Goal: Task Accomplishment & Management: Use online tool/utility

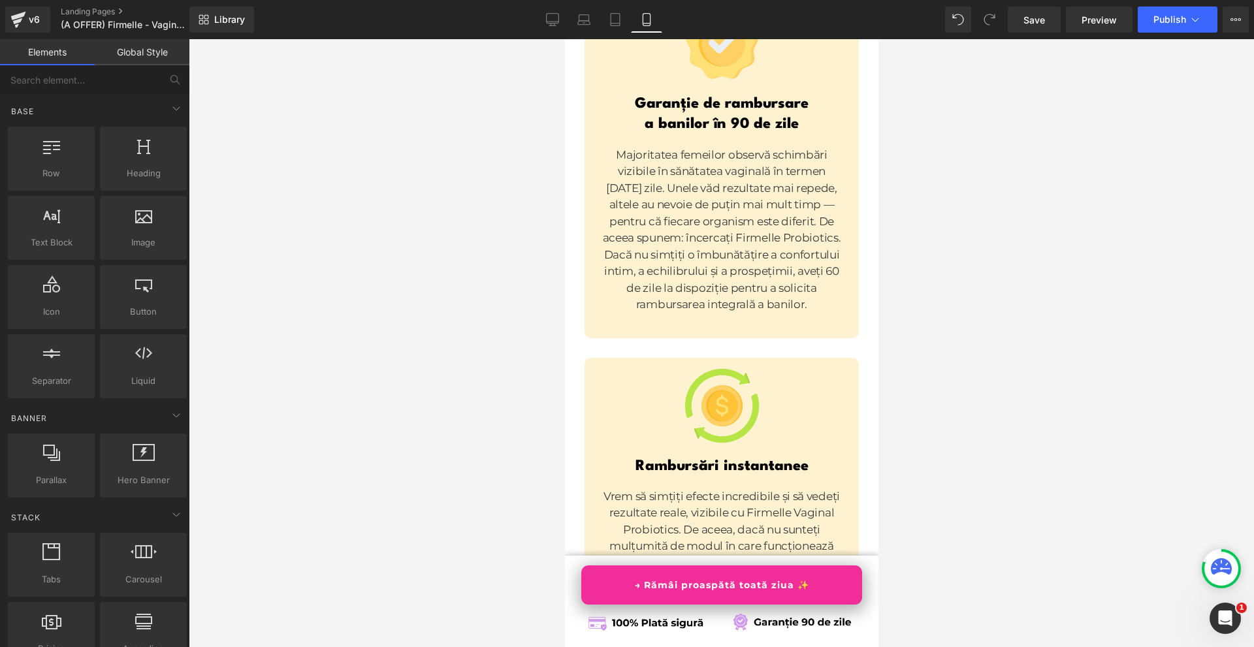
scroll to position [10707, 0]
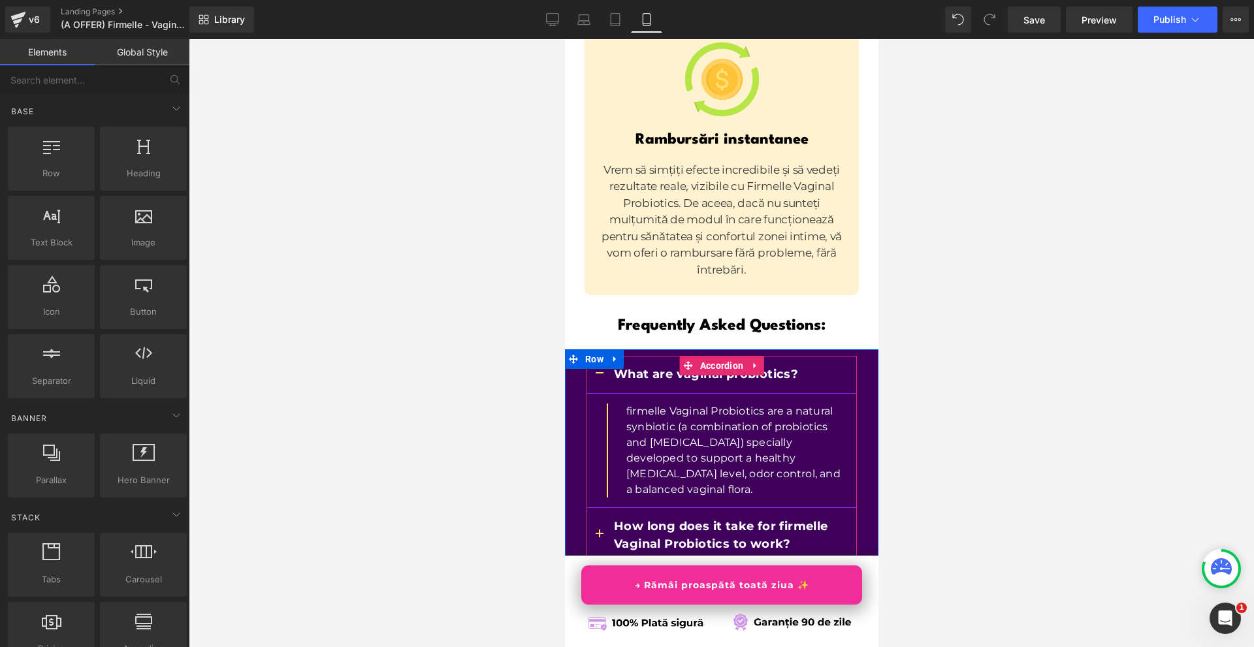
click at [564, 39] on div at bounding box center [564, 39] width 0 height 0
click at [613, 366] on p "What are vaginal probiotics?" at bounding box center [721, 375] width 217 height 18
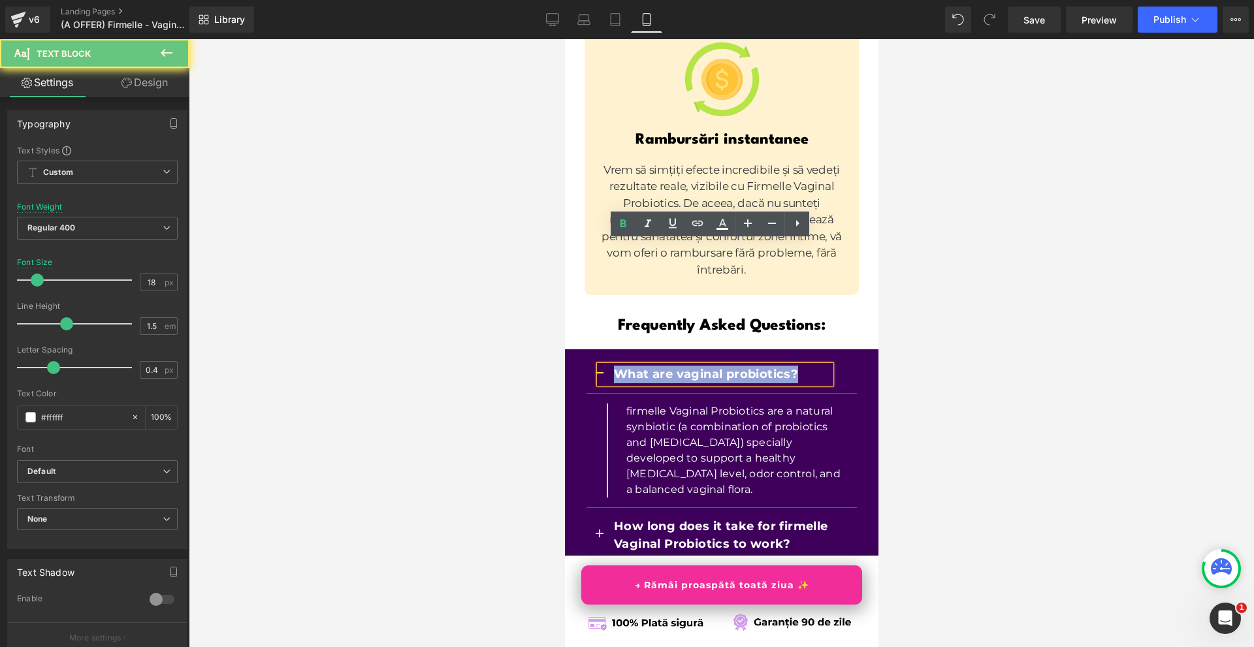
click at [613, 366] on p "What are vaginal probiotics?" at bounding box center [721, 375] width 217 height 18
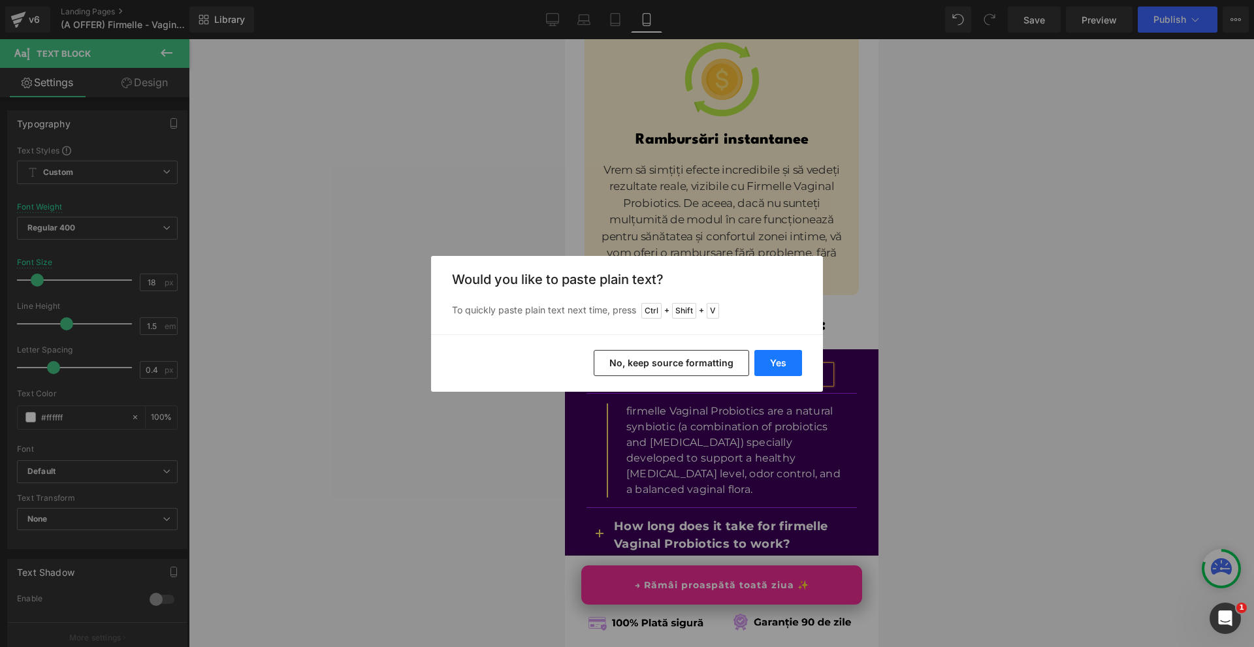
drag, startPoint x: 768, startPoint y: 357, endPoint x: 202, endPoint y: 318, distance: 567.4
click at [768, 357] on button "Yes" at bounding box center [778, 363] width 48 height 26
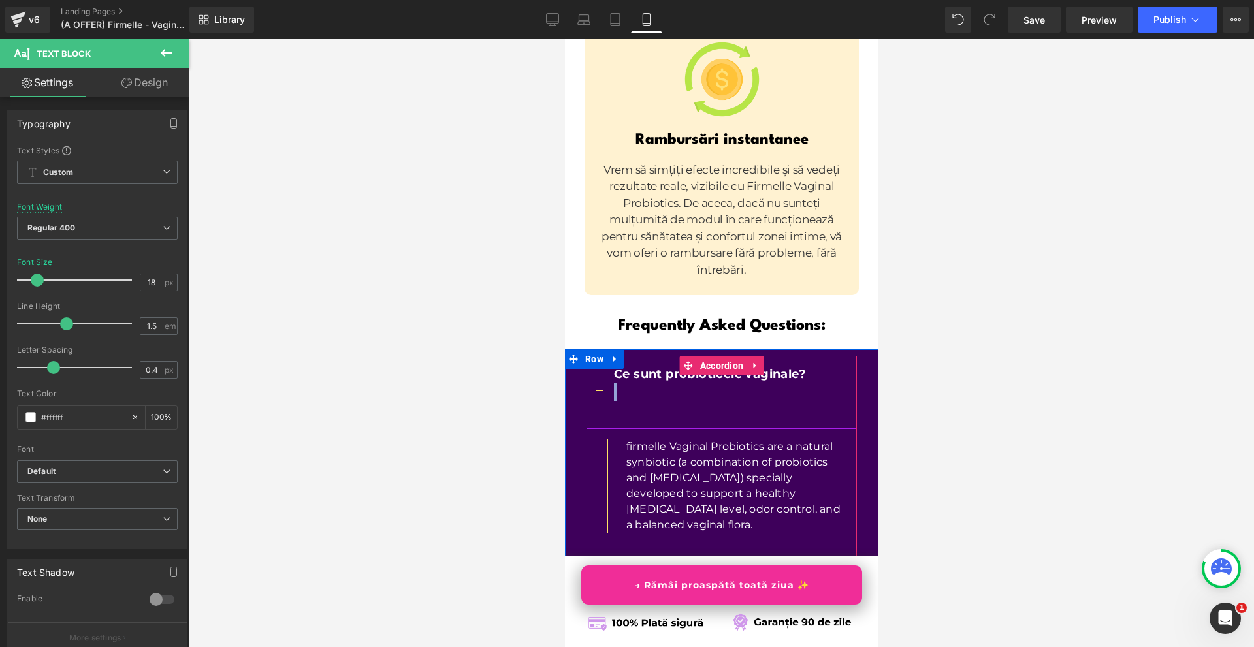
click at [633, 366] on div "Ce sunt probioticele vaginale?" at bounding box center [714, 392] width 231 height 53
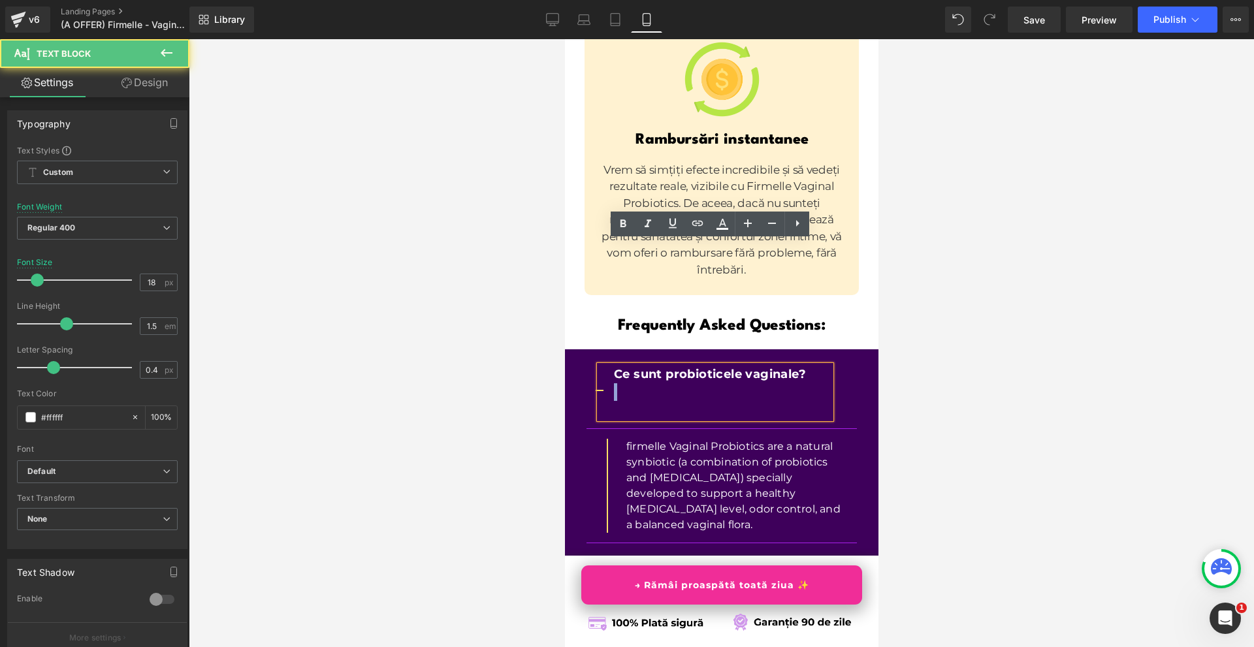
click at [627, 401] on p at bounding box center [721, 410] width 217 height 18
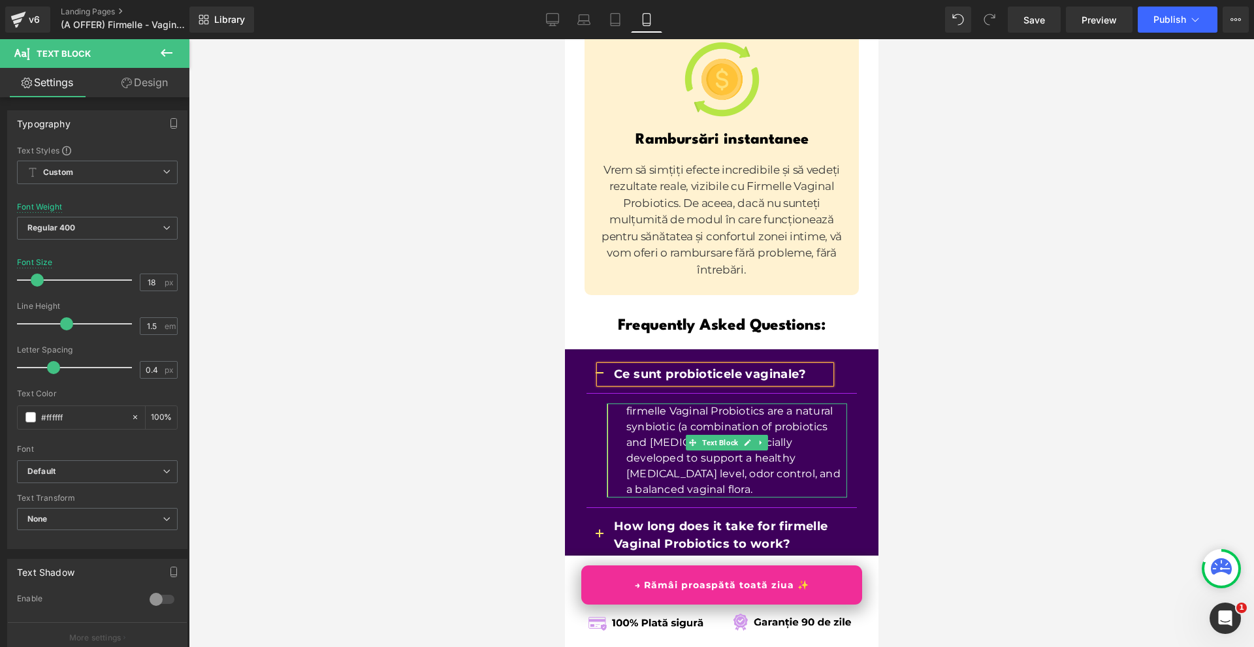
click at [646, 403] on p "firmelle Vaginal Probiotics are a natural synbiotic (a combination of probiotic…" at bounding box center [735, 450] width 221 height 94
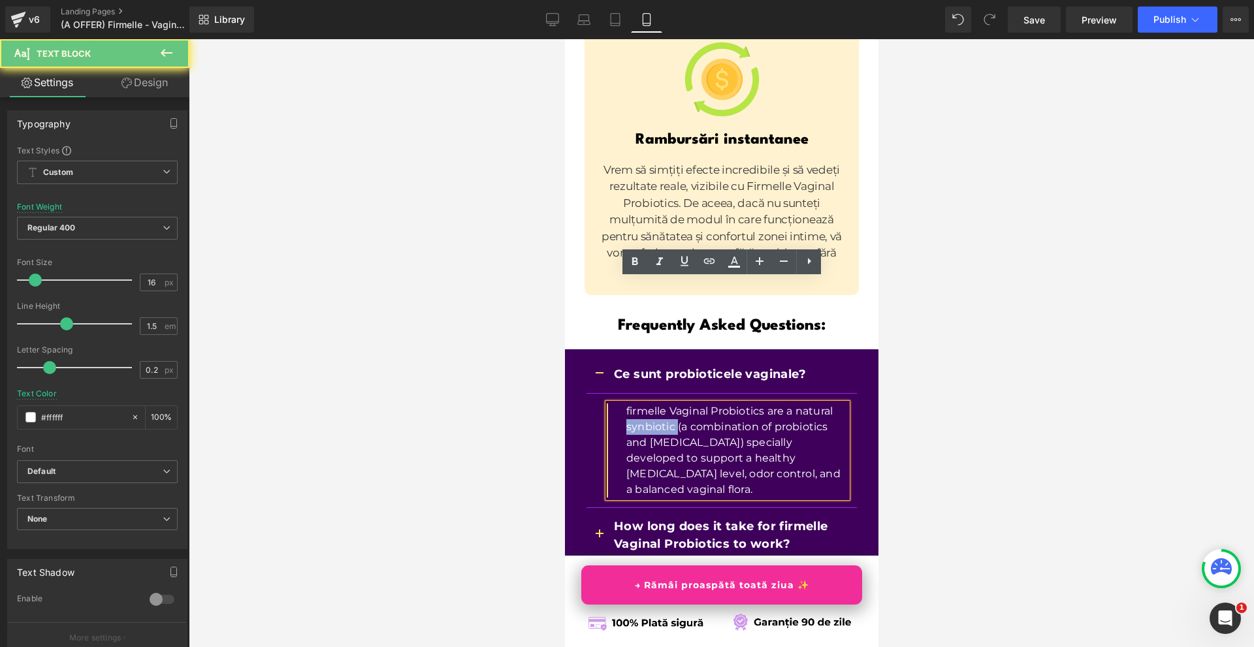
click at [646, 403] on p "firmelle Vaginal Probiotics are a natural synbiotic (a combination of probiotic…" at bounding box center [735, 450] width 221 height 94
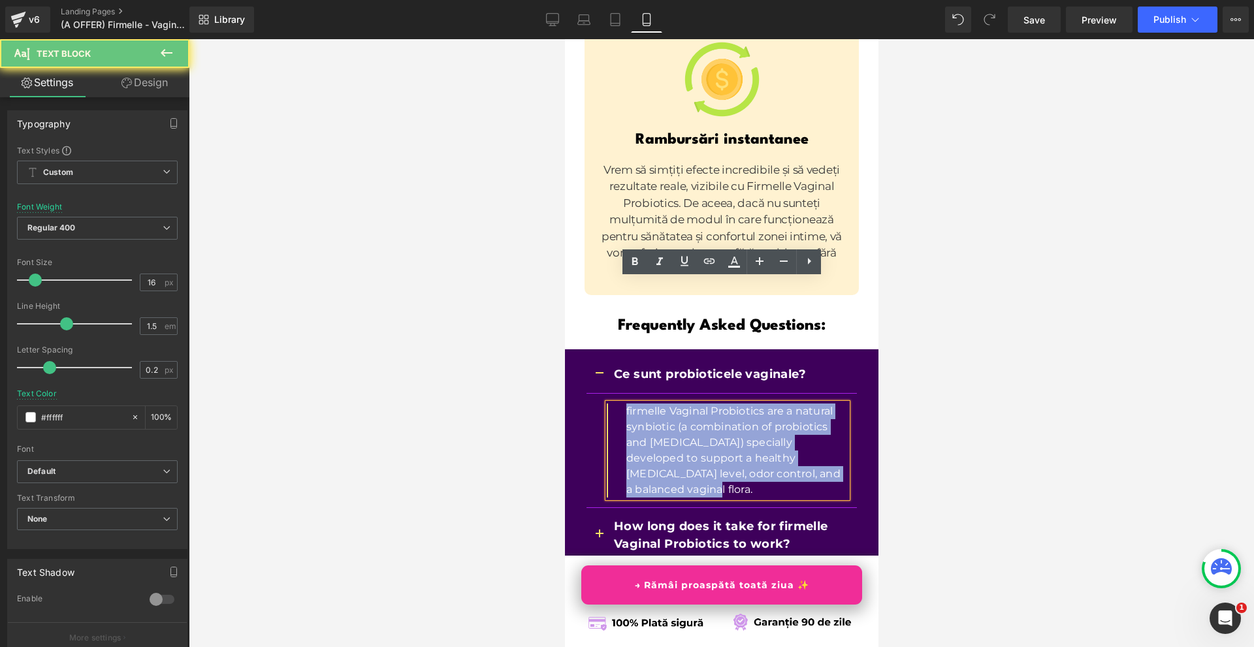
click at [646, 403] on p "firmelle Vaginal Probiotics are a natural synbiotic (a combination of probiotic…" at bounding box center [735, 450] width 221 height 94
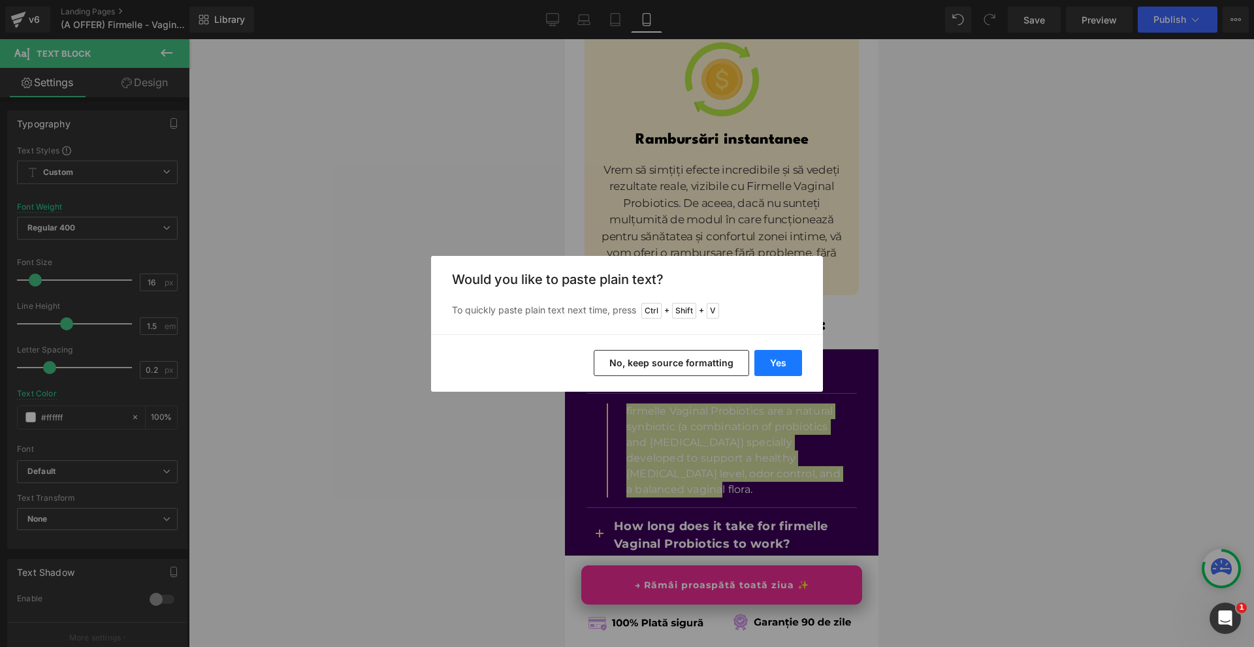
drag, startPoint x: 761, startPoint y: 363, endPoint x: 114, endPoint y: 317, distance: 648.7
click at [761, 363] on button "Yes" at bounding box center [778, 363] width 48 height 26
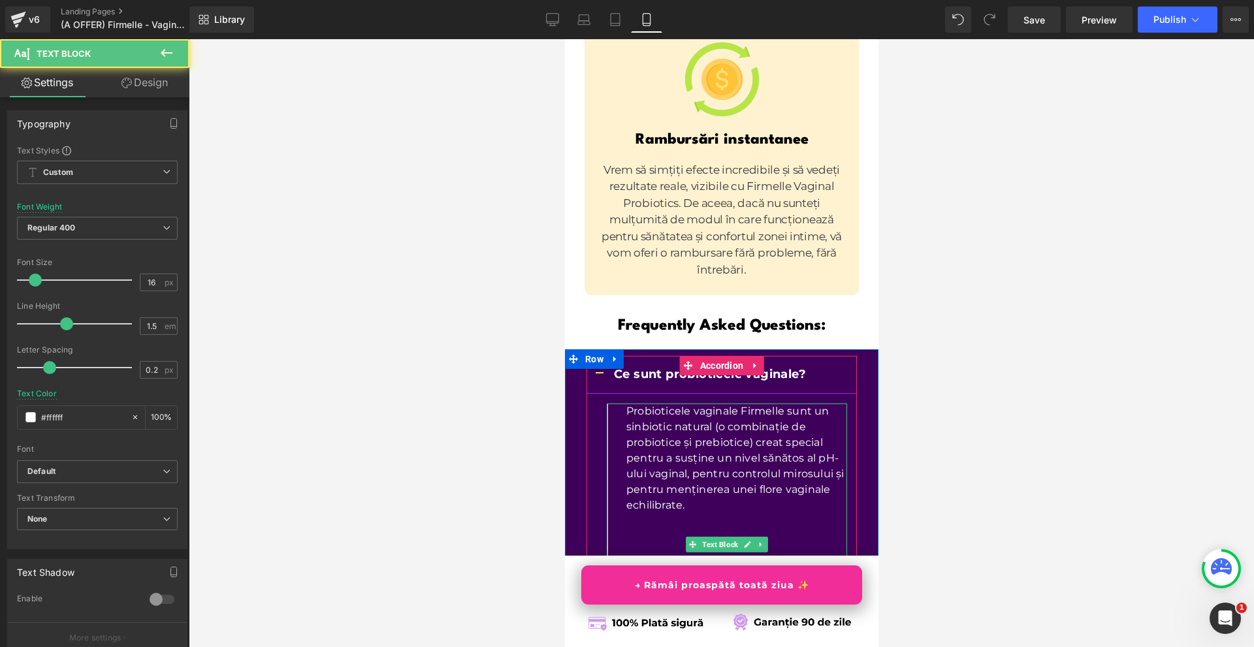
click at [664, 403] on p "Probioticele vaginale Firmelle sunt un sinbiotic natural (o combinație de probi…" at bounding box center [735, 458] width 221 height 110
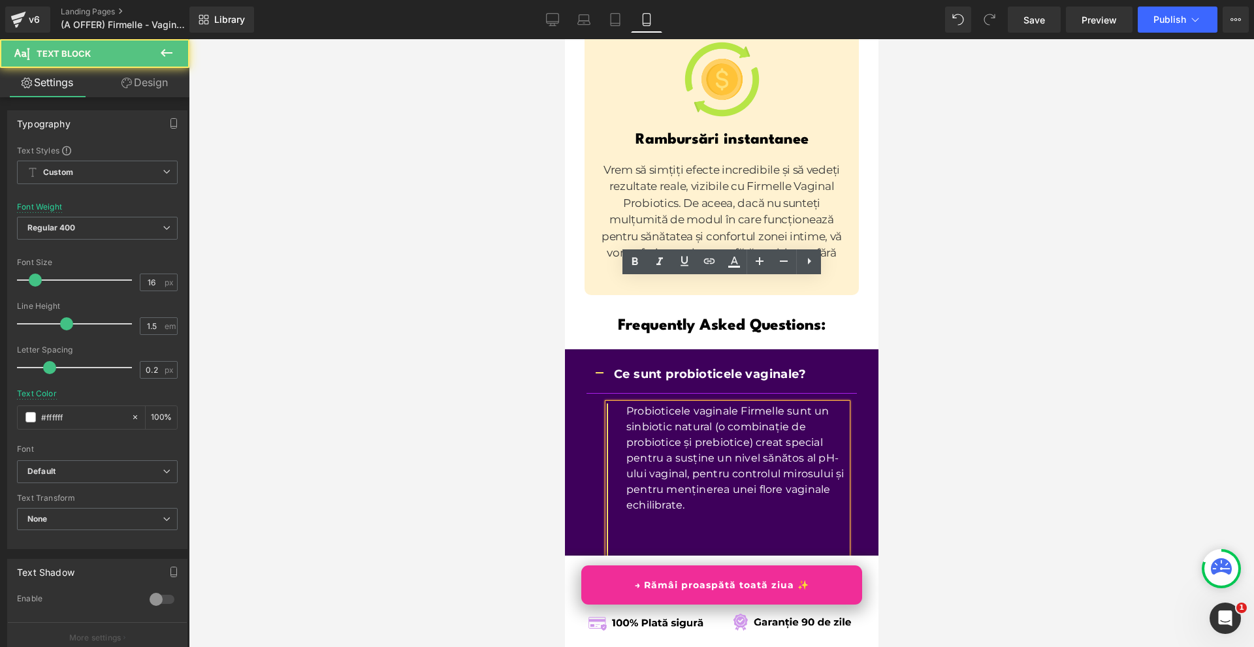
scroll to position [10773, 0]
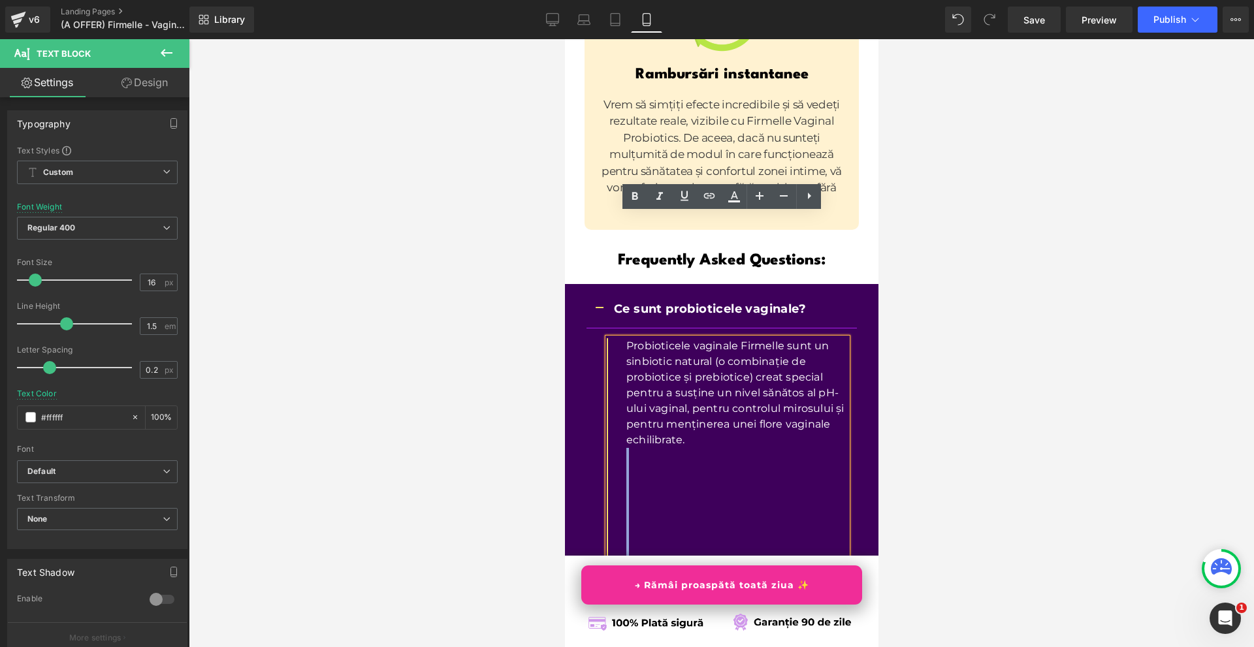
drag, startPoint x: 713, startPoint y: 494, endPoint x: 625, endPoint y: 333, distance: 183.2
click at [625, 338] on div "Probioticele vaginale Firmelle sunt un sinbiotic natural (o combinație de probi…" at bounding box center [726, 479] width 240 height 282
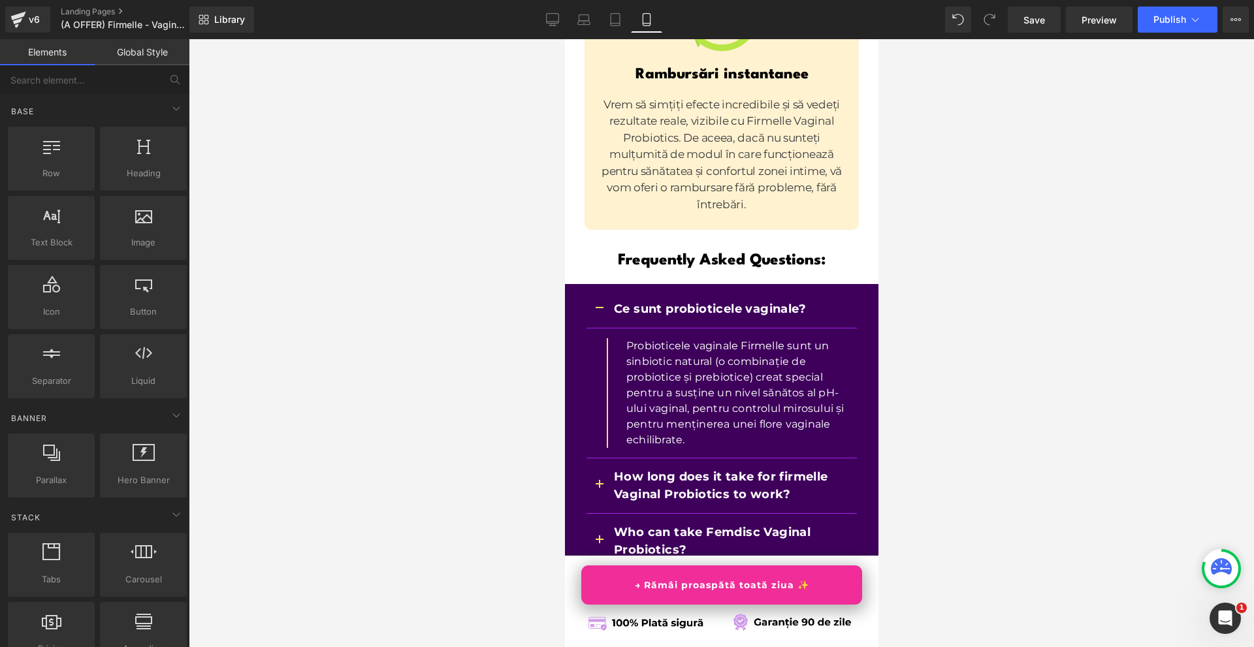
drag, startPoint x: 941, startPoint y: 333, endPoint x: 161, endPoint y: 193, distance: 792.0
click at [941, 333] on div at bounding box center [721, 343] width 1065 height 608
click at [599, 300] on div at bounding box center [600, 309] width 3 height 18
drag, startPoint x: 960, startPoint y: 253, endPoint x: 888, endPoint y: 244, distance: 73.0
click at [960, 253] on div at bounding box center [721, 343] width 1065 height 608
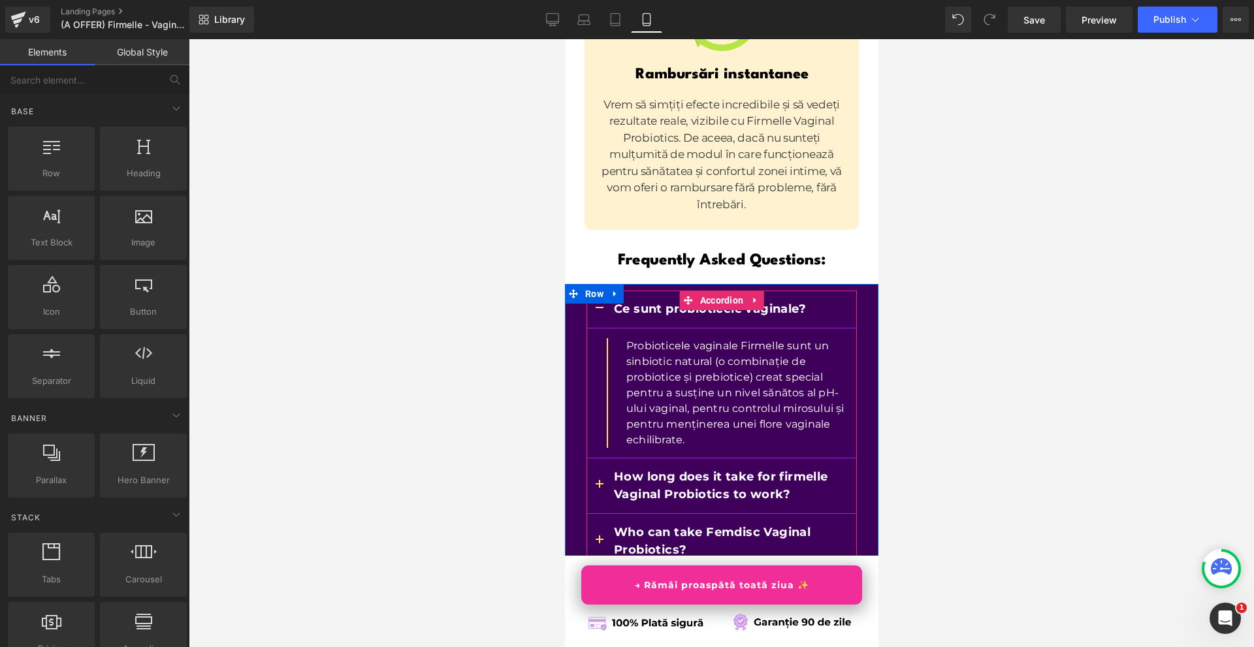
click at [588, 291] on button "button" at bounding box center [599, 309] width 26 height 37
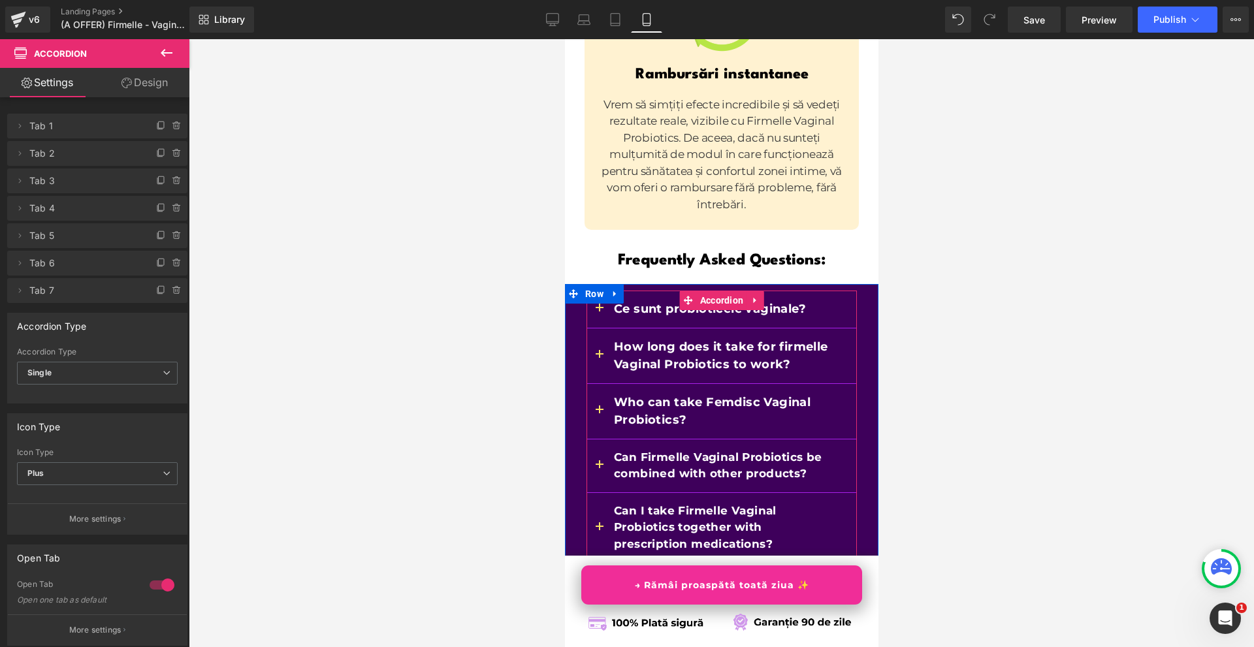
click at [599, 358] on span "button" at bounding box center [599, 358] width 0 height 0
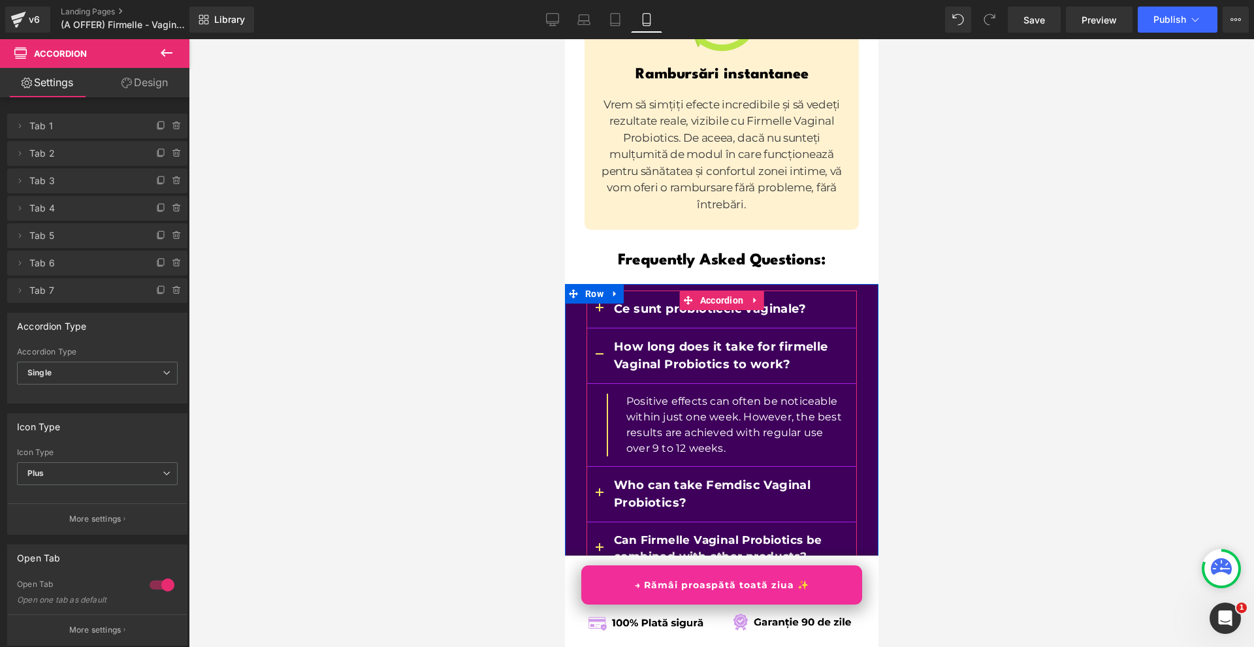
click at [635, 338] on p "How long does it take for firmelle Vaginal Probiotics to work?" at bounding box center [721, 355] width 217 height 35
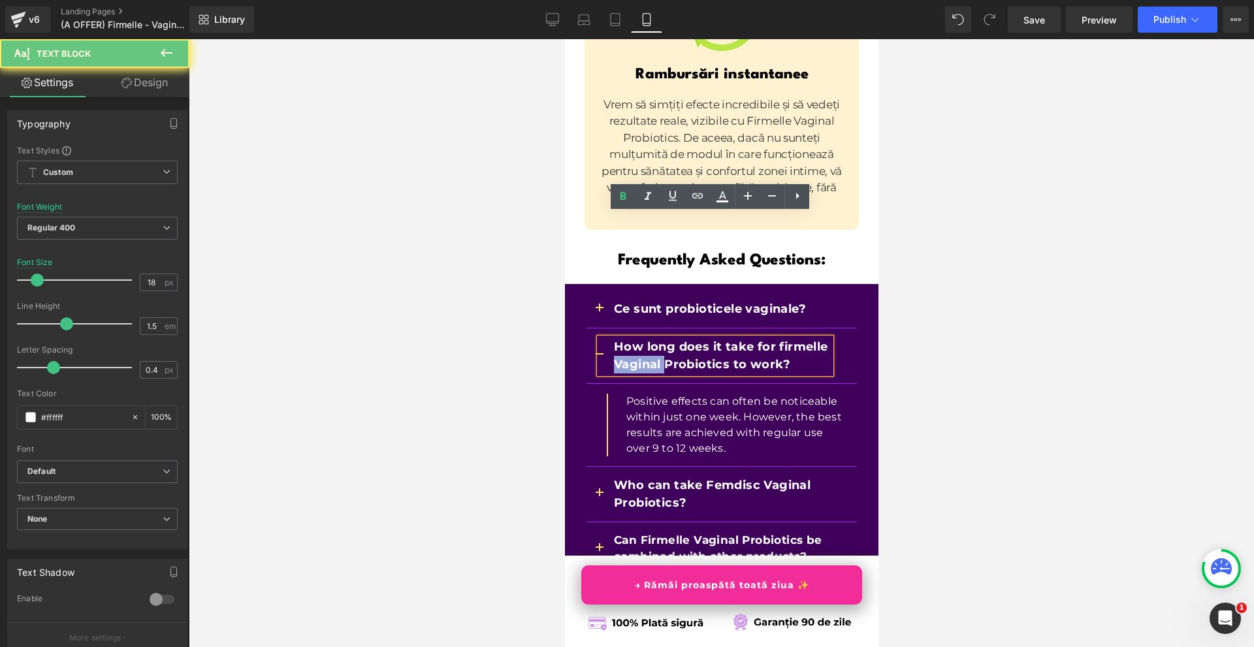
click at [635, 338] on p "How long does it take for firmelle Vaginal Probiotics to work?" at bounding box center [721, 355] width 217 height 35
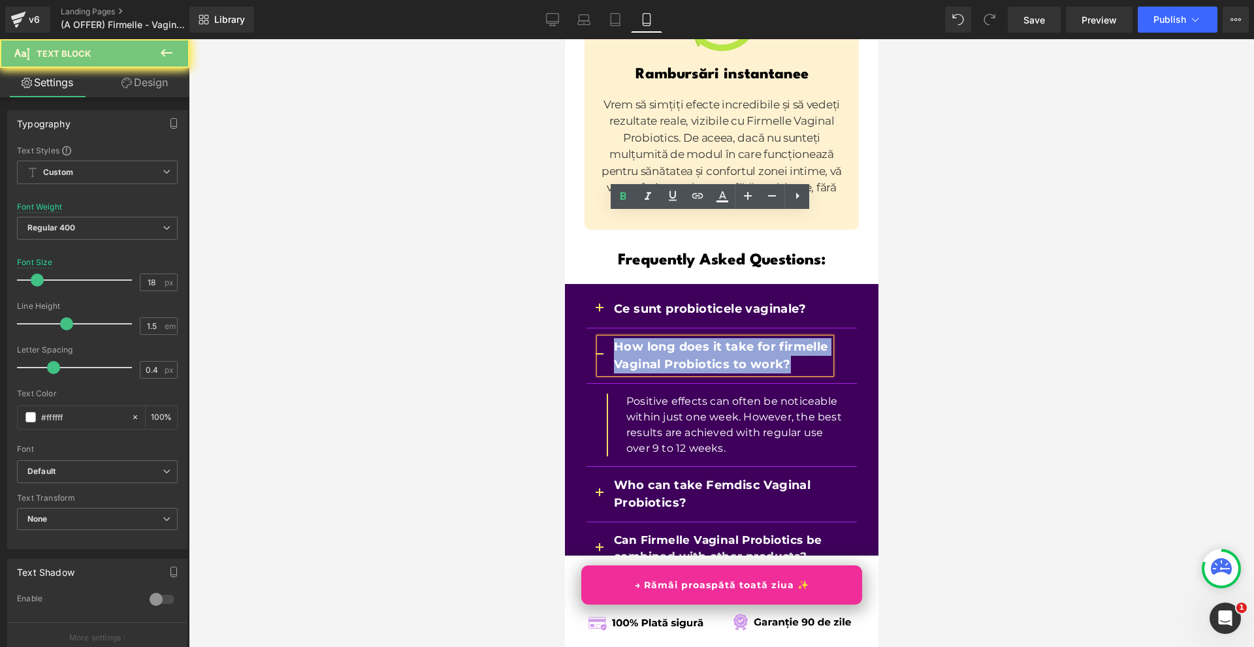
click at [635, 338] on p "How long does it take for firmelle Vaginal Probiotics to work?" at bounding box center [721, 355] width 217 height 35
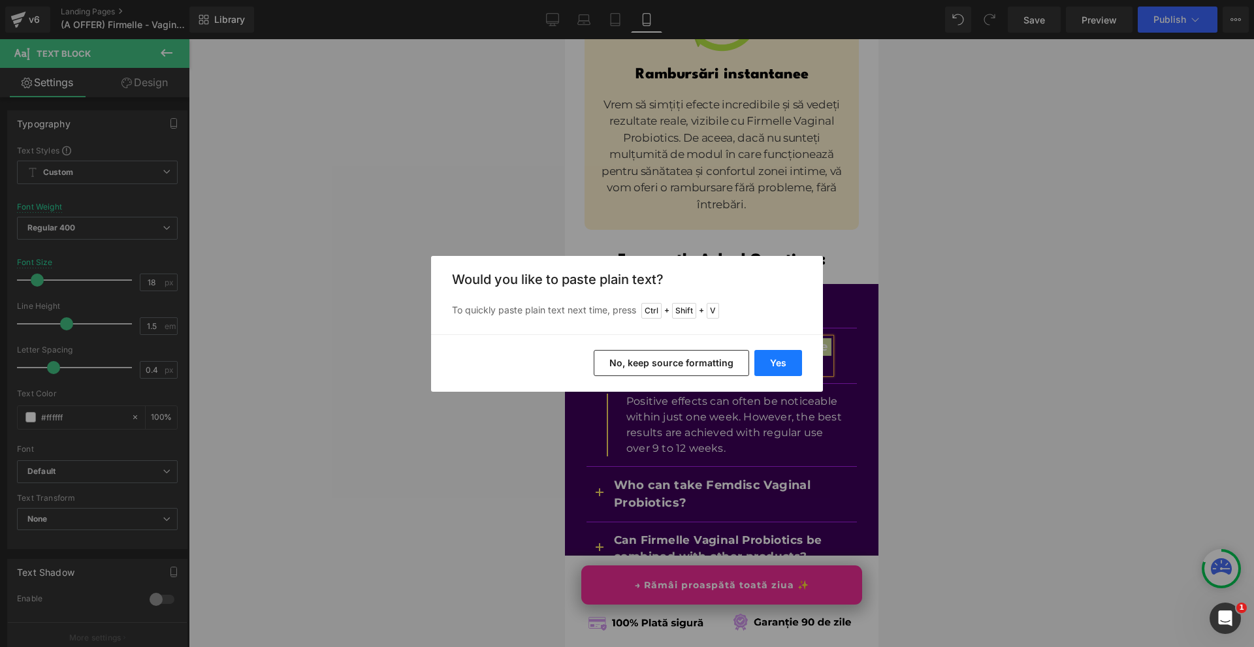
click at [776, 355] on button "Yes" at bounding box center [778, 363] width 48 height 26
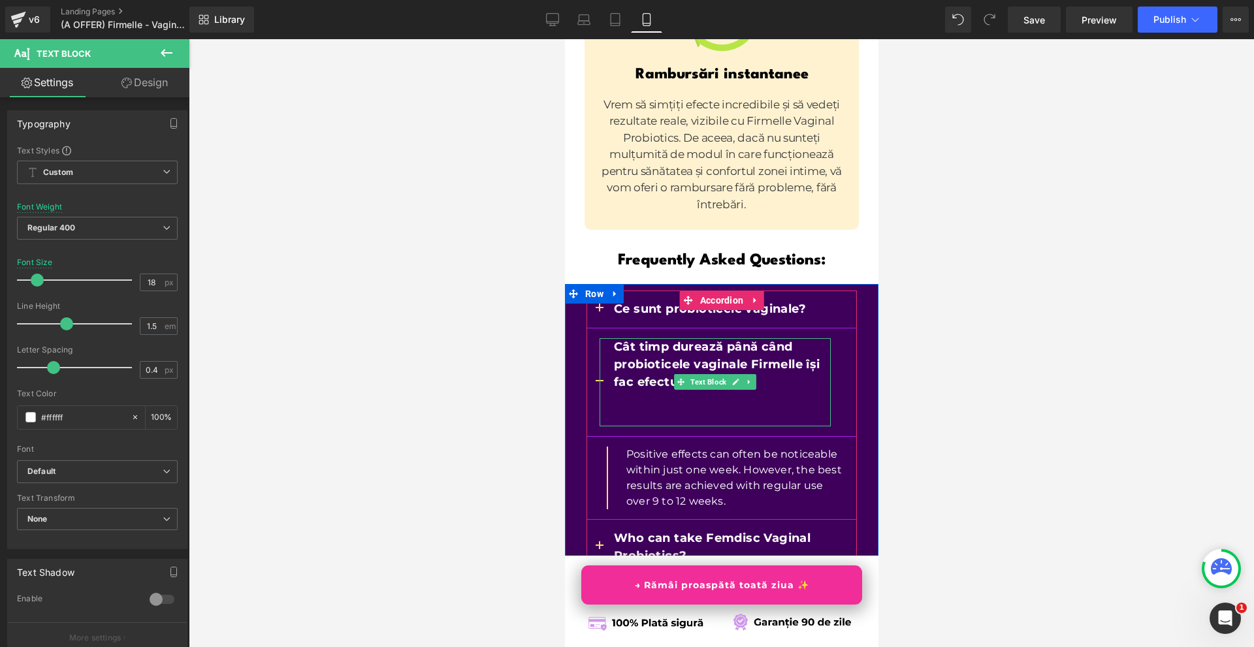
click at [629, 409] on p at bounding box center [721, 418] width 217 height 18
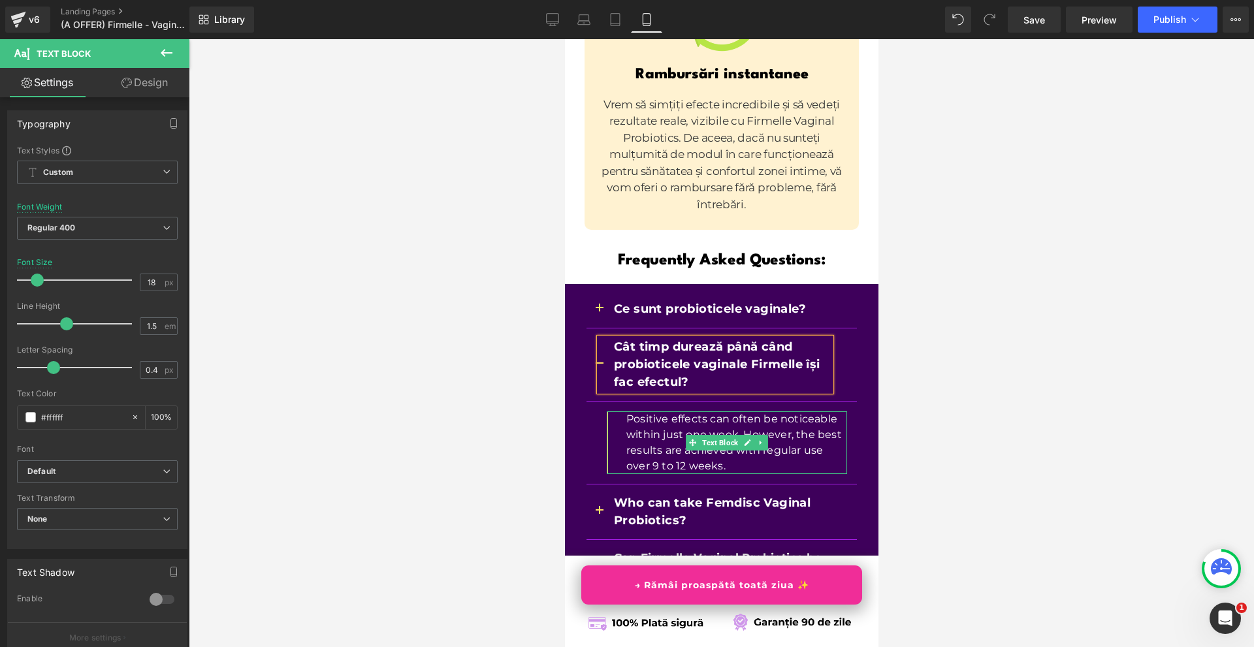
click at [673, 411] on p "Positive effects can often be noticeable within just one week. However, the bes…" at bounding box center [735, 442] width 221 height 63
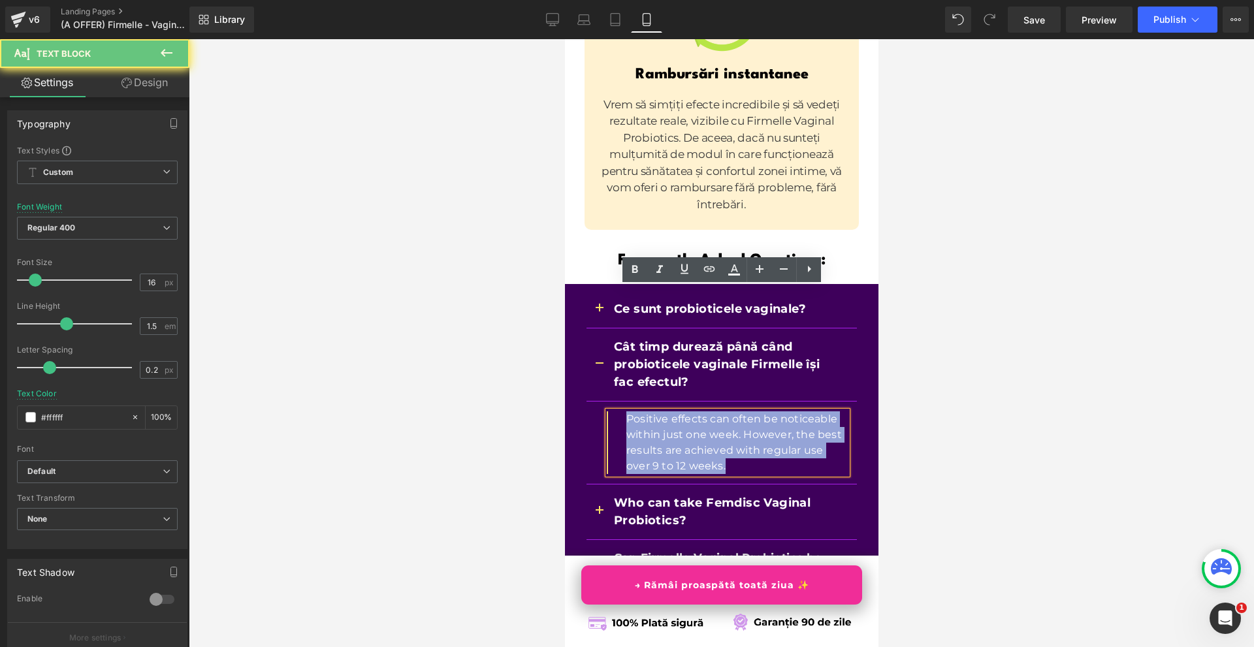
click at [673, 411] on p "Positive effects can often be noticeable within just one week. However, the bes…" at bounding box center [735, 442] width 221 height 63
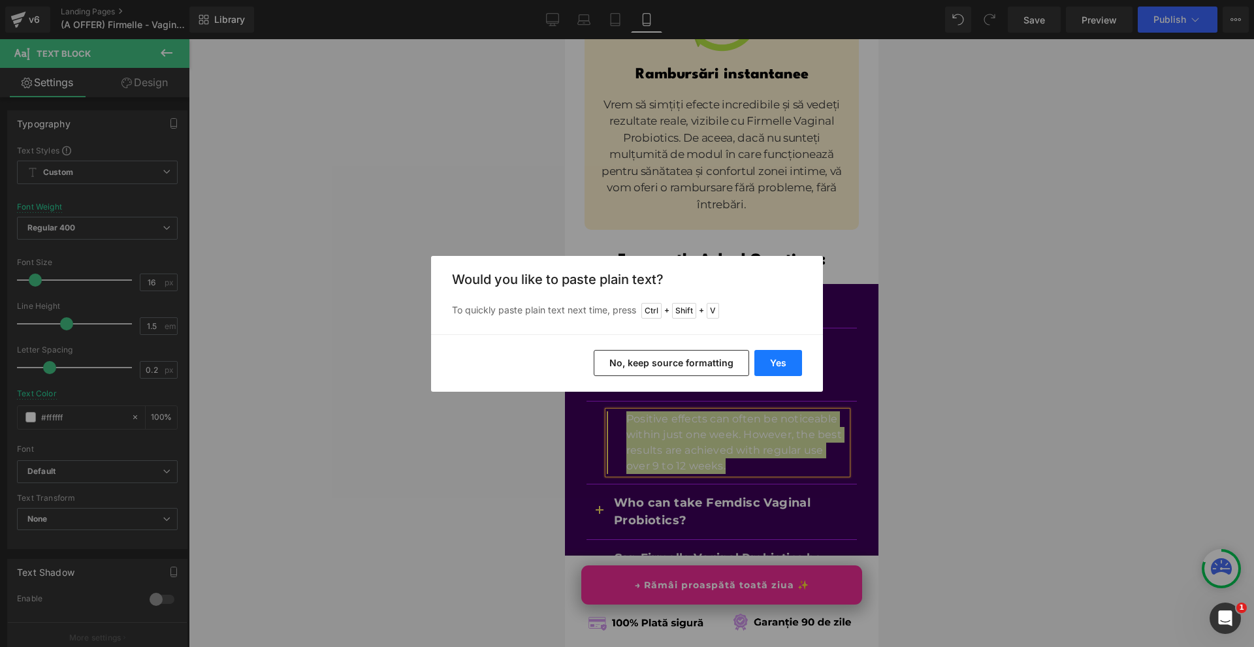
click at [757, 364] on button "Yes" at bounding box center [778, 363] width 48 height 26
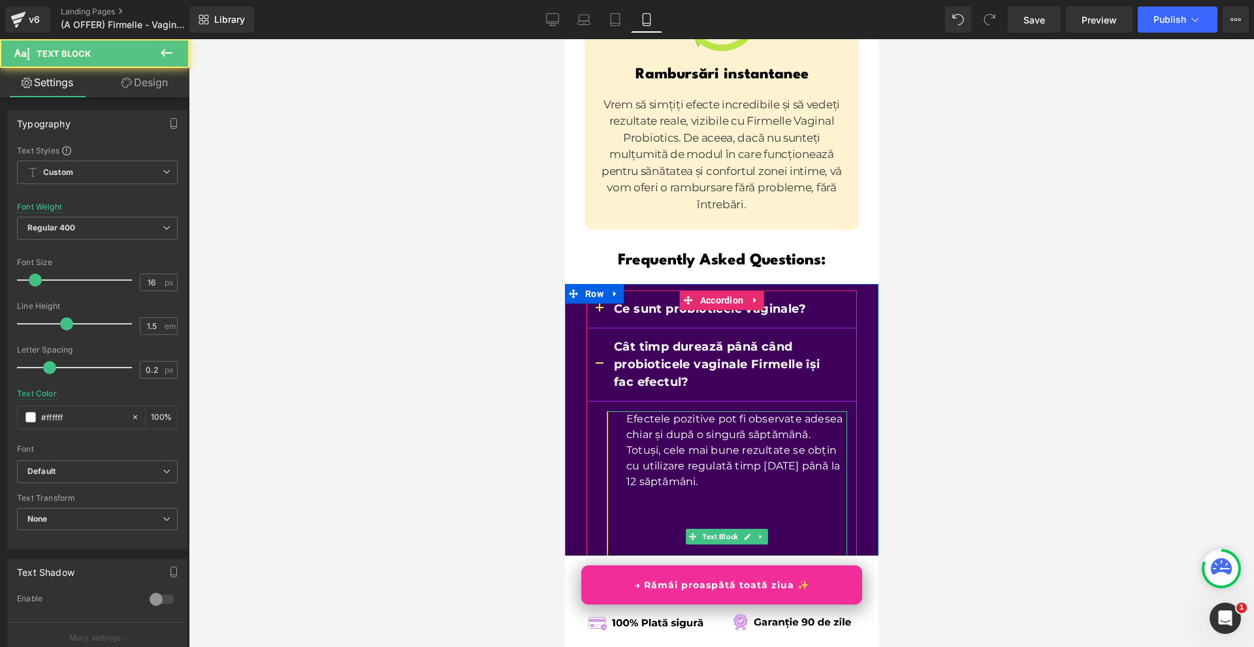
drag, startPoint x: 650, startPoint y: 531, endPoint x: 649, endPoint y: 375, distance: 155.4
click at [649, 646] on p at bounding box center [735, 654] width 221 height 16
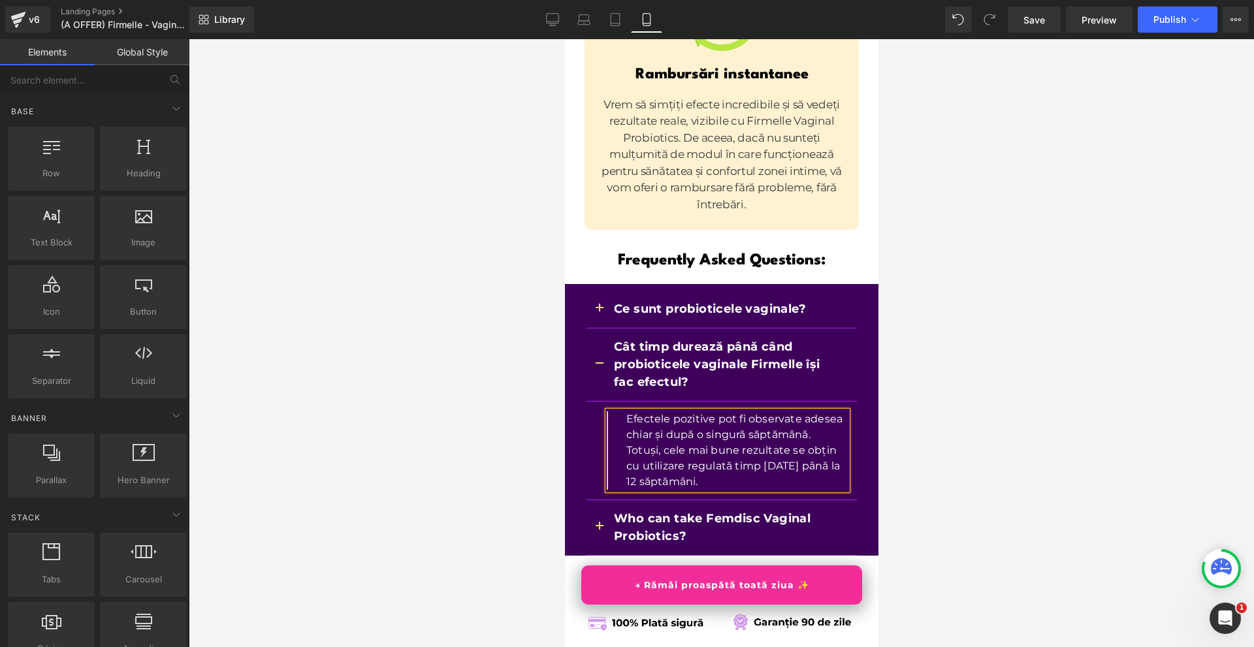
click at [928, 351] on div at bounding box center [721, 343] width 1065 height 608
click at [599, 338] on div "Cât timp durează până când probioticele vaginale Firmelle își fac efectul?" at bounding box center [714, 364] width 231 height 53
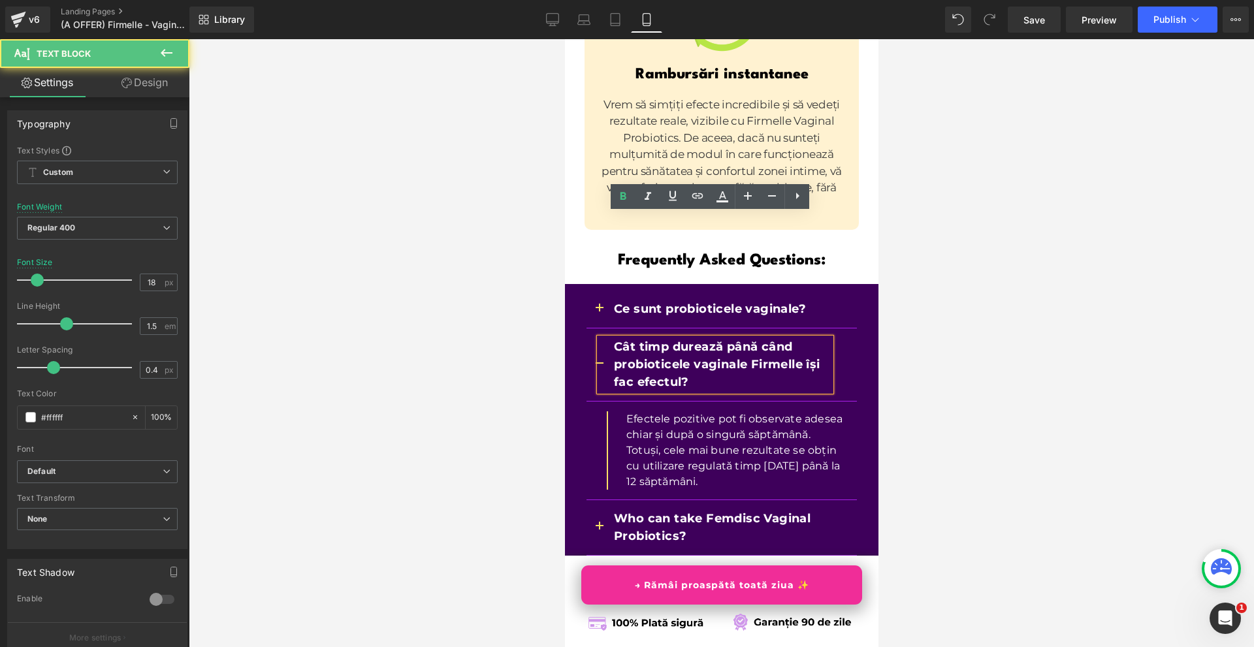
click at [586, 328] on button "button" at bounding box center [599, 364] width 26 height 72
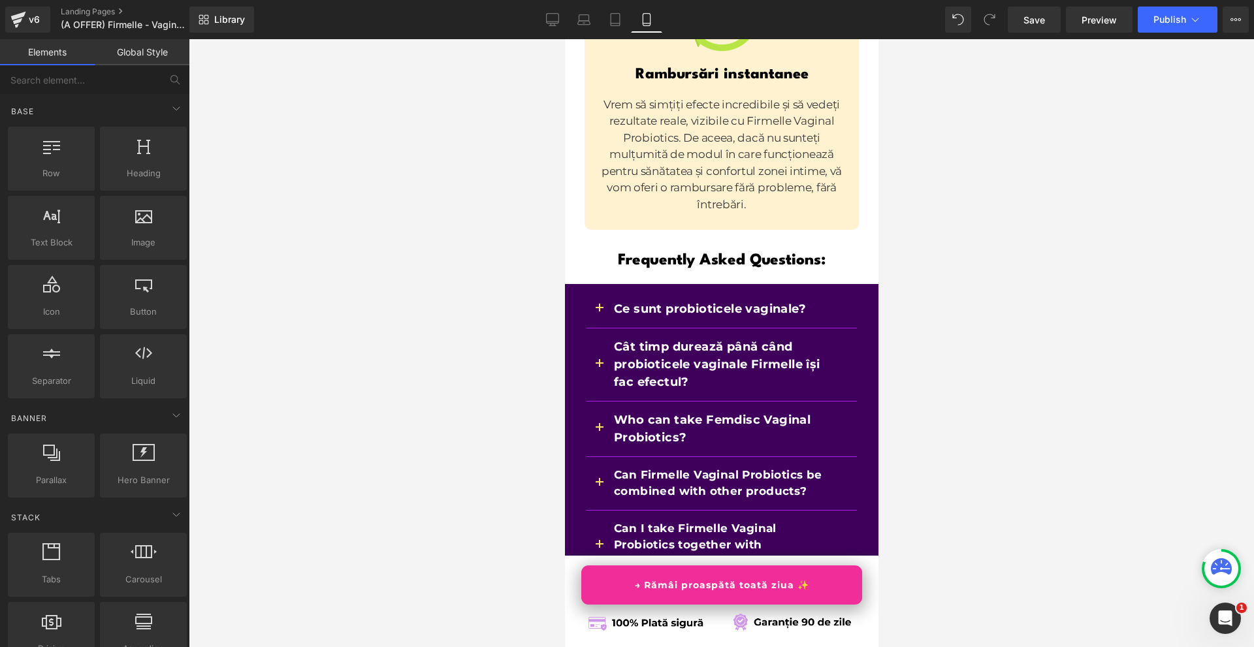
drag, startPoint x: 961, startPoint y: 272, endPoint x: 303, endPoint y: 236, distance: 659.1
click at [961, 272] on div at bounding box center [721, 343] width 1065 height 608
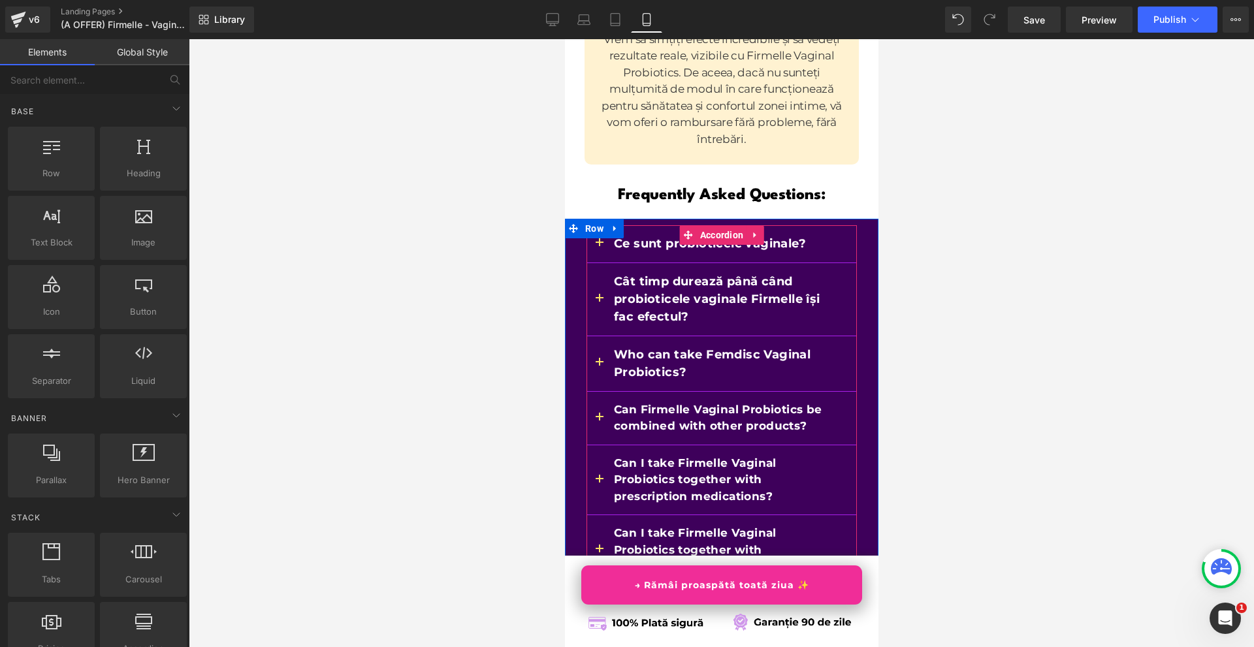
click at [589, 336] on button "button" at bounding box center [599, 363] width 26 height 55
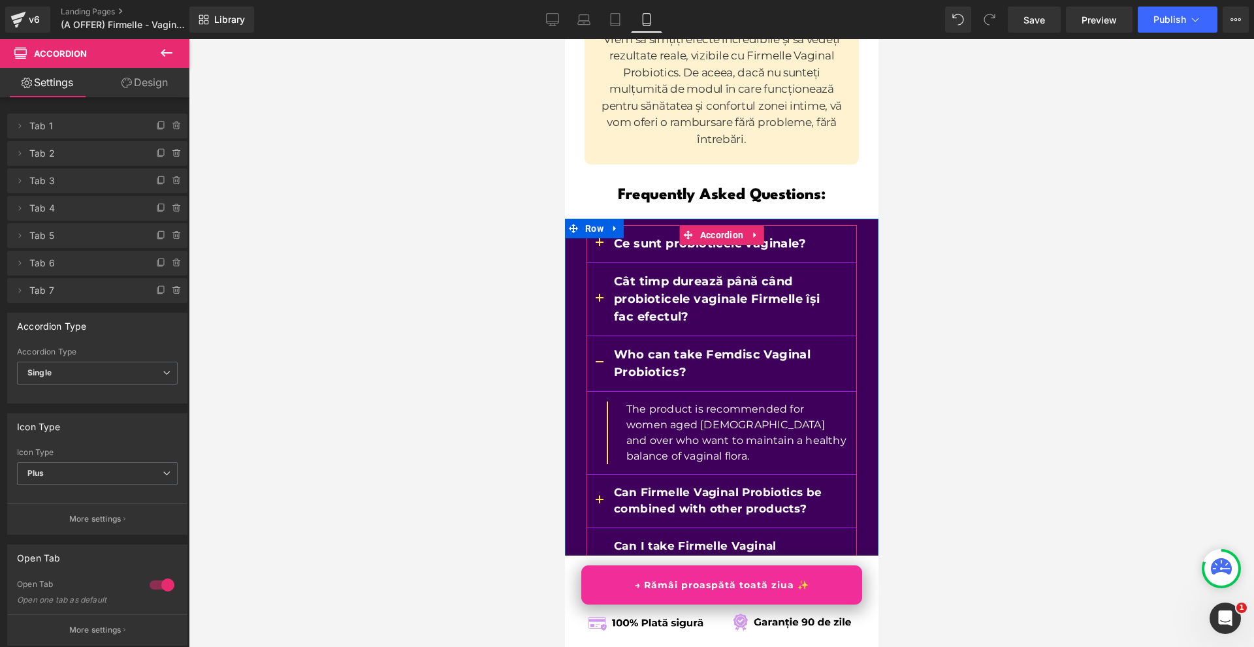
click at [564, 39] on div at bounding box center [564, 39] width 0 height 0
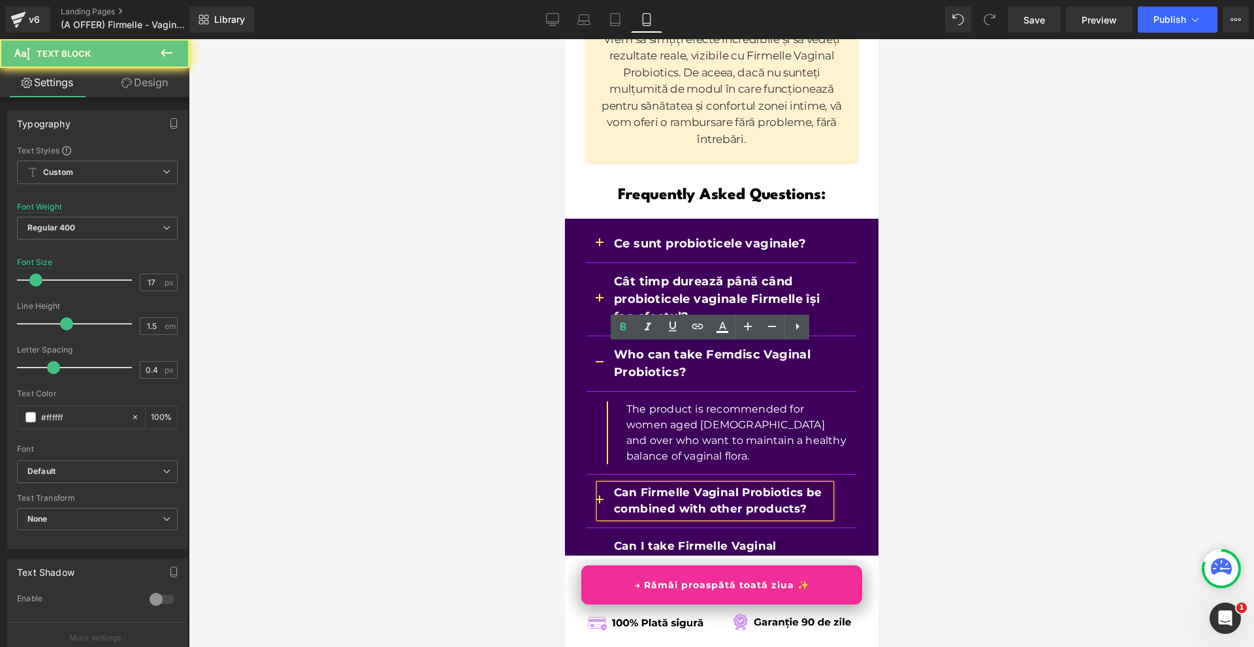
click at [627, 486] on b "Can Firmelle Vaginal Probiotics be combined with other products?" at bounding box center [717, 501] width 208 height 30
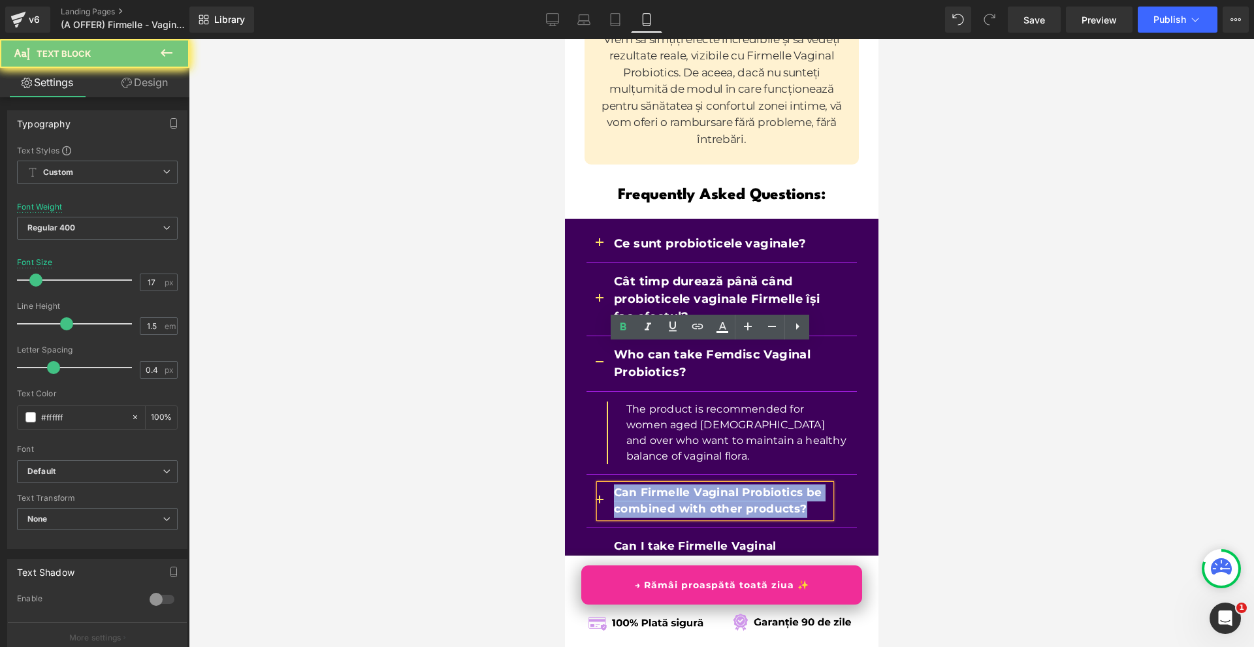
click at [627, 486] on b "Can Firmelle Vaginal Probiotics be combined with other products?" at bounding box center [717, 501] width 208 height 30
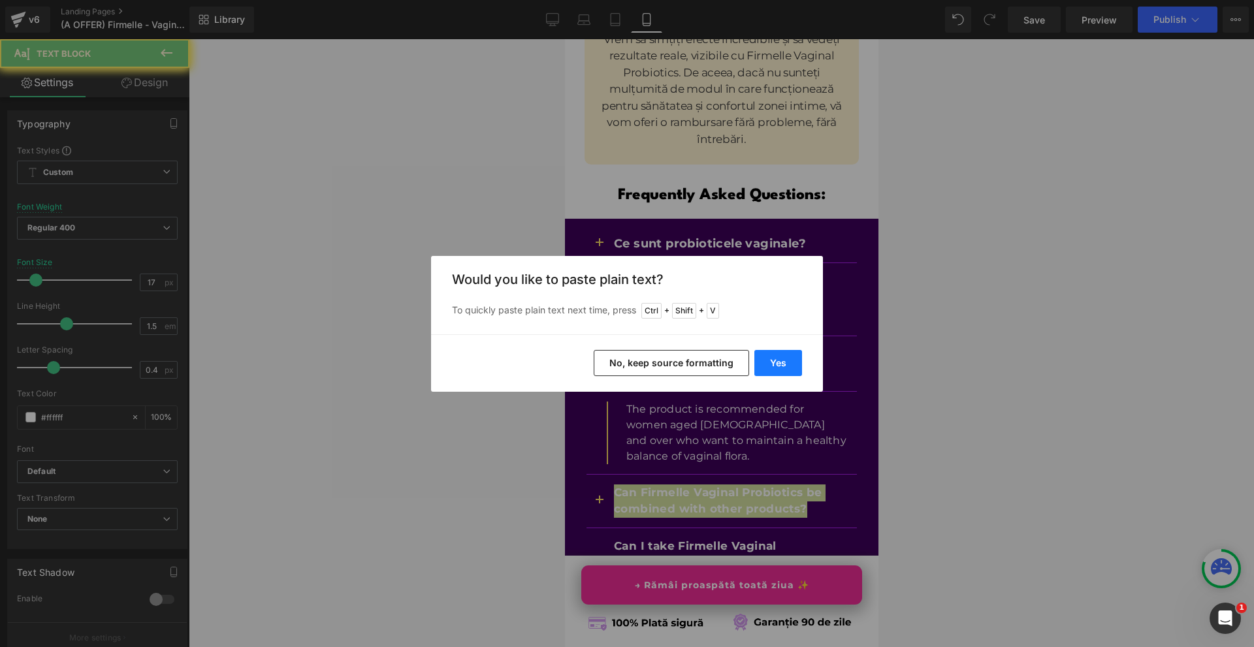
click at [776, 364] on button "Yes" at bounding box center [778, 363] width 48 height 26
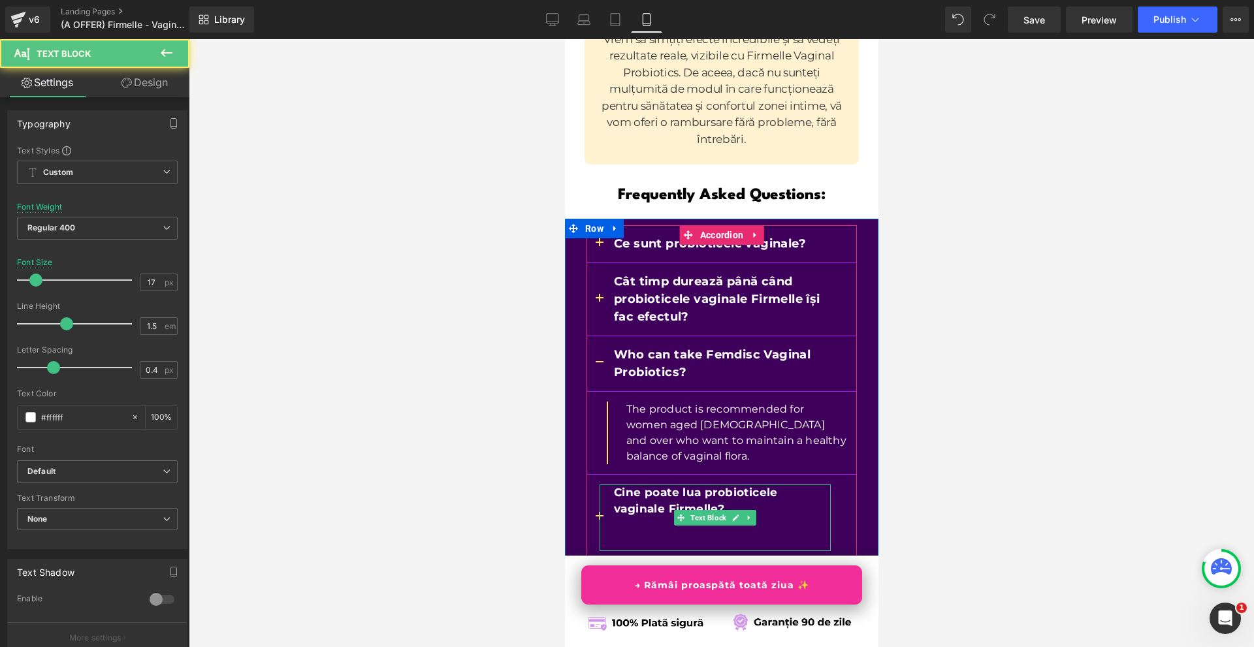
click at [656, 484] on p "Cine poate lua probioticele vaginale Firmelle?" at bounding box center [721, 500] width 217 height 33
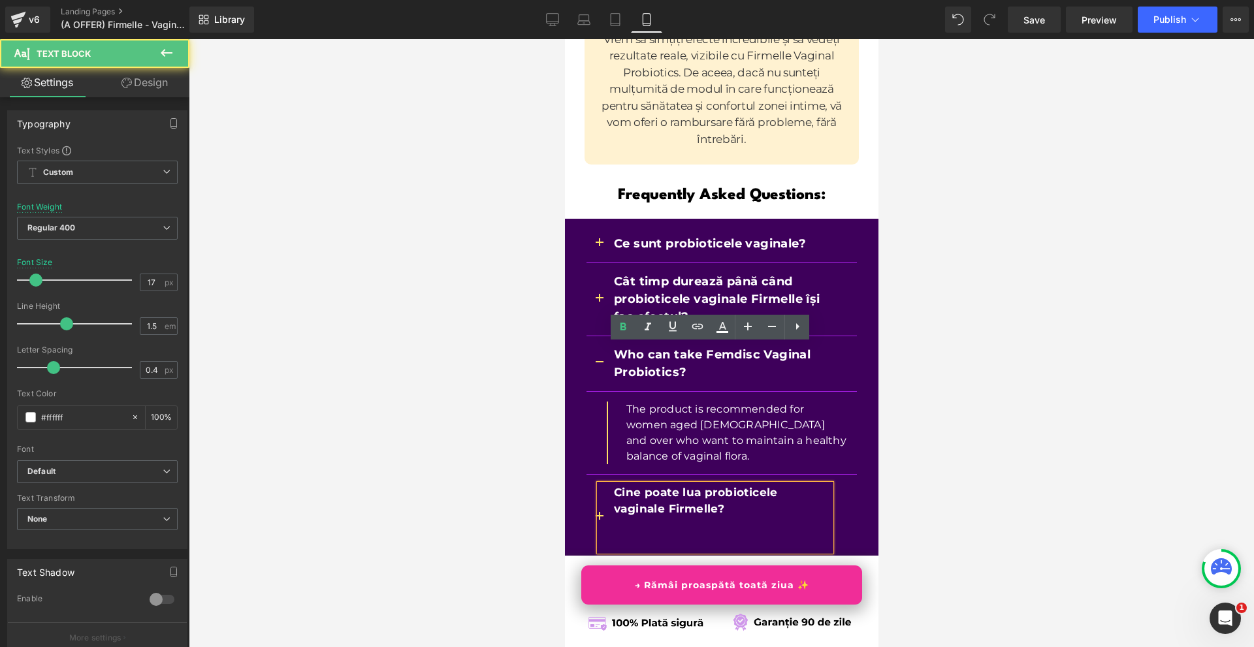
click at [651, 518] on p at bounding box center [721, 526] width 217 height 17
click at [644, 534] on p at bounding box center [721, 542] width 217 height 17
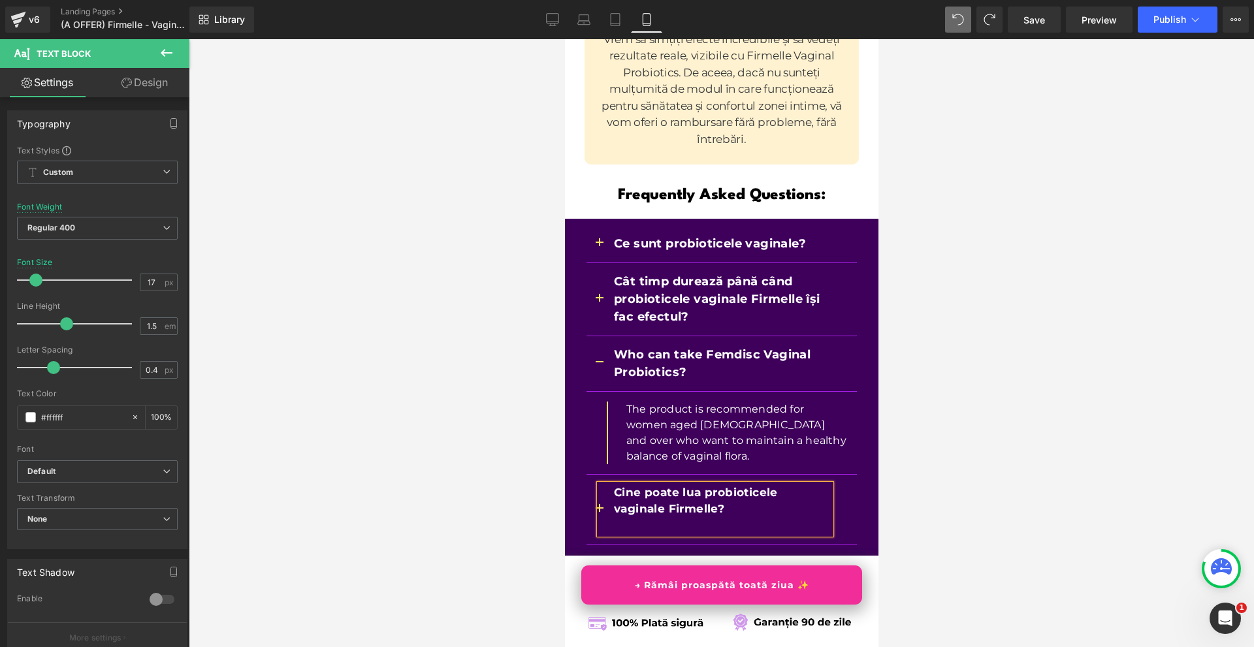
click at [631, 518] on p at bounding box center [721, 526] width 217 height 17
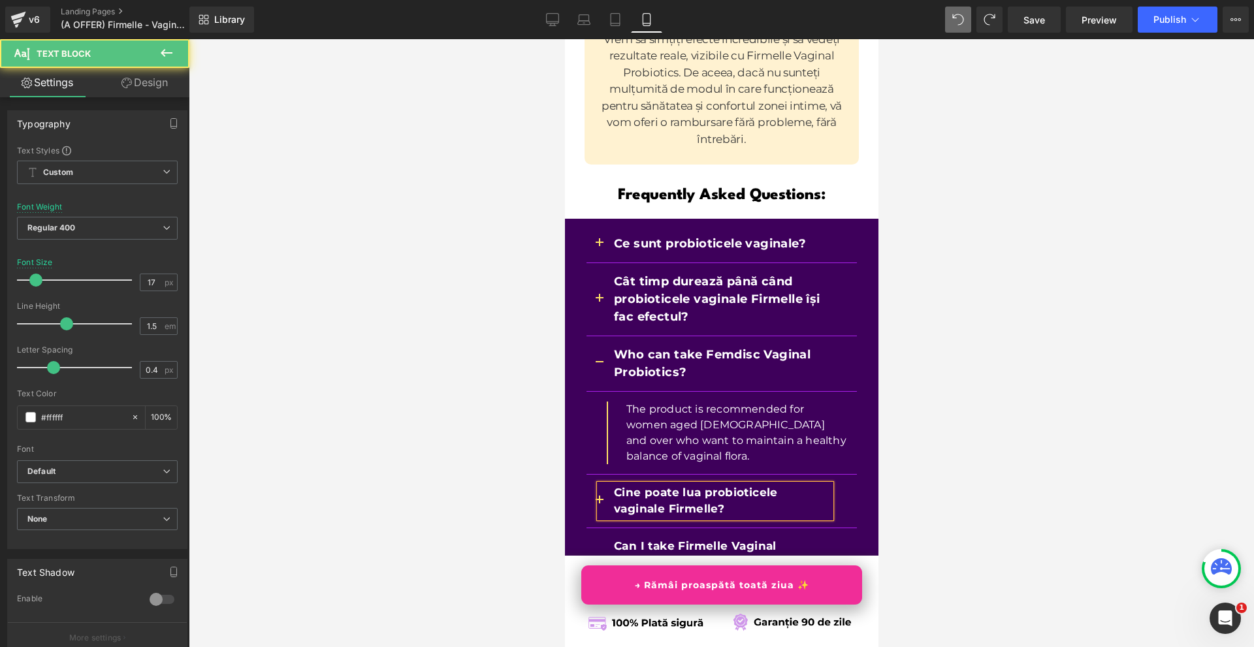
click at [934, 411] on div at bounding box center [721, 343] width 1065 height 608
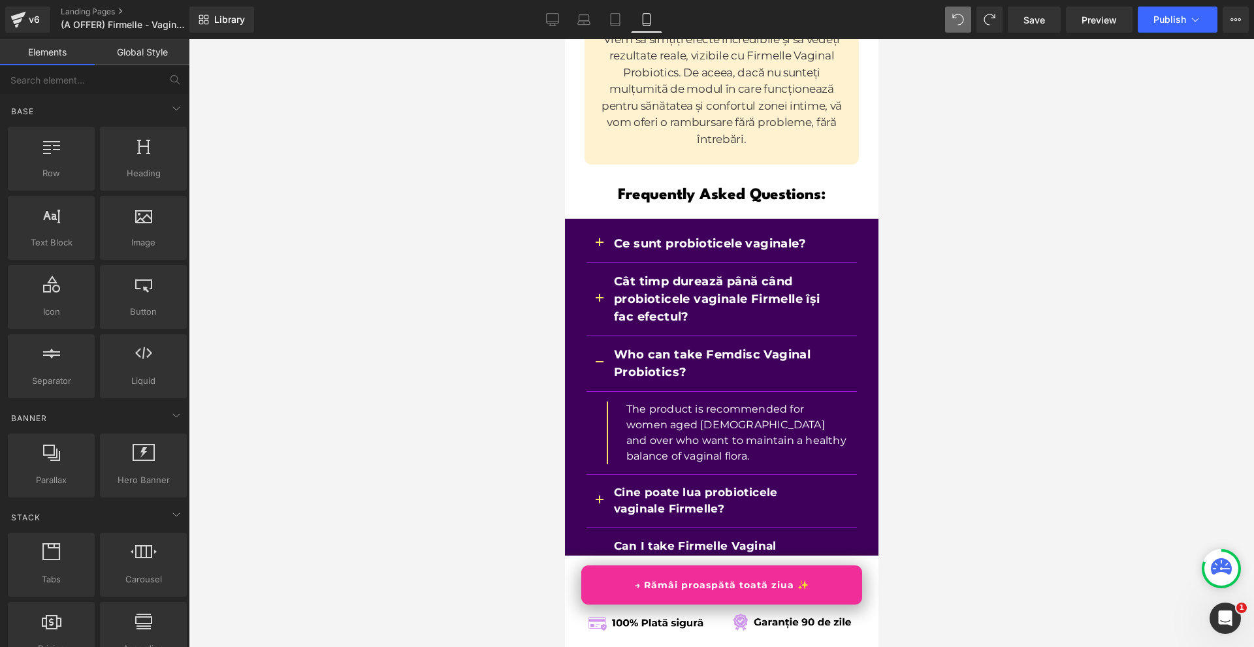
click at [639, 402] on p "The product is recommended for women aged [DEMOGRAPHIC_DATA] and over who want …" at bounding box center [735, 433] width 221 height 63
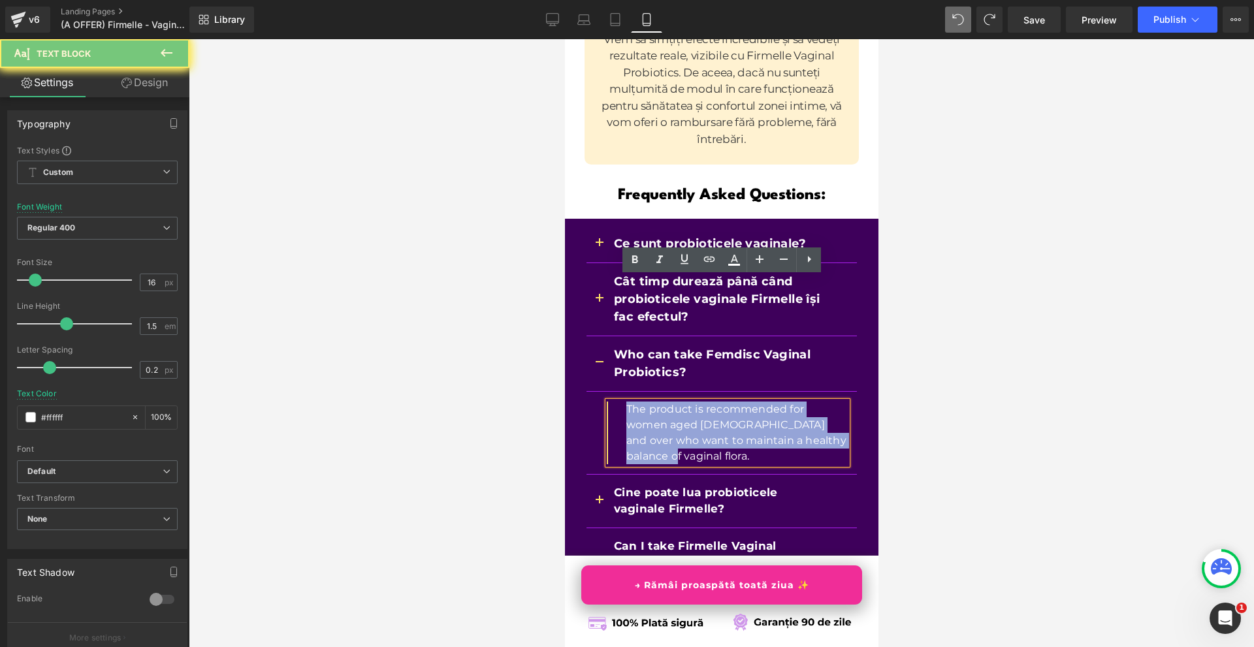
click at [639, 402] on p "The product is recommended for women aged [DEMOGRAPHIC_DATA] and over who want …" at bounding box center [735, 433] width 221 height 63
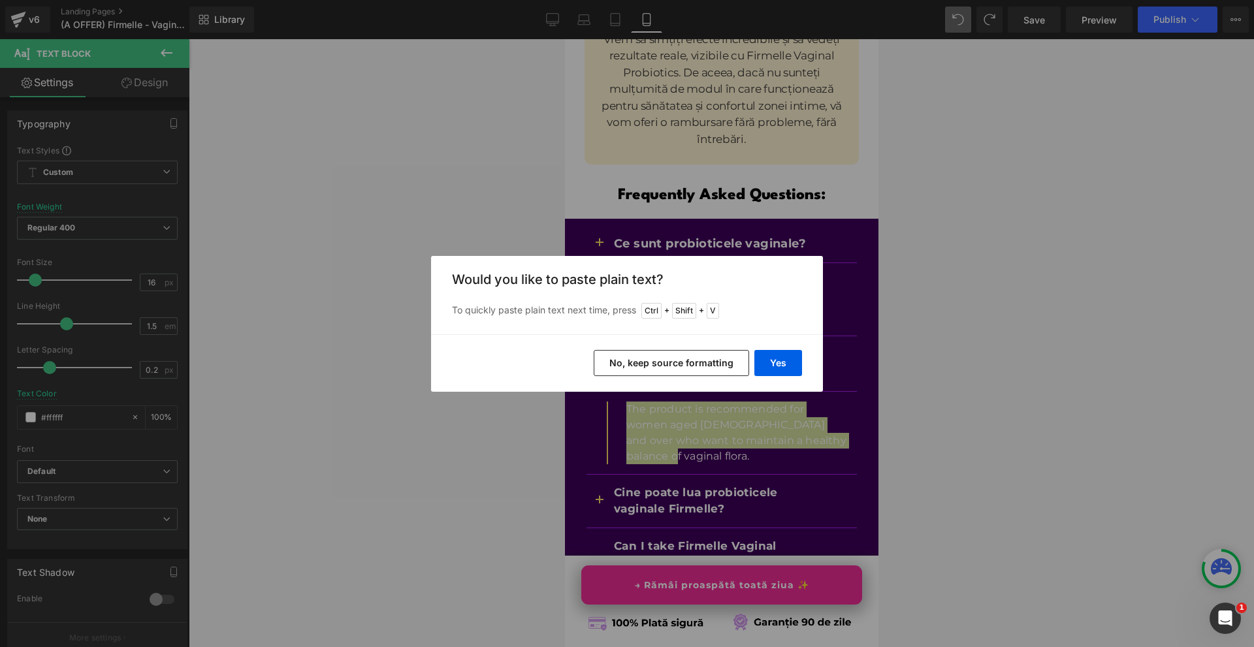
click at [809, 392] on div "Back to Library Insert Would you like to paste plain text? To quickly paste pla…" at bounding box center [627, 323] width 1254 height 647
click at [793, 375] on button "Yes" at bounding box center [778, 363] width 48 height 26
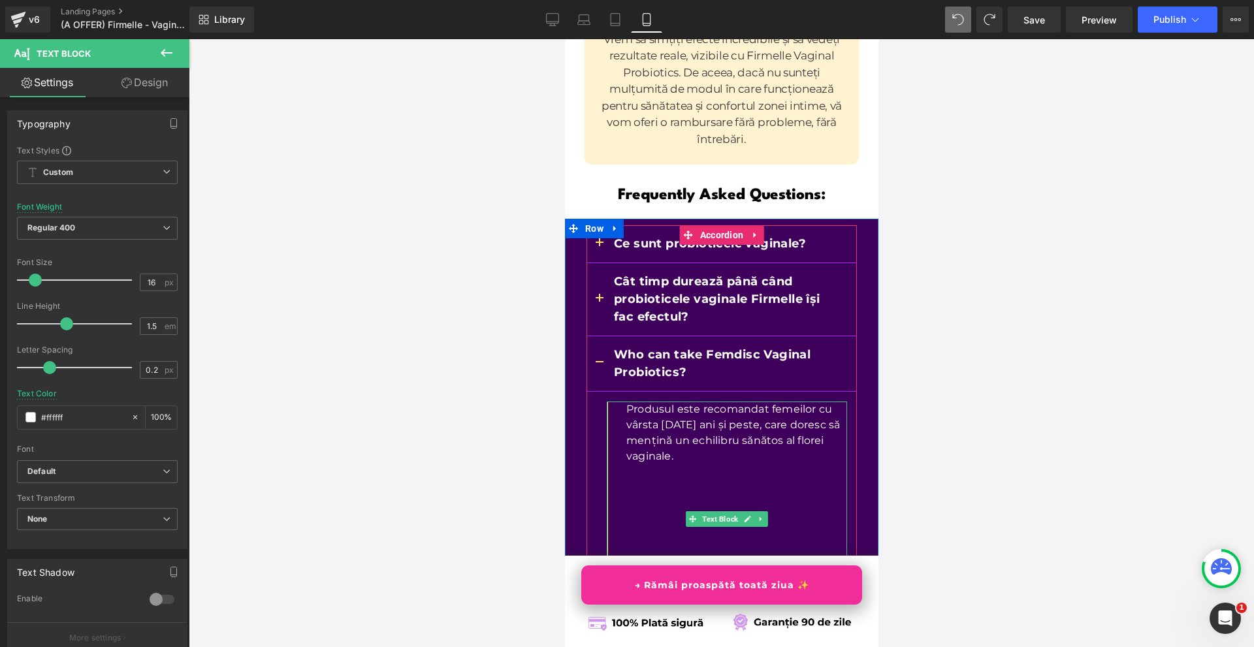
click at [628, 621] on p at bounding box center [735, 629] width 221 height 16
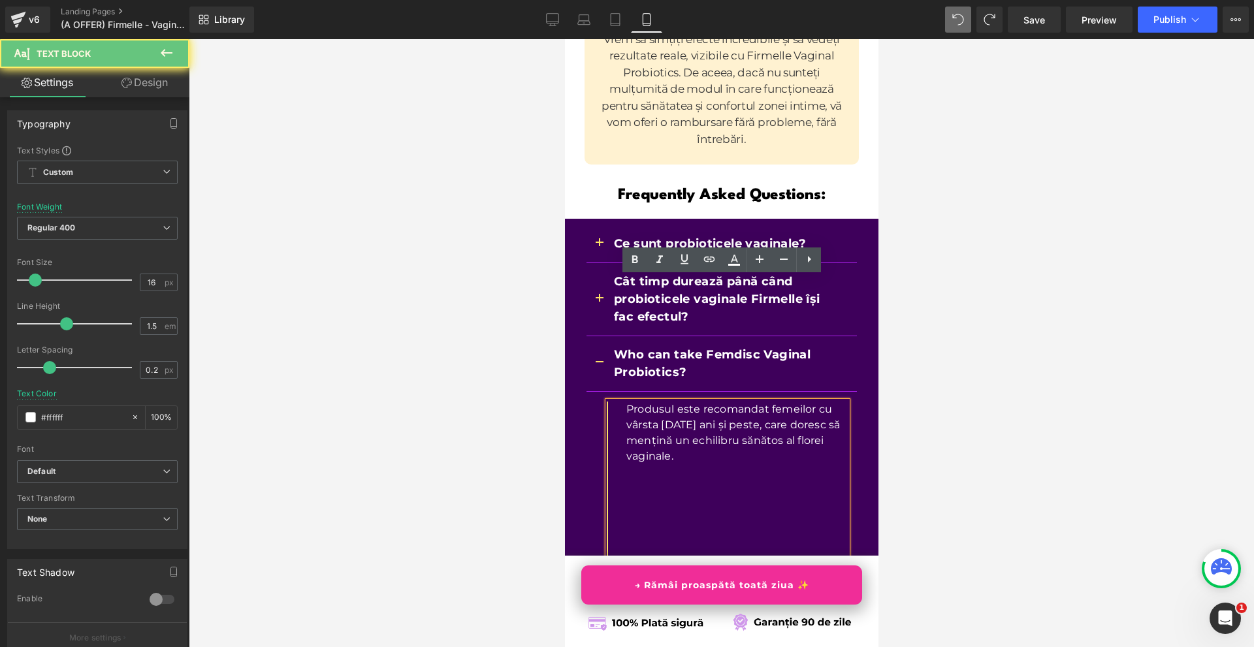
drag, startPoint x: 622, startPoint y: 486, endPoint x: 631, endPoint y: 349, distance: 137.4
click at [631, 621] on p at bounding box center [735, 629] width 221 height 16
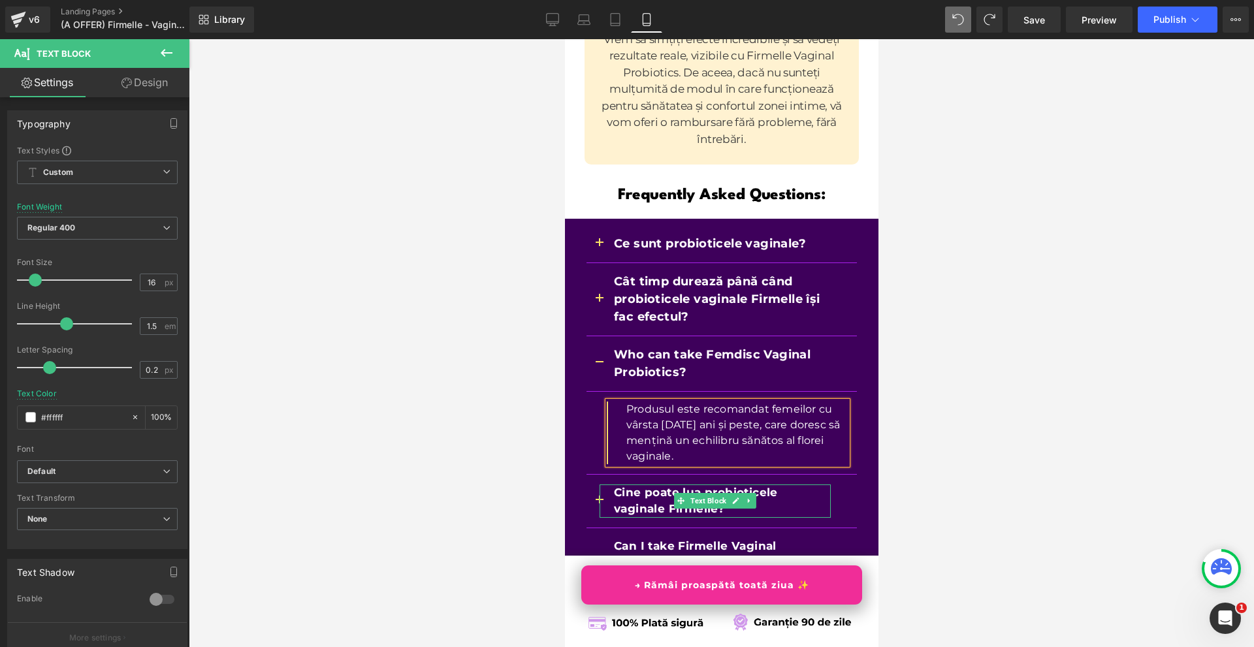
click at [622, 486] on b "Cine poate lua probioticele vaginale Firmelle?" at bounding box center [695, 501] width 164 height 30
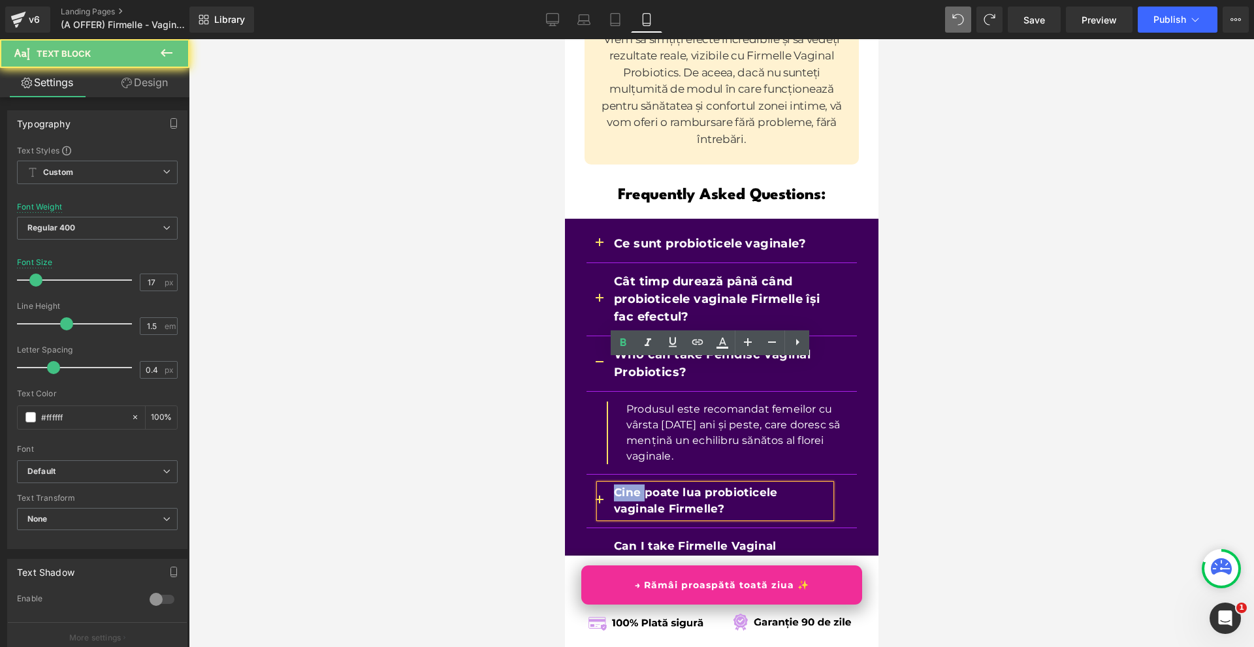
click at [622, 486] on b "Cine poate lua probioticele vaginale Firmelle?" at bounding box center [695, 501] width 164 height 30
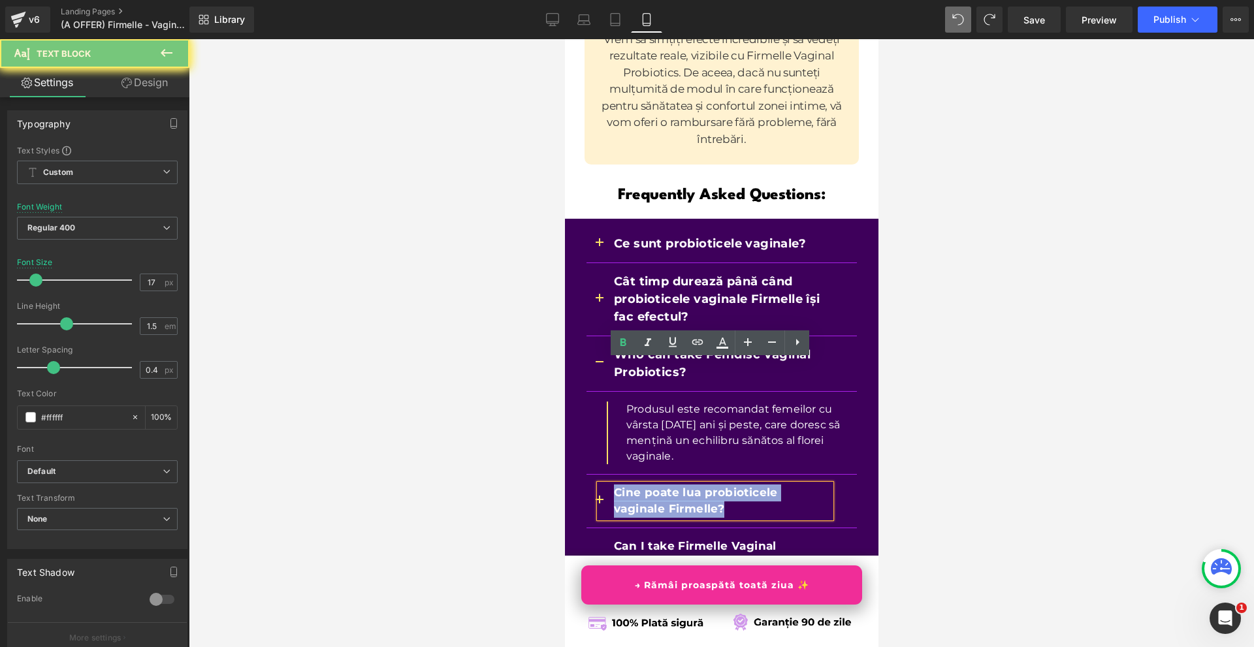
click at [622, 486] on b "Cine poate lua probioticele vaginale Firmelle?" at bounding box center [695, 501] width 164 height 30
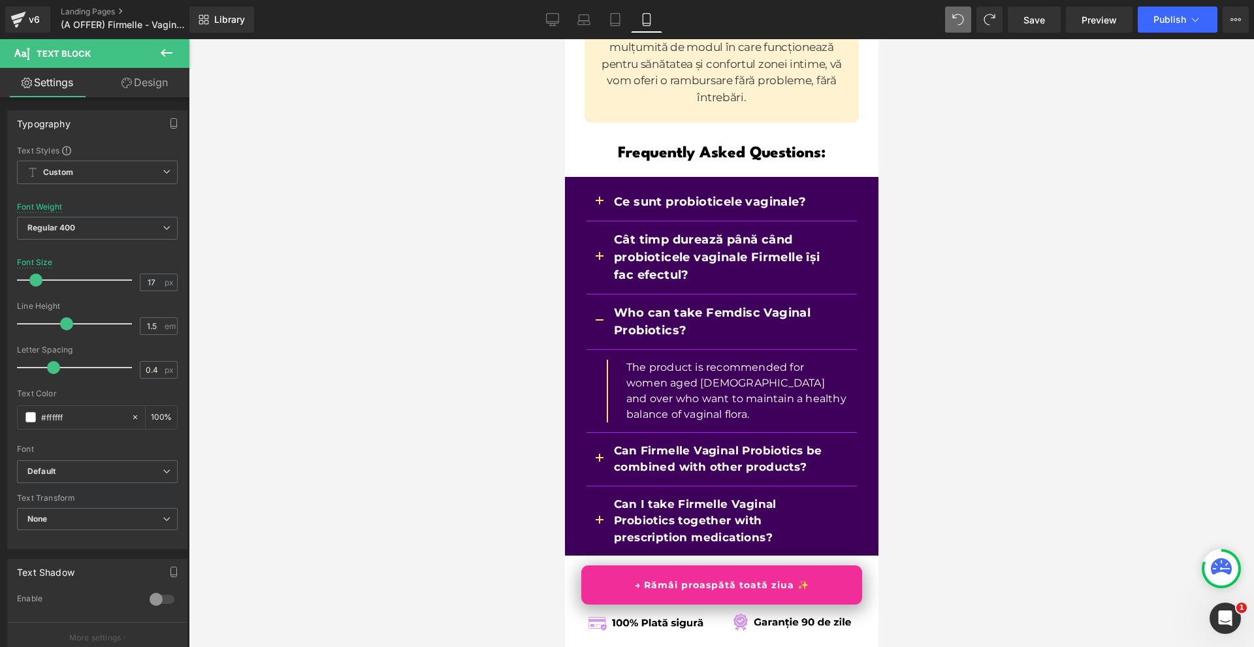
scroll to position [10815, 0]
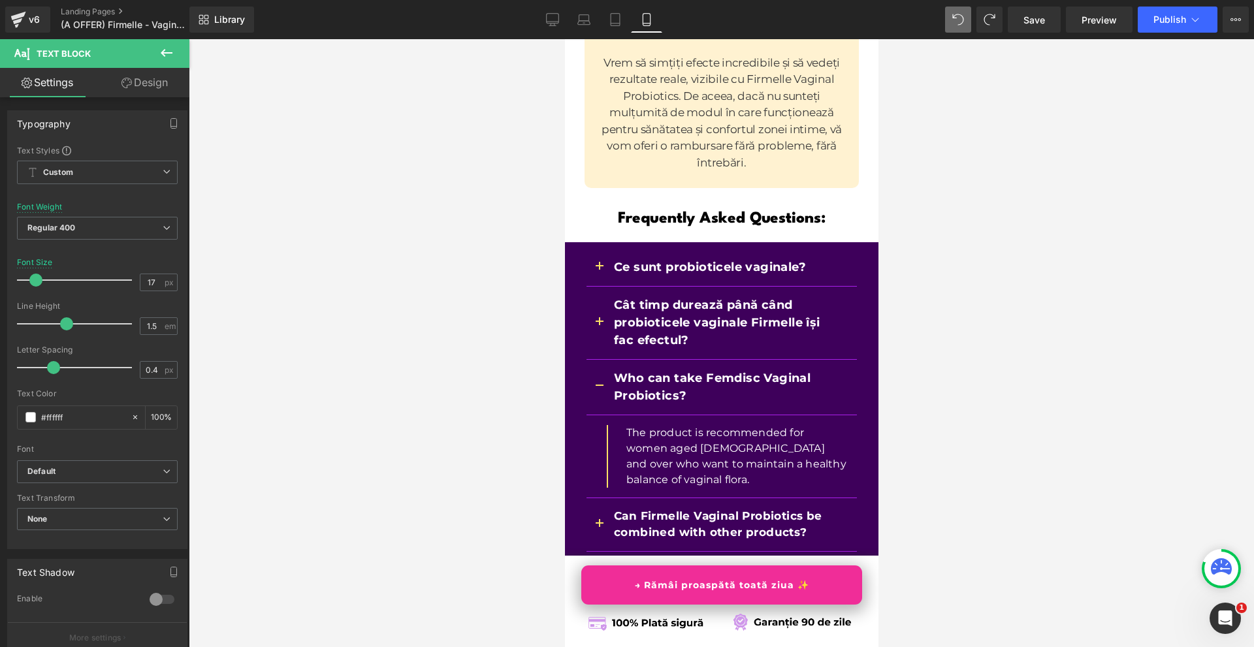
click at [607, 425] on div "The product is recommended for women aged [DEMOGRAPHIC_DATA] and over who want …" at bounding box center [726, 456] width 240 height 63
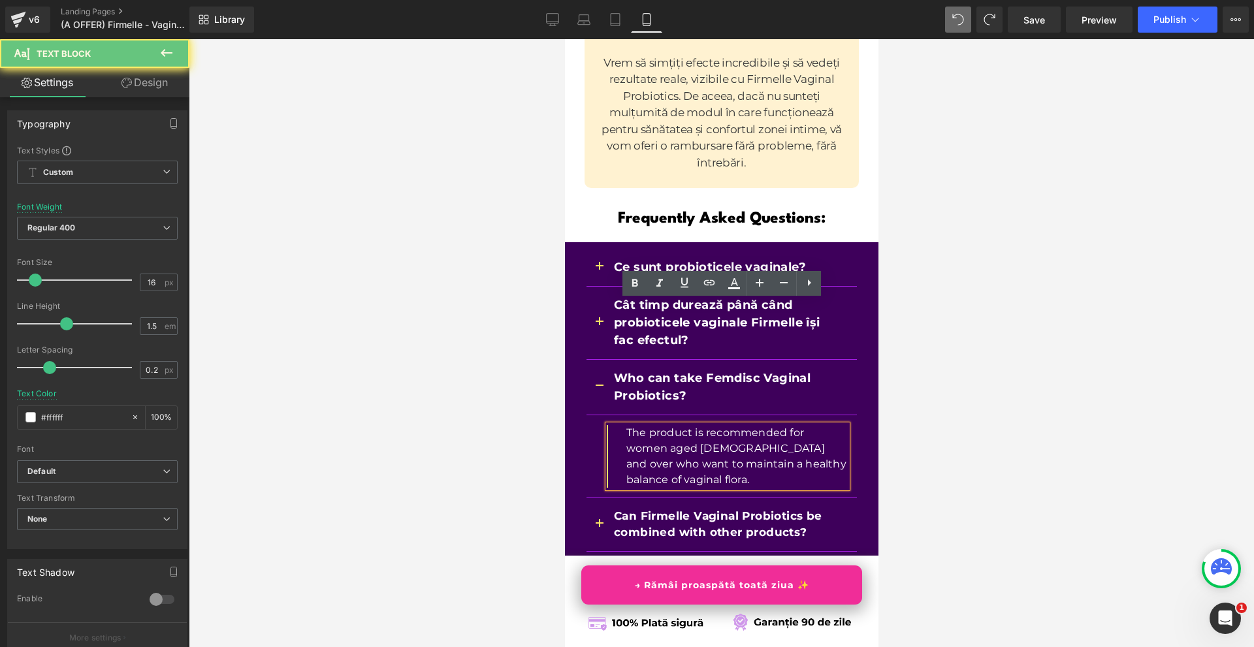
click at [627, 425] on p "The product is recommended for women aged [DEMOGRAPHIC_DATA] and over who want …" at bounding box center [735, 456] width 221 height 63
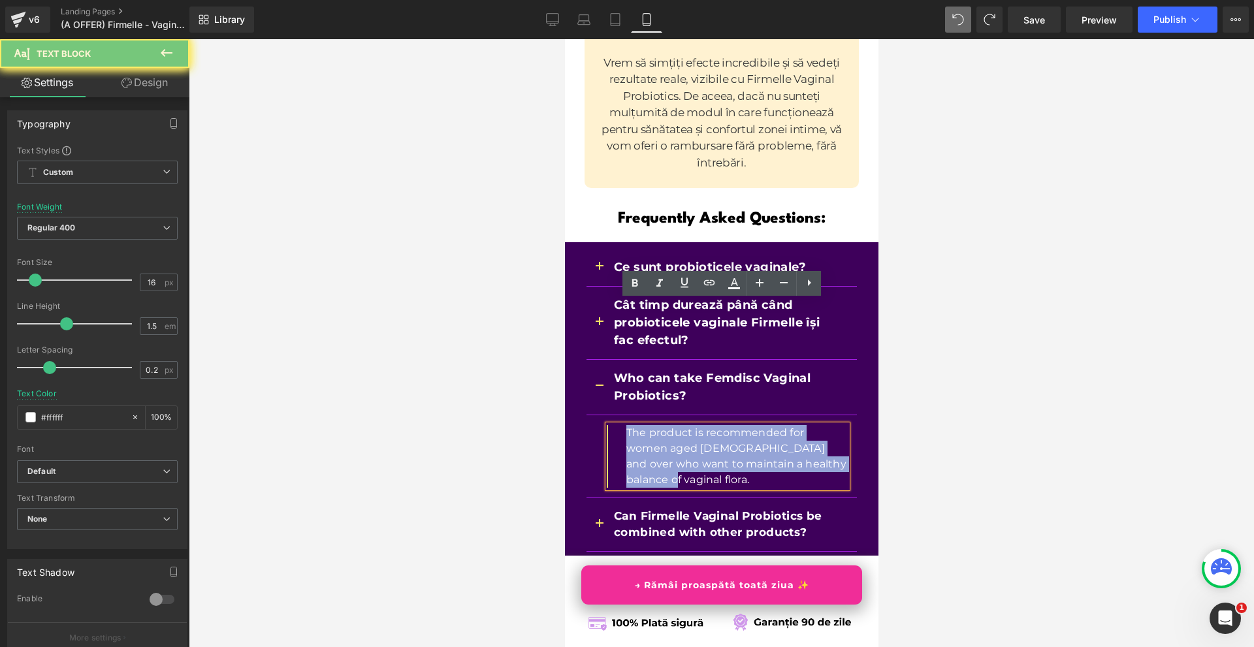
click at [627, 425] on p "The product is recommended for women aged [DEMOGRAPHIC_DATA] and over who want …" at bounding box center [735, 456] width 221 height 63
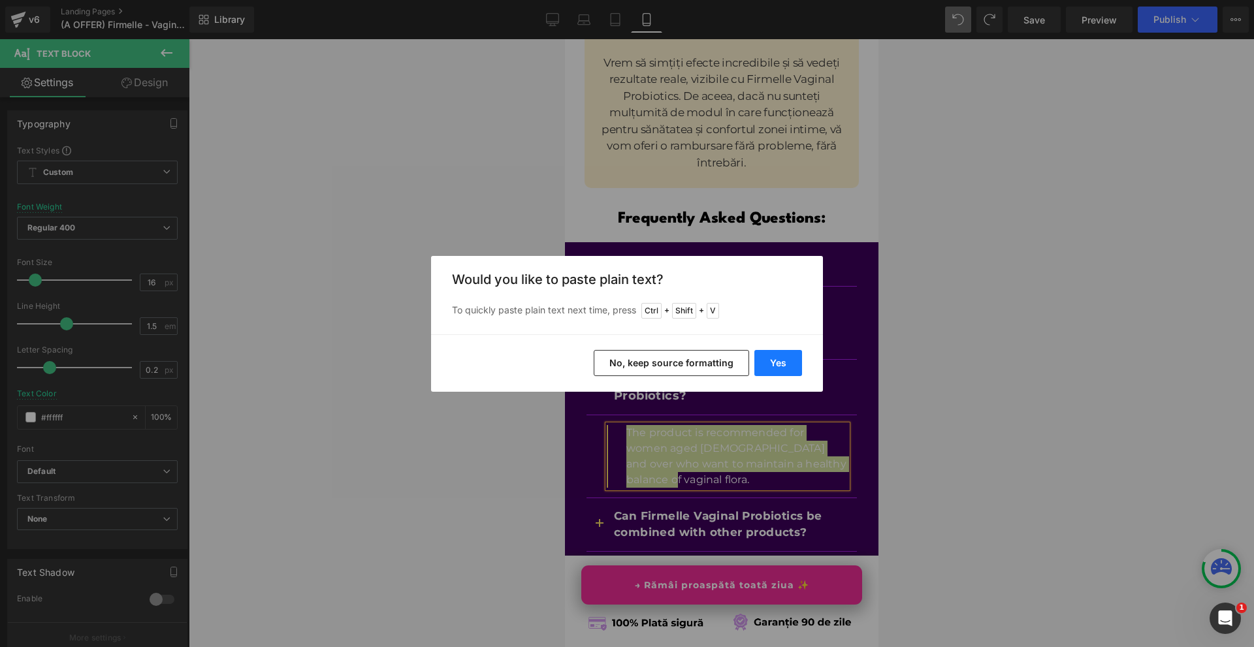
click at [765, 366] on button "Yes" at bounding box center [778, 363] width 48 height 26
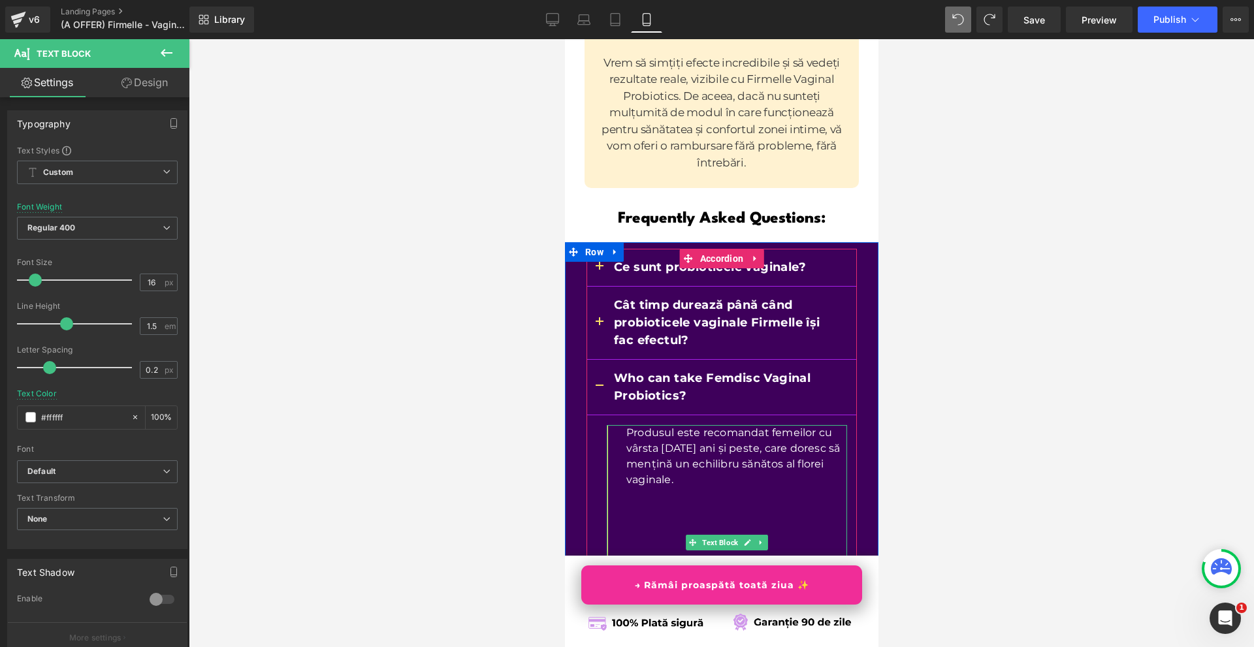
click at [646, 503] on p at bounding box center [735, 511] width 221 height 16
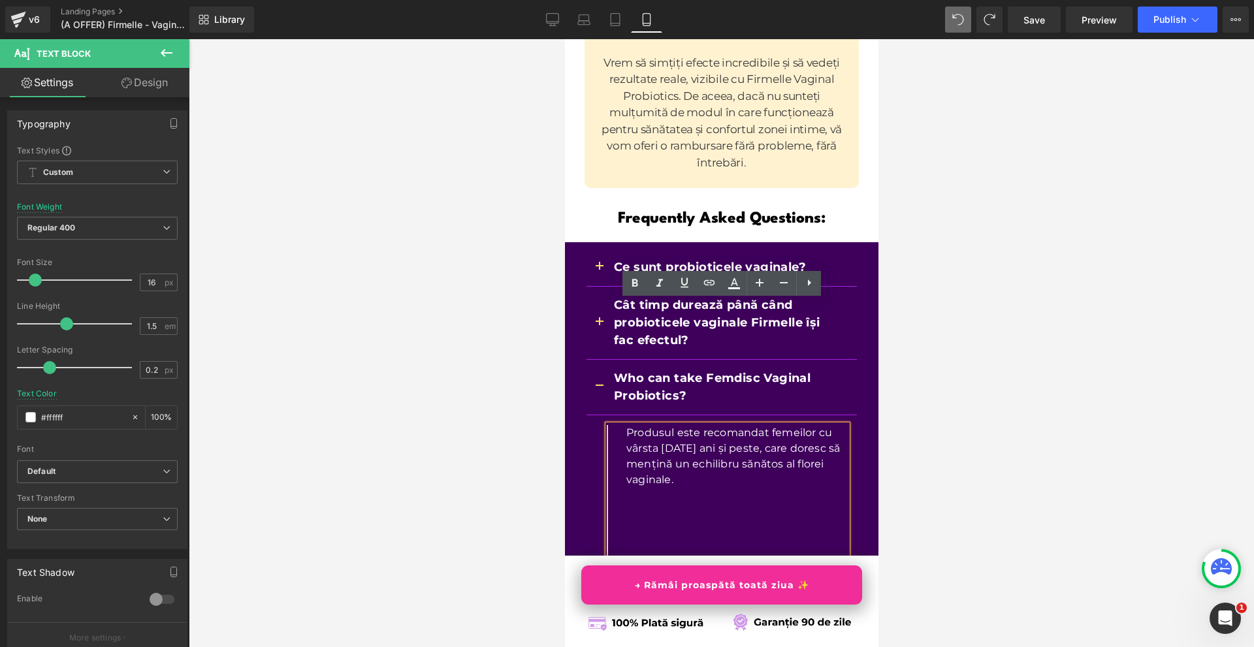
drag, startPoint x: 629, startPoint y: 522, endPoint x: 689, endPoint y: 364, distance: 169.0
click at [633, 644] on p at bounding box center [735, 652] width 221 height 16
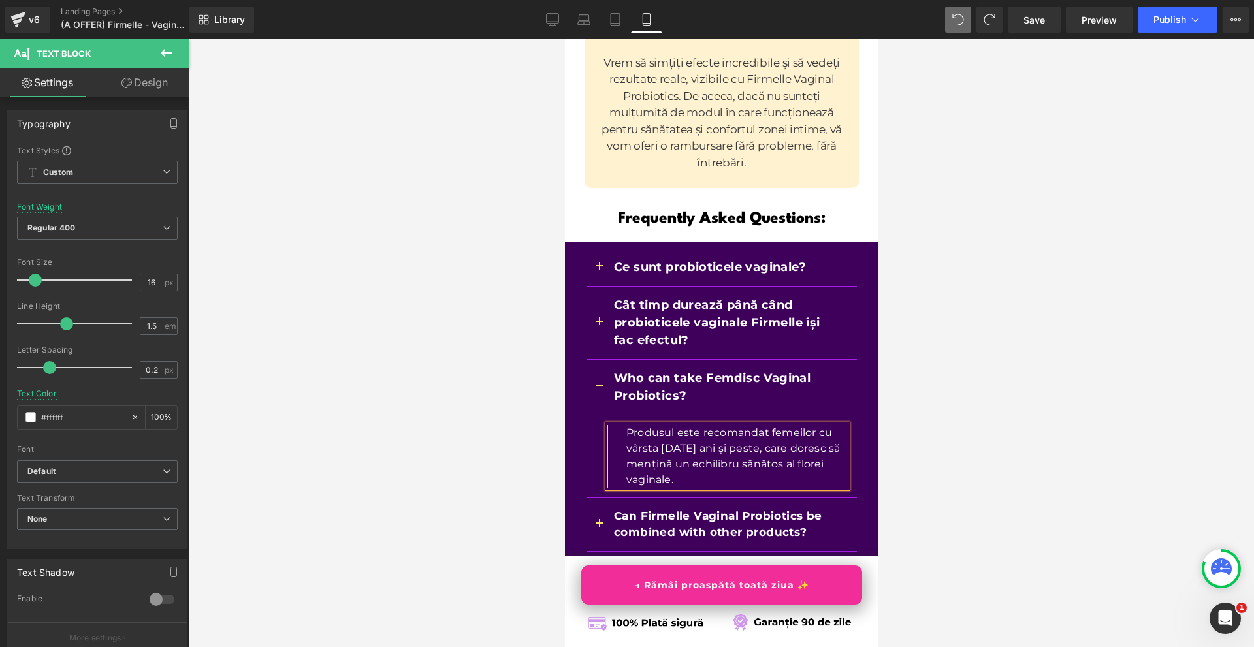
click at [973, 345] on div at bounding box center [721, 343] width 1065 height 608
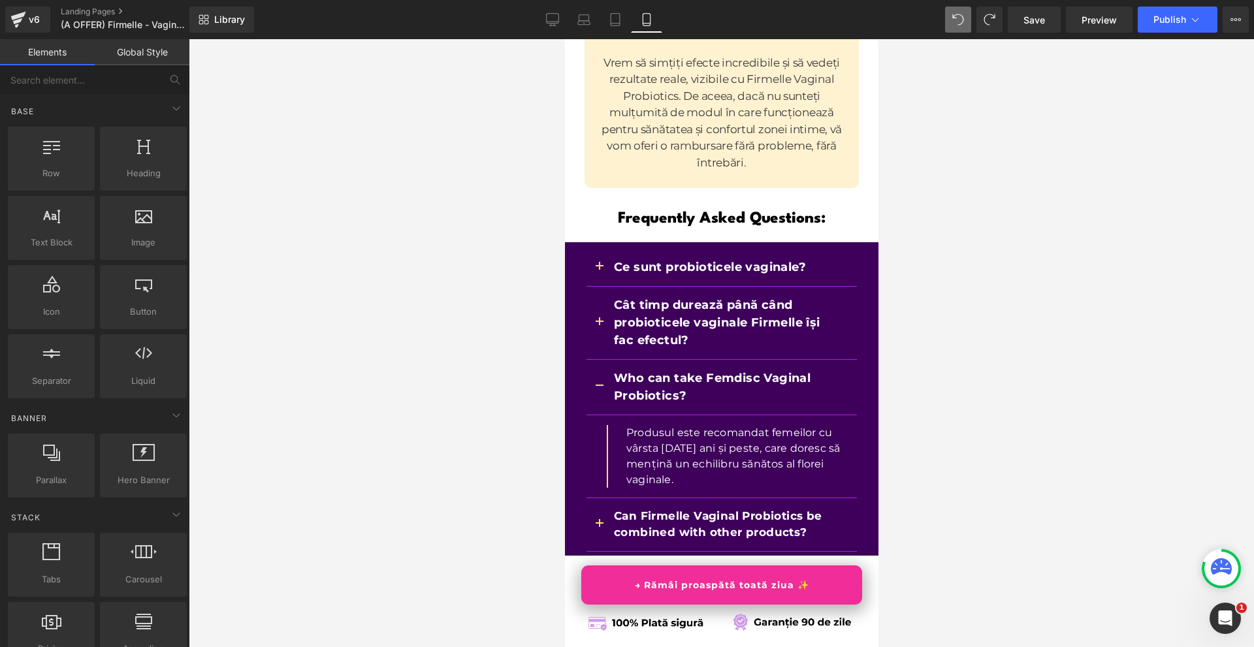
click at [629, 370] on p "Who can take Femdisc Vaginal Probiotics?" at bounding box center [721, 387] width 217 height 35
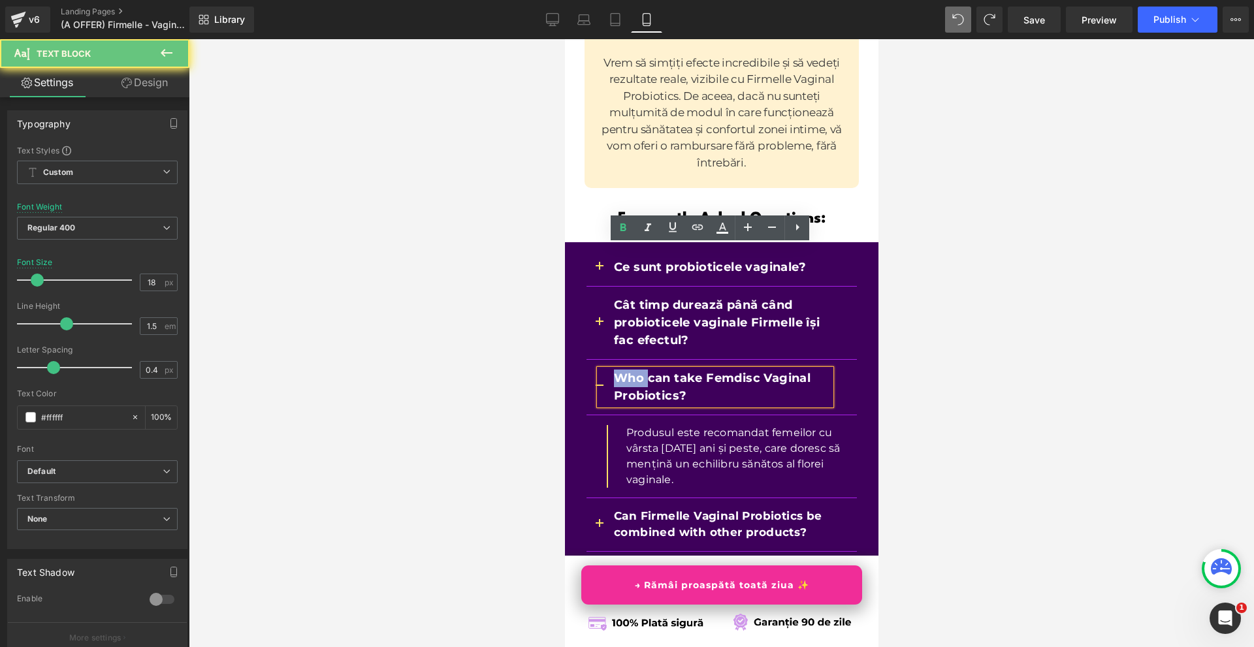
click at [629, 370] on p "Who can take Femdisc Vaginal Probiotics?" at bounding box center [721, 387] width 217 height 35
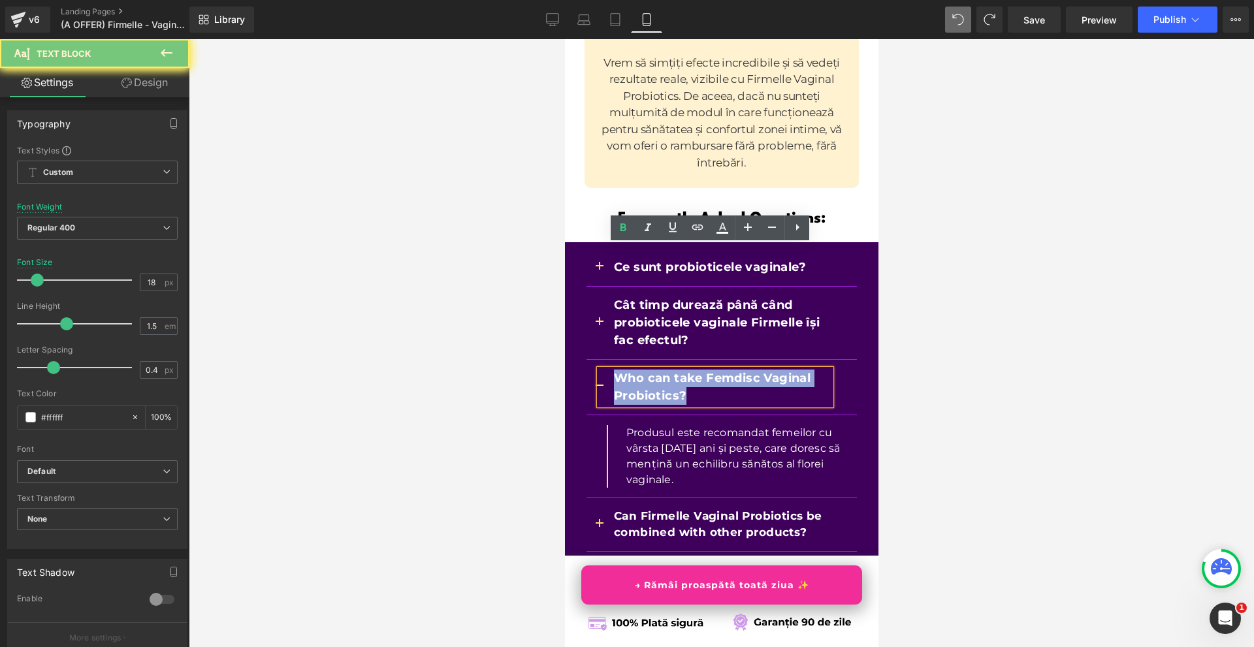
click at [629, 370] on p "Who can take Femdisc Vaginal Probiotics?" at bounding box center [721, 387] width 217 height 35
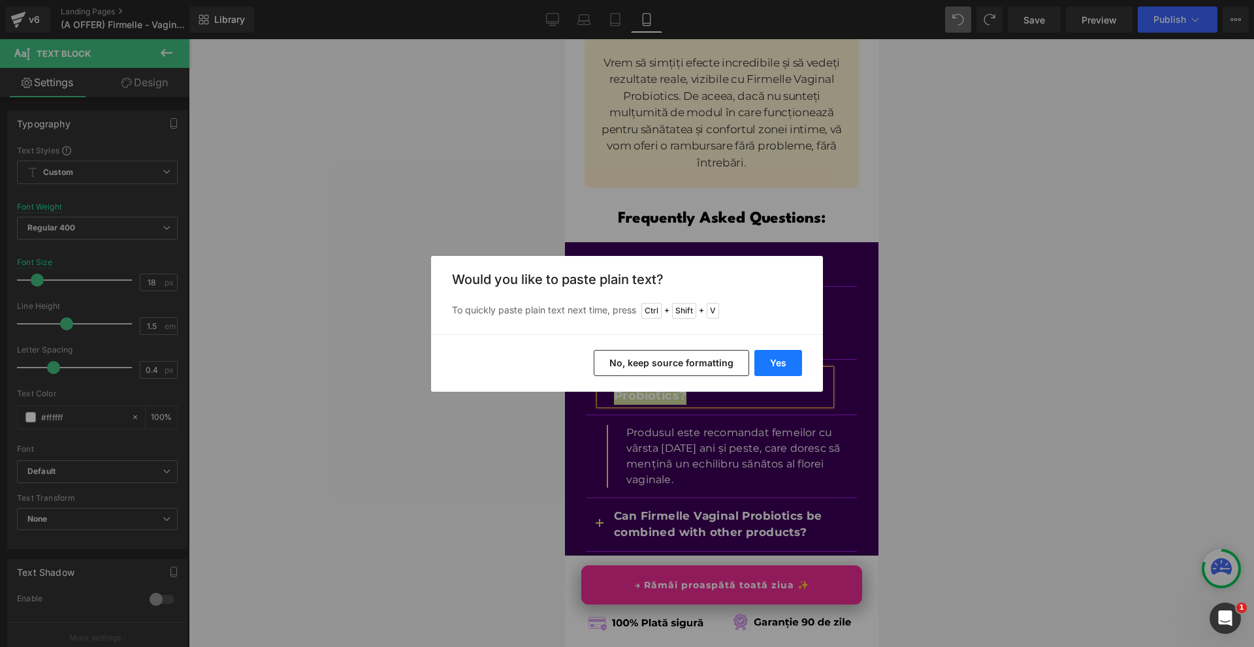
drag, startPoint x: 769, startPoint y: 365, endPoint x: 193, endPoint y: 315, distance: 578.6
click at [769, 365] on button "Yes" at bounding box center [778, 363] width 48 height 26
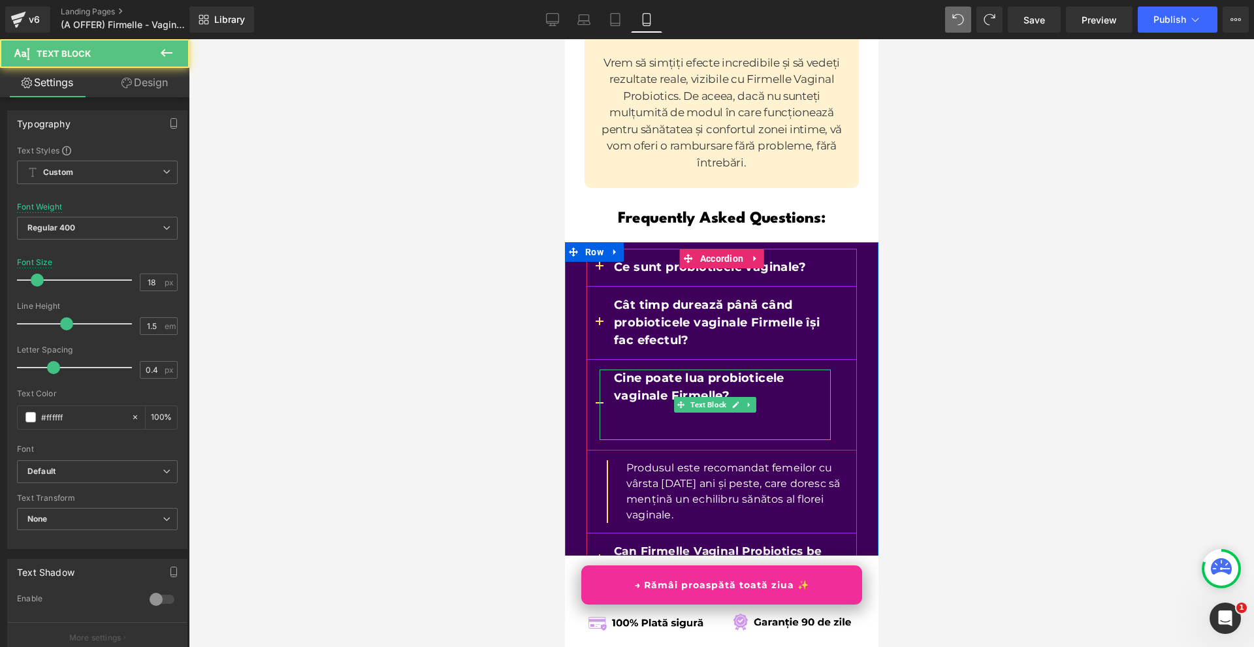
click at [634, 422] on p at bounding box center [721, 431] width 217 height 18
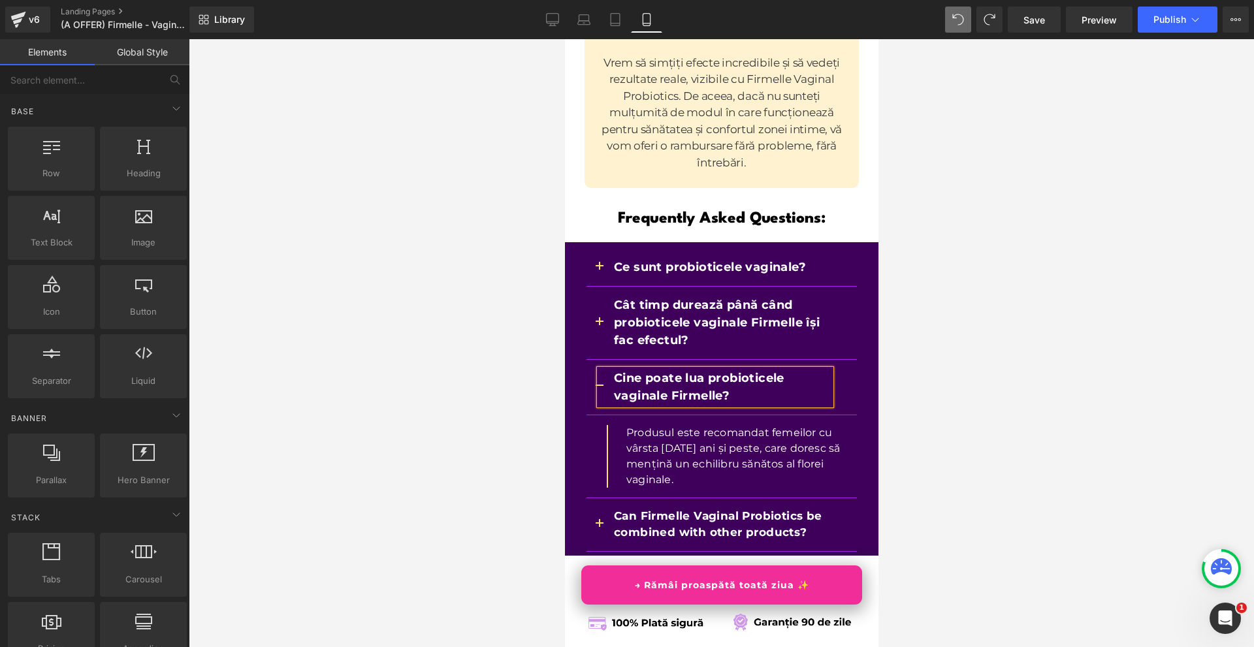
click at [921, 300] on div at bounding box center [721, 343] width 1065 height 608
click at [564, 39] on div at bounding box center [564, 39] width 0 height 0
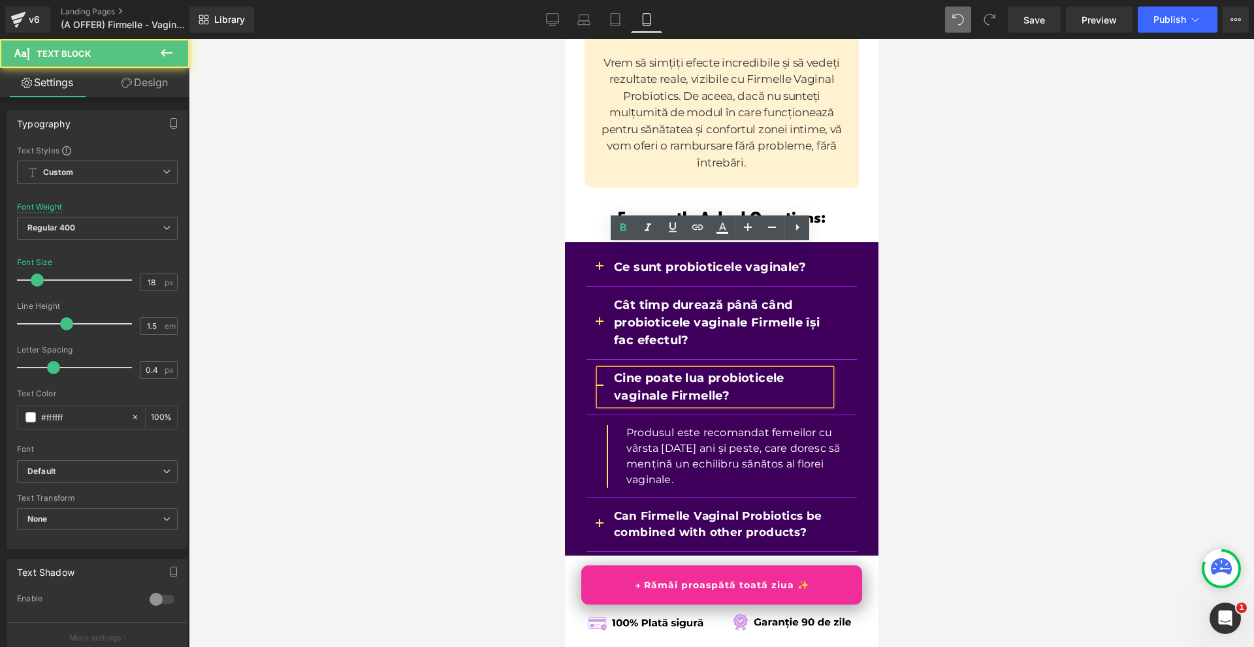
click at [599, 370] on div "Cine poate lua probioticele vaginale Firmelle?" at bounding box center [714, 387] width 231 height 35
click at [562, 271] on div at bounding box center [721, 343] width 1065 height 608
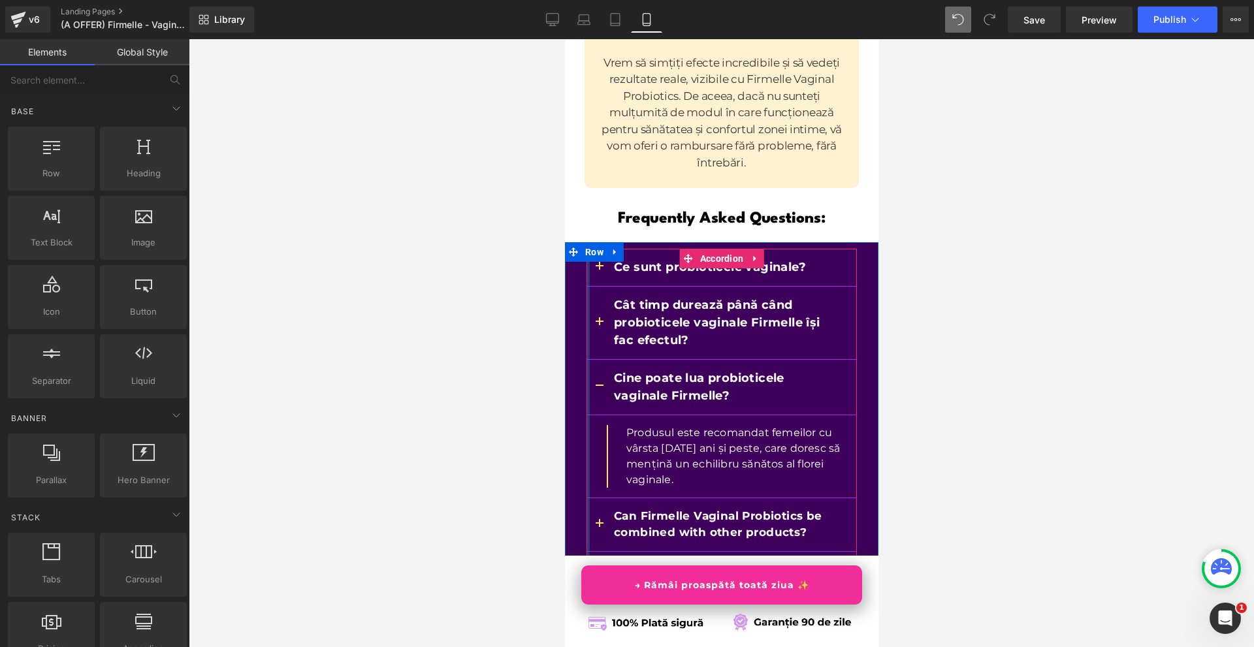
click at [586, 360] on button "button" at bounding box center [599, 387] width 26 height 55
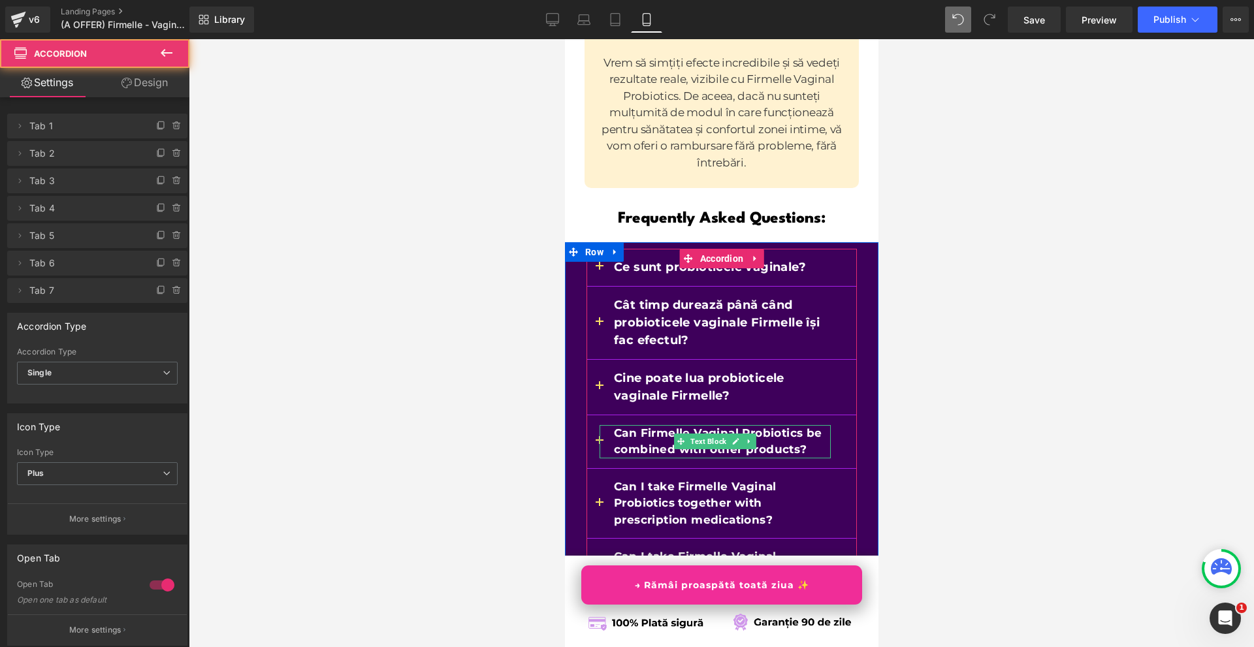
click at [599, 425] on div "Can Firmelle Vaginal Probiotics be combined with other products?" at bounding box center [714, 441] width 231 height 33
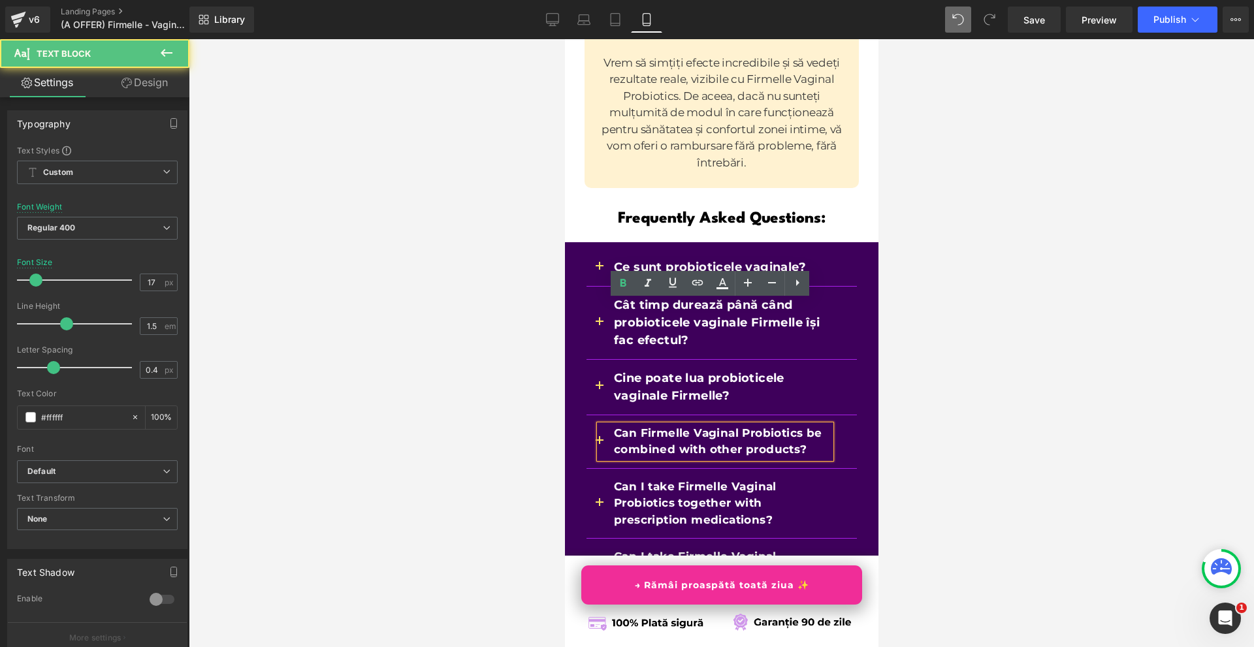
drag, startPoint x: 11, startPoint y: 279, endPoint x: 560, endPoint y: 319, distance: 550.5
click at [497, 319] on div at bounding box center [721, 343] width 1065 height 608
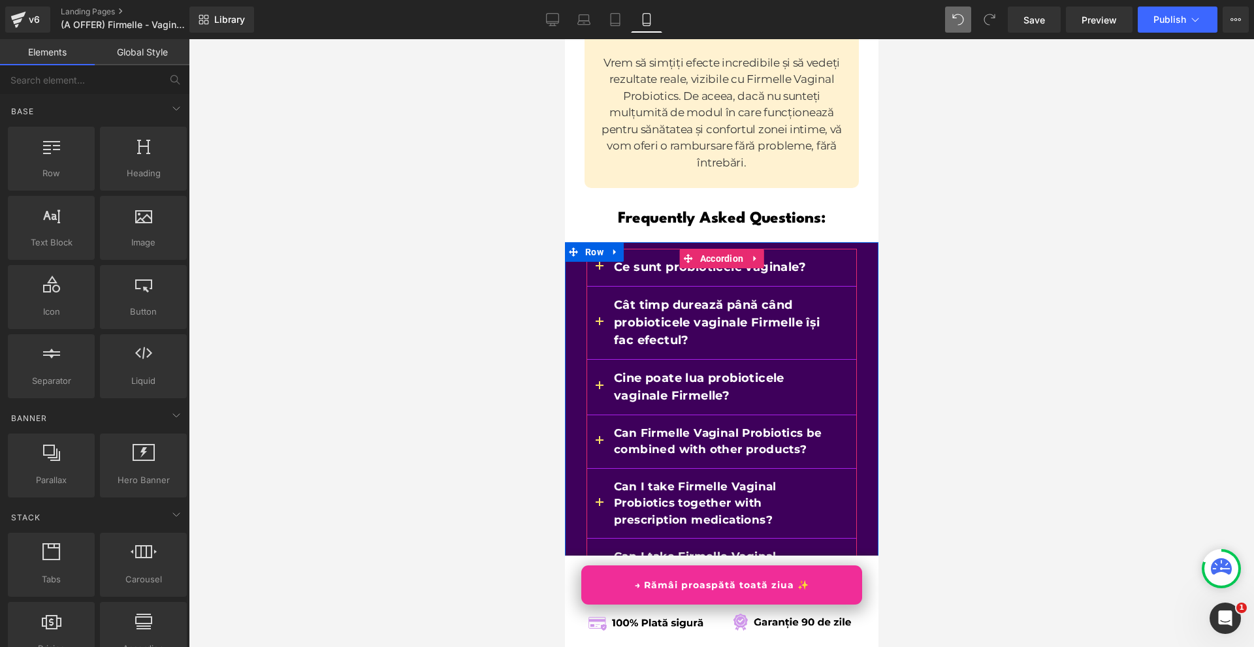
click at [589, 415] on button "button" at bounding box center [599, 441] width 26 height 53
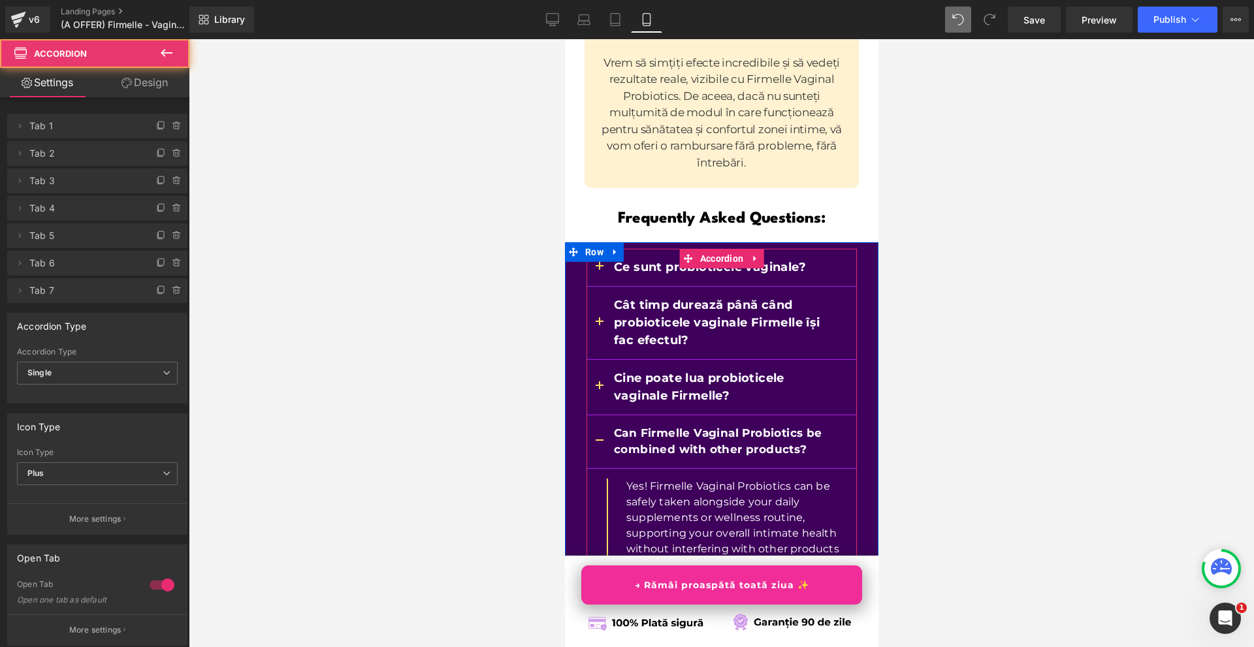
scroll to position [10880, 0]
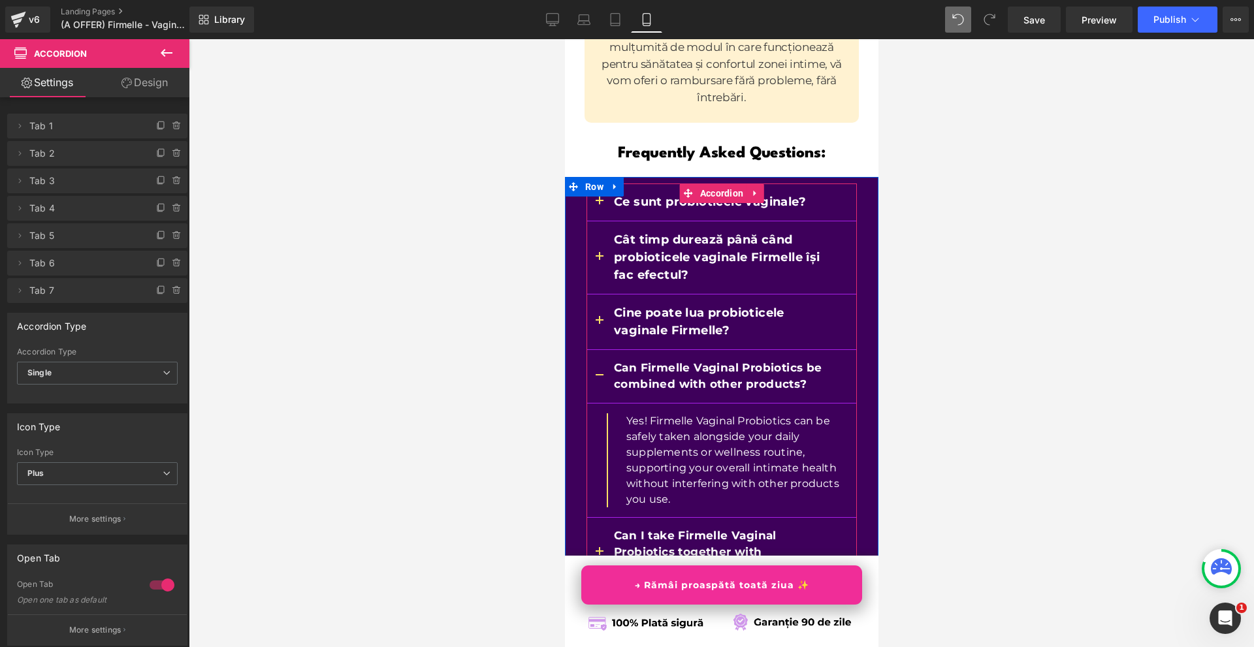
click at [651, 361] on b "Can Firmelle Vaginal Probiotics be combined with other products?" at bounding box center [717, 376] width 208 height 30
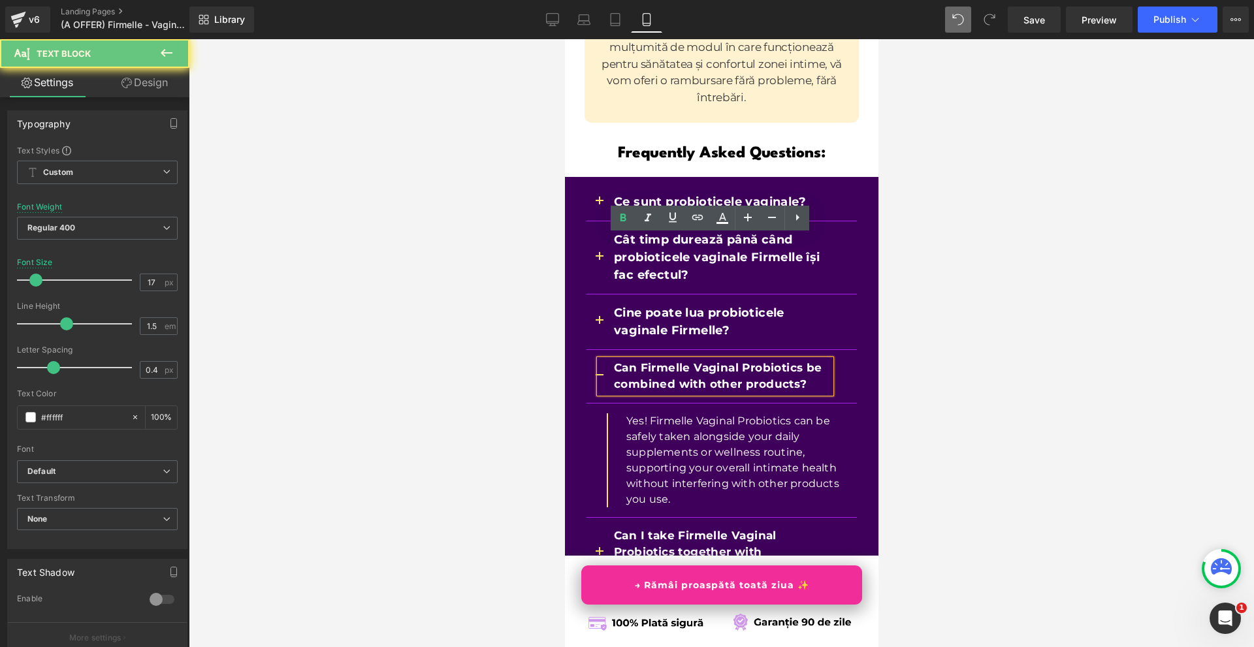
click at [651, 361] on b "Can Firmelle Vaginal Probiotics be combined with other products?" at bounding box center [717, 376] width 208 height 30
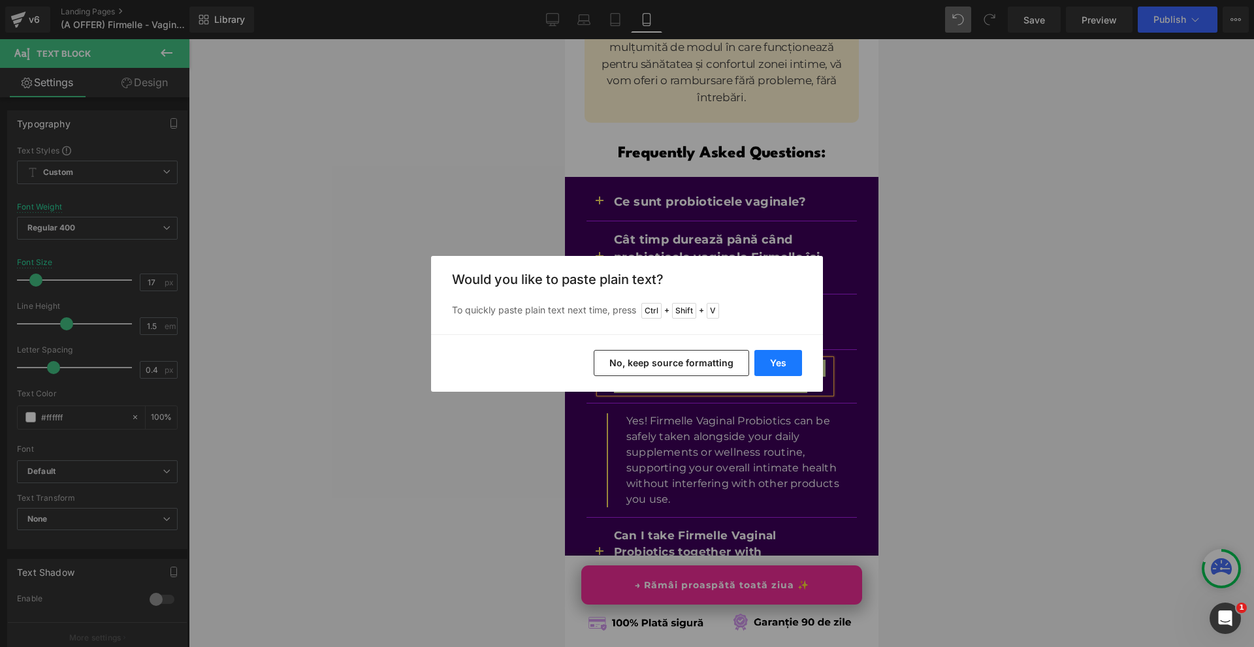
drag, startPoint x: 757, startPoint y: 356, endPoint x: 160, endPoint y: 308, distance: 599.3
click at [757, 356] on button "Yes" at bounding box center [778, 363] width 48 height 26
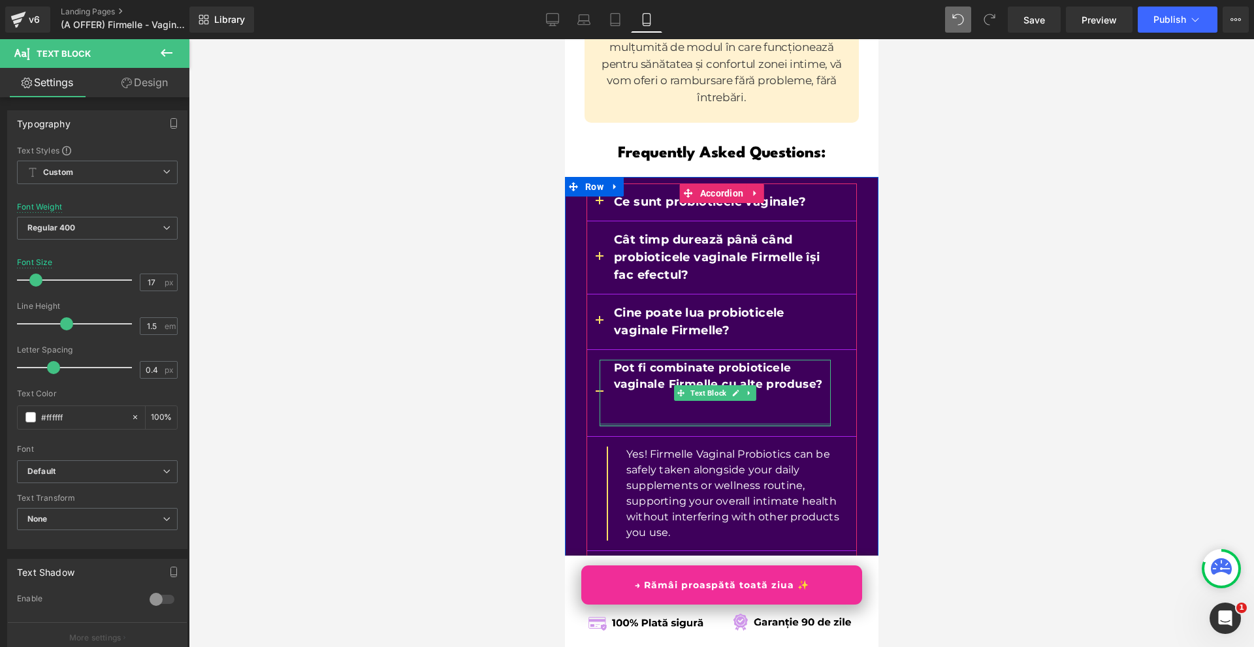
click at [637, 423] on div at bounding box center [714, 424] width 231 height 3
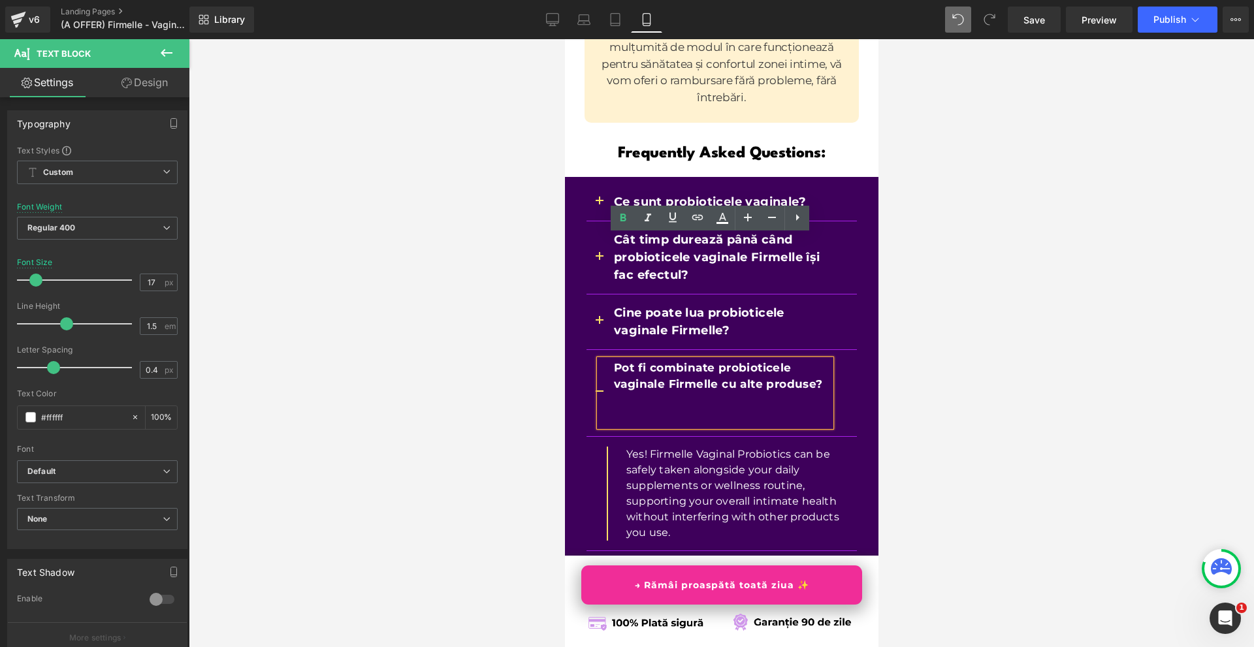
click at [634, 409] on p at bounding box center [721, 417] width 217 height 17
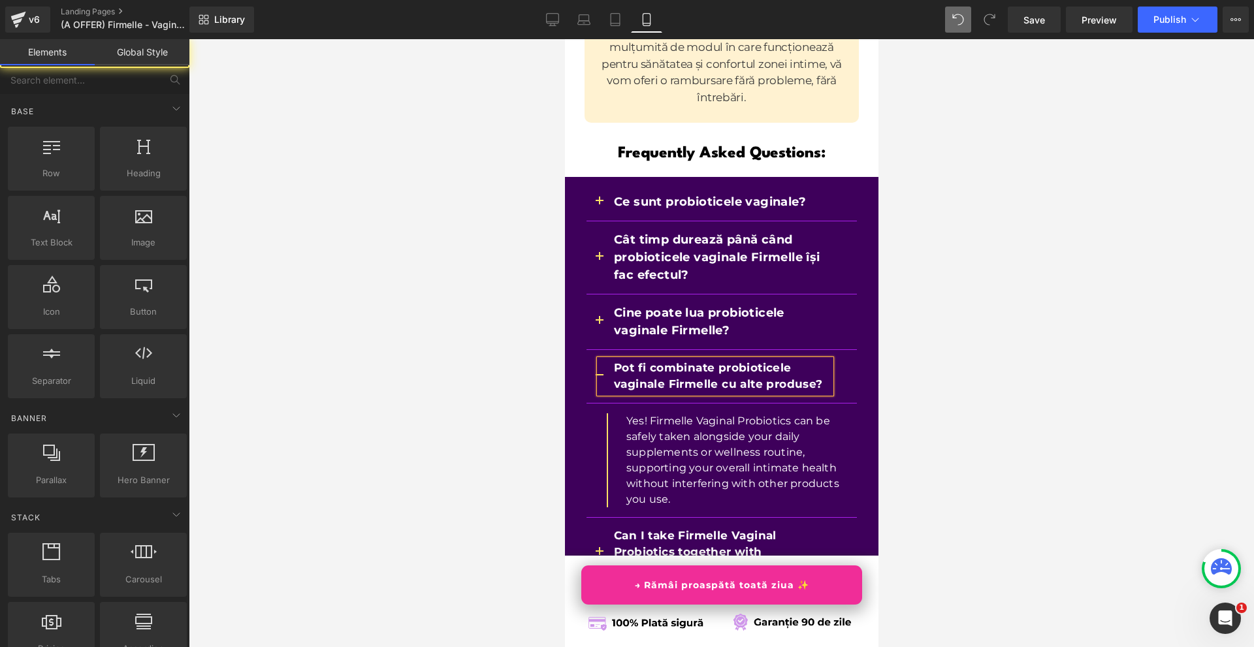
drag, startPoint x: 919, startPoint y: 292, endPoint x: 277, endPoint y: 230, distance: 645.4
click at [919, 292] on div at bounding box center [721, 343] width 1065 height 608
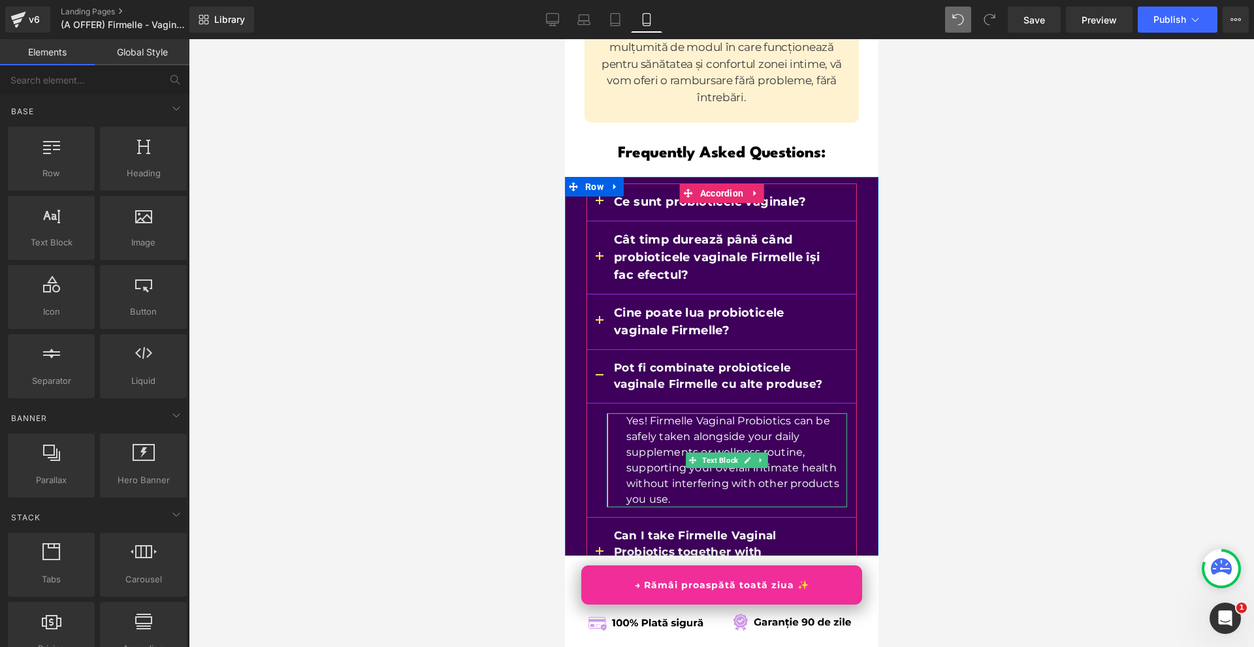
click at [639, 413] on p "Yes! Firmelle Vaginal Probiotics can be safely taken alongside your daily suppl…" at bounding box center [735, 460] width 221 height 94
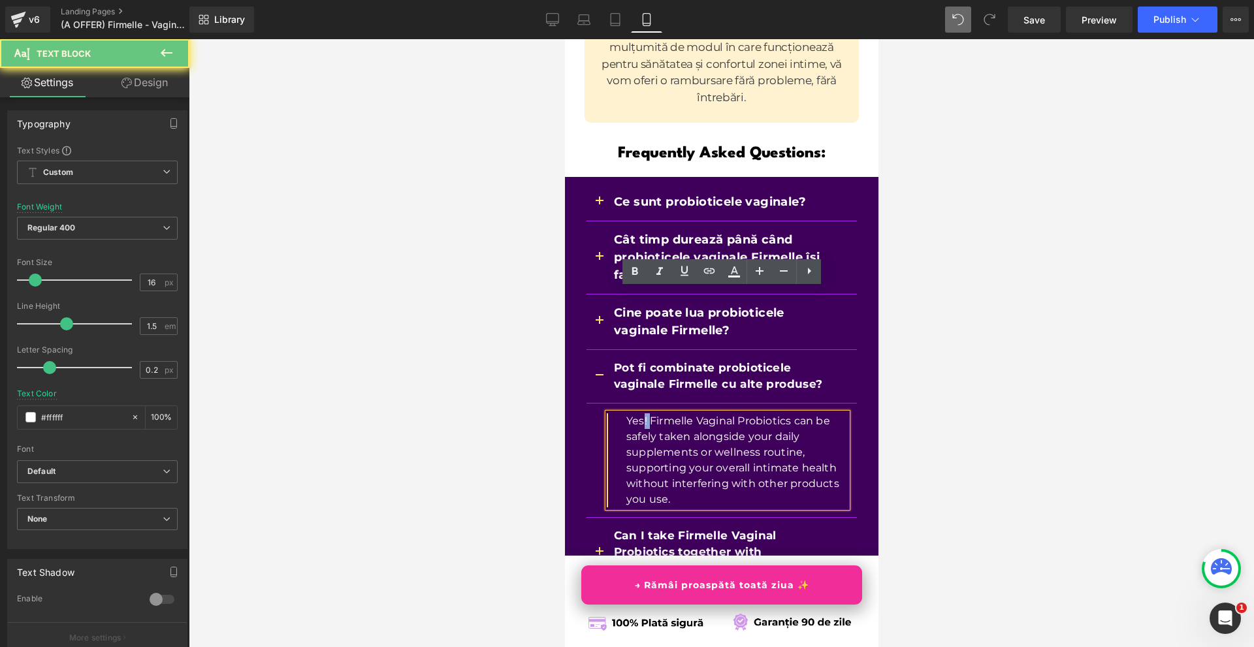
click at [639, 413] on p "Yes! Firmelle Vaginal Probiotics can be safely taken alongside your daily suppl…" at bounding box center [735, 460] width 221 height 94
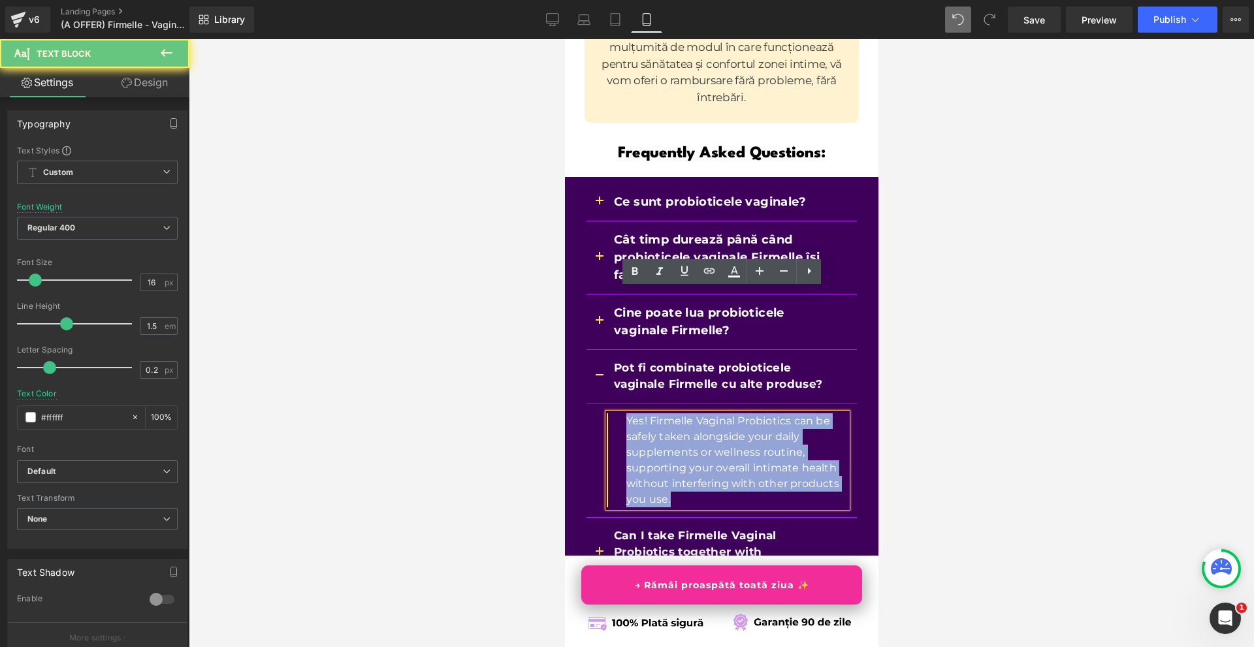
click at [639, 413] on p "Yes! Firmelle Vaginal Probiotics can be safely taken alongside your daily suppl…" at bounding box center [735, 460] width 221 height 94
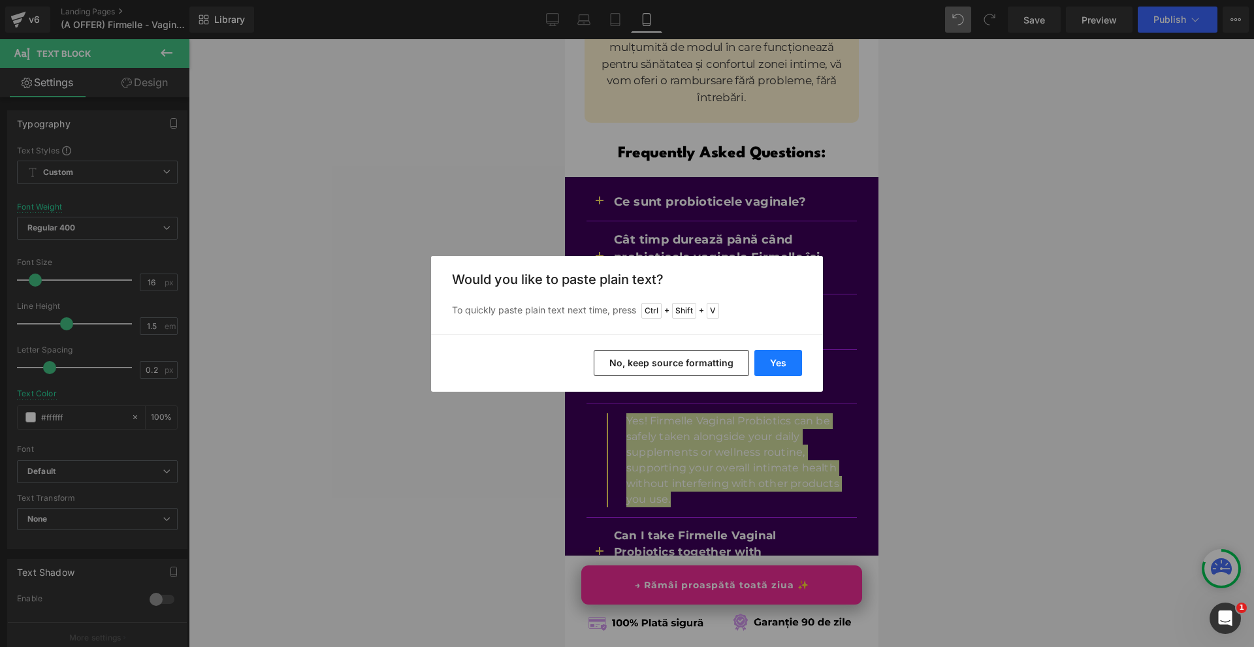
click at [772, 368] on button "Yes" at bounding box center [778, 363] width 48 height 26
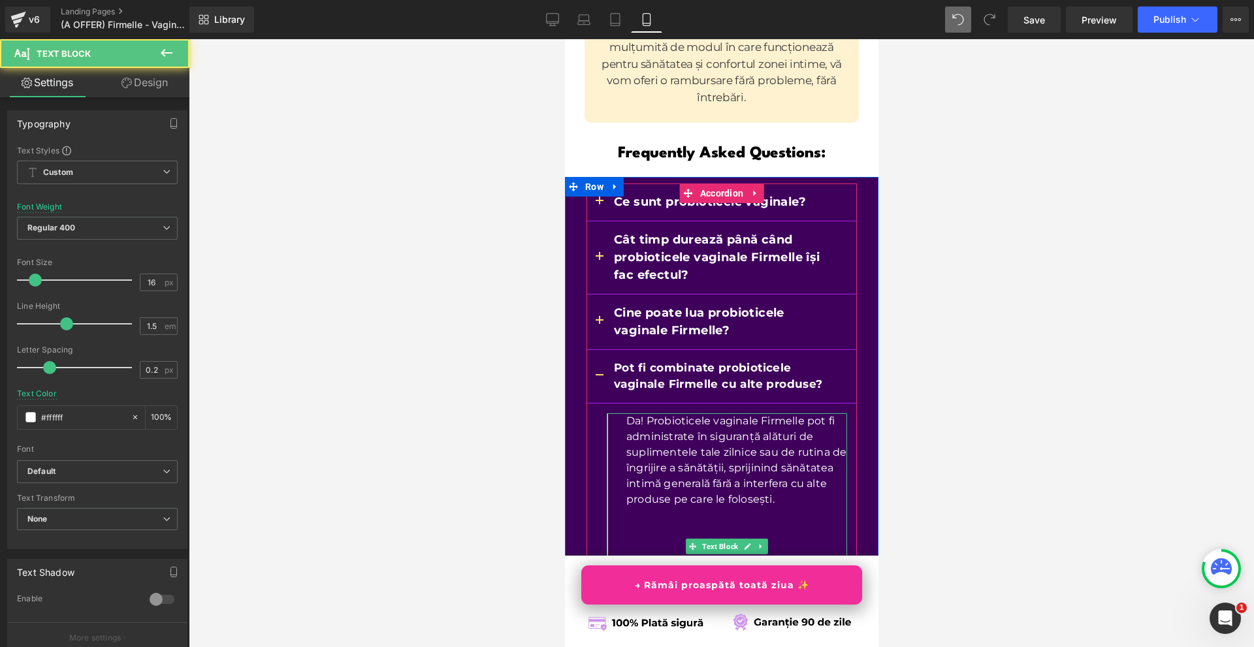
click at [642, 539] on p at bounding box center [735, 547] width 221 height 16
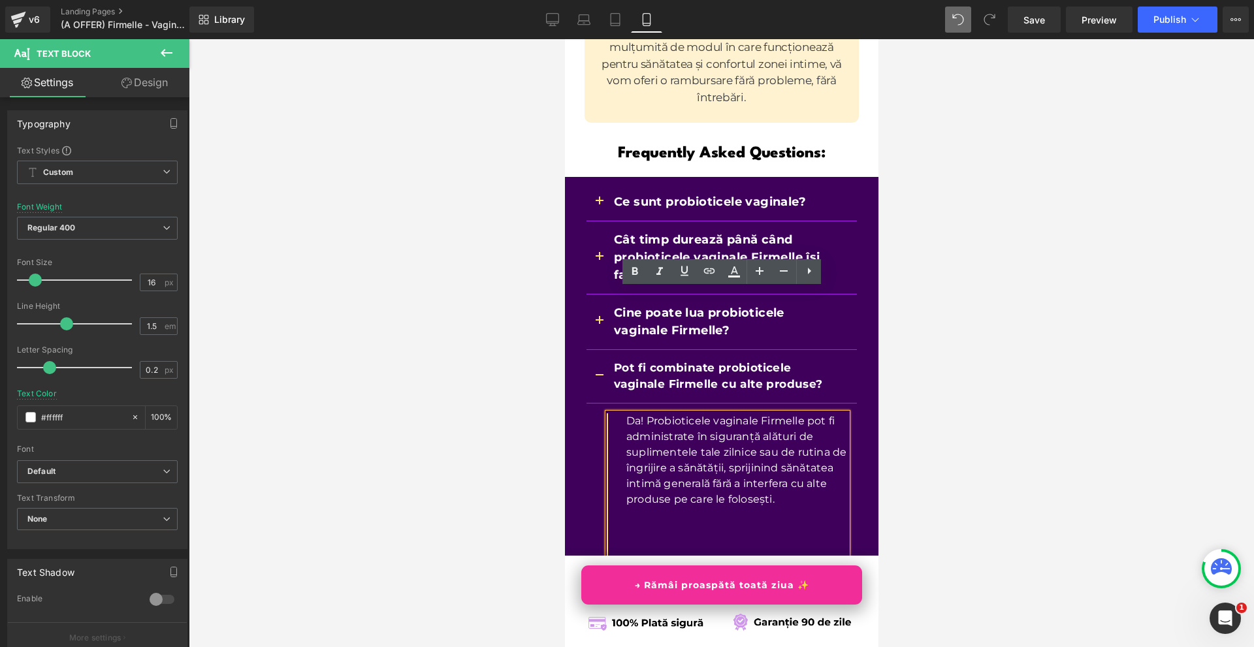
drag, startPoint x: 637, startPoint y: 545, endPoint x: 635, endPoint y: 387, distance: 158.0
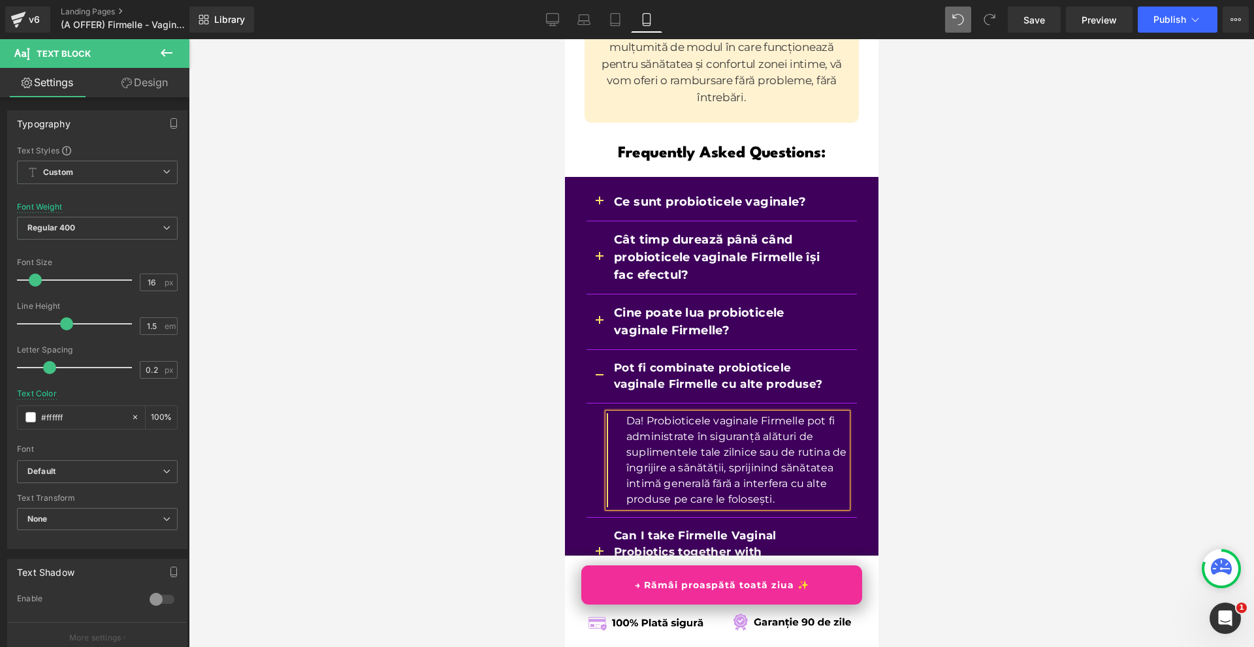
click at [912, 405] on div at bounding box center [721, 343] width 1065 height 608
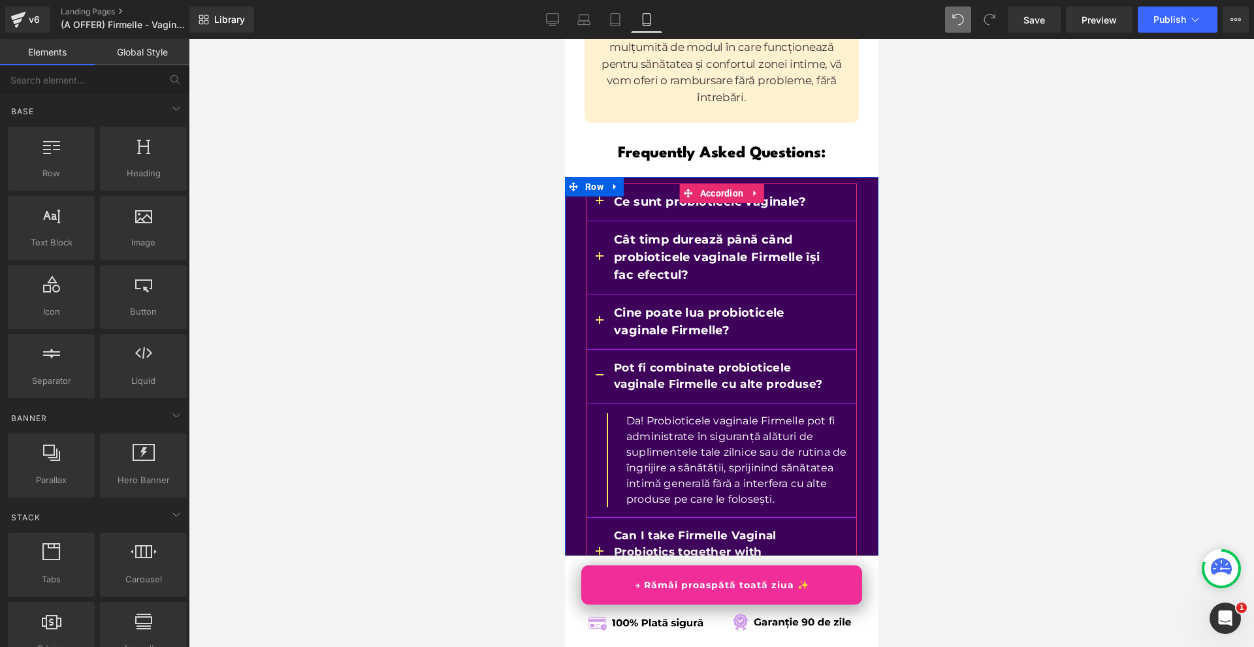
click at [599, 379] on span "button" at bounding box center [599, 379] width 0 height 0
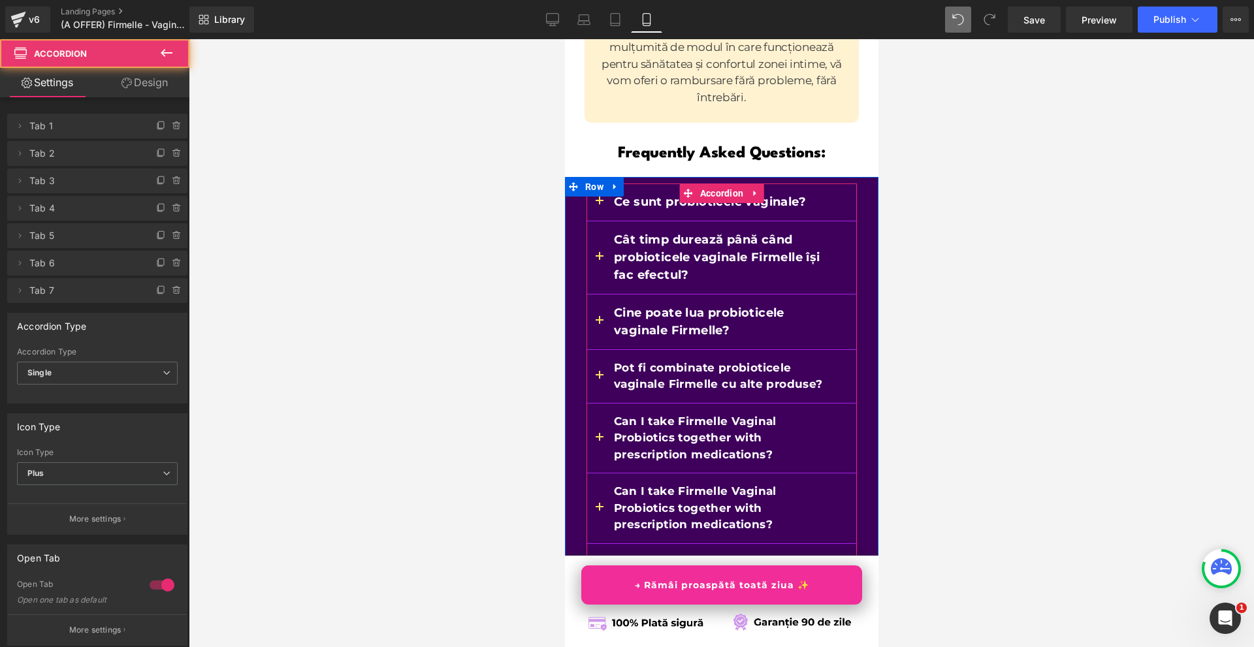
scroll to position [10945, 0]
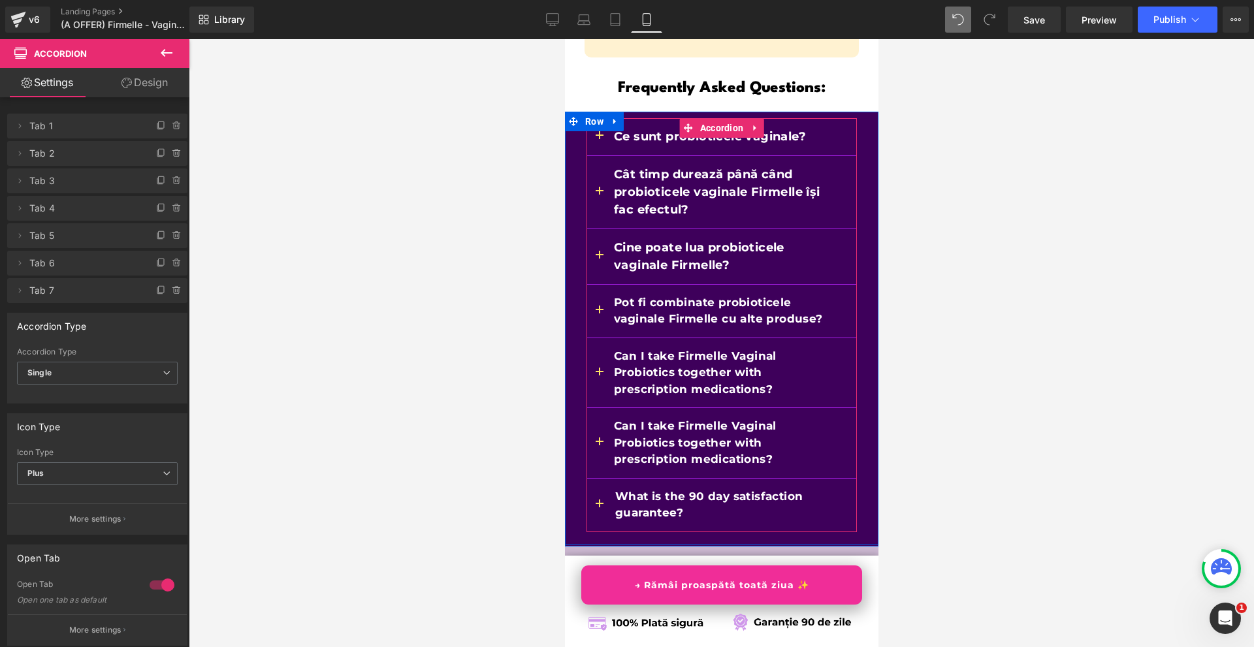
click at [599, 376] on span "button" at bounding box center [599, 376] width 0 height 0
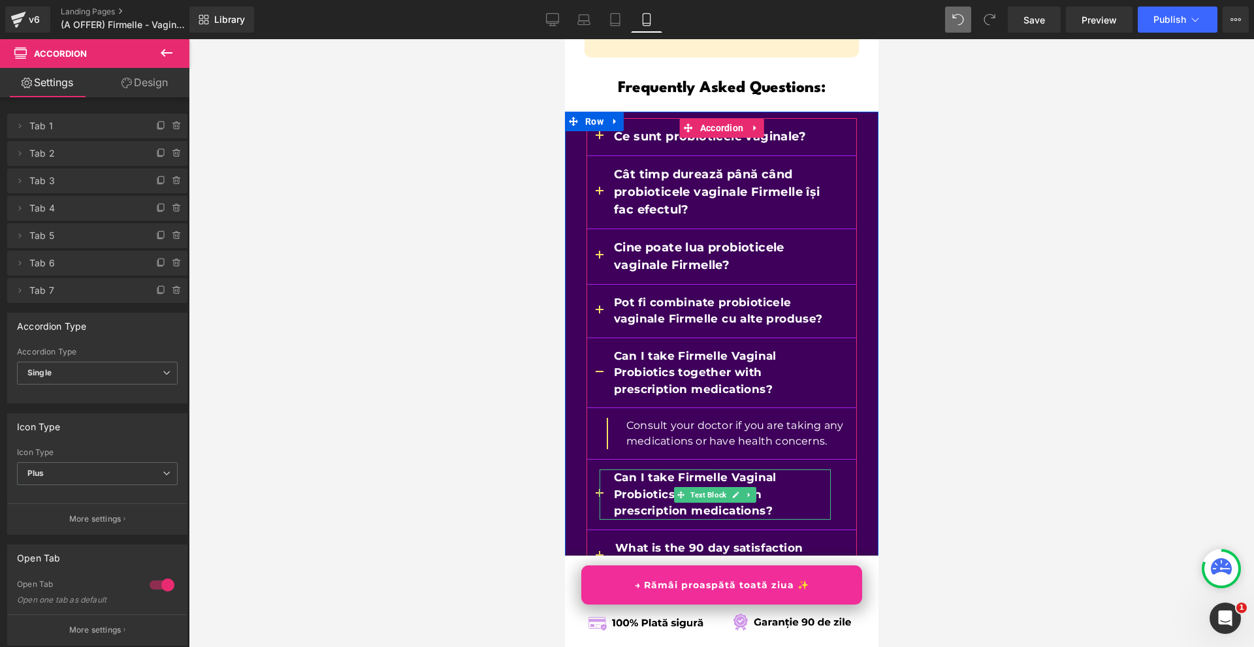
click at [626, 471] on b "Can I take Firmelle Vaginal Probiotics together with prescription medications?" at bounding box center [694, 494] width 163 height 46
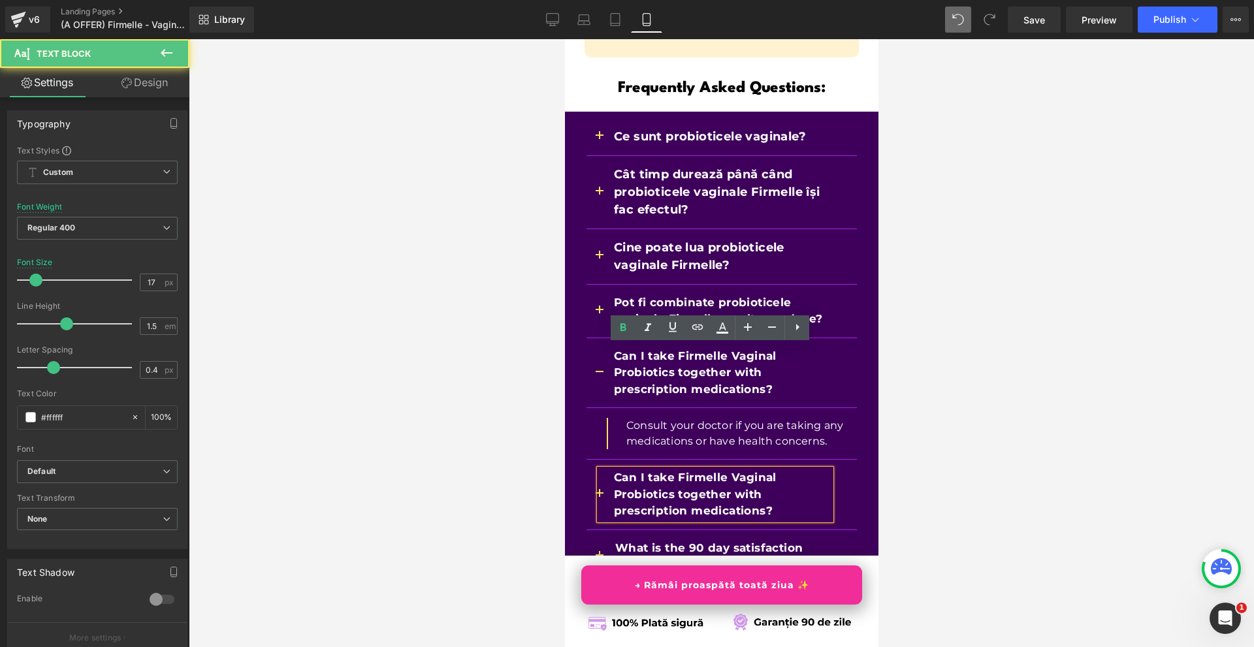
click at [637, 349] on b "Can I take Firmelle Vaginal Probiotics together with prescription medications?" at bounding box center [694, 372] width 163 height 46
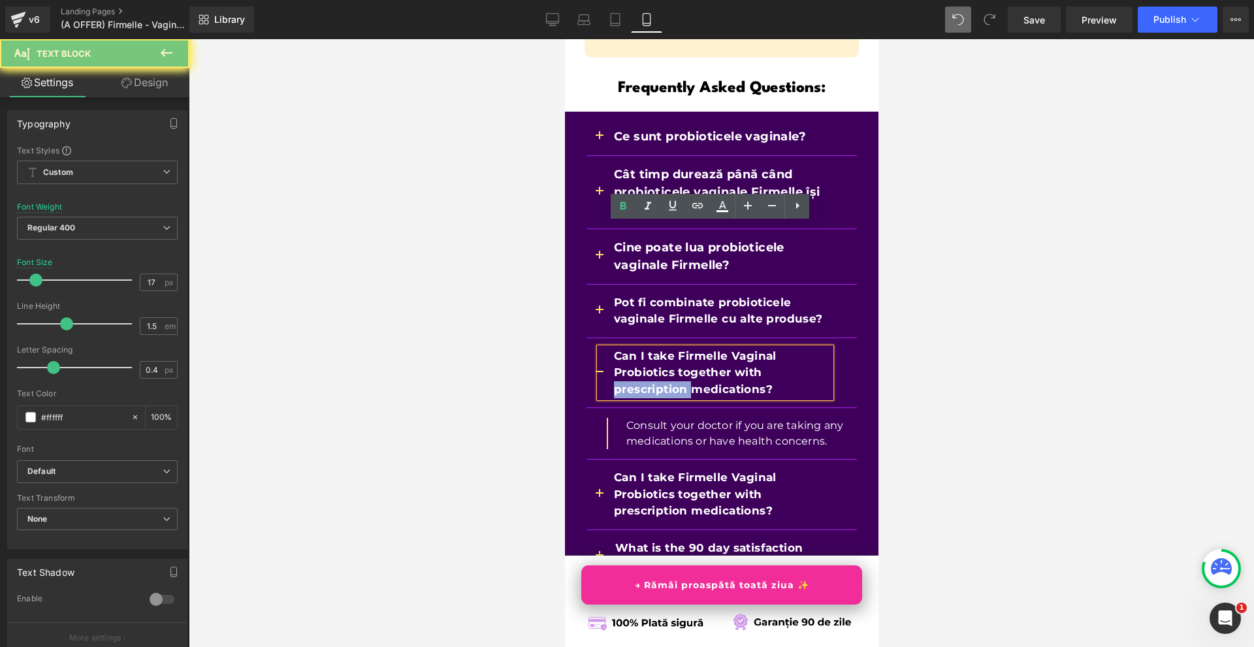
click at [637, 349] on b "Can I take Firmelle Vaginal Probiotics together with prescription medications?" at bounding box center [694, 372] width 163 height 46
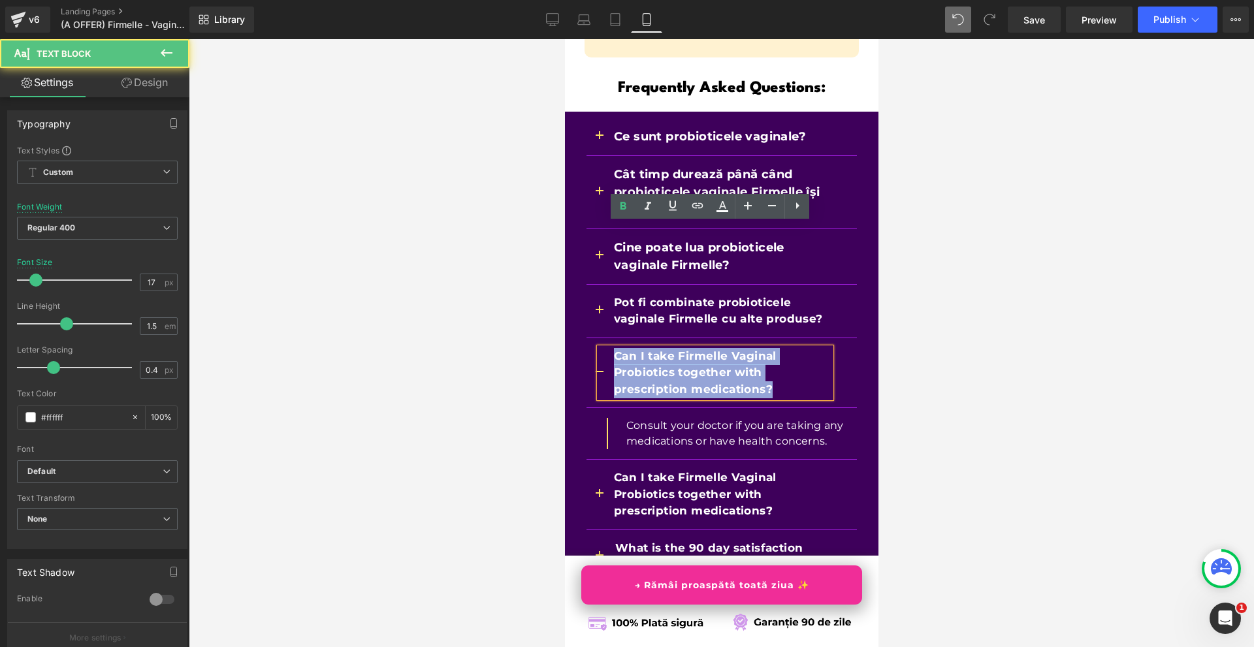
click at [637, 349] on b "Can I take Firmelle Vaginal Probiotics together with prescription medications?" at bounding box center [694, 372] width 163 height 46
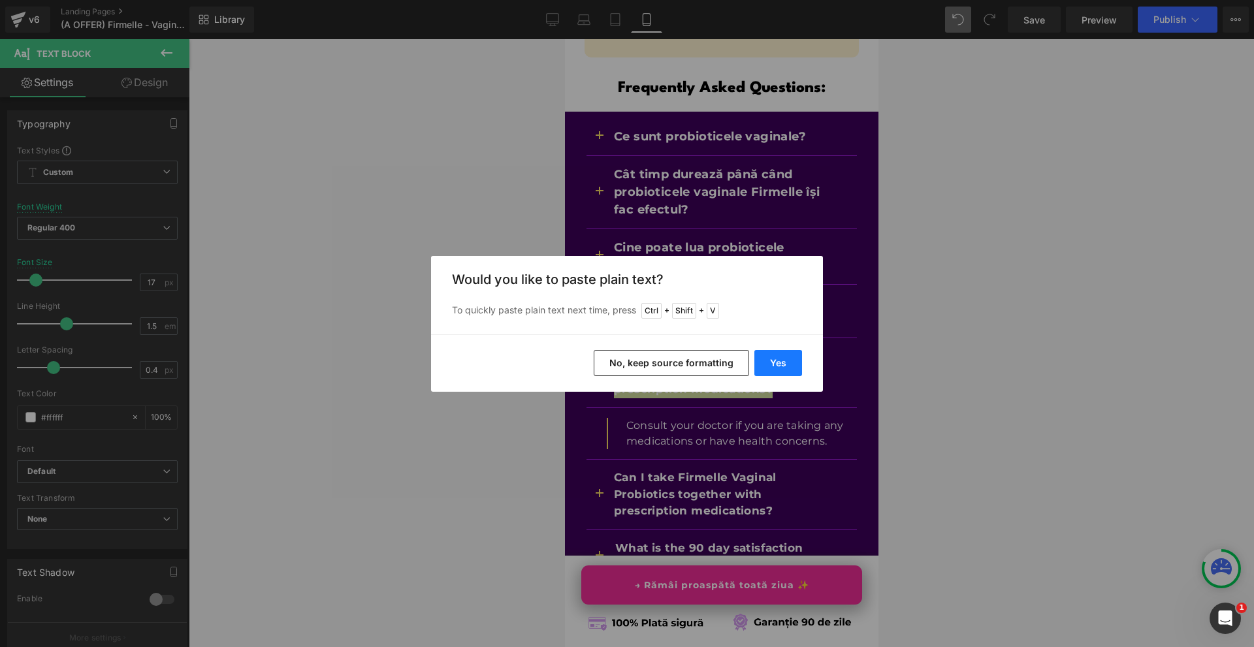
drag, startPoint x: 766, startPoint y: 351, endPoint x: 146, endPoint y: 289, distance: 623.9
click at [766, 351] on button "Yes" at bounding box center [778, 363] width 48 height 26
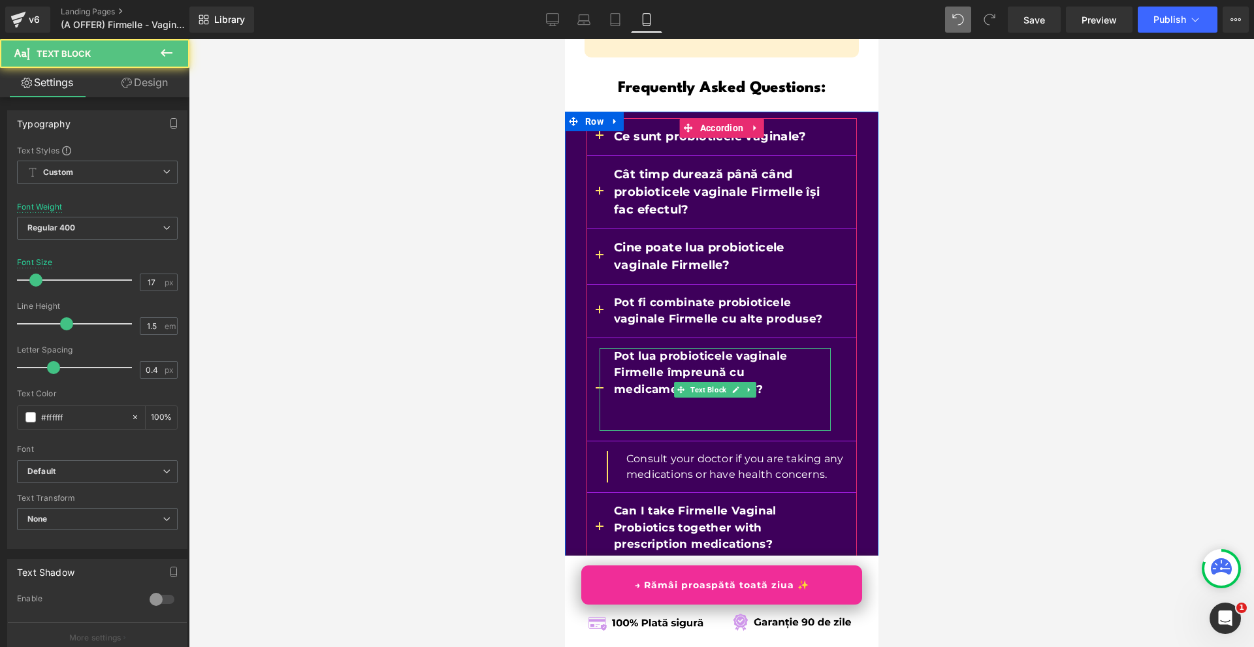
click at [622, 415] on p at bounding box center [721, 423] width 217 height 17
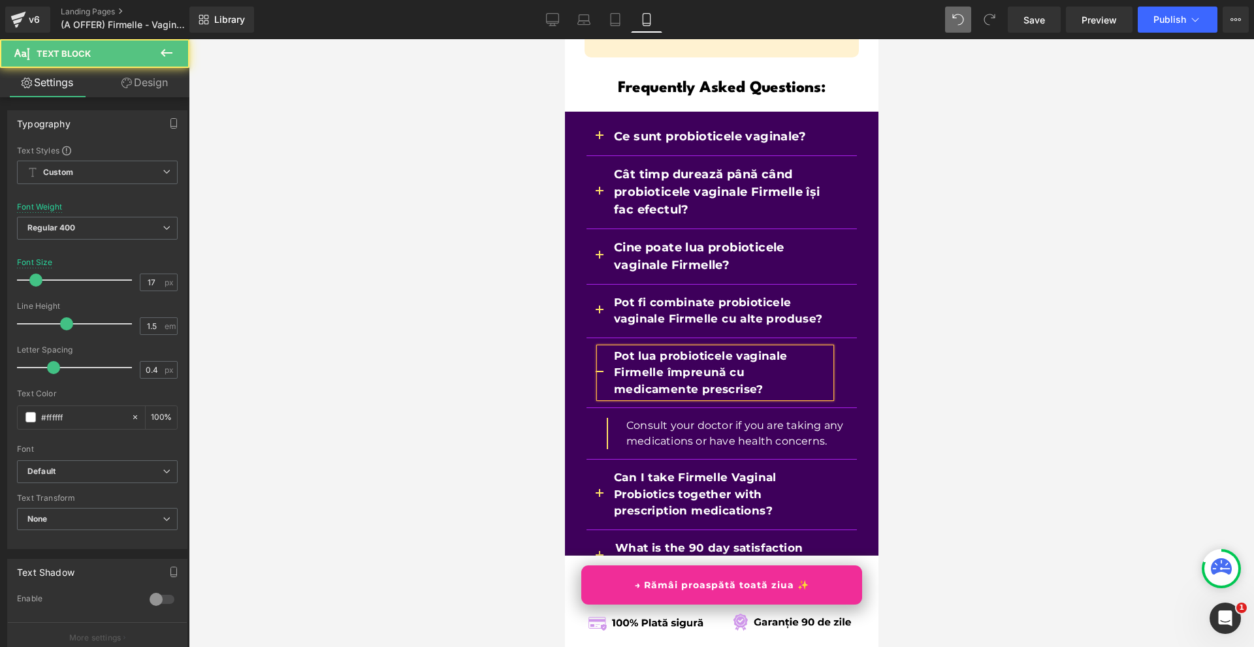
click at [855, 291] on div "Ce sunt probioticele vaginale? Text Block Probioticele vaginale Firmelle sunt u…" at bounding box center [720, 351] width 313 height 466
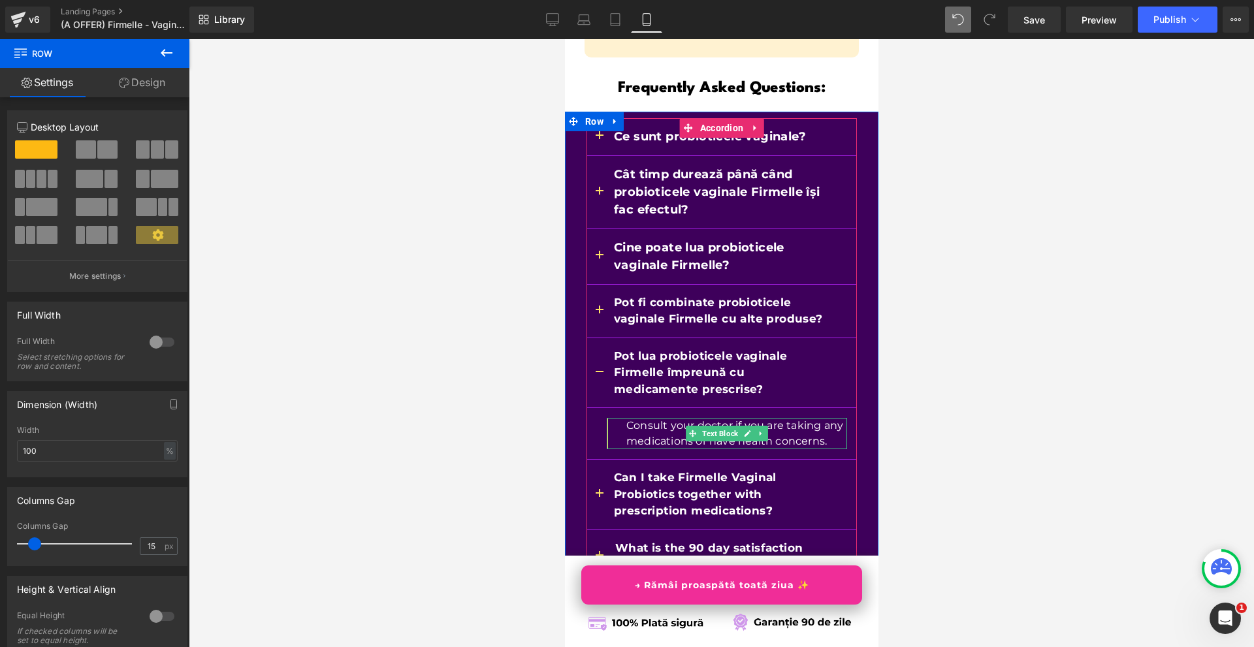
click at [648, 418] on p "Consult your doctor if you are taking any medications or have health concerns." at bounding box center [735, 433] width 221 height 31
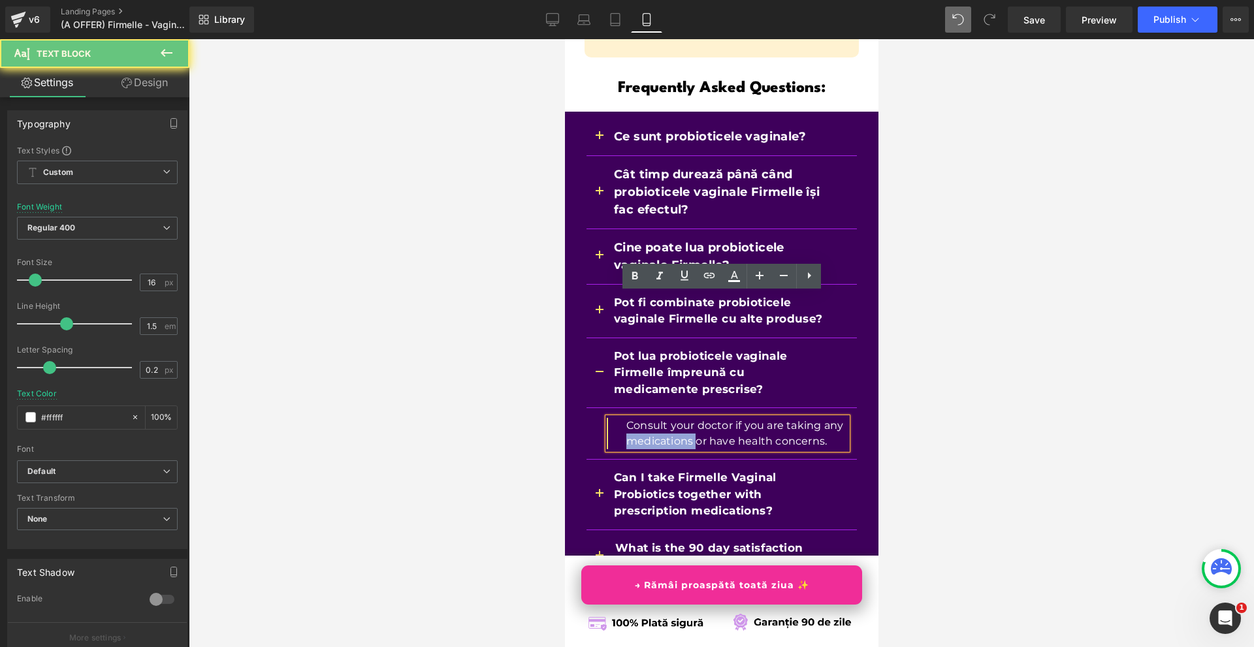
click at [648, 418] on p "Consult your doctor if you are taking any medications or have health concerns." at bounding box center [735, 433] width 221 height 31
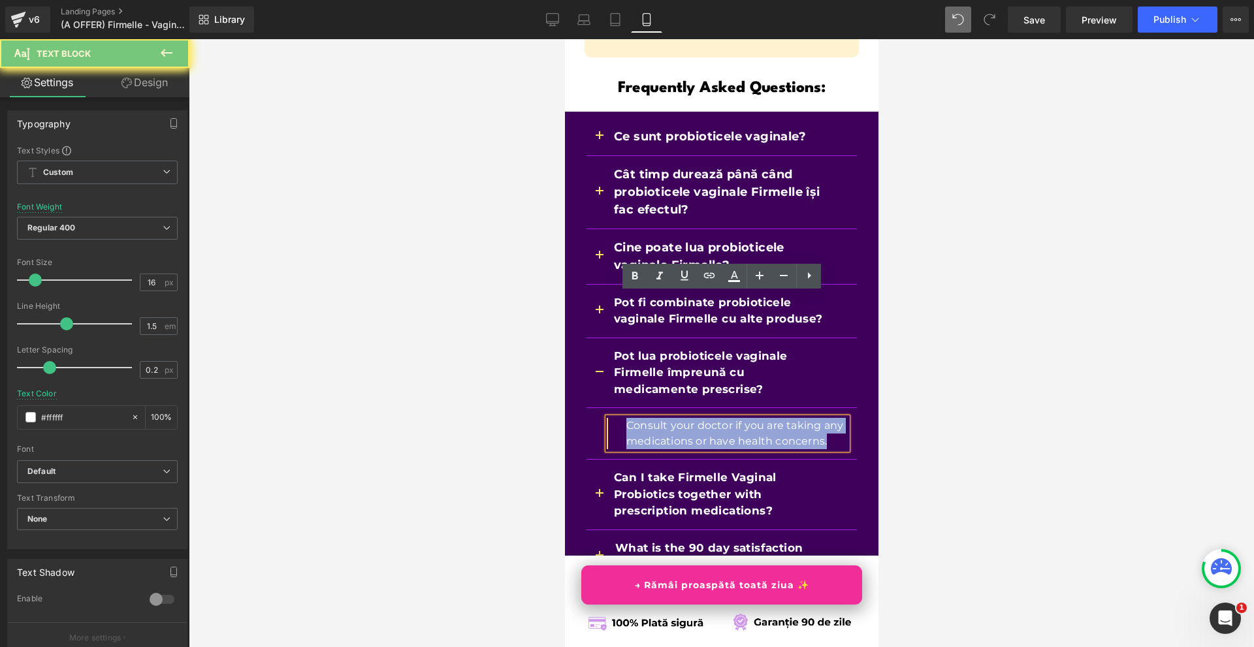
click at [648, 418] on p "Consult your doctor if you are taking any medications or have health concerns." at bounding box center [735, 433] width 221 height 31
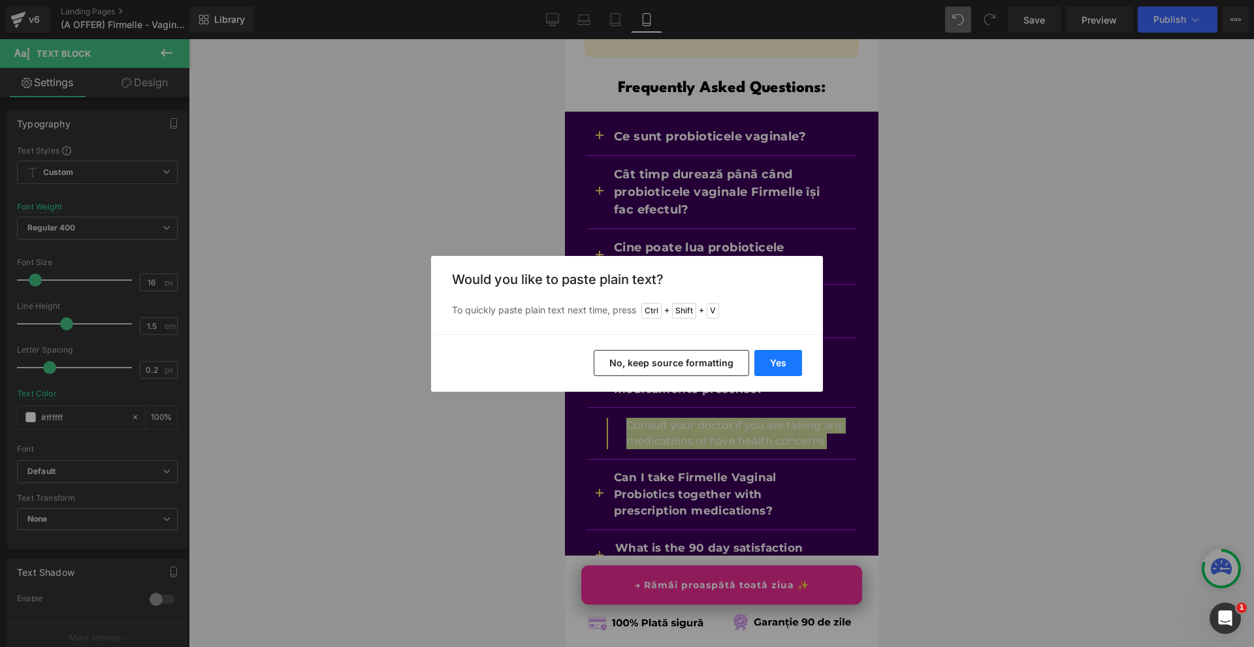
click at [764, 357] on button "Yes" at bounding box center [778, 363] width 48 height 26
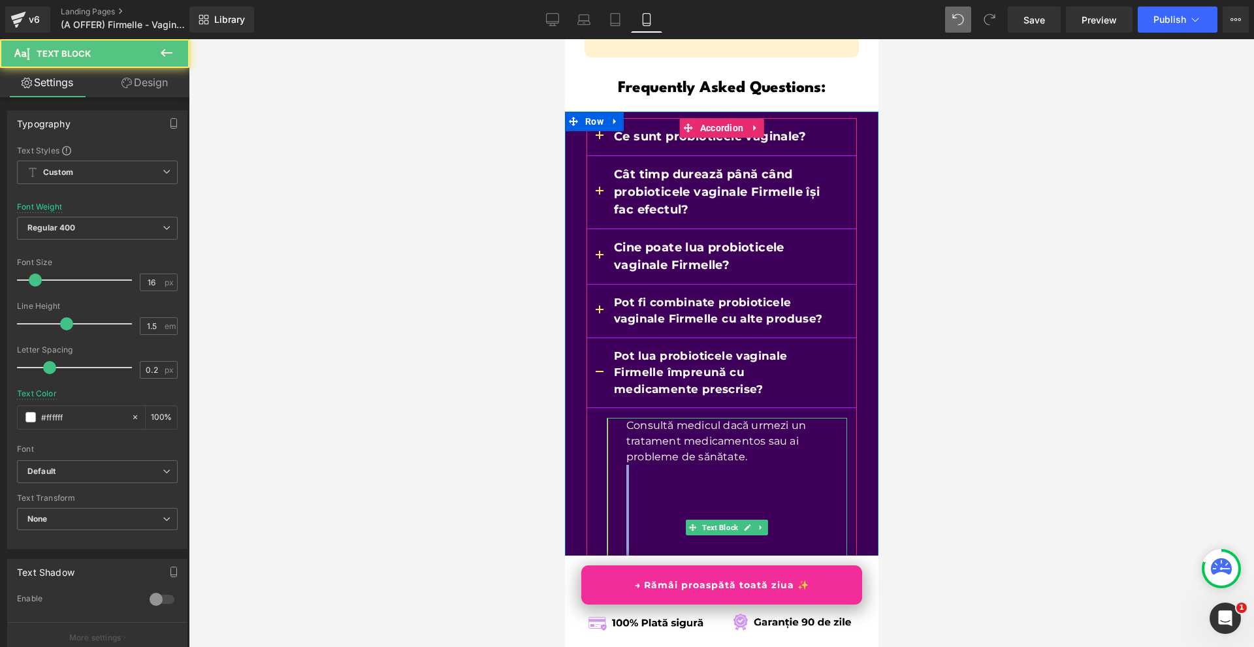
drag, startPoint x: 635, startPoint y: 498, endPoint x: 647, endPoint y: 353, distance: 144.8
click at [647, 418] on div "Consultă medicul dacă urmezi un tratament medicamentos sau ai probleme de sănăt…" at bounding box center [726, 527] width 240 height 219
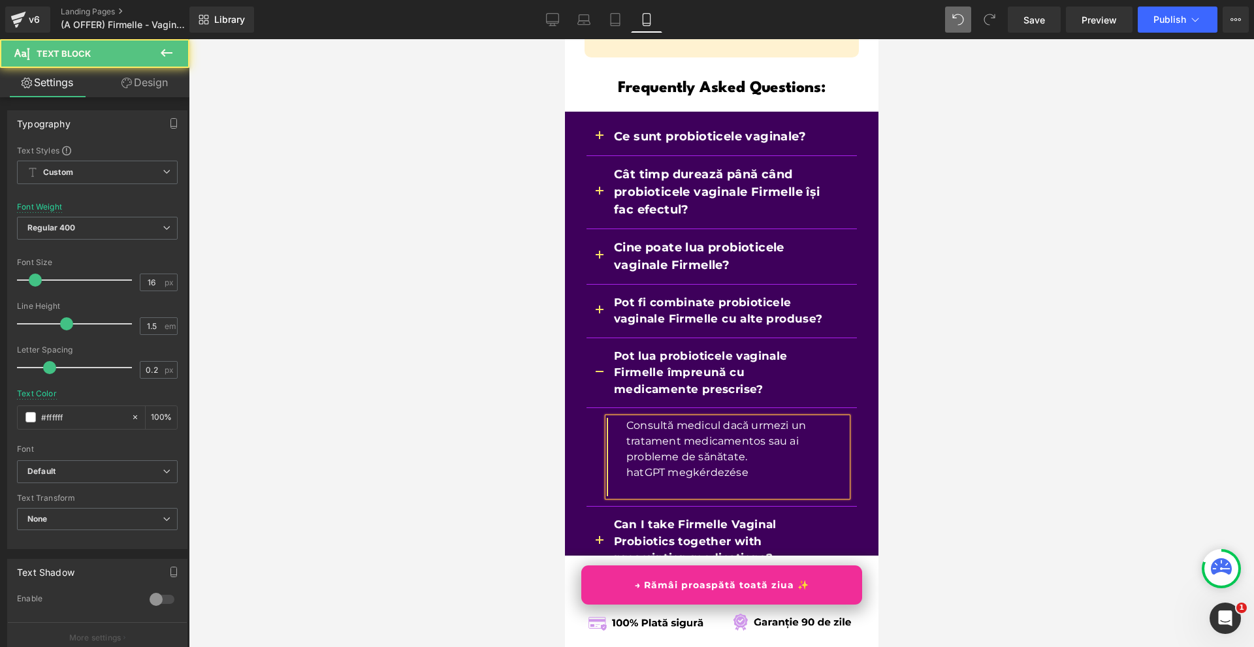
click at [625, 481] on p at bounding box center [735, 489] width 221 height 16
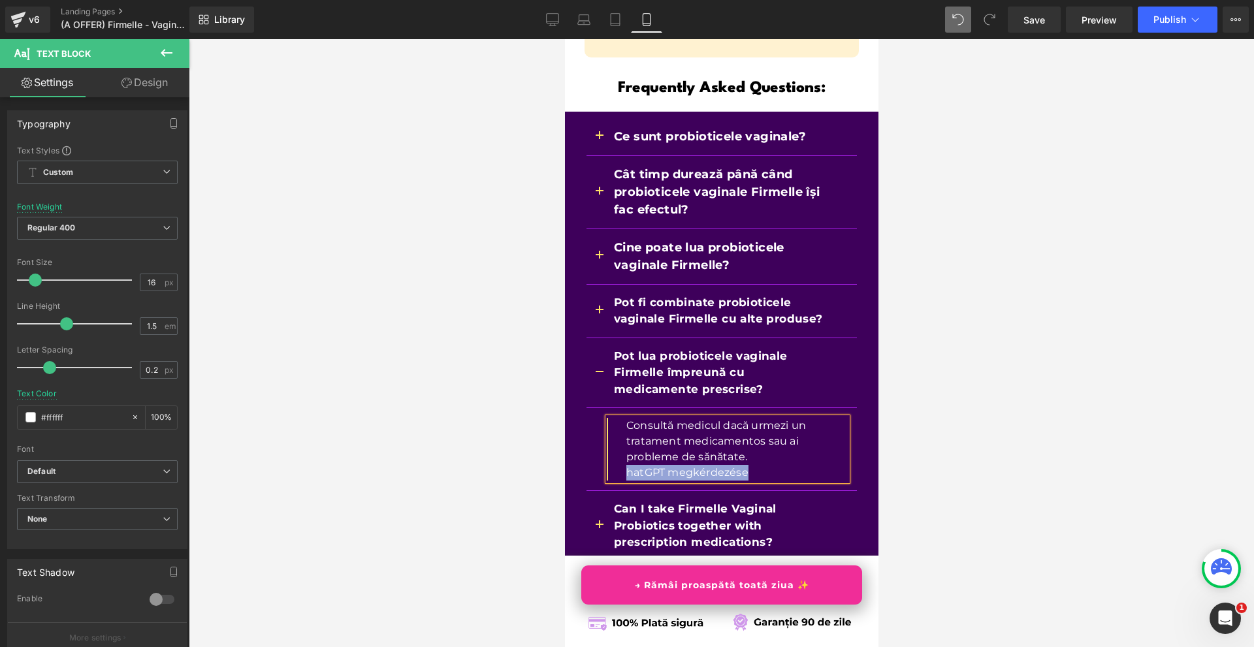
drag, startPoint x: 750, startPoint y: 346, endPoint x: 622, endPoint y: 346, distance: 128.0
click at [625, 465] on p "hatGPT megkérdezése" at bounding box center [735, 473] width 221 height 16
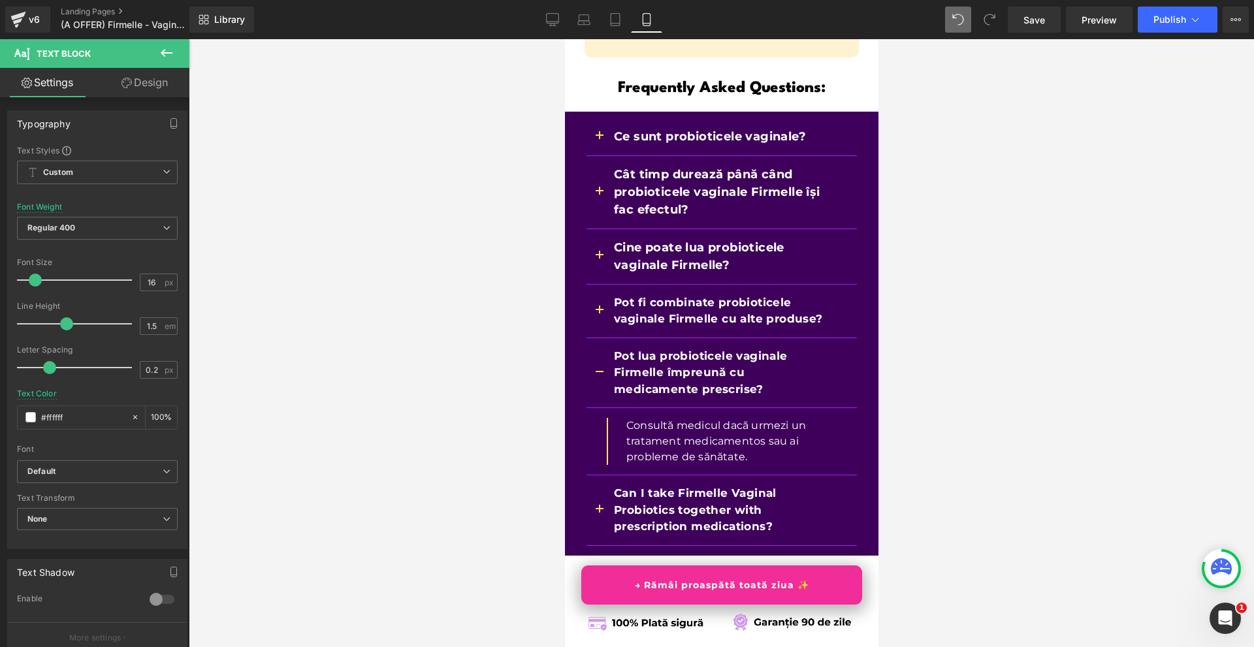
click at [924, 360] on div at bounding box center [721, 343] width 1065 height 608
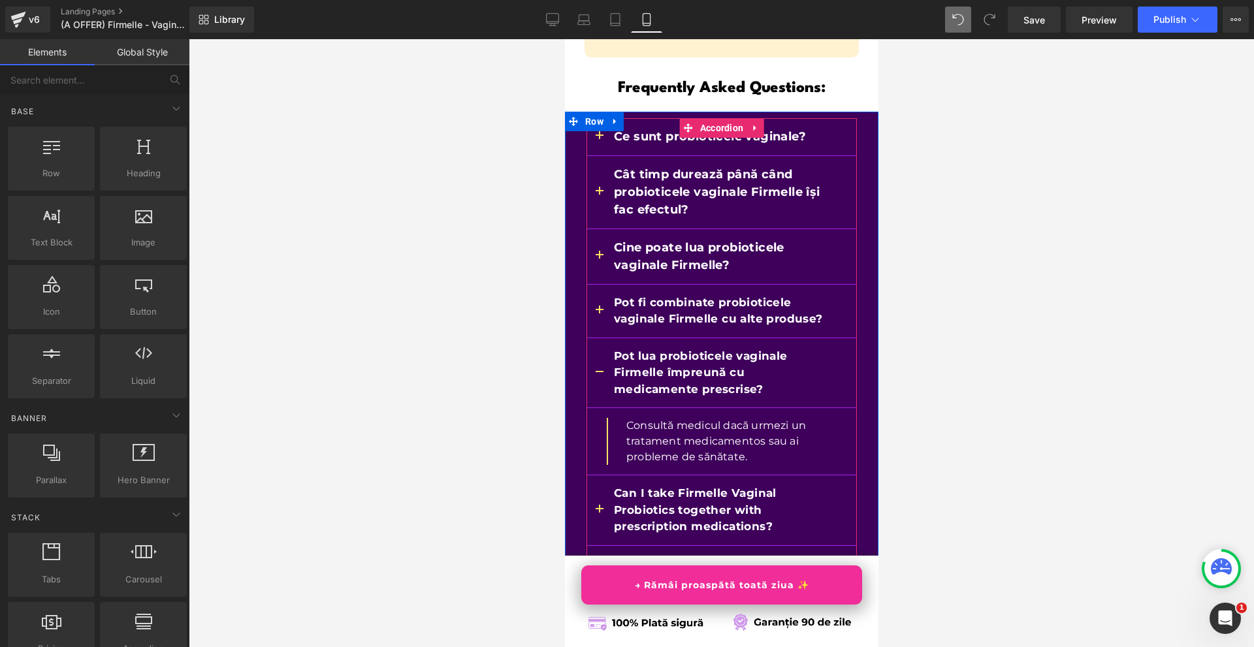
click at [591, 338] on button "button" at bounding box center [599, 373] width 26 height 70
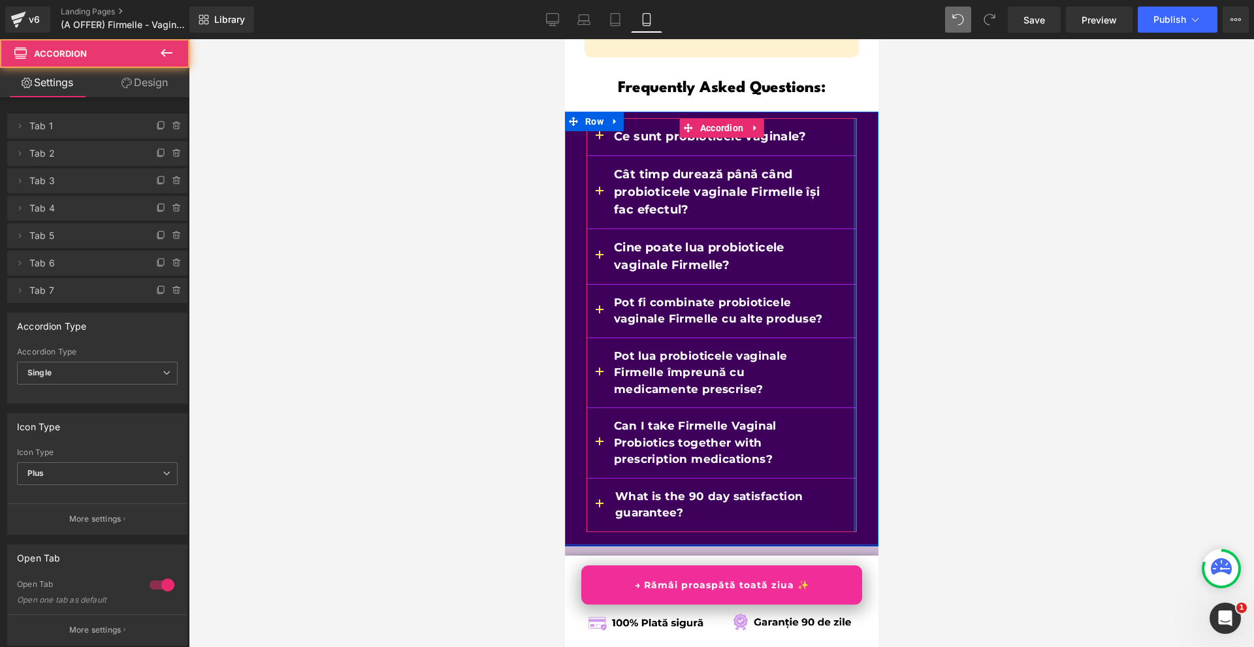
scroll to position [11010, 0]
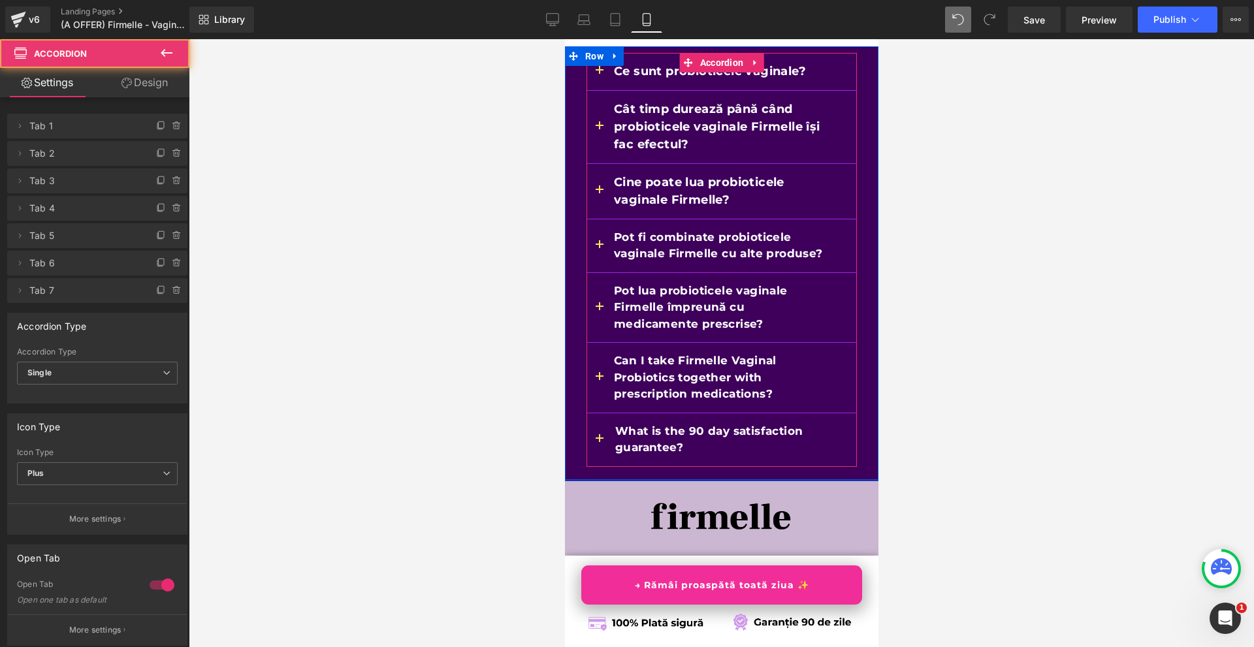
click at [591, 343] on button "button" at bounding box center [599, 378] width 26 height 70
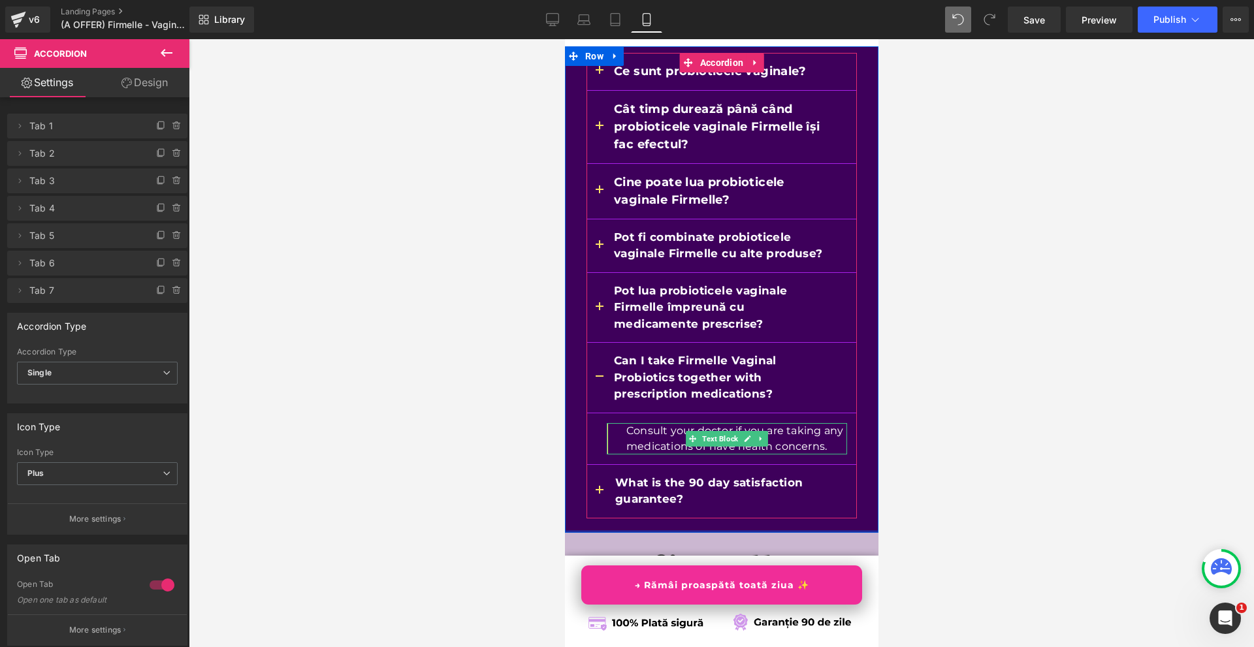
click at [635, 423] on p "Consult your doctor if you are taking any medications or have health concerns." at bounding box center [735, 438] width 221 height 31
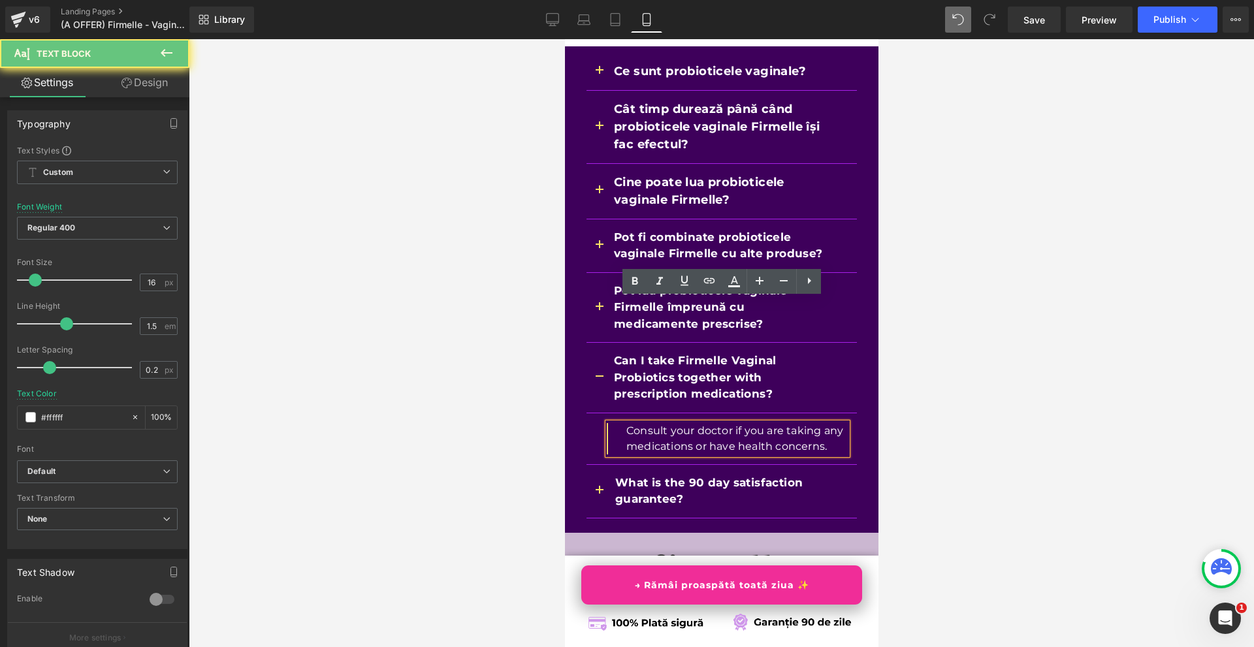
click at [635, 423] on p "Consult your doctor if you are taking any medications or have health concerns." at bounding box center [735, 438] width 221 height 31
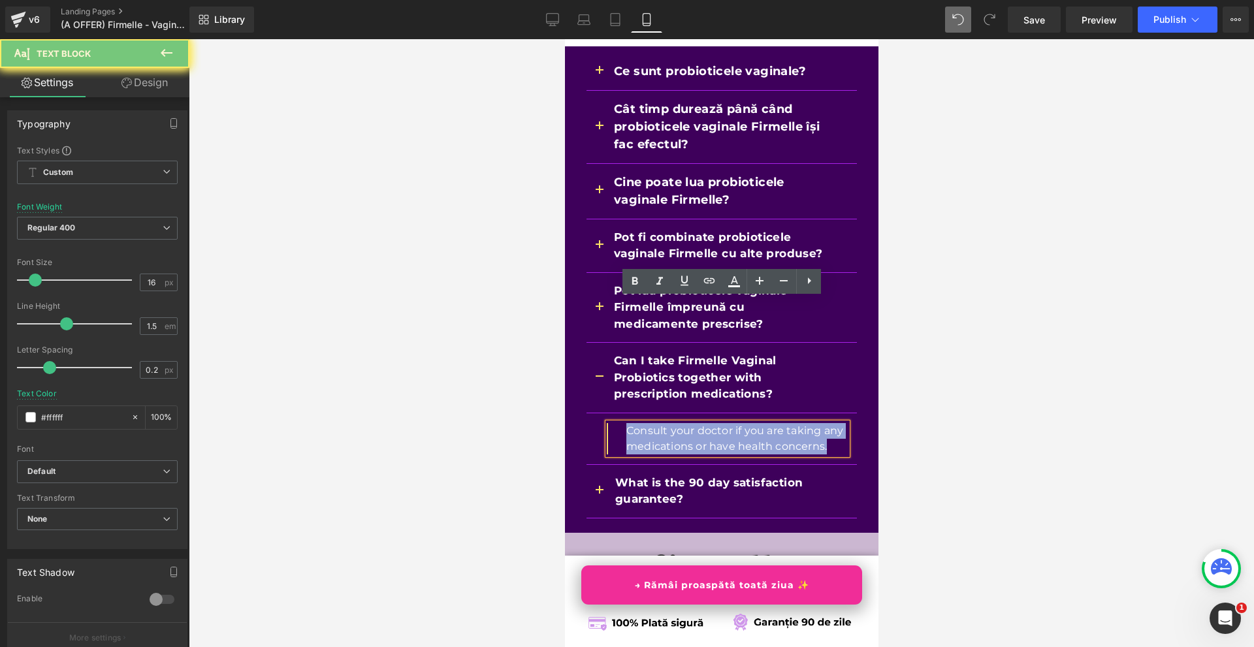
click at [635, 423] on p "Consult your doctor if you are taking any medications or have health concerns." at bounding box center [735, 438] width 221 height 31
click at [610, 343] on div "Can I take Firmelle Vaginal Probiotics together with prescription medications? …" at bounding box center [721, 378] width 270 height 71
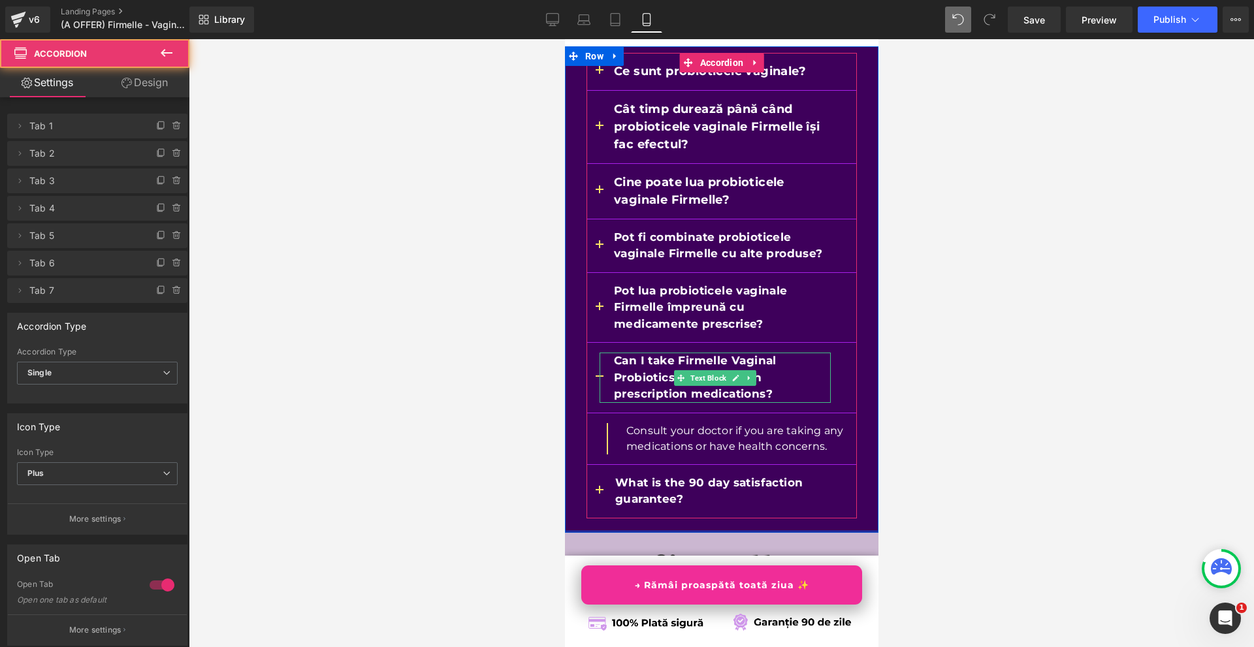
click at [619, 354] on b "Can I take Firmelle Vaginal Probiotics together with prescription medications?" at bounding box center [694, 377] width 163 height 46
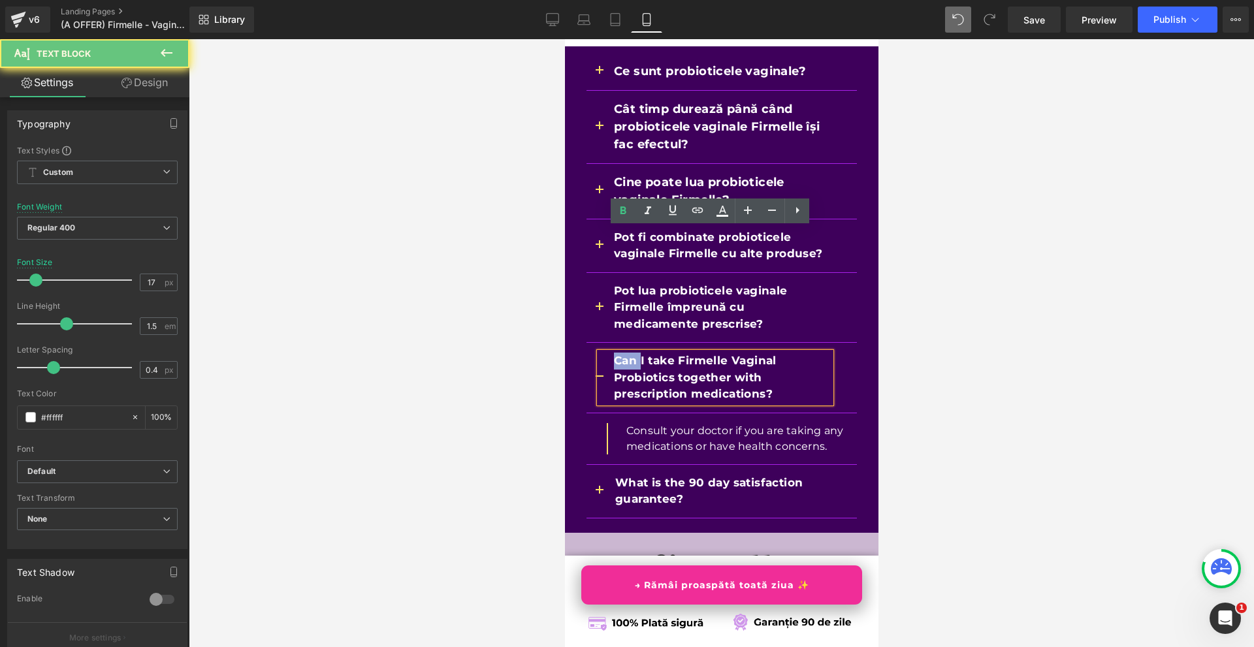
click at [619, 354] on b "Can I take Firmelle Vaginal Probiotics together with prescription medications?" at bounding box center [694, 377] width 163 height 46
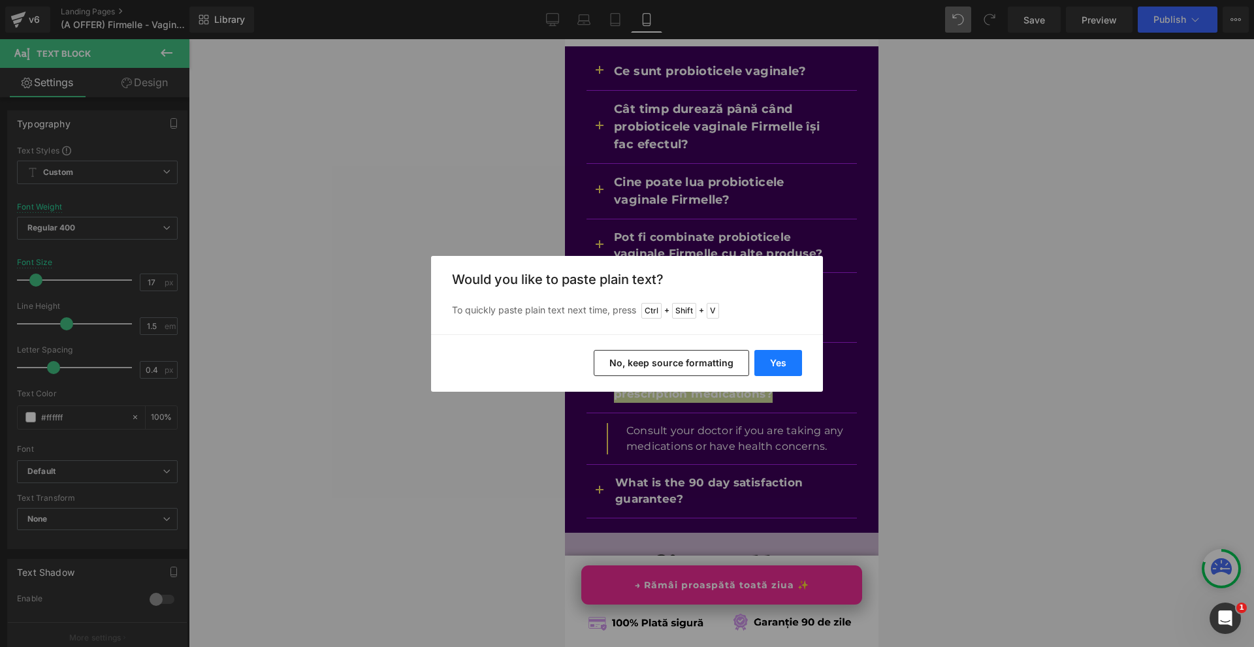
click at [779, 359] on button "Yes" at bounding box center [778, 363] width 48 height 26
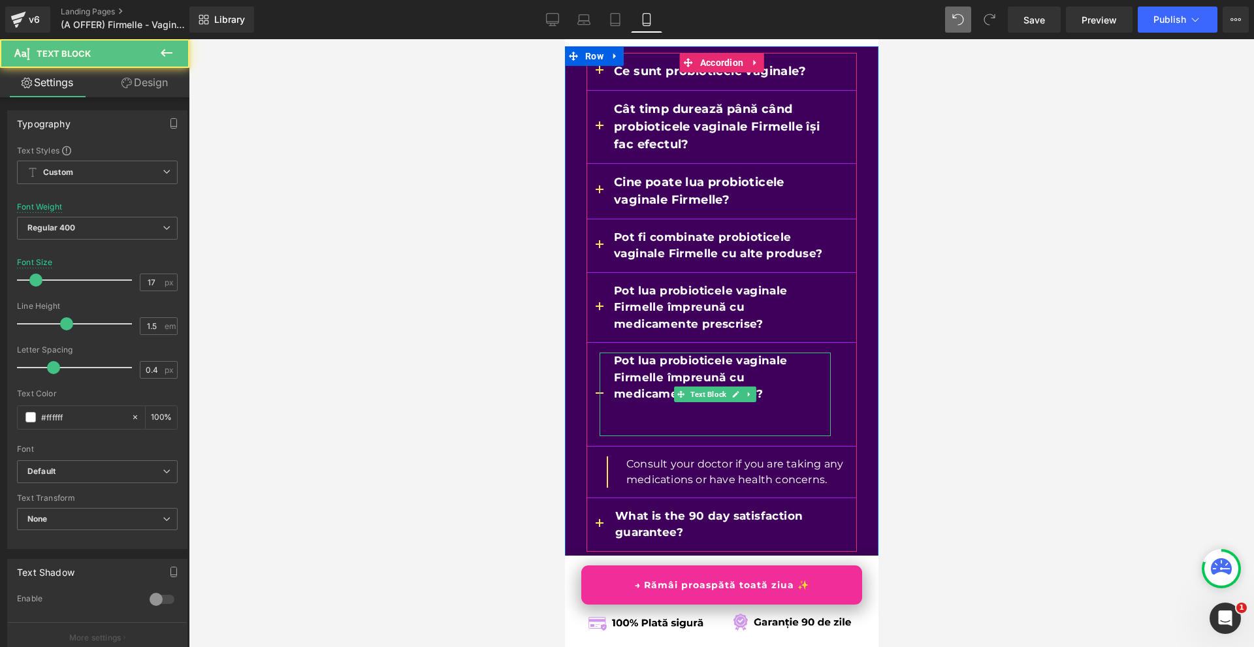
click at [657, 403] on p at bounding box center [721, 411] width 217 height 17
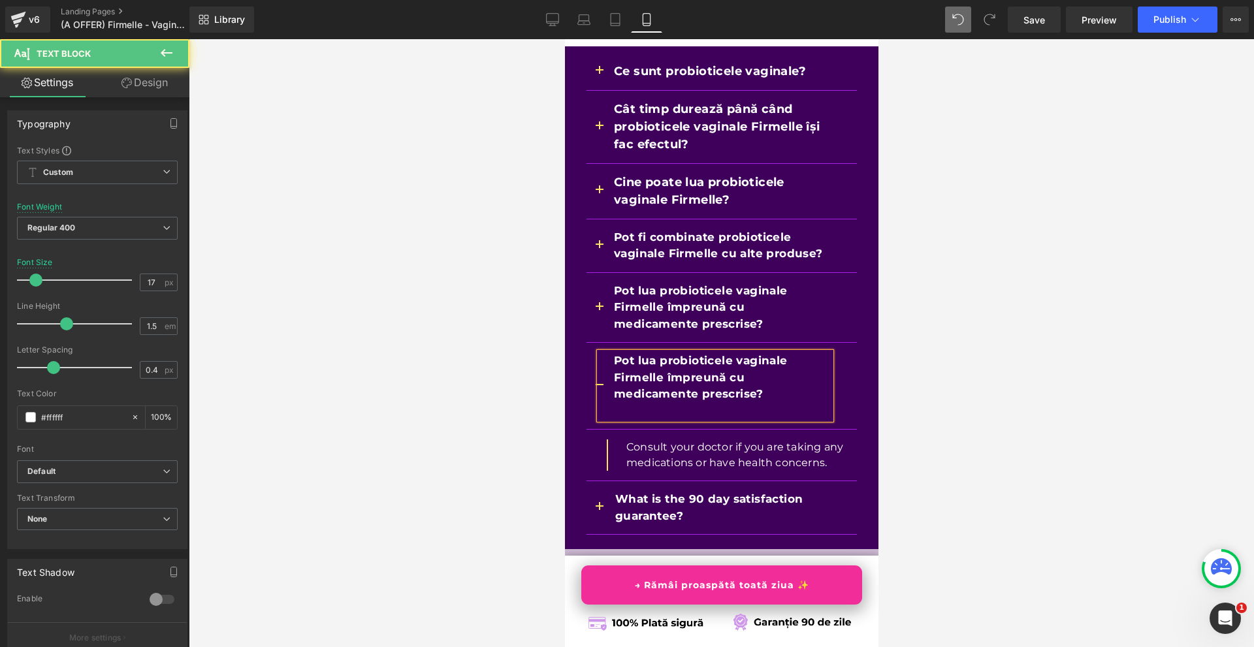
click at [651, 403] on p at bounding box center [721, 411] width 217 height 17
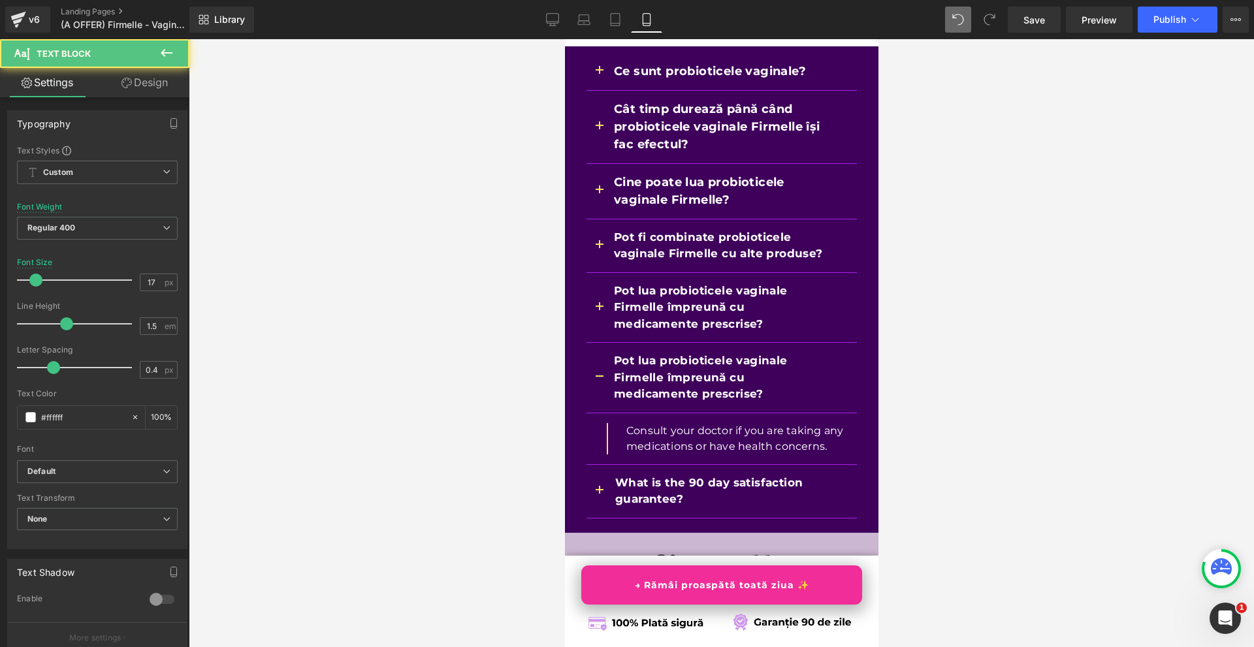
click at [949, 294] on div at bounding box center [721, 343] width 1065 height 608
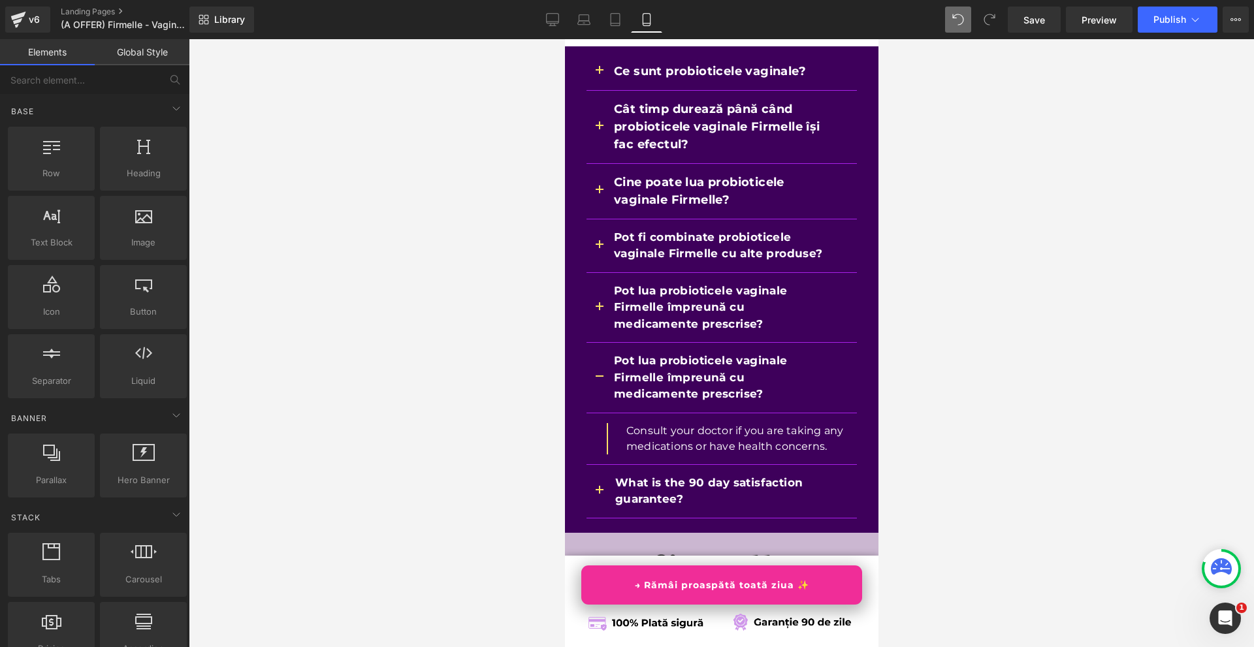
click at [625, 423] on p "Consult your doctor if you are taking any medications or have health concerns." at bounding box center [735, 438] width 221 height 31
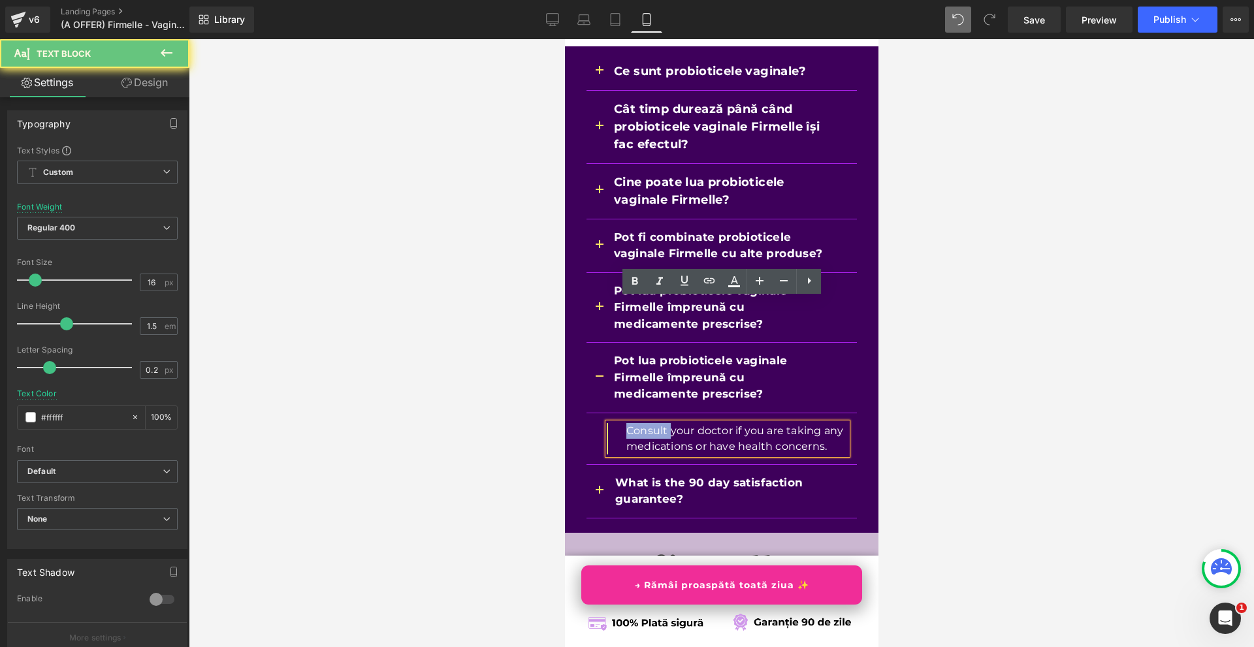
click at [625, 423] on p "Consult your doctor if you are taking any medications or have health concerns." at bounding box center [735, 438] width 221 height 31
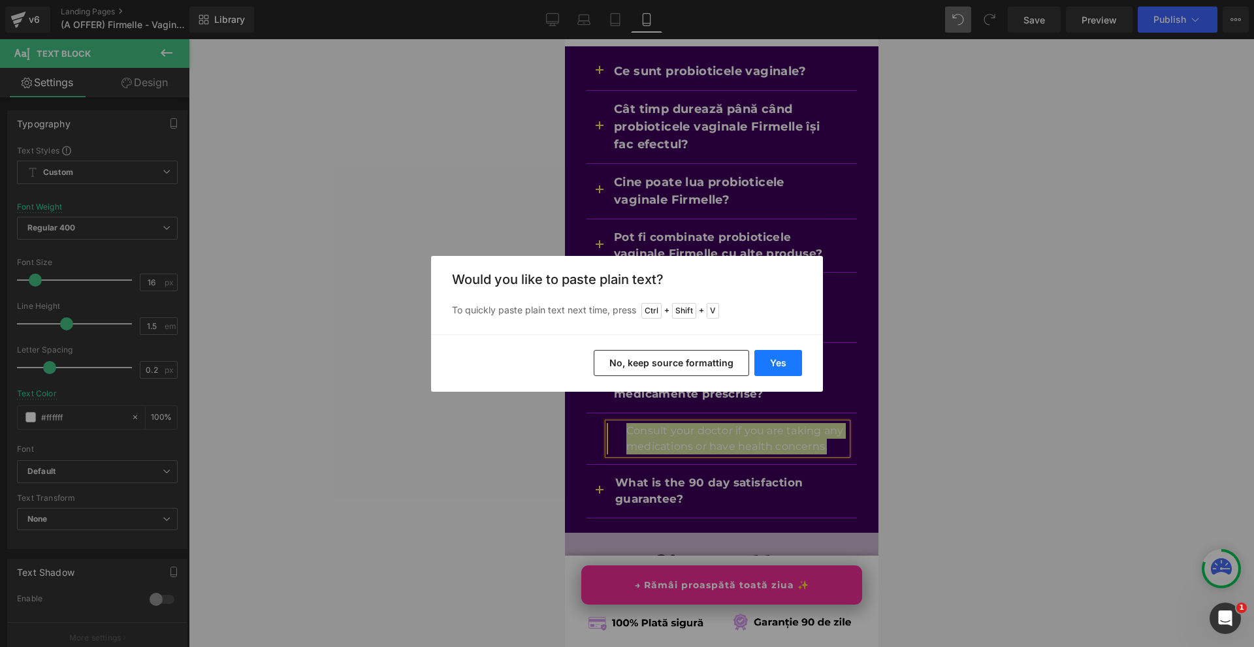
click at [781, 362] on button "Yes" at bounding box center [778, 363] width 48 height 26
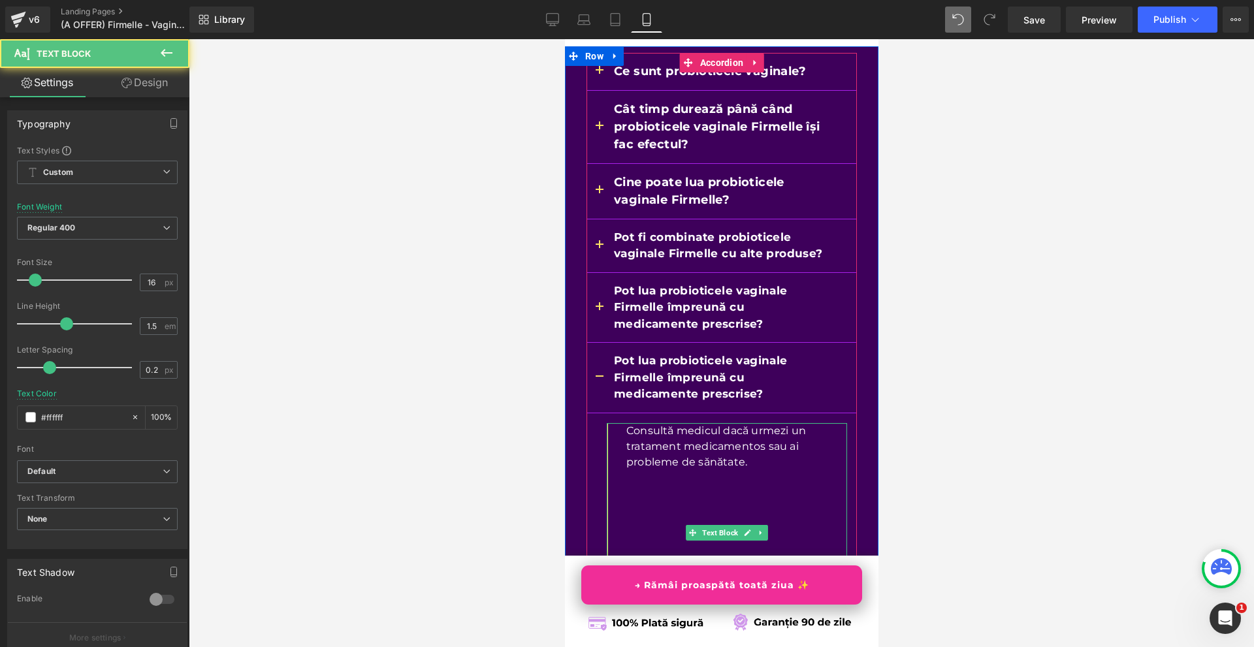
drag, startPoint x: 642, startPoint y: 507, endPoint x: 637, endPoint y: 358, distance: 149.6
click at [637, 423] on div "Consultă medicul dacă urmezi un tratament medicamentos sau ai probleme de sănăt…" at bounding box center [726, 532] width 240 height 219
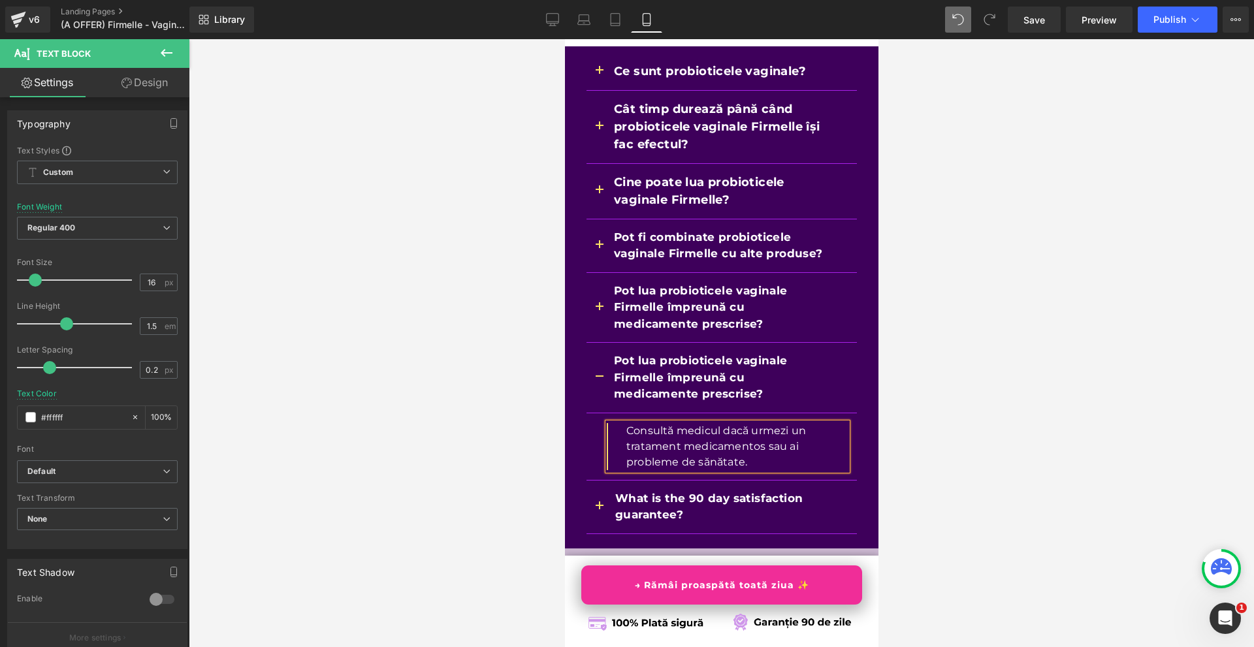
click at [599, 381] on span "button" at bounding box center [599, 381] width 0 height 0
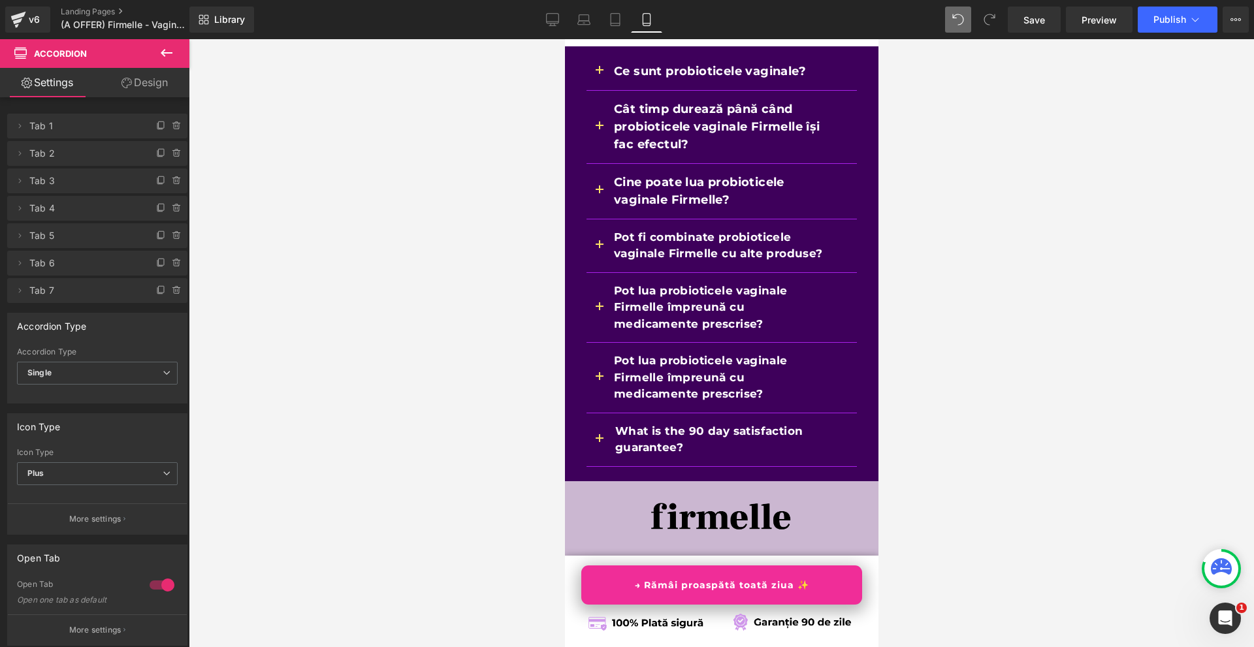
click at [593, 413] on button "button" at bounding box center [599, 439] width 26 height 53
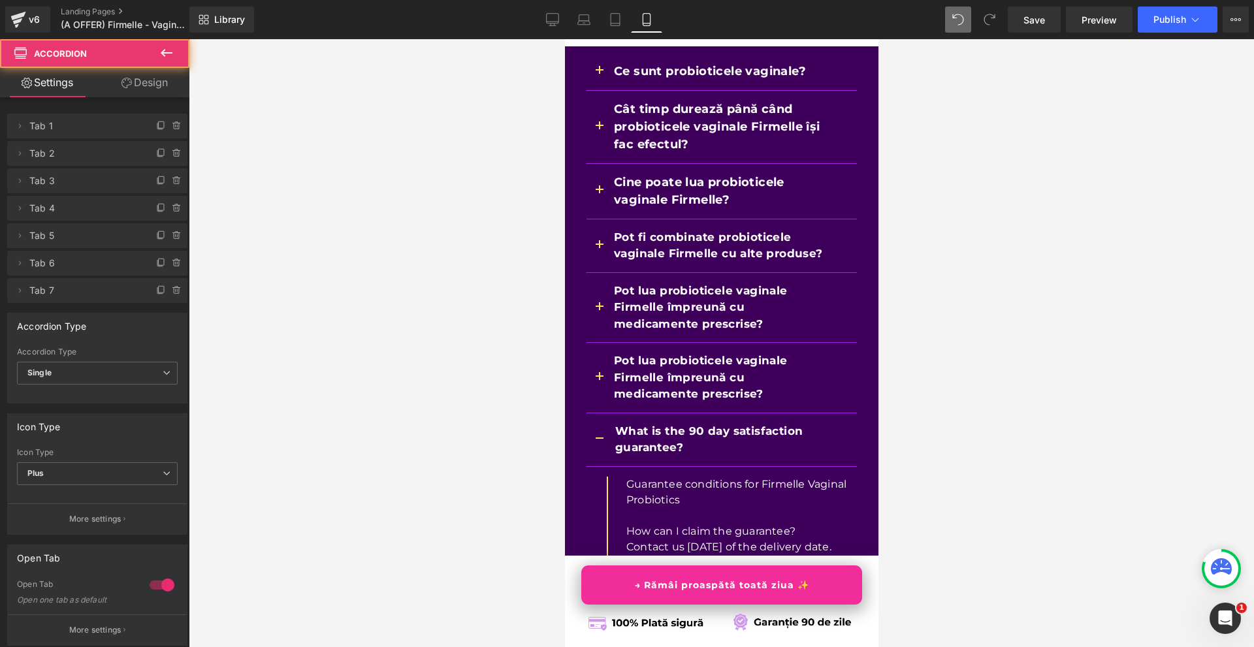
scroll to position [11141, 0]
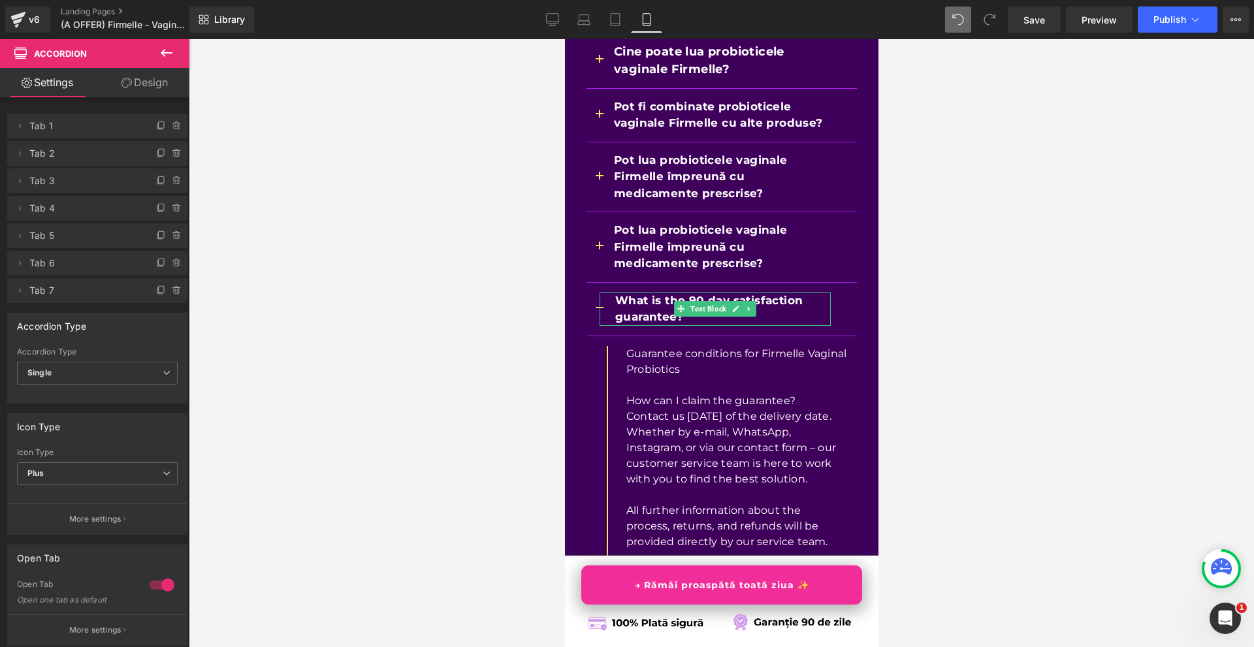
click at [618, 294] on b "What is the 90 day satisfaction guarantee?" at bounding box center [707, 309] width 187 height 30
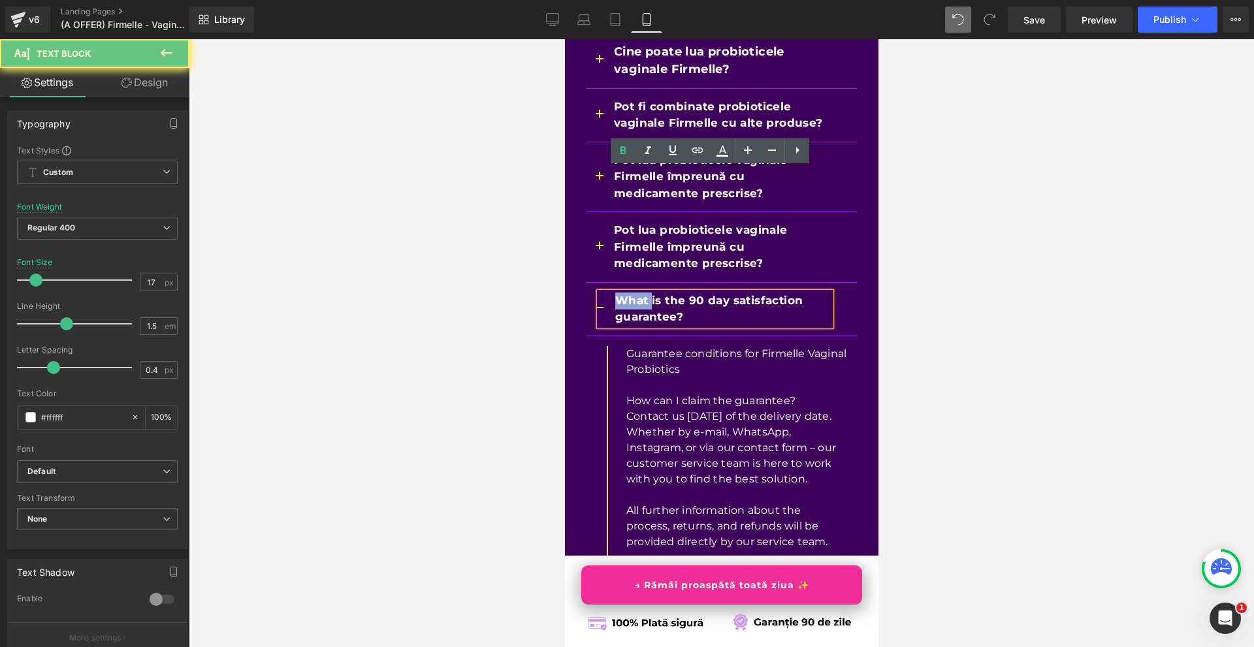
click at [618, 294] on b "What is the 90 day satisfaction guarantee?" at bounding box center [707, 309] width 187 height 30
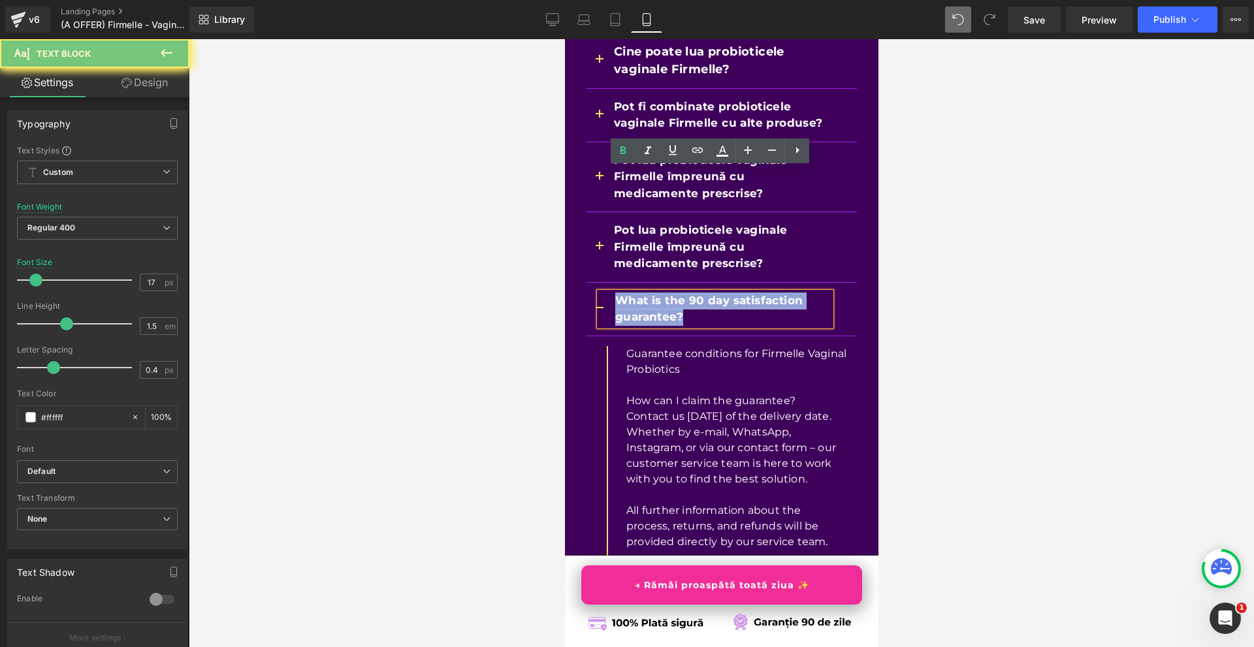
click at [618, 294] on b "What is the 90 day satisfaction guarantee?" at bounding box center [707, 309] width 187 height 30
copy b "What is the 90 day satisfaction guarantee?"
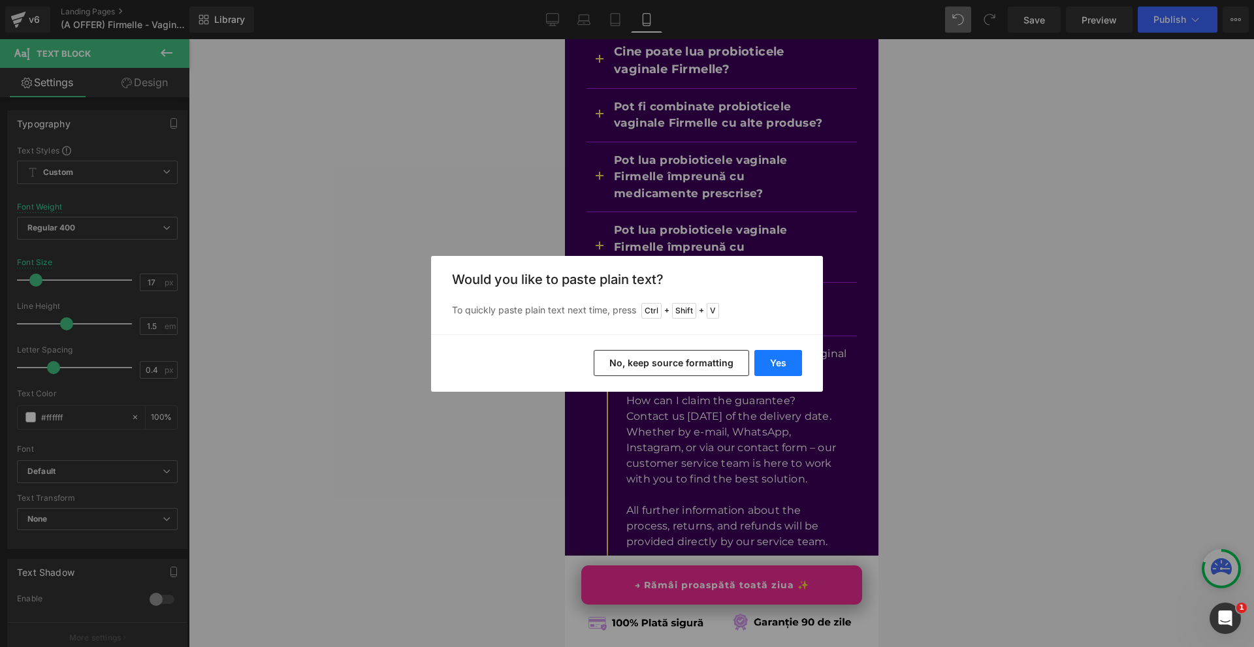
click at [791, 366] on button "Yes" at bounding box center [778, 363] width 48 height 26
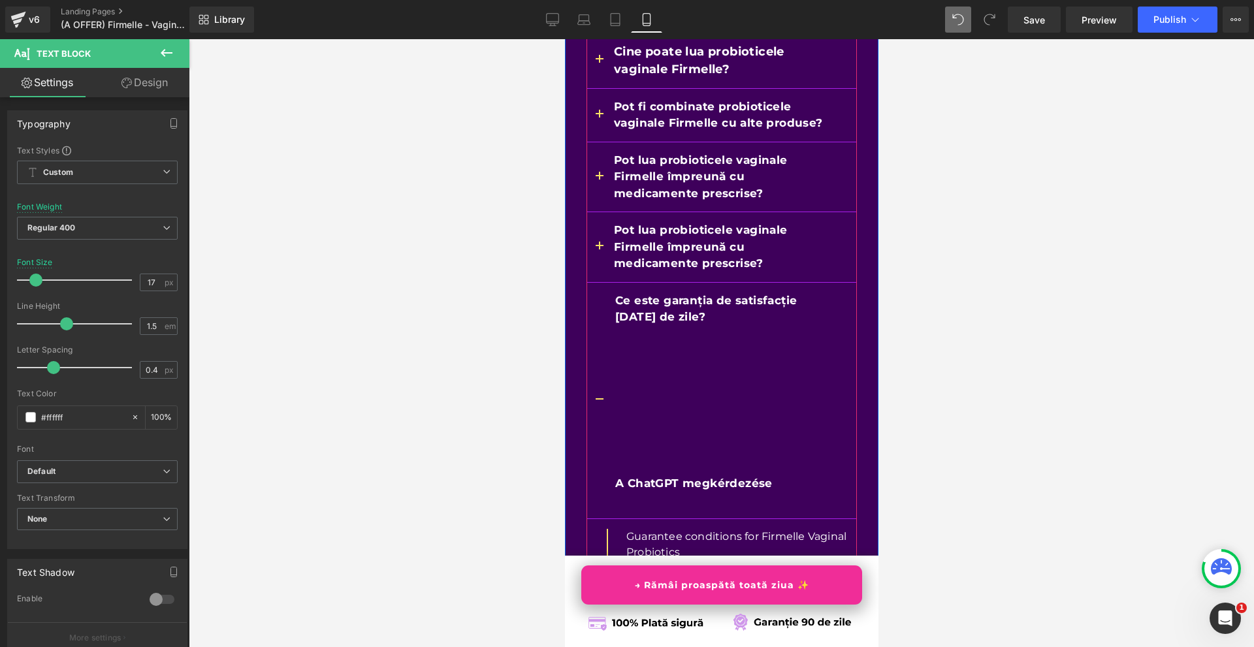
click at [622, 492] on p at bounding box center [721, 500] width 215 height 17
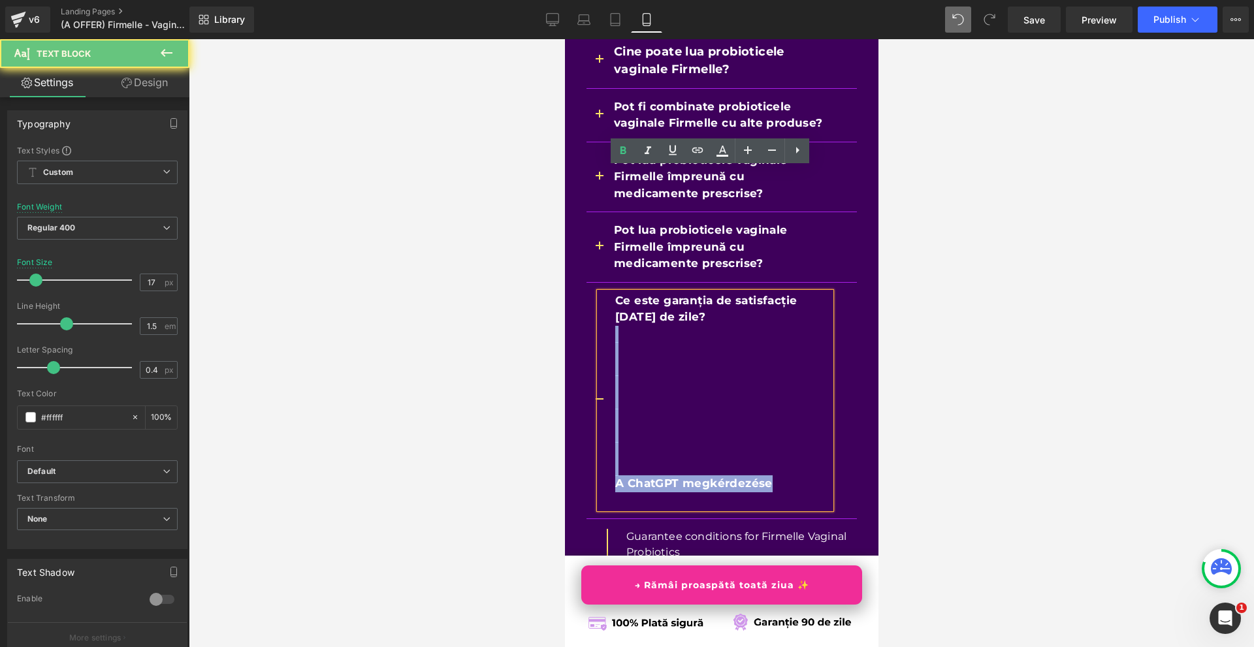
drag, startPoint x: 610, startPoint y: 317, endPoint x: 615, endPoint y: 215, distance: 102.6
click at [615, 492] on p at bounding box center [721, 500] width 215 height 17
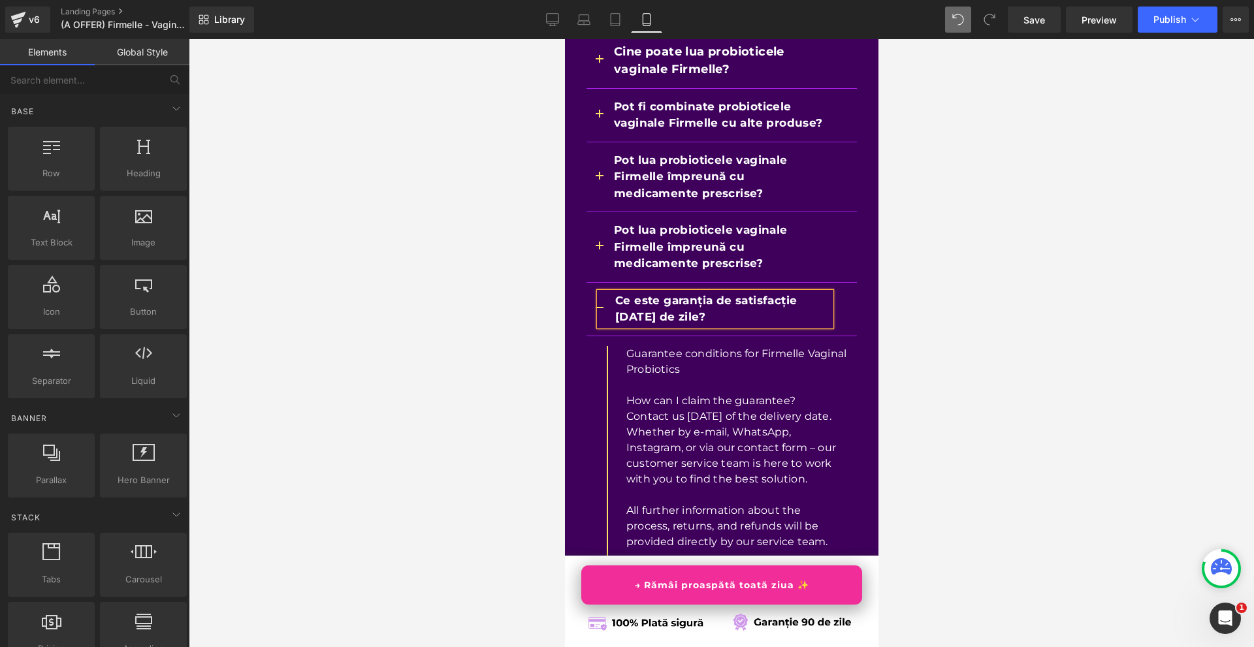
click at [962, 253] on div at bounding box center [721, 343] width 1065 height 608
click at [625, 346] on p "Guarantee conditions for Firmelle Vaginal Probiotics" at bounding box center [735, 361] width 221 height 31
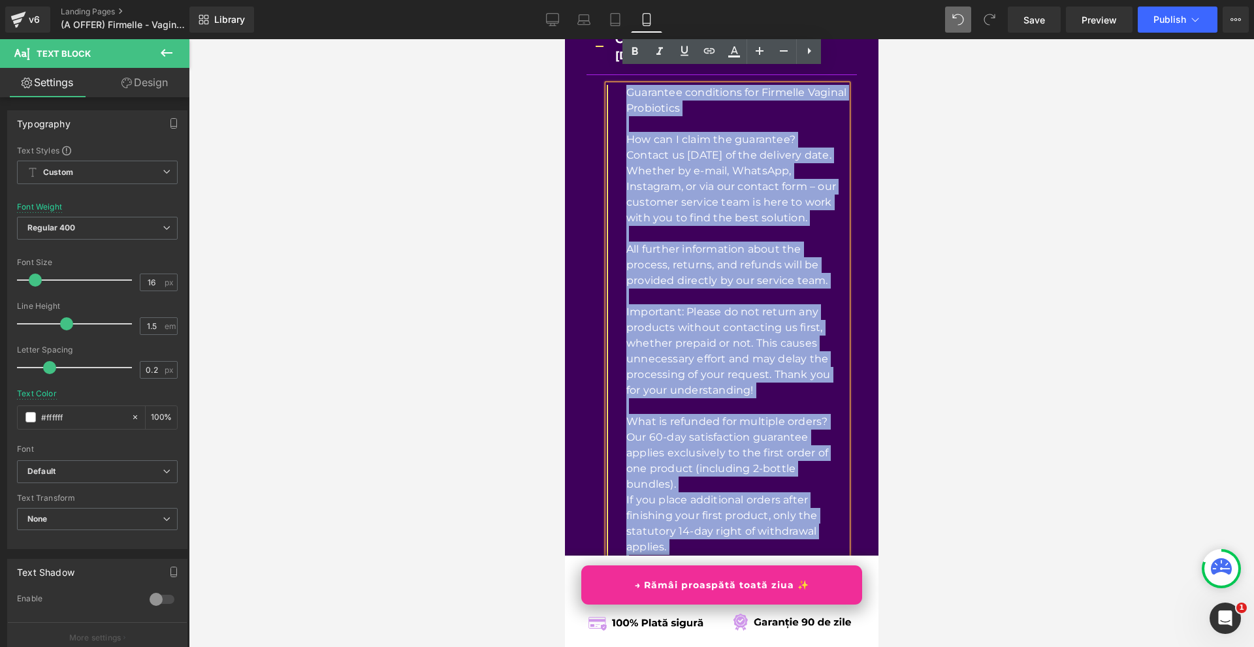
scroll to position [11598, 0]
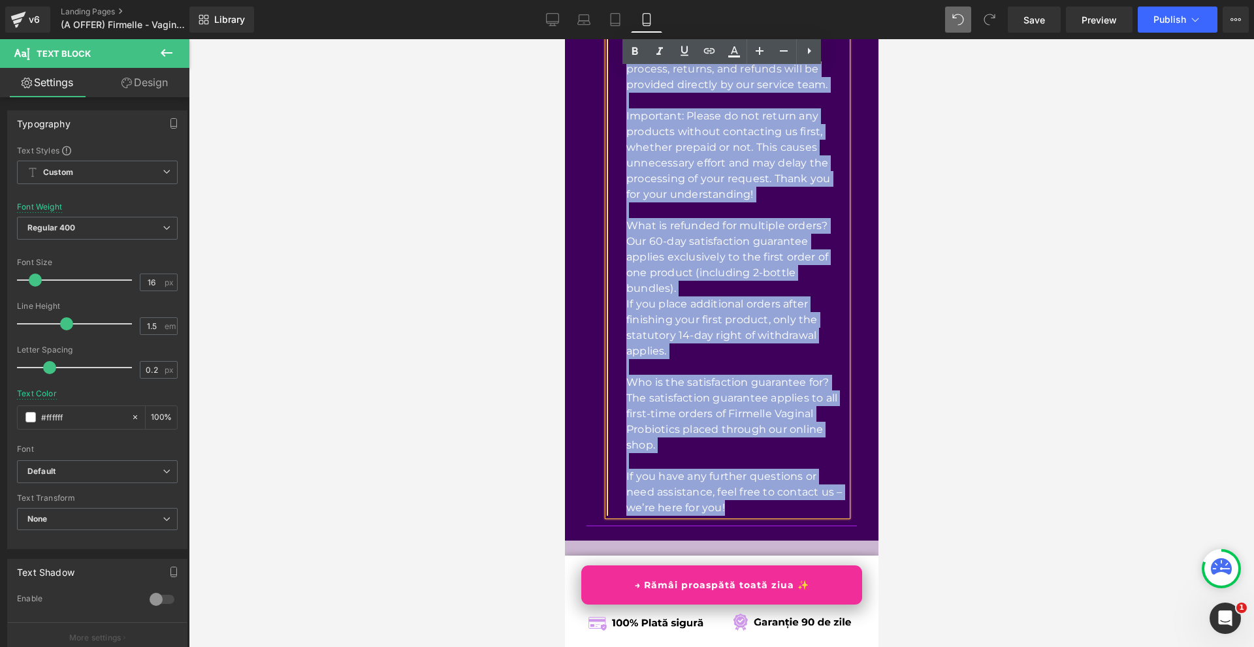
drag, startPoint x: 667, startPoint y: 230, endPoint x: 751, endPoint y: 371, distance: 163.7
click at [751, 371] on div "Guarantee conditions for Firmelle Vaginal Probiotics How can I claim the guaran…" at bounding box center [726, 202] width 240 height 627
copy div "Loremipsu dolorsitam con Adipisci Elitsed Doeiusmodt Inc utl E dolor mag aliqua…"
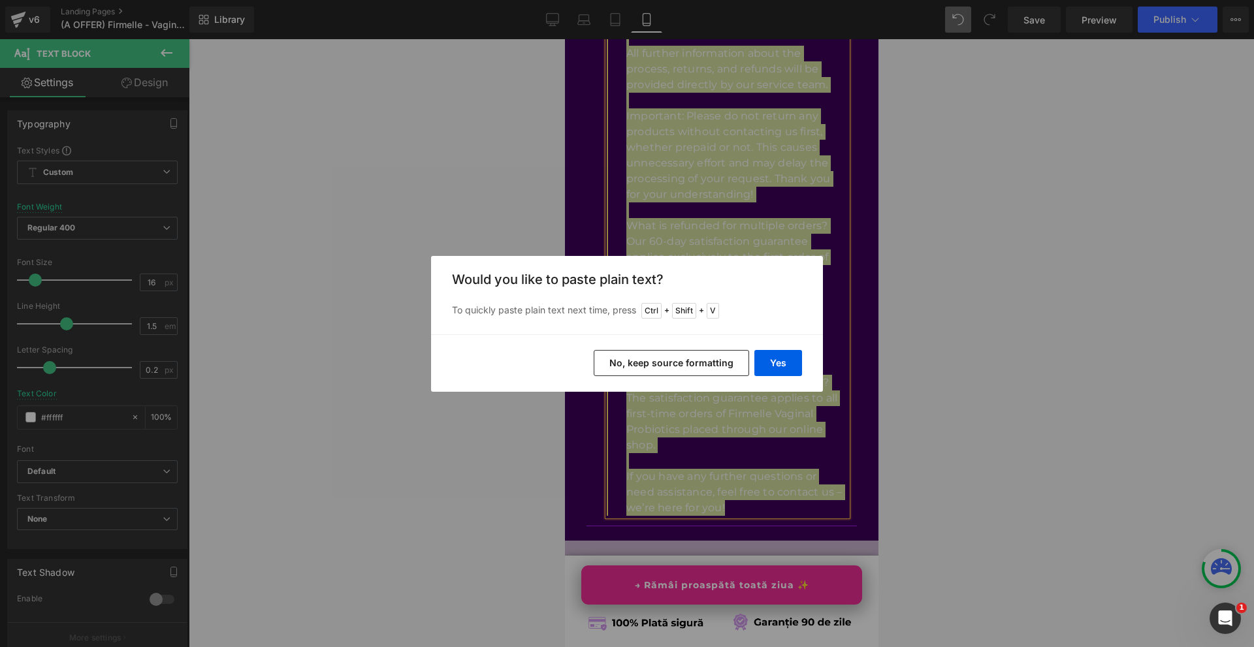
click at [753, 355] on div "Yes No, keep source formatting" at bounding box center [627, 362] width 392 height 57
click at [770, 364] on button "Yes" at bounding box center [778, 363] width 48 height 26
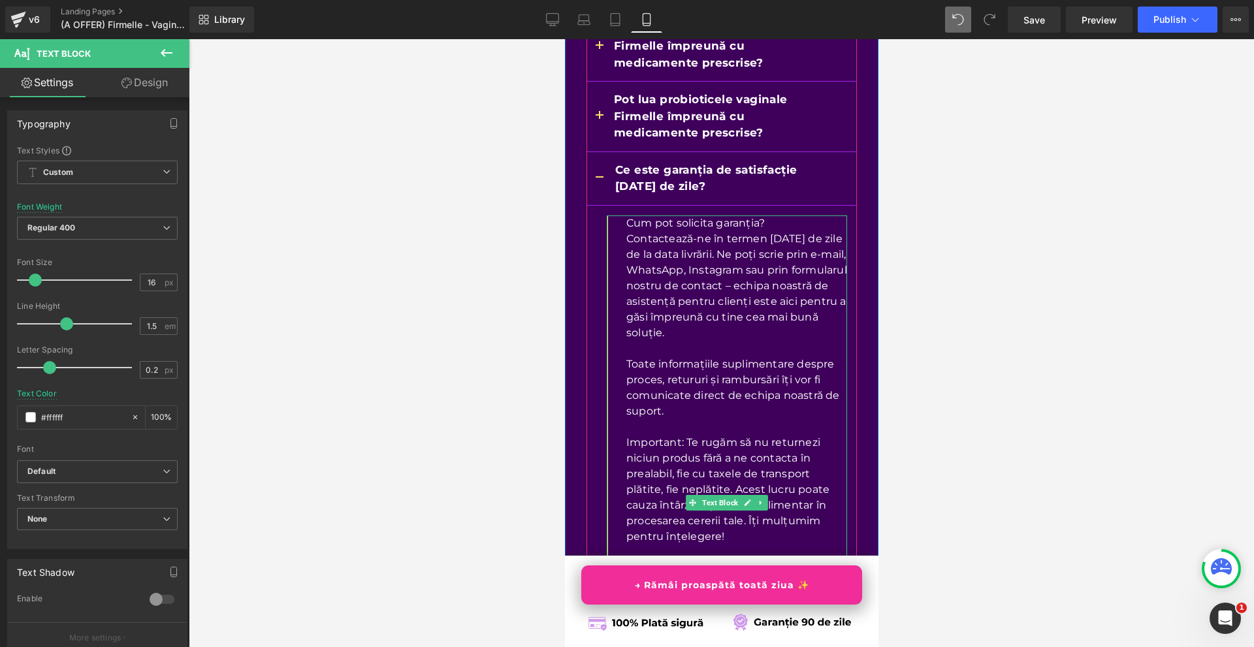
scroll to position [11076, 0]
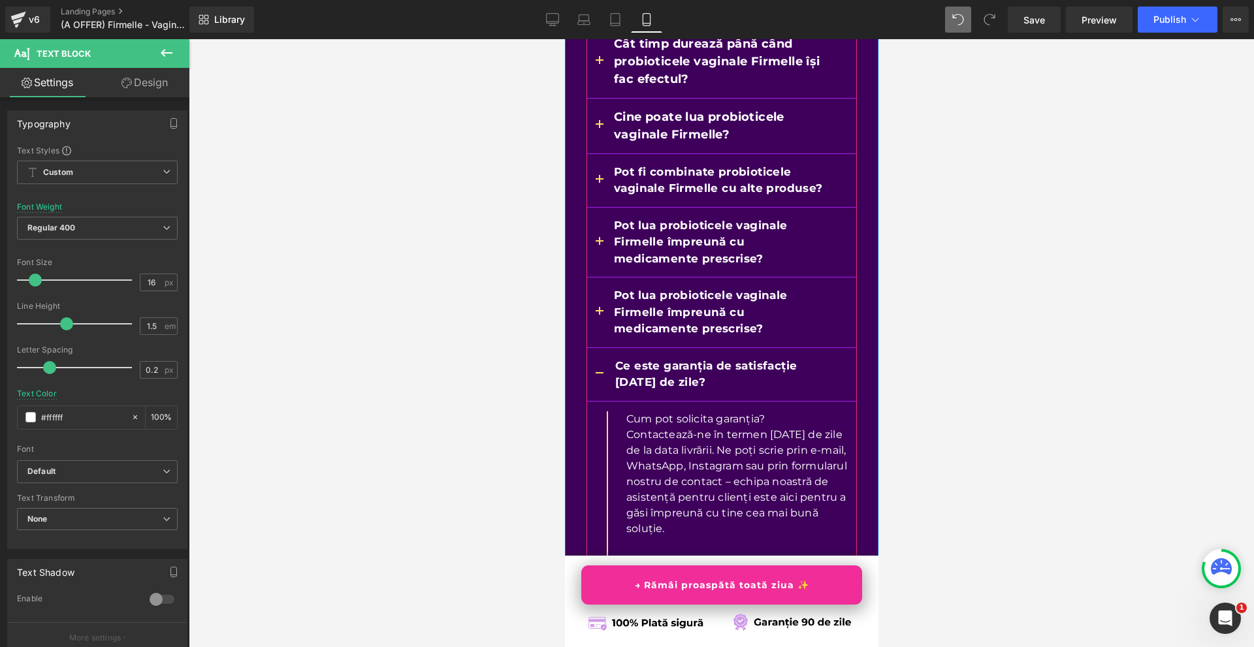
click at [588, 348] on button "button" at bounding box center [599, 374] width 26 height 53
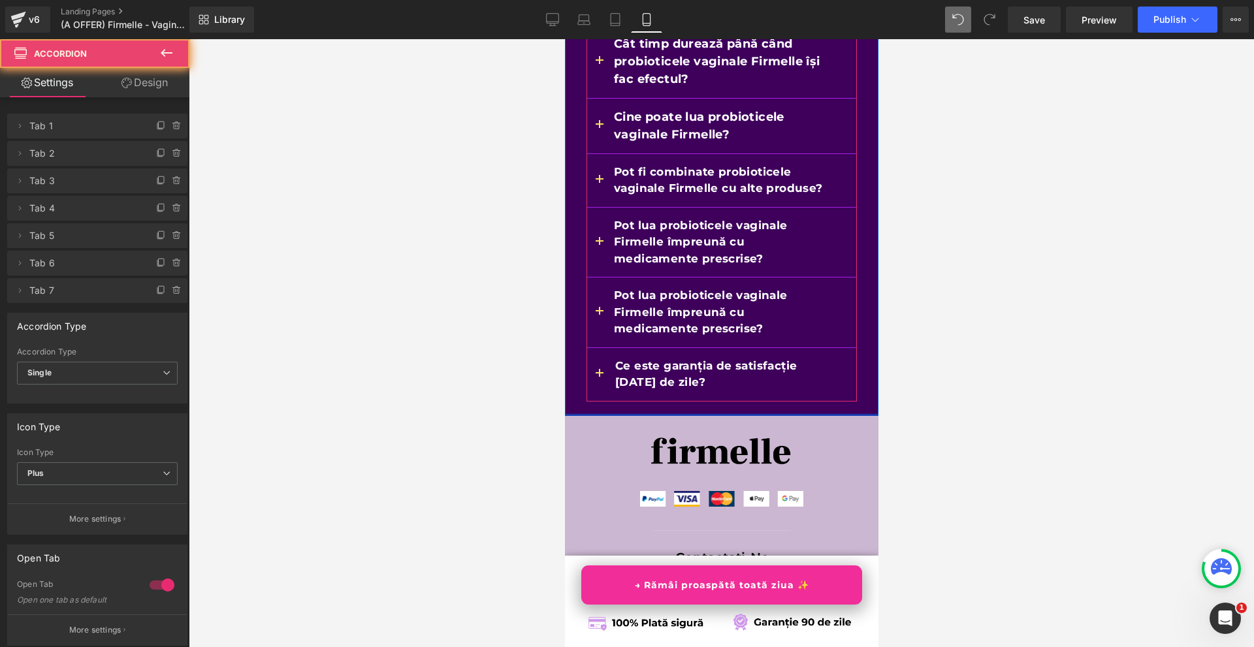
click at [588, 348] on button "button" at bounding box center [599, 374] width 26 height 53
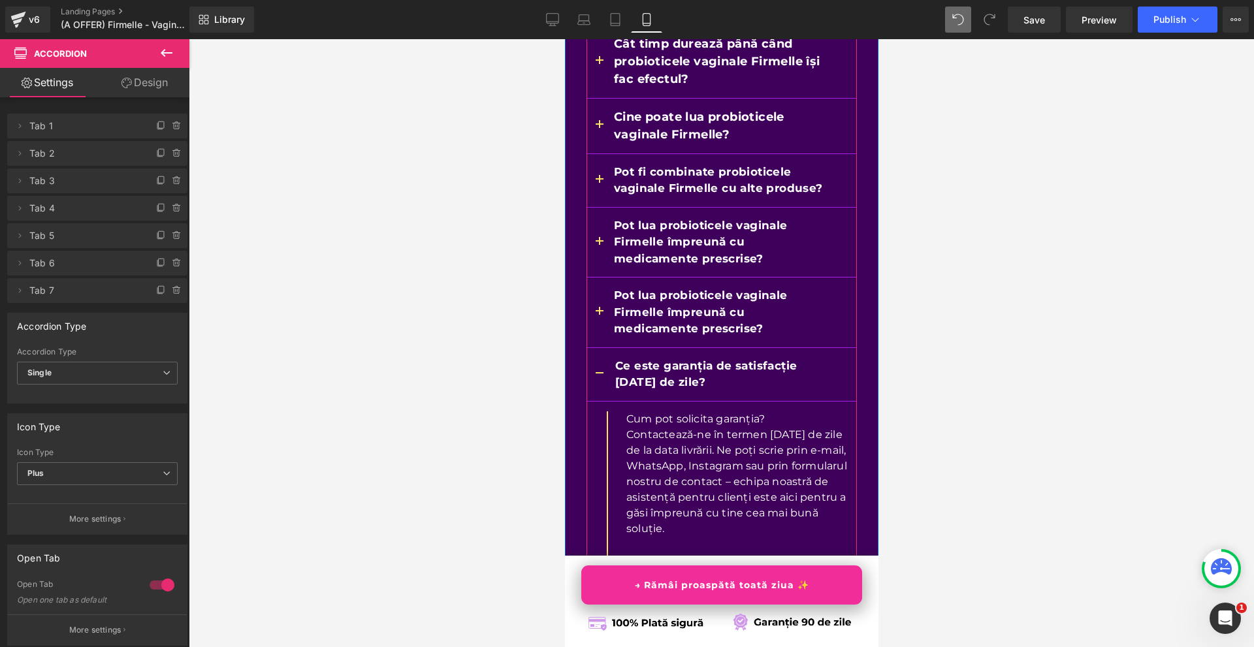
click at [588, 348] on button "button" at bounding box center [599, 374] width 26 height 53
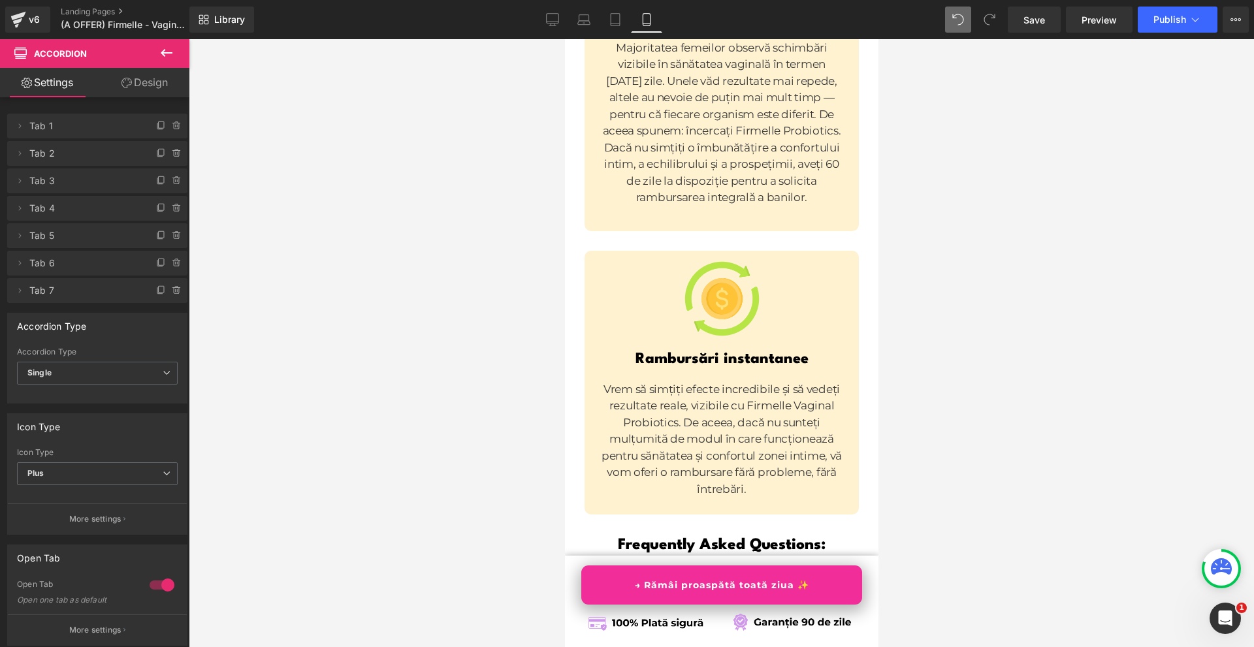
scroll to position [10423, 0]
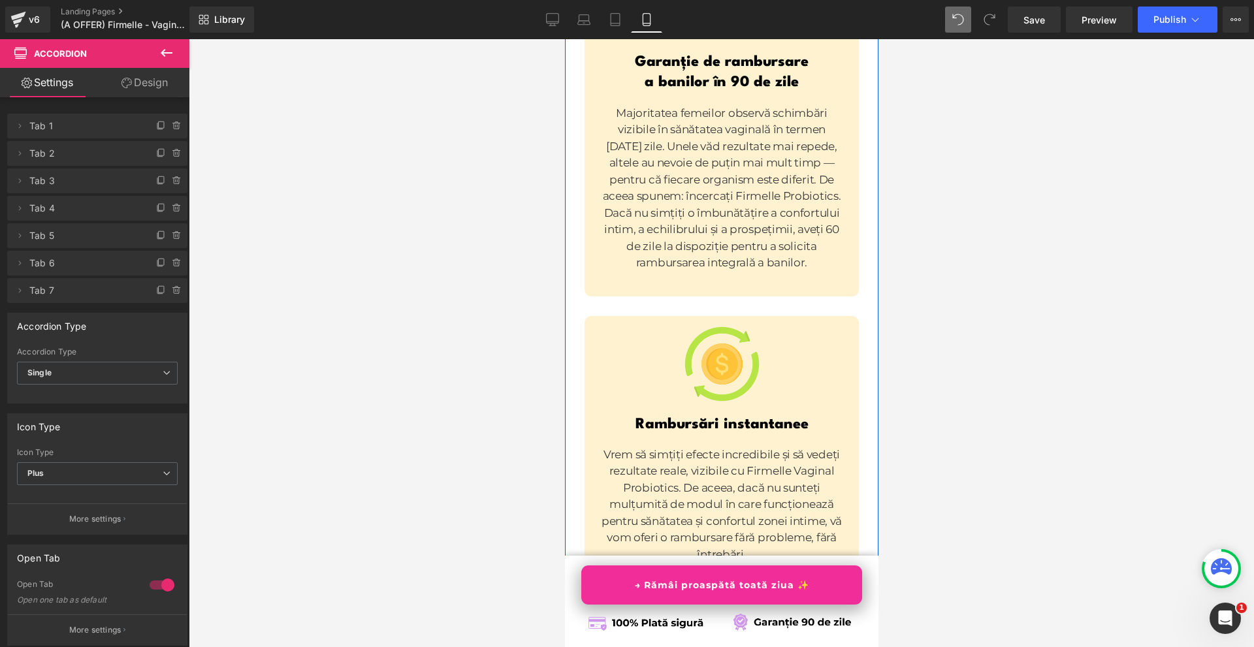
click at [627, 602] on h1 "Frequently Asked Questions:" at bounding box center [721, 611] width 294 height 18
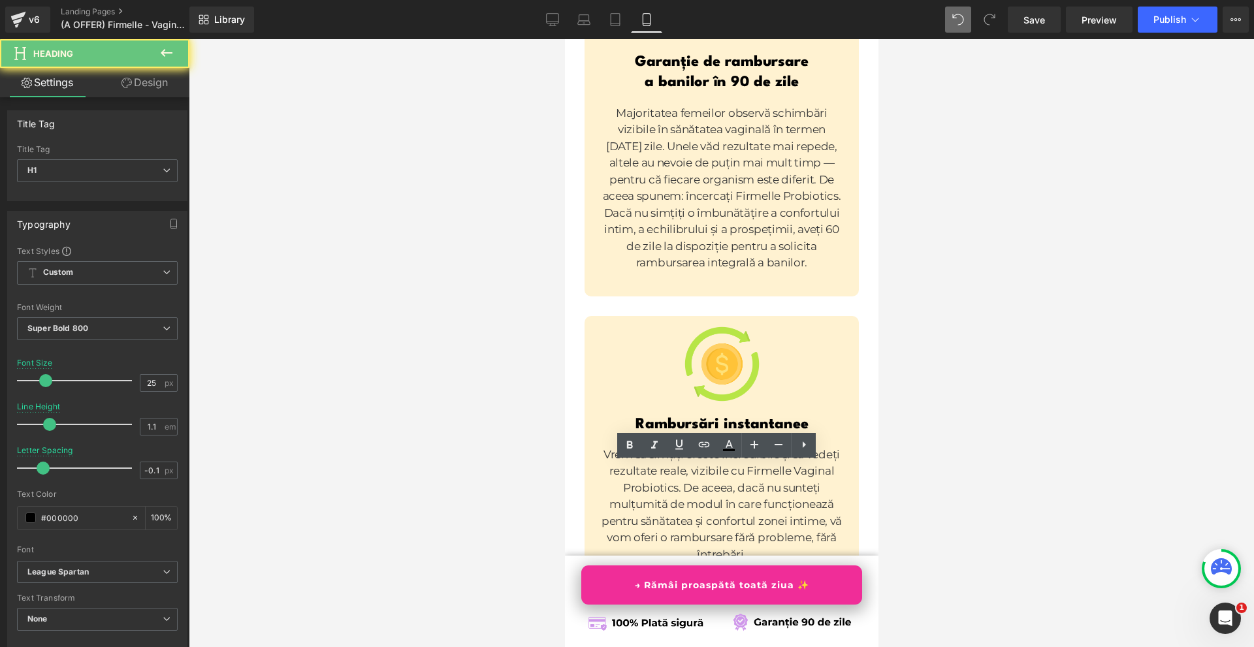
click at [627, 602] on h1 "Frequently Asked Questions:" at bounding box center [721, 611] width 294 height 18
copy h1 "Frequently Asked Questions:"
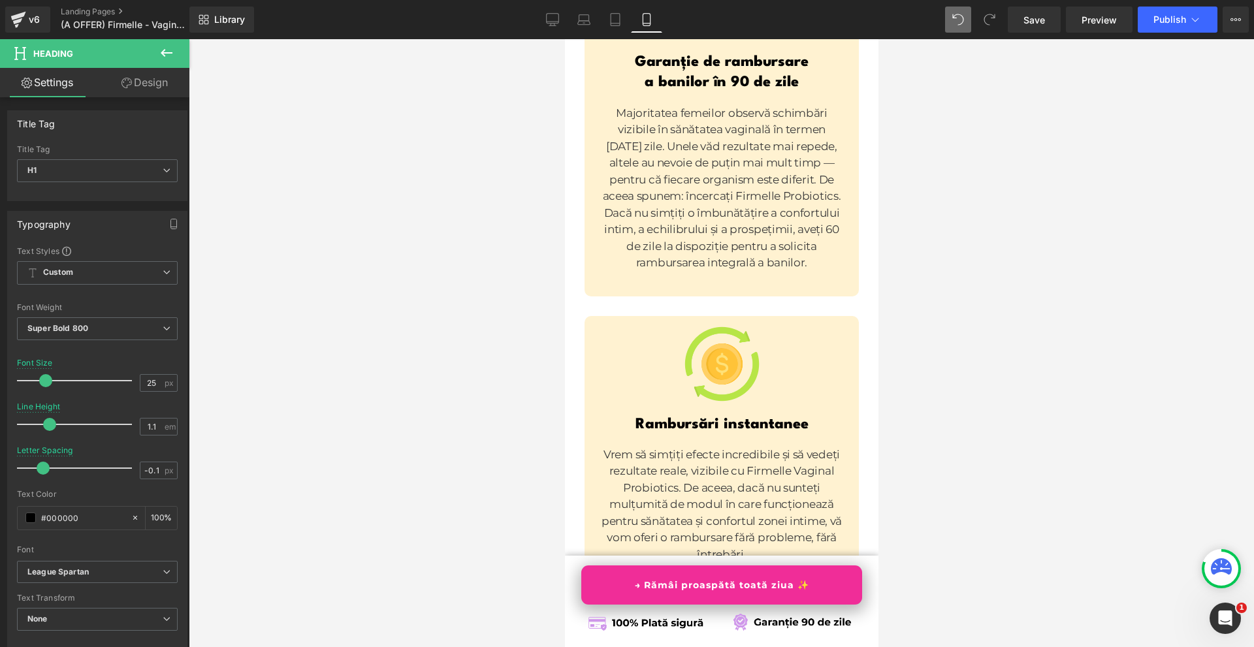
paste div
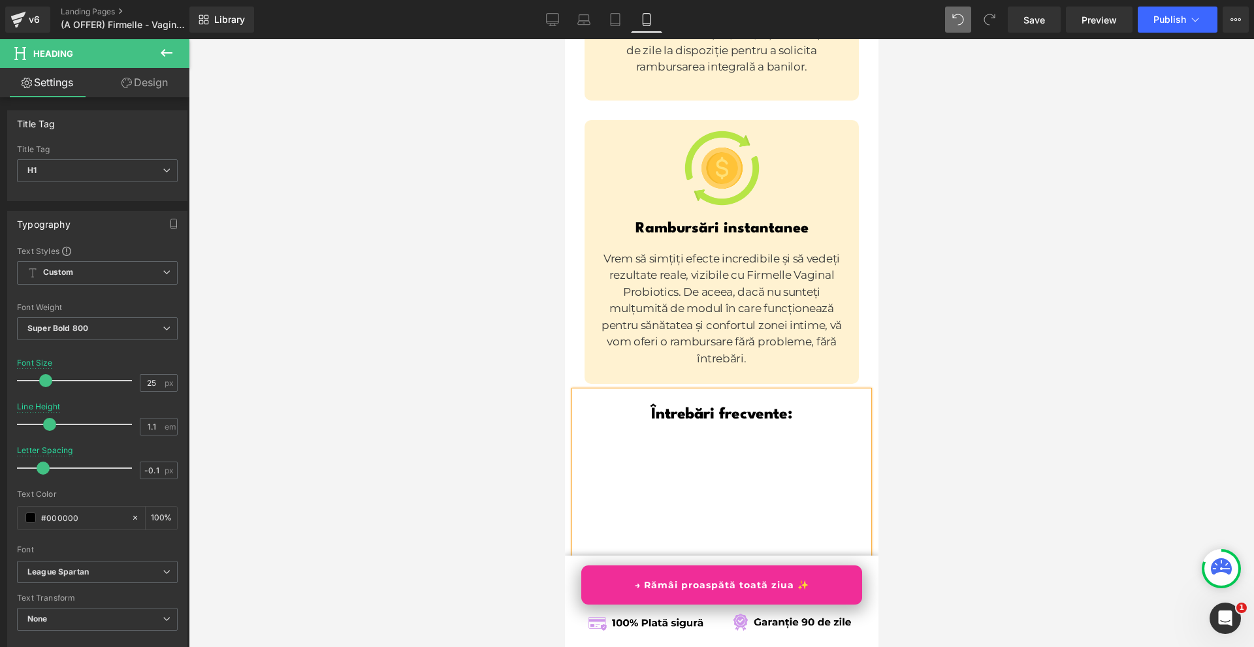
scroll to position [10684, 0]
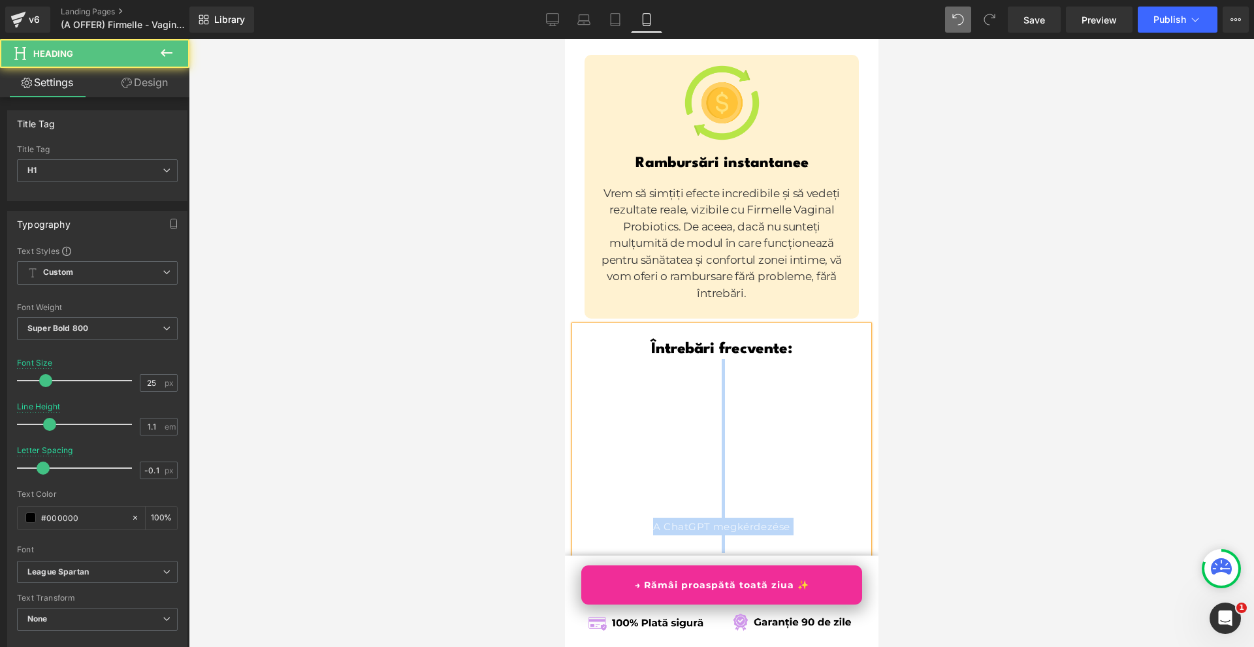
drag, startPoint x: 731, startPoint y: 410, endPoint x: 665, endPoint y: 236, distance: 185.5
click at [665, 535] on div at bounding box center [721, 544] width 294 height 18
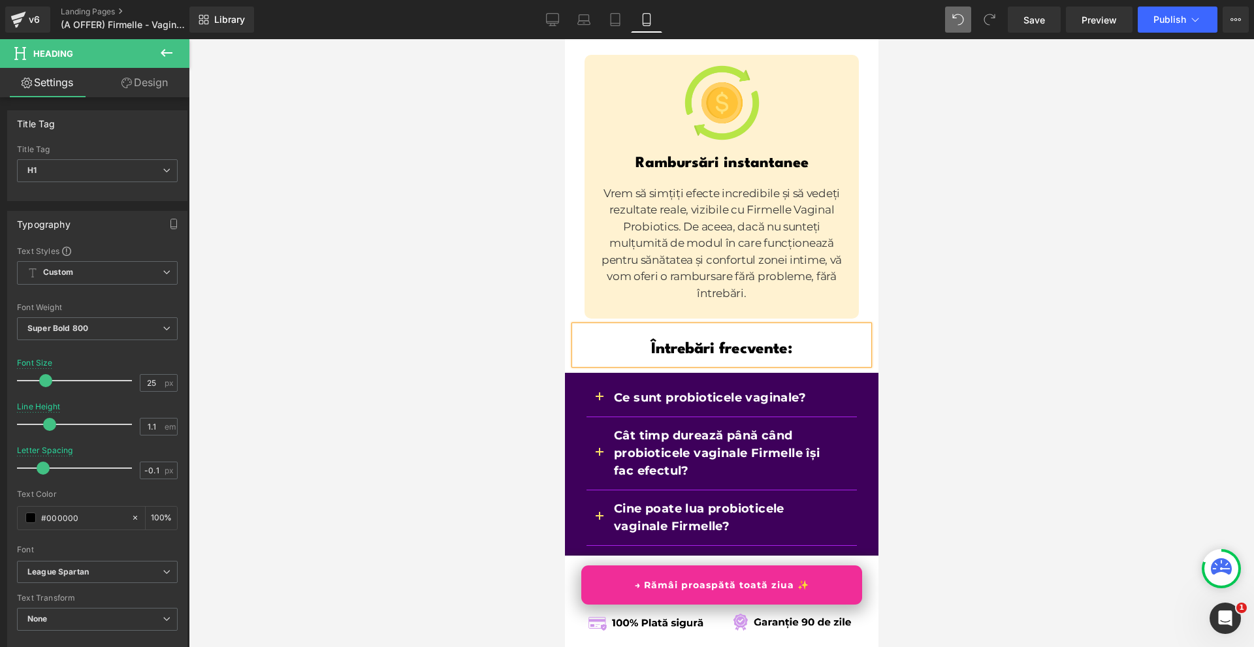
click at [934, 221] on div at bounding box center [721, 343] width 1065 height 608
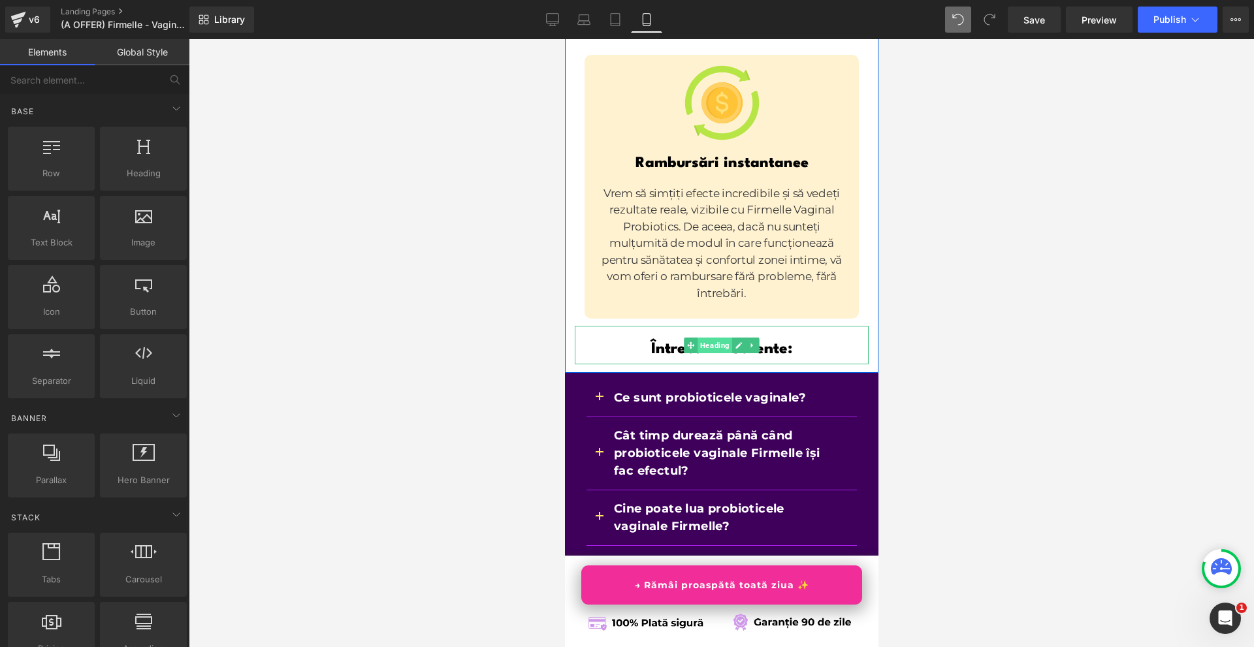
click at [716, 338] on span "Heading" at bounding box center [714, 346] width 35 height 16
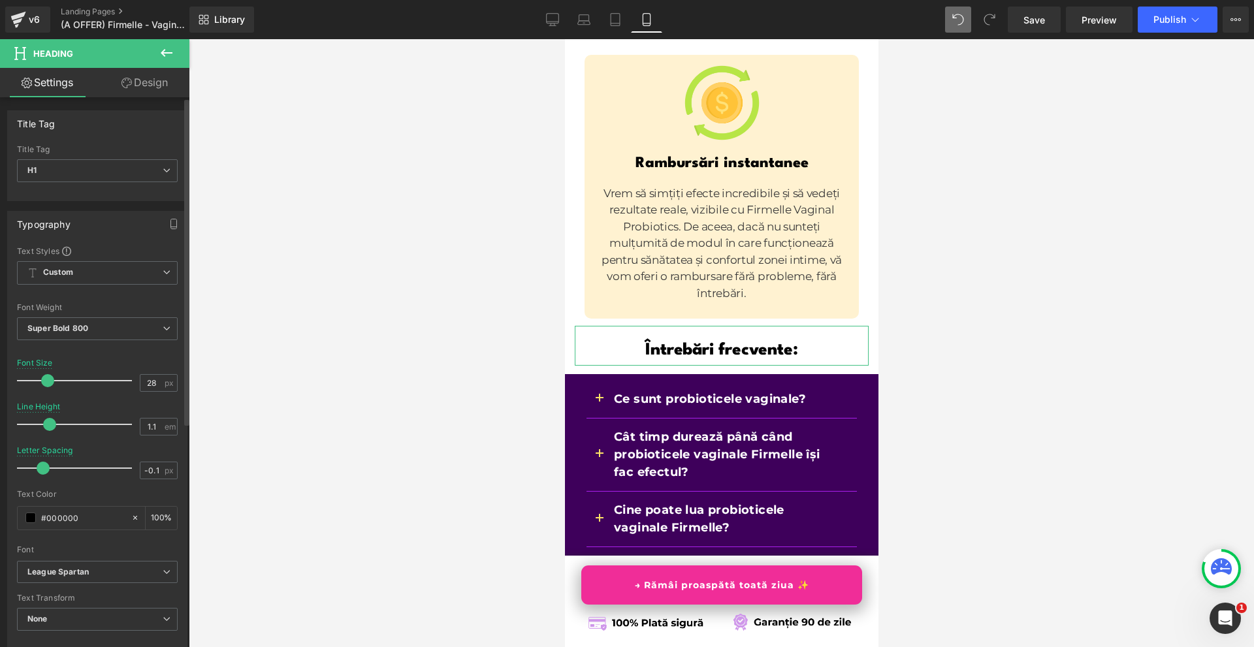
type input "29"
click at [52, 377] on span at bounding box center [50, 380] width 13 height 13
drag, startPoint x: 1043, startPoint y: 29, endPoint x: 276, endPoint y: 198, distance: 785.6
click at [1043, 29] on link "Save" at bounding box center [1033, 20] width 53 height 26
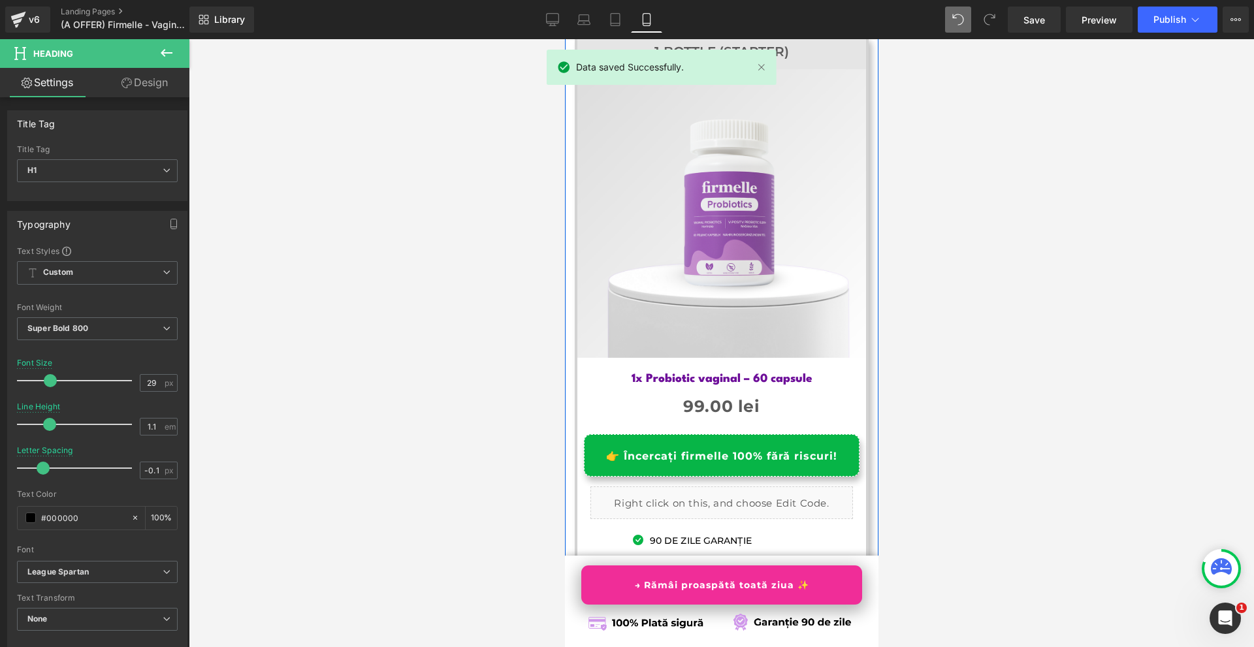
scroll to position [7289, 0]
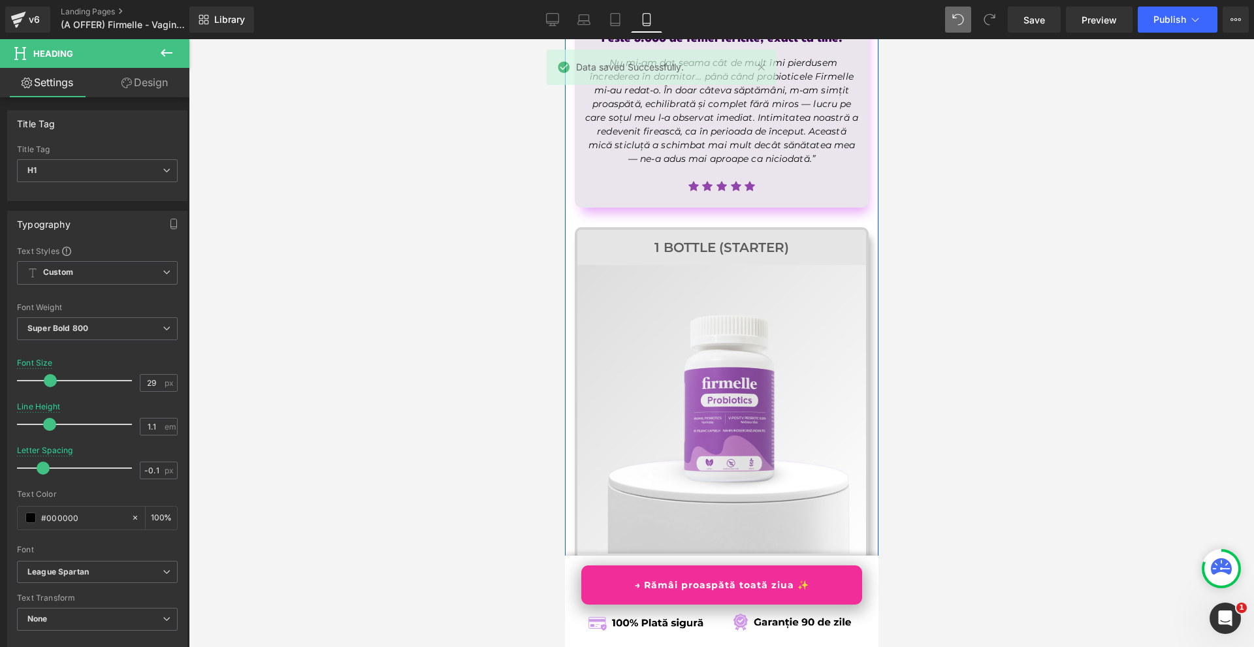
click at [815, 240] on h1 "1 Bottle (Starter)" at bounding box center [721, 248] width 289 height 16
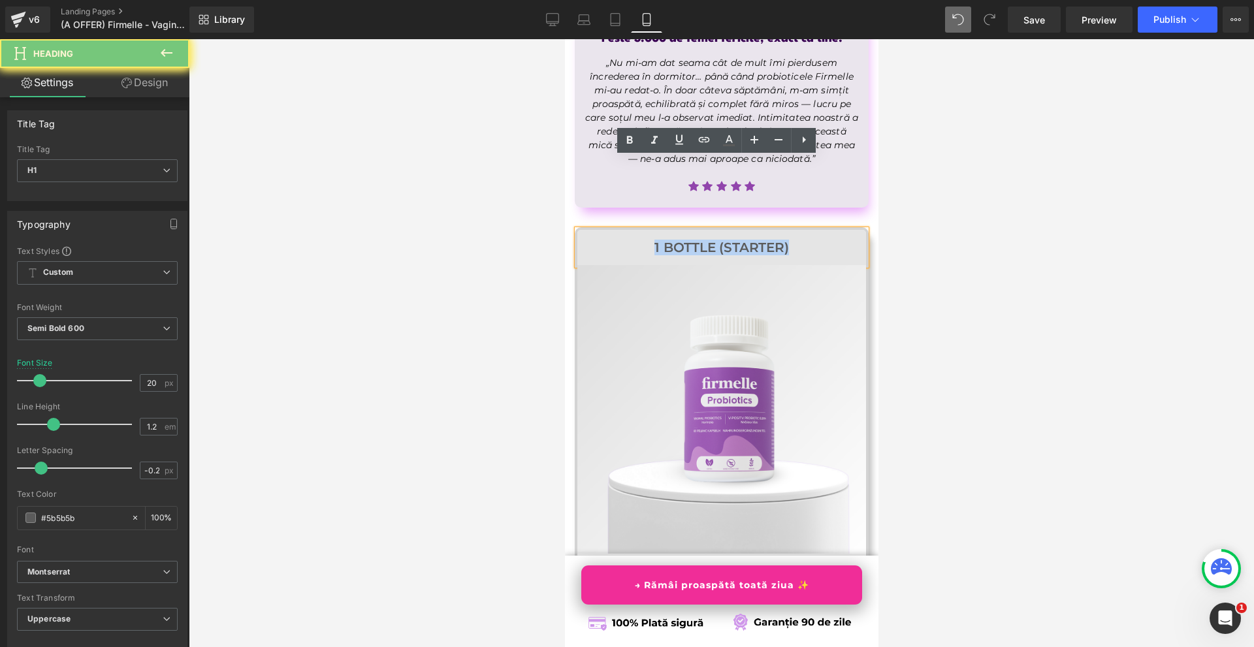
click at [815, 240] on h1 "1 Bottle (Starter)" at bounding box center [721, 248] width 289 height 16
copy h1 "1 Bottle (Starter)"
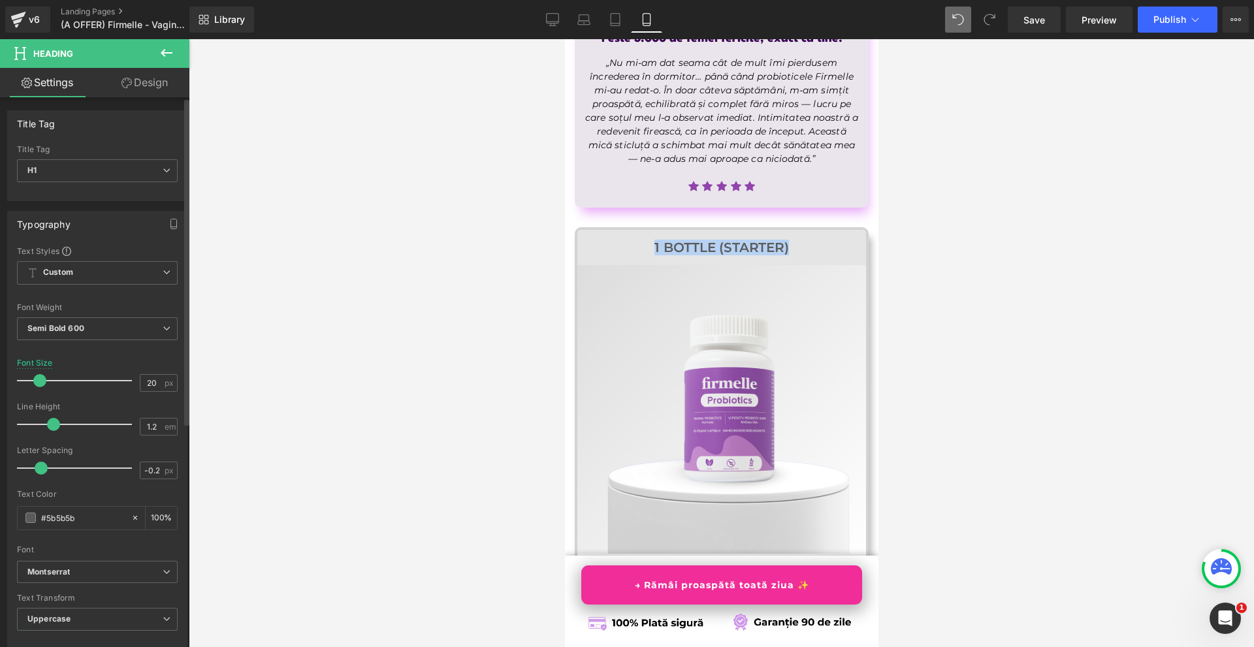
scroll to position [196, 0]
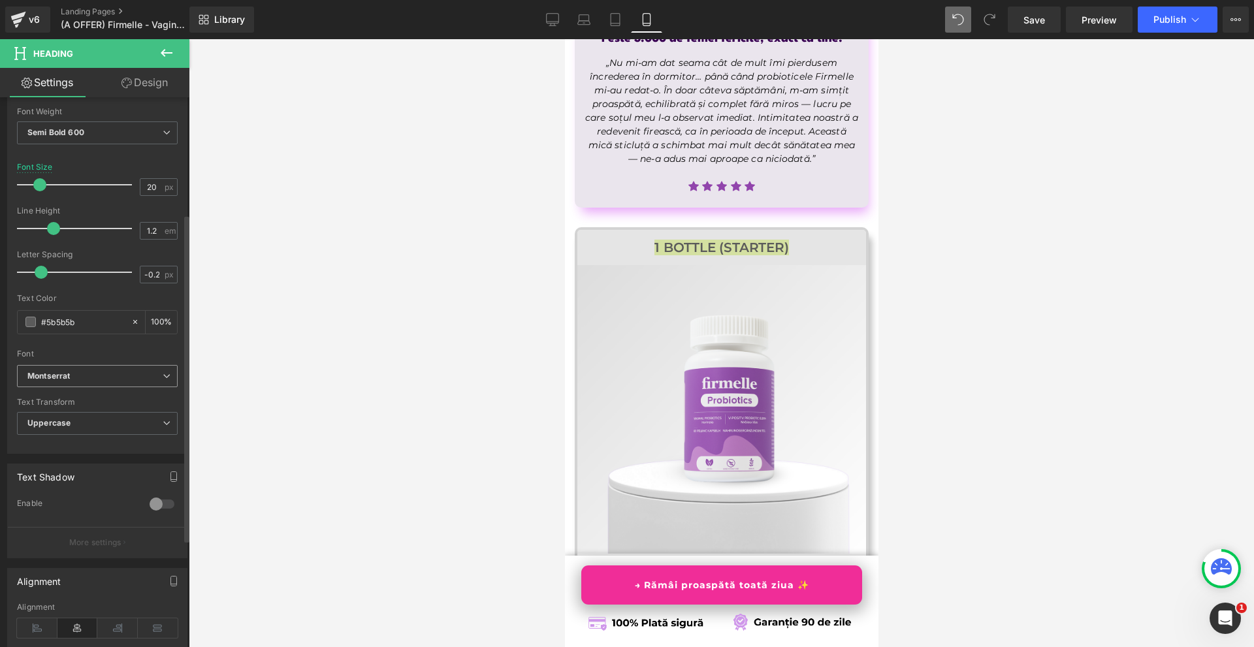
click at [78, 380] on b "Montserrat" at bounding box center [94, 376] width 135 height 11
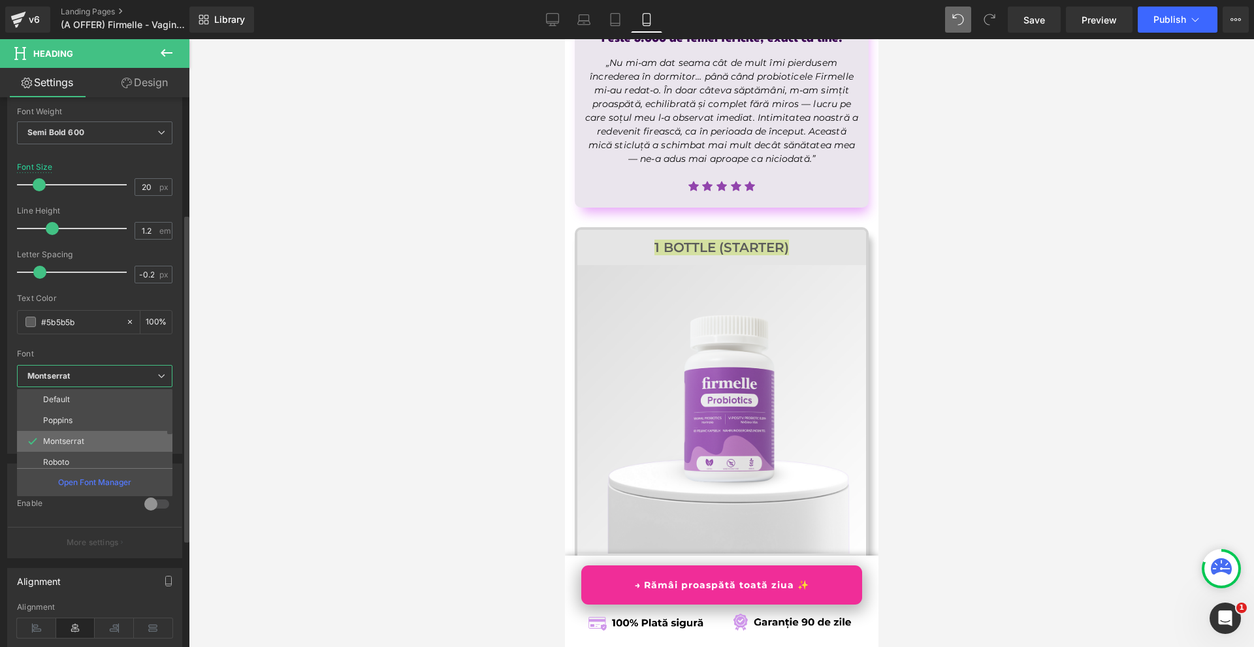
click at [99, 452] on li "Montserrat" at bounding box center [97, 441] width 161 height 21
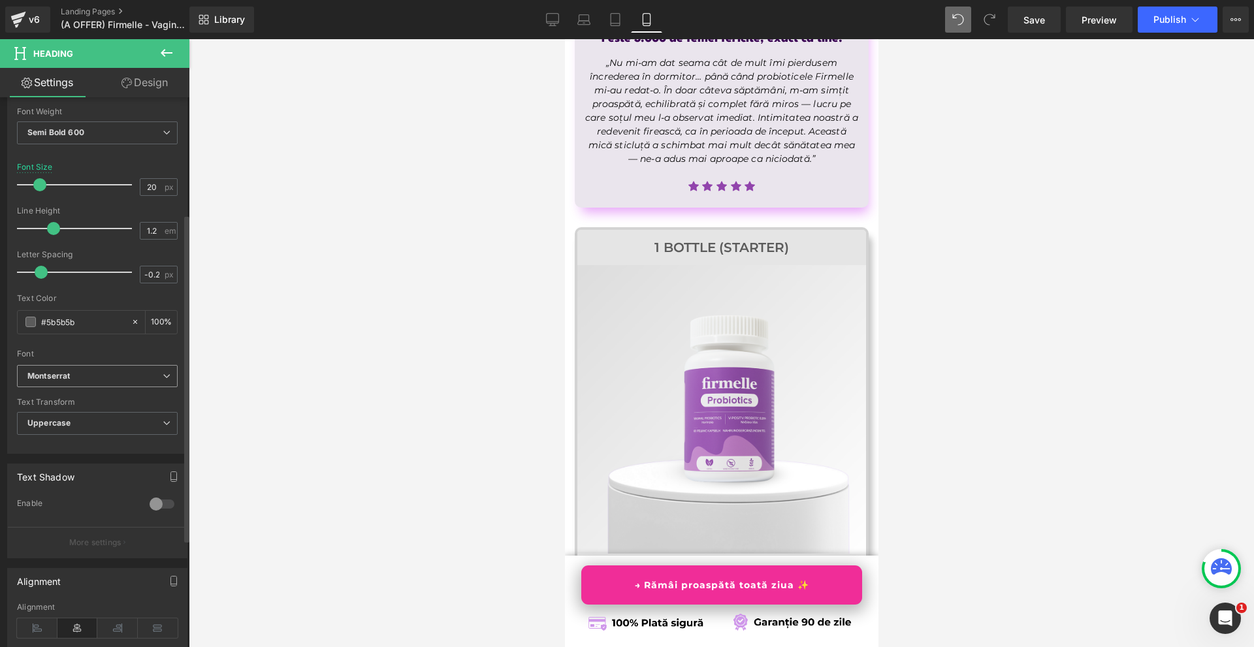
click at [108, 366] on span "Montserrat" at bounding box center [97, 376] width 161 height 23
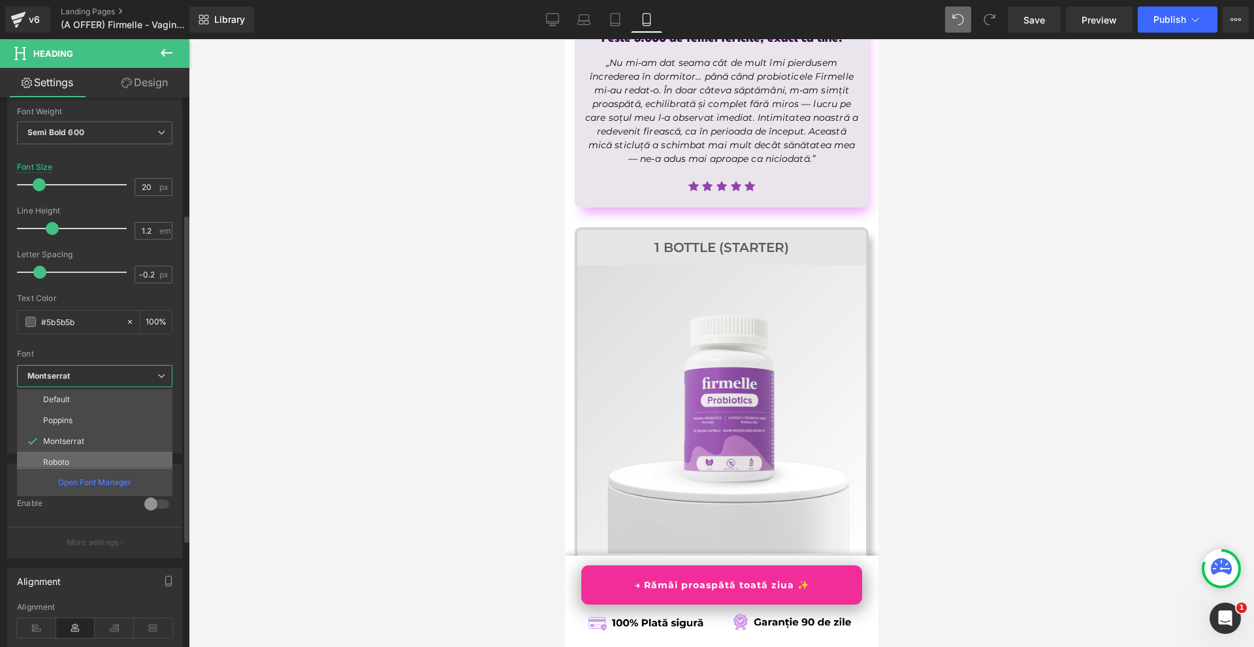
scroll to position [65, 0]
click at [85, 441] on p "League Spartan" at bounding box center [72, 438] width 59 height 9
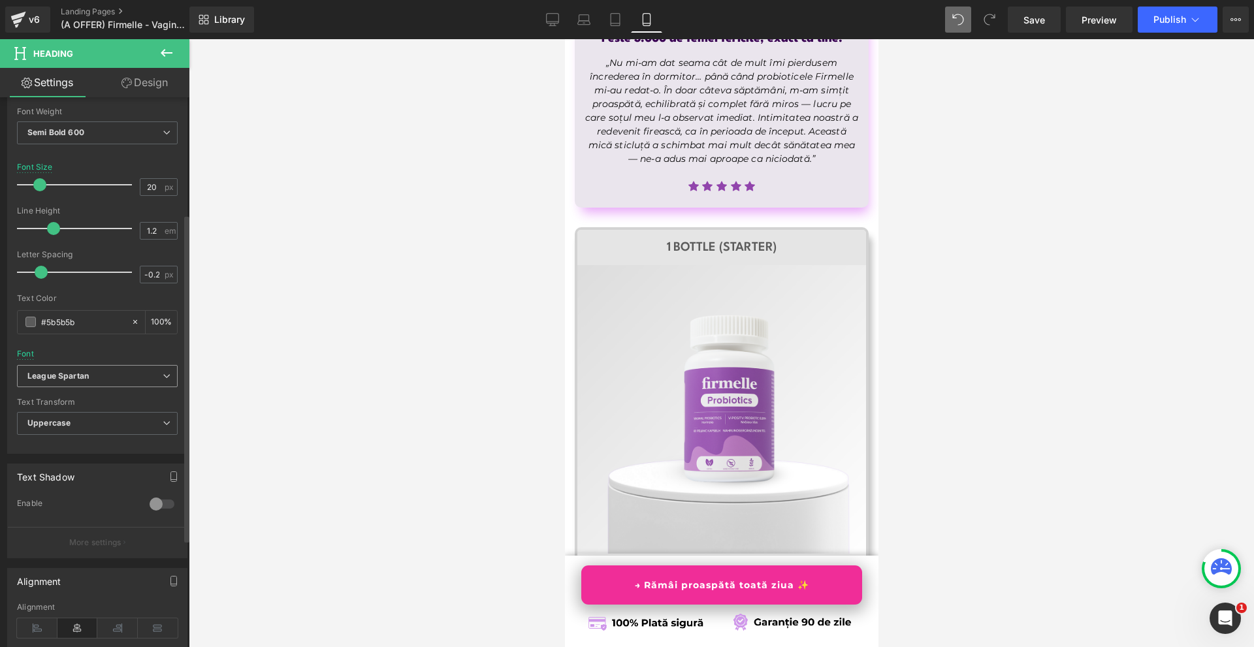
drag, startPoint x: 110, startPoint y: 372, endPoint x: 95, endPoint y: 445, distance: 74.0
click at [110, 373] on b "League Spartan" at bounding box center [94, 376] width 135 height 11
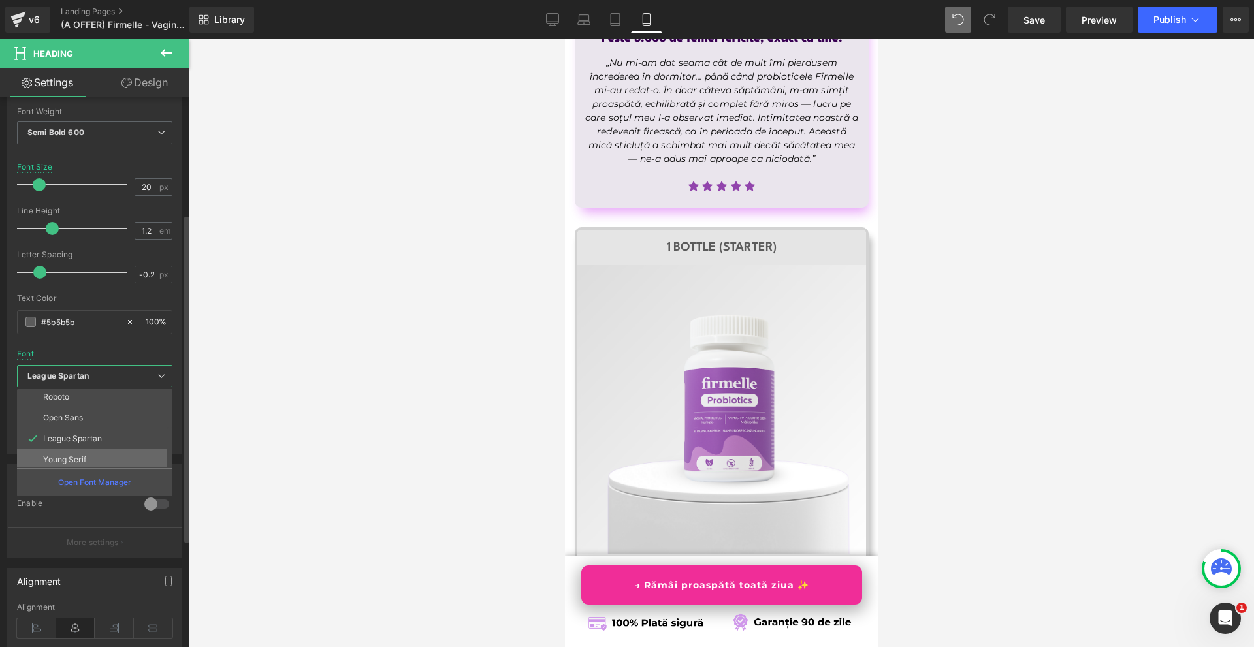
click at [90, 456] on li "Young Serif" at bounding box center [97, 459] width 161 height 21
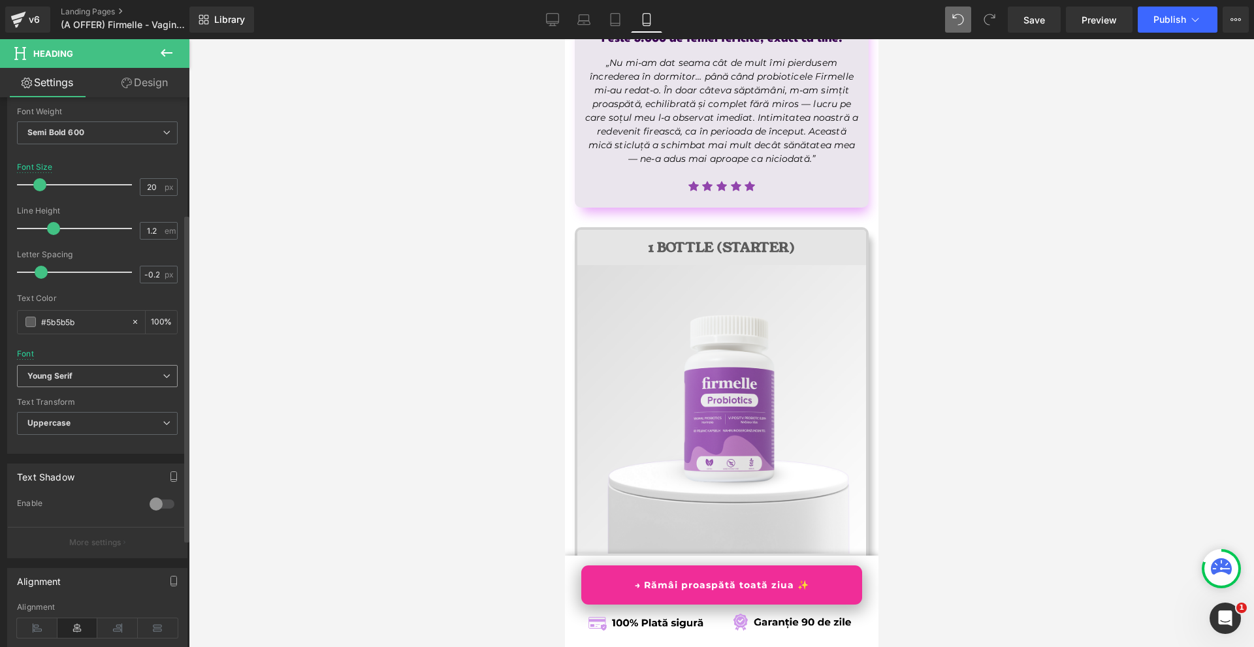
drag, startPoint x: 94, startPoint y: 381, endPoint x: 102, endPoint y: 407, distance: 26.6
click at [95, 382] on span "Young Serif" at bounding box center [97, 376] width 161 height 23
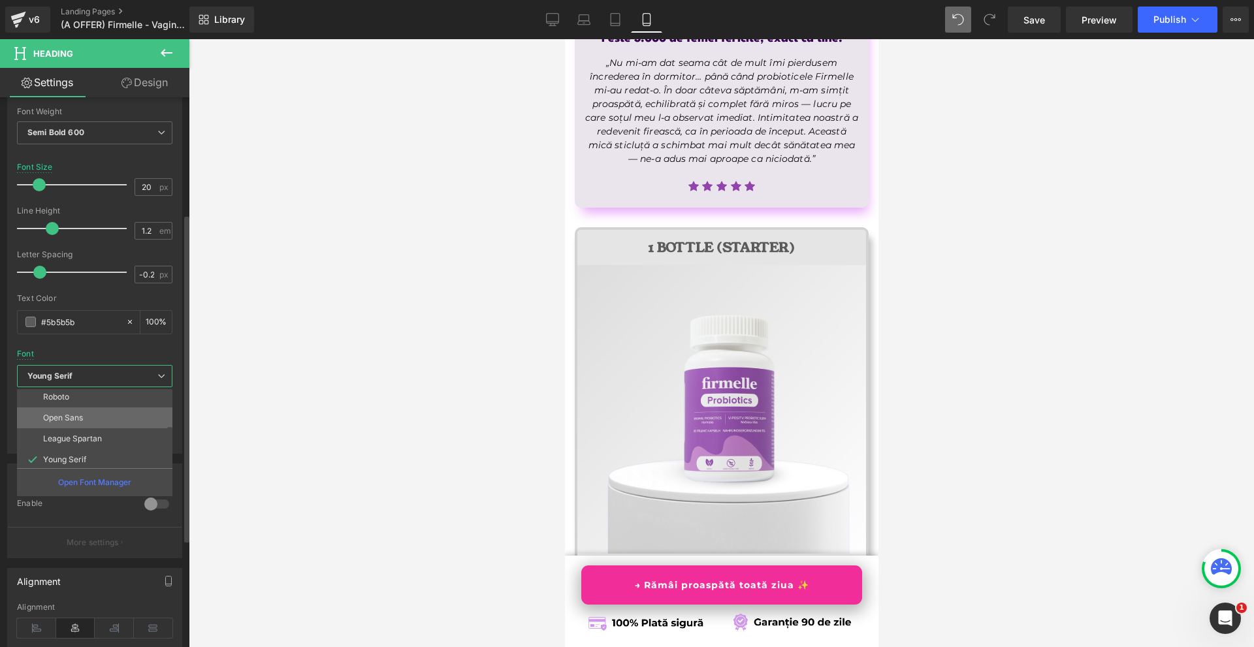
click at [100, 424] on li "Open Sans" at bounding box center [97, 417] width 161 height 21
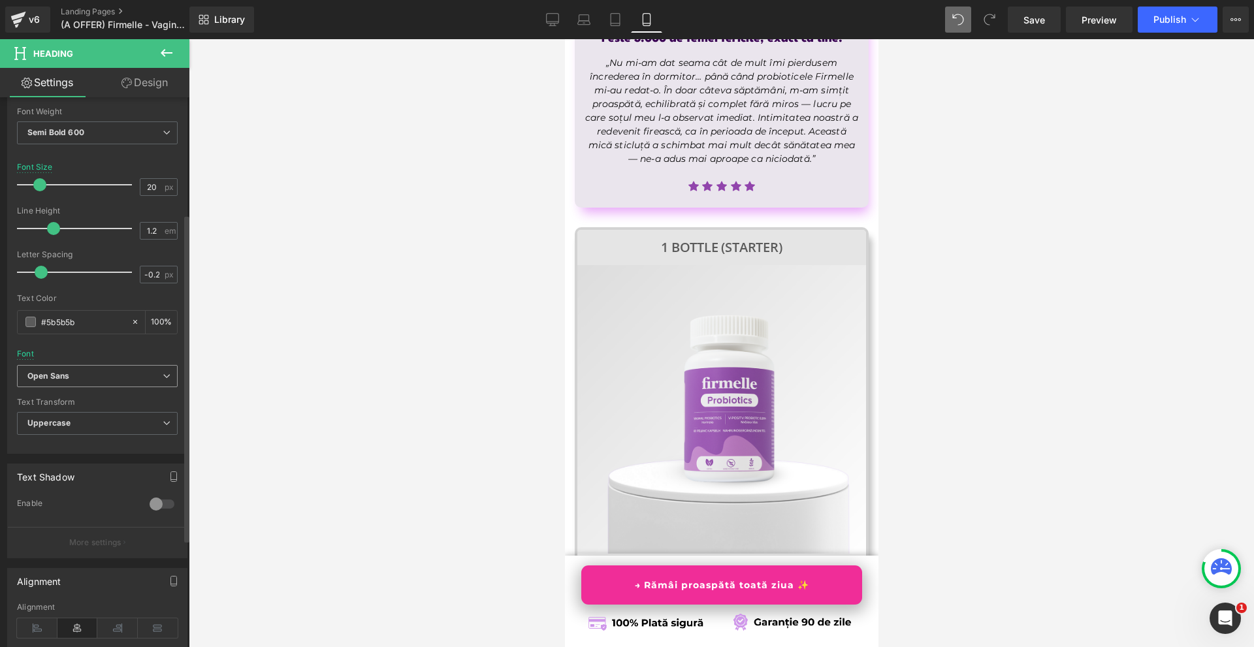
click at [91, 383] on span "Open Sans" at bounding box center [97, 376] width 161 height 23
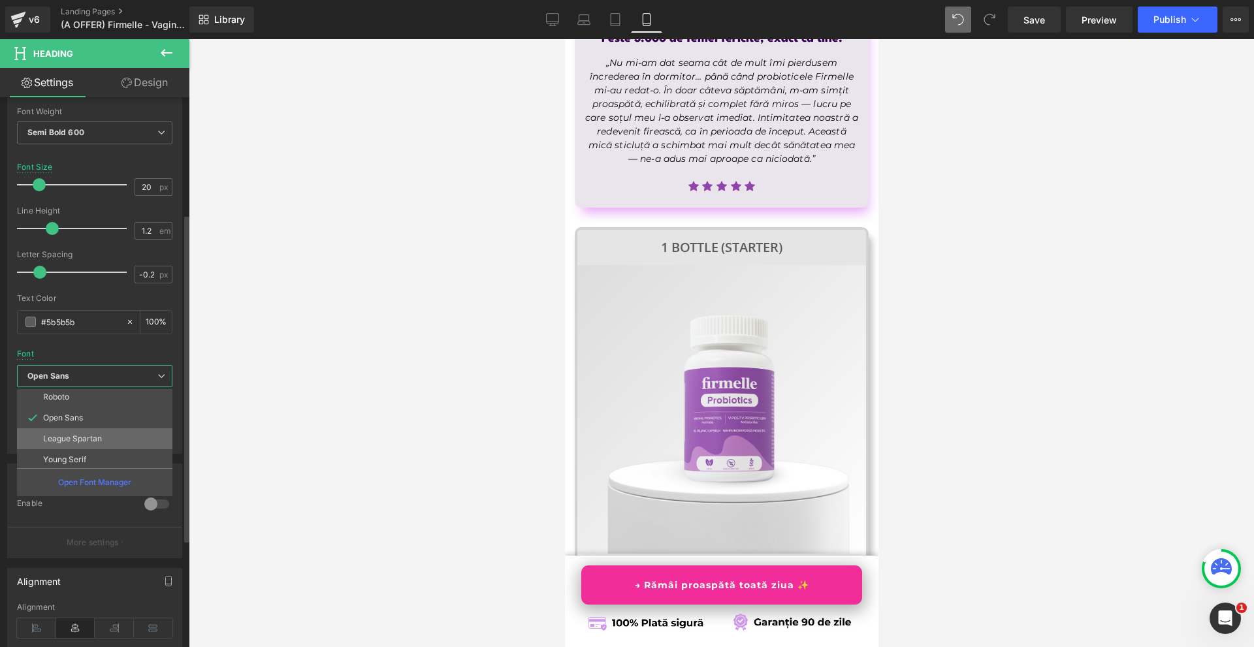
click at [97, 449] on li "League Spartan" at bounding box center [97, 438] width 161 height 21
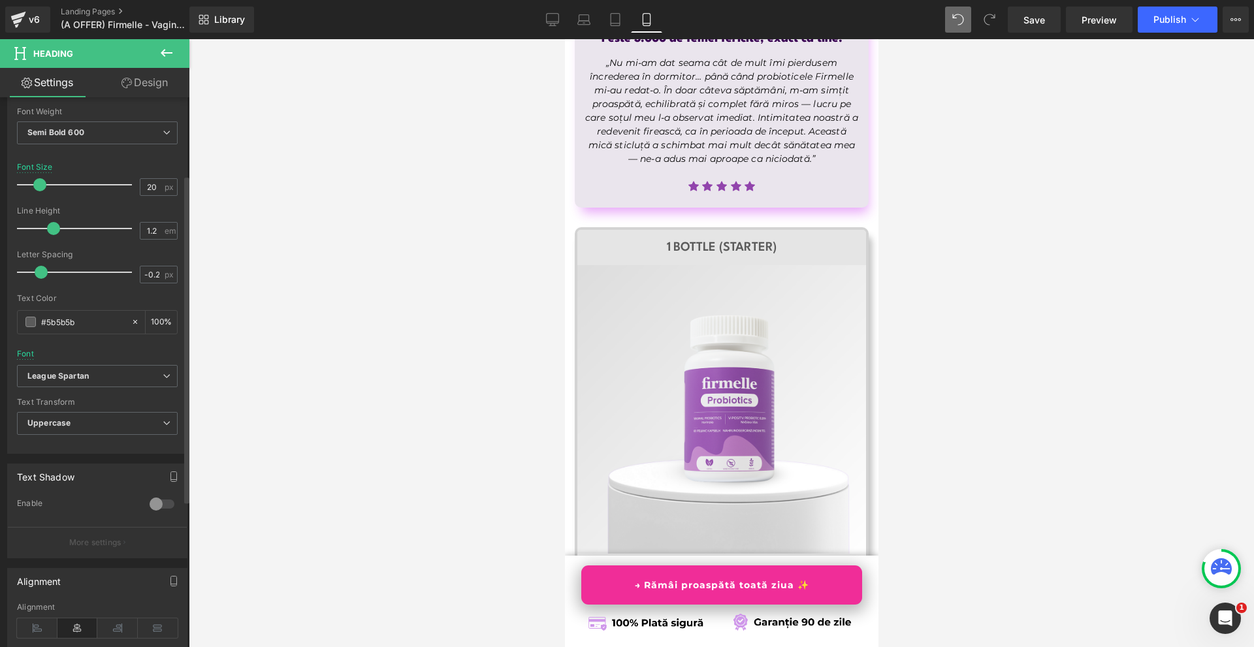
scroll to position [131, 0]
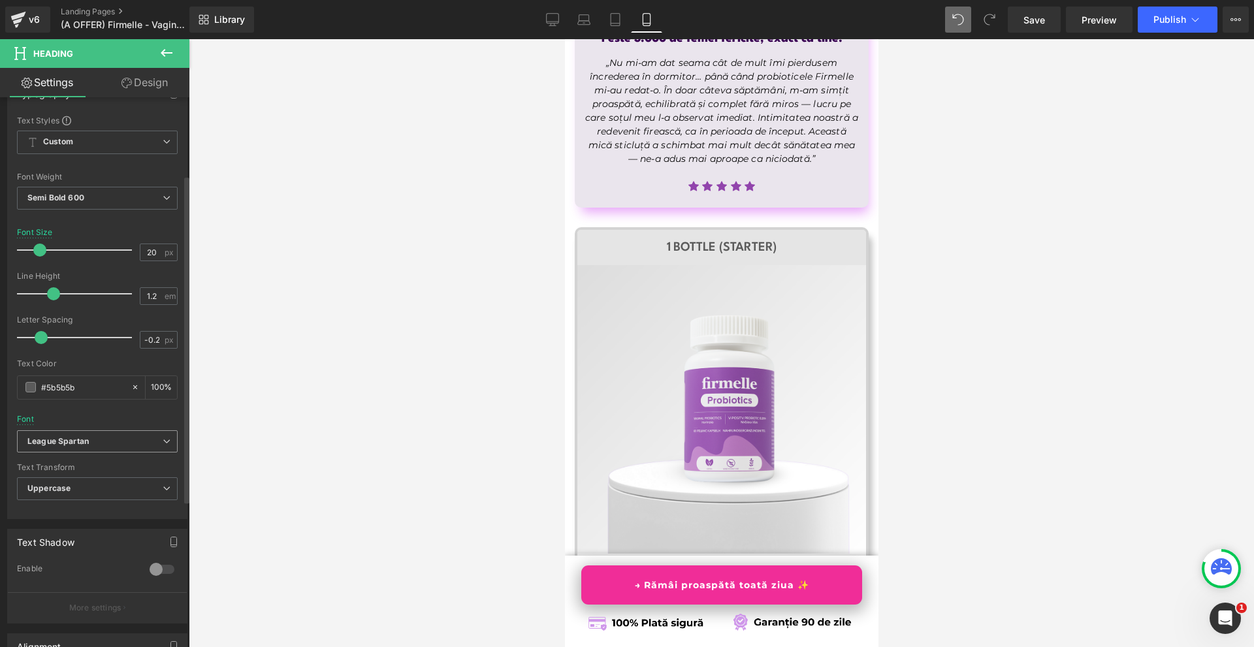
drag, startPoint x: 99, startPoint y: 435, endPoint x: 99, endPoint y: 442, distance: 7.2
click at [99, 435] on span "League Spartan" at bounding box center [97, 441] width 161 height 23
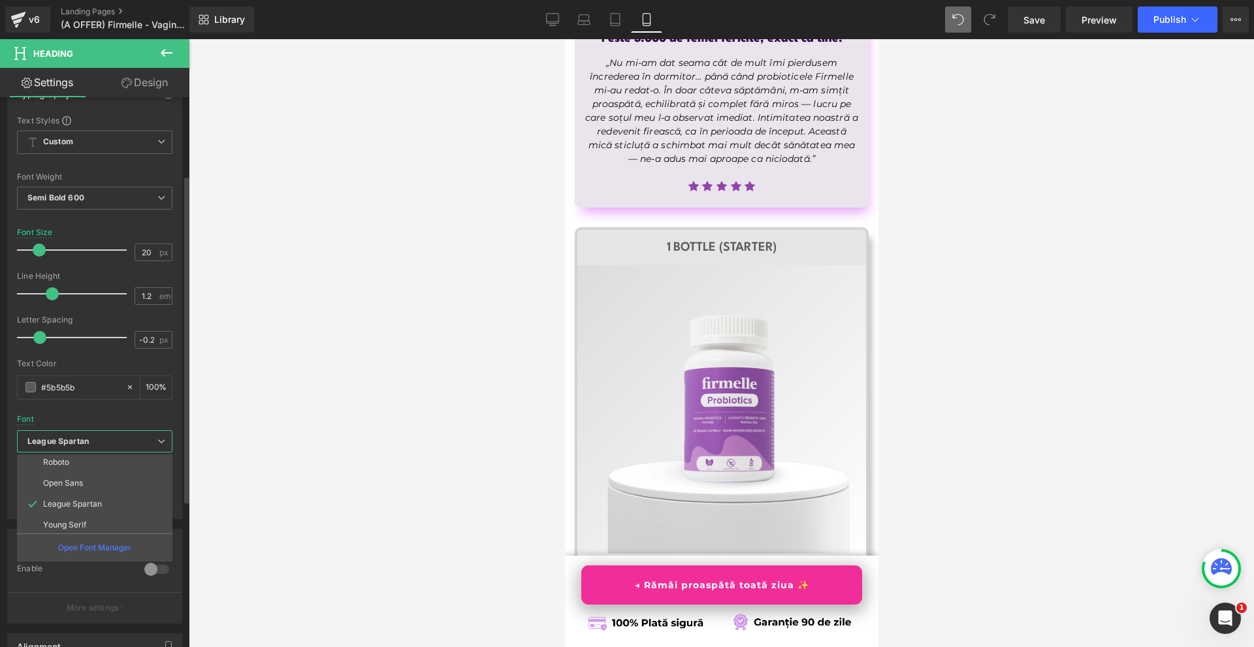
scroll to position [0, 0]
click at [93, 490] on li "Poppins" at bounding box center [97, 485] width 161 height 21
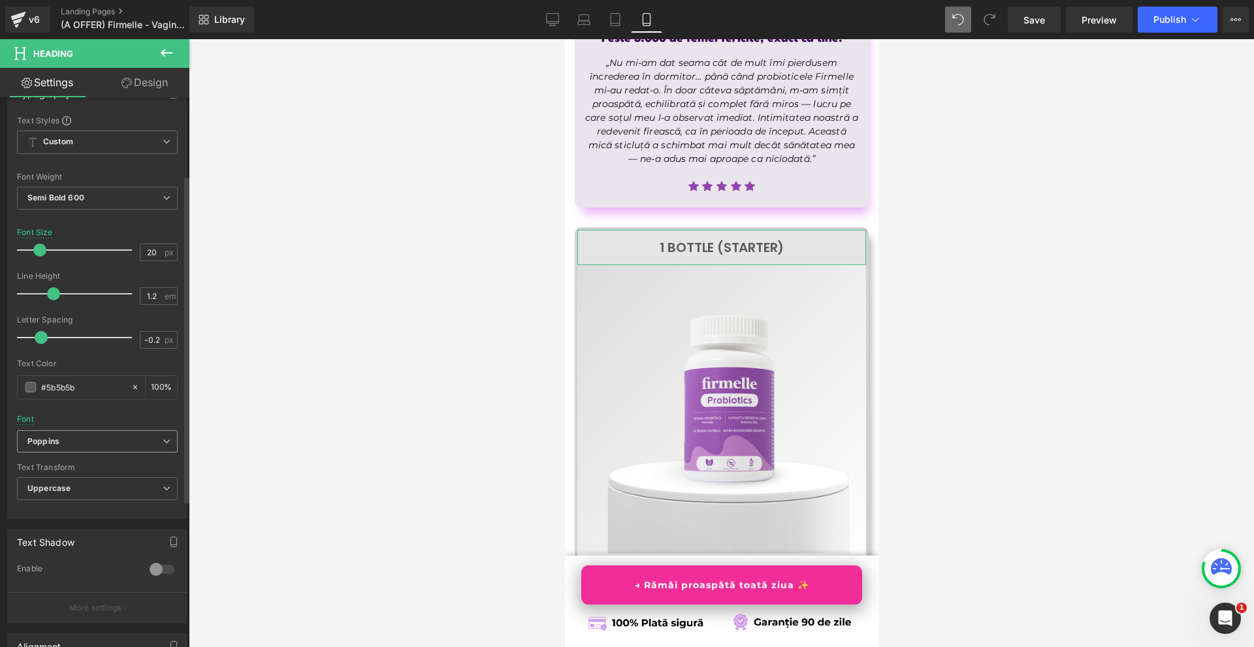
click at [104, 440] on b "Poppins" at bounding box center [94, 441] width 135 height 11
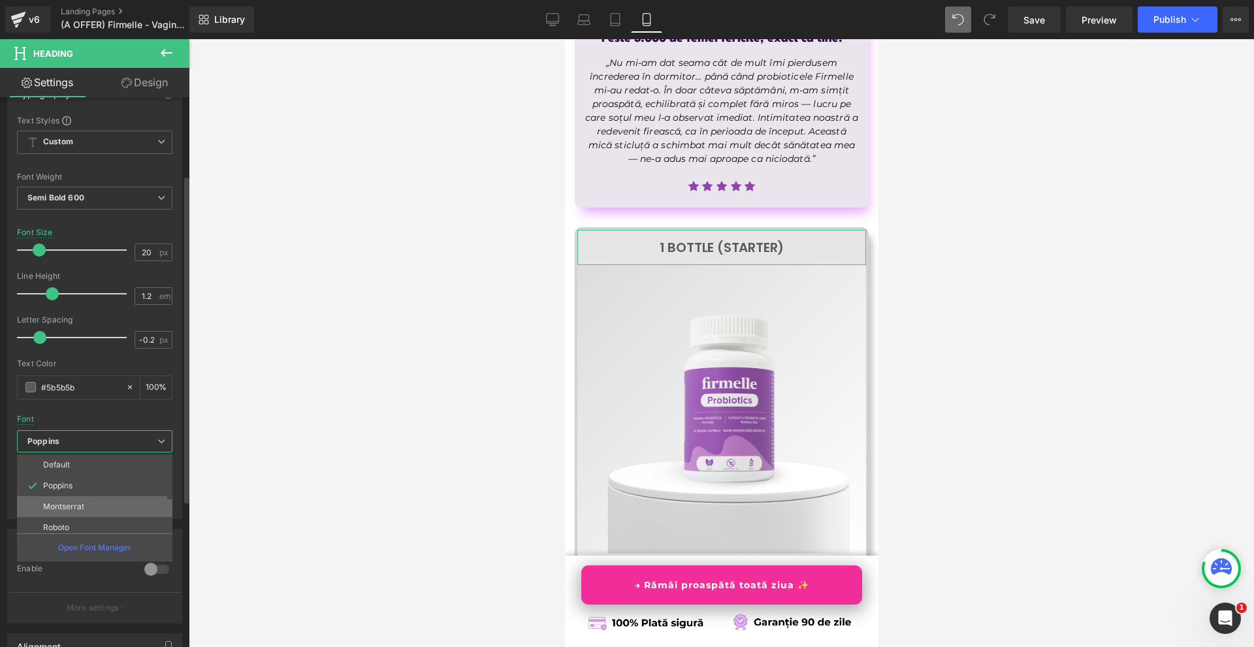
click at [115, 498] on li "Montserrat" at bounding box center [97, 506] width 161 height 21
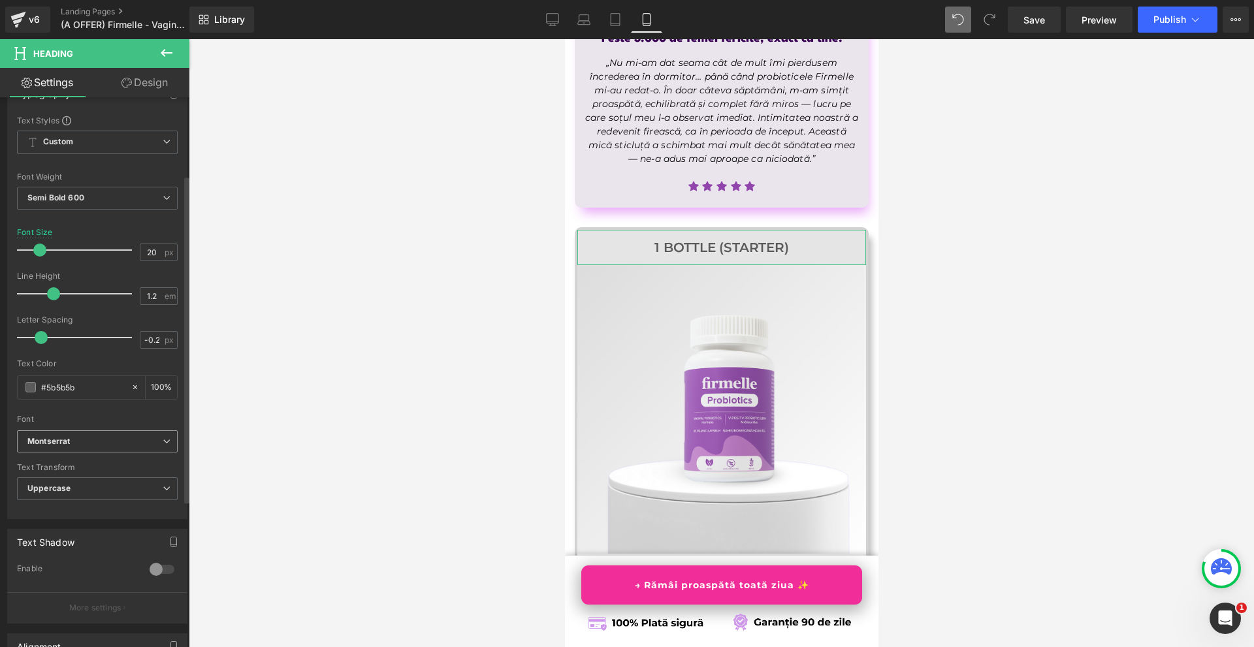
click at [140, 432] on span "Montserrat" at bounding box center [97, 441] width 161 height 23
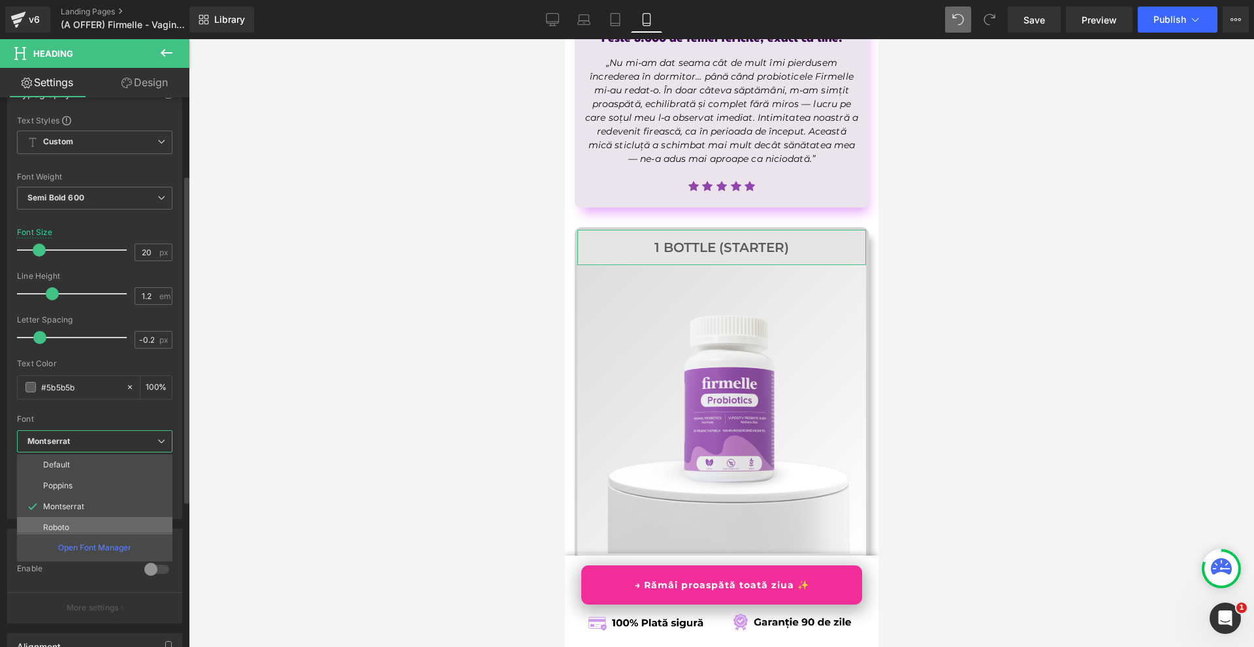
click at [107, 518] on li "Roboto" at bounding box center [97, 527] width 161 height 21
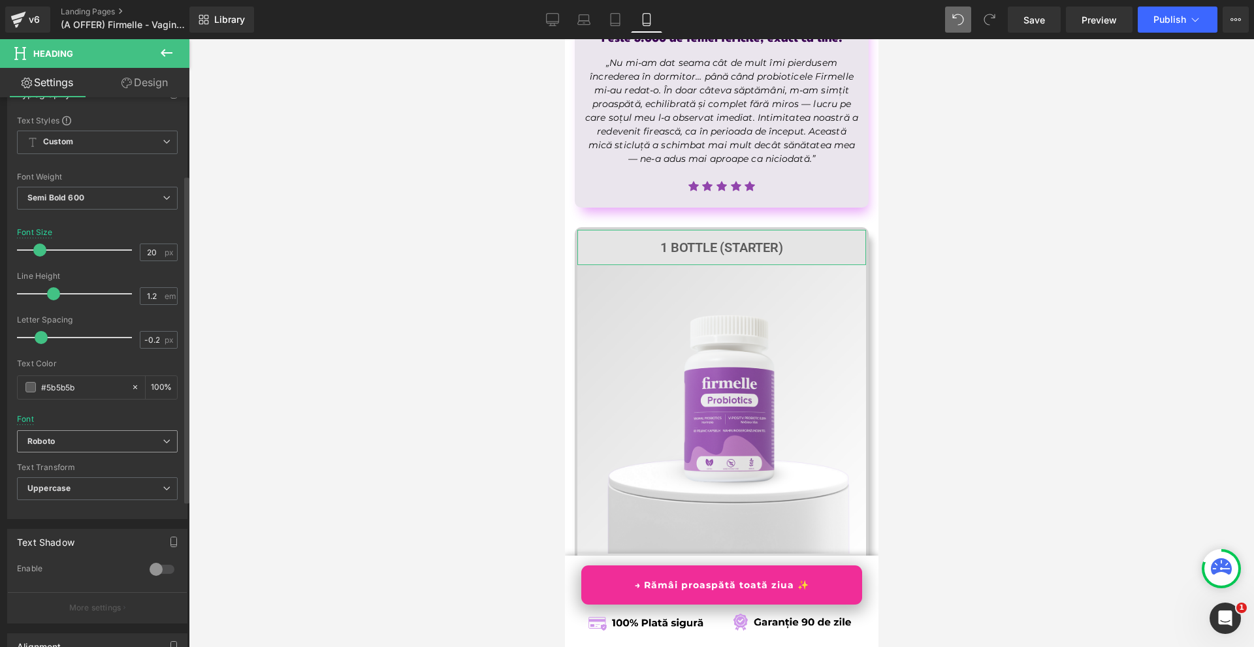
drag, startPoint x: 109, startPoint y: 443, endPoint x: 109, endPoint y: 466, distance: 23.5
click at [108, 445] on b "Roboto" at bounding box center [94, 441] width 135 height 11
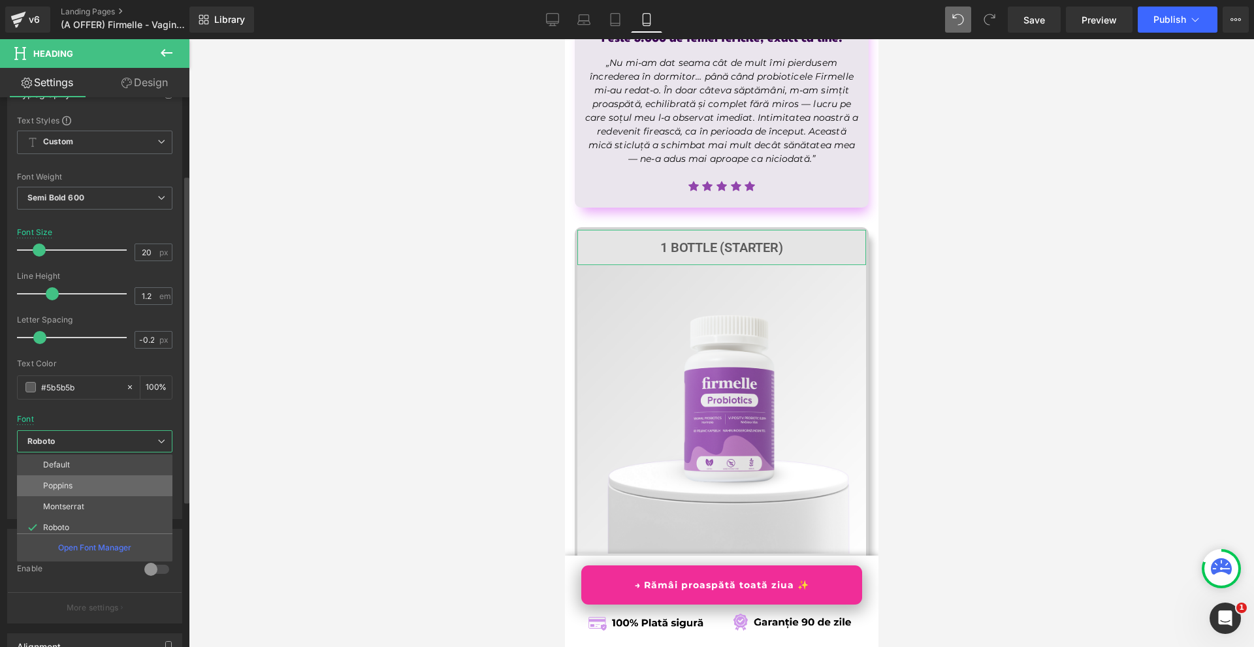
scroll to position [65, 0]
click at [104, 498] on li "League Spartan" at bounding box center [97, 504] width 161 height 21
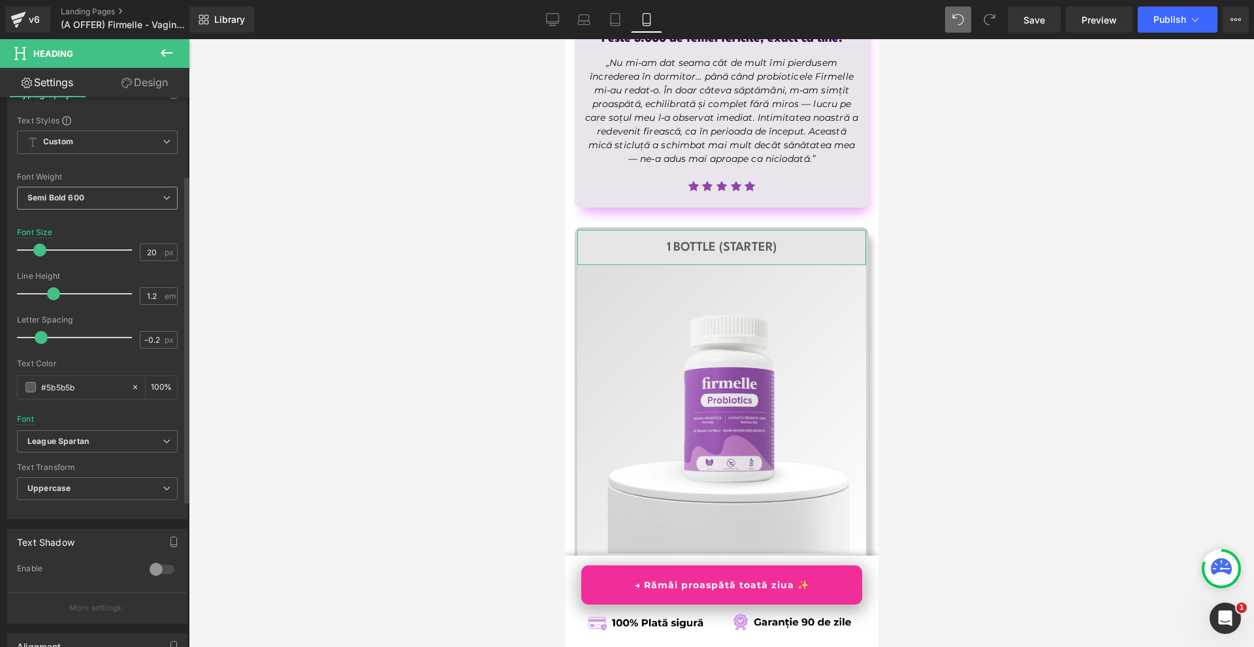
drag, startPoint x: 132, startPoint y: 196, endPoint x: 129, endPoint y: 215, distance: 19.8
click at [131, 197] on span "Semi Bold 600" at bounding box center [97, 198] width 161 height 23
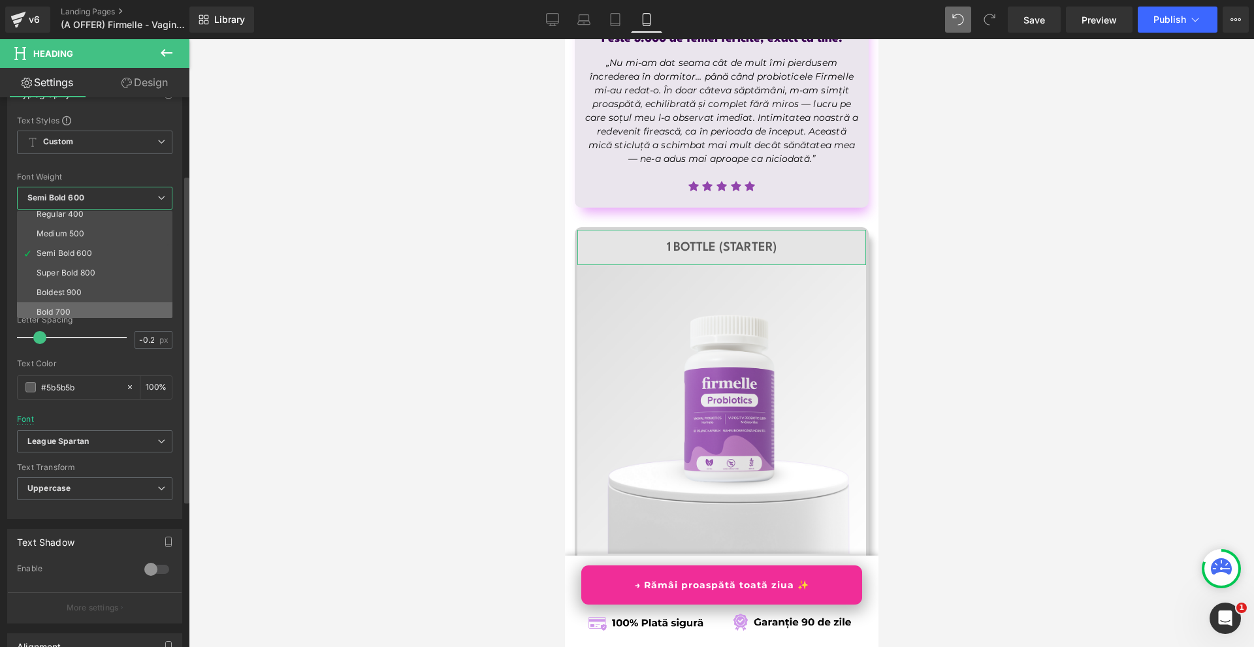
click at [87, 304] on li "Bold 700" at bounding box center [97, 312] width 161 height 20
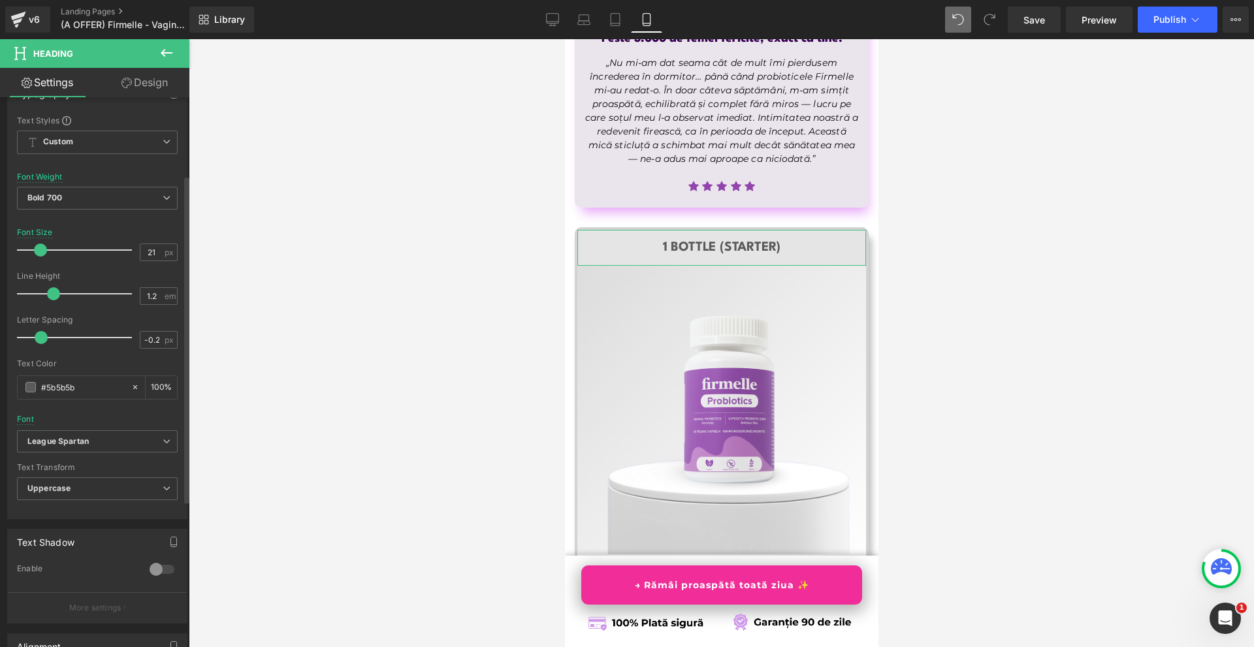
type input "22"
click at [43, 248] on span at bounding box center [41, 250] width 13 height 13
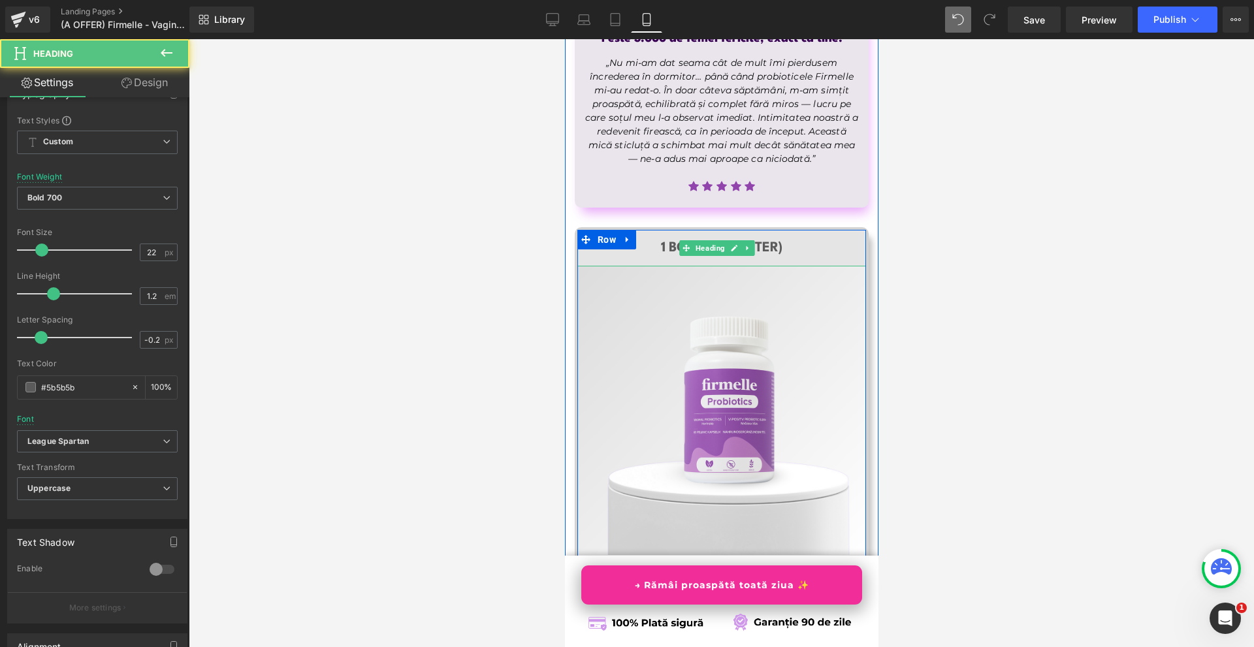
click at [793, 240] on h1 "1 Bottle (Starter)" at bounding box center [721, 248] width 289 height 17
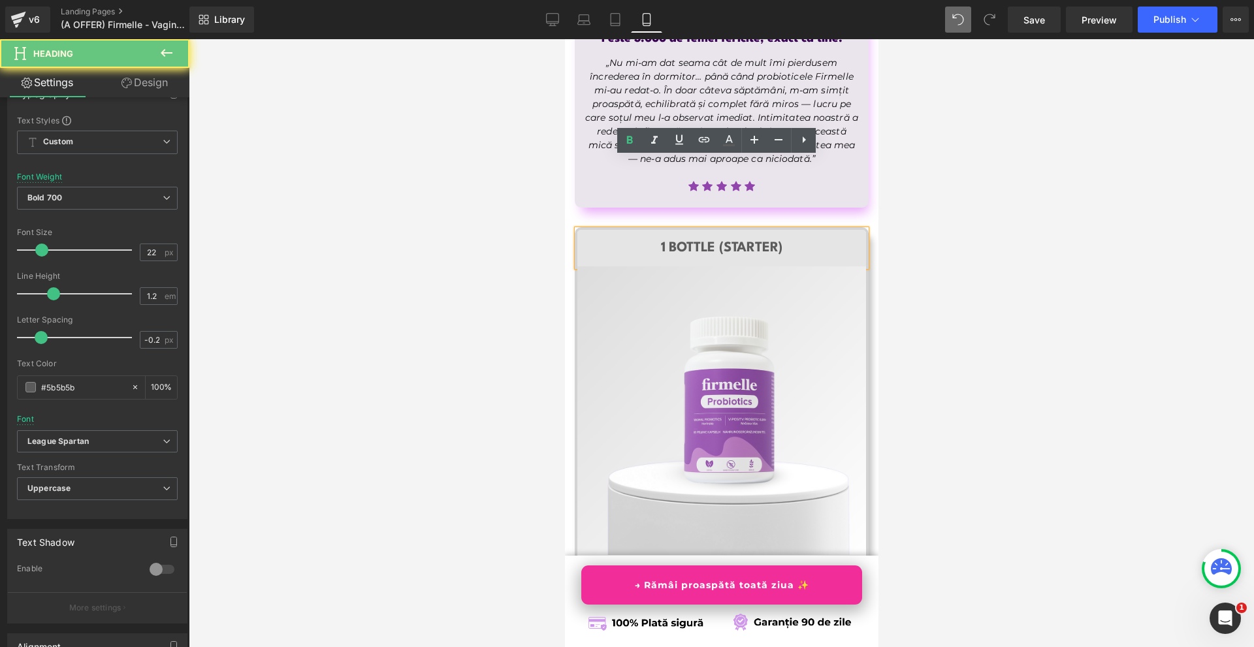
click at [793, 240] on h1 "1 Bottle (Starter)" at bounding box center [721, 248] width 289 height 17
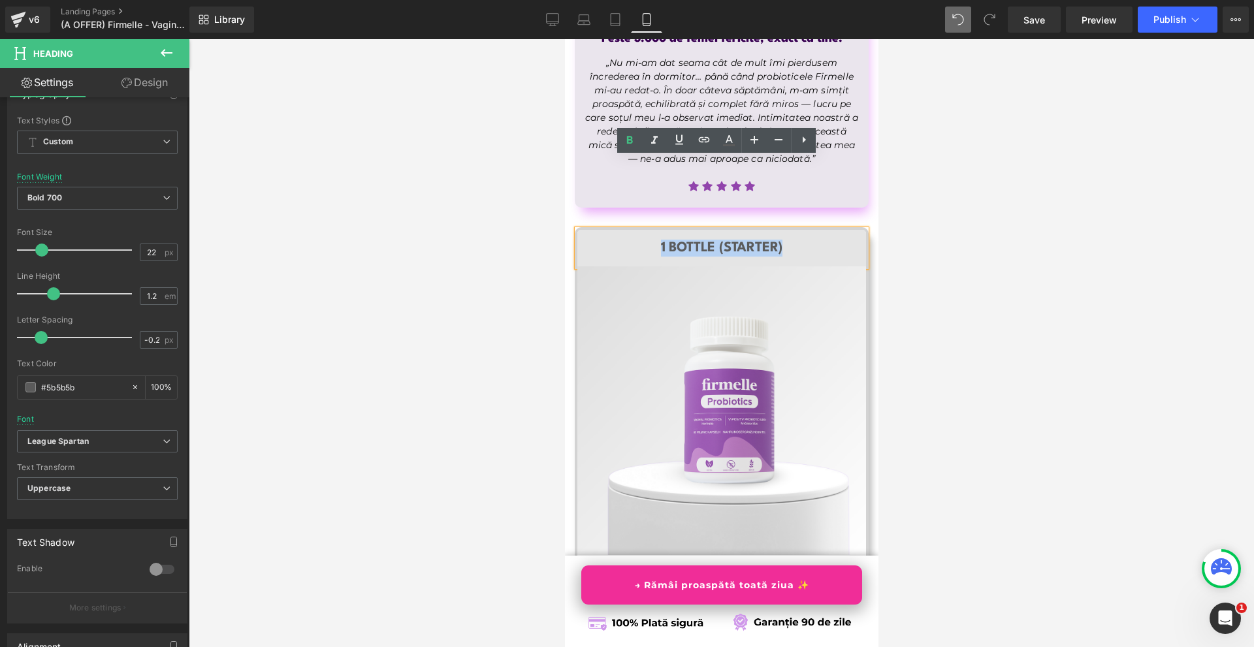
scroll to position [7681, 0]
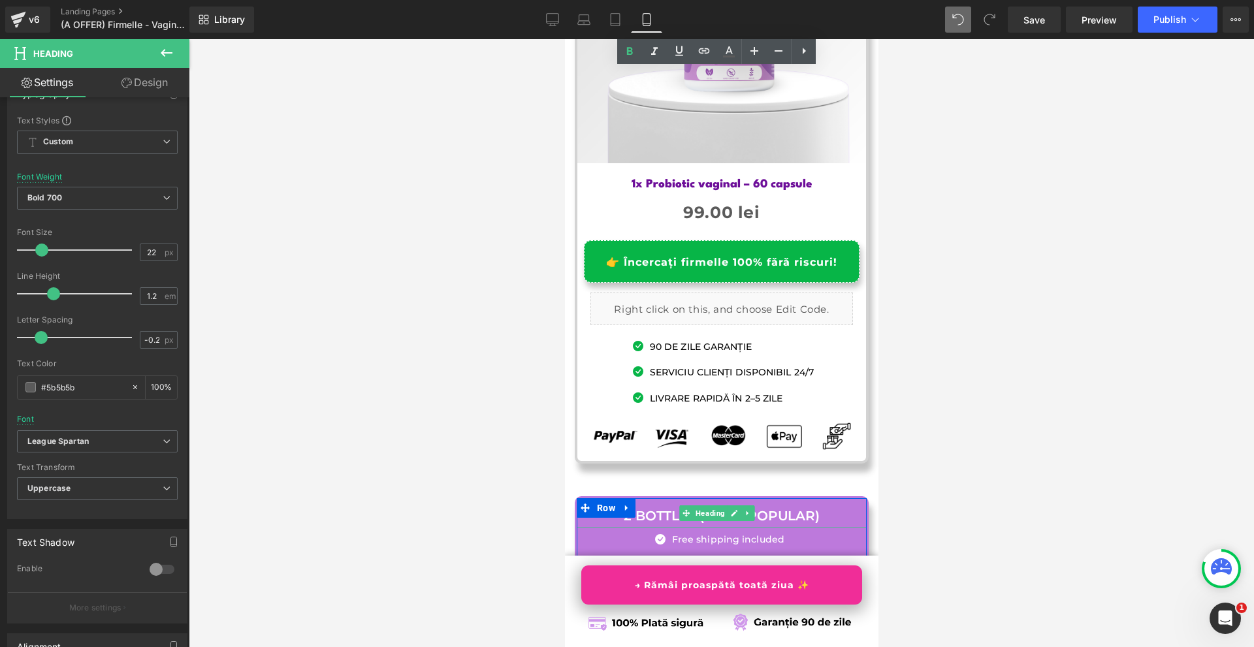
click at [701, 505] on span "Heading" at bounding box center [709, 513] width 35 height 16
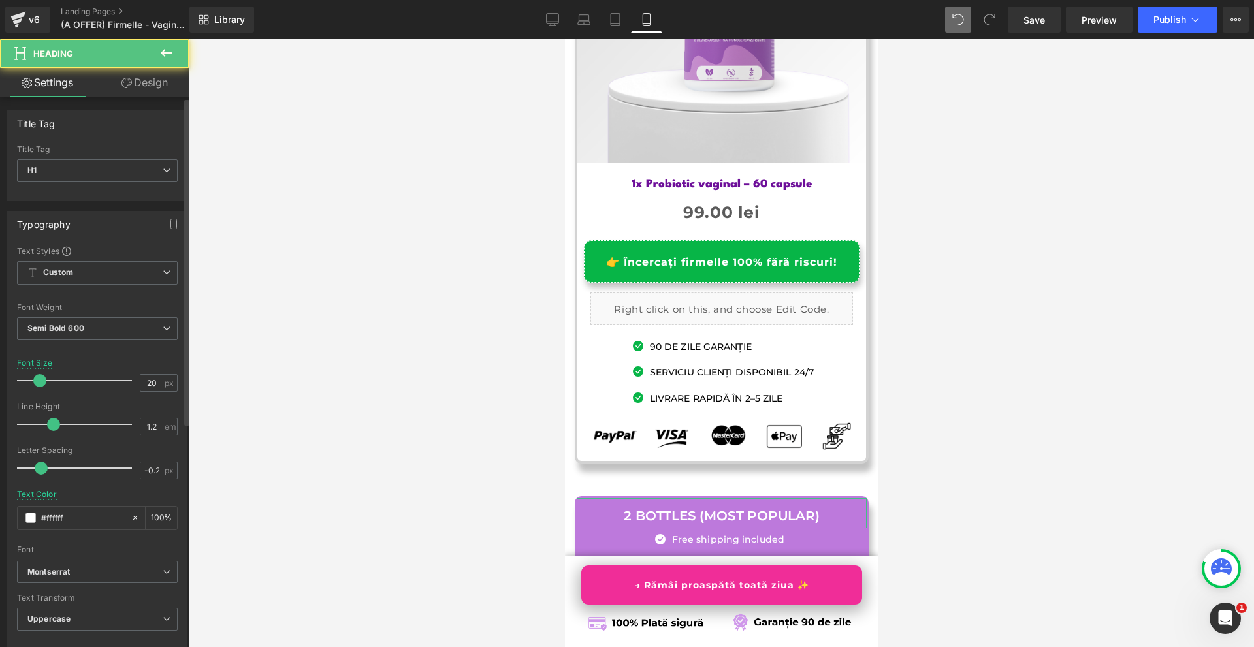
scroll to position [131, 0]
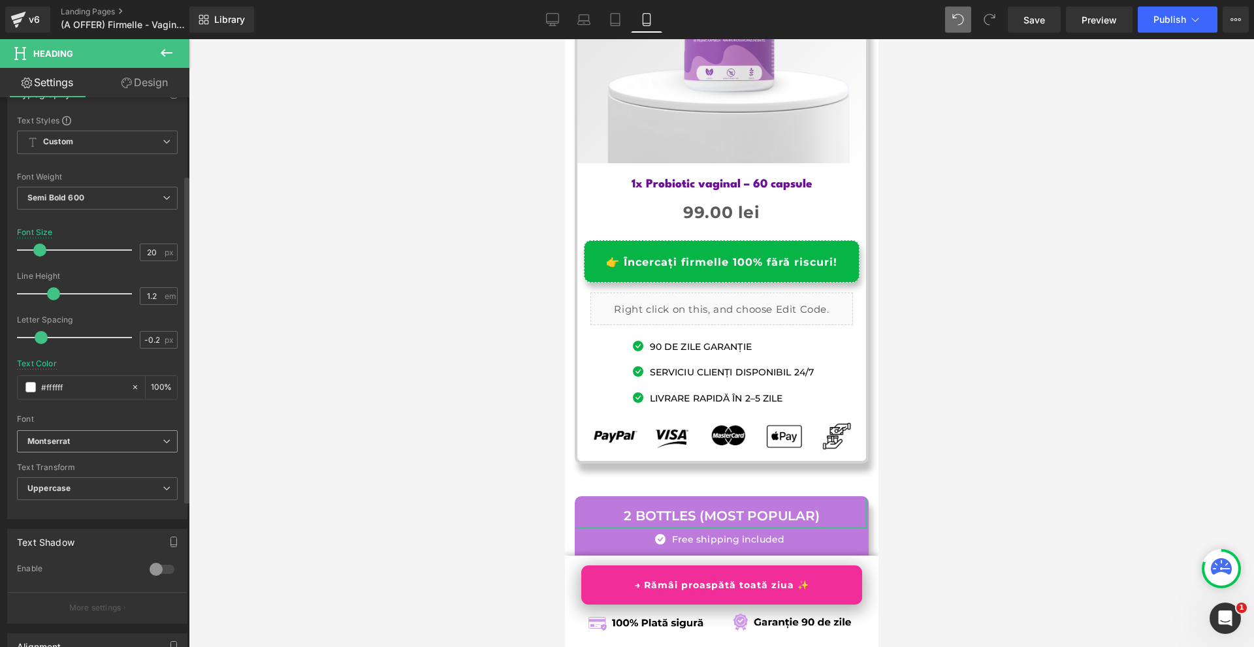
click at [82, 441] on b "Montserrat" at bounding box center [94, 441] width 135 height 11
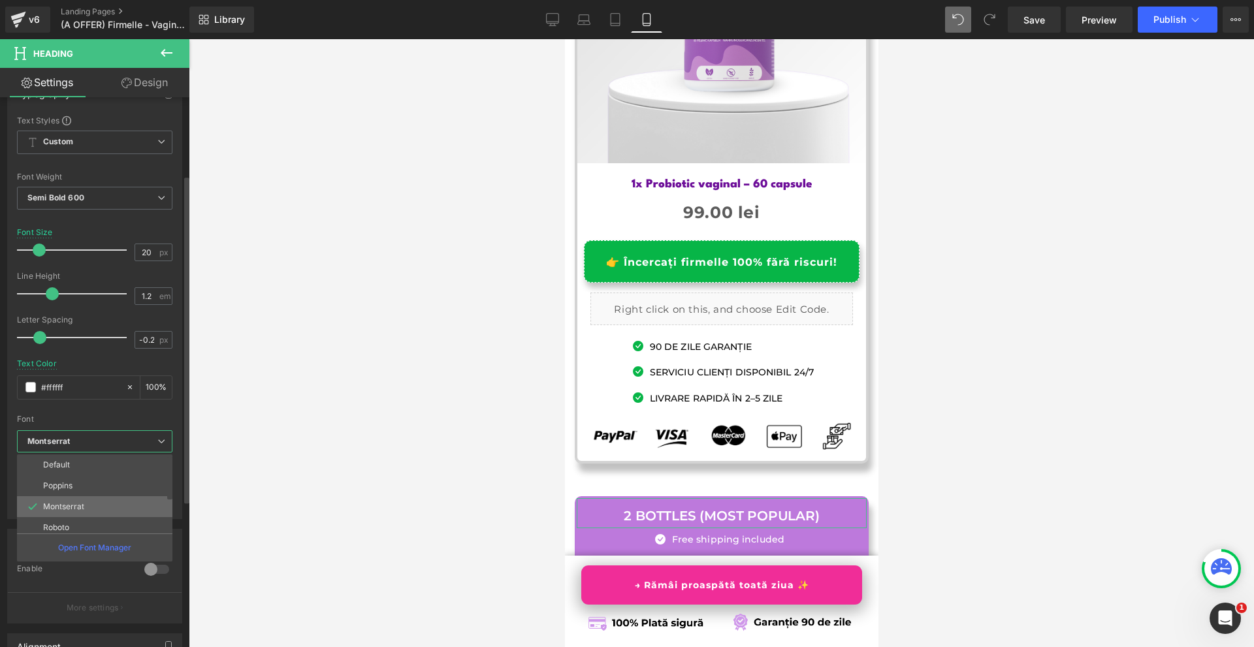
scroll to position [65, 0]
click at [116, 502] on li "League Spartan" at bounding box center [97, 504] width 161 height 21
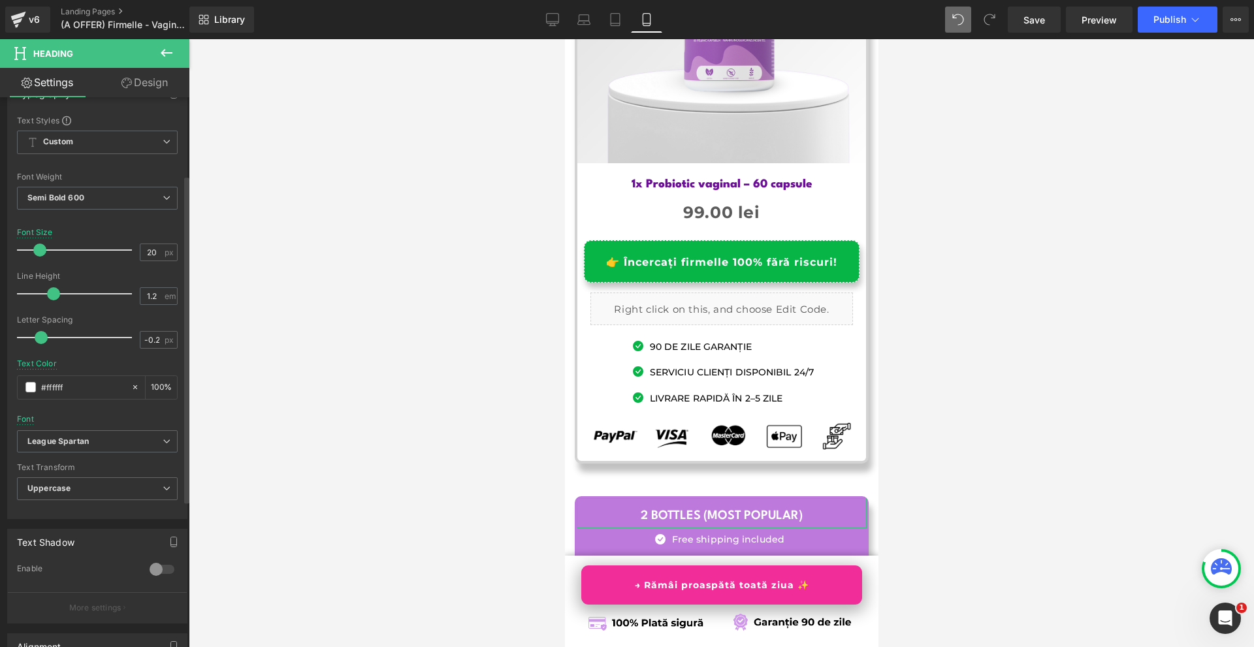
click at [101, 183] on div "Font Weight Semi Bold 600 Thin 100 Semi Thin 200 Light 300 Regular 400 Medium 5…" at bounding box center [97, 198] width 161 height 52
click at [104, 193] on span "Semi Bold 600" at bounding box center [97, 198] width 161 height 23
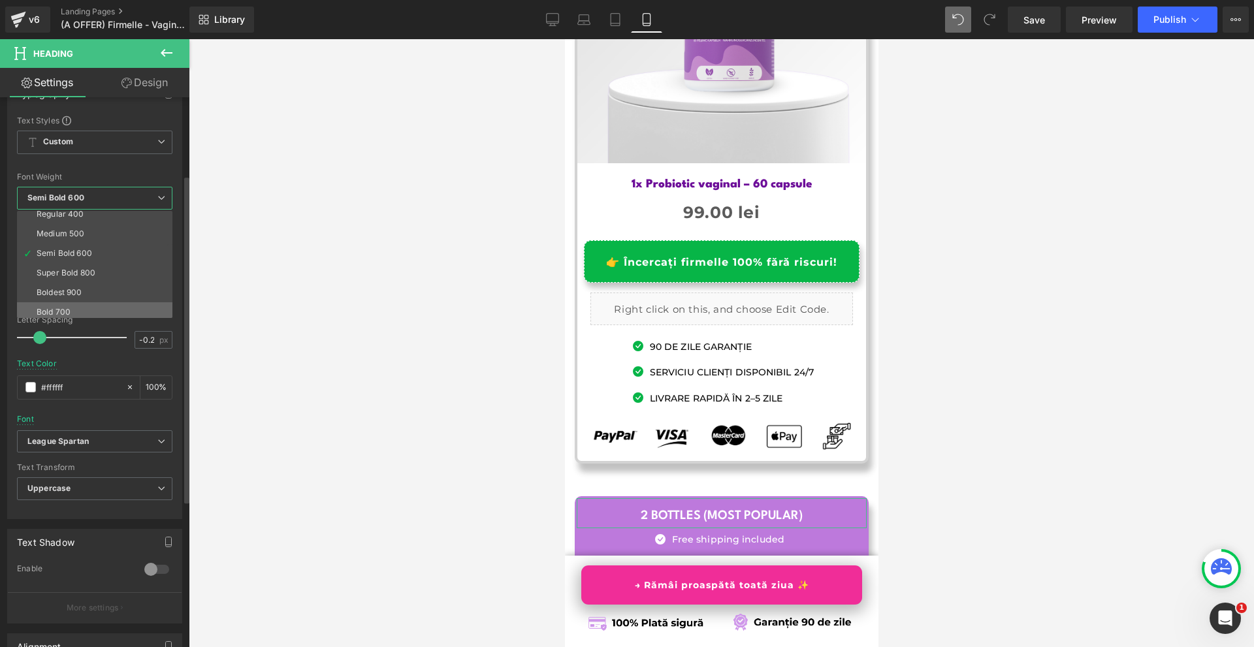
click at [91, 305] on li "Bold 700" at bounding box center [97, 312] width 161 height 20
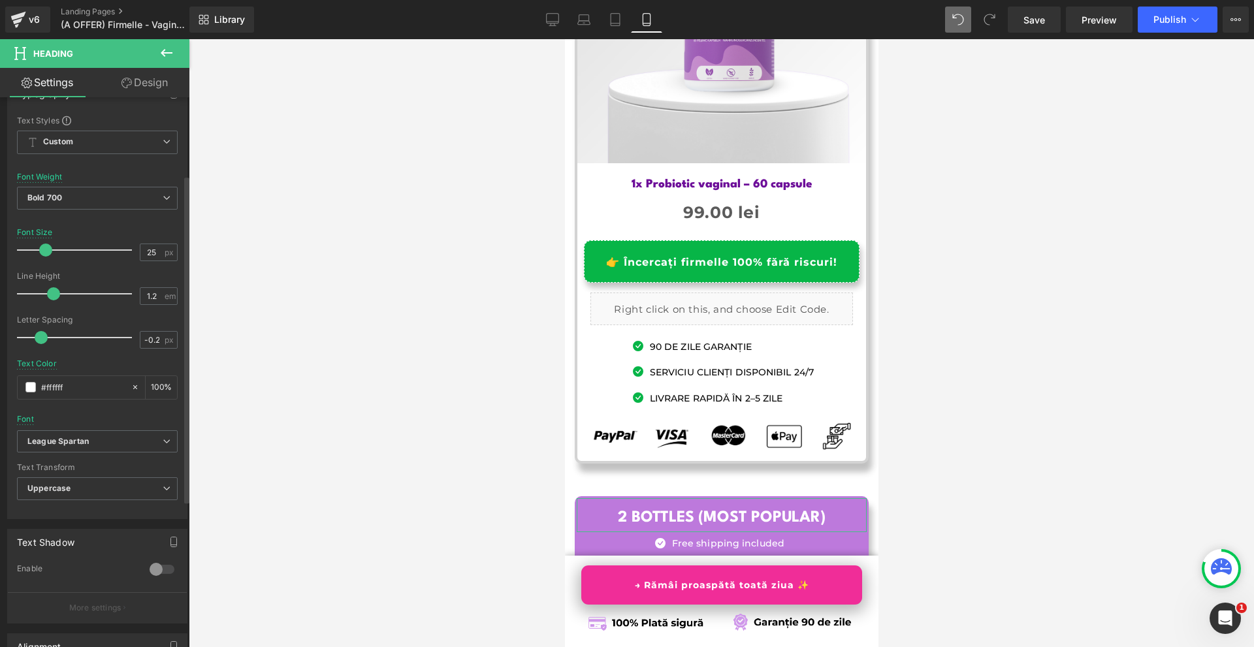
type input "24"
click at [40, 244] on span at bounding box center [44, 250] width 13 height 13
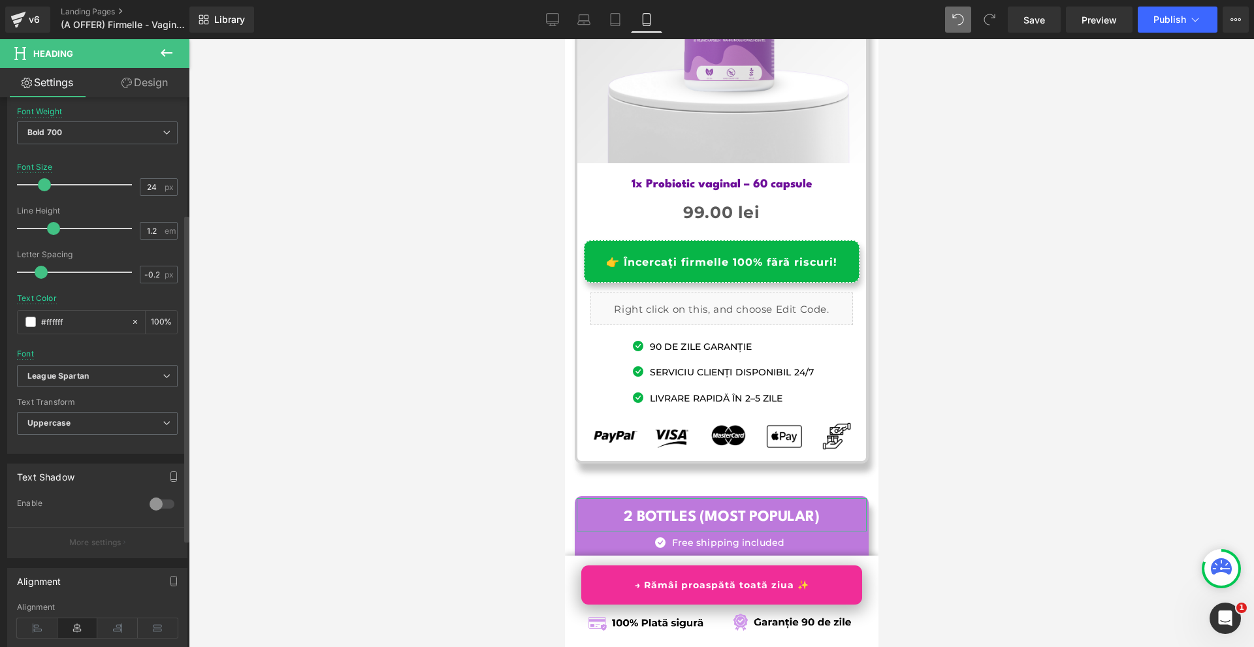
click at [157, 500] on div at bounding box center [161, 504] width 31 height 21
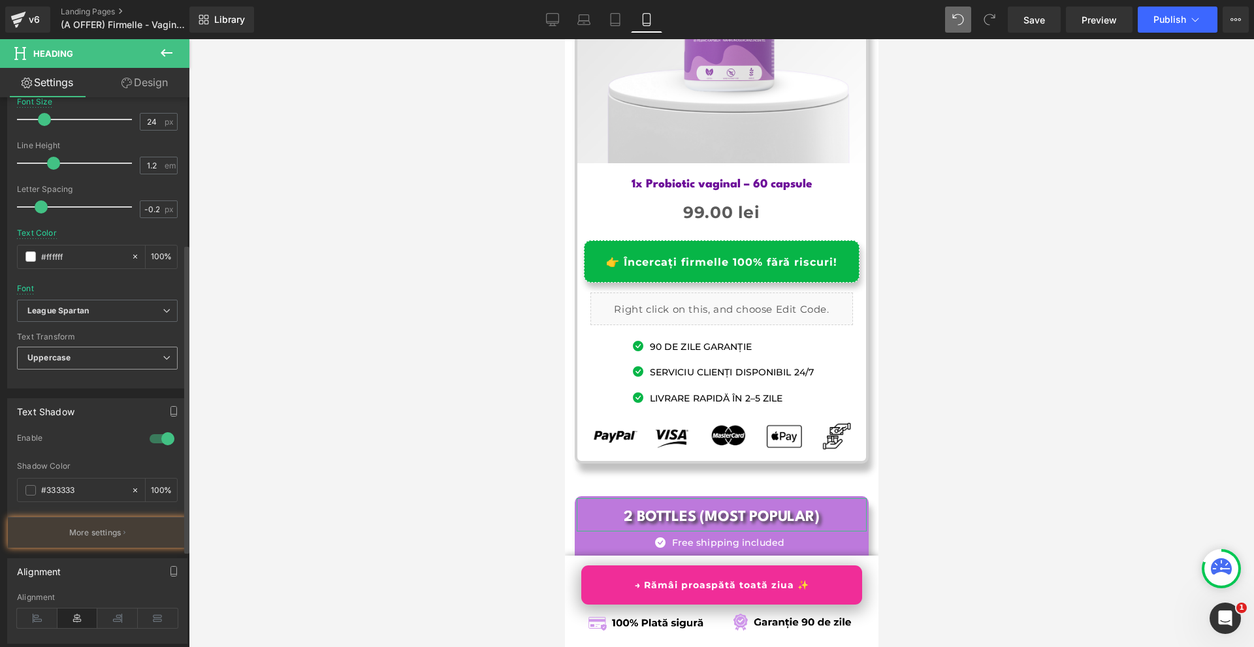
scroll to position [326, 0]
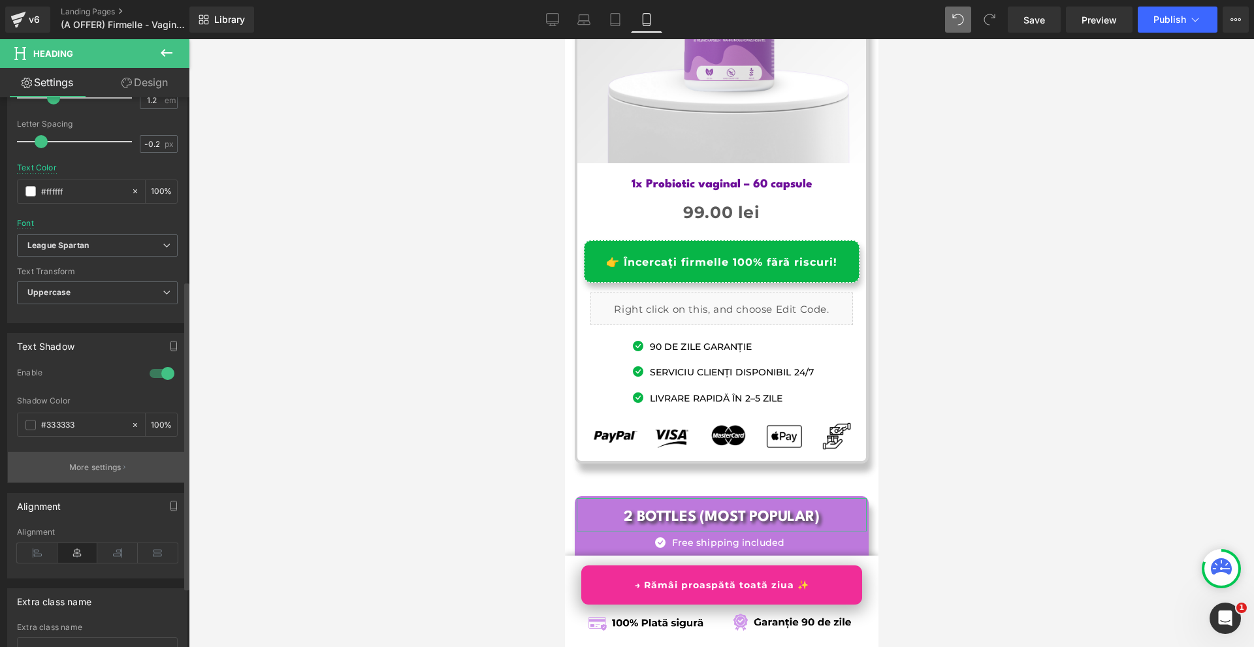
click at [50, 464] on button "More settings" at bounding box center [97, 467] width 179 height 31
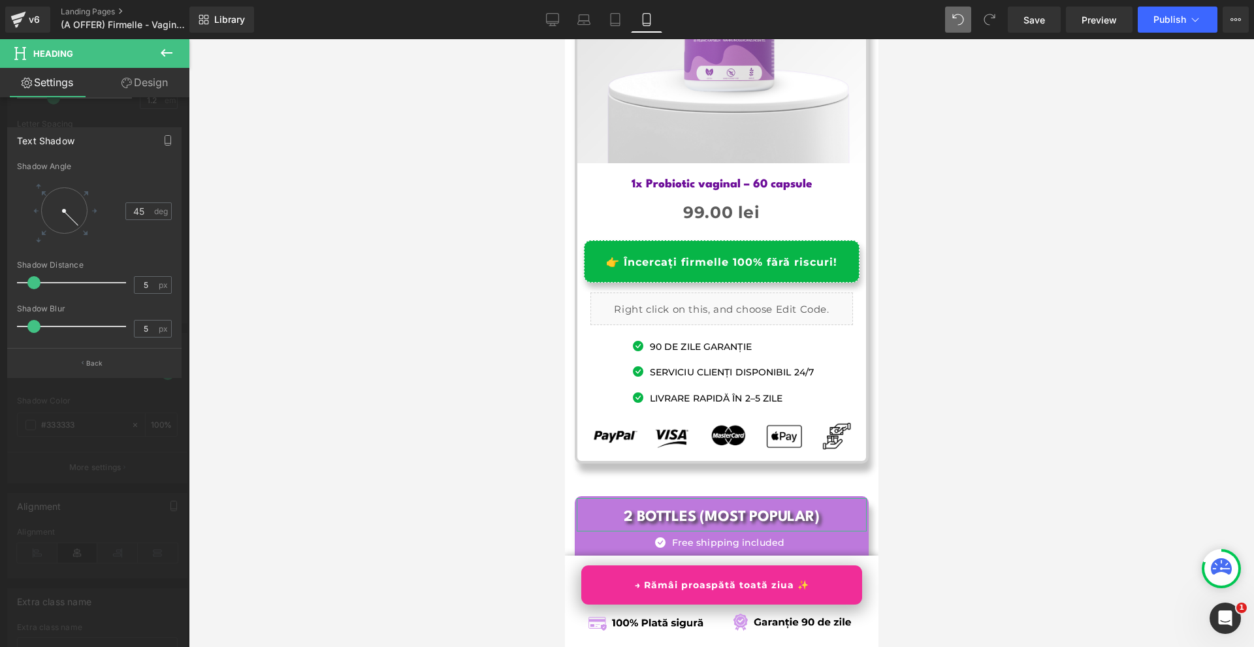
type input "4"
click at [31, 285] on span at bounding box center [31, 282] width 13 height 13
type input "4"
click at [29, 329] on span at bounding box center [31, 326] width 13 height 13
drag, startPoint x: 85, startPoint y: 400, endPoint x: 129, endPoint y: 415, distance: 46.7
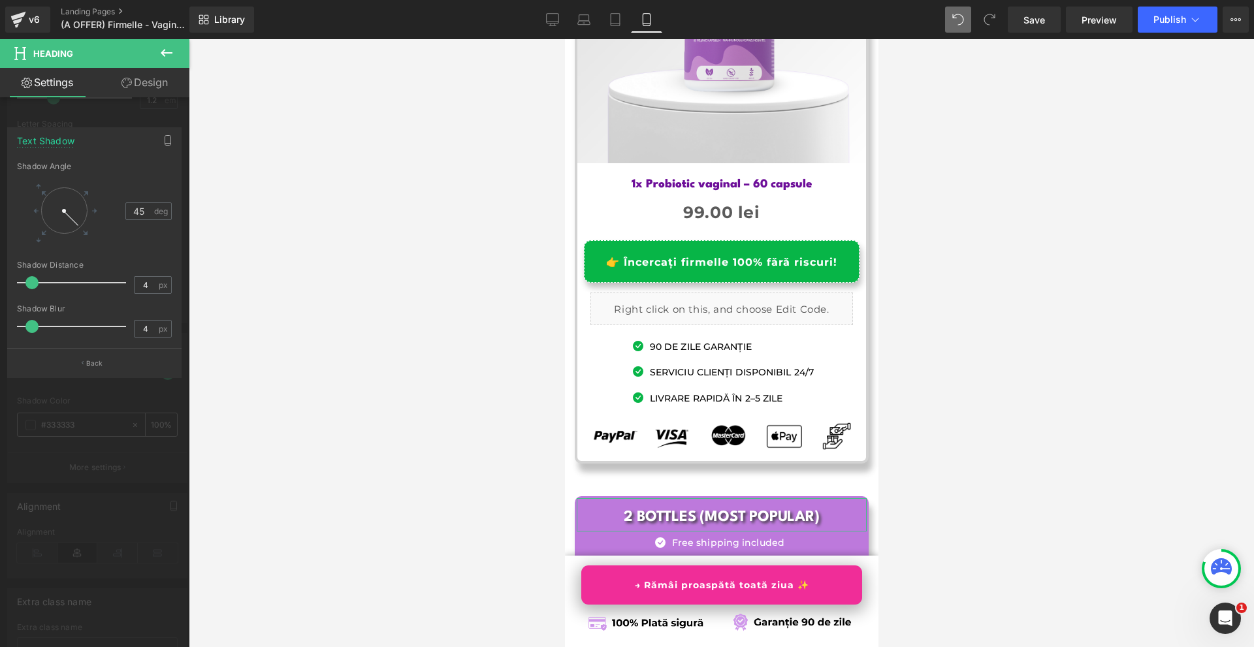
click at [86, 400] on div at bounding box center [94, 346] width 189 height 614
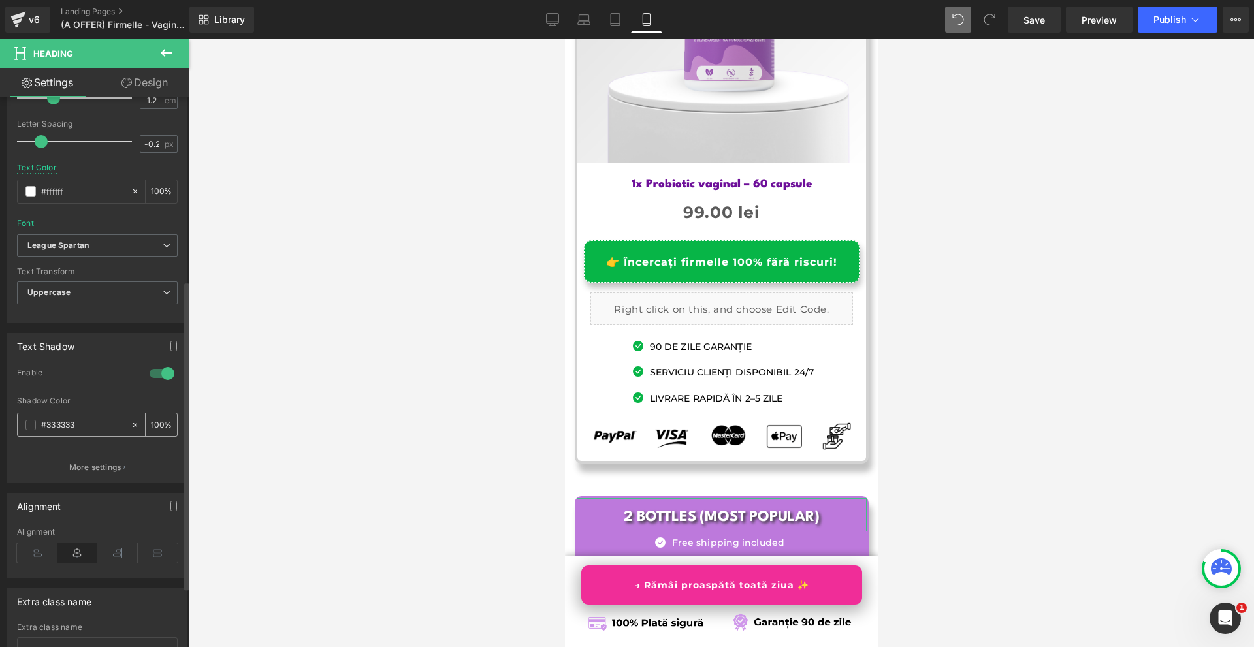
click at [151, 426] on input "100" at bounding box center [157, 424] width 13 height 14
click at [151, 426] on input "1100" at bounding box center [157, 424] width 13 height 14
click at [151, 426] on input "1" at bounding box center [157, 424] width 13 height 14
click at [151, 426] on input "10" at bounding box center [157, 424] width 13 height 14
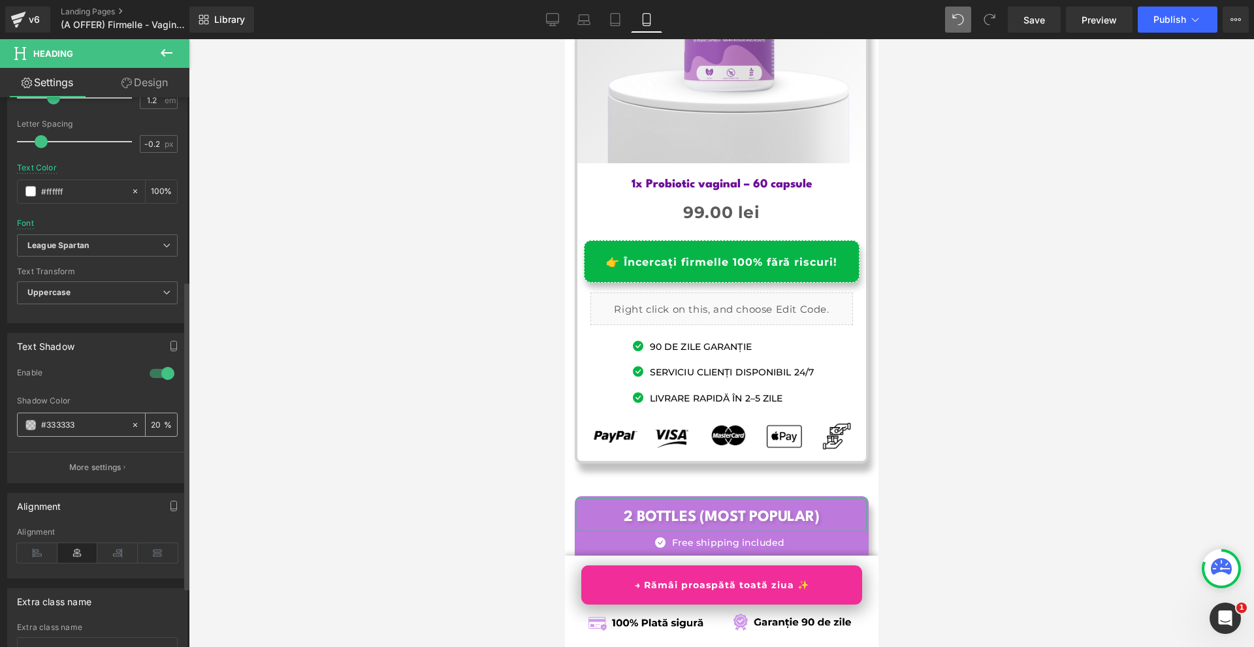
type input "20"
click at [33, 428] on span at bounding box center [30, 425] width 10 height 10
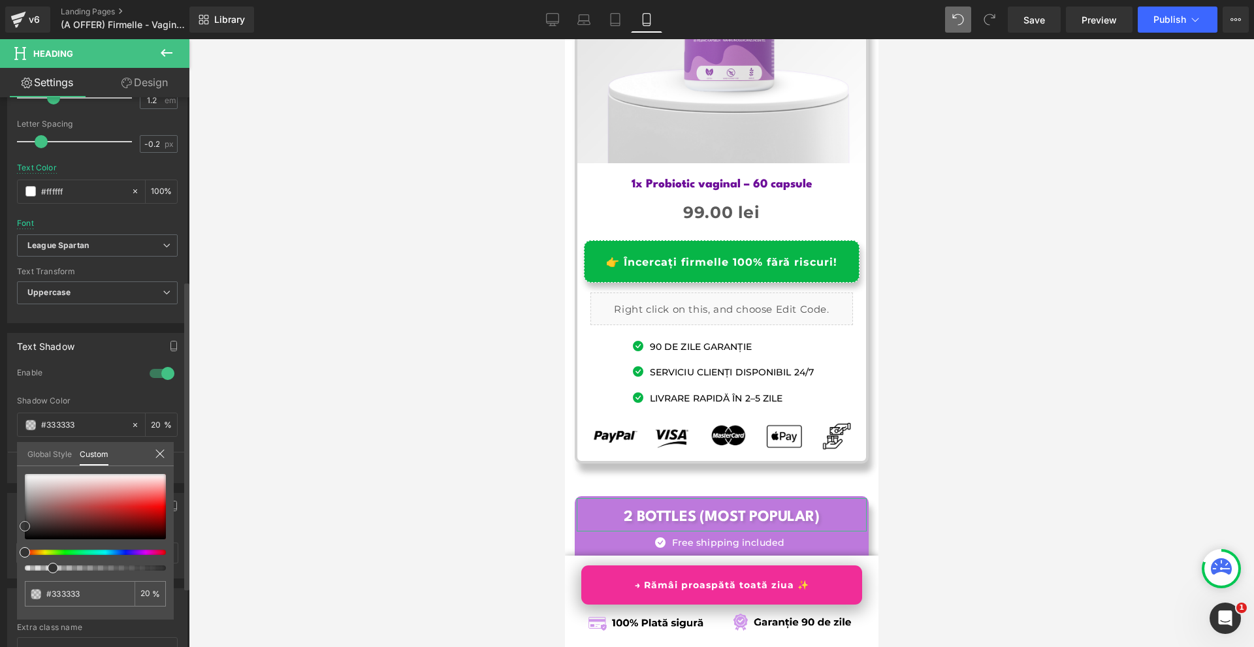
type input "#bc9d9d"
type input "#958888"
type input "#4c4c4c"
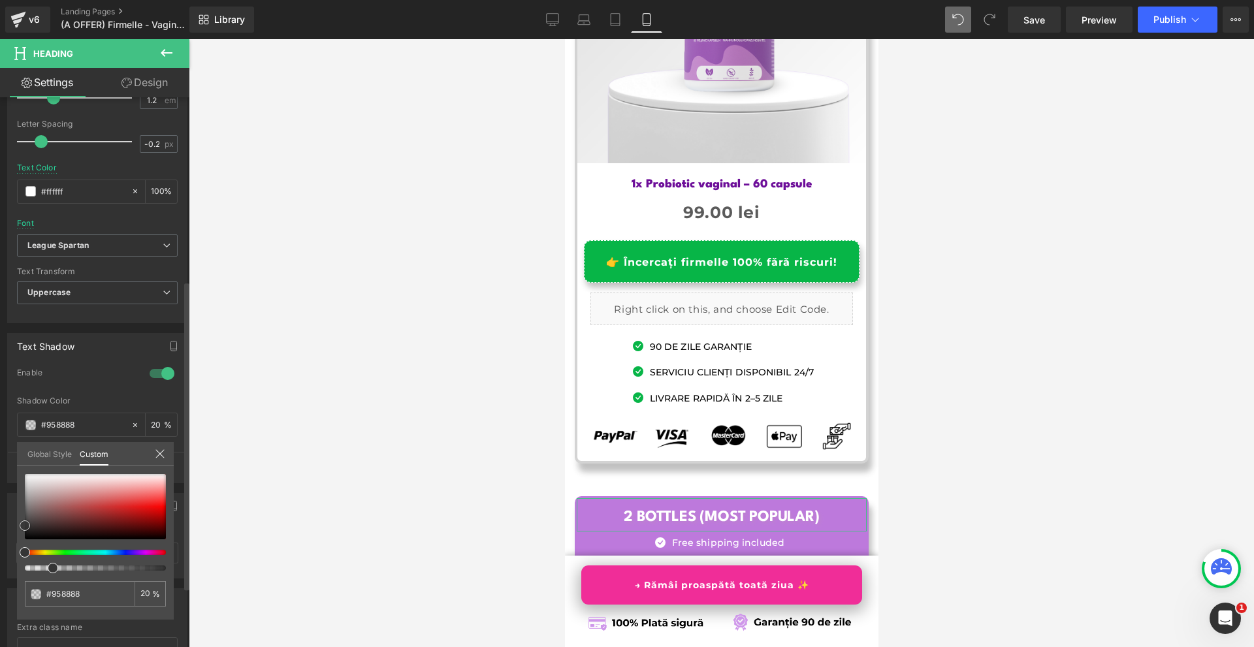
type input "#4c4c4c"
type input "#141414"
type input "#000000"
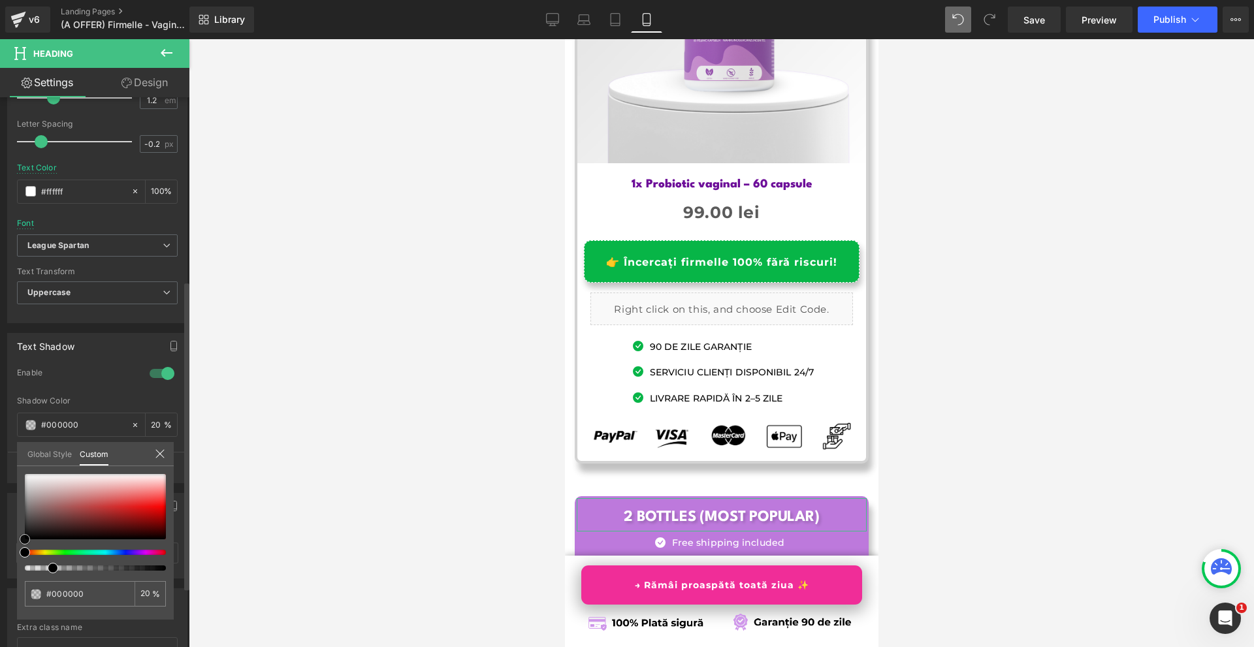
drag, startPoint x: 34, startPoint y: 503, endPoint x: 0, endPoint y: 598, distance: 101.2
click at [0, 483] on div "Text Shadow 1 Enable rgba(0, 0, 0, 0.2) Shadow Color #000000 20 % More settings…" at bounding box center [97, 403] width 195 height 160
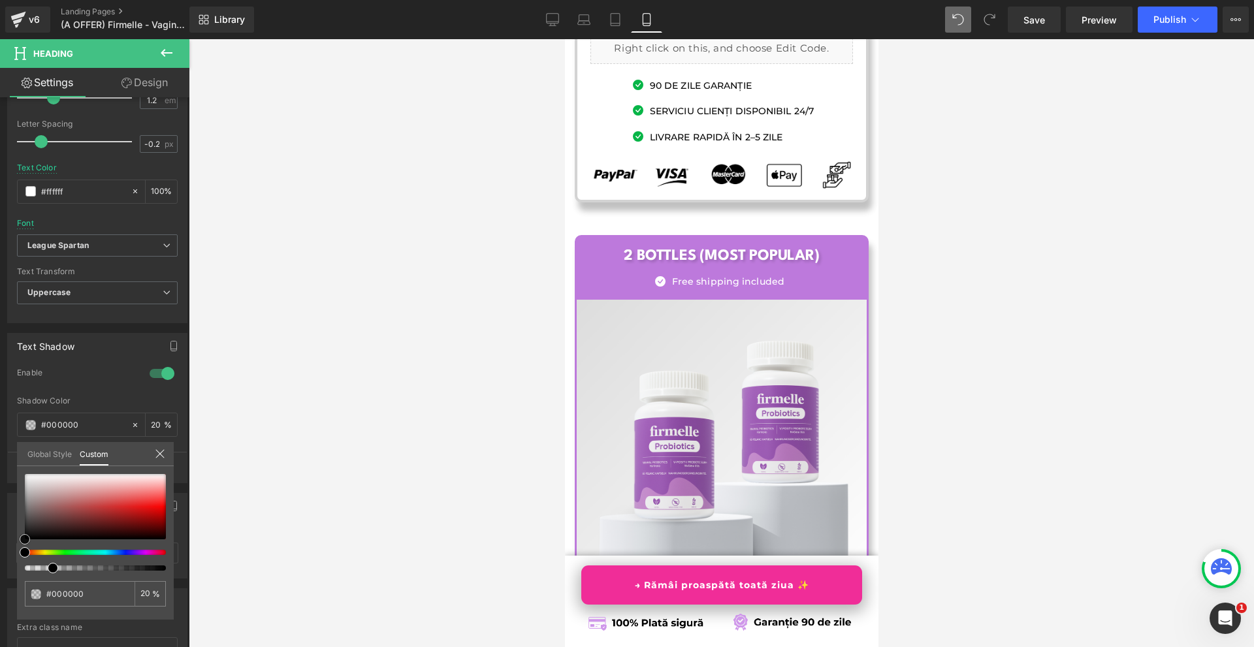
scroll to position [8399, 0]
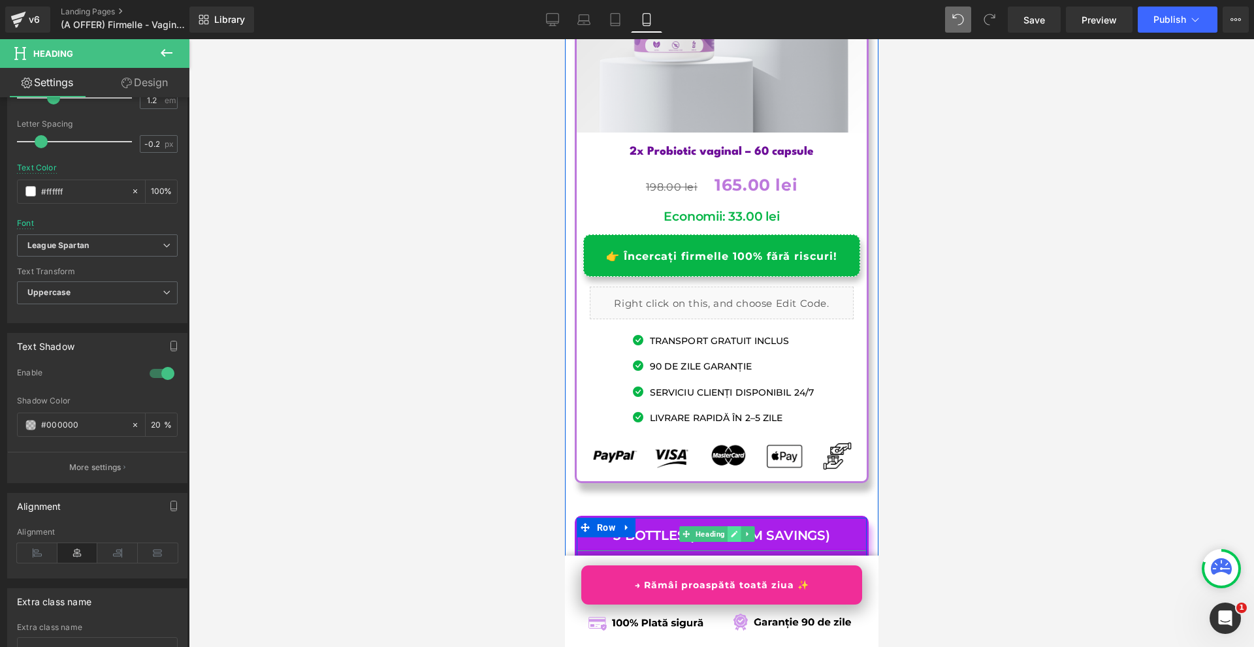
click at [733, 531] on icon at bounding box center [733, 534] width 7 height 7
click at [733, 528] on h1 "3 Bottles (Maximum Savings)" at bounding box center [721, 536] width 290 height 16
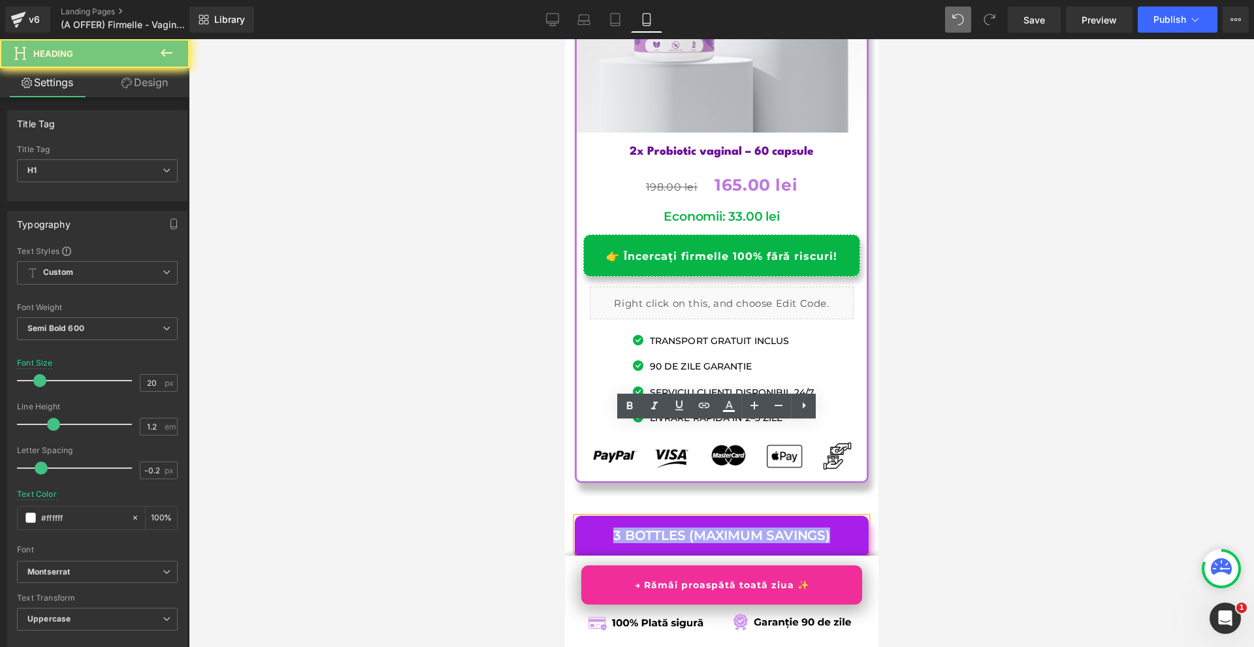
click at [733, 528] on h1 "3 Bottles (Maximum Savings)" at bounding box center [721, 536] width 290 height 16
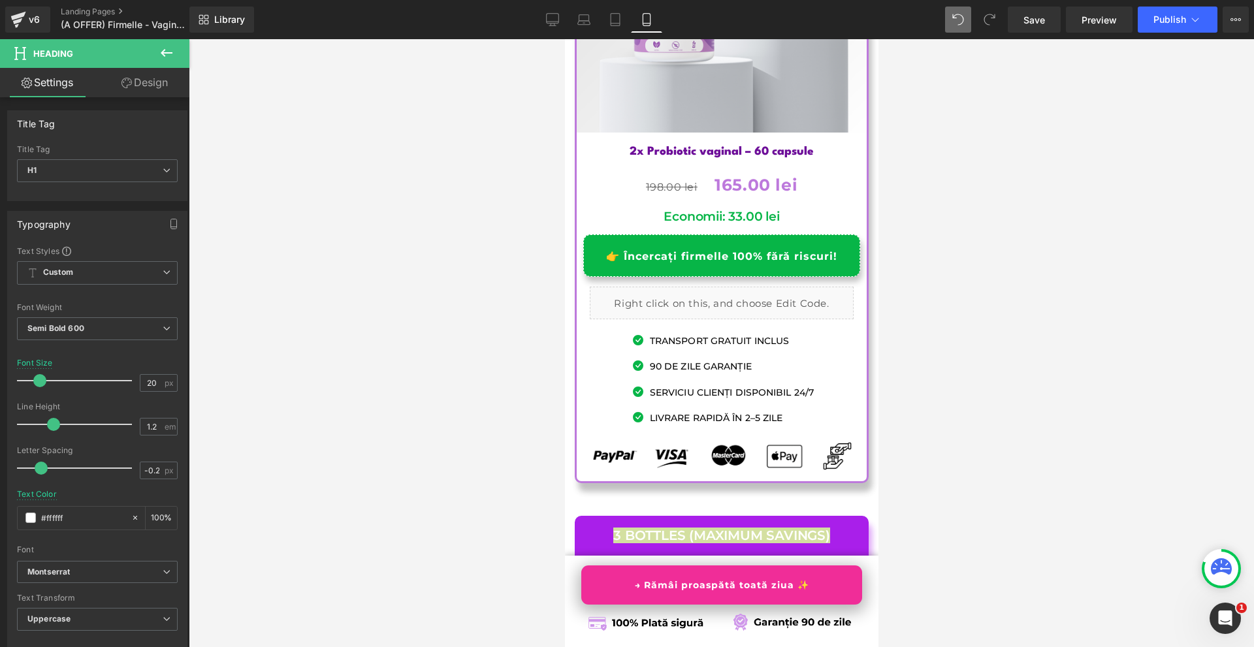
click at [935, 413] on div at bounding box center [721, 343] width 1065 height 608
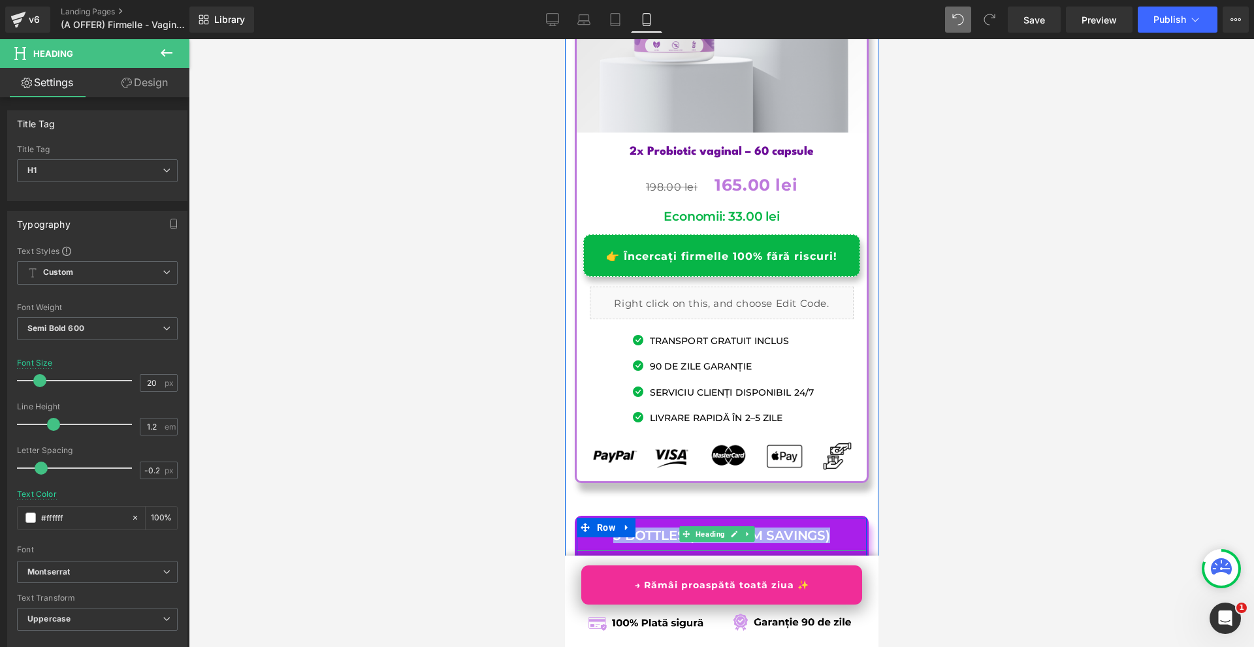
click at [829, 528] on h1 "3 Bottles (Maximum Savings)" at bounding box center [721, 536] width 290 height 16
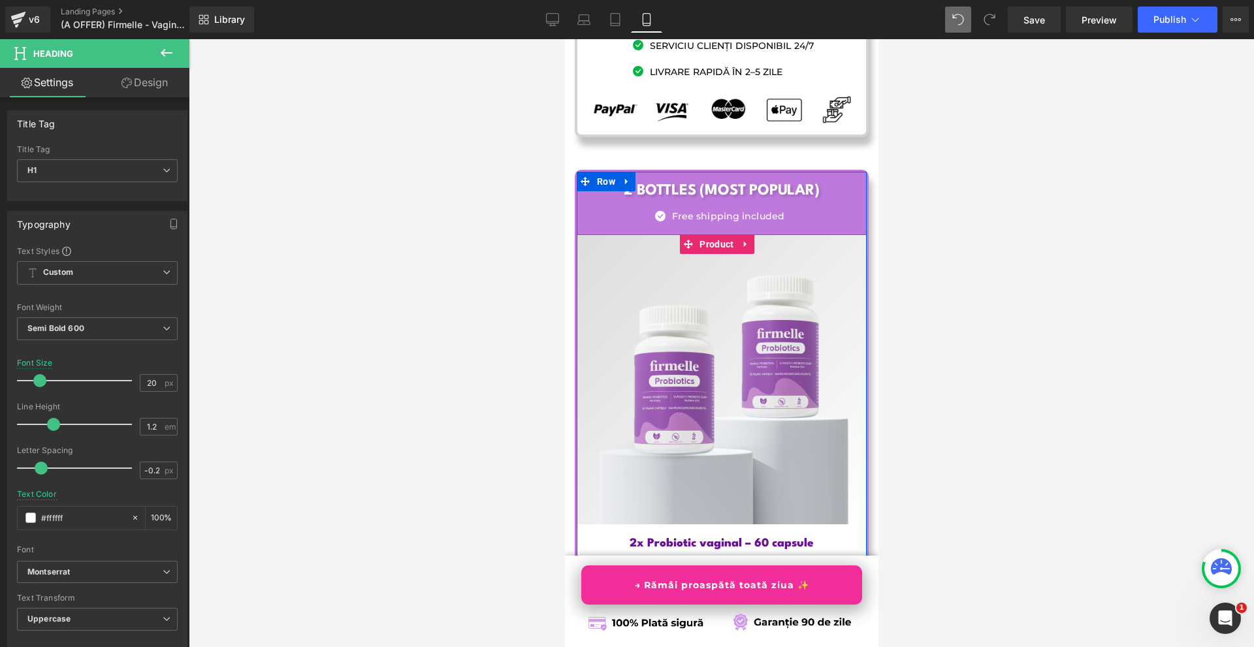
scroll to position [7942, 0]
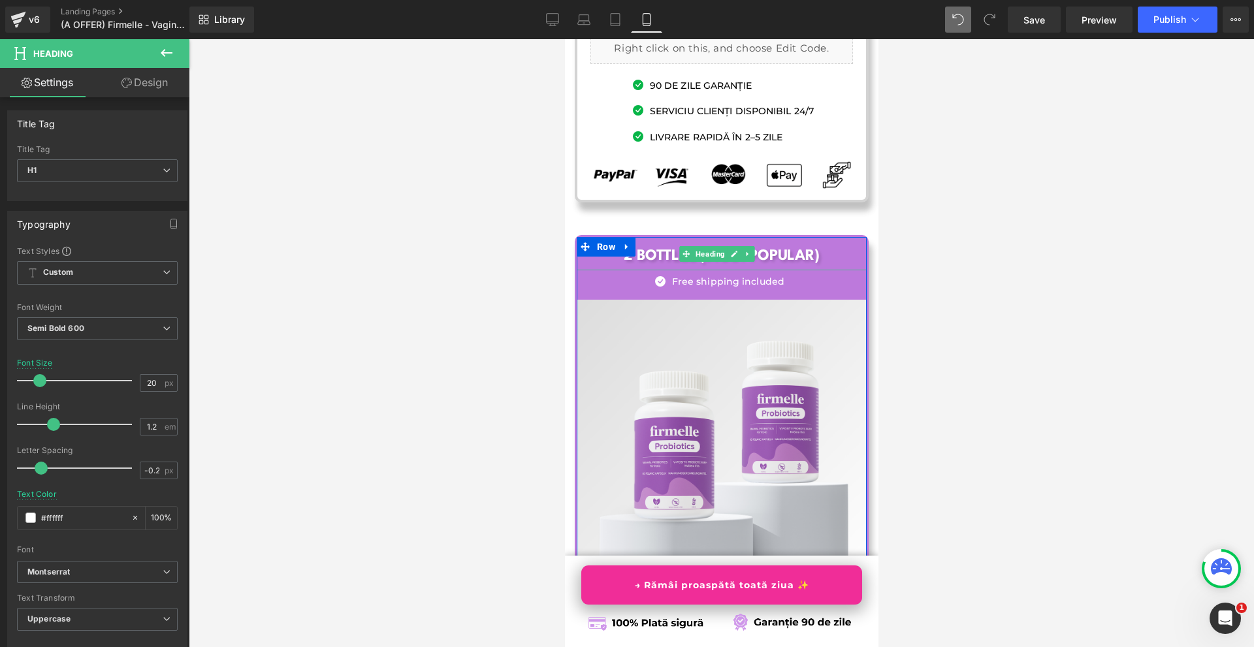
drag, startPoint x: 742, startPoint y: 166, endPoint x: 740, endPoint y: 174, distance: 8.1
click at [742, 246] on link at bounding box center [747, 254] width 14 height 16
click at [740, 250] on icon at bounding box center [739, 253] width 7 height 7
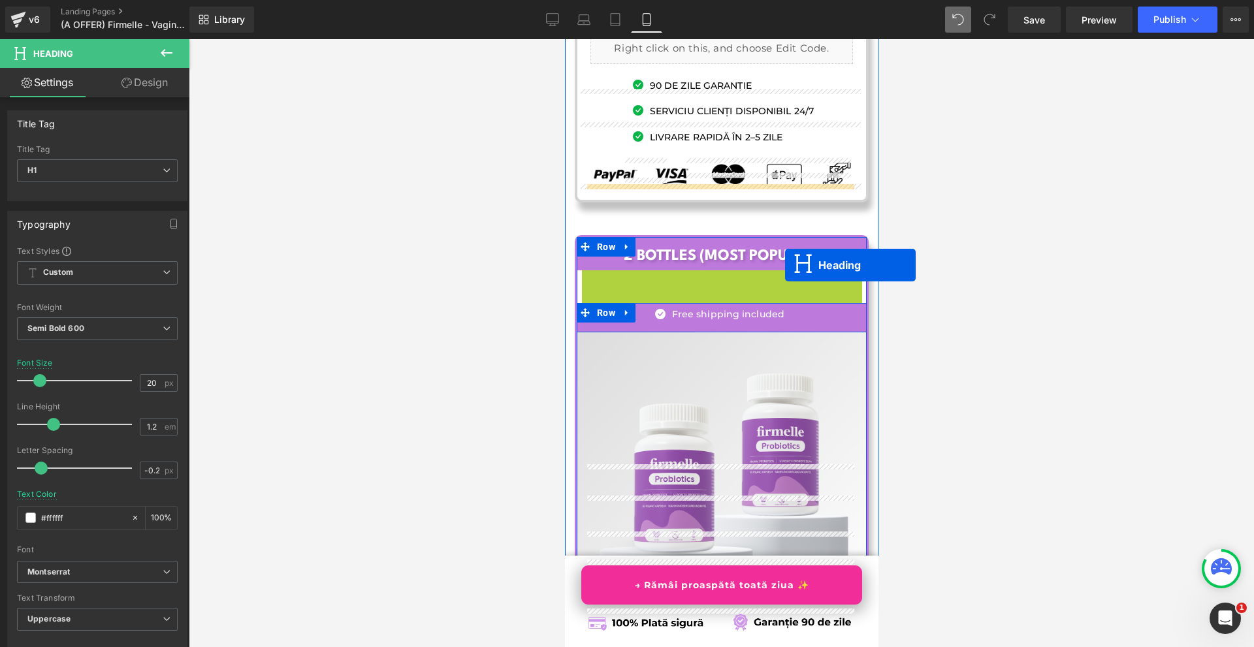
scroll to position [8399, 0]
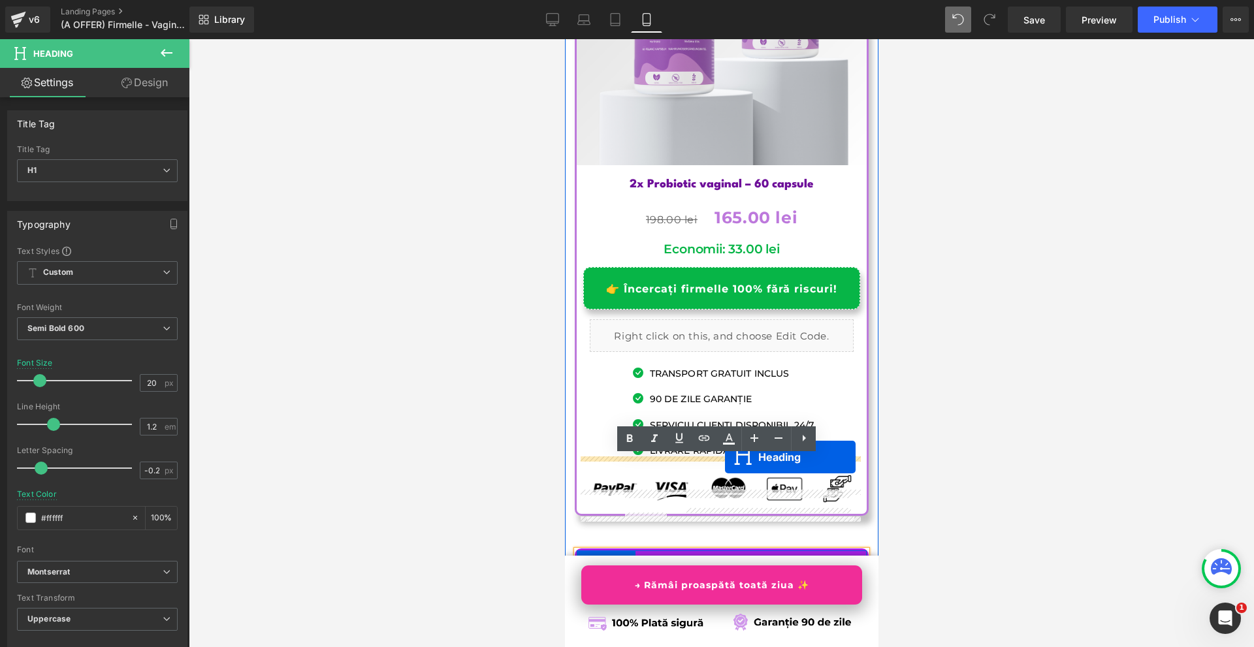
drag, startPoint x: 715, startPoint y: 196, endPoint x: 724, endPoint y: 457, distance: 261.3
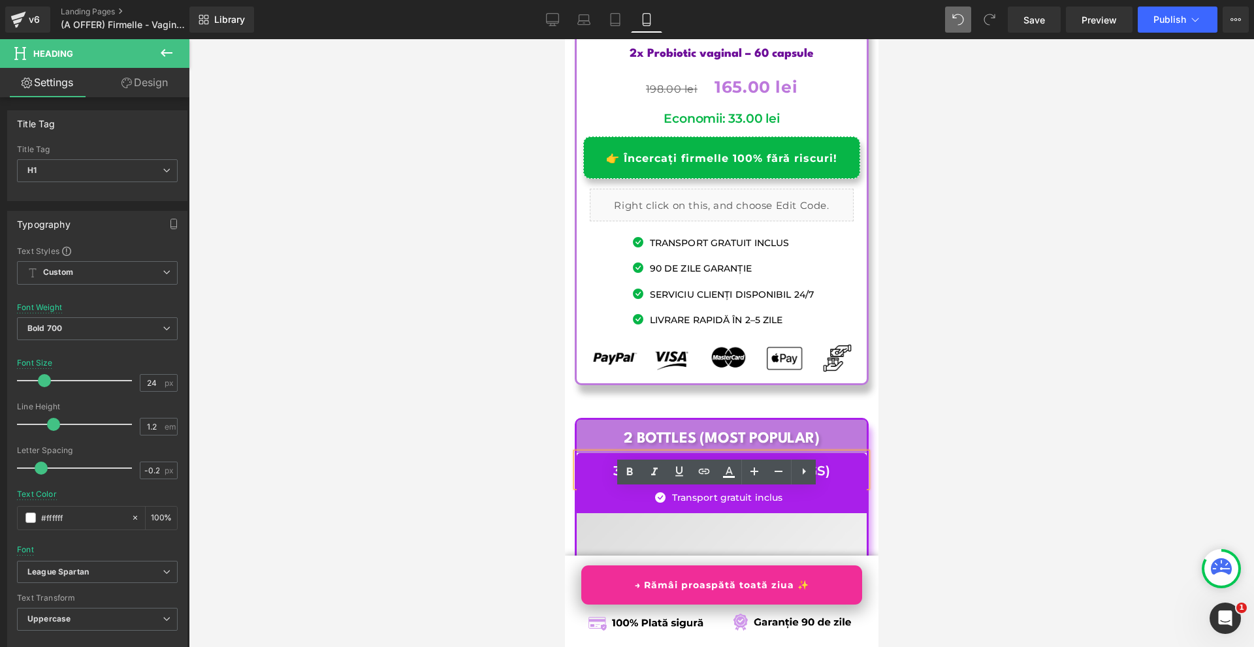
scroll to position [8562, 0]
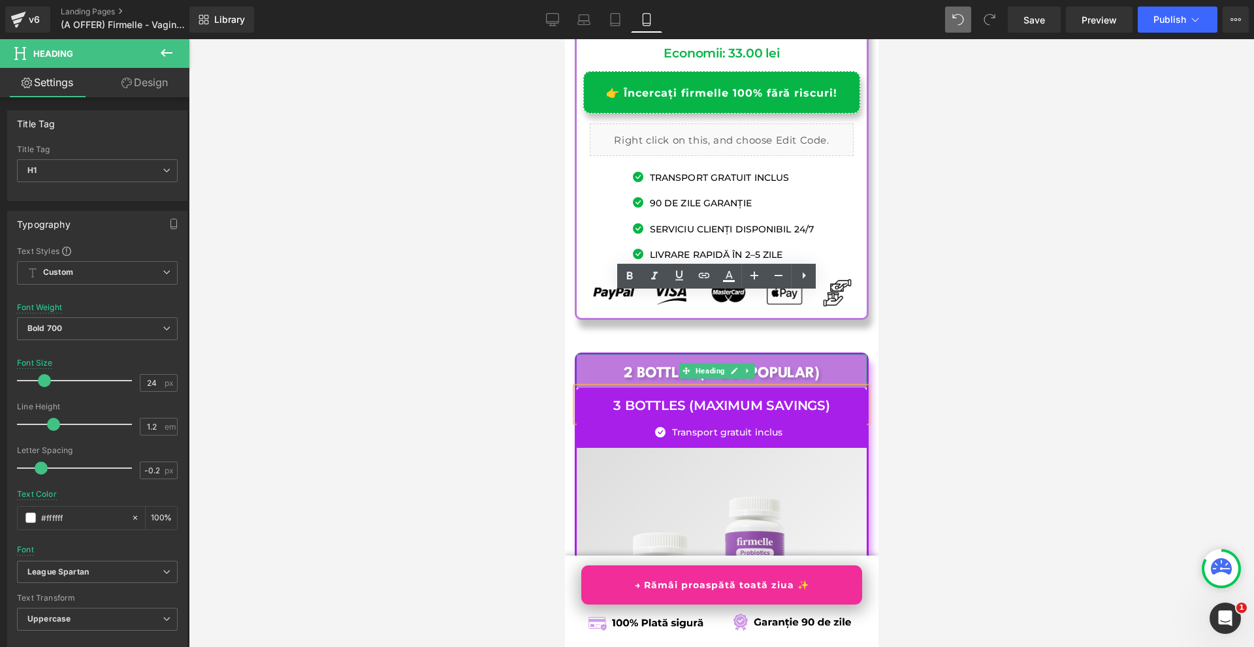
click at [593, 364] on h1 "2 Bottles (Most Popular)" at bounding box center [721, 373] width 290 height 19
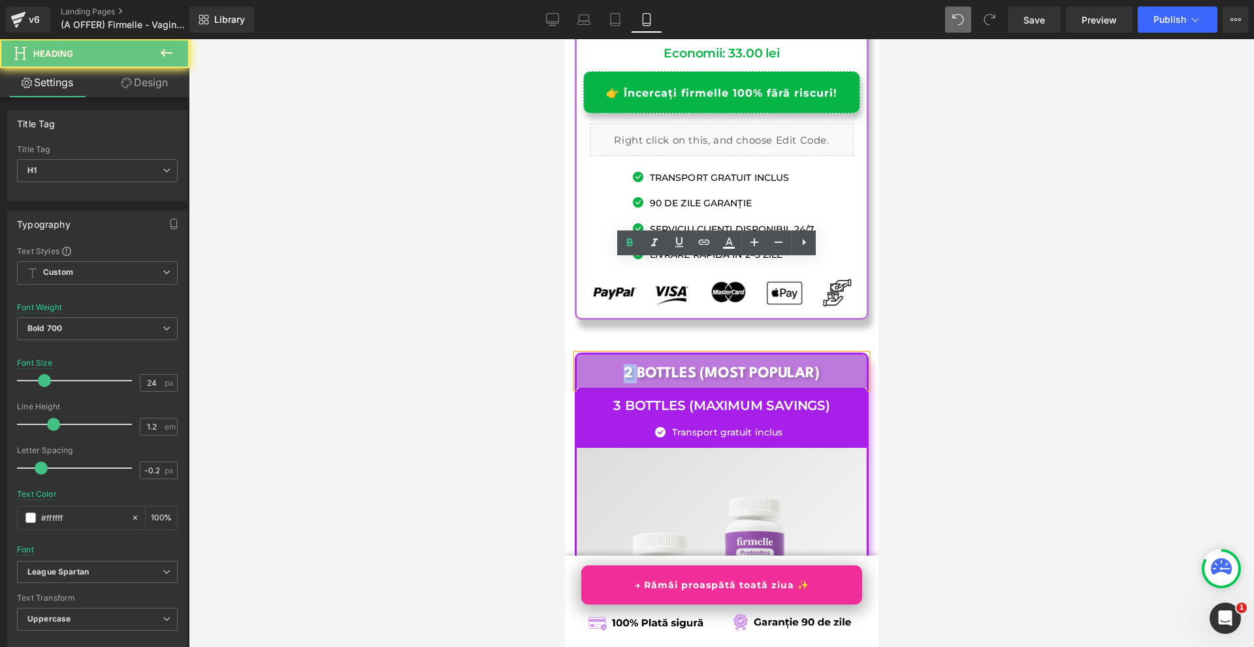
click at [593, 364] on h1 "2 Bottles (Most Popular)" at bounding box center [721, 373] width 290 height 19
paste div
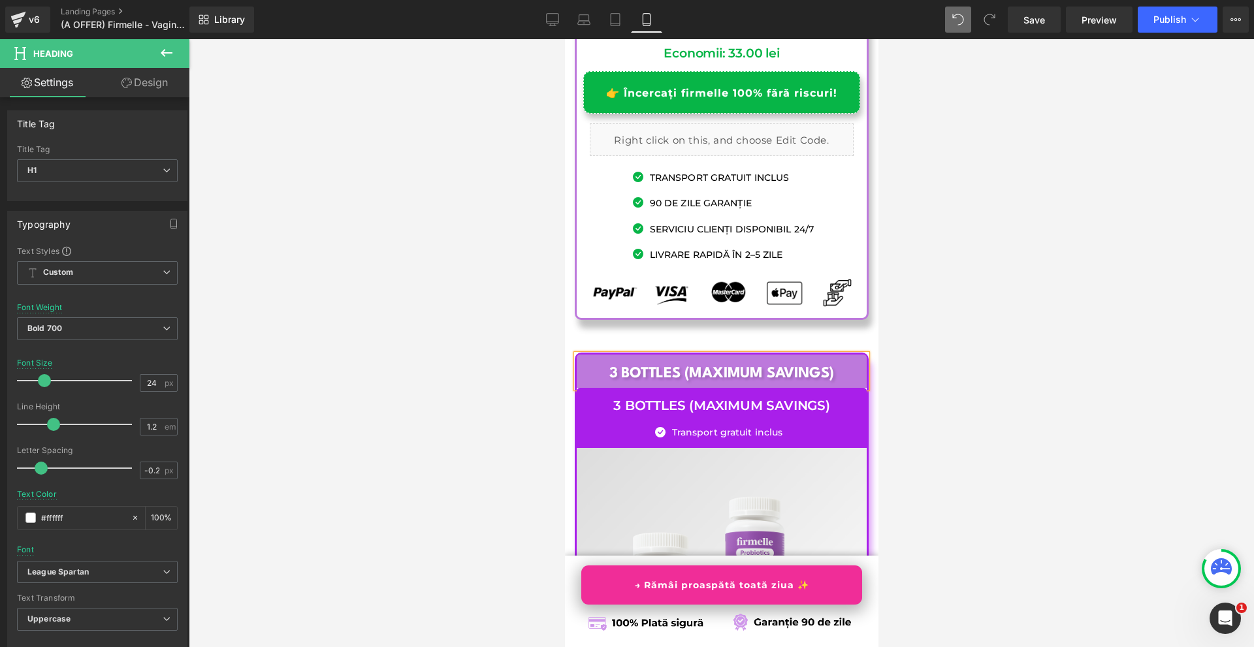
click at [532, 322] on div at bounding box center [721, 343] width 1065 height 608
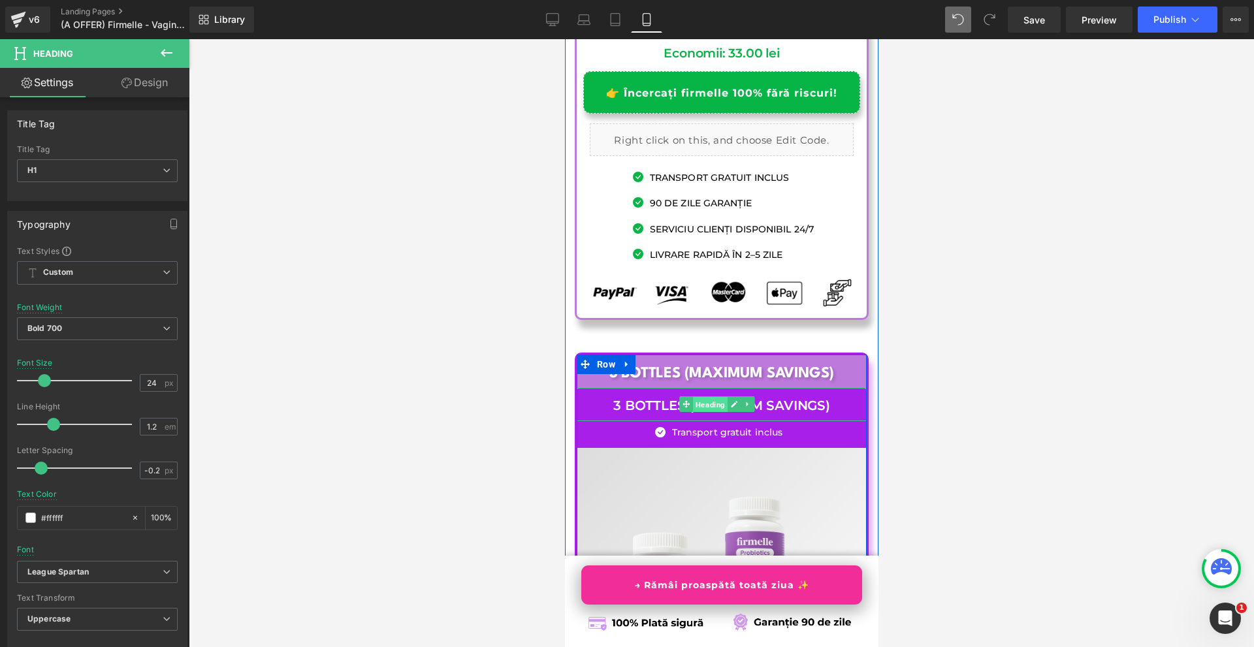
click at [701, 397] on span "Heading" at bounding box center [709, 405] width 35 height 16
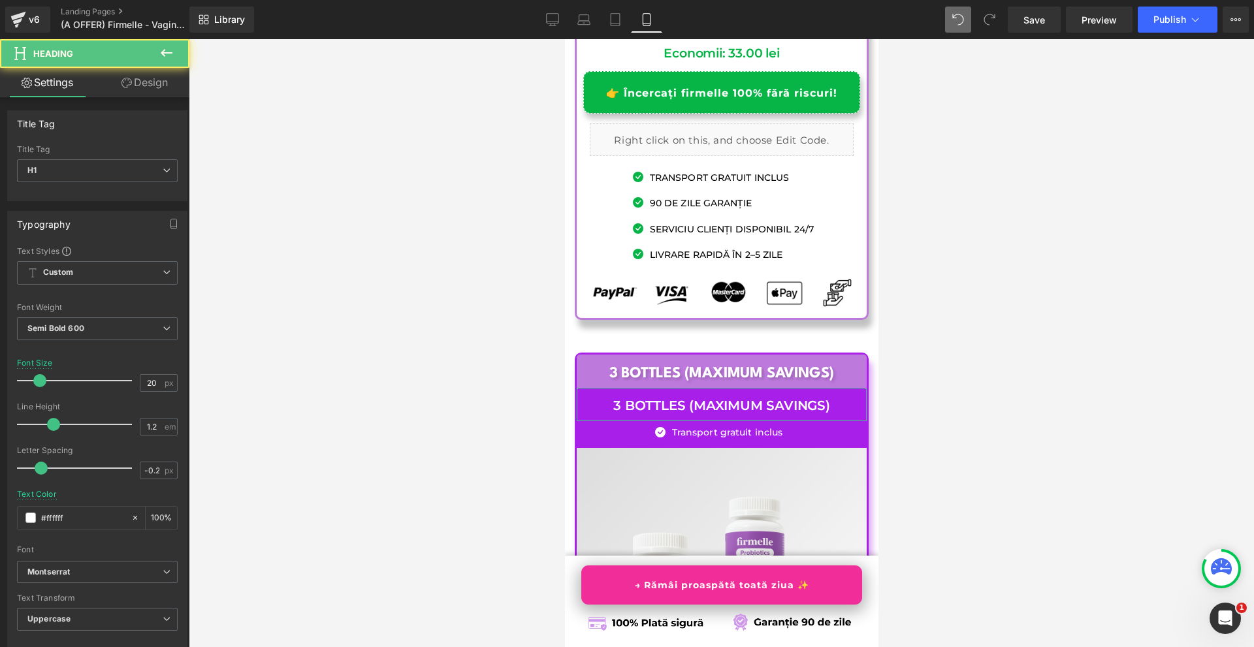
drag, startPoint x: 174, startPoint y: 91, endPoint x: 65, endPoint y: 184, distance: 143.1
click at [175, 91] on link "Design" at bounding box center [144, 82] width 95 height 29
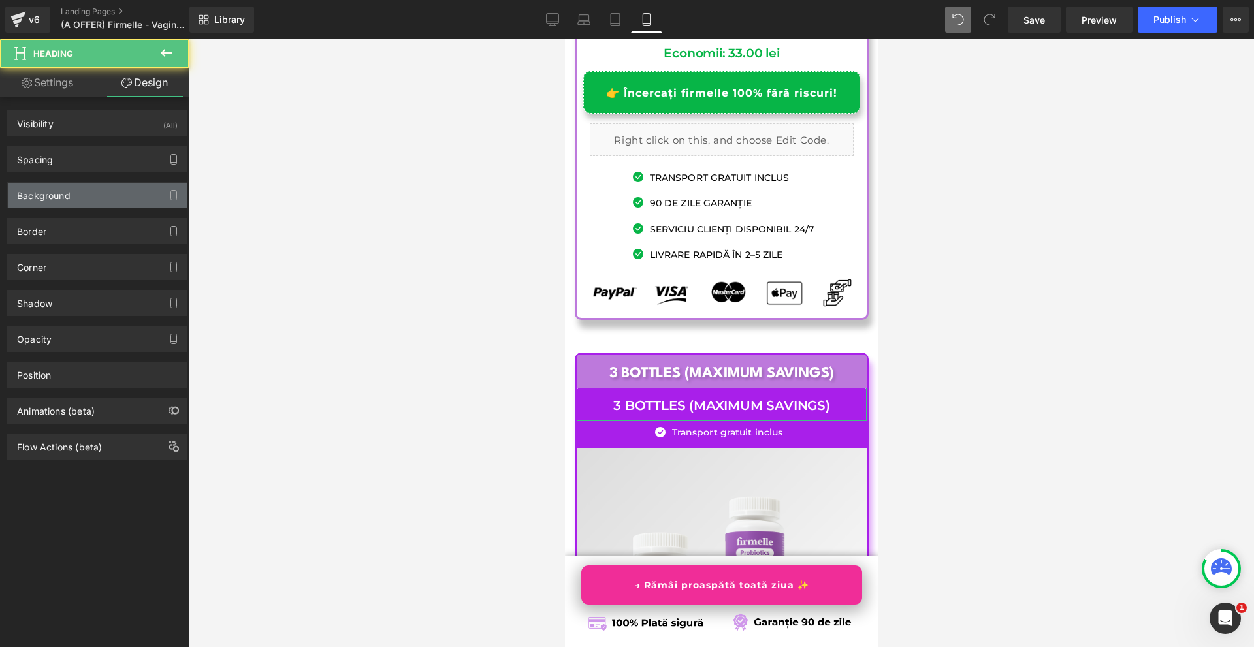
type input "#a91fea"
type input "100"
click at [65, 185] on div "Background" at bounding box center [44, 192] width 54 height 18
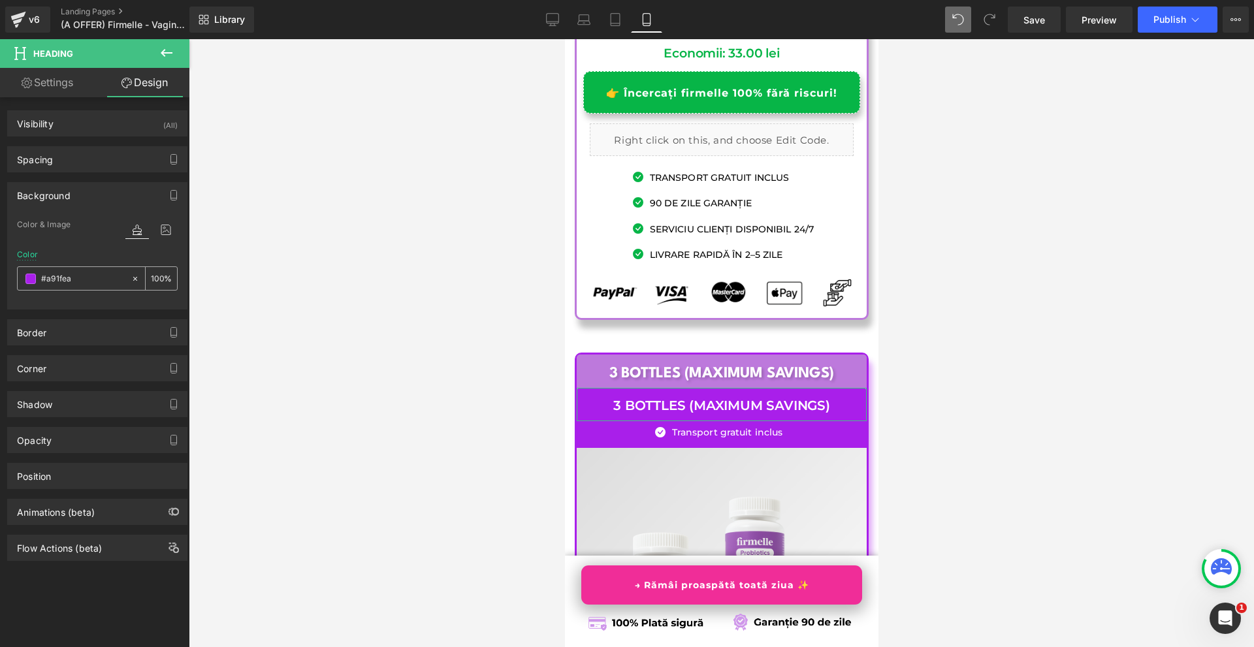
click at [87, 281] on input "#a91fea" at bounding box center [83, 279] width 84 height 14
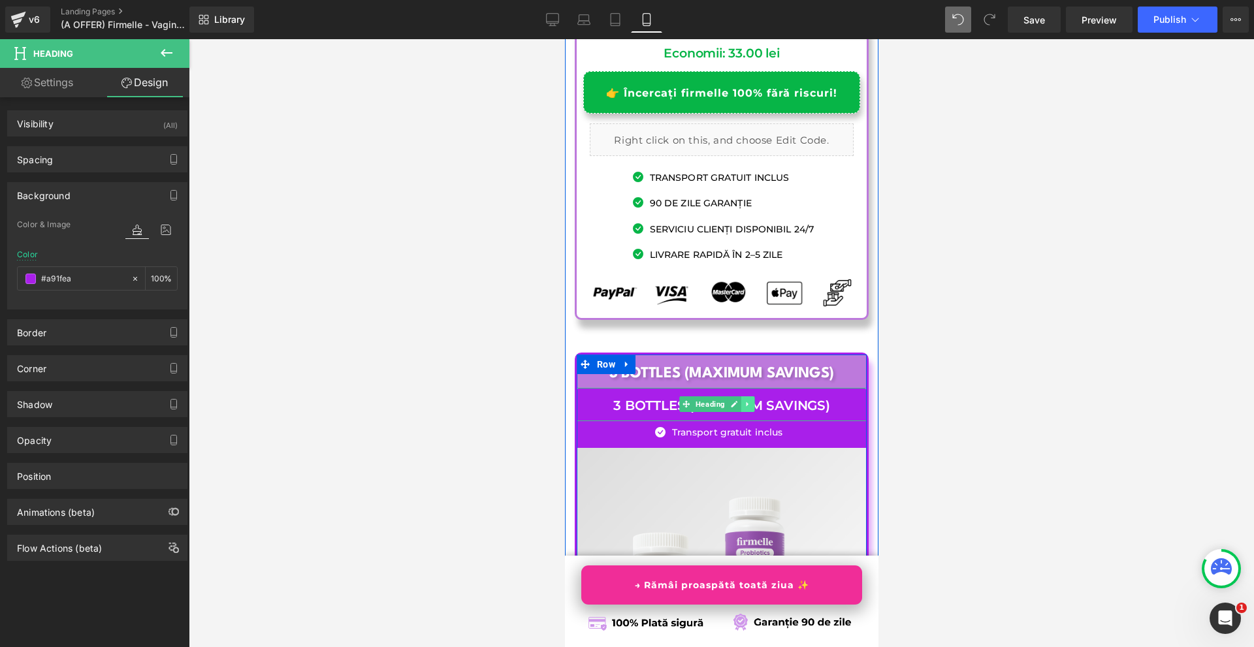
click at [744, 400] on icon at bounding box center [746, 404] width 7 height 8
click at [751, 401] on icon at bounding box center [753, 404] width 7 height 7
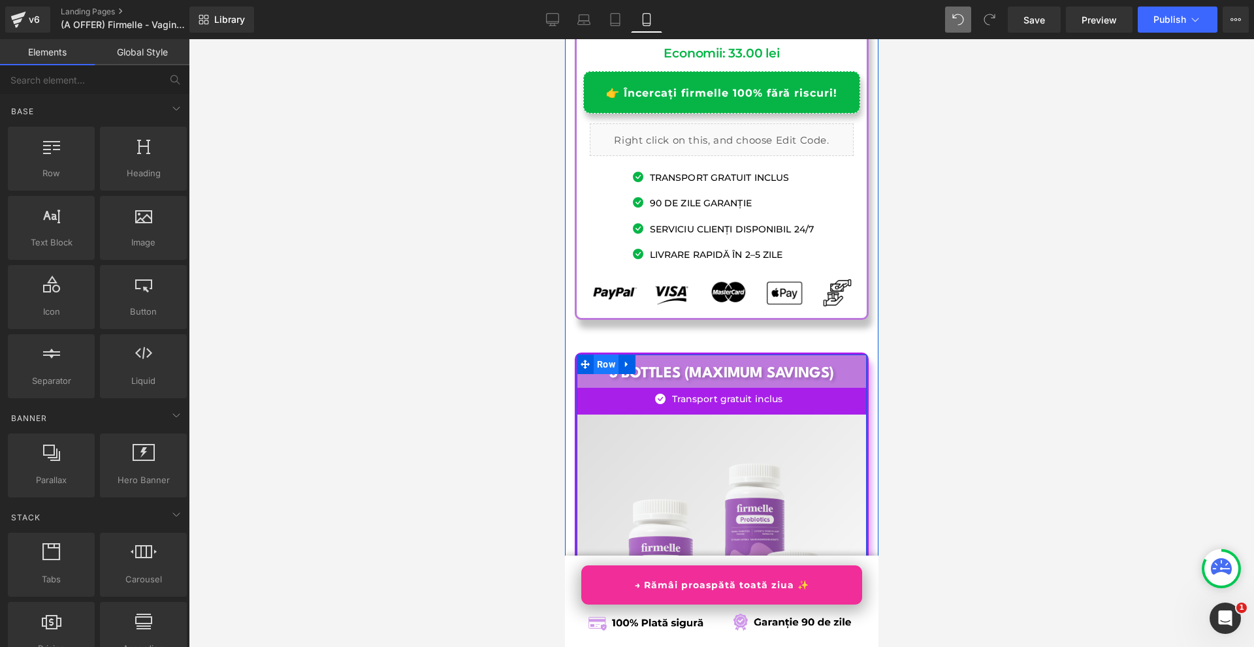
click at [613, 355] on span "Row" at bounding box center [605, 365] width 25 height 20
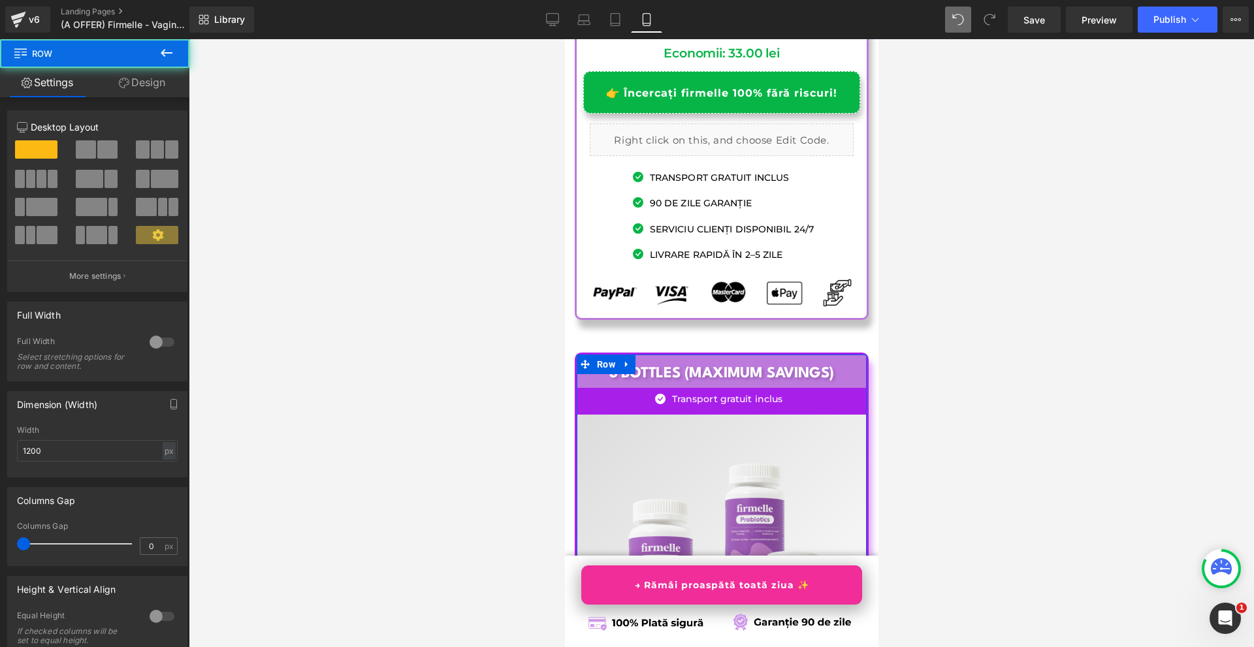
click at [121, 76] on link "Design" at bounding box center [142, 82] width 95 height 29
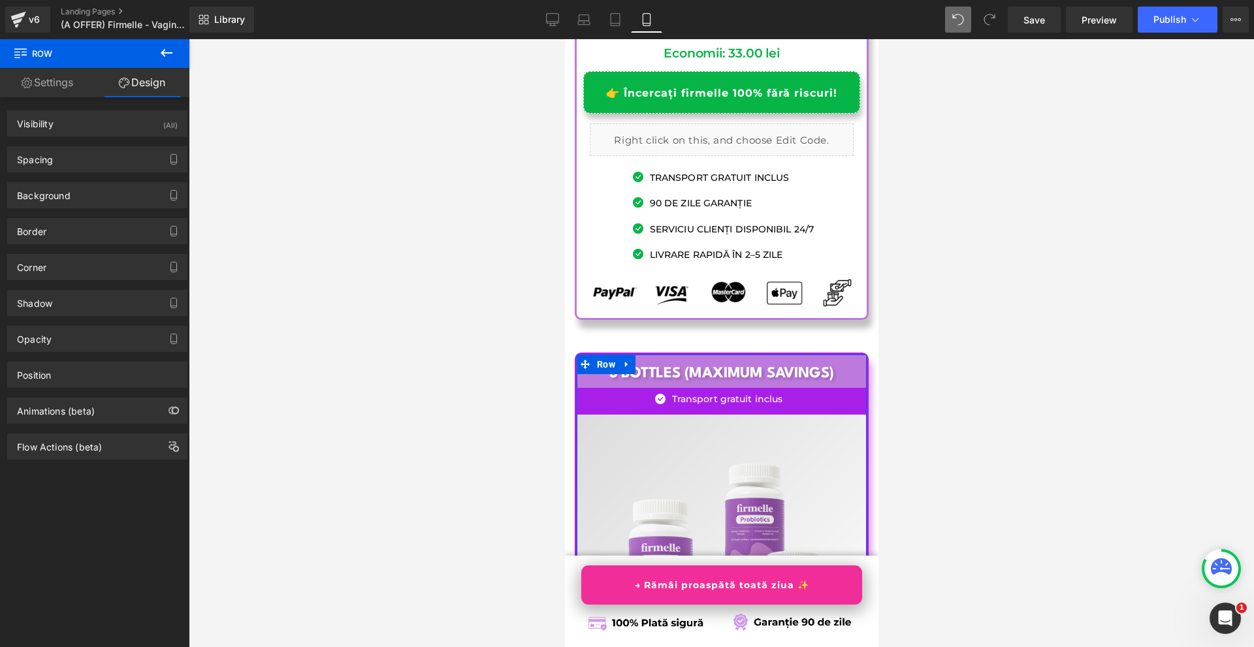
click at [63, 180] on div "Background Color & Image color rgba(255, 255, 255, 1) Color #ffffff 100 % Image…" at bounding box center [97, 190] width 195 height 36
click at [65, 193] on div "Background" at bounding box center [44, 192] width 54 height 18
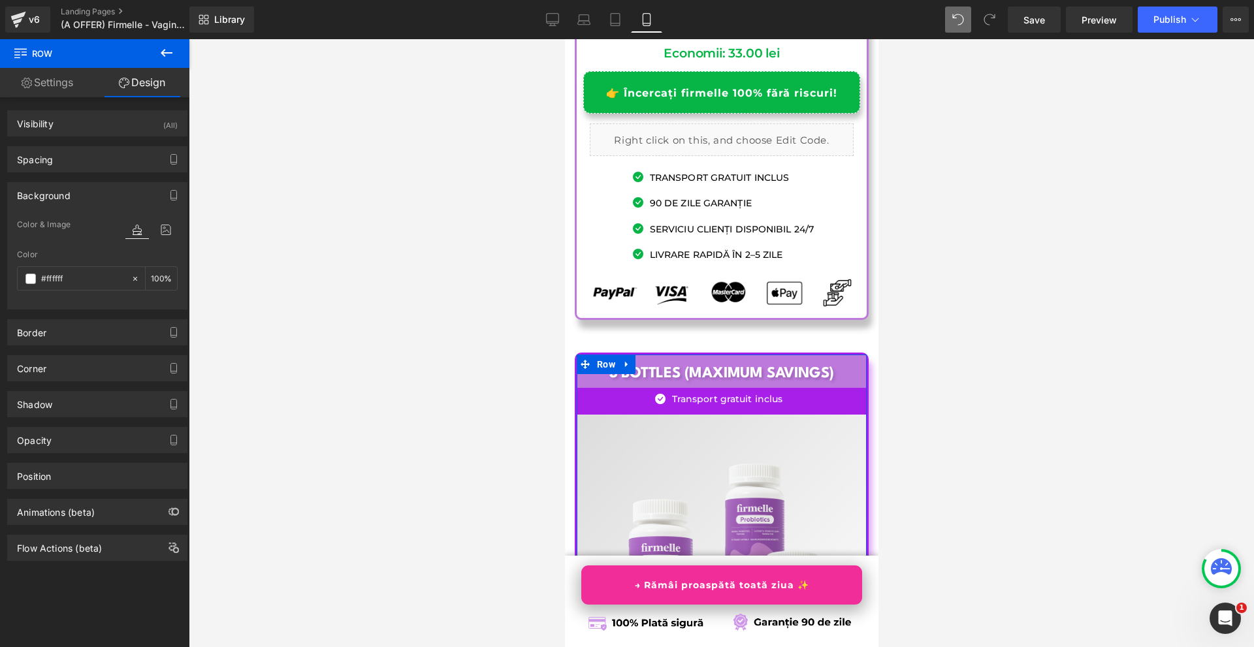
click at [93, 202] on div "Background" at bounding box center [97, 195] width 179 height 25
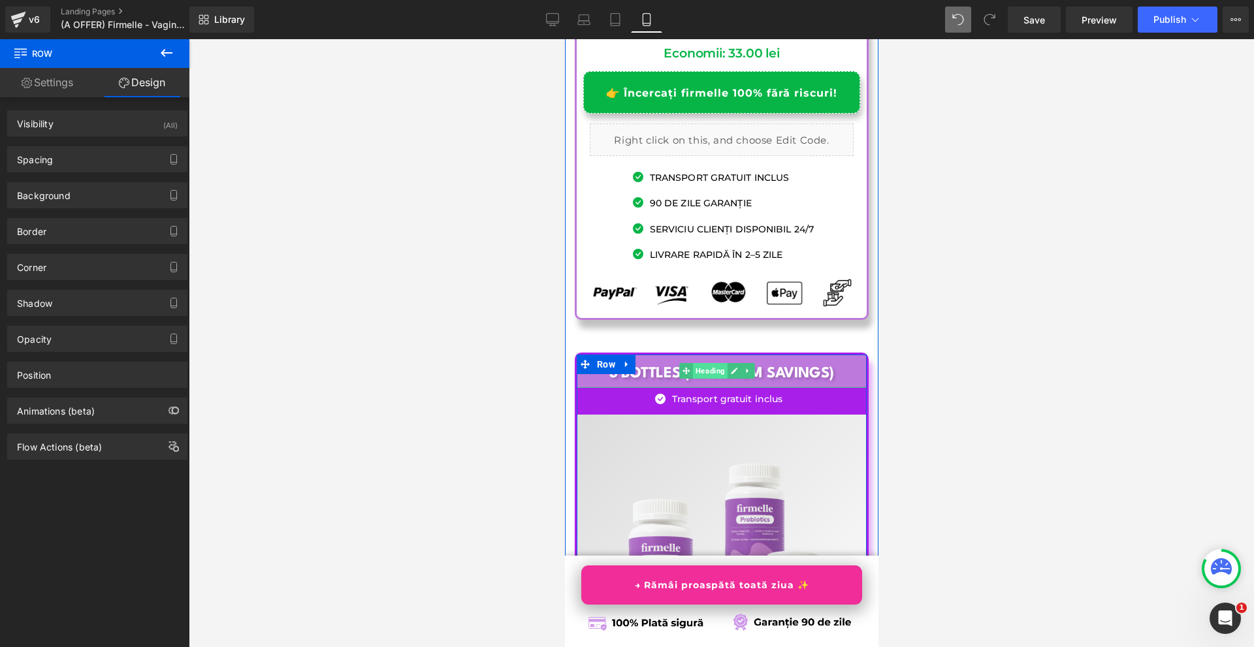
click at [710, 363] on span "Heading" at bounding box center [709, 371] width 35 height 16
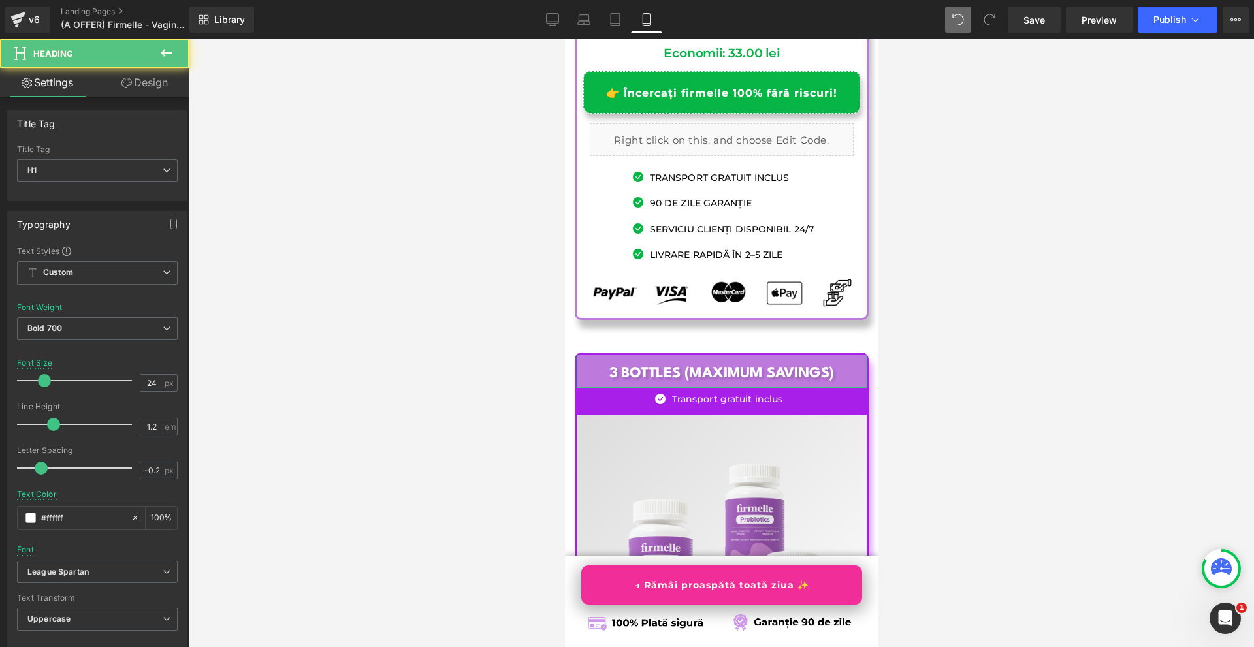
click at [138, 76] on link "Design" at bounding box center [144, 82] width 95 height 29
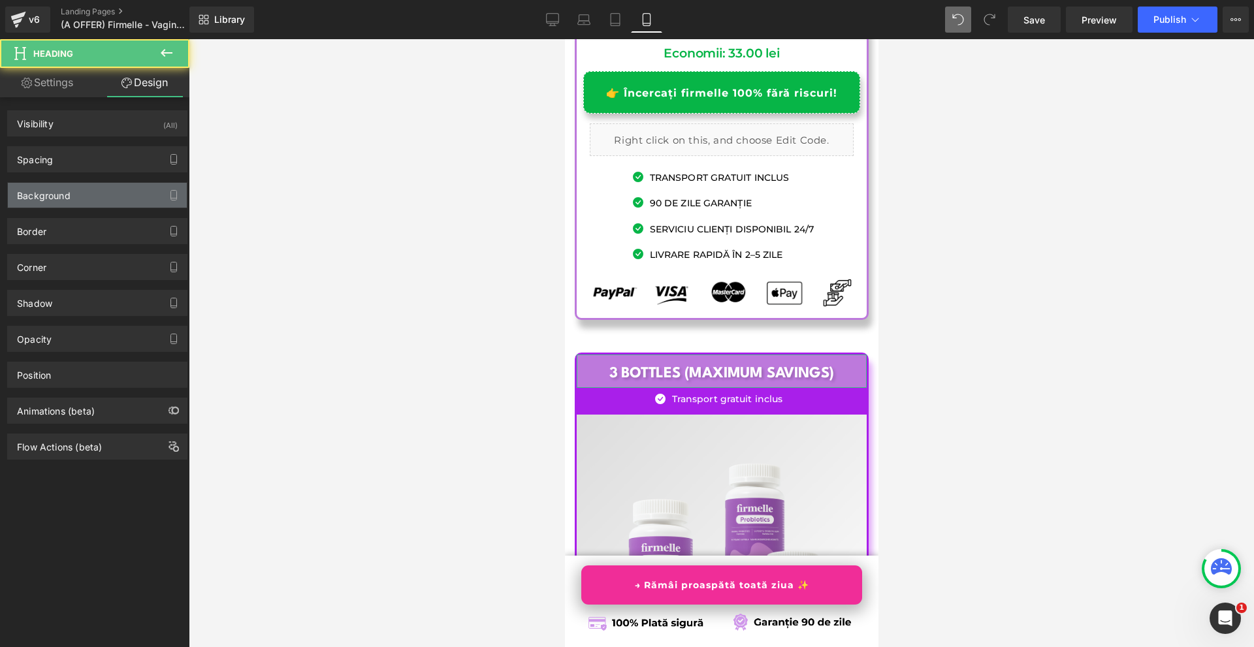
click at [70, 188] on div "Background" at bounding box center [44, 192] width 54 height 18
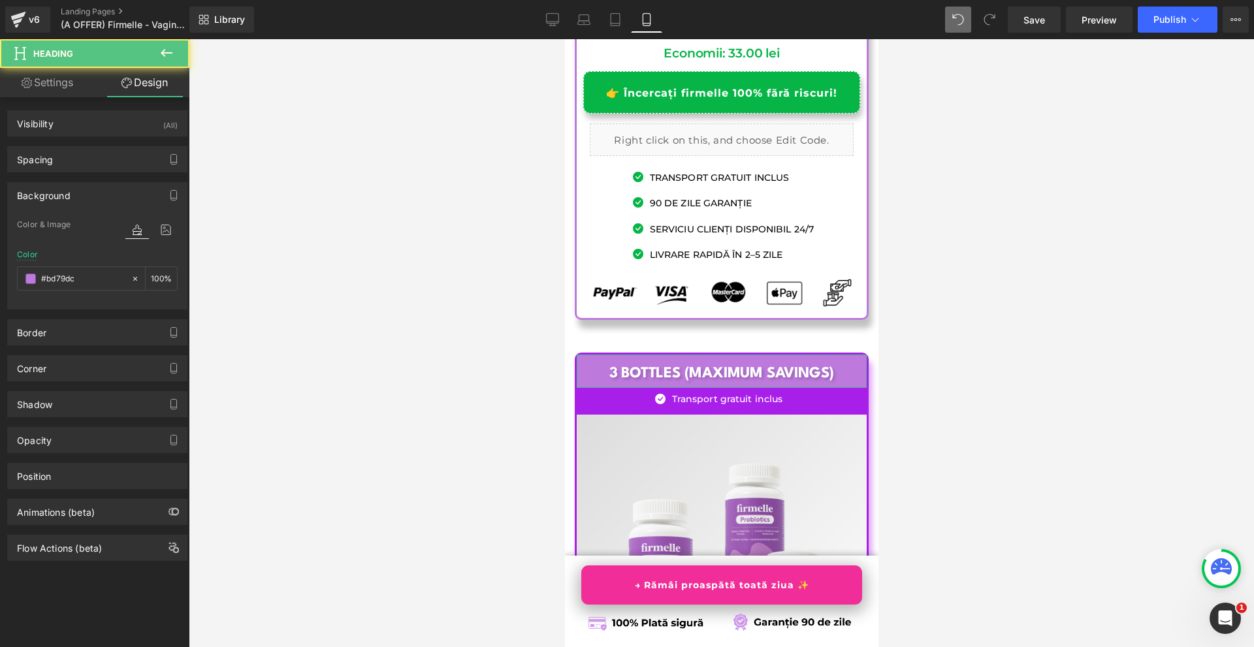
type input "#bd79dc"
type input "100"
click at [86, 276] on input "#bd79dc" at bounding box center [83, 279] width 84 height 14
paste input "a91fea"
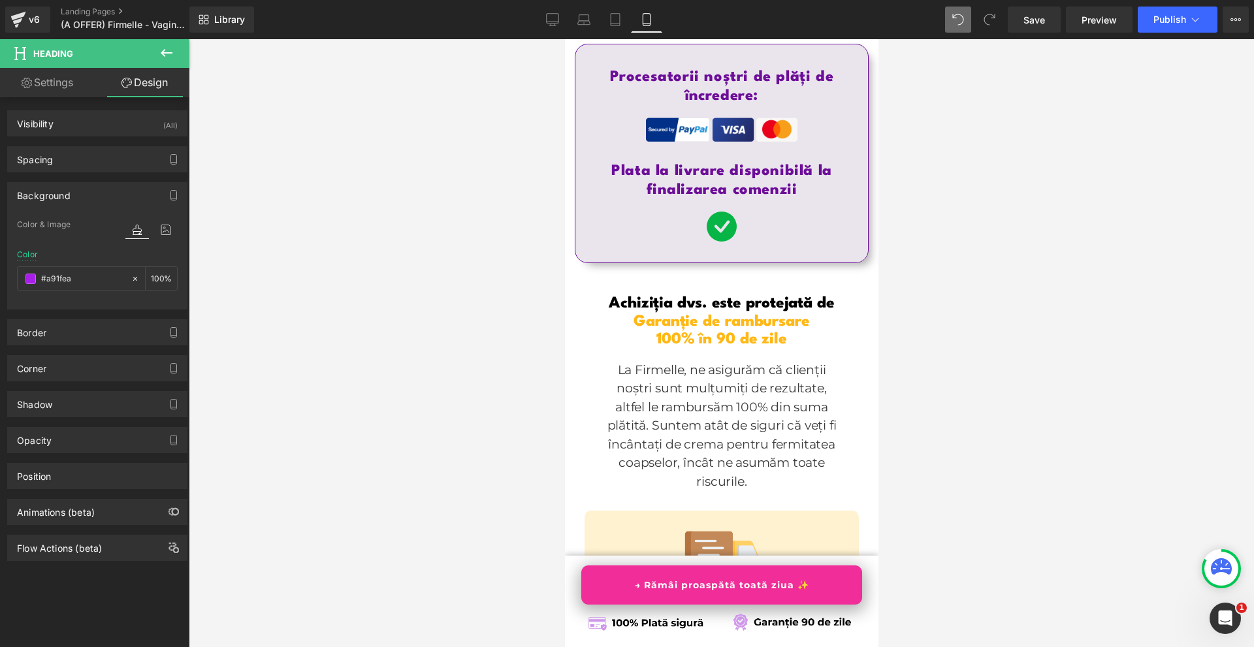
scroll to position [9868, 0]
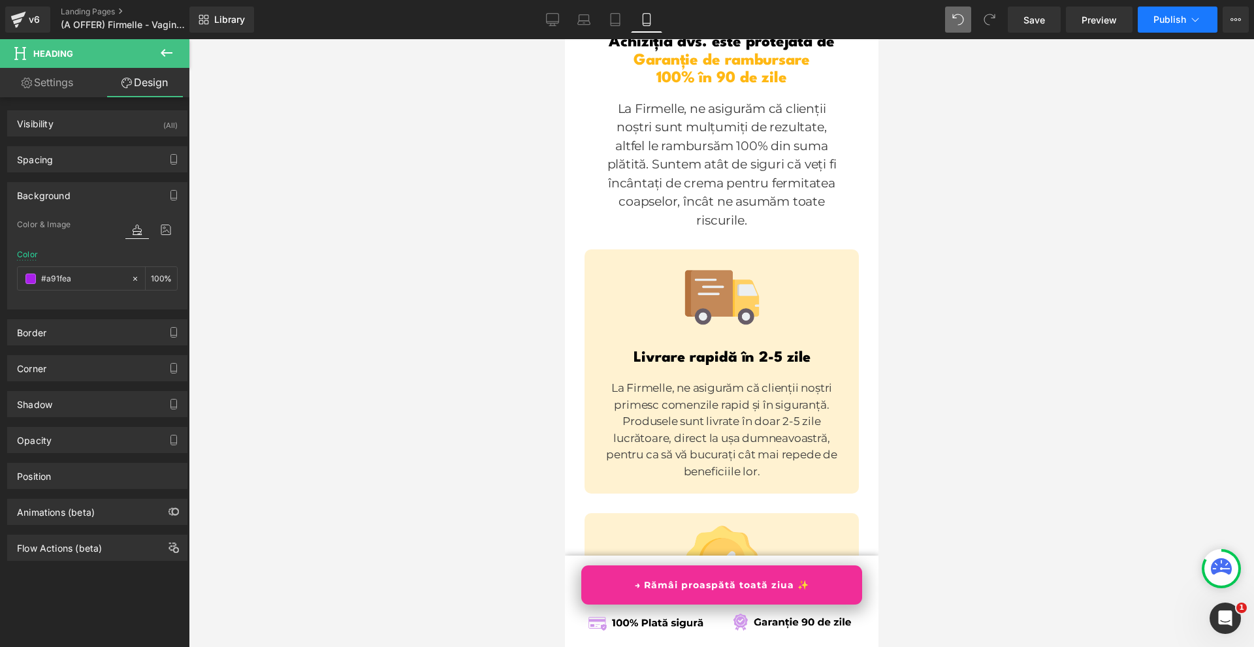
type input "#a91fea"
click at [1171, 27] on button "Publish" at bounding box center [1177, 20] width 80 height 26
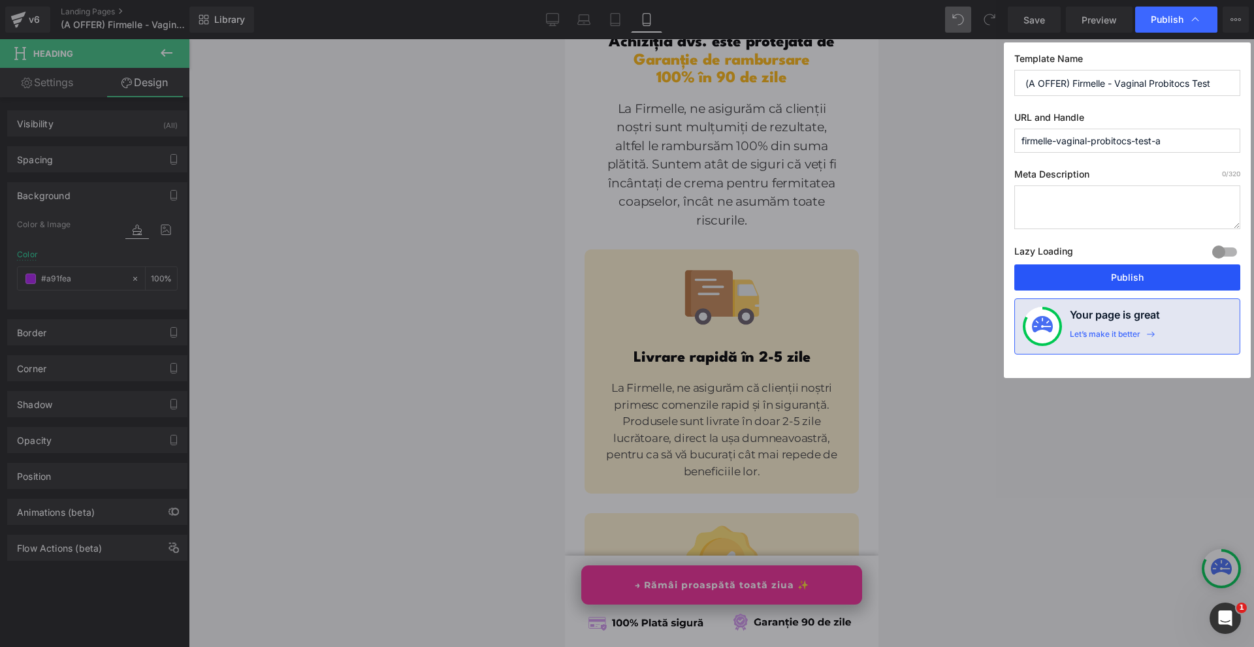
click at [1131, 277] on button "Publish" at bounding box center [1127, 277] width 226 height 26
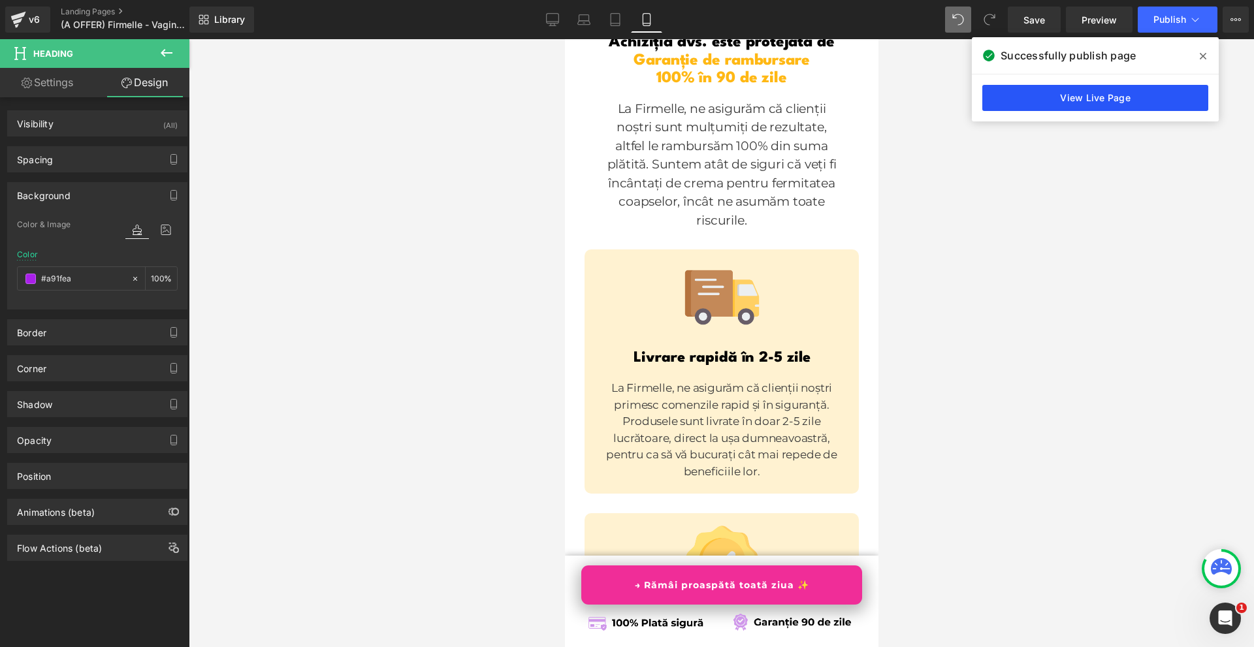
click at [1019, 97] on link "View Live Page" at bounding box center [1095, 98] width 226 height 26
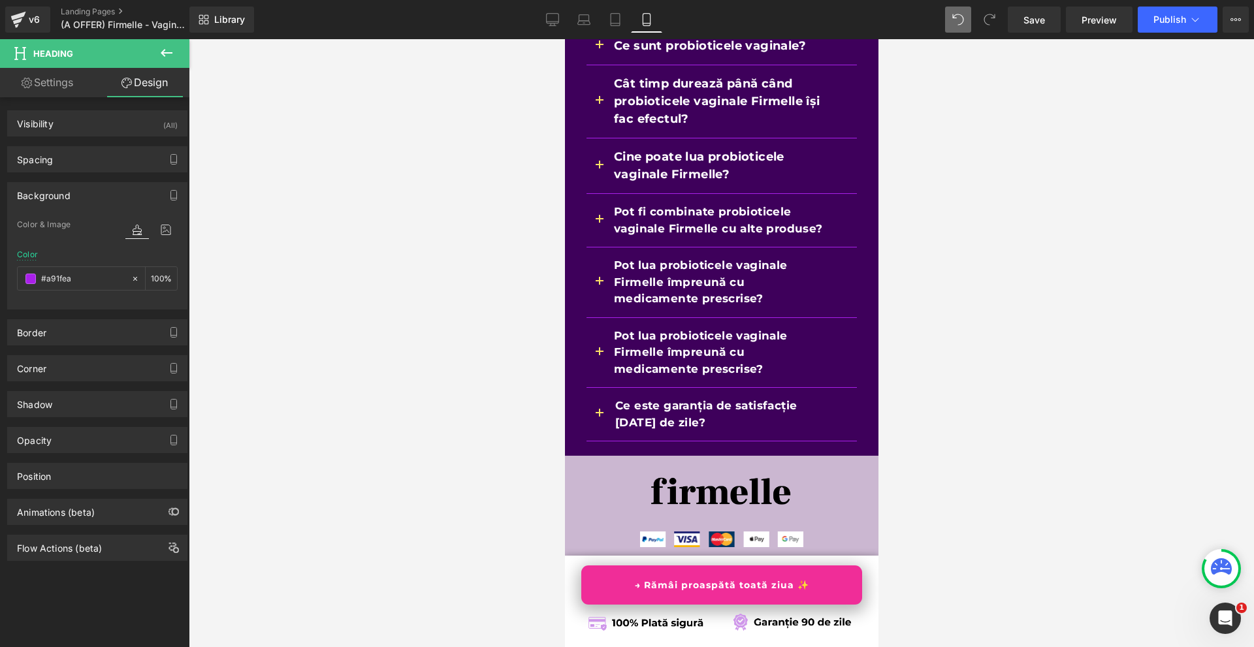
scroll to position [11335, 0]
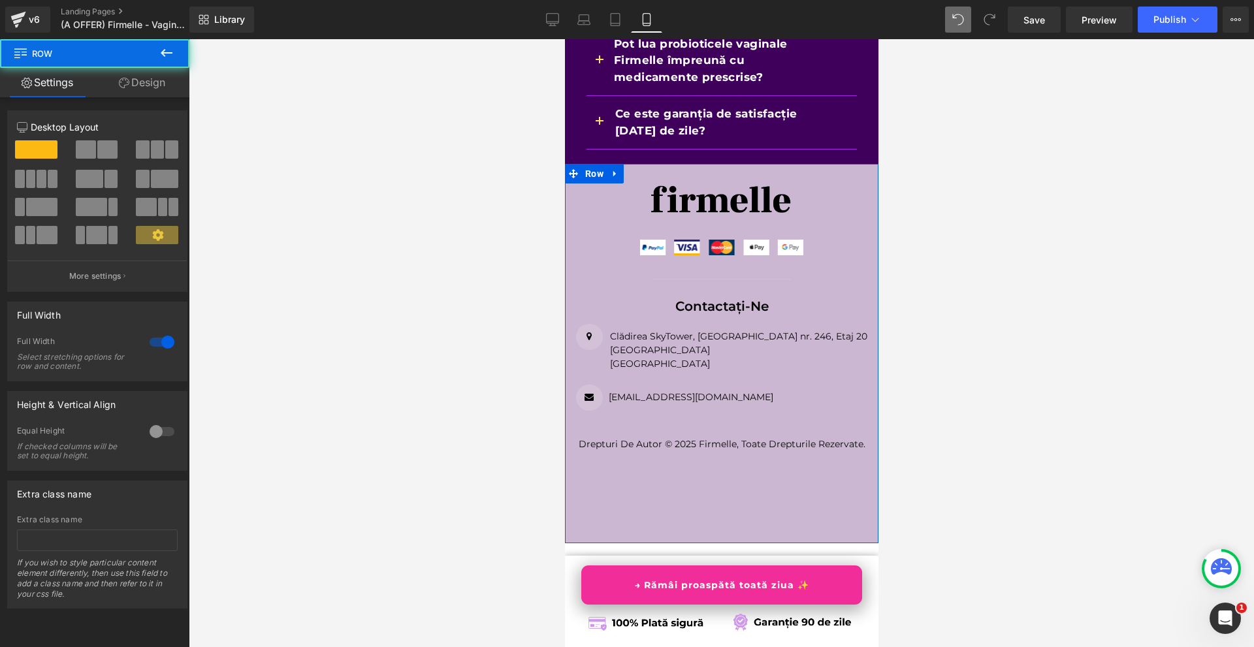
click at [647, 356] on div "Image Image Image Image Image Image Icon List Hoz Row Contactați-ne Heading Row…" at bounding box center [720, 353] width 313 height 379
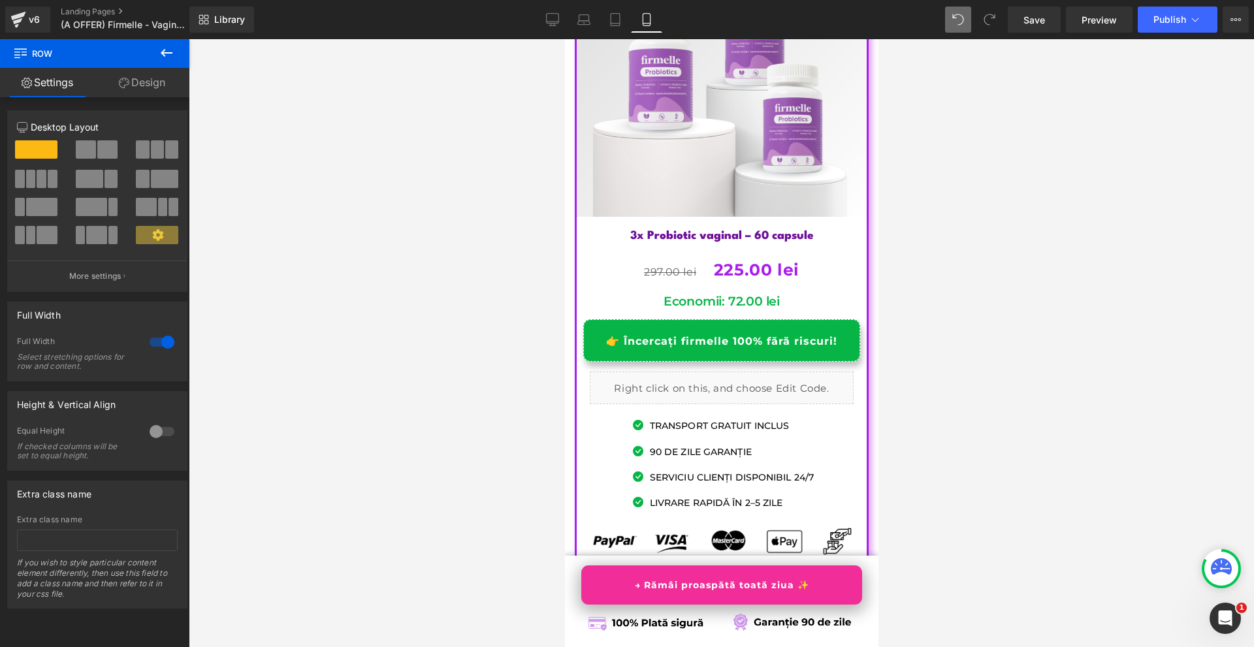
scroll to position [8919, 0]
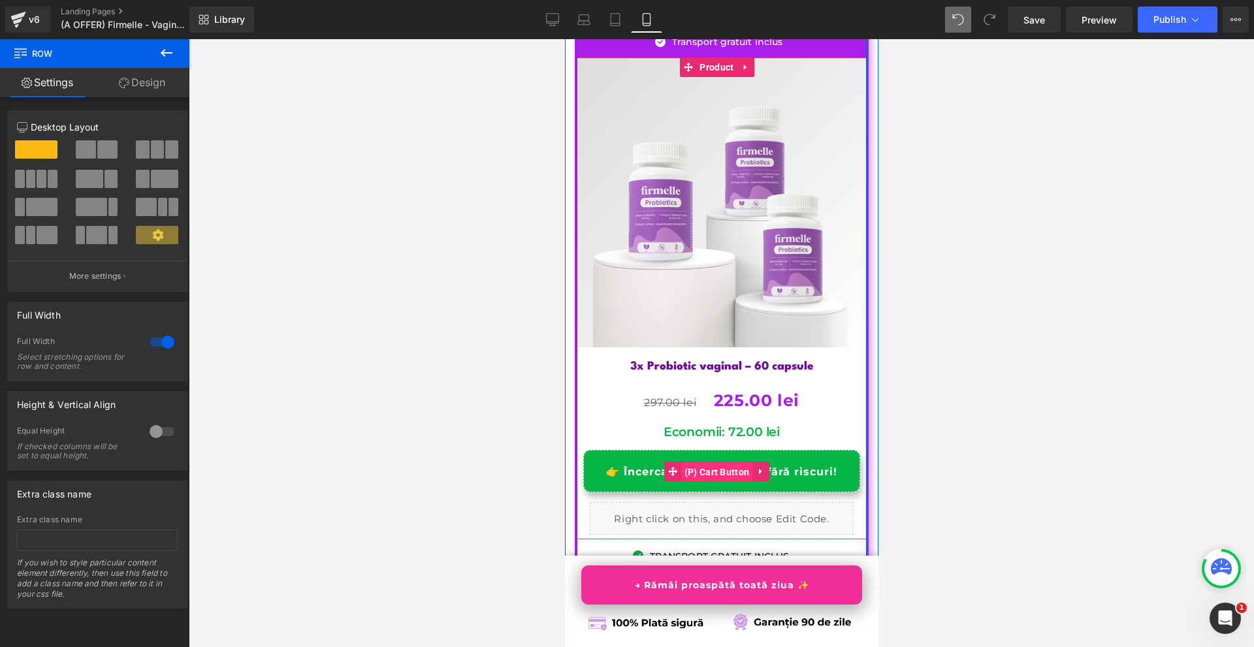
click at [703, 462] on span "(P) Cart Button" at bounding box center [716, 472] width 72 height 20
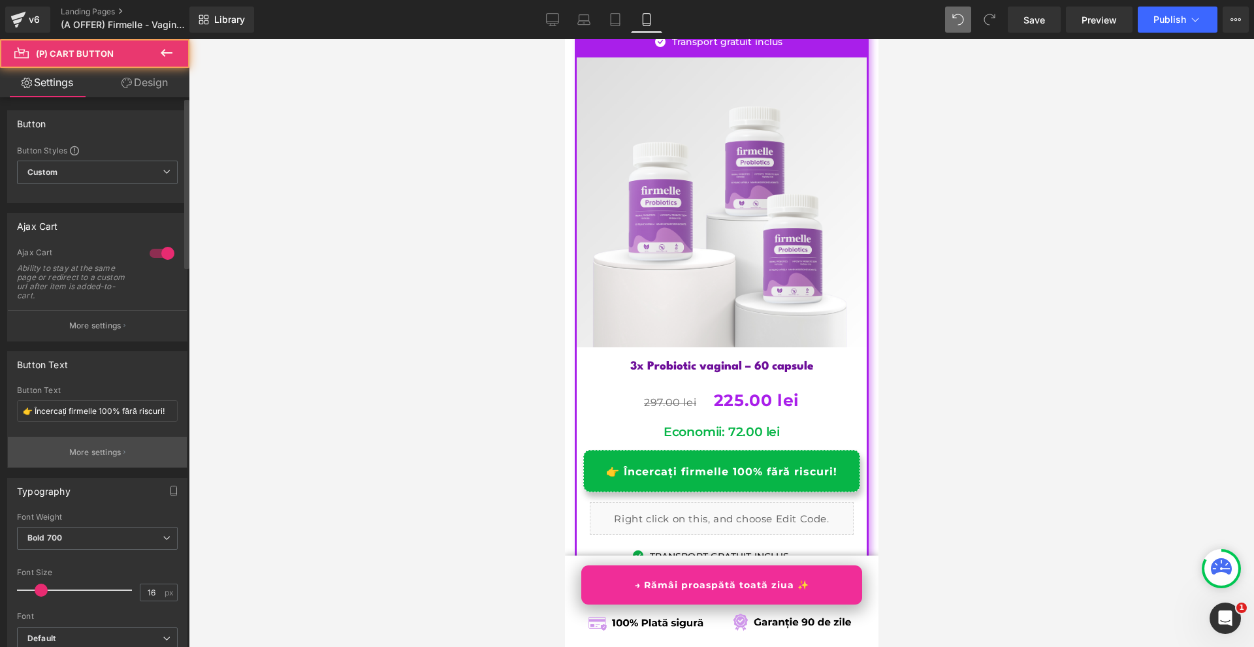
scroll to position [65, 0]
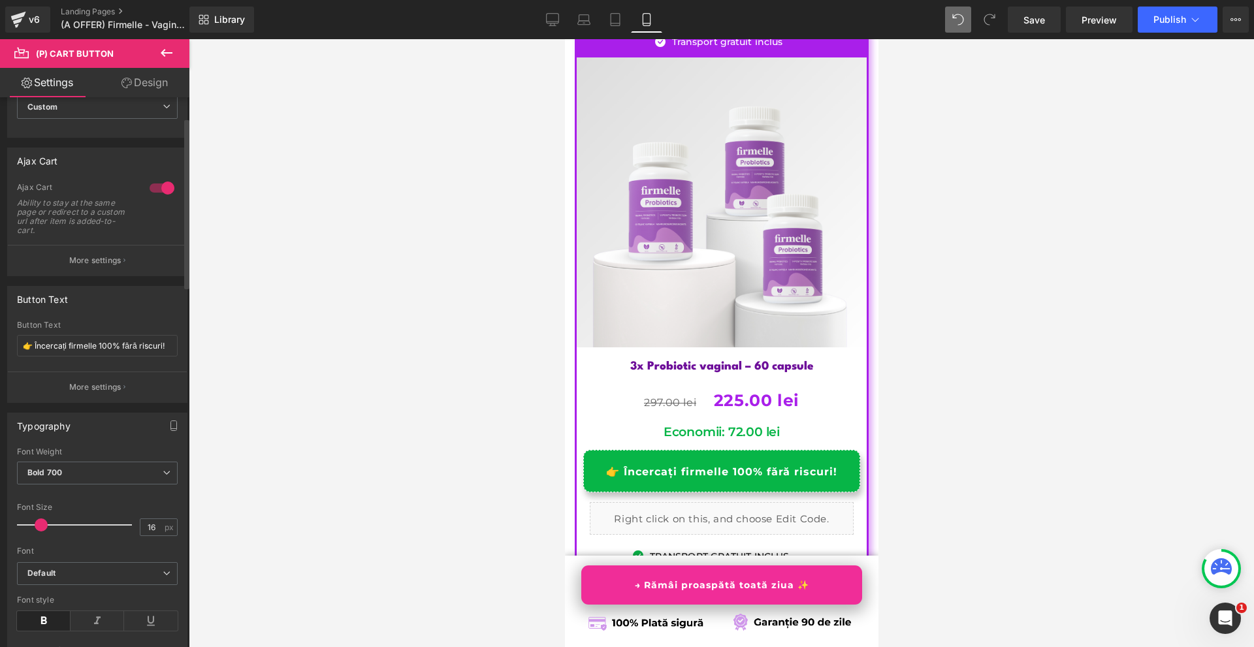
type input "15"
click at [39, 527] on span at bounding box center [39, 524] width 13 height 13
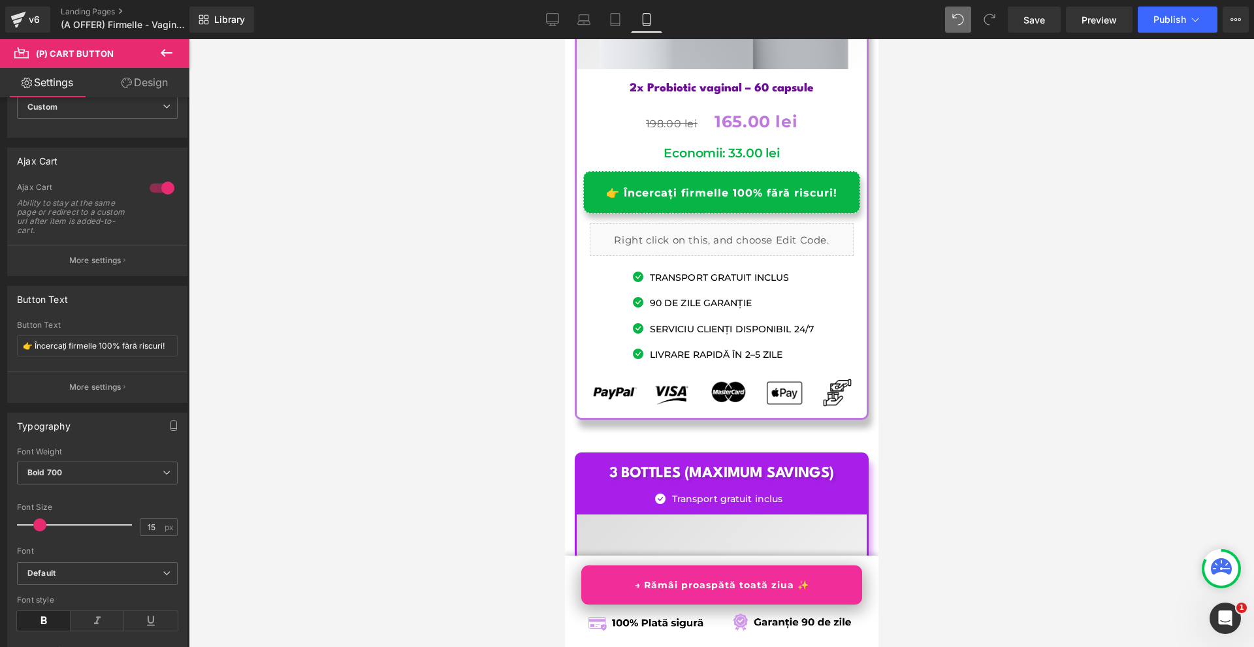
scroll to position [8266, 0]
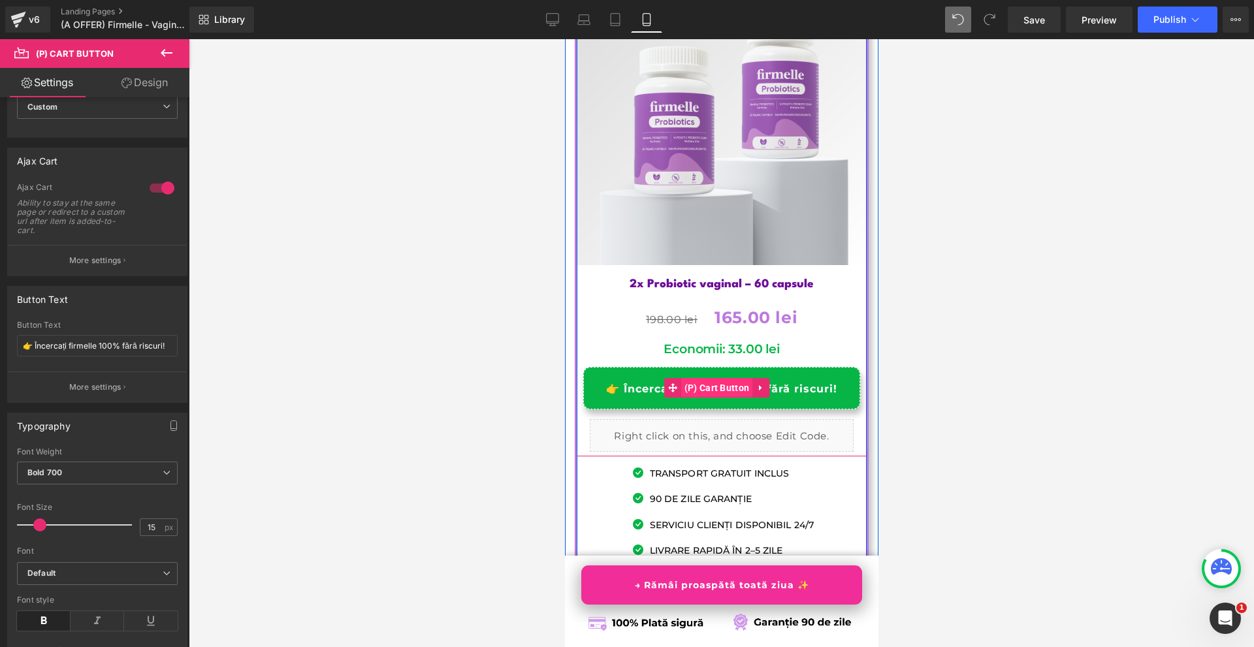
click at [697, 378] on span "(P) Cart Button" at bounding box center [716, 388] width 72 height 20
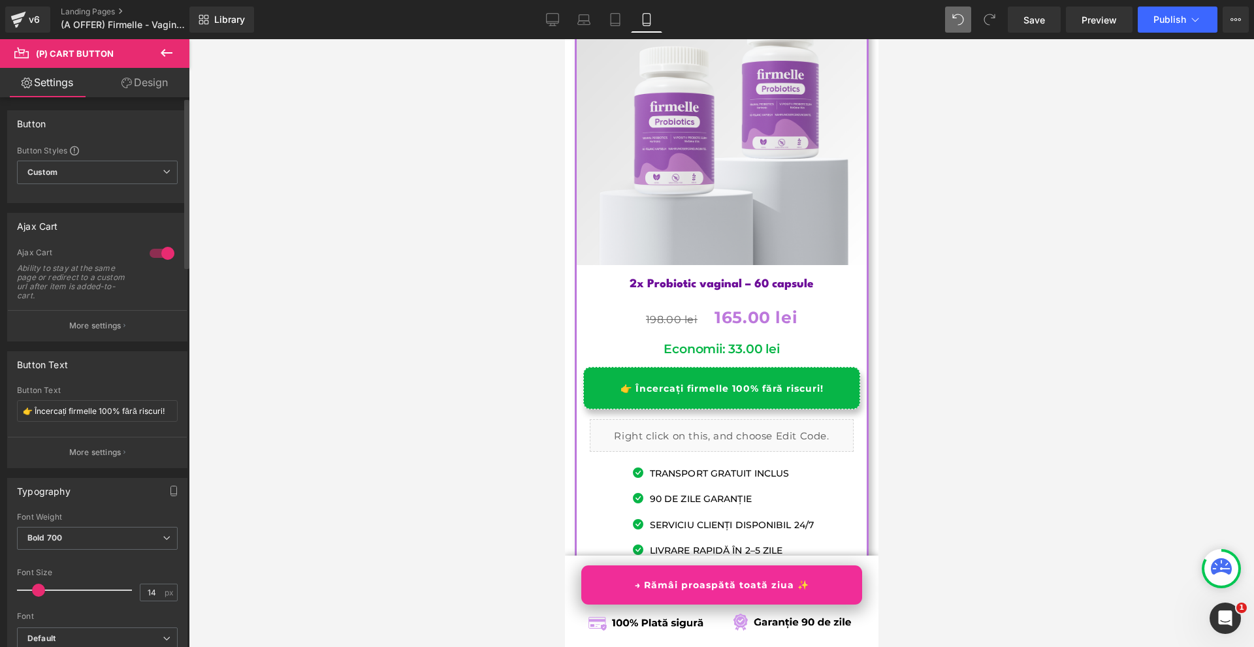
type input "15"
click at [39, 590] on span at bounding box center [39, 590] width 13 height 13
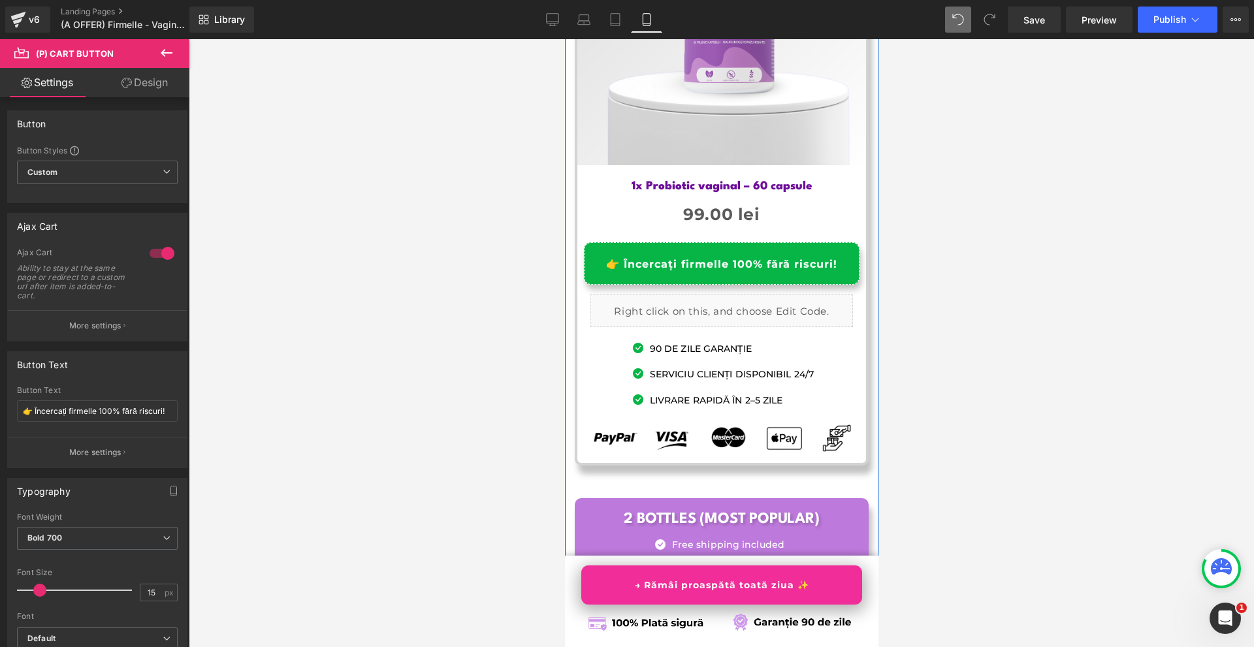
scroll to position [7613, 0]
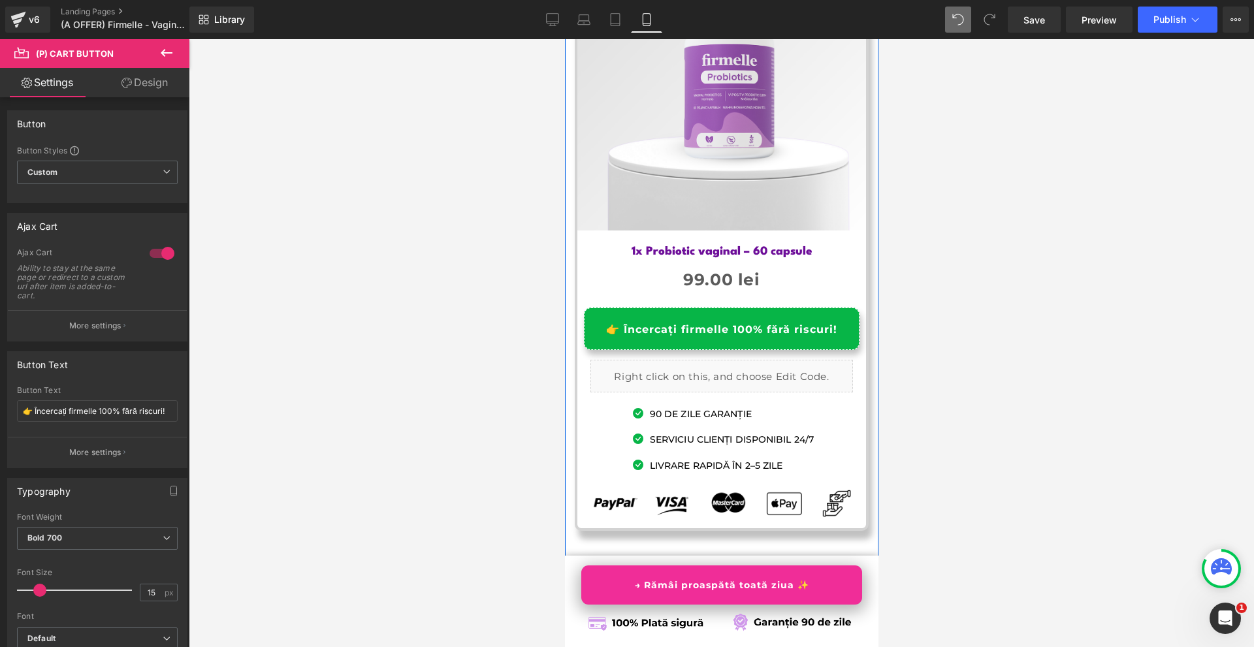
click at [719, 308] on div "👉 Încercați firmelle 100% fără riscuri! (P) Cart Button" at bounding box center [721, 329] width 276 height 42
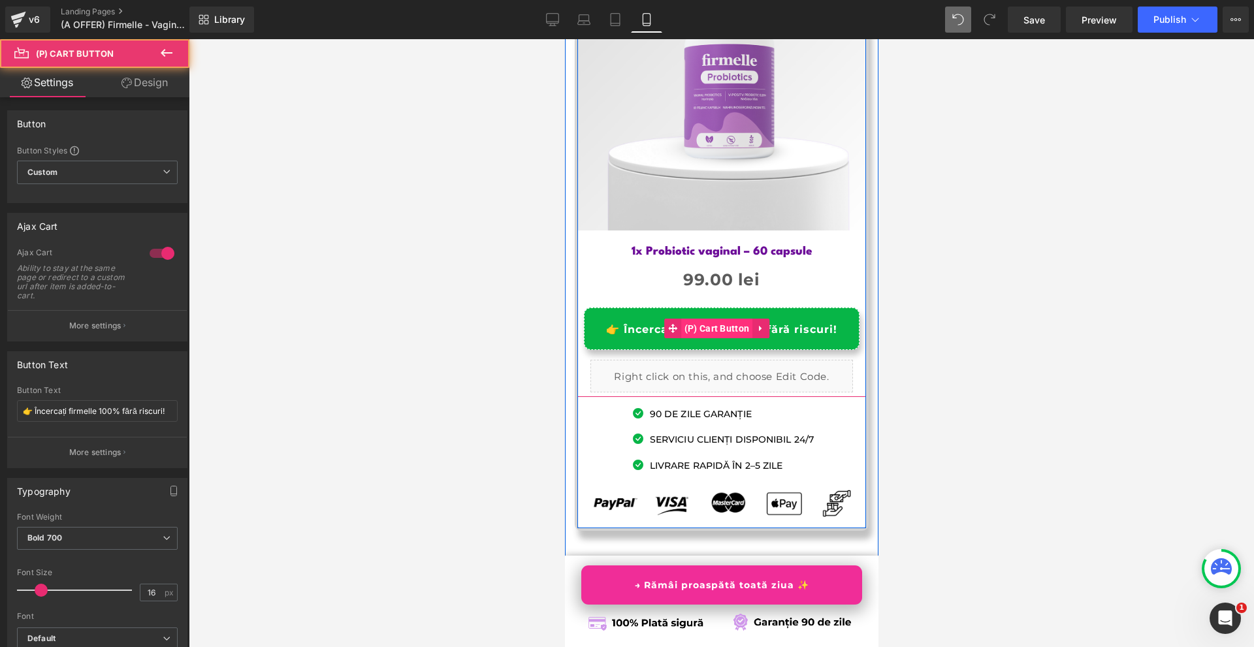
click at [715, 319] on span "(P) Cart Button" at bounding box center [716, 329] width 72 height 20
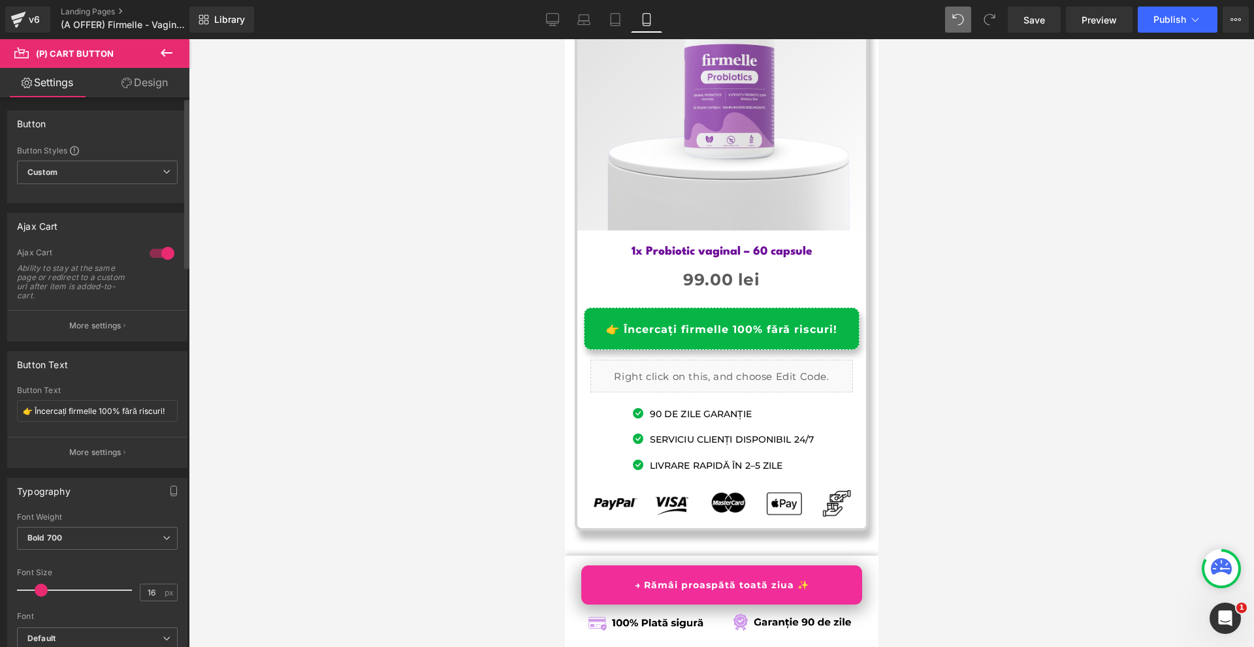
type input "15"
click at [39, 592] on span at bounding box center [39, 590] width 13 height 13
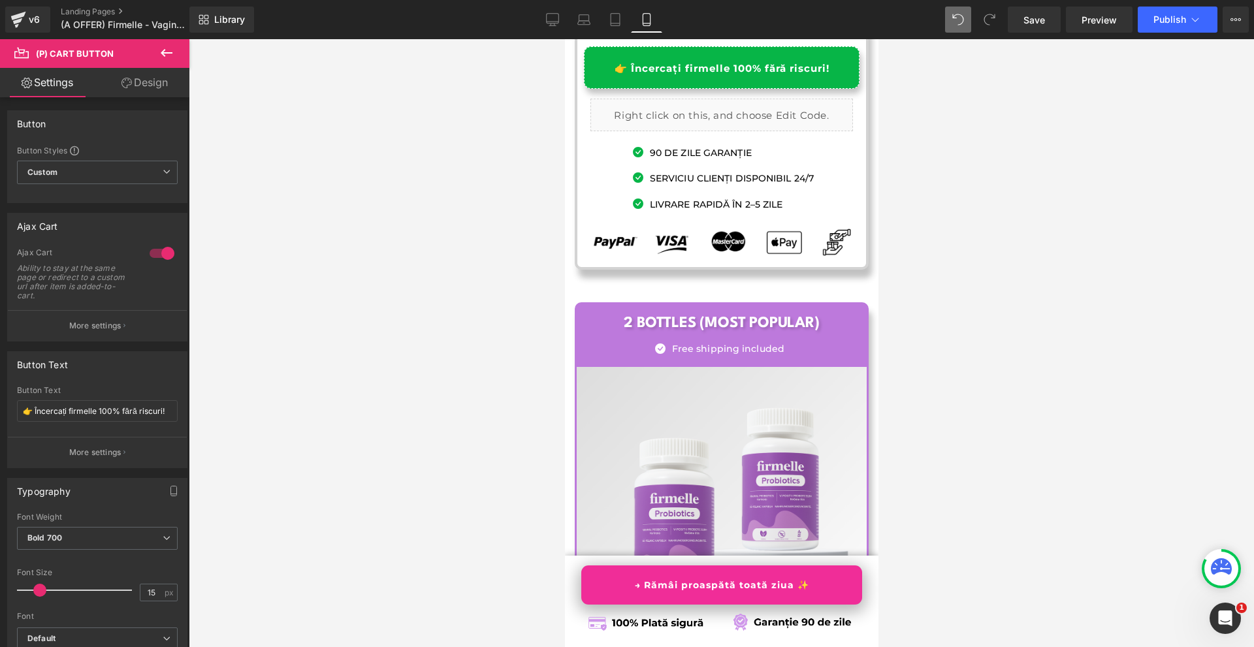
scroll to position [7940, 0]
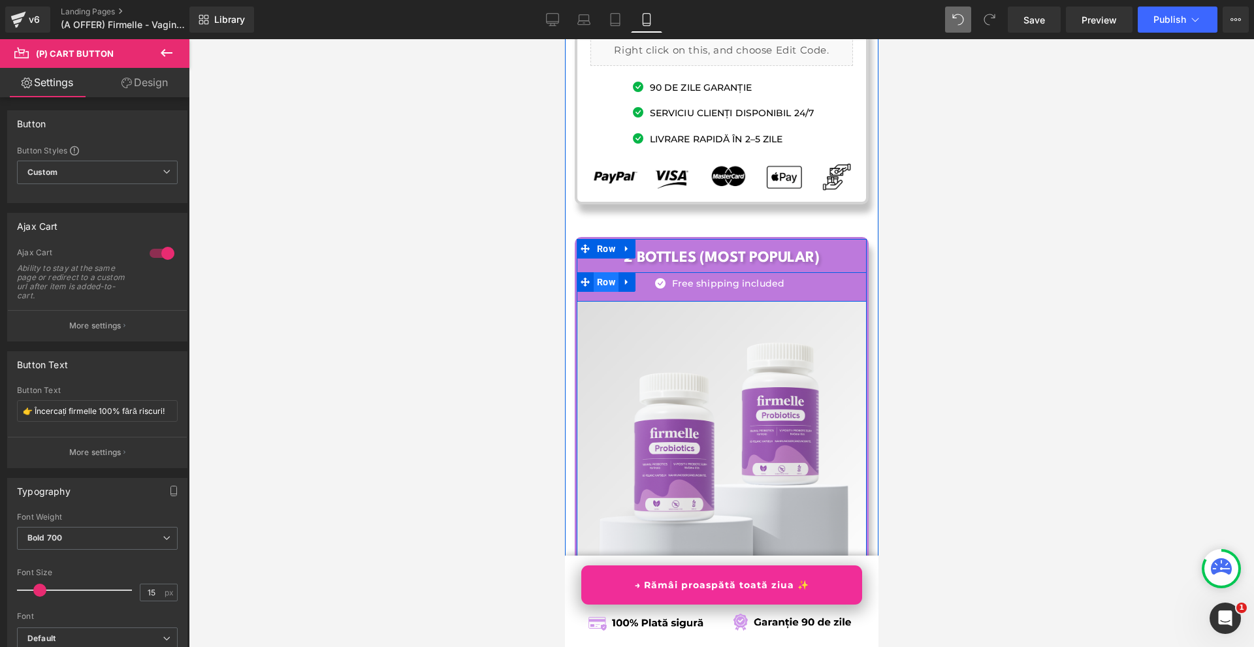
click at [593, 272] on span "Row" at bounding box center [605, 282] width 25 height 20
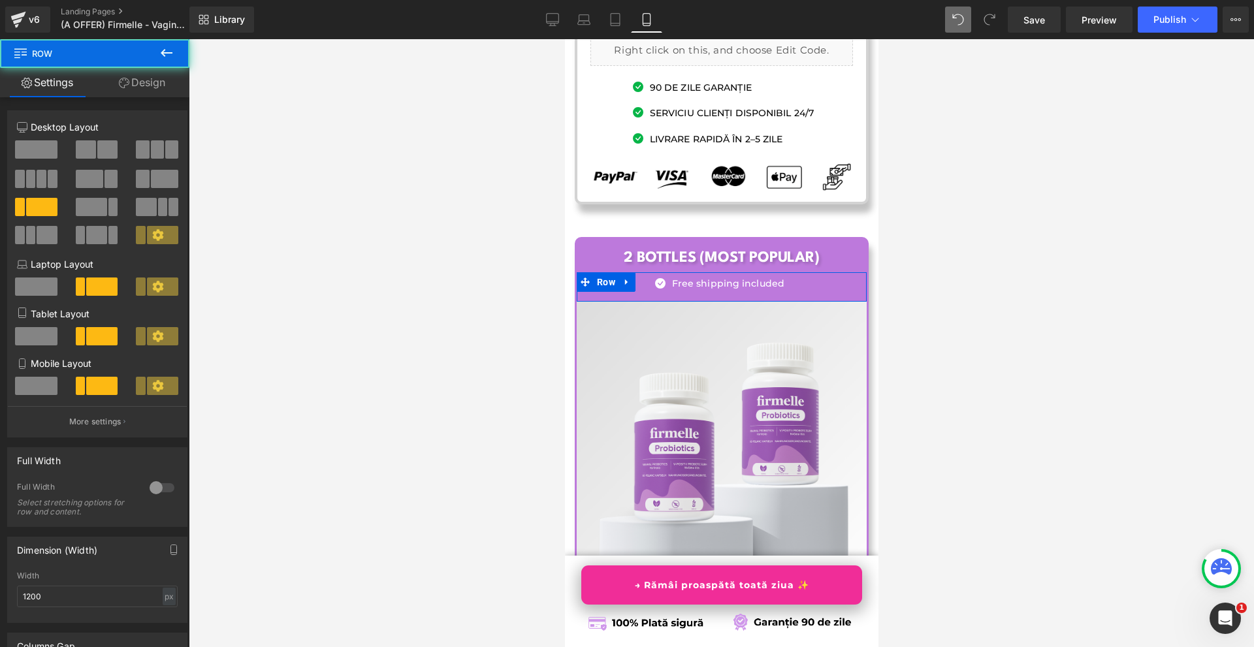
click at [144, 73] on link "Design" at bounding box center [142, 82] width 95 height 29
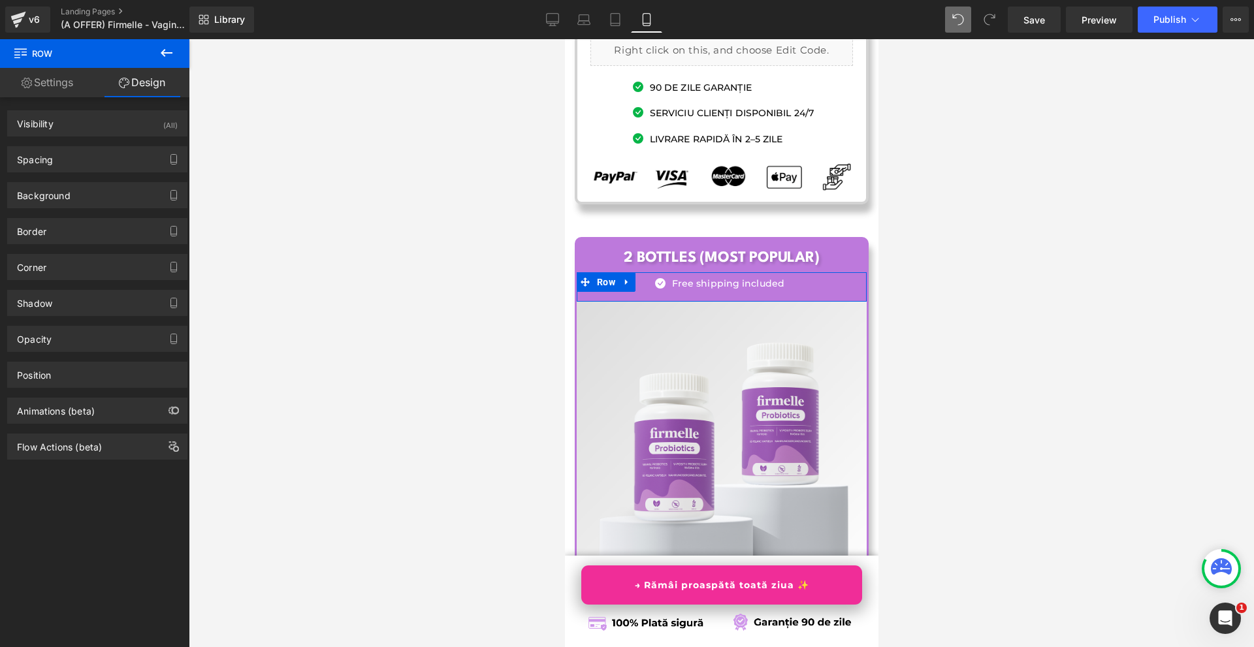
drag, startPoint x: 52, startPoint y: 165, endPoint x: 67, endPoint y: 176, distance: 18.7
click at [52, 165] on div "Spacing" at bounding box center [97, 159] width 179 height 25
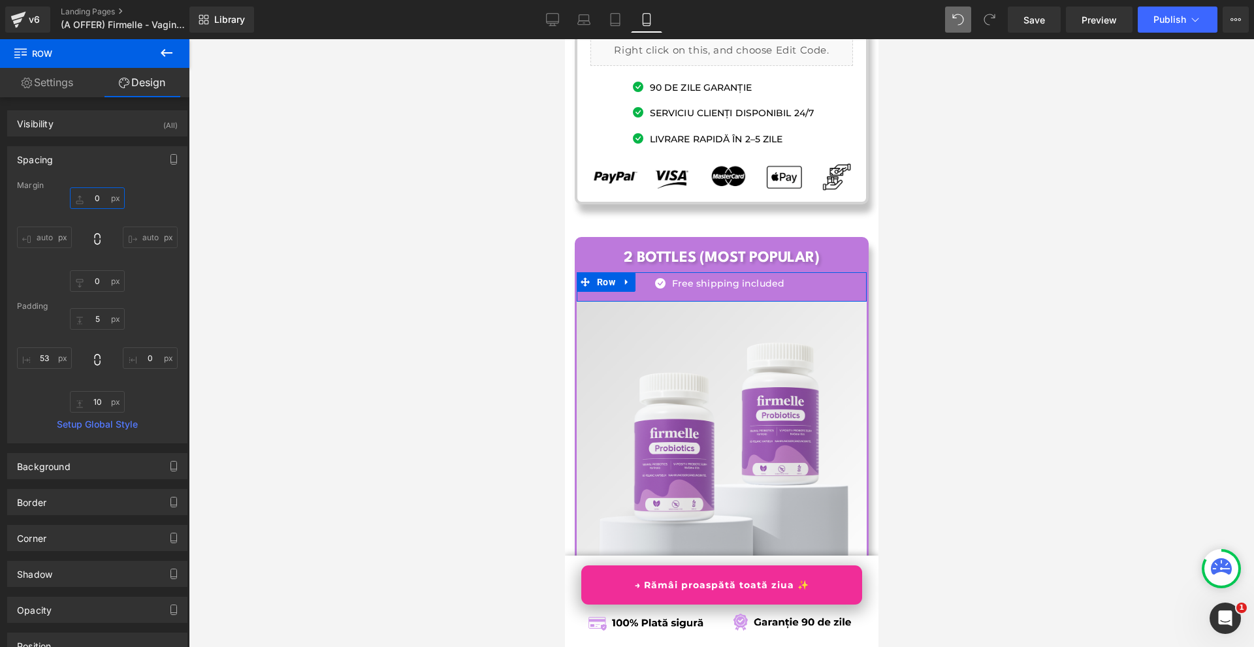
click at [103, 202] on input "0" at bounding box center [97, 198] width 55 height 22
type input "-4"
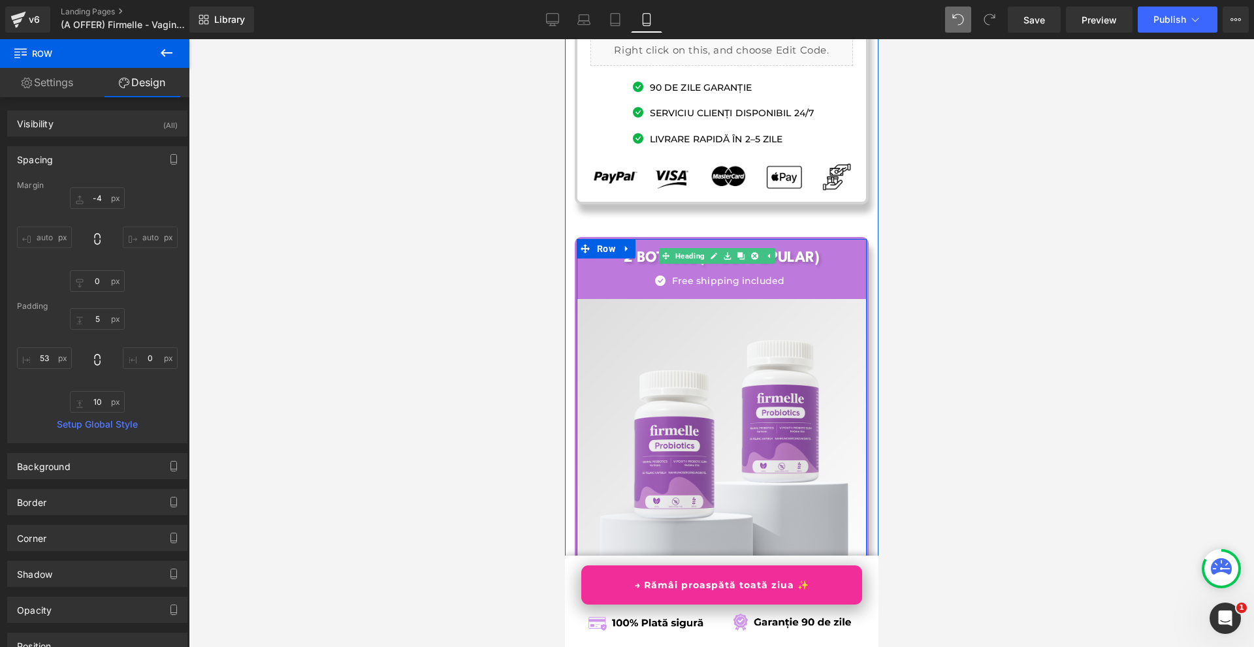
click at [834, 249] on h1 "2 Bottles (Most Popular)" at bounding box center [721, 258] width 290 height 19
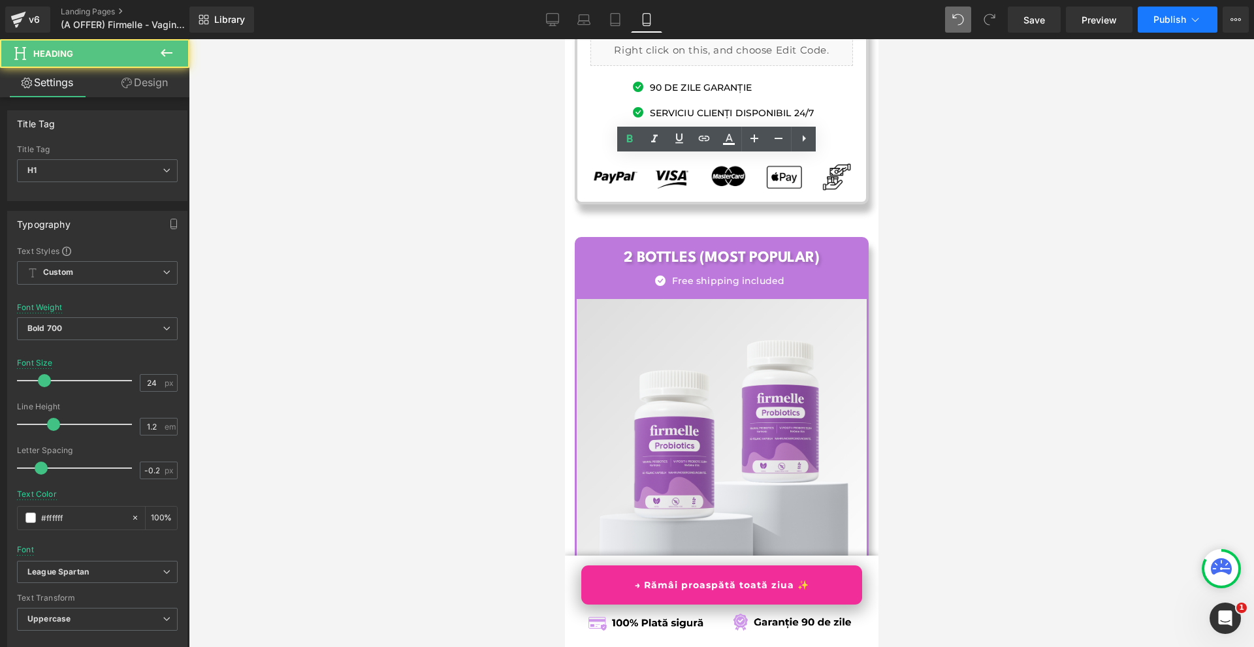
click at [1165, 22] on span "Publish" at bounding box center [1169, 19] width 33 height 10
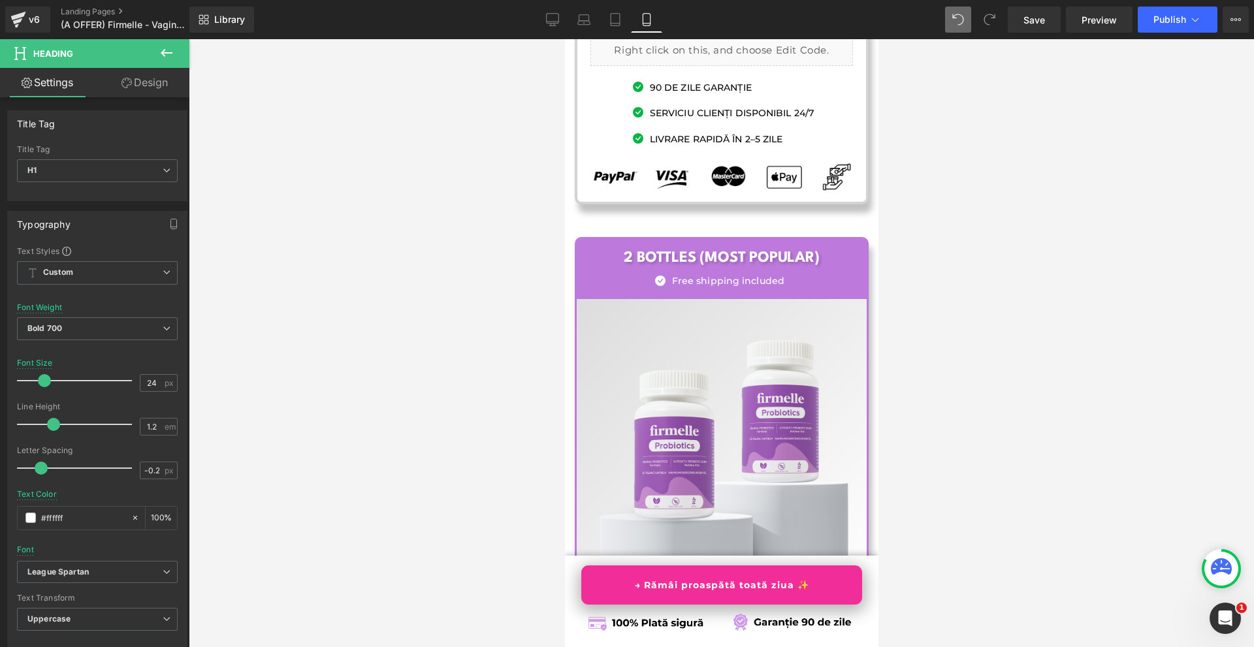
click at [1037, 29] on link "Save" at bounding box center [1033, 20] width 53 height 26
click at [1082, 8] on link "Preview" at bounding box center [1099, 20] width 67 height 26
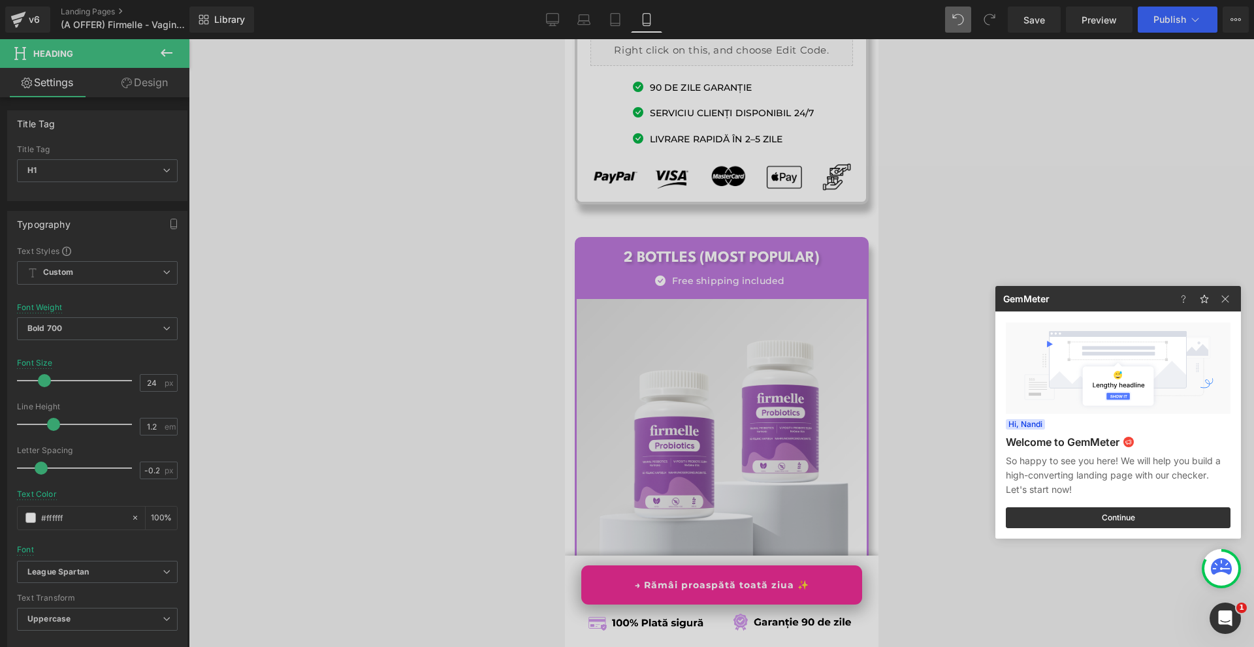
click at [712, 235] on div at bounding box center [627, 323] width 1254 height 647
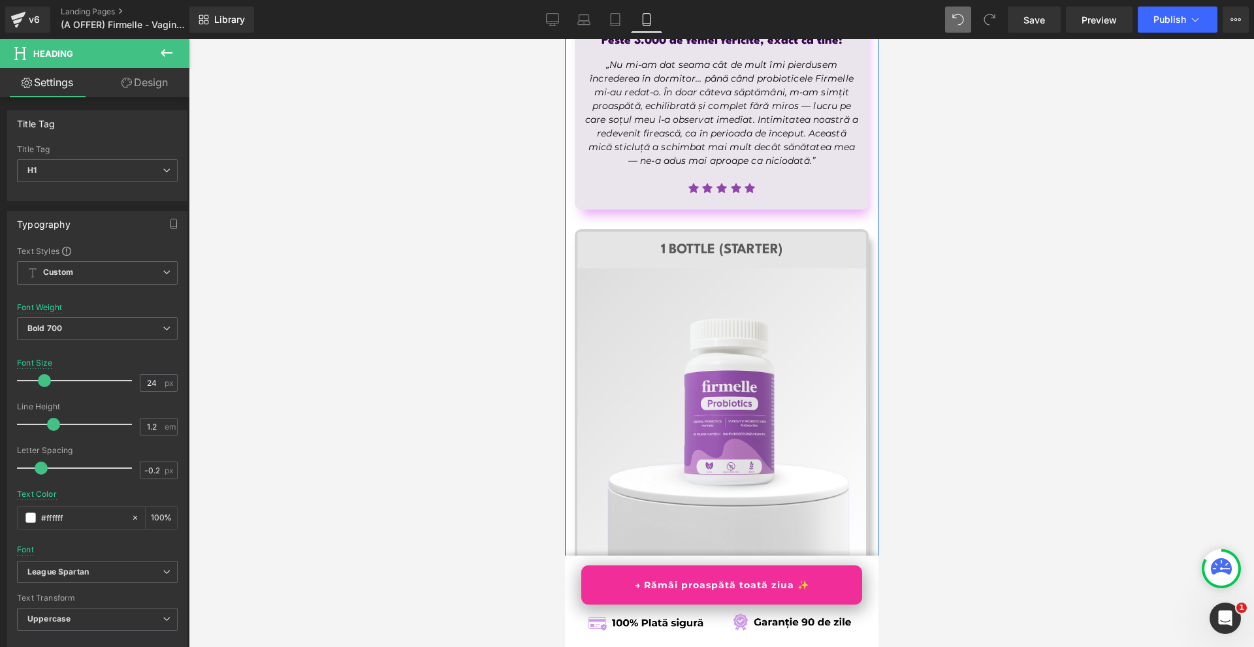
scroll to position [7222, 0]
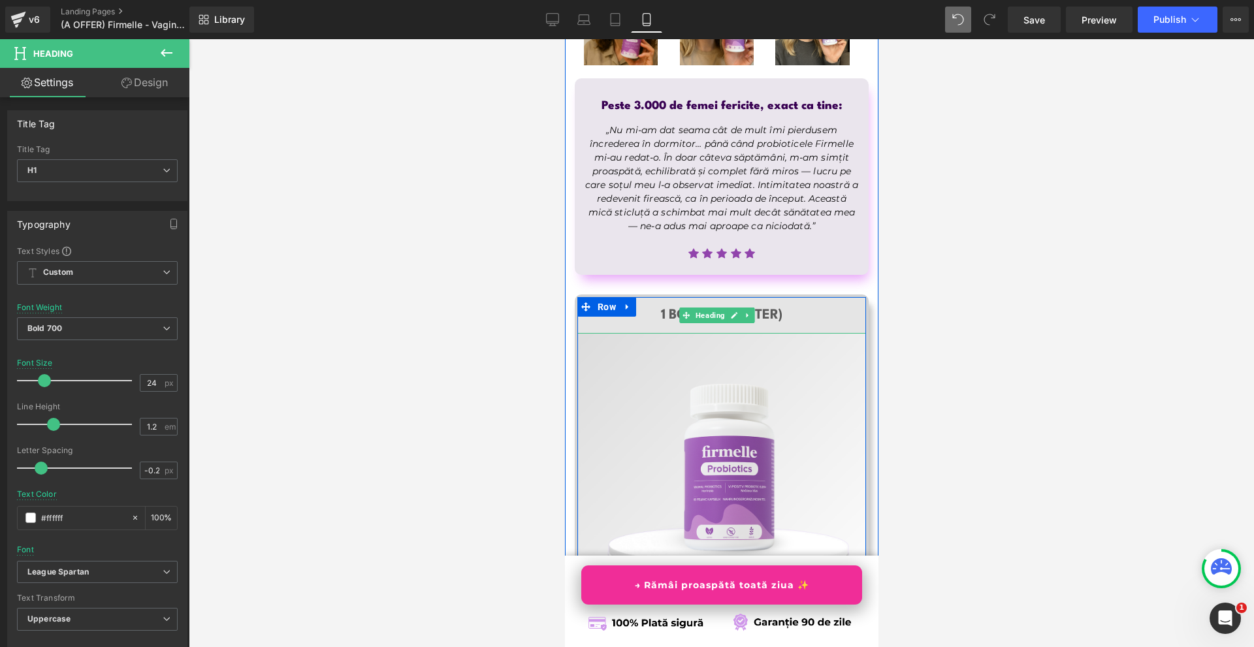
click at [799, 307] on h1 "1 Bottle (Starter)" at bounding box center [721, 315] width 289 height 17
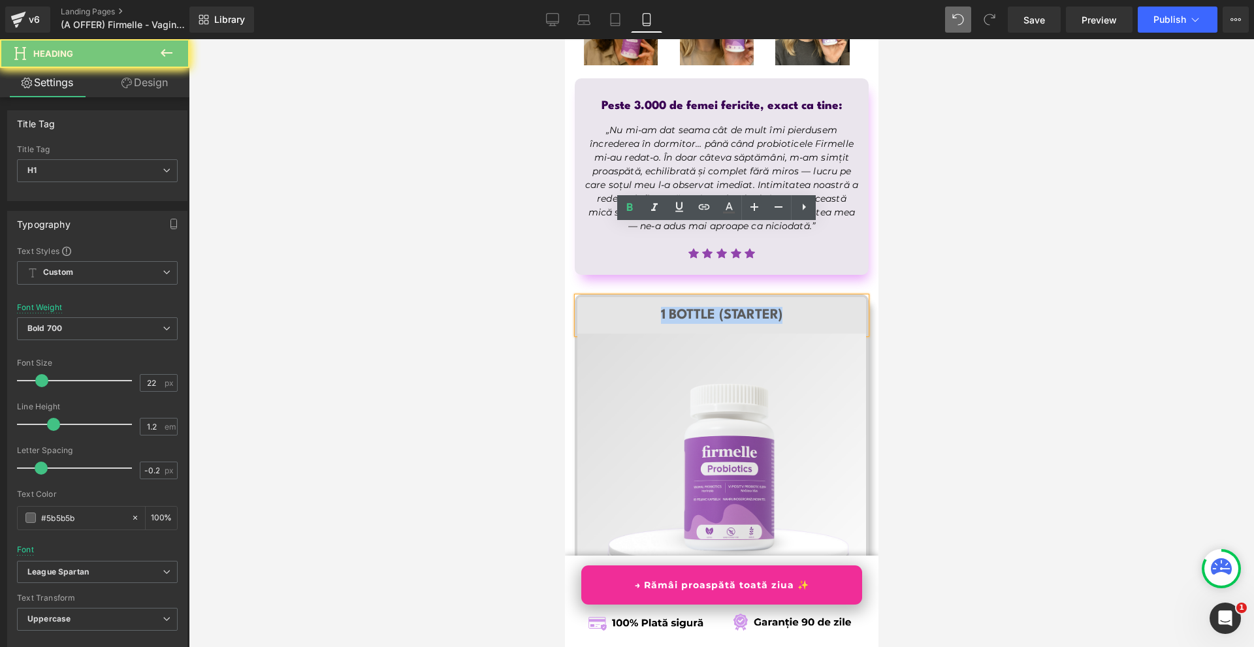
click at [799, 307] on h1 "1 Bottle (Starter)" at bounding box center [721, 315] width 289 height 17
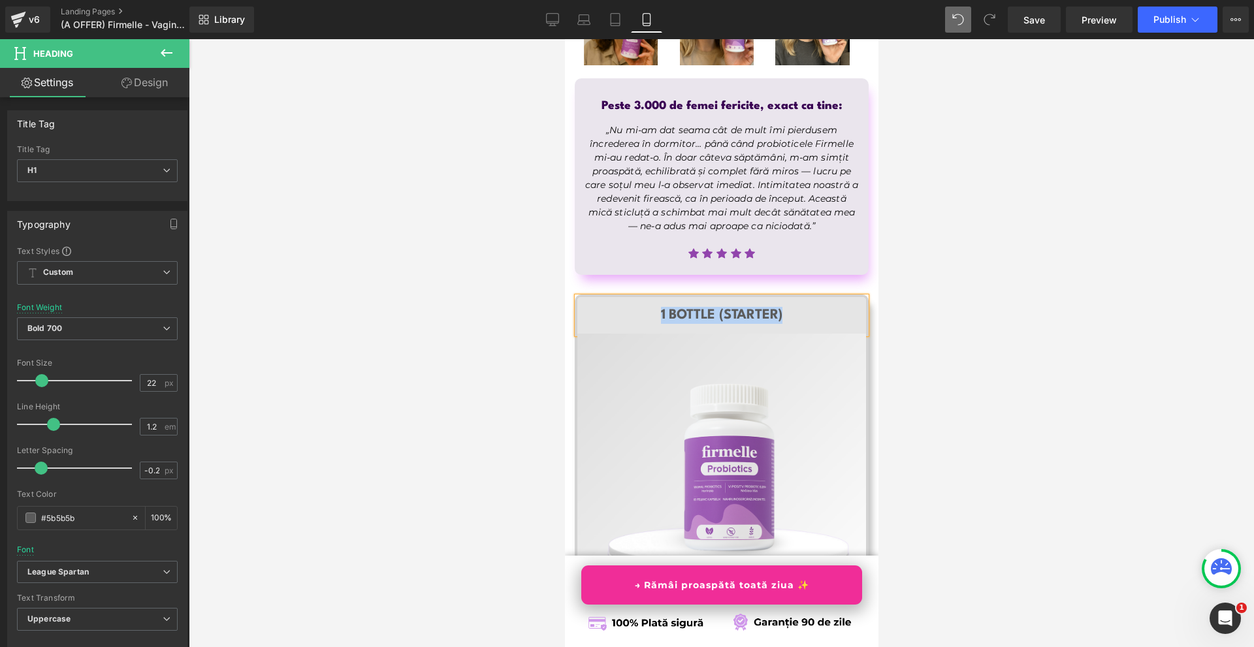
paste div
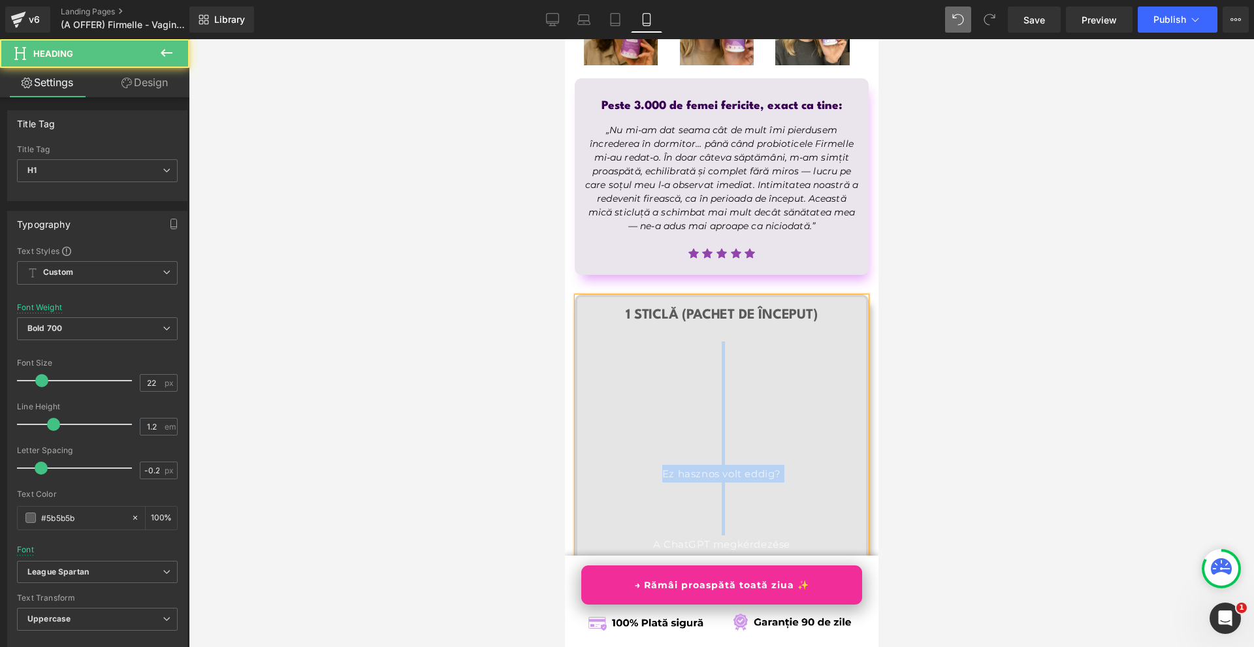
drag, startPoint x: 725, startPoint y: 458, endPoint x: 729, endPoint y: 279, distance: 178.9
click at [727, 297] on div "1 sticlă (Pachet de început) Ez hasznos volt eddig? A ChatGPT megkérdezése" at bounding box center [721, 438] width 289 height 283
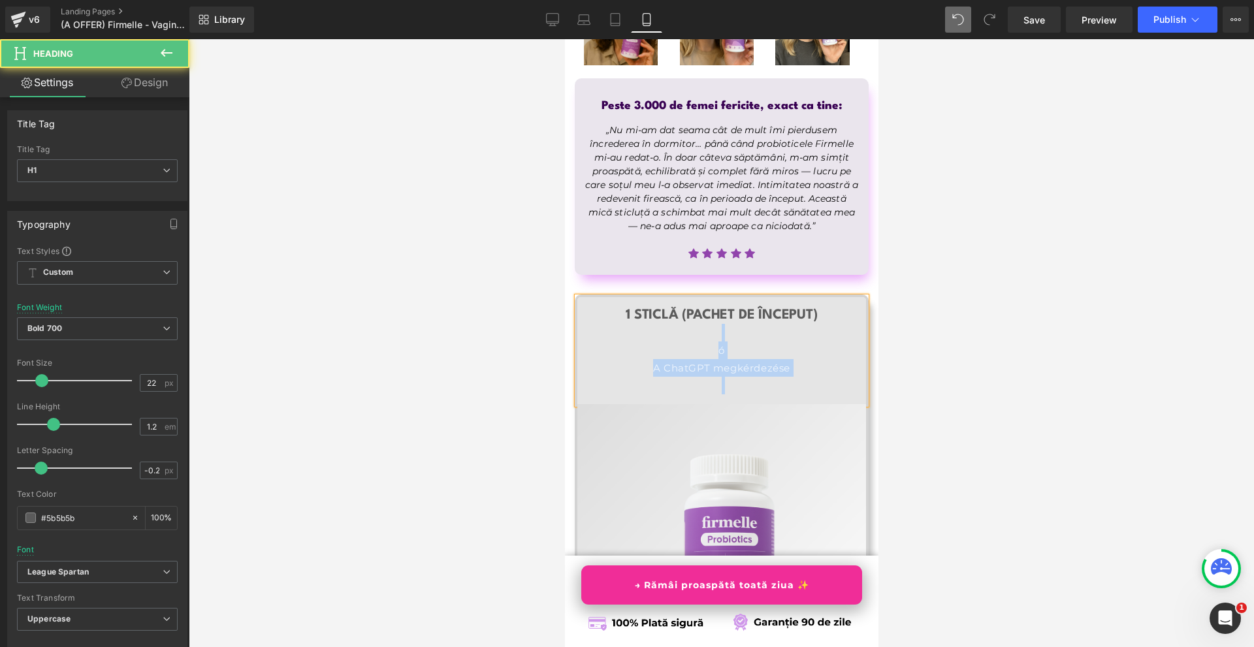
drag, startPoint x: 727, startPoint y: 313, endPoint x: 702, endPoint y: 259, distance: 59.0
click at [692, 377] on div at bounding box center [721, 386] width 289 height 18
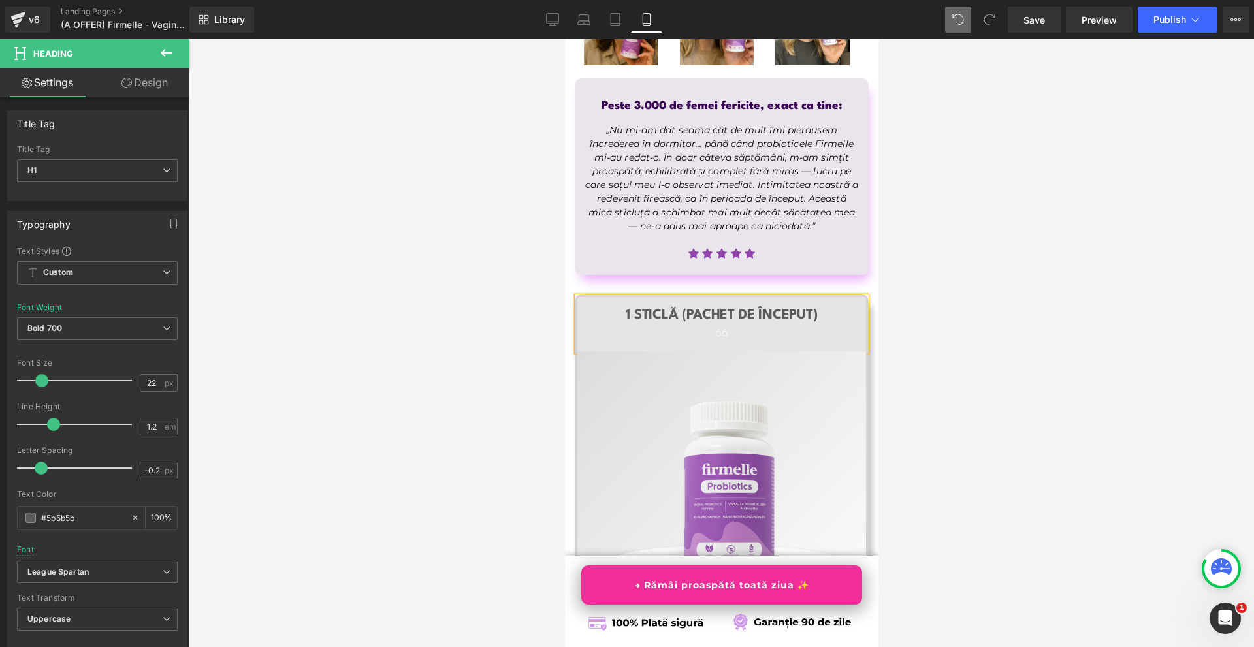
click at [755, 307] on h1 "1 sticlă (Pachet de început)" at bounding box center [721, 315] width 289 height 17
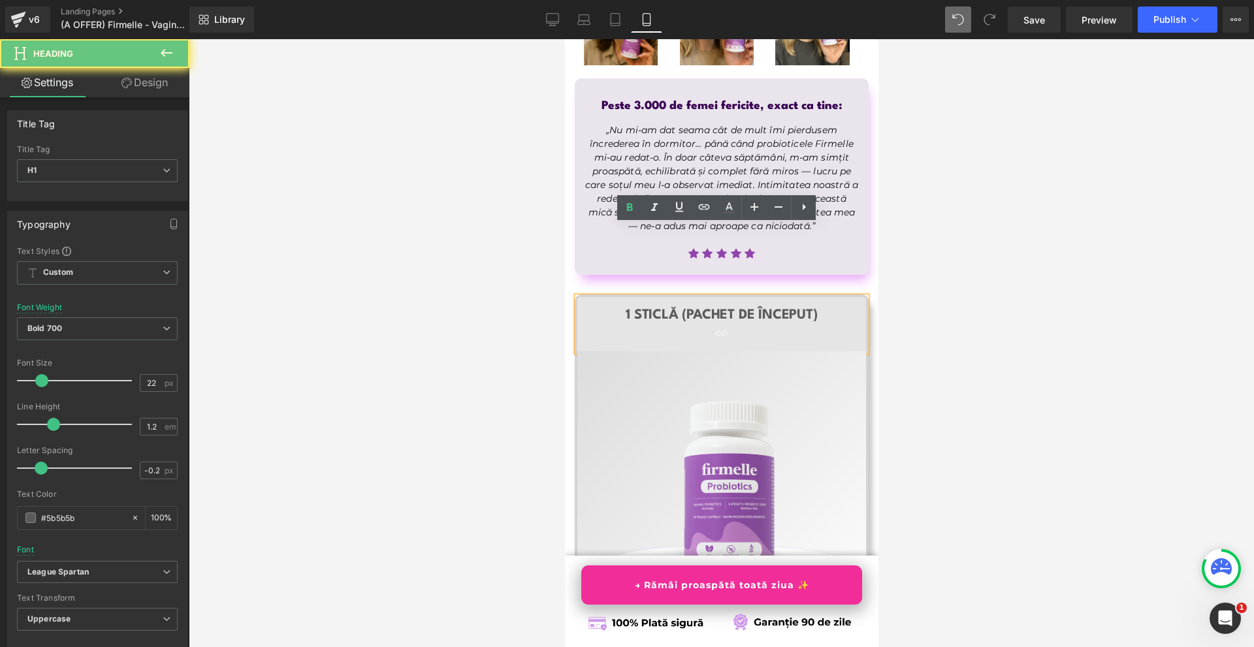
drag, startPoint x: 751, startPoint y: 262, endPoint x: 747, endPoint y: 277, distance: 15.5
click at [750, 324] on div "óó" at bounding box center [721, 333] width 289 height 18
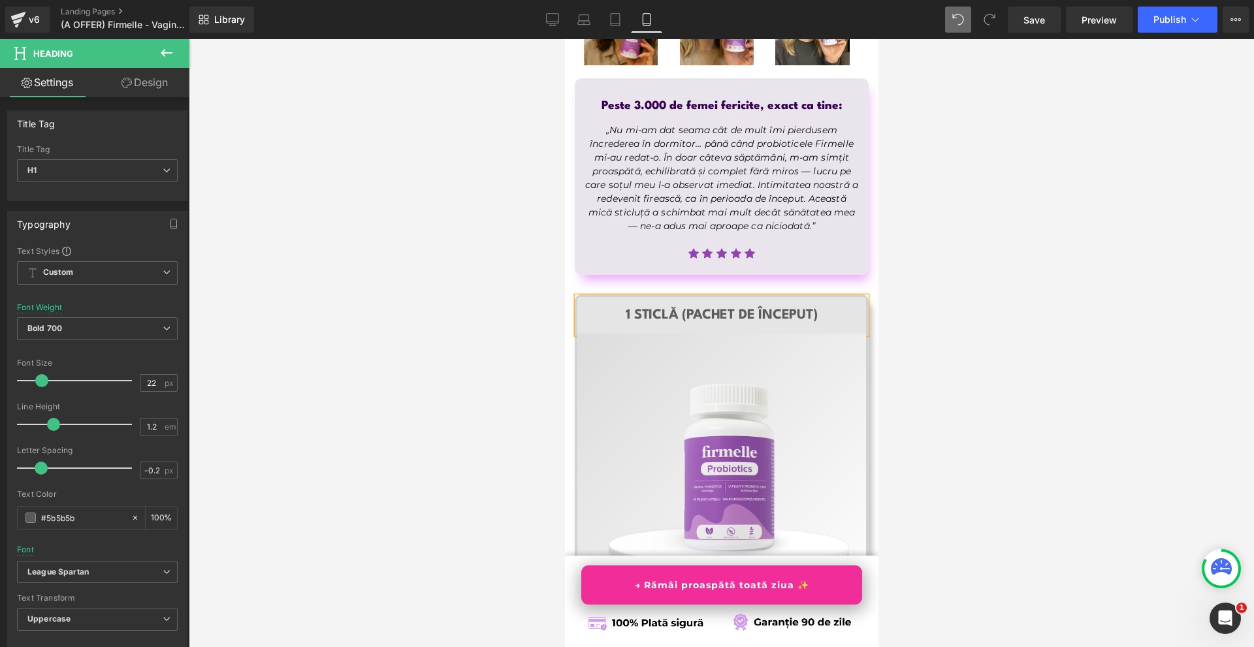
drag, startPoint x: 964, startPoint y: 249, endPoint x: 956, endPoint y: 249, distance: 7.9
click at [961, 249] on div at bounding box center [721, 343] width 1065 height 608
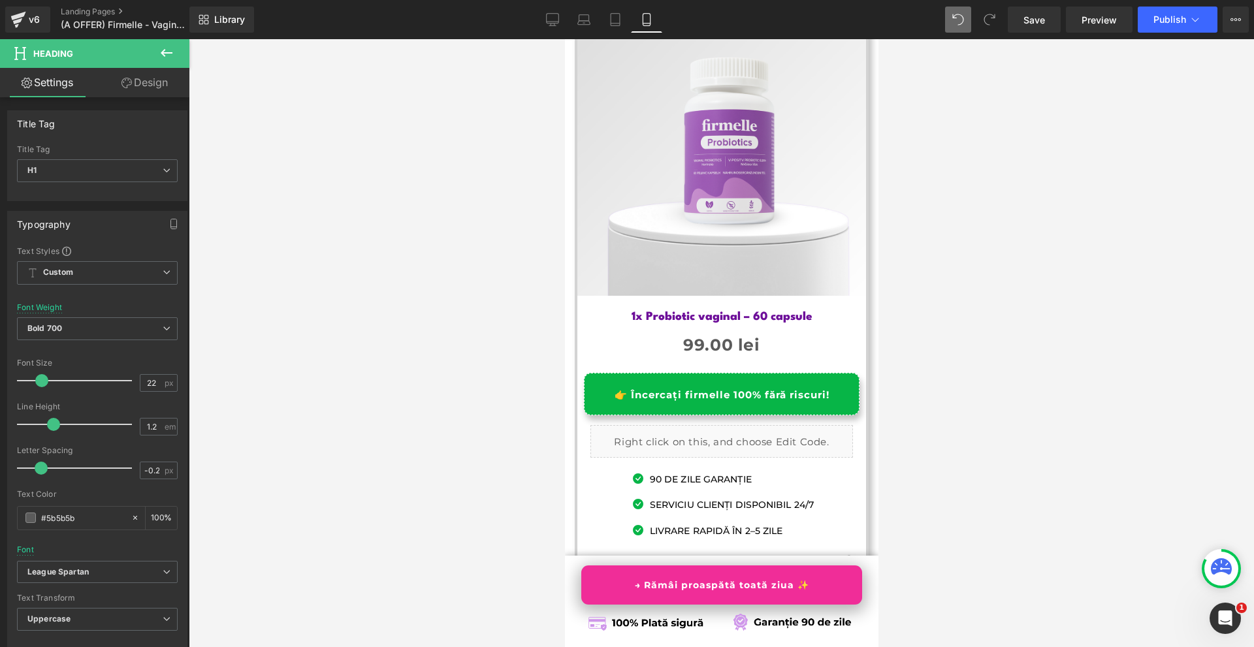
scroll to position [7809, 0]
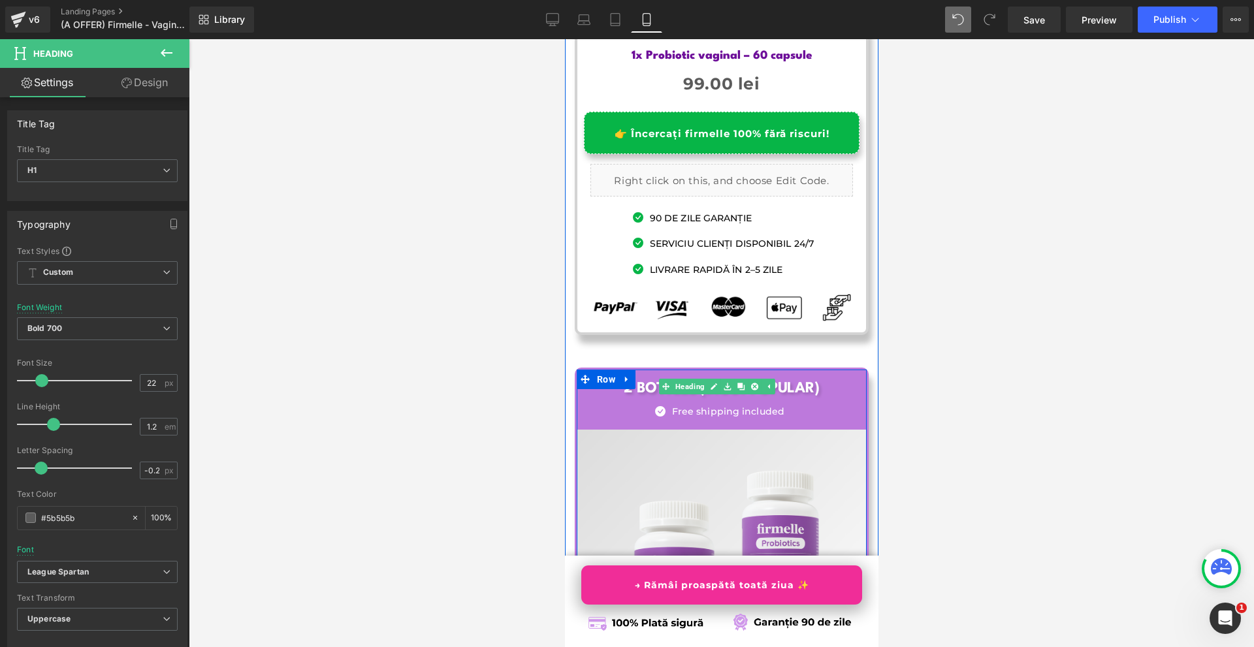
click at [798, 379] on h1 "2 Bottles (Most Popular)" at bounding box center [721, 388] width 290 height 19
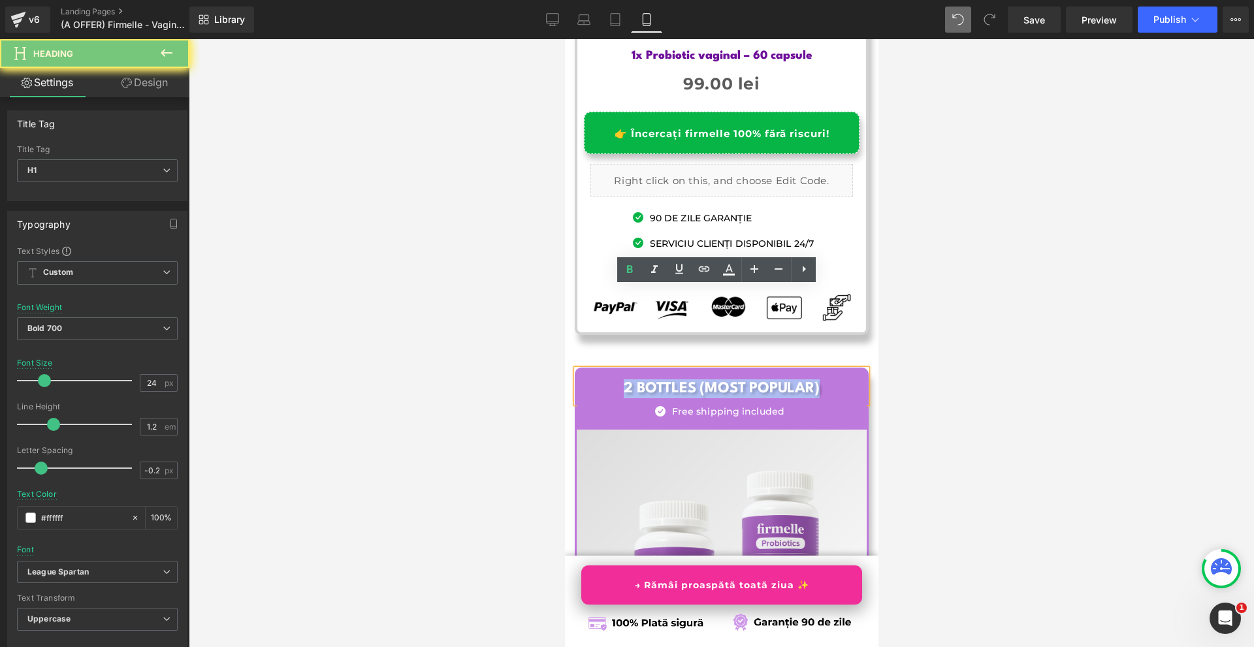
click at [798, 379] on h1 "2 Bottles (Most Popular)" at bounding box center [721, 388] width 290 height 19
copy h1 "2 Bottles (Most Popular)"
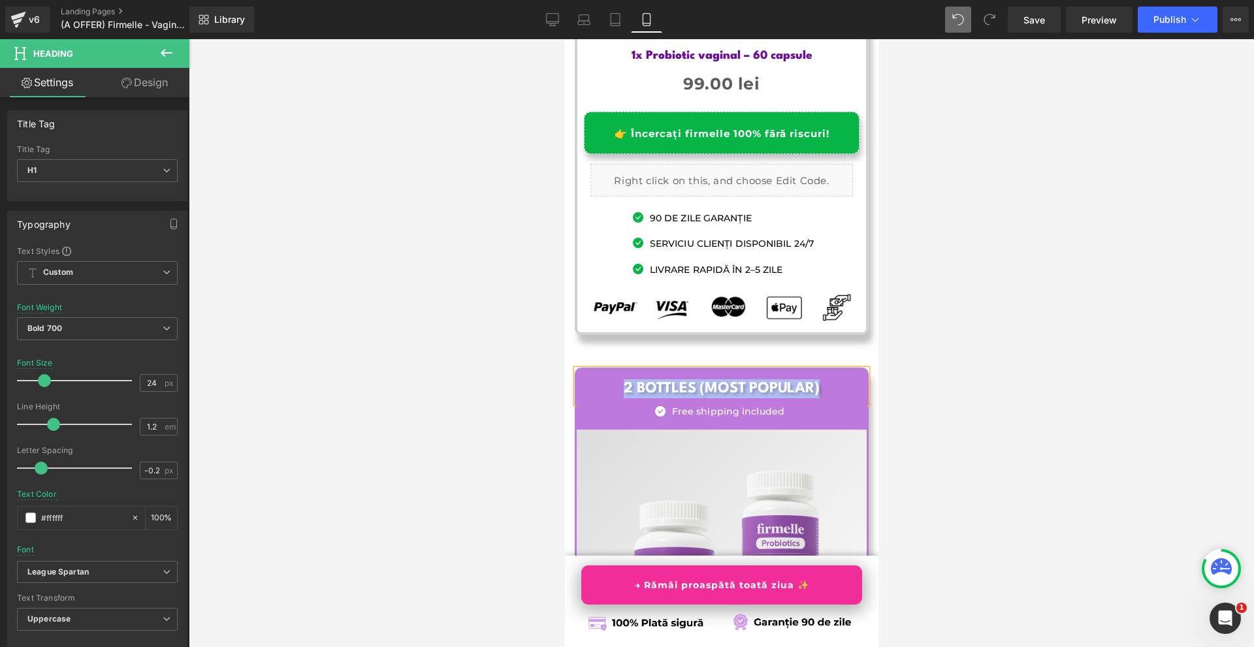
paste div
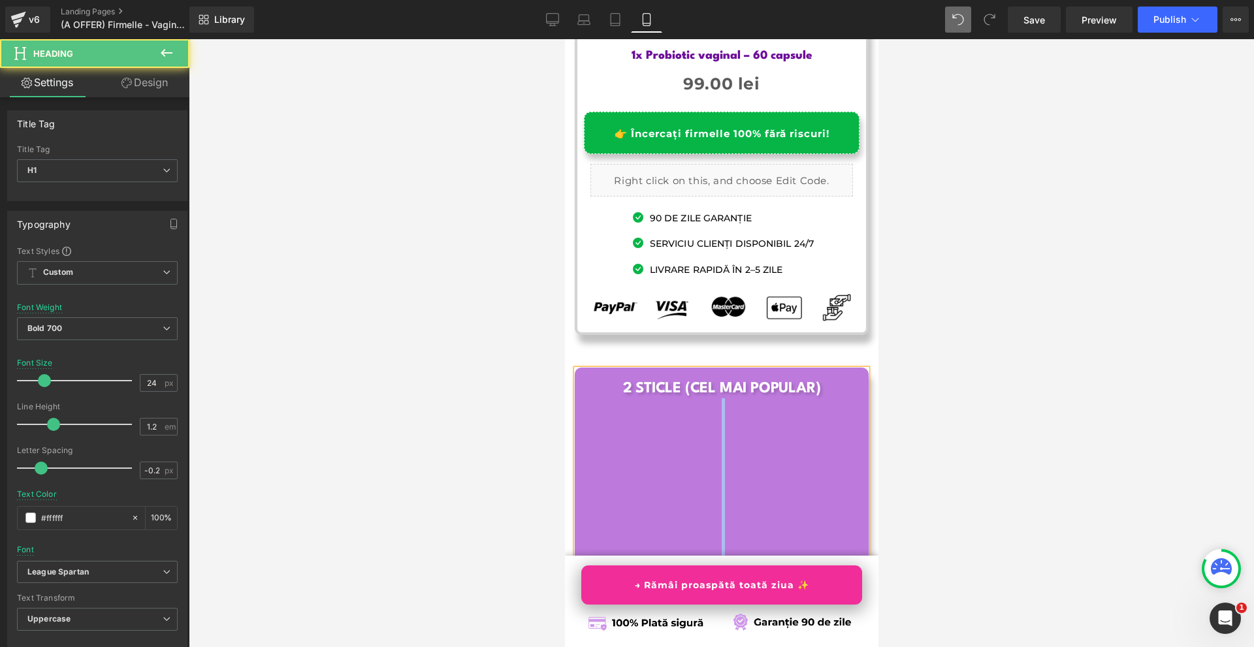
drag, startPoint x: 778, startPoint y: 505, endPoint x: 686, endPoint y: 321, distance: 206.1
click at [686, 370] on div "2 sticle (Cel mai popular) A ChatGPT megkérdezése" at bounding box center [721, 483] width 290 height 227
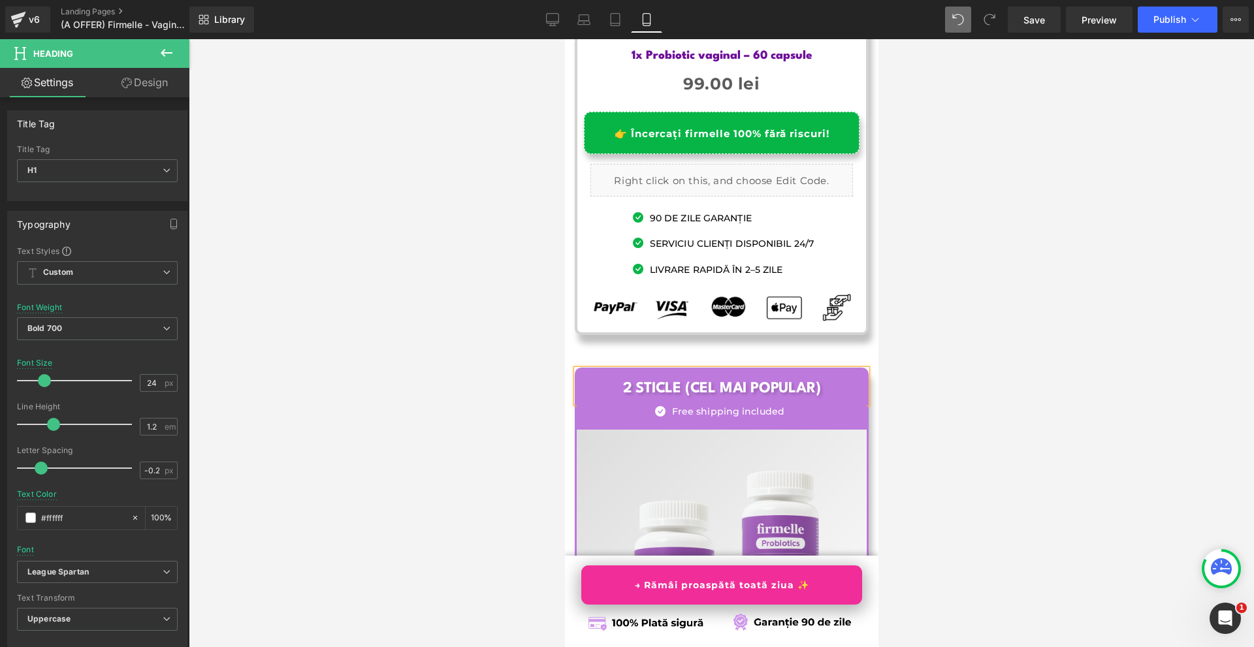
click at [1045, 322] on div at bounding box center [721, 343] width 1065 height 608
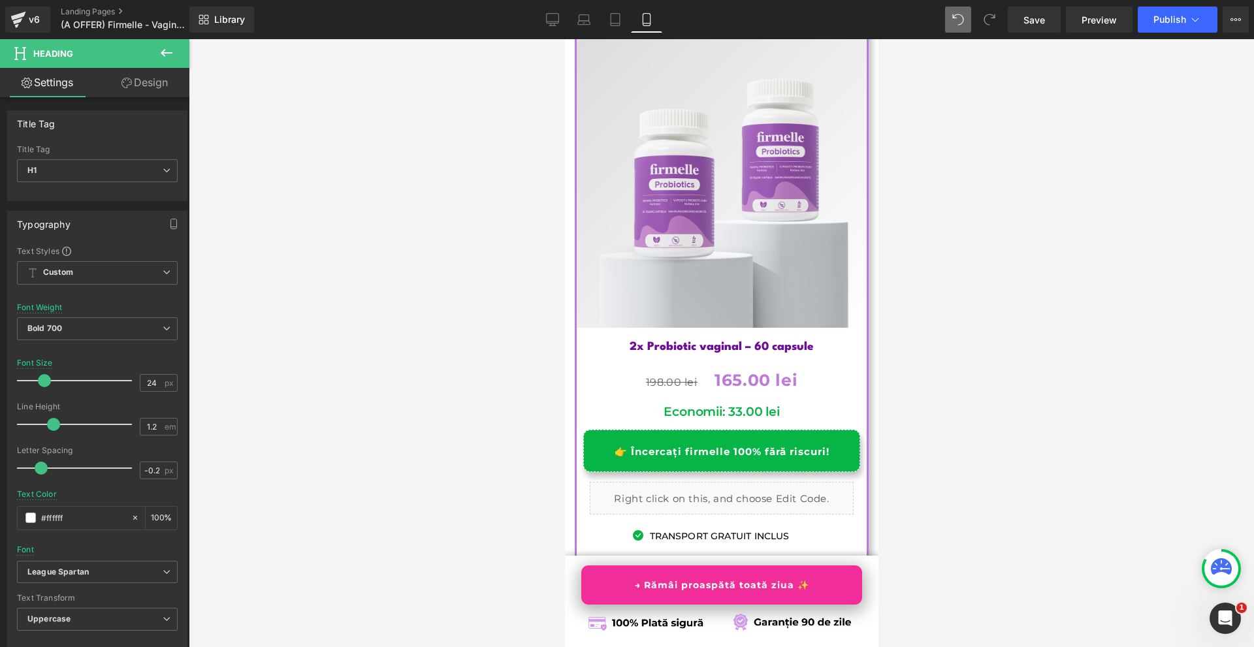
scroll to position [8527, 0]
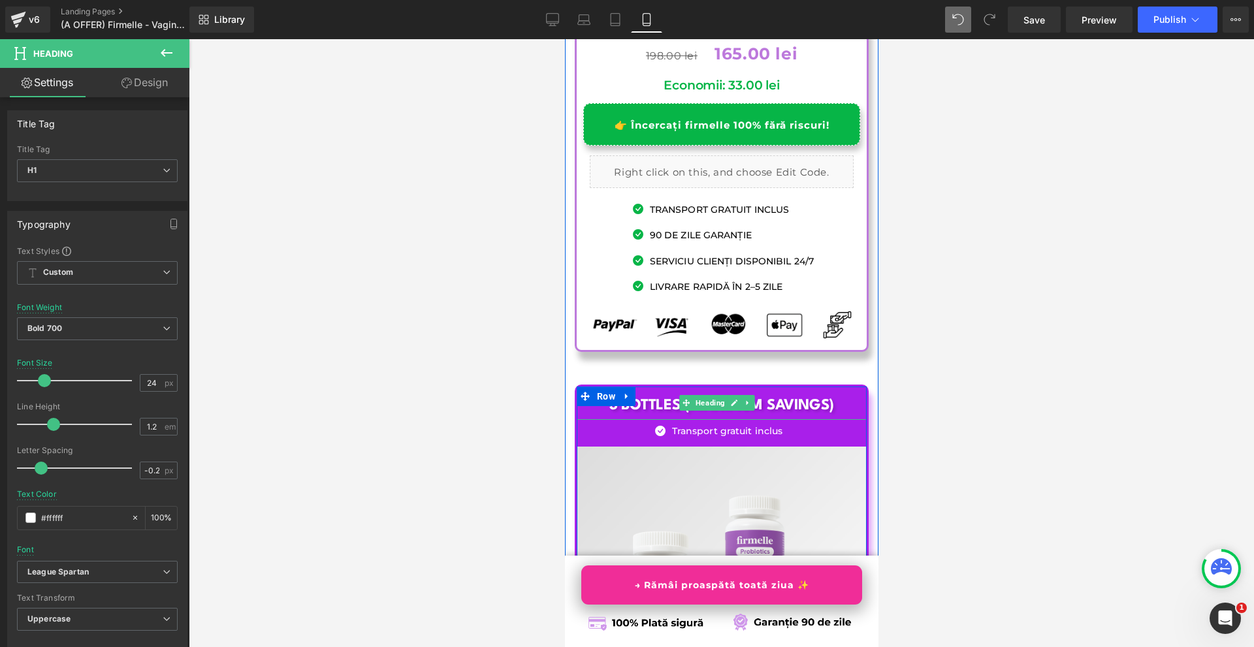
click at [804, 396] on h1 "3 Bottles (Maximum Savings)" at bounding box center [721, 405] width 290 height 19
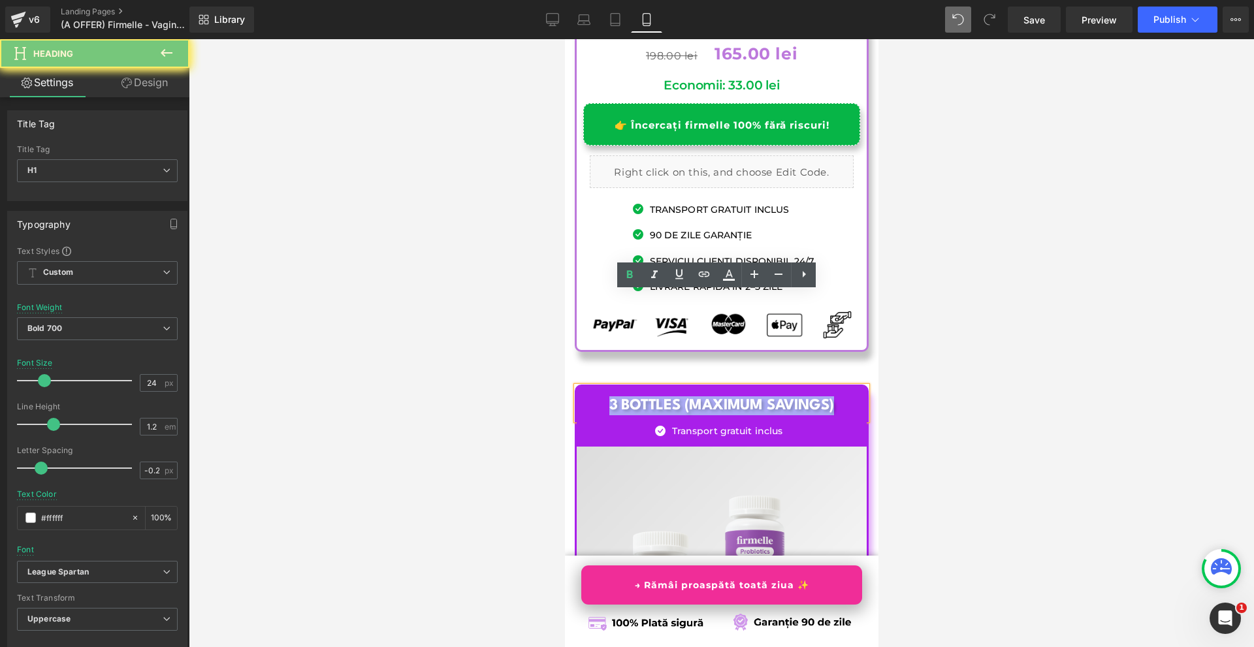
click at [804, 396] on h1 "3 Bottles (Maximum Savings)" at bounding box center [721, 405] width 290 height 19
copy h1 "3 Bottles (Maximum Savings)"
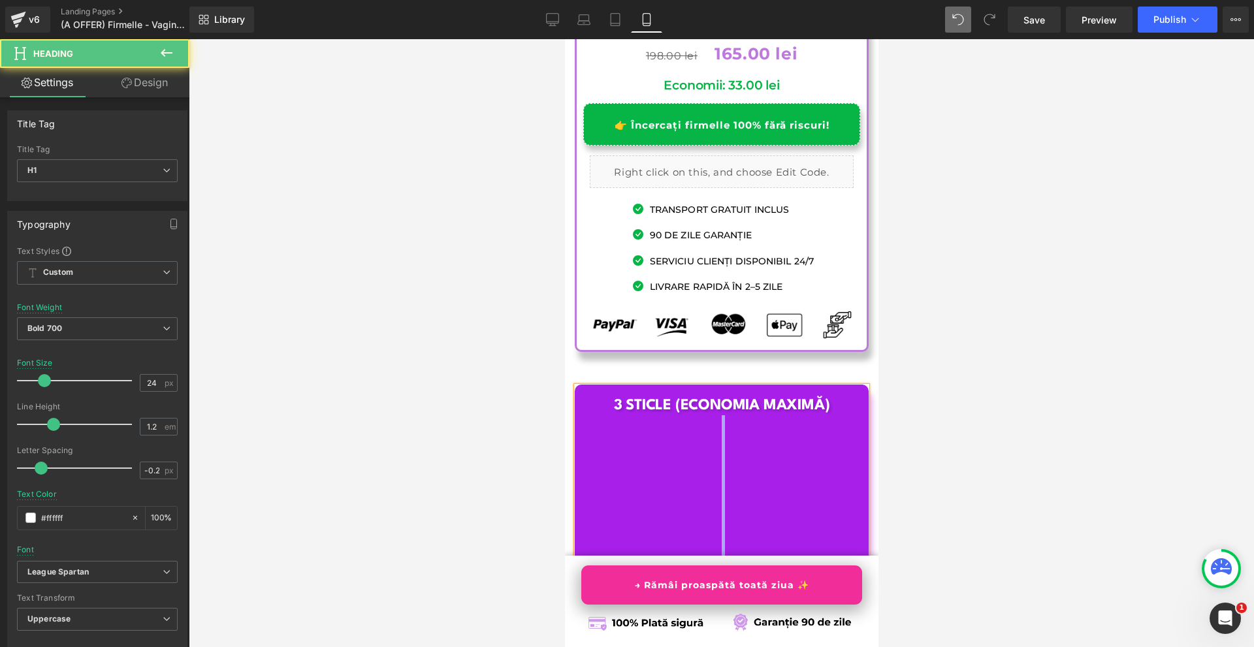
drag, startPoint x: 710, startPoint y: 486, endPoint x: 713, endPoint y: 323, distance: 163.3
click at [713, 387] on div "3 sticle (Economia maximă) A ChatGPT megkérdezése" at bounding box center [721, 500] width 290 height 227
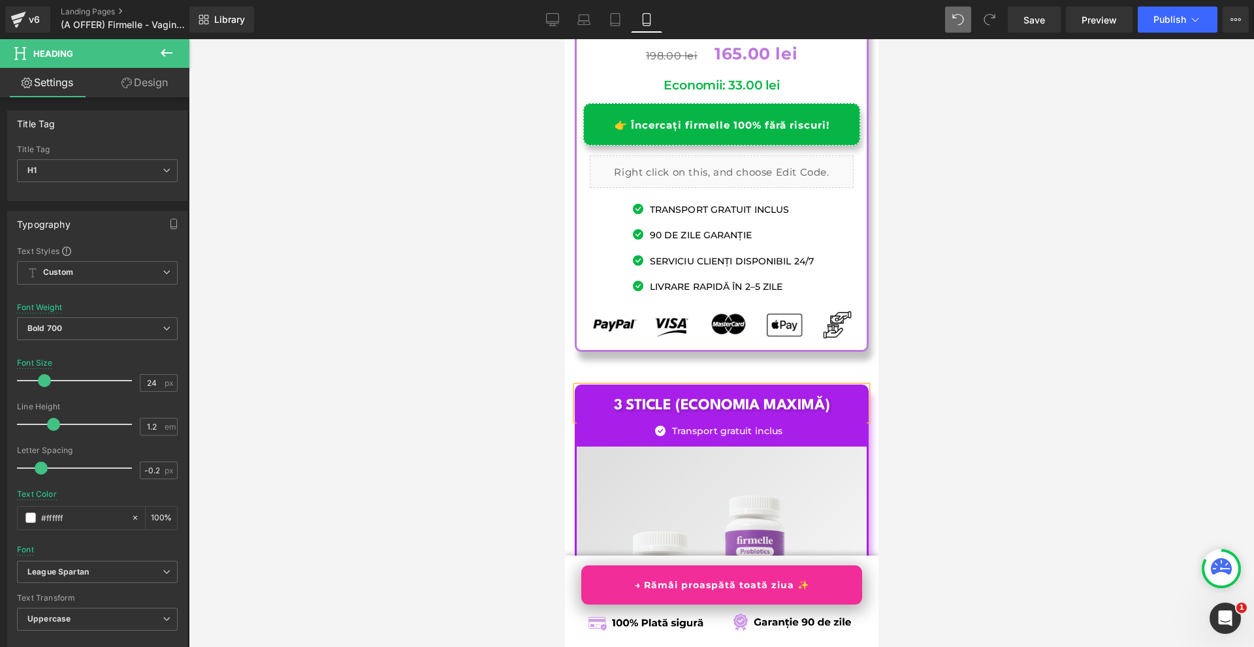
click at [954, 304] on div at bounding box center [721, 343] width 1065 height 608
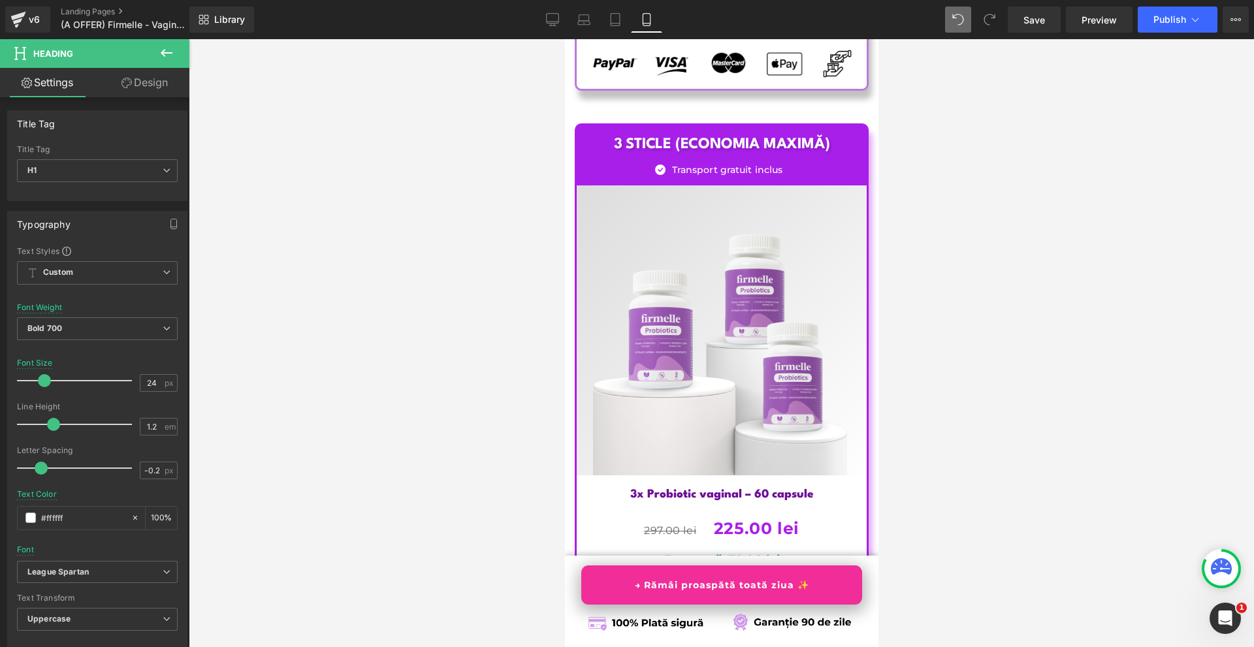
scroll to position [8854, 0]
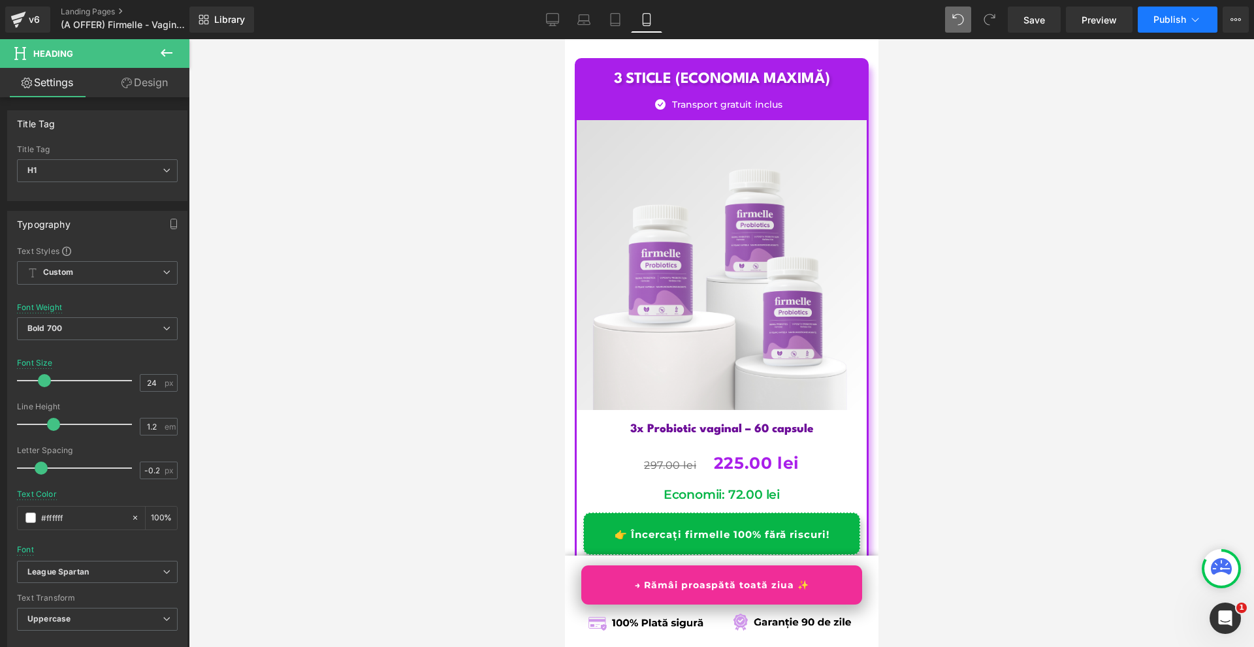
click at [1185, 23] on span "Publish" at bounding box center [1169, 19] width 33 height 10
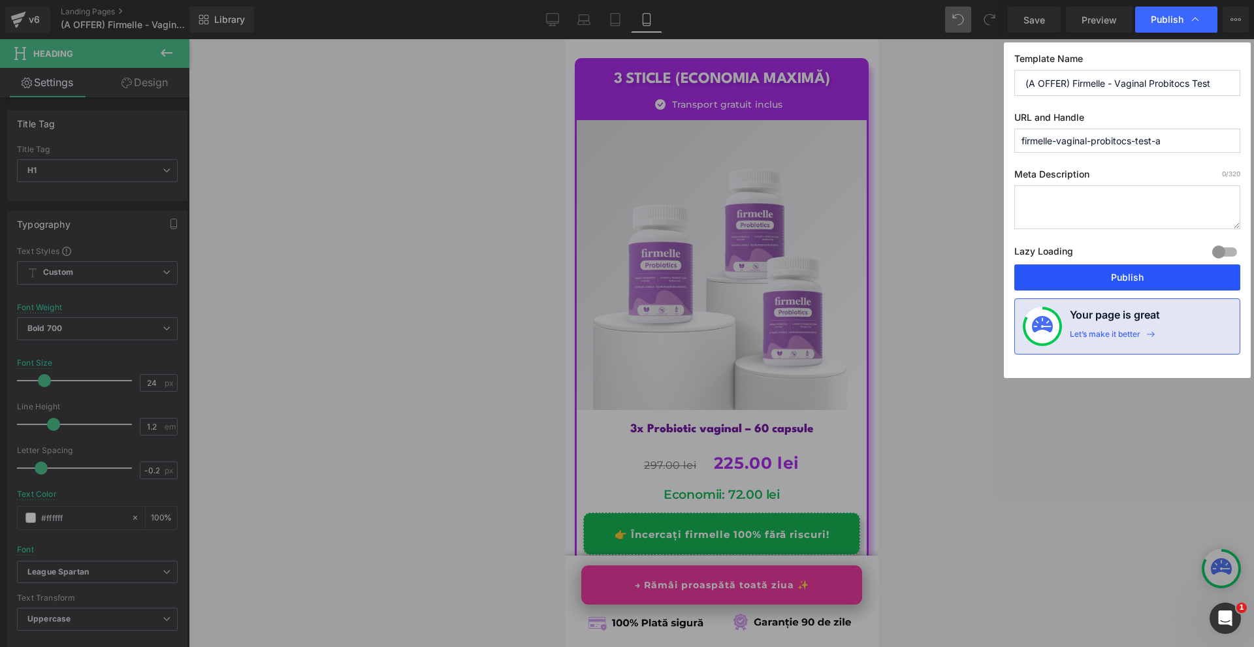
click at [1160, 277] on button "Publish" at bounding box center [1127, 277] width 226 height 26
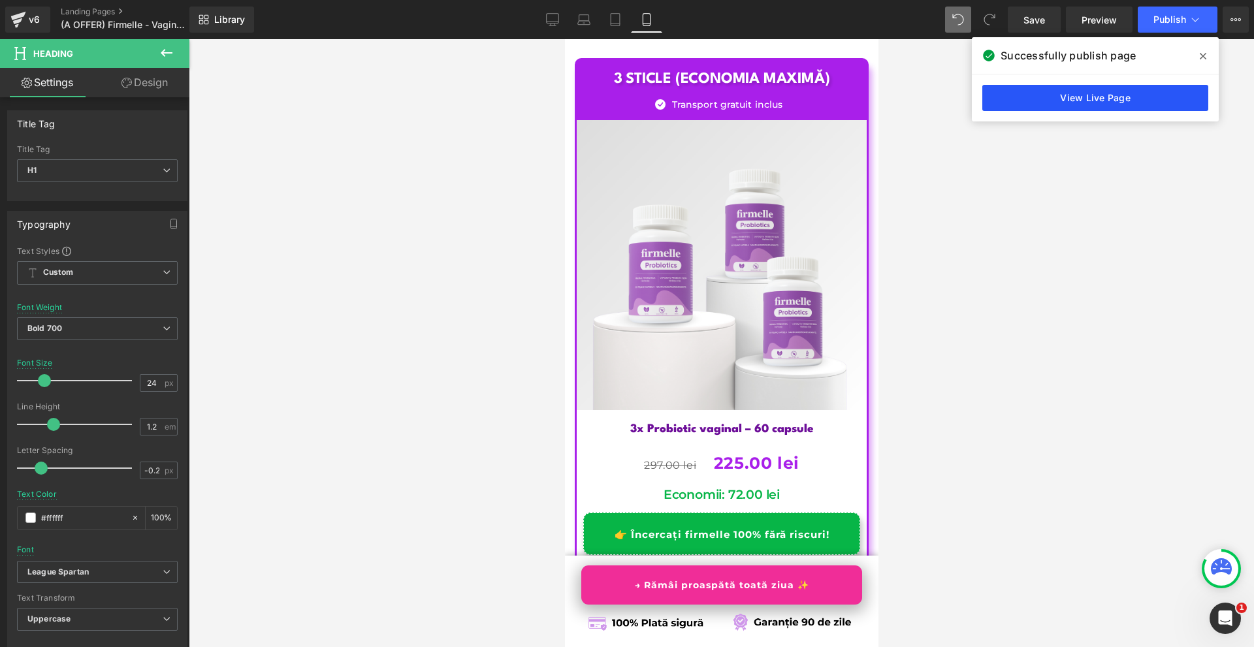
click at [1122, 100] on link "View Live Page" at bounding box center [1095, 98] width 226 height 26
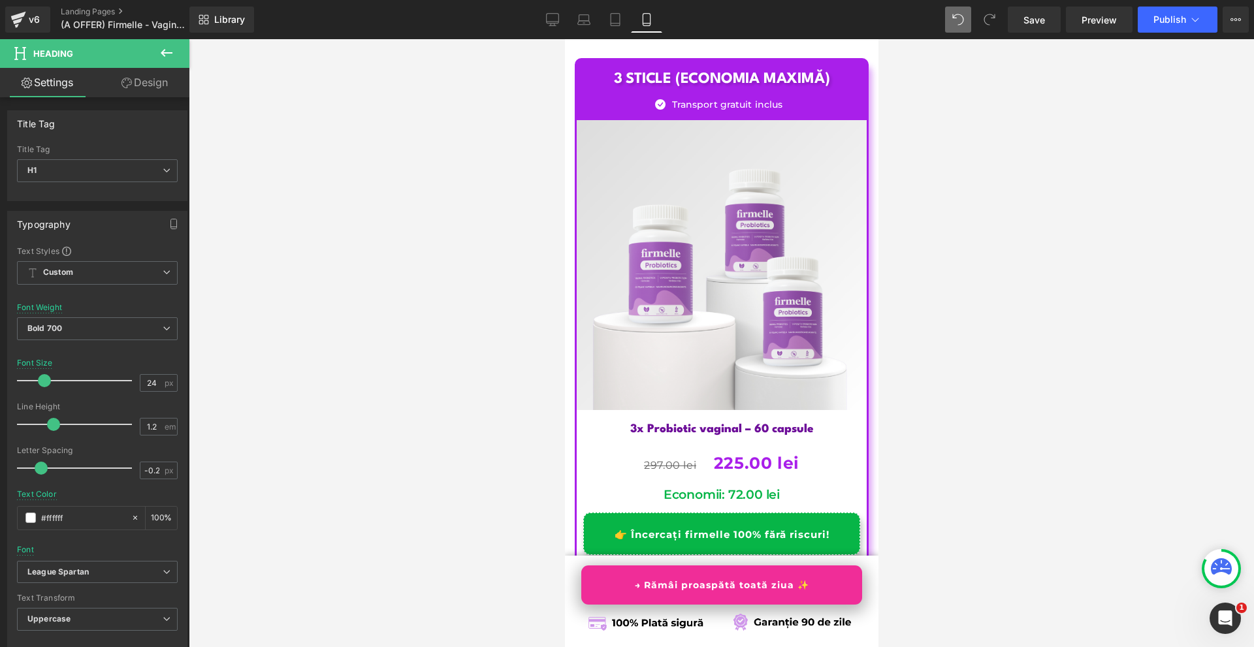
scroll to position [8527, 0]
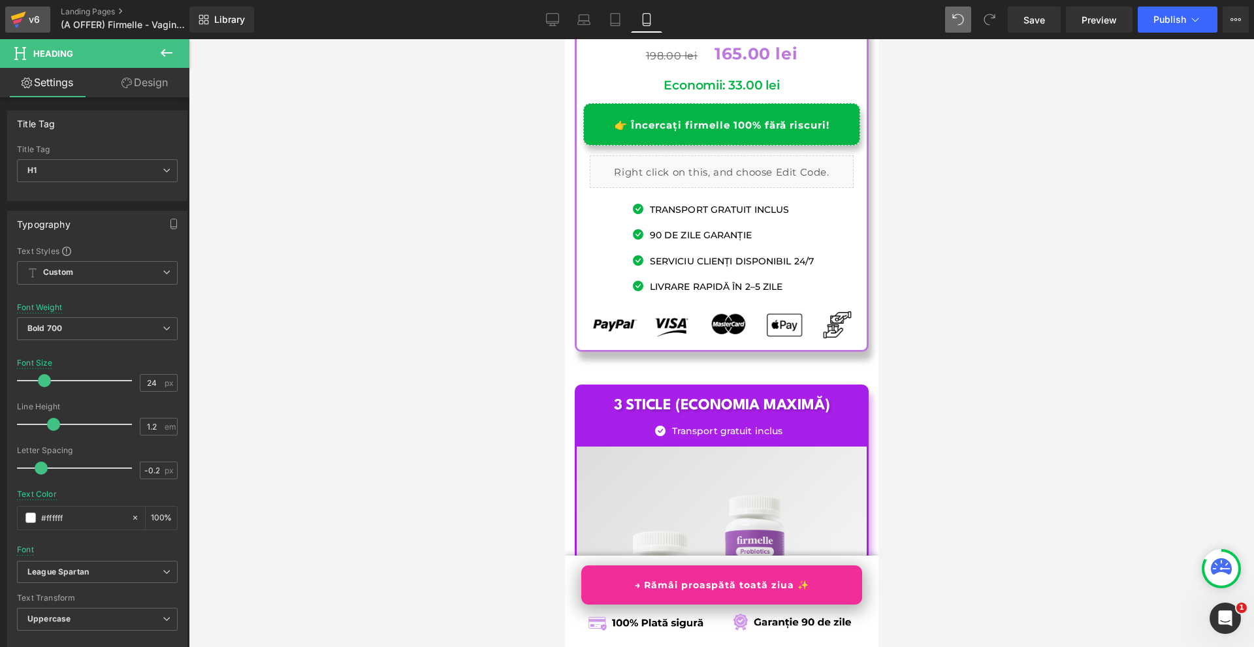
click at [16, 18] on icon at bounding box center [18, 16] width 15 height 8
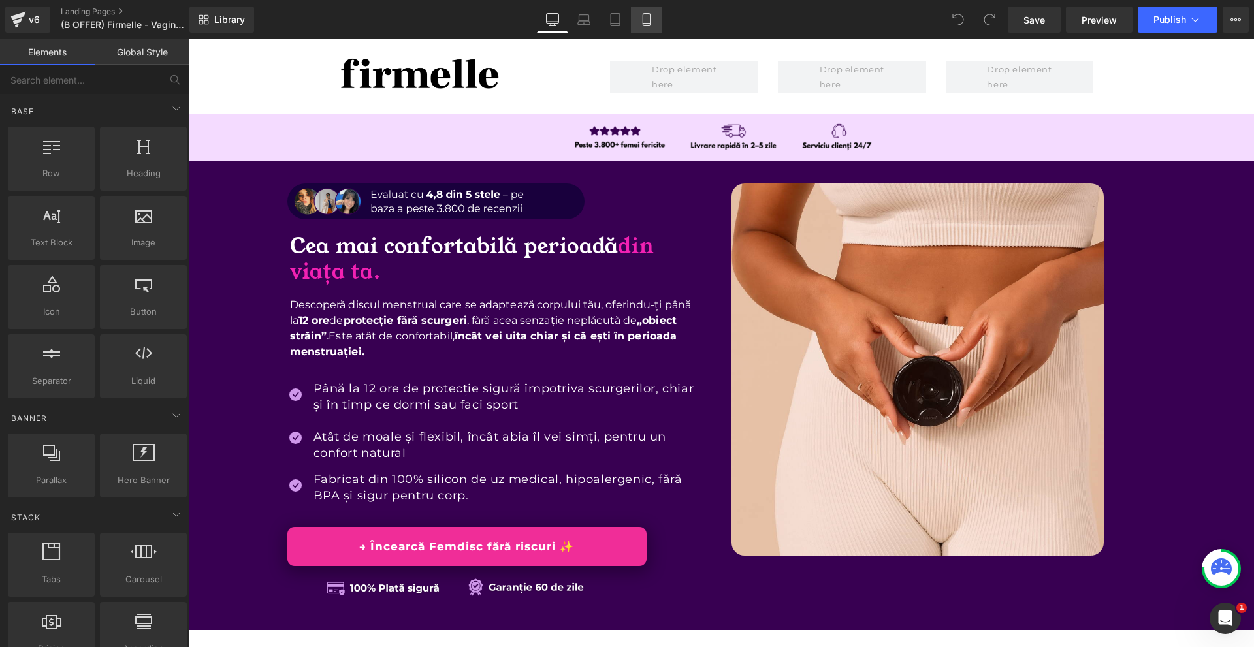
click at [650, 16] on icon at bounding box center [645, 20] width 7 height 12
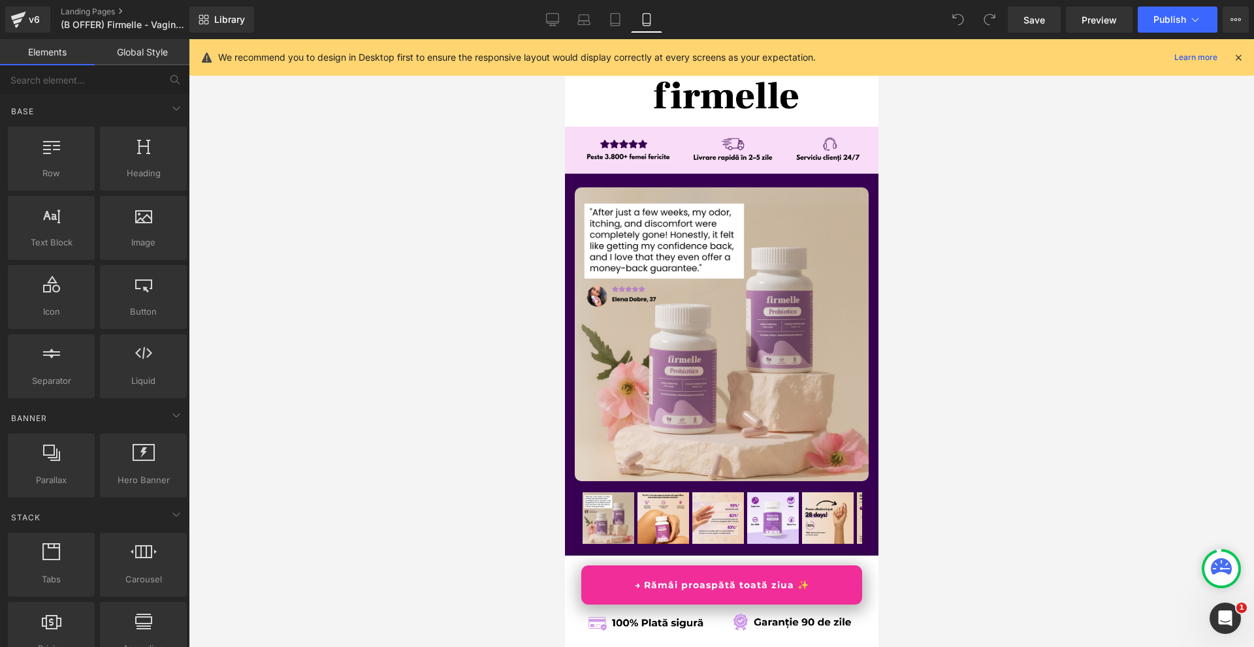
drag, startPoint x: 313, startPoint y: 161, endPoint x: 894, endPoint y: 192, distance: 582.5
click at [1218, 67] on div "We recommend you to design in Desktop first to ensure the responsive layout wou…" at bounding box center [721, 57] width 1064 height 37
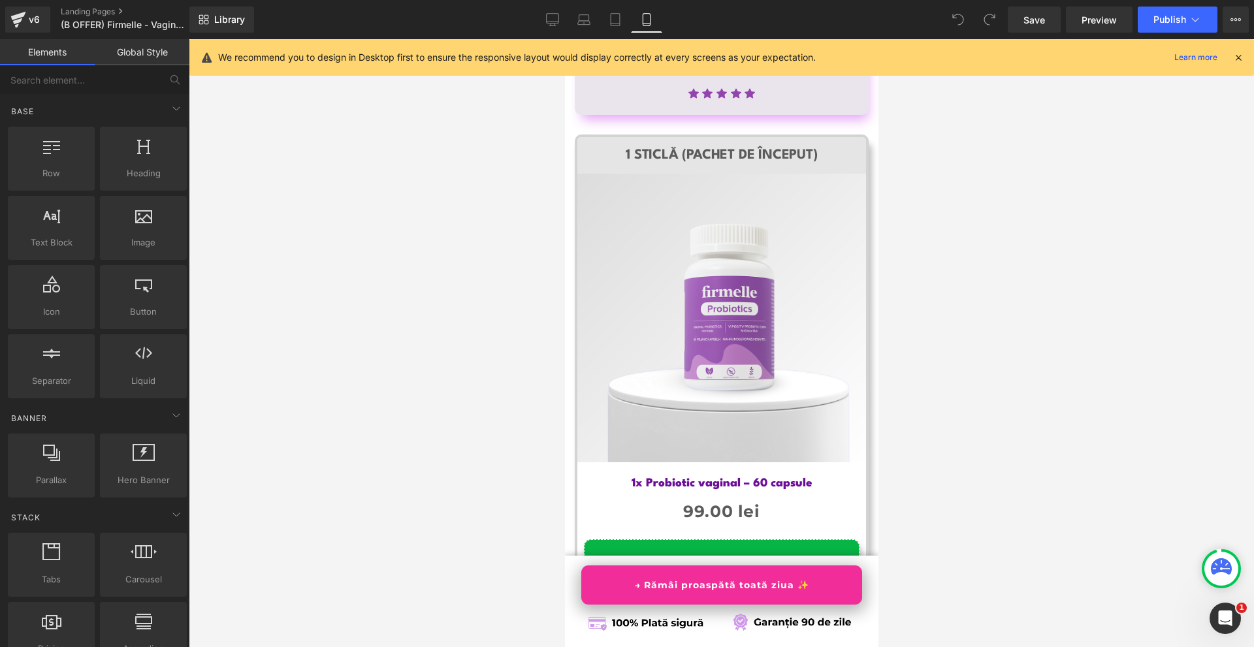
scroll to position [7274, 0]
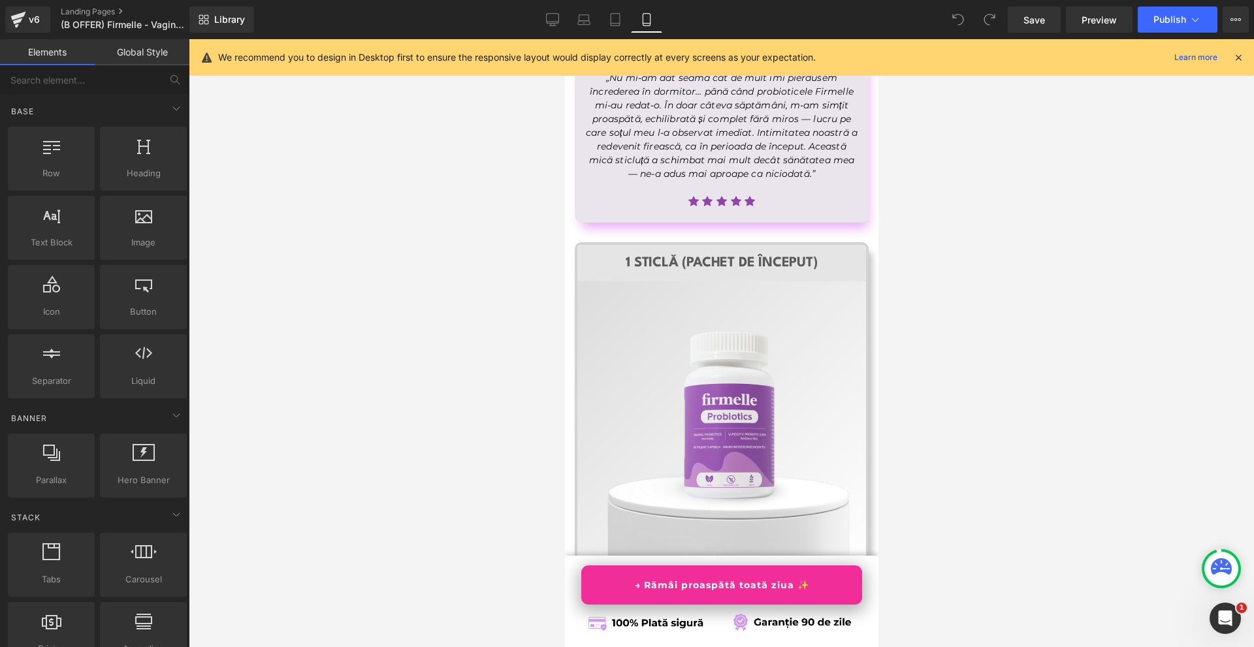
drag, startPoint x: 871, startPoint y: 86, endPoint x: 1458, endPoint y: 466, distance: 699.2
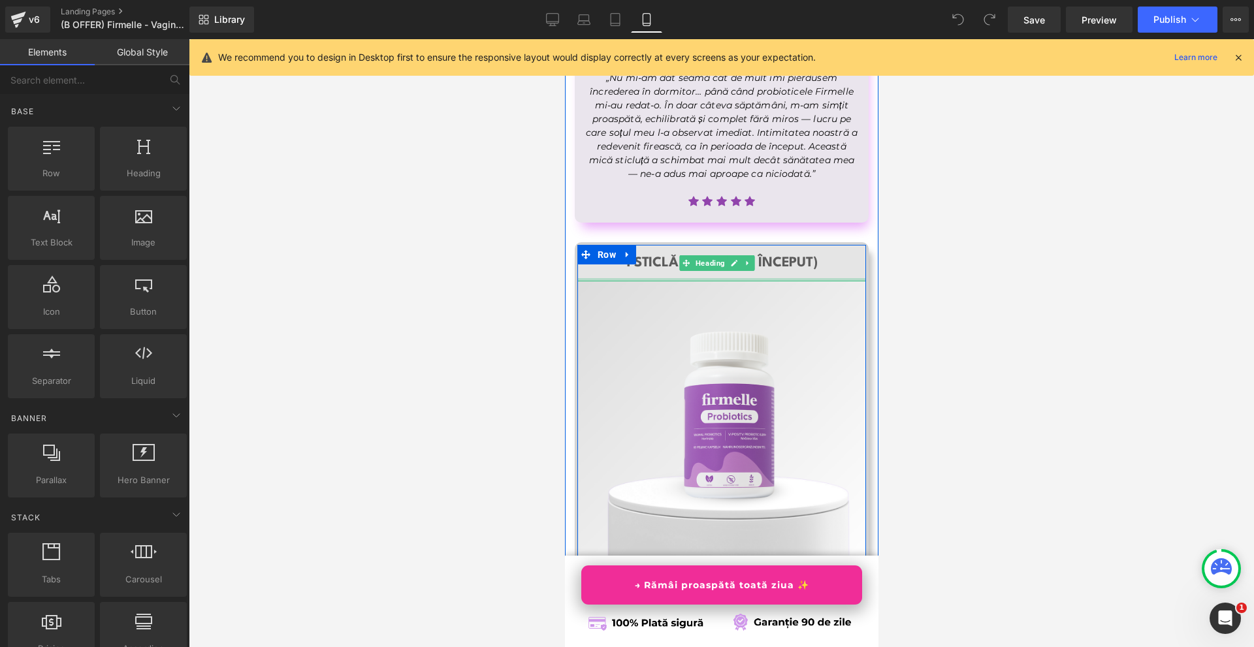
click at [711, 278] on div at bounding box center [721, 279] width 289 height 3
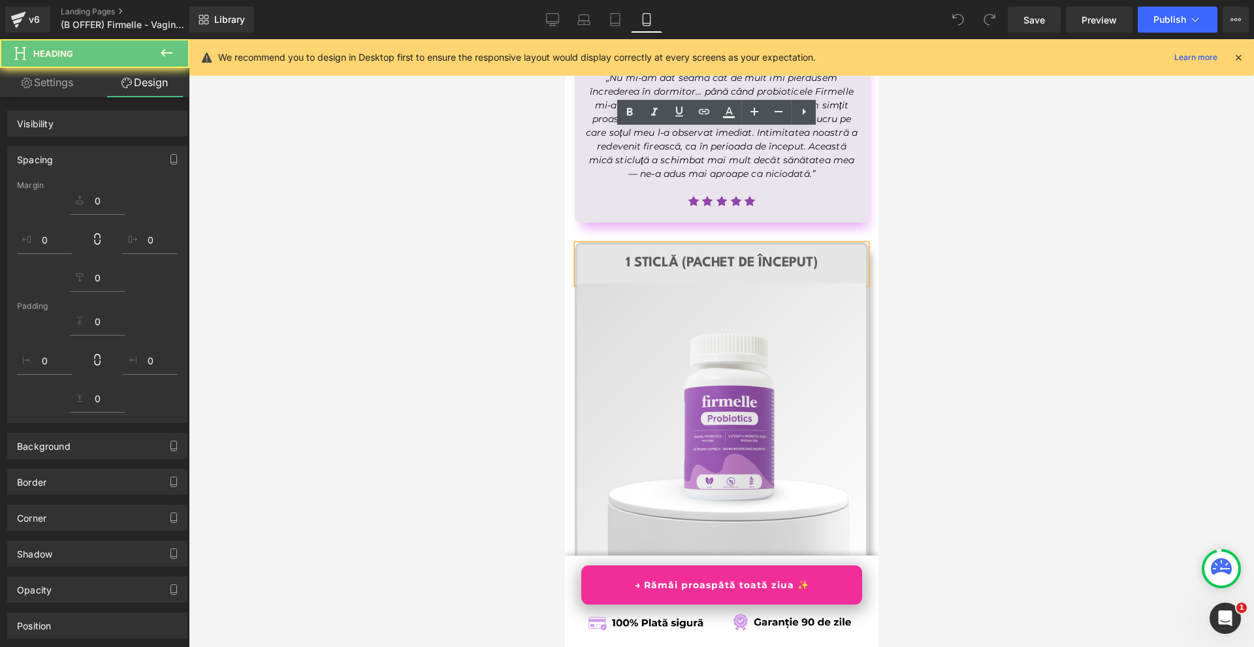
drag, startPoint x: 716, startPoint y: 173, endPoint x: 709, endPoint y: 183, distance: 12.3
click at [717, 283] on div "Sale Off (P) Image 1x Probiotic vaginal – 60 capsule Heading 99.00 lei (P) Pric…" at bounding box center [721, 510] width 289 height 455
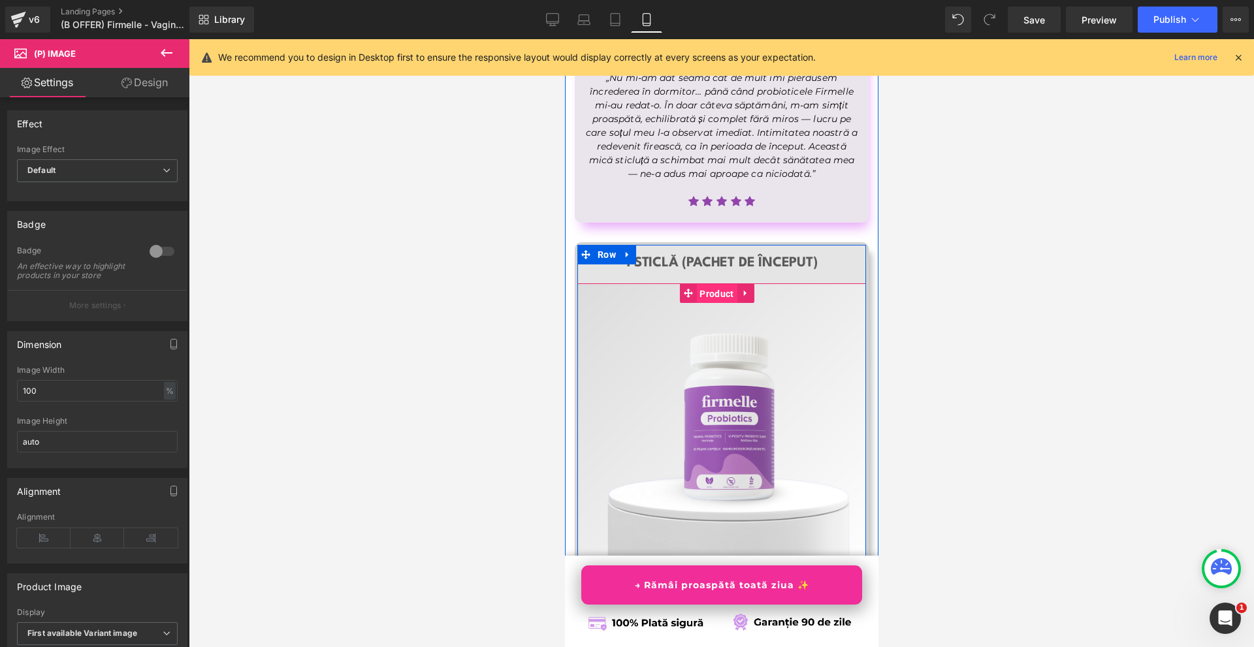
click at [727, 284] on span "Product" at bounding box center [715, 294] width 40 height 20
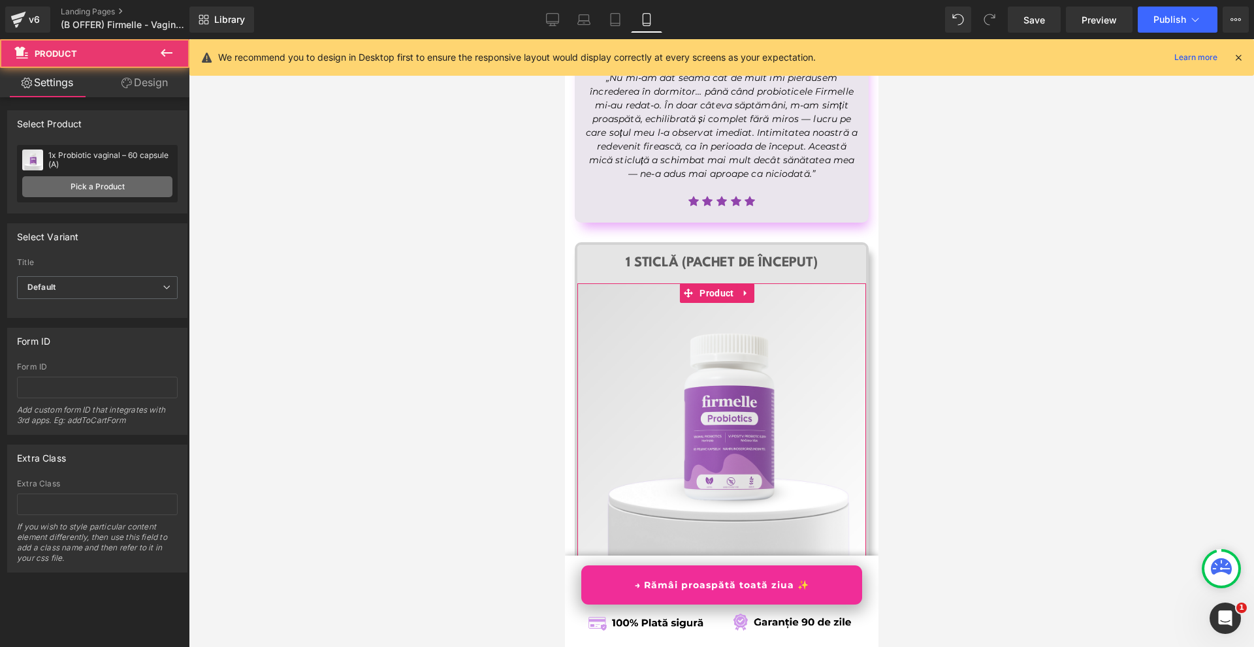
click at [140, 189] on link "Pick a Product" at bounding box center [97, 186] width 150 height 21
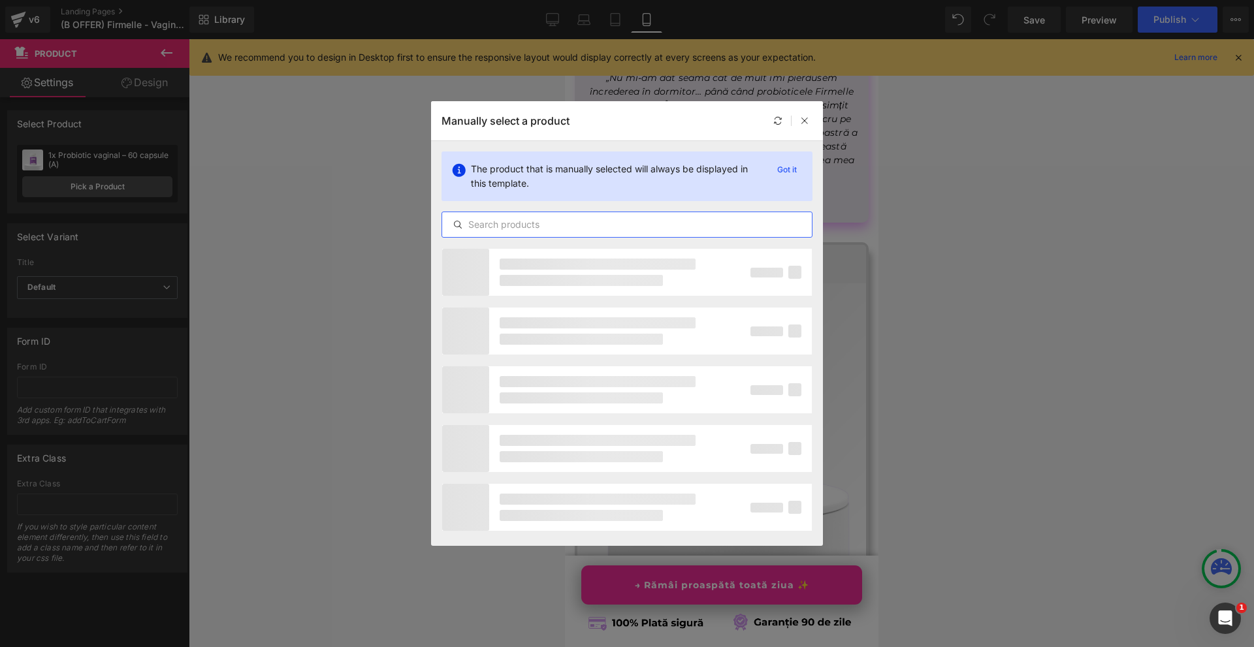
click at [530, 221] on input "text" at bounding box center [627, 225] width 370 height 16
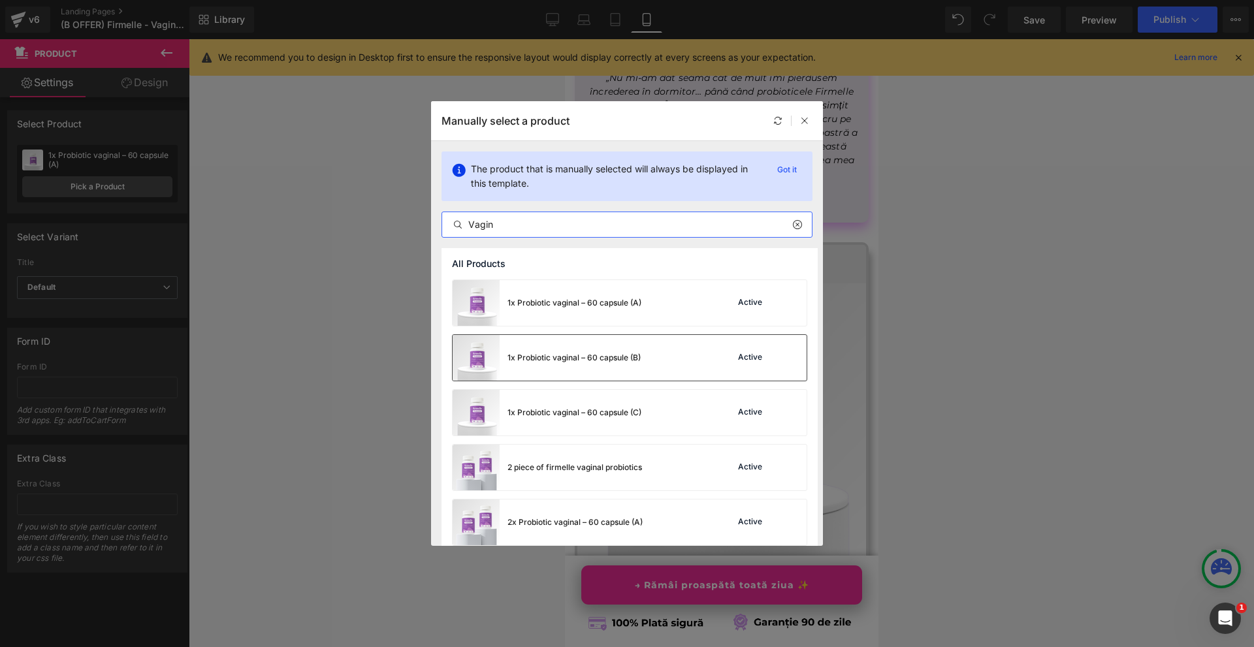
type input "Vagin"
click at [678, 370] on div "1x Probiotic vaginal – 60 capsule (B) Active" at bounding box center [629, 358] width 354 height 46
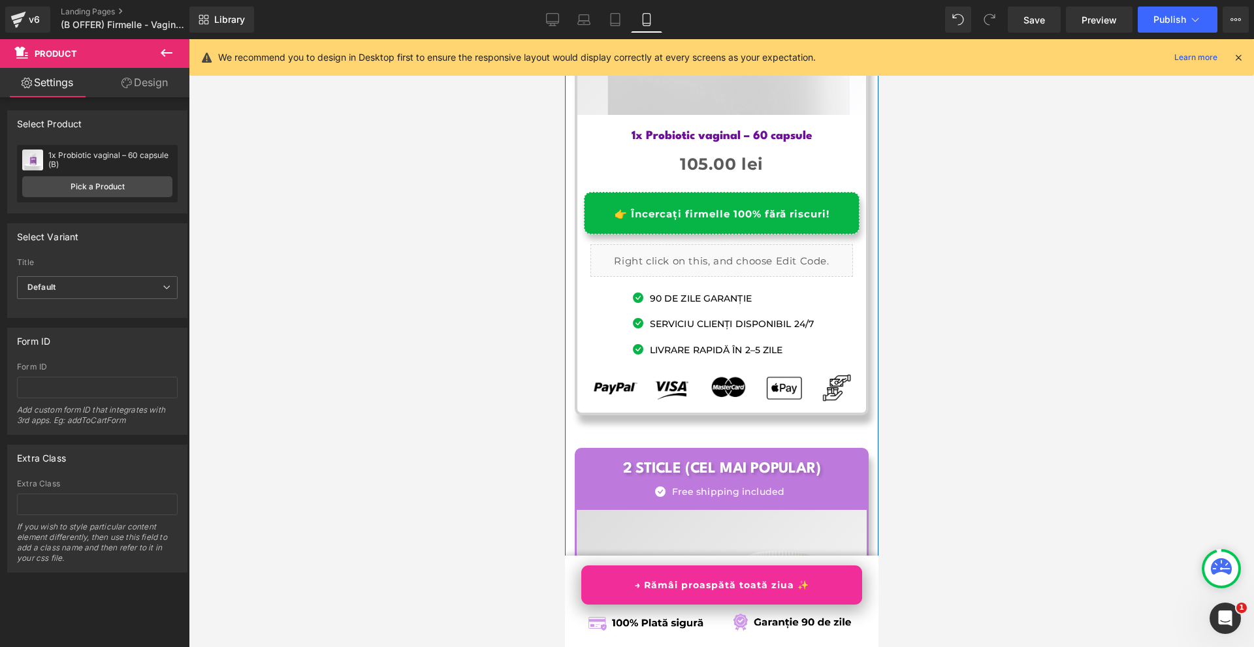
scroll to position [7992, 0]
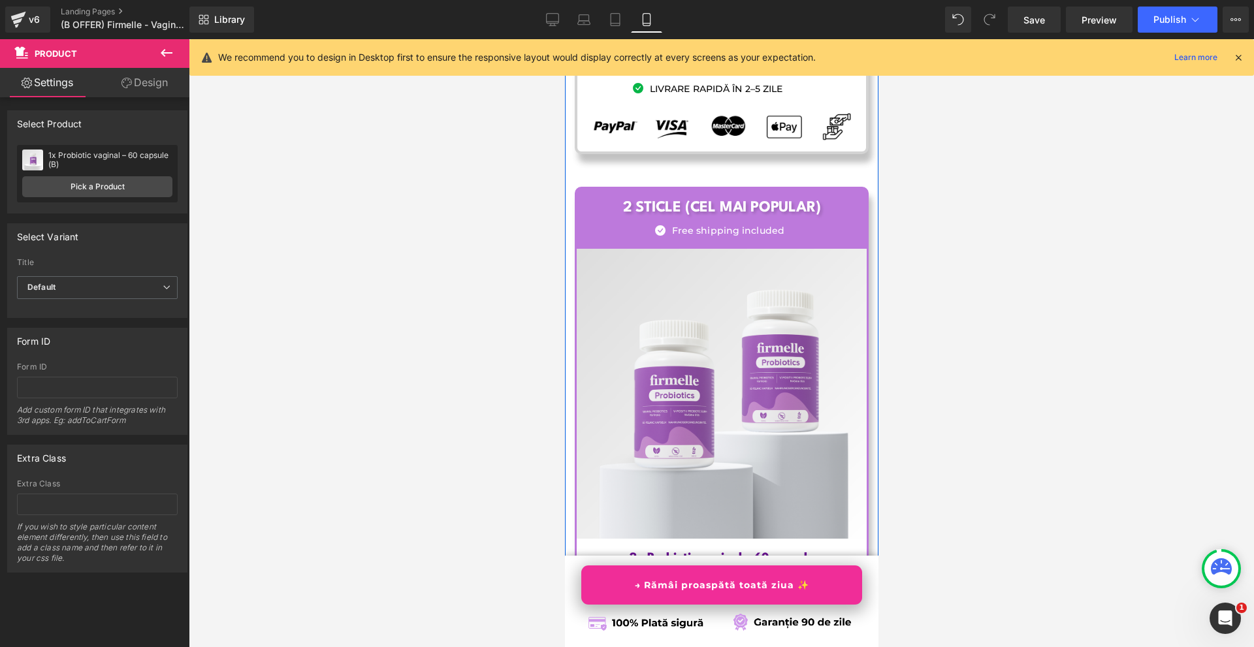
click at [706, 249] on div "Sale Off (P) Image 2x Probiotic vaginal – 60 capsule Heading 198.00 lei 165.00 …" at bounding box center [721, 489] width 290 height 481
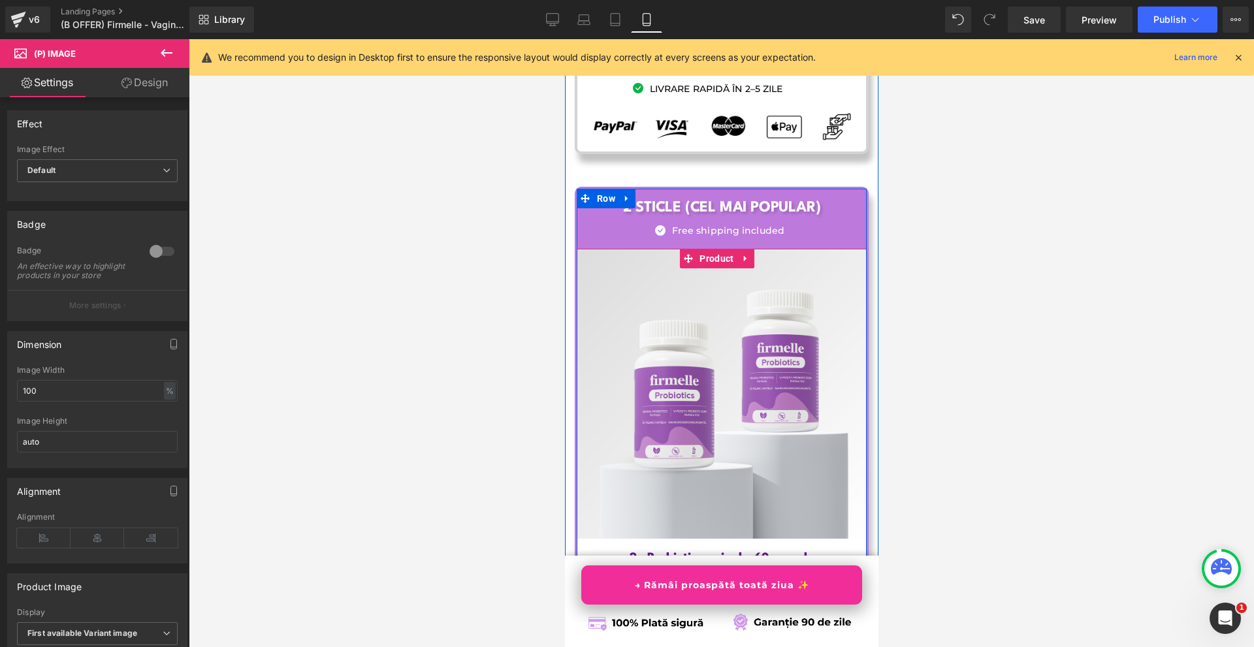
click at [706, 249] on span "Product" at bounding box center [715, 259] width 40 height 20
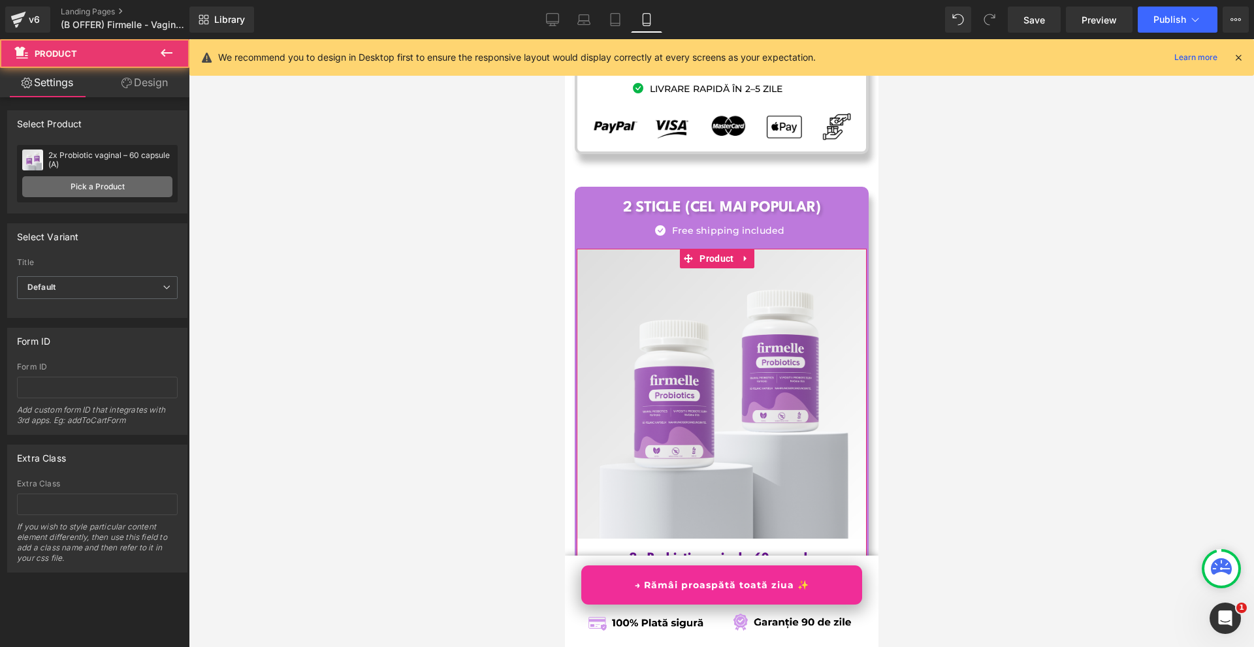
click at [124, 185] on link "Pick a Product" at bounding box center [97, 186] width 150 height 21
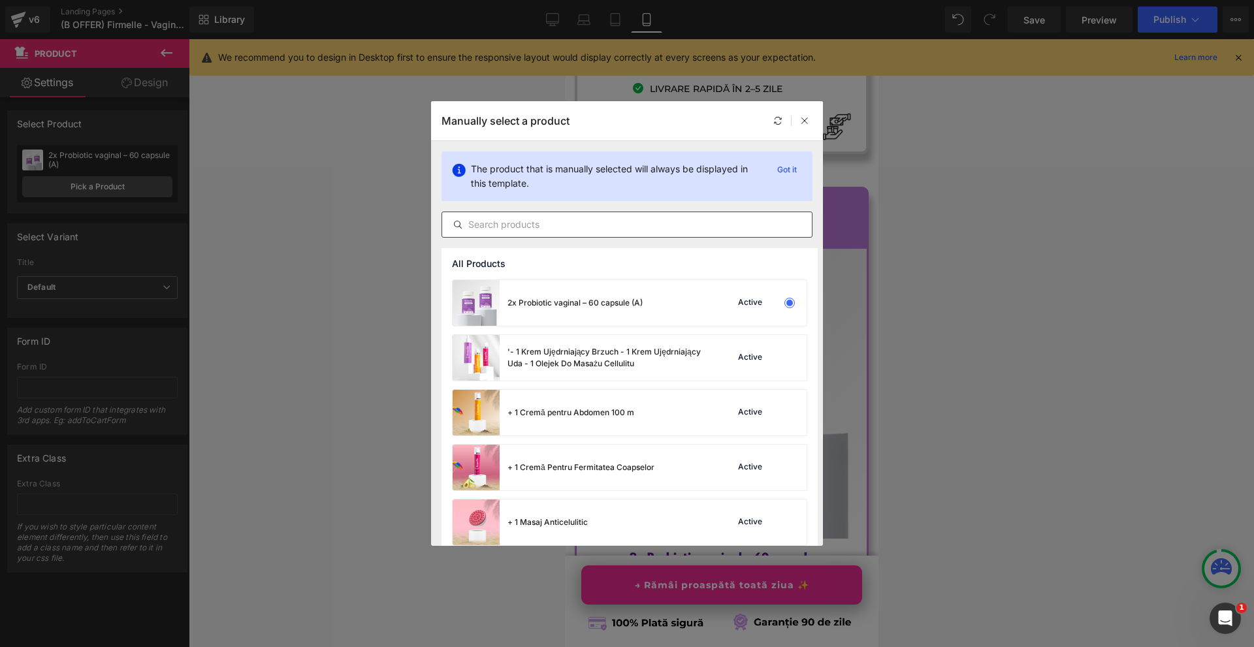
click at [539, 224] on input "text" at bounding box center [627, 225] width 370 height 16
type input "B"
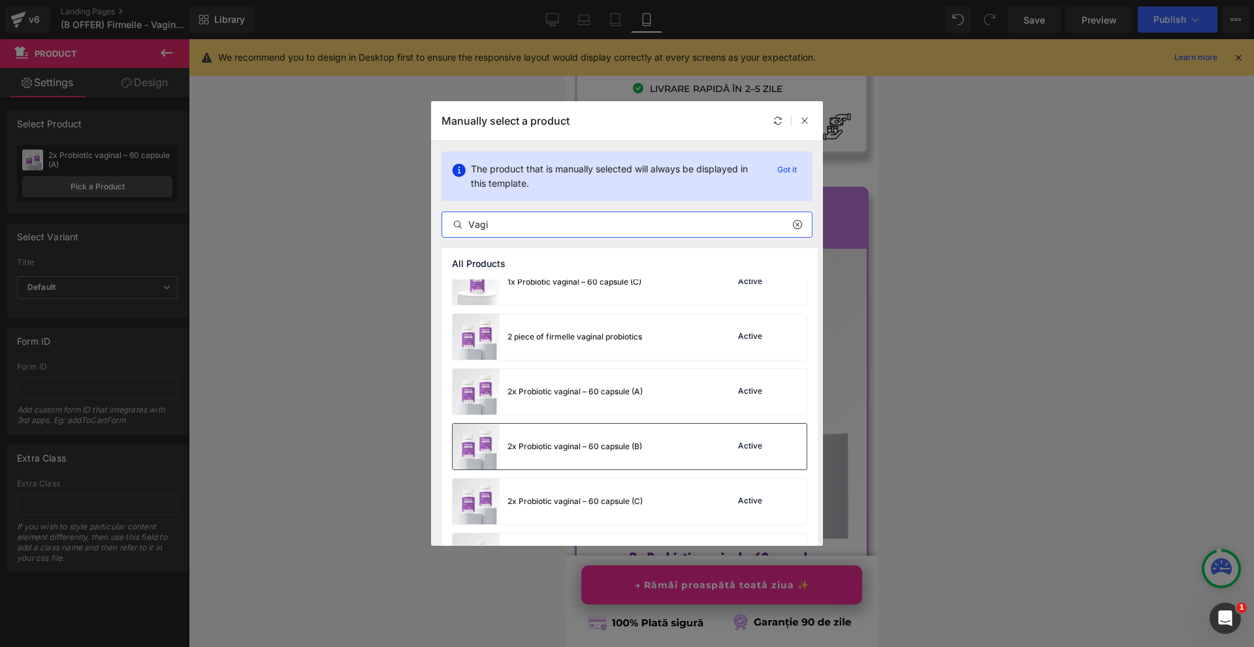
scroll to position [196, 0]
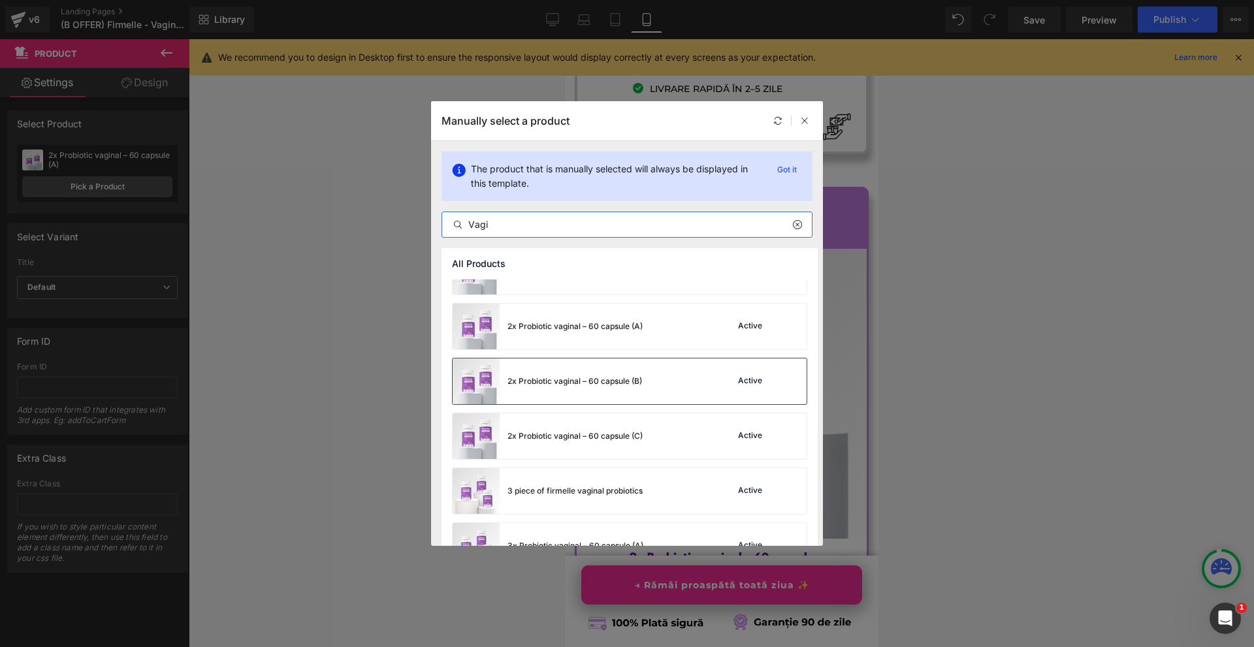
type input "Vagi"
click at [703, 392] on div "2x Probiotic vaginal – 60 capsule (B) Active" at bounding box center [629, 381] width 354 height 46
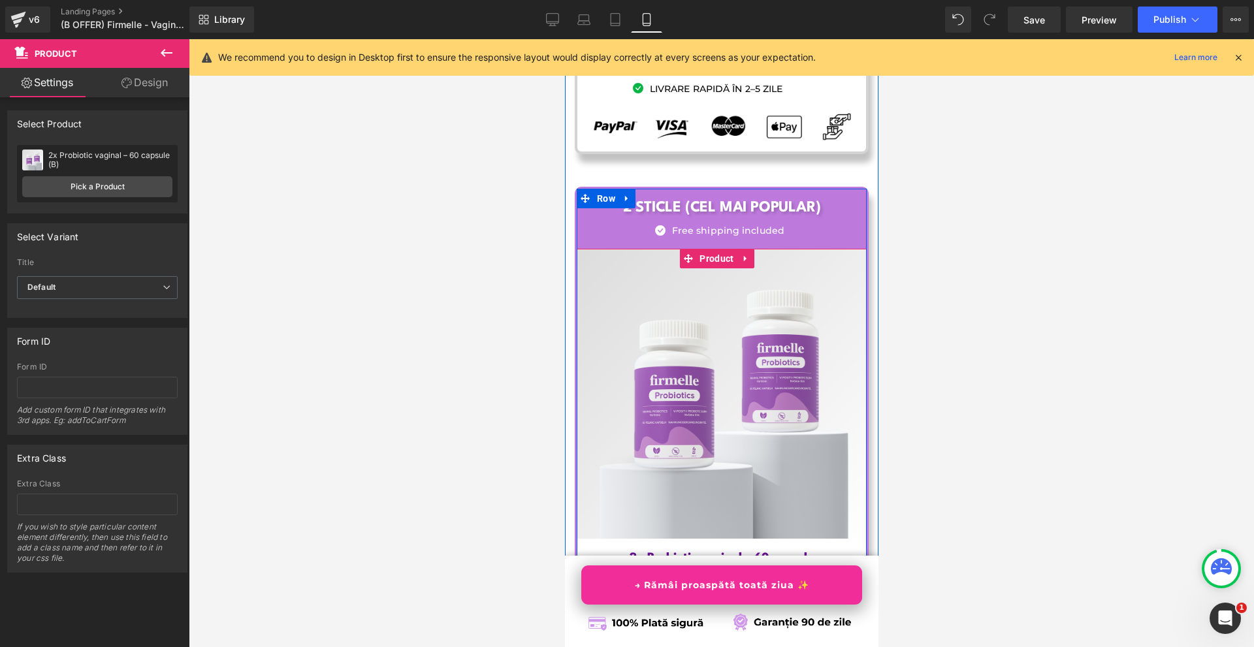
click at [814, 616] on h1 "Economii: 33.00 lei" at bounding box center [720, 623] width 277 height 15
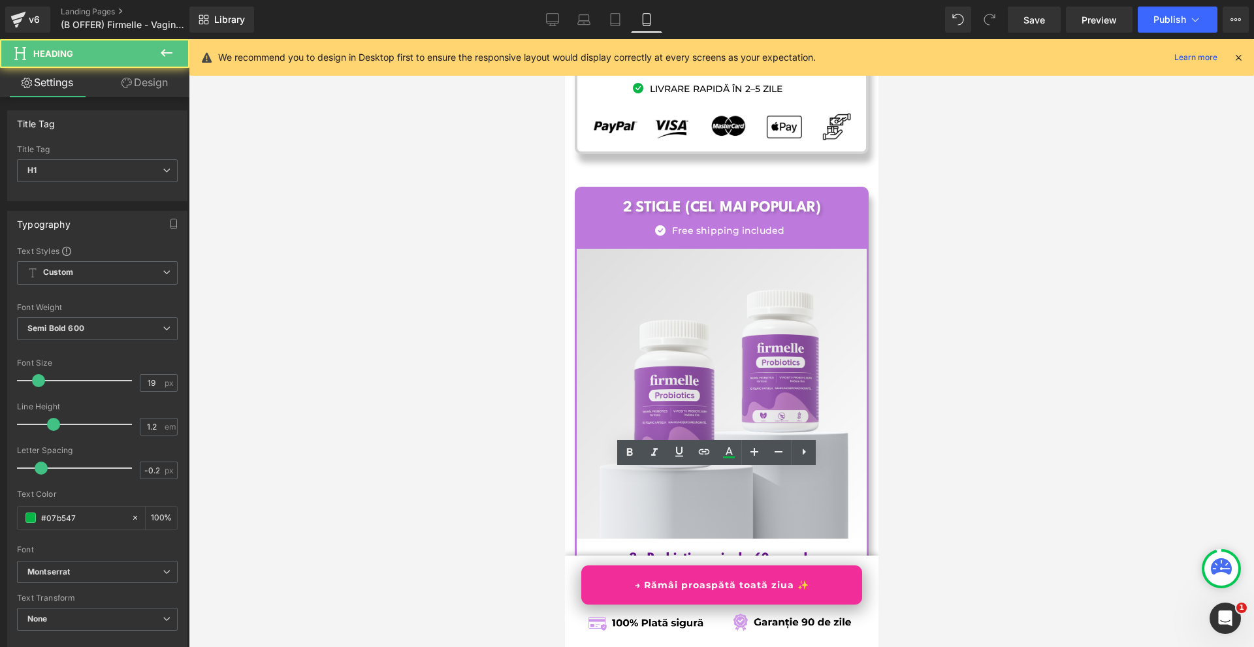
drag, startPoint x: 735, startPoint y: 485, endPoint x: 723, endPoint y: 483, distance: 11.3
click at [723, 616] on h1 "Economii: 33.00 lei" at bounding box center [720, 623] width 277 height 15
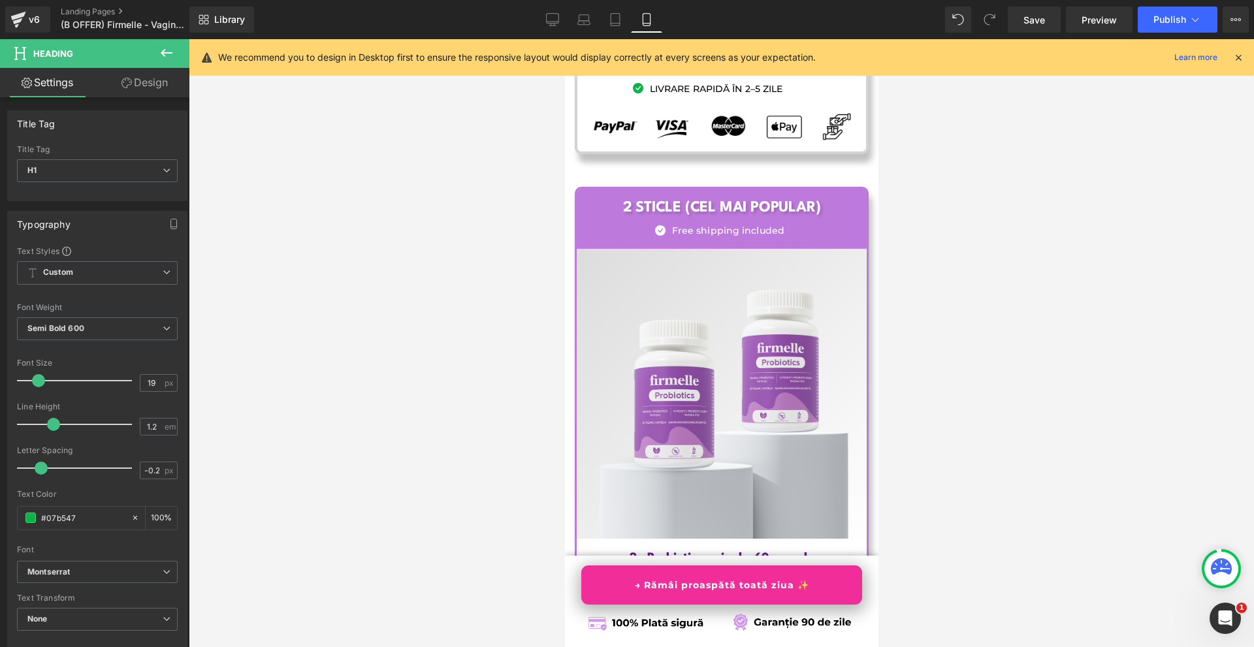
click at [996, 504] on div at bounding box center [721, 343] width 1065 height 608
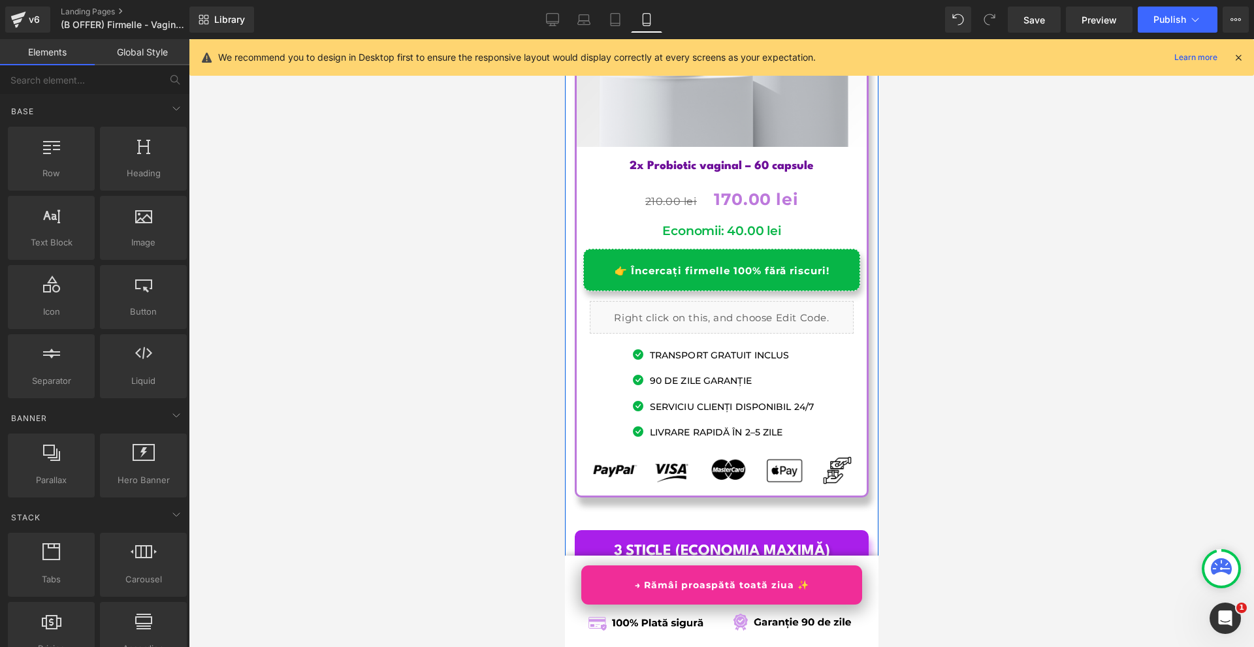
scroll to position [8710, 0]
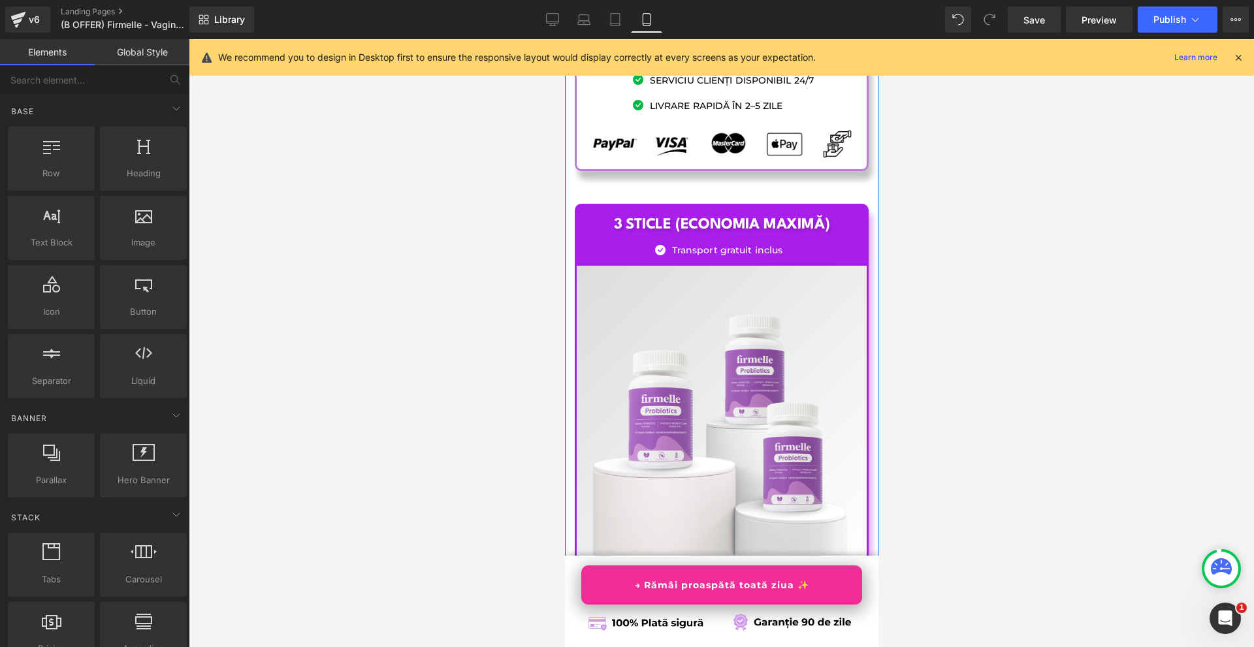
click at [704, 266] on div "Sale Off (P) Image 3x Probiotic vaginal – 60 capsule Heading 297.00 lei 225.00 …" at bounding box center [721, 507] width 290 height 482
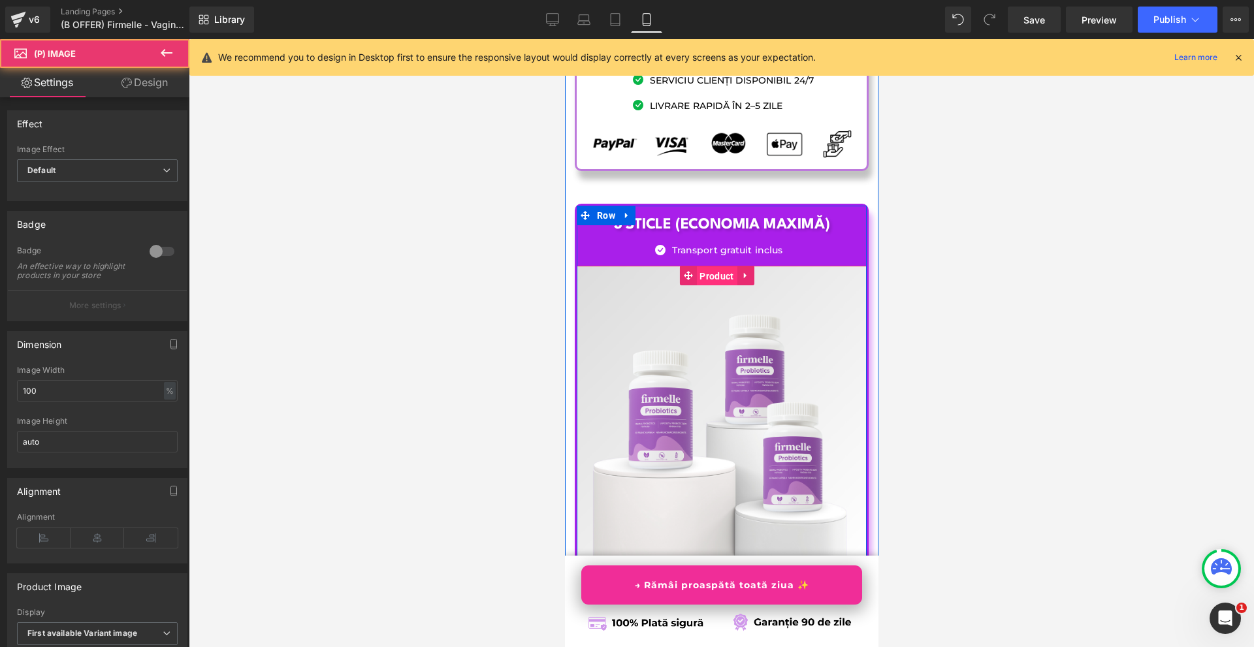
click at [704, 266] on span "Product" at bounding box center [715, 276] width 40 height 20
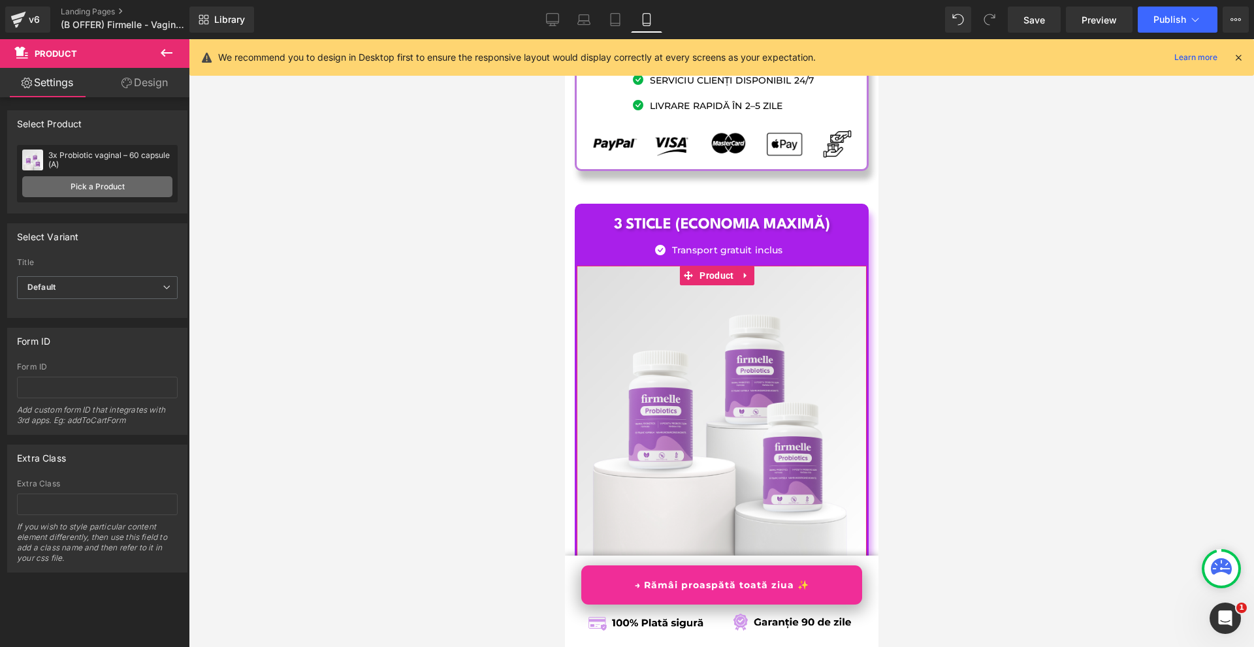
click at [103, 185] on link "Pick a Product" at bounding box center [97, 186] width 150 height 21
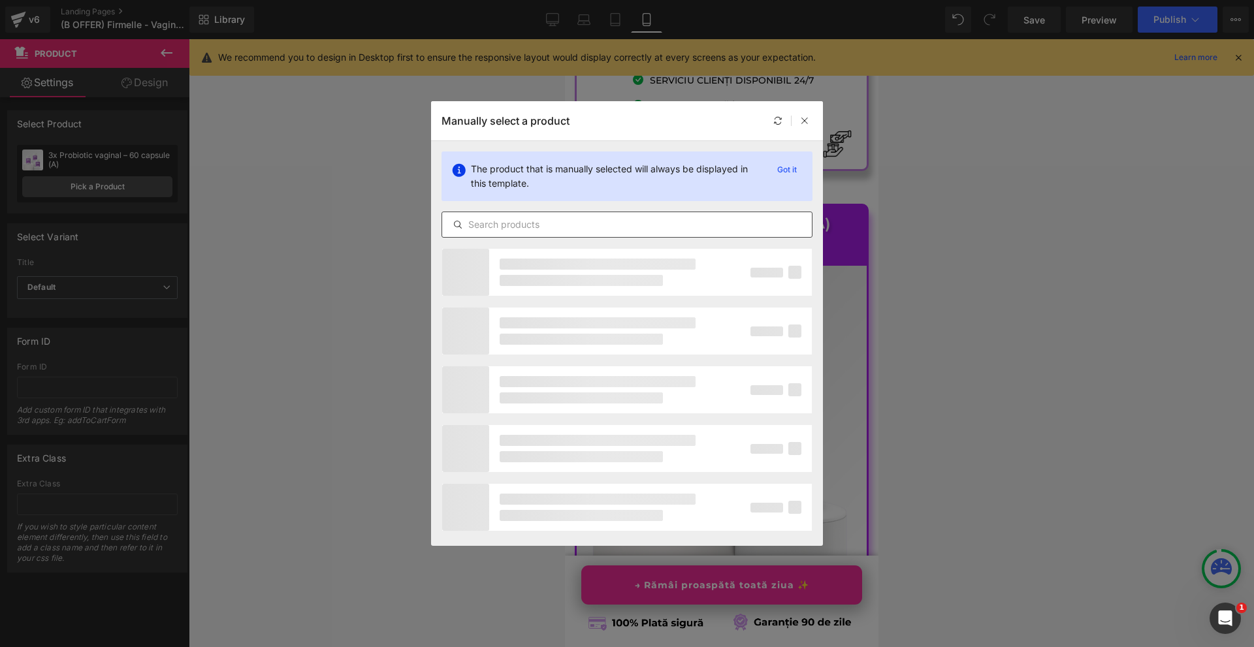
click at [490, 230] on input "text" at bounding box center [627, 225] width 370 height 16
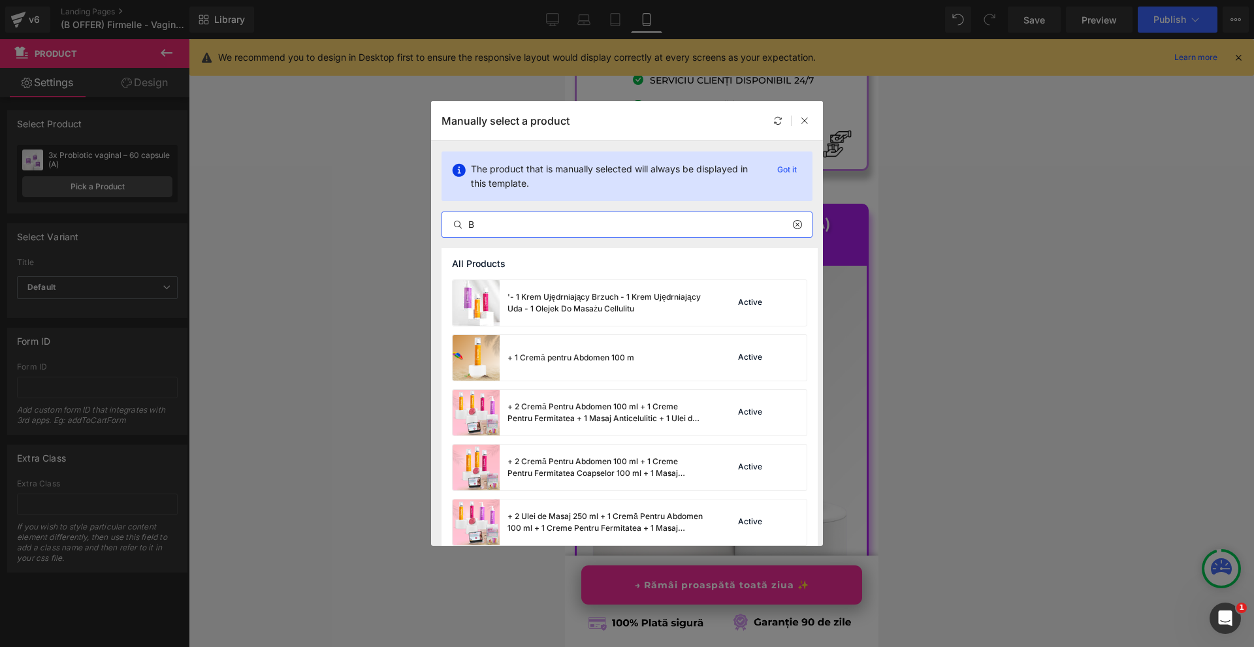
click at [570, 221] on input "B" at bounding box center [627, 225] width 370 height 16
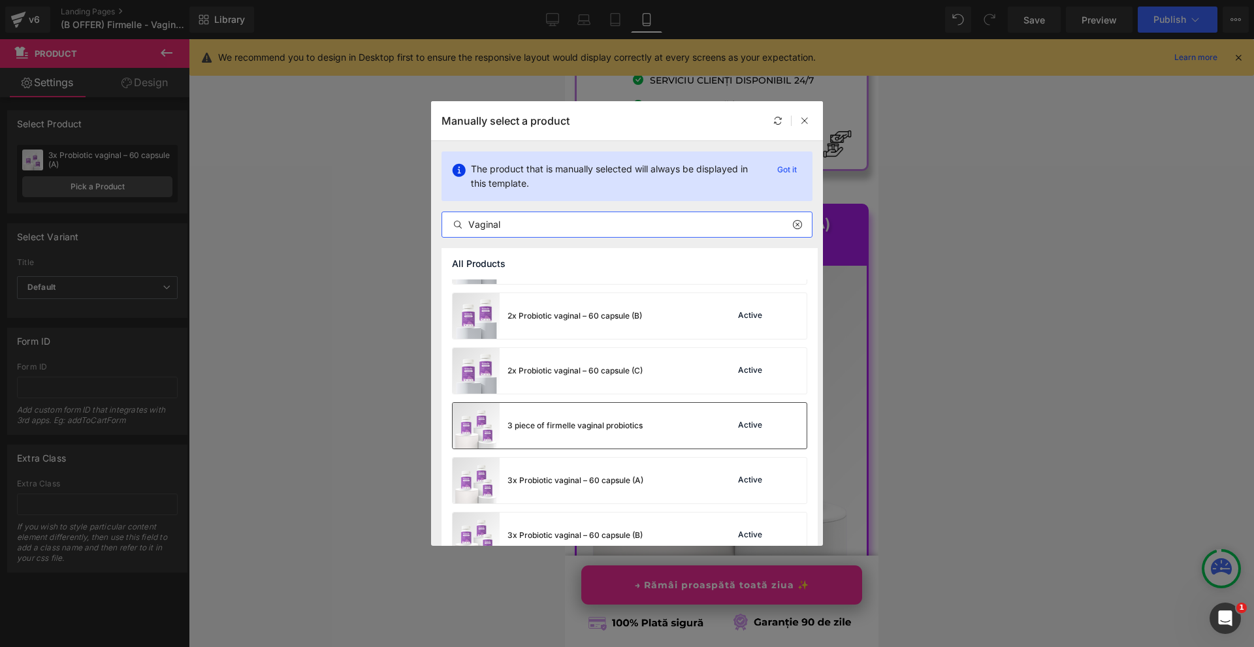
scroll to position [326, 0]
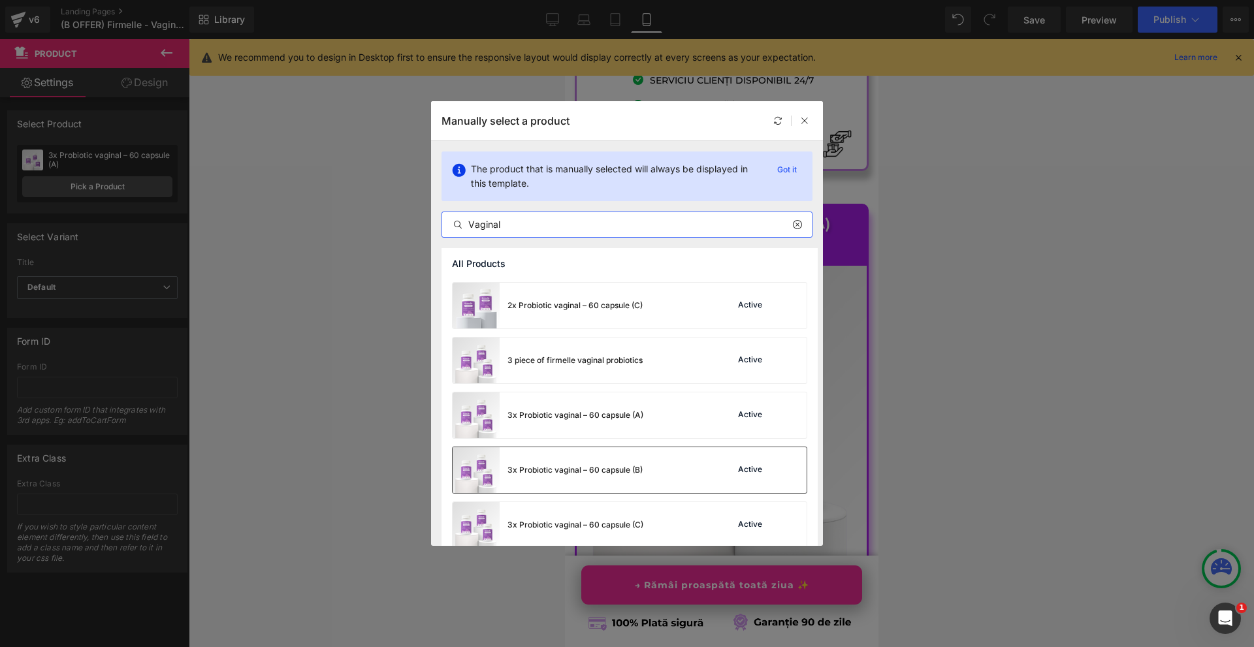
type input "Vaginal"
click at [661, 473] on div "3x Probiotic vaginal – 60 capsule (B) Active" at bounding box center [629, 470] width 354 height 46
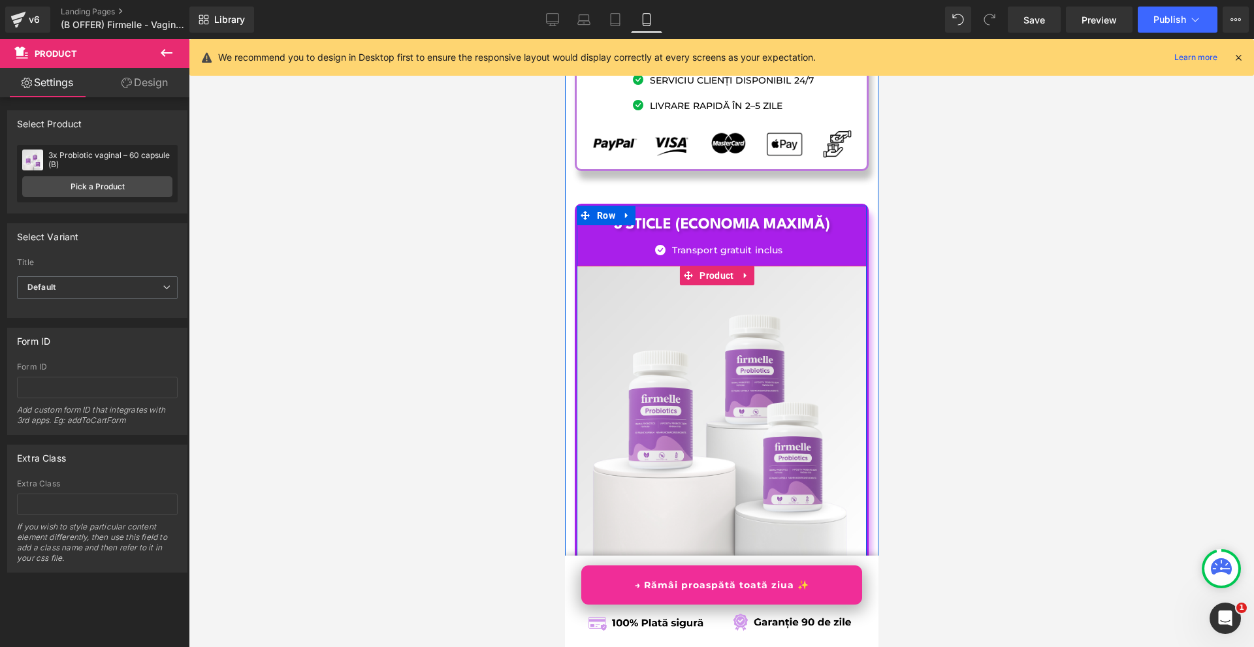
drag, startPoint x: 770, startPoint y: 497, endPoint x: 740, endPoint y: 498, distance: 30.0
click at [770, 633] on h1 "Economii: 72.00 lei" at bounding box center [720, 640] width 277 height 15
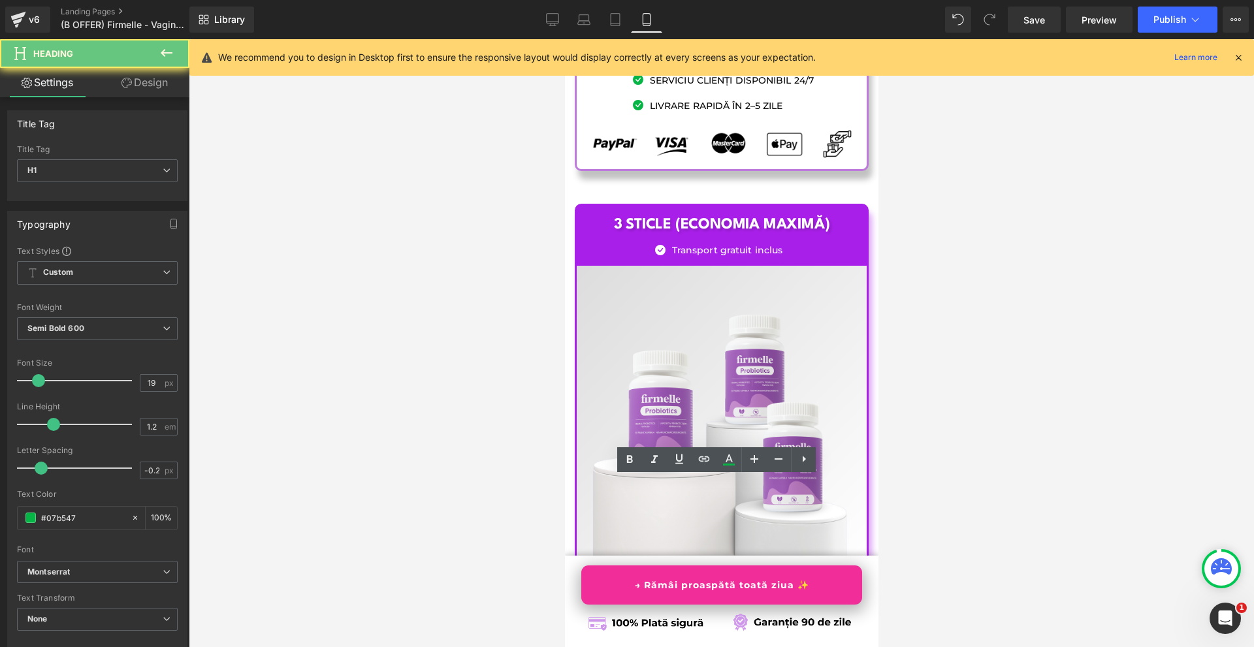
click at [732, 633] on h1 "Economii: 72.00 lei" at bounding box center [720, 640] width 277 height 15
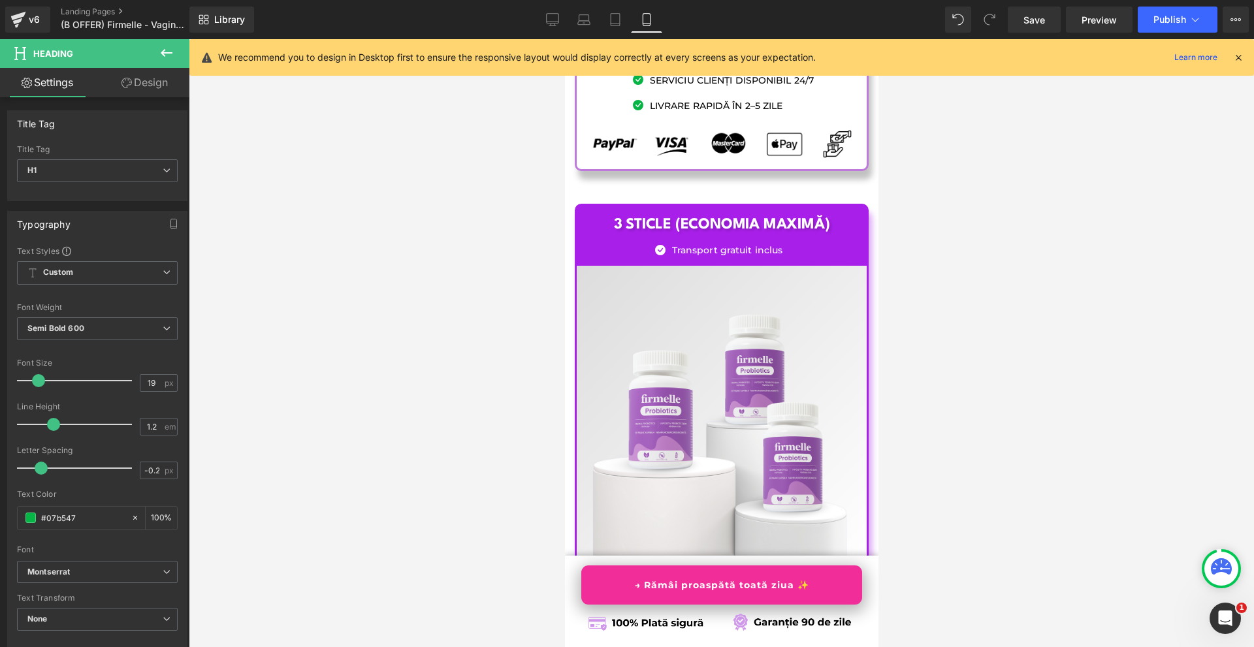
click at [913, 429] on div at bounding box center [721, 343] width 1065 height 608
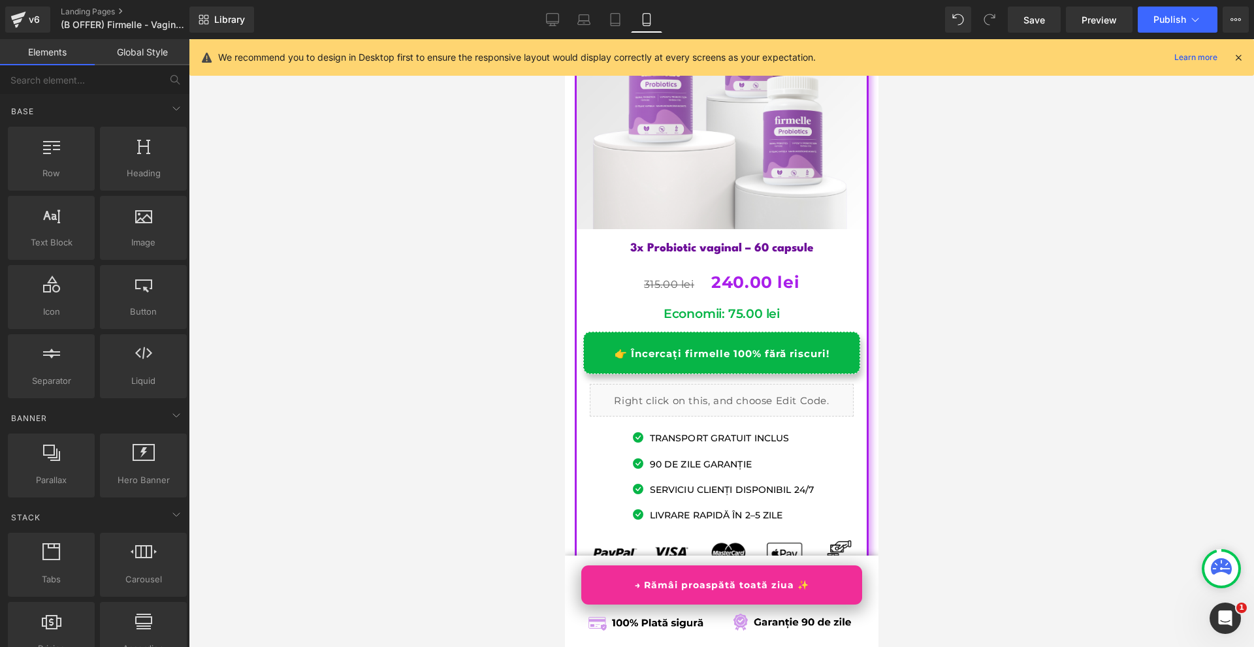
scroll to position [8710, 0]
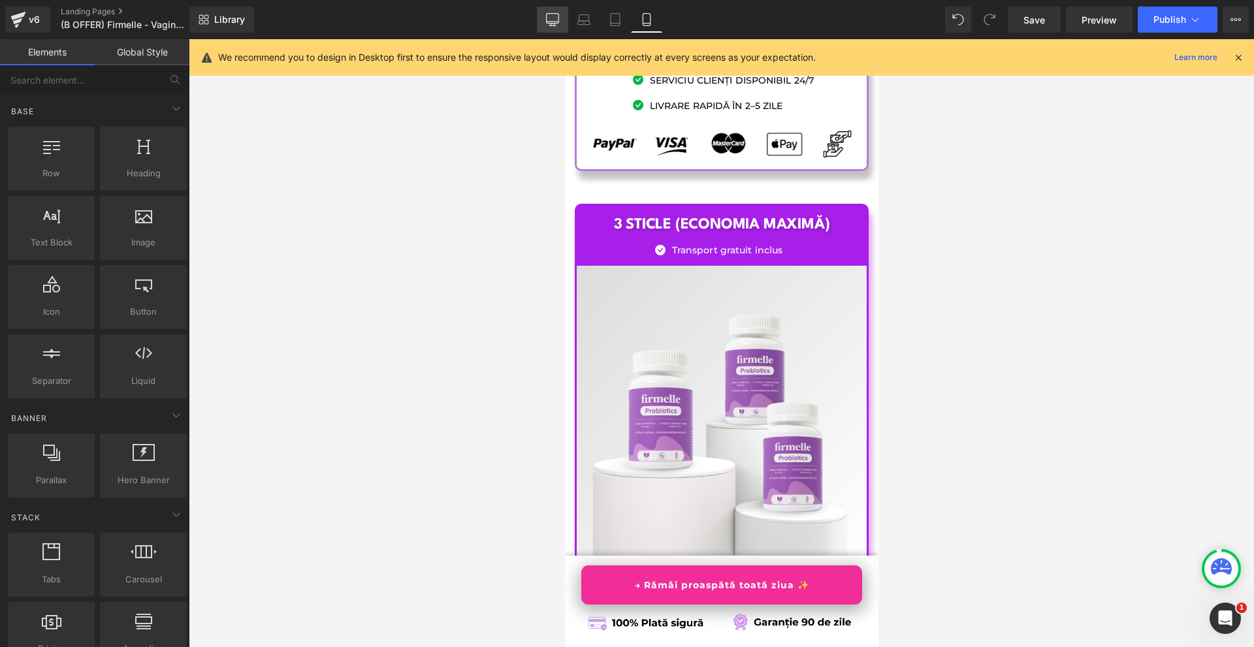
click at [565, 20] on link "Desktop" at bounding box center [552, 20] width 31 height 26
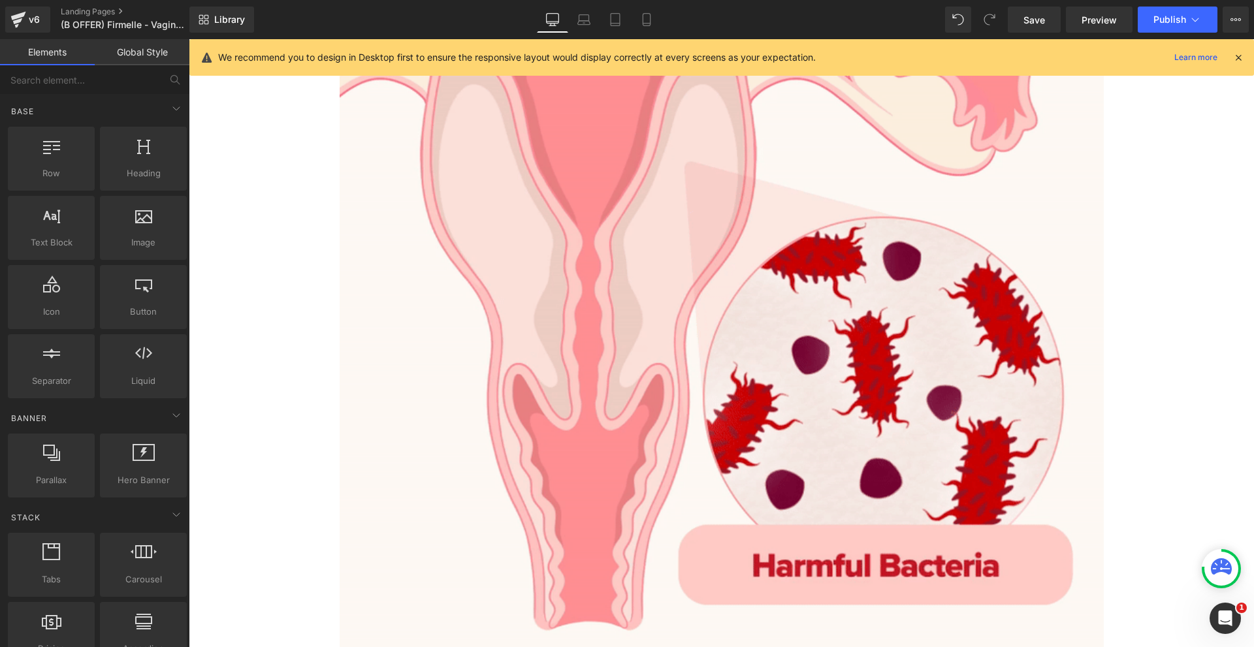
scroll to position [0, 0]
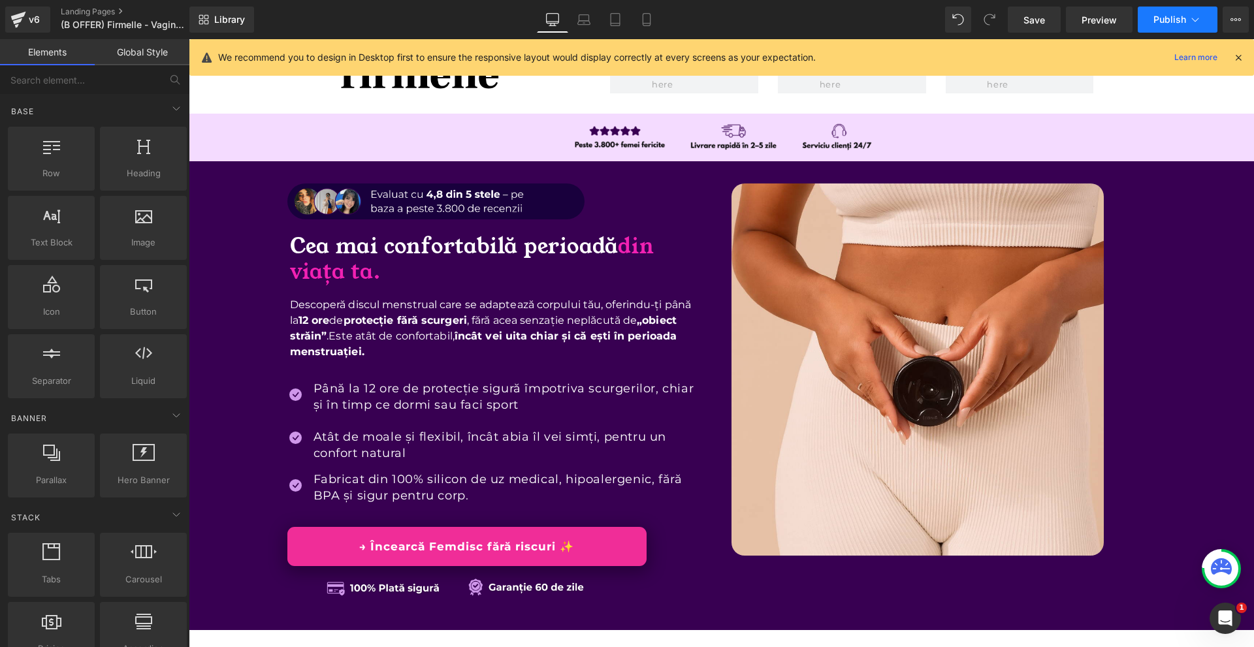
click at [1182, 17] on span "Publish" at bounding box center [1169, 19] width 33 height 10
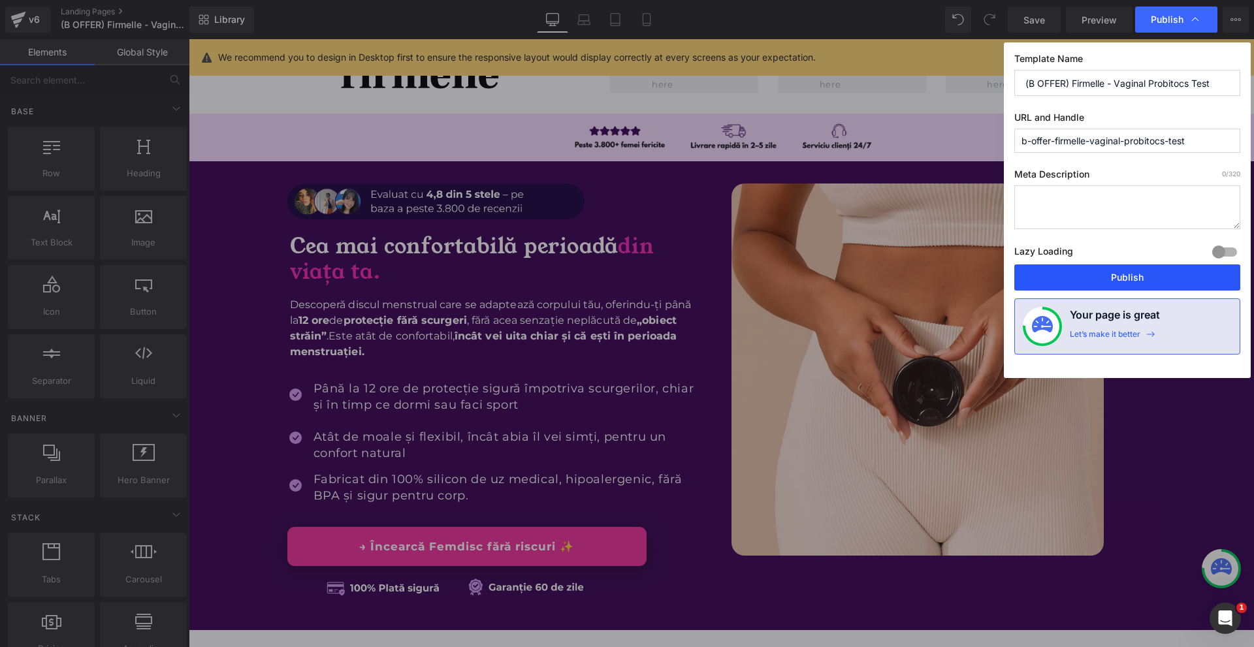
click at [1156, 279] on button "Publish" at bounding box center [1127, 277] width 226 height 26
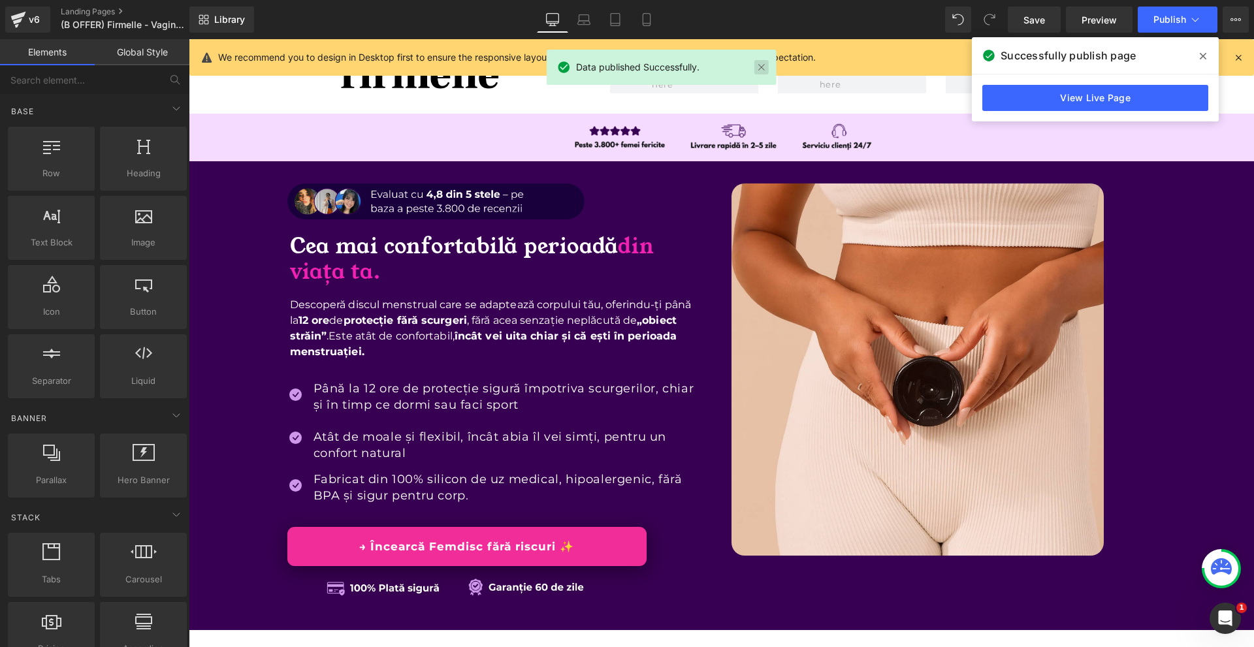
click at [768, 62] on link at bounding box center [761, 67] width 14 height 14
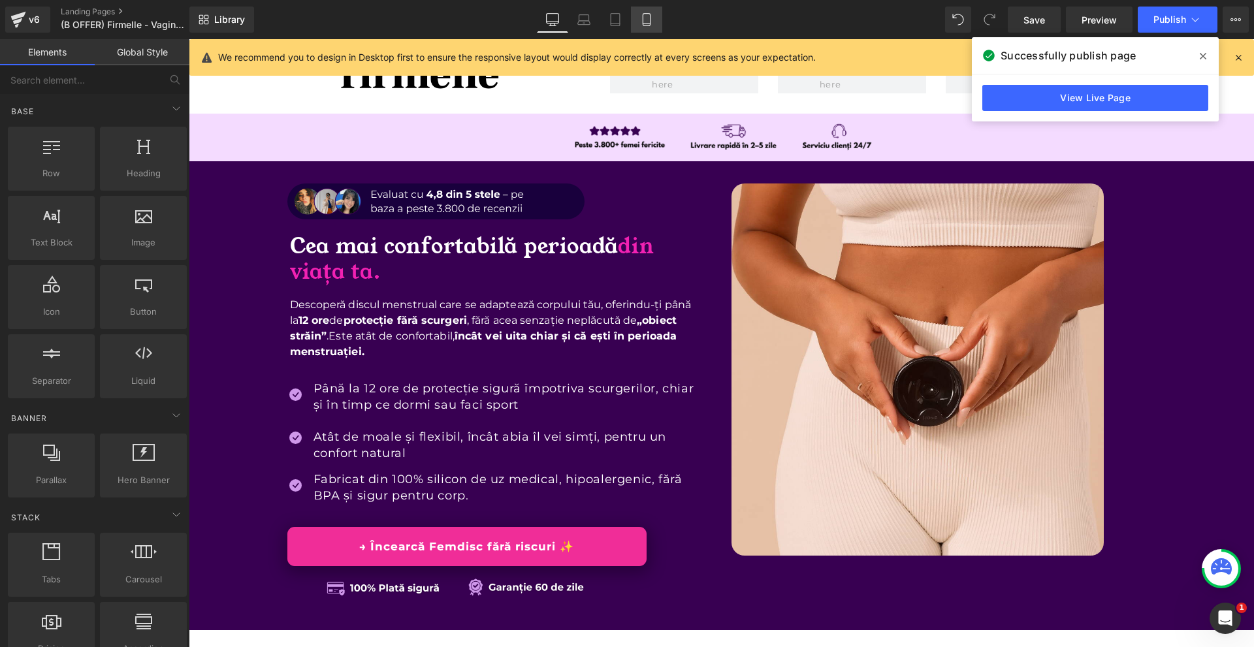
drag, startPoint x: 663, startPoint y: 23, endPoint x: 654, endPoint y: 23, distance: 9.8
click at [662, 23] on div "Library Desktop Desktop Laptop Tablet Mobile Save Preview Publish Scheduled Vie…" at bounding box center [721, 20] width 1064 height 26
click at [654, 23] on link "Mobile" at bounding box center [646, 20] width 31 height 26
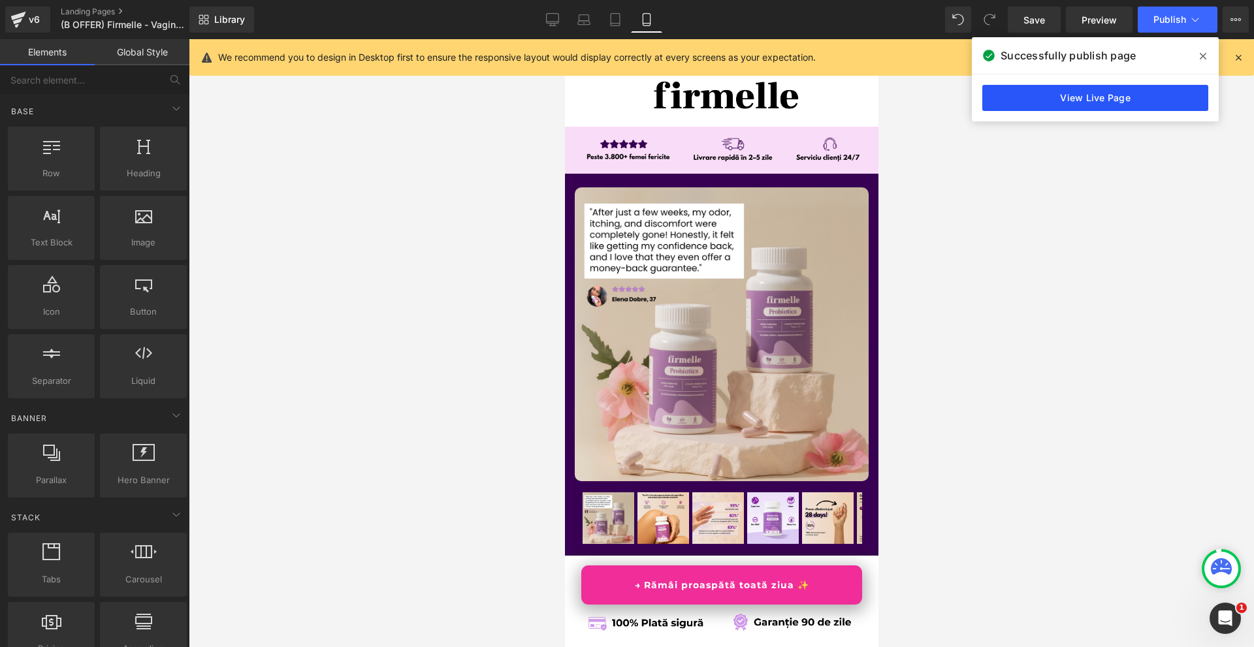
click at [1022, 95] on link "View Live Page" at bounding box center [1095, 98] width 226 height 26
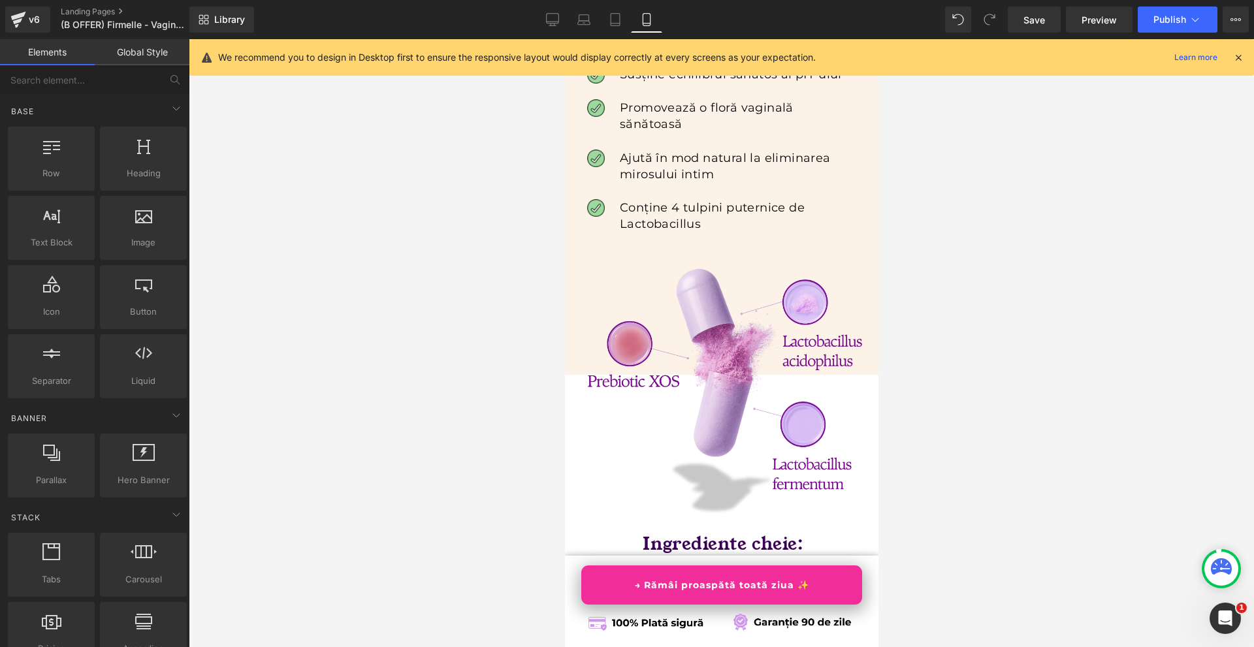
scroll to position [6667, 0]
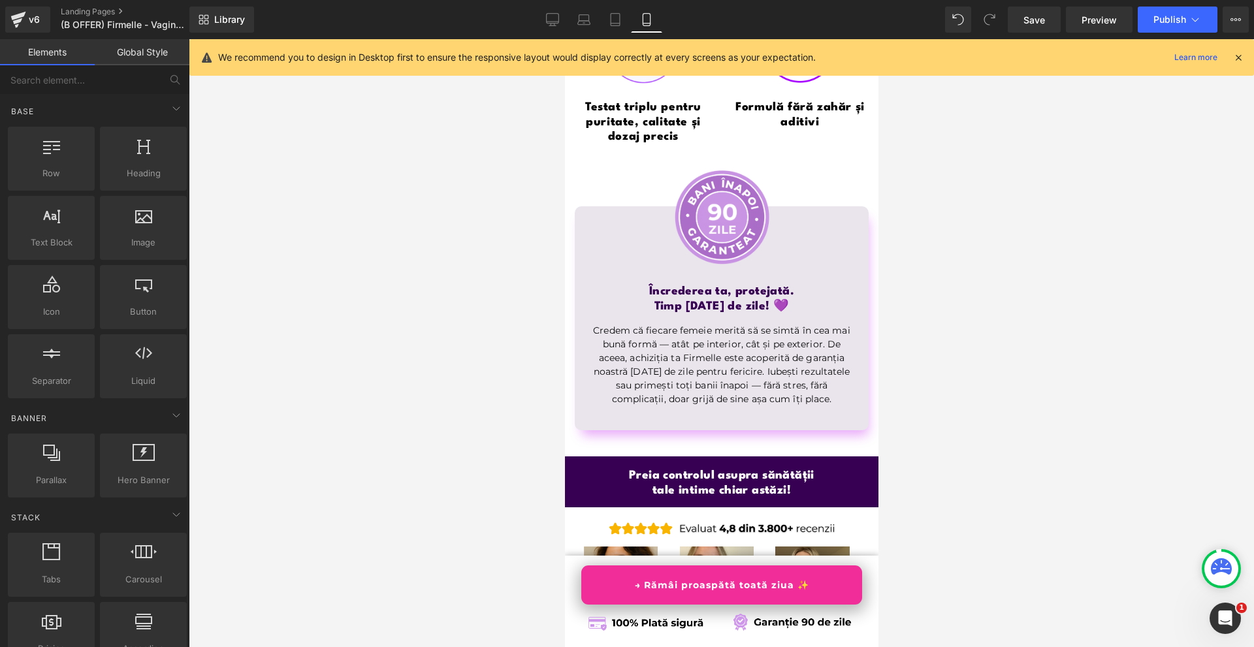
click at [1230, 57] on div "We recommend you to design in Desktop first to ensure the responsive layout wou…" at bounding box center [725, 58] width 1015 height 16
drag, startPoint x: 1234, startPoint y: 57, endPoint x: 247, endPoint y: 183, distance: 994.5
click at [1234, 57] on icon at bounding box center [1238, 58] width 12 height 12
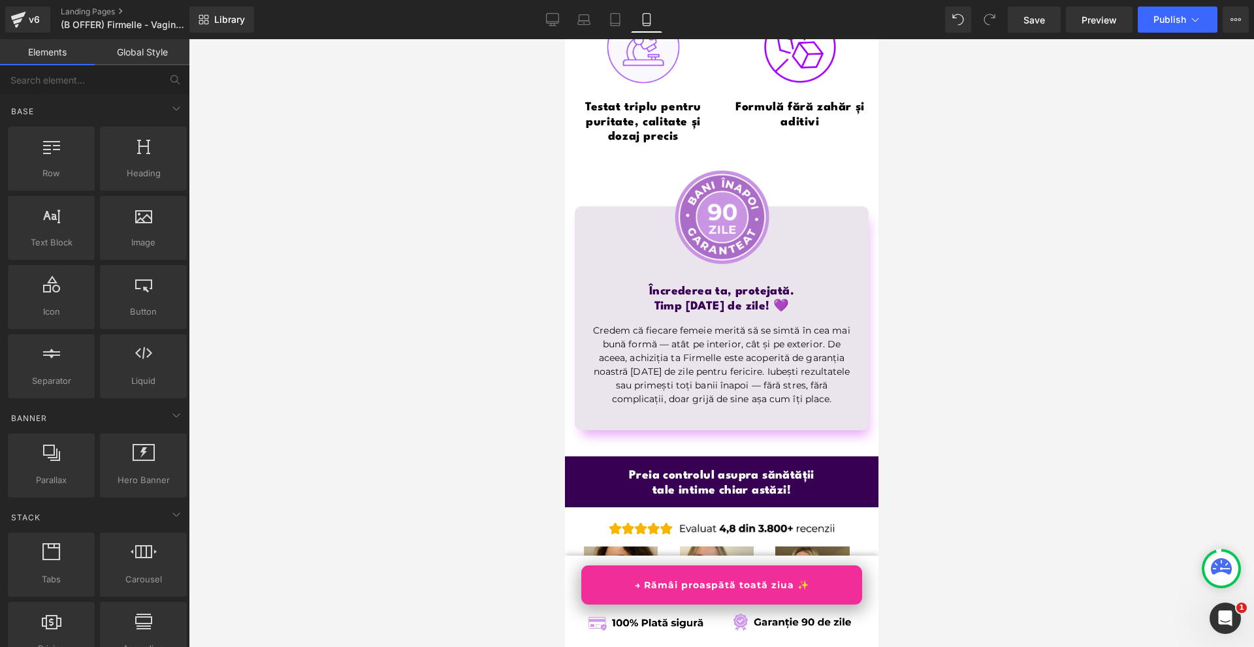
scroll to position [6797, 0]
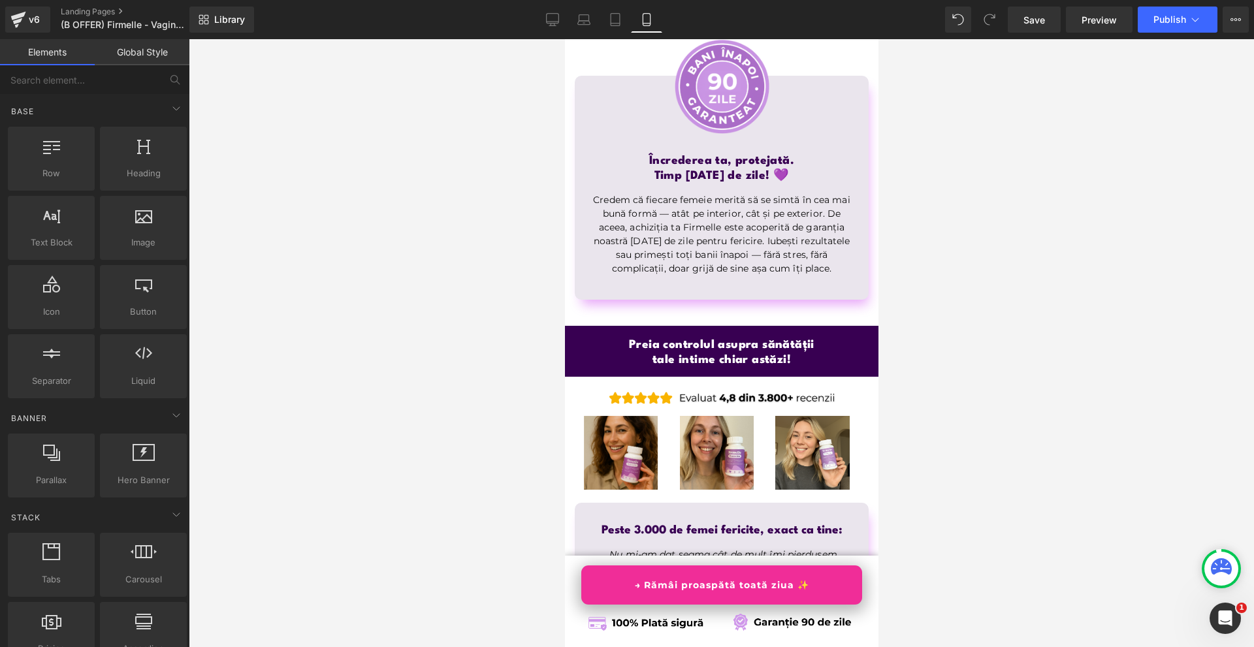
click at [806, 595] on link "→ Rămâi proaspătă toată ziua ✨" at bounding box center [720, 584] width 281 height 39
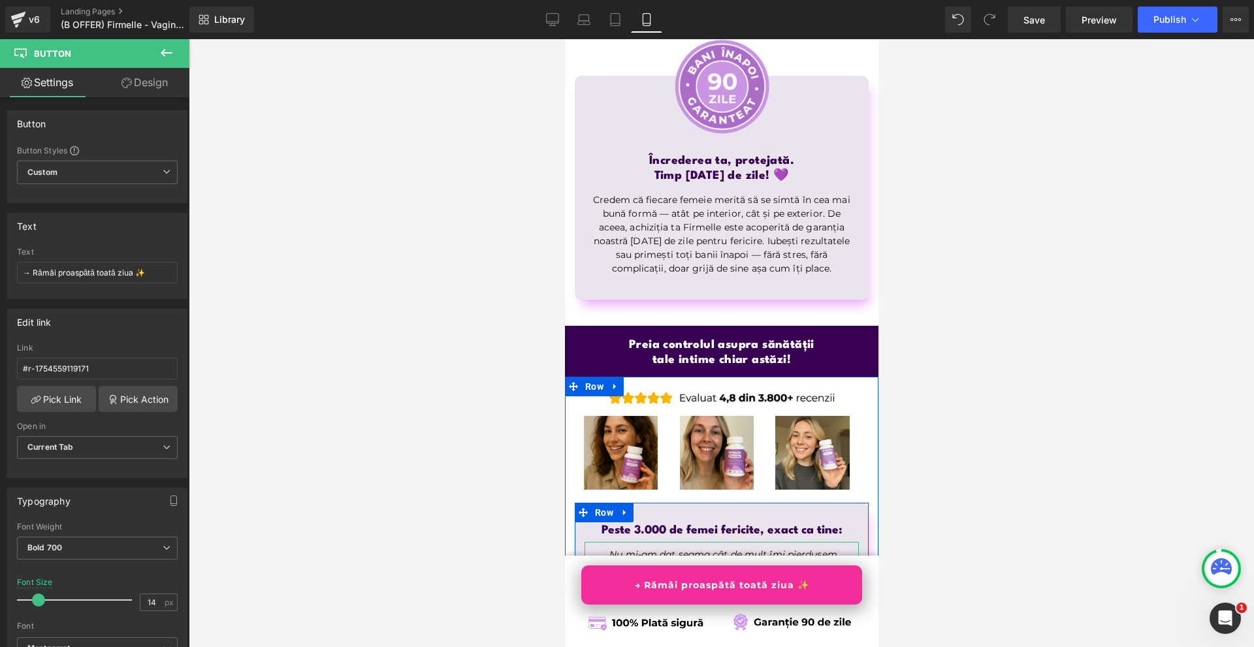
click at [718, 585] on span "Text Block" at bounding box center [709, 593] width 41 height 16
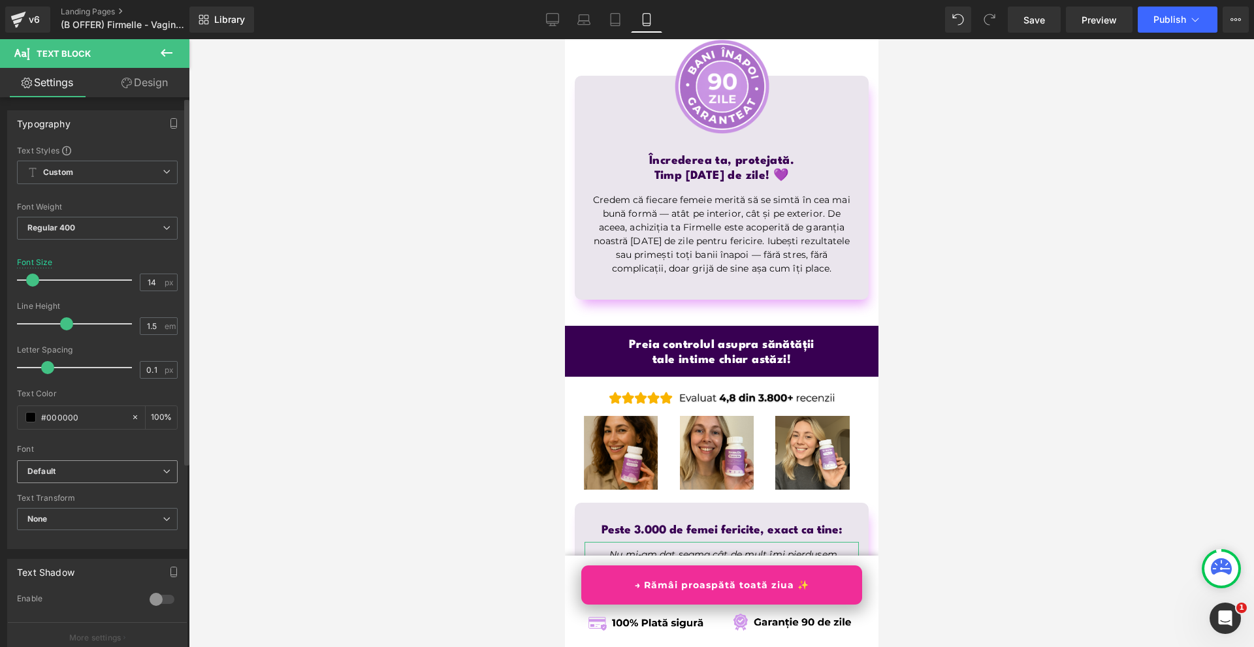
click at [108, 477] on span "Default" at bounding box center [97, 471] width 161 height 23
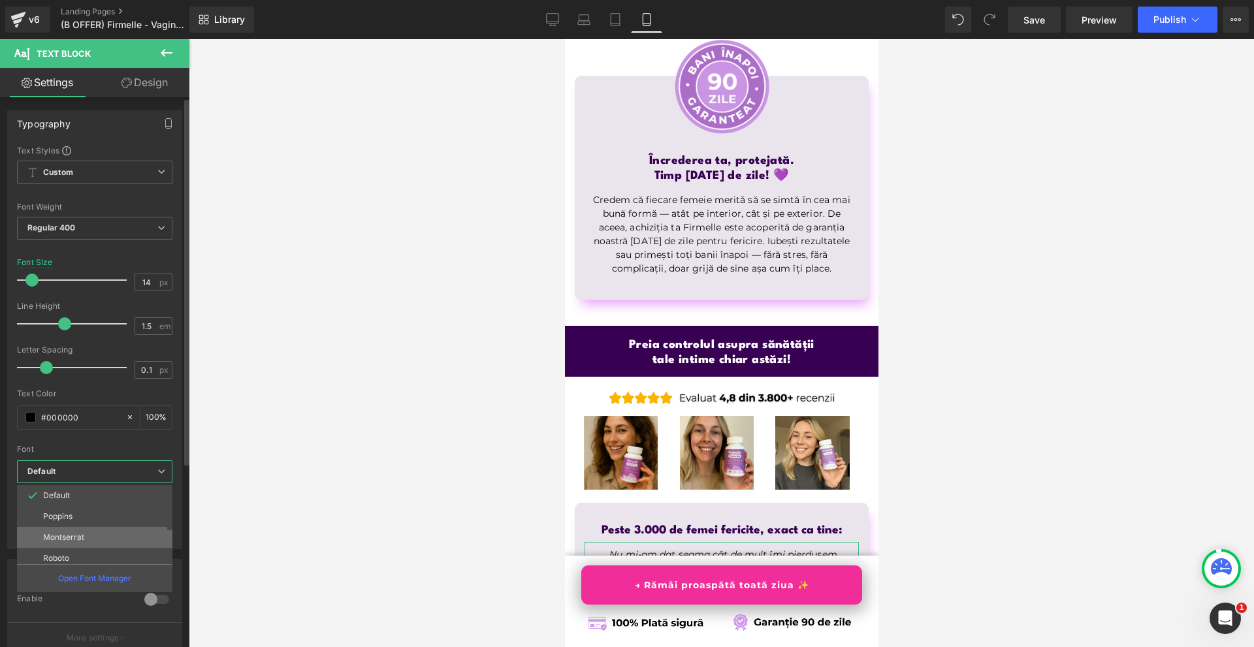
click at [92, 531] on li "Montserrat" at bounding box center [97, 537] width 161 height 21
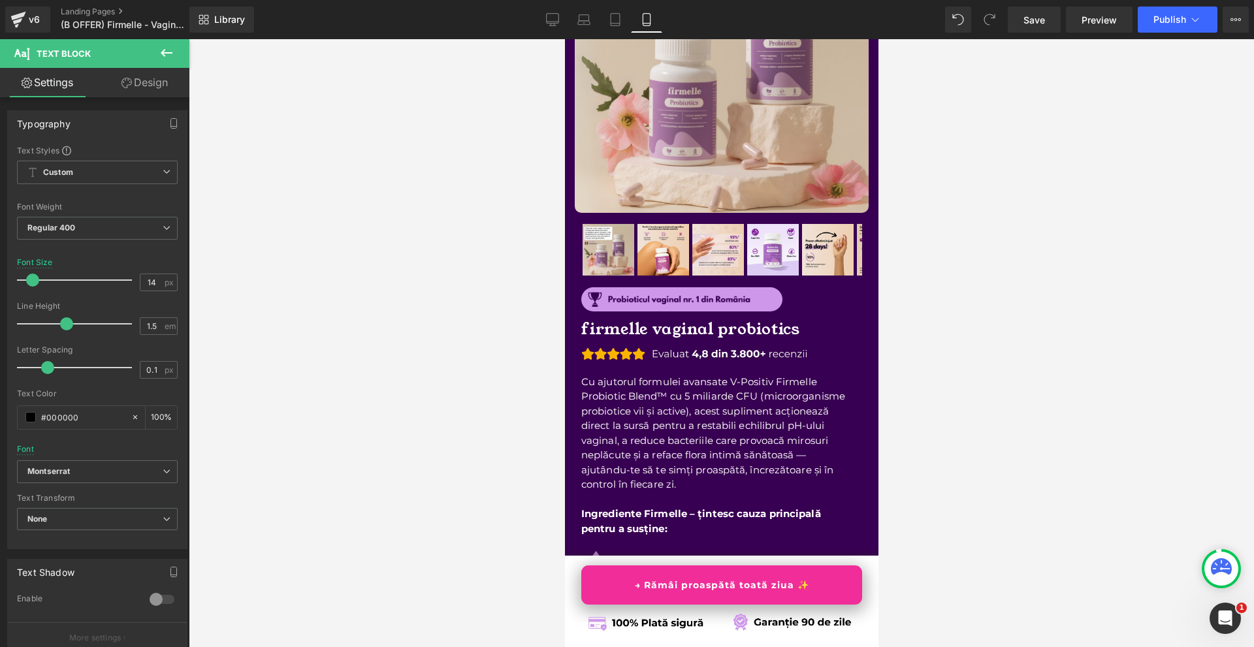
scroll to position [0, 0]
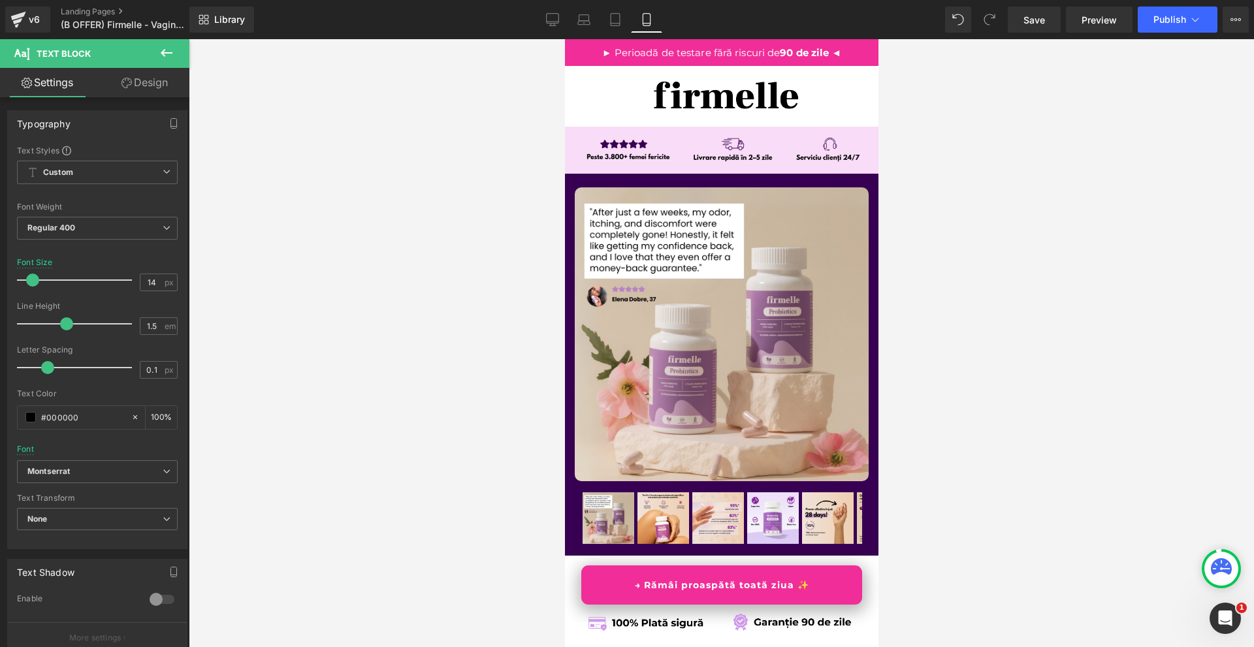
click at [1178, 33] on div "Library Mobile Desktop Laptop Tablet Mobile Save Preview Publish Scheduled View…" at bounding box center [721, 19] width 1064 height 39
click at [1165, 14] on span "Publish" at bounding box center [1169, 19] width 33 height 10
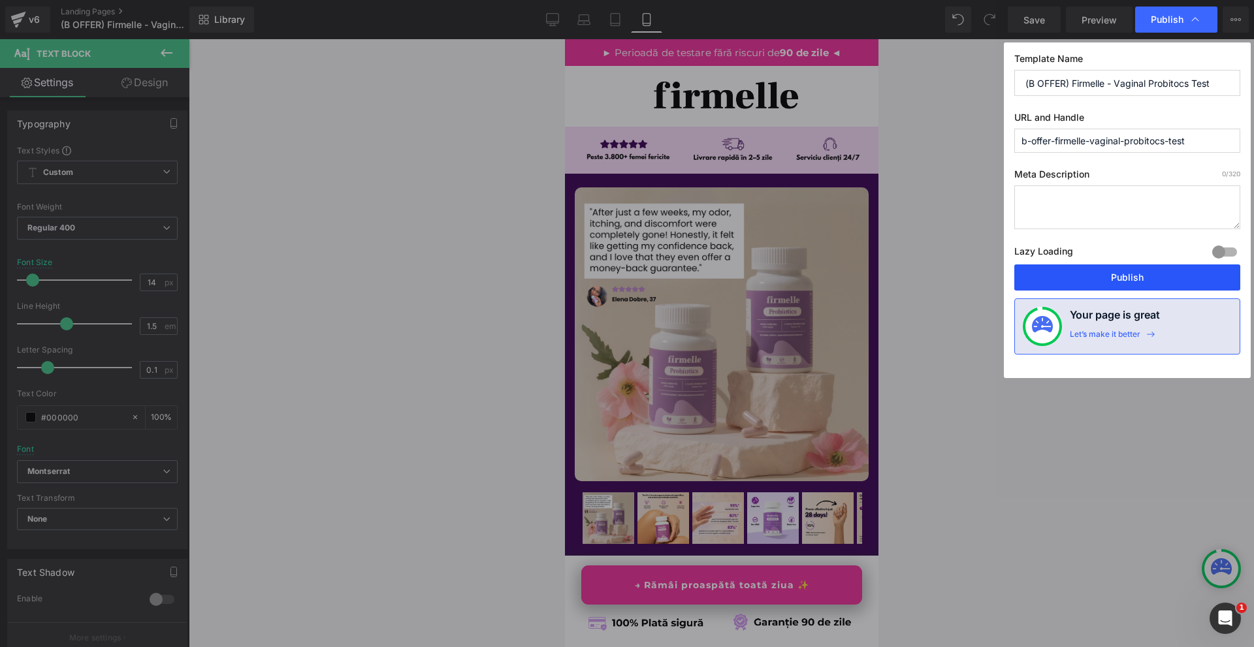
click at [1146, 276] on button "Publish" at bounding box center [1127, 277] width 226 height 26
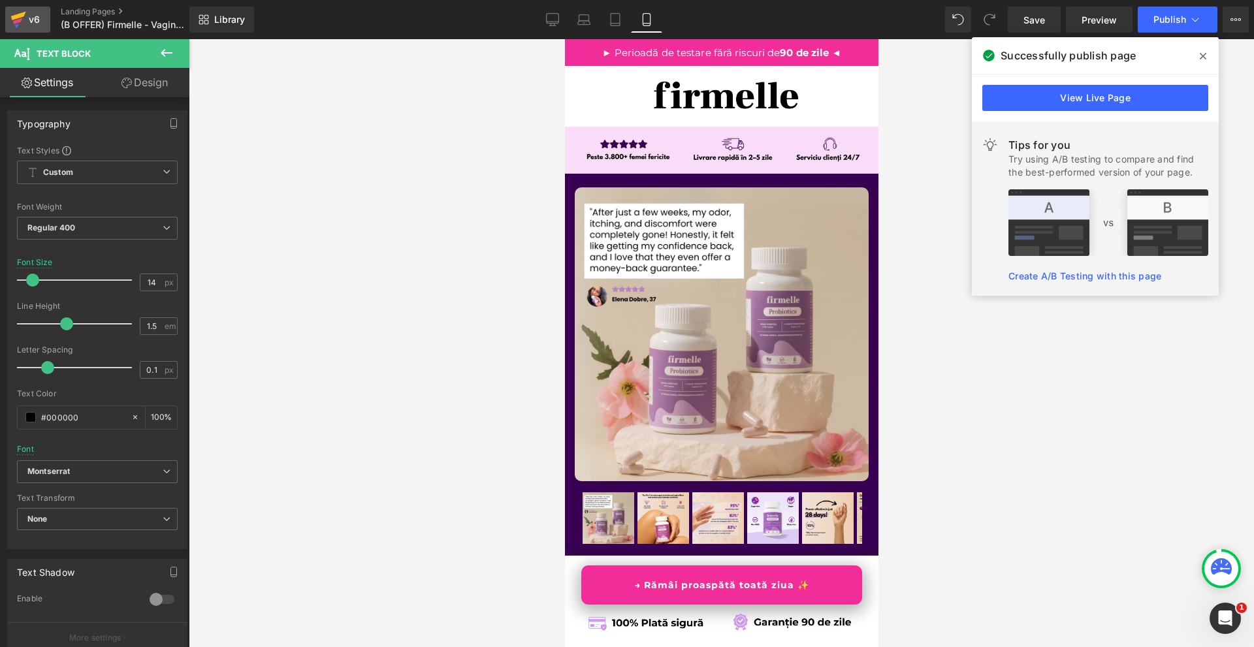
click at [24, 20] on icon at bounding box center [18, 19] width 16 height 33
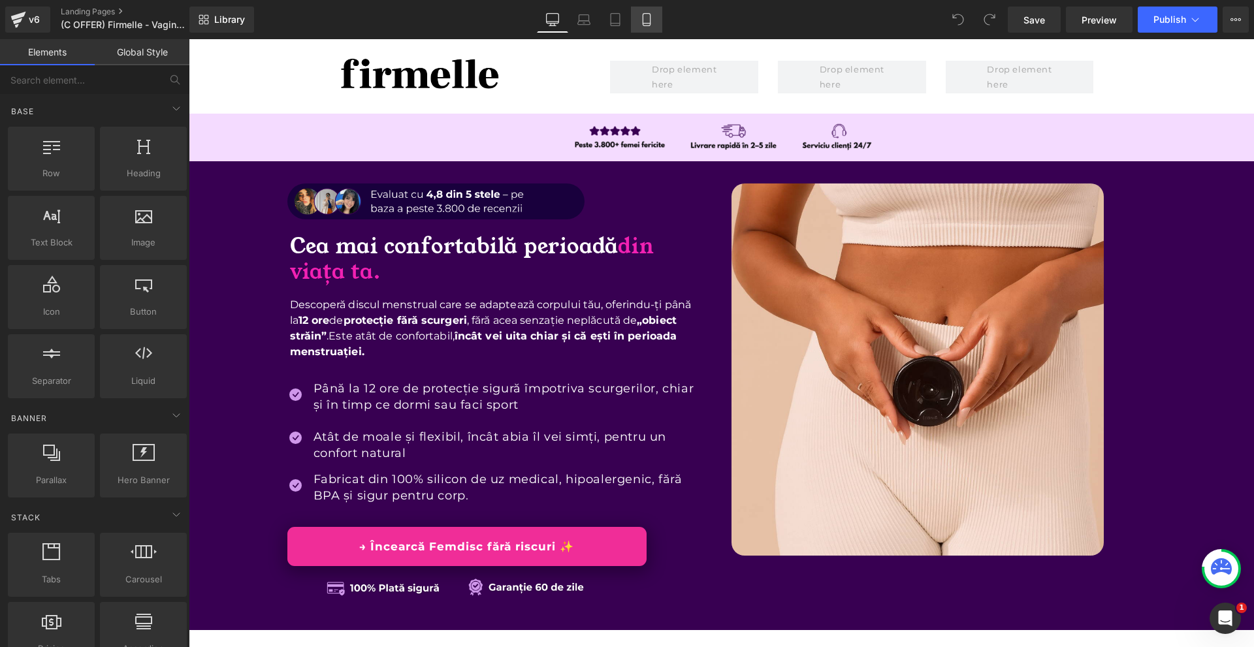
click at [654, 16] on link "Mobile" at bounding box center [646, 20] width 31 height 26
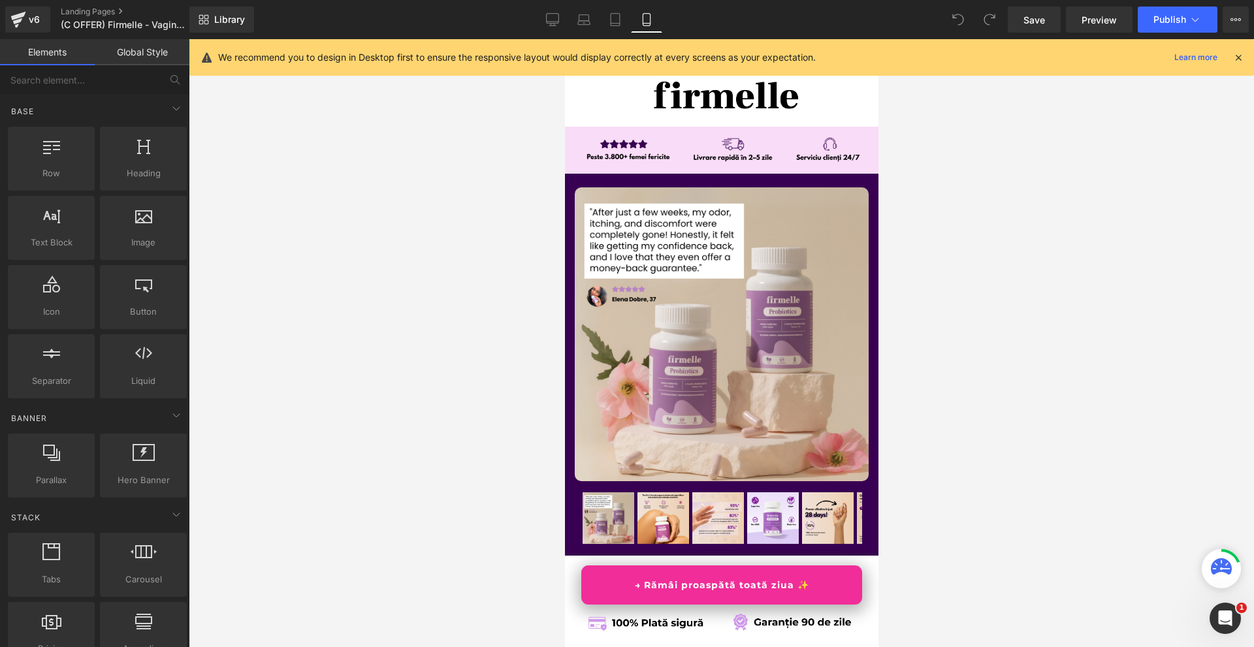
click at [1240, 59] on icon at bounding box center [1238, 58] width 12 height 12
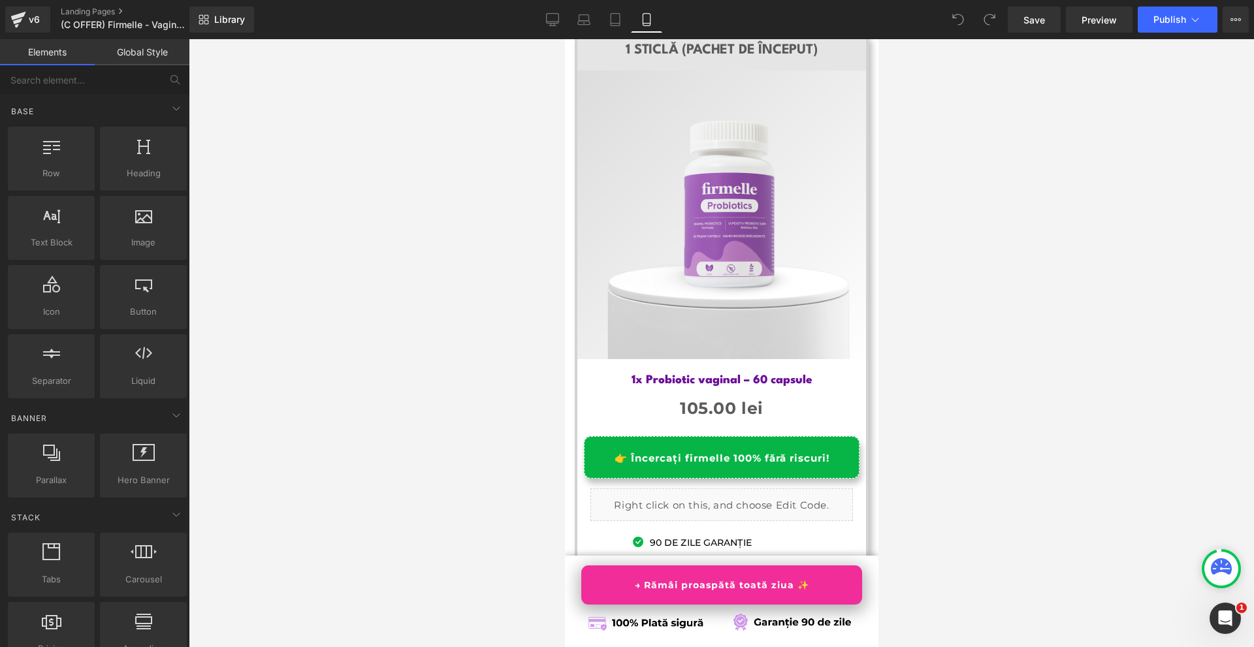
scroll to position [7339, 0]
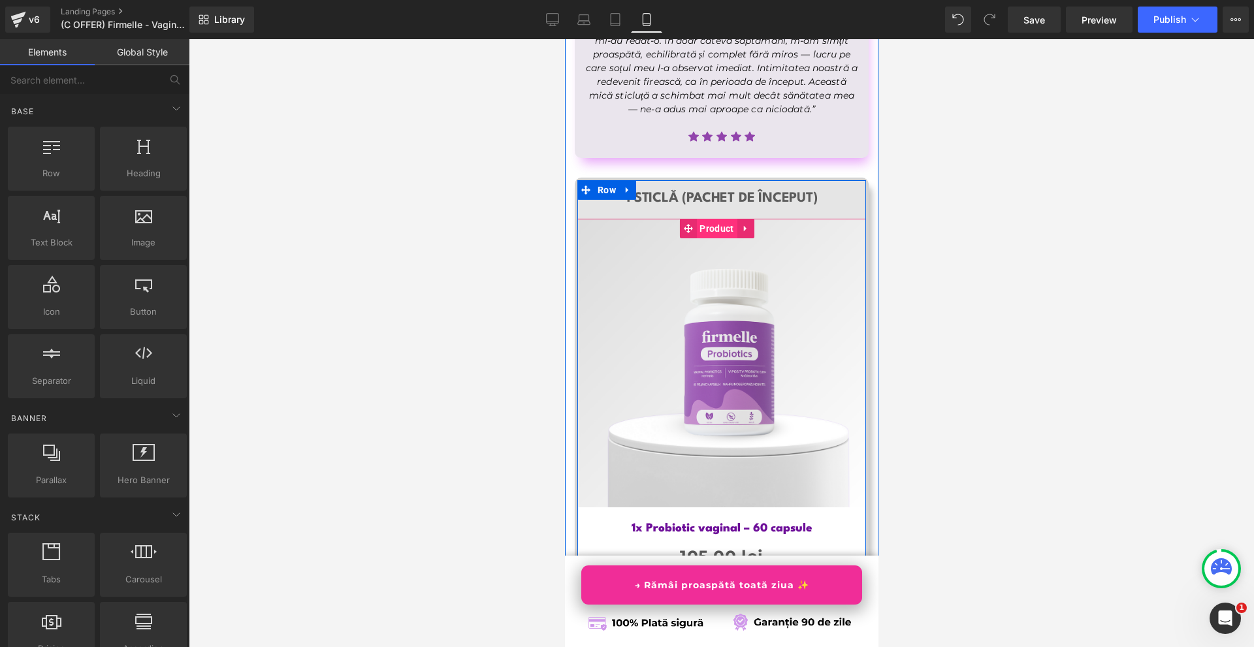
click at [716, 219] on span "Product" at bounding box center [715, 229] width 40 height 20
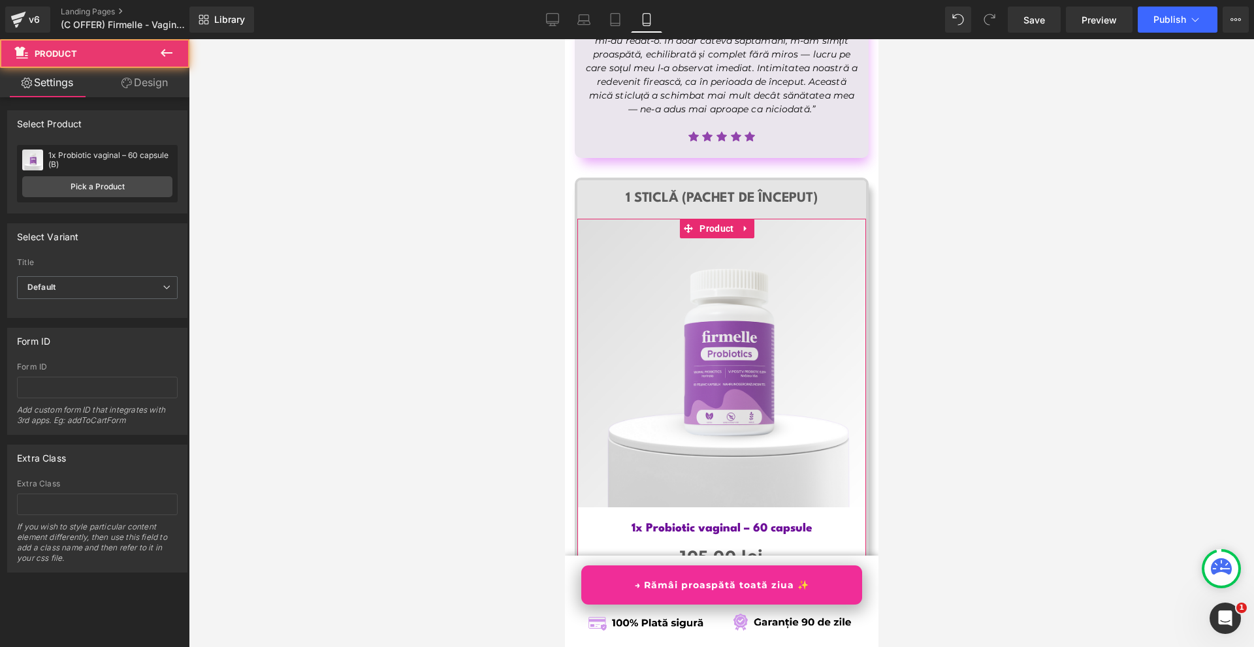
click at [73, 198] on div "1x Probiotic vaginal – 60 capsule (B) 1x Probiotic vaginal – 60 capsule (B) Pic…" at bounding box center [97, 173] width 161 height 57
click at [79, 189] on link "Pick a Product" at bounding box center [97, 186] width 150 height 21
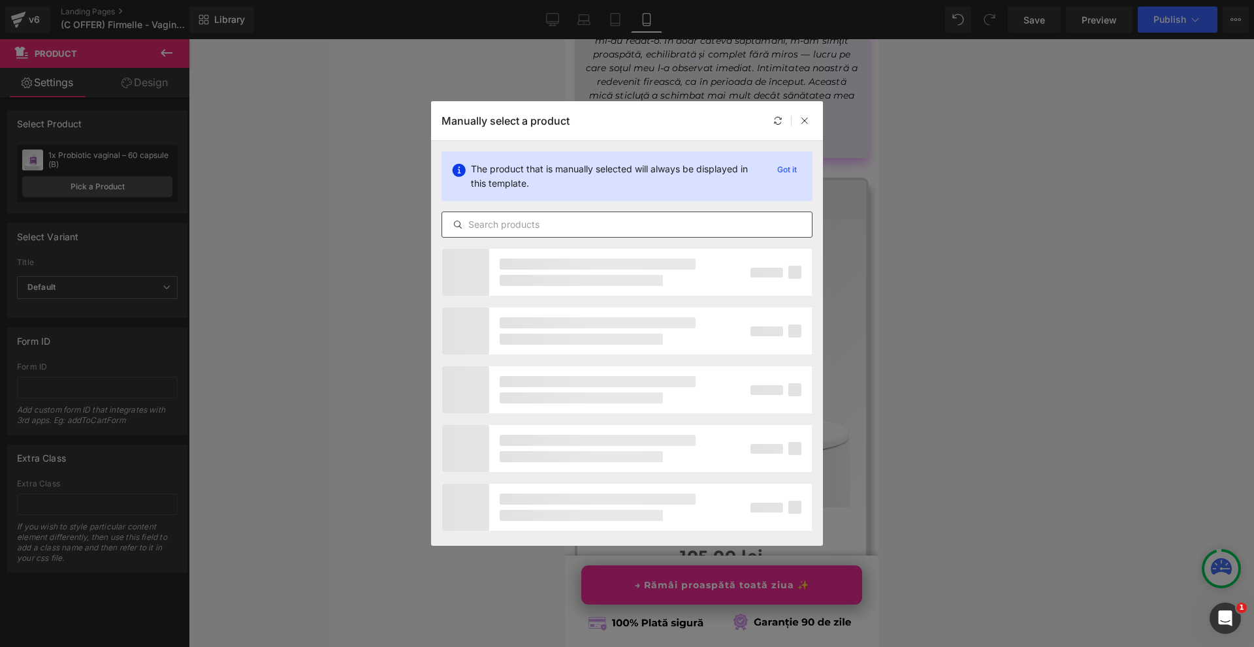
click at [529, 215] on div at bounding box center [626, 225] width 371 height 26
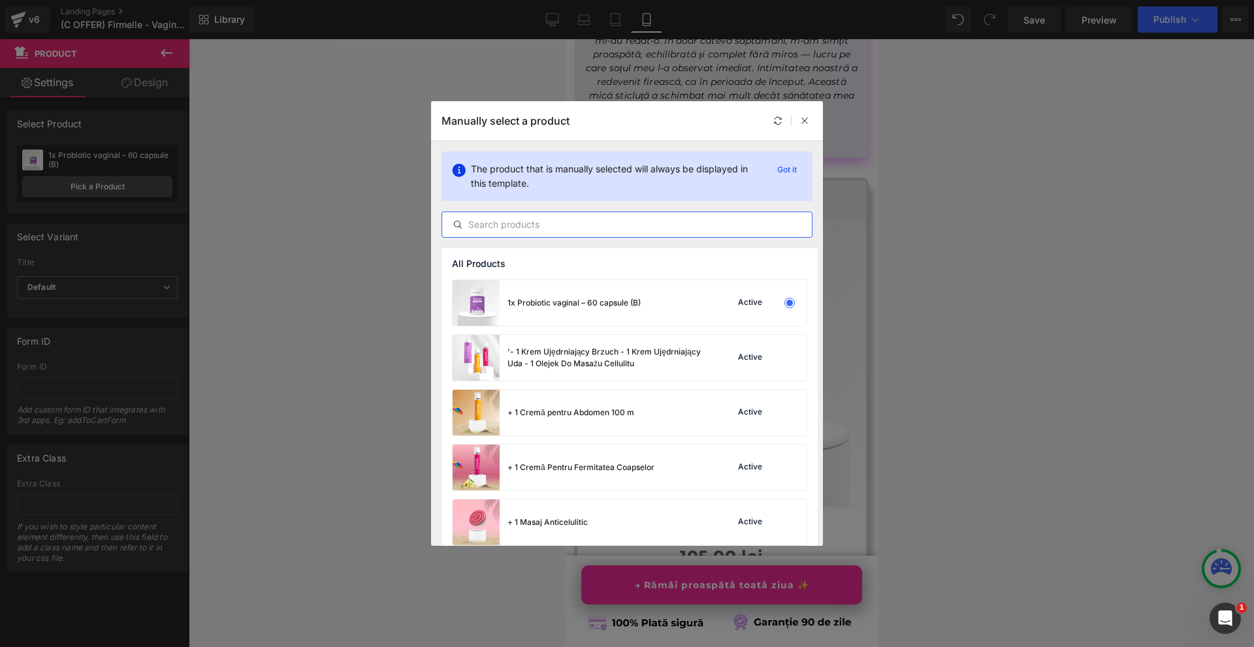
click at [533, 219] on input "text" at bounding box center [627, 225] width 370 height 16
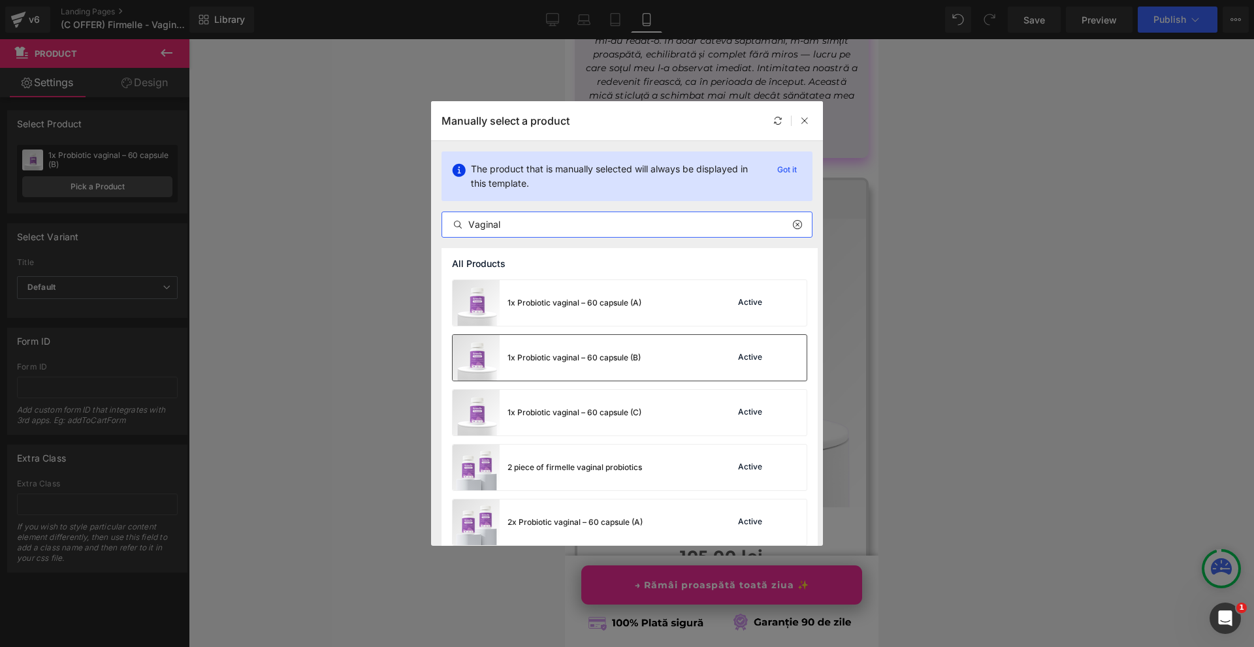
scroll to position [65, 0]
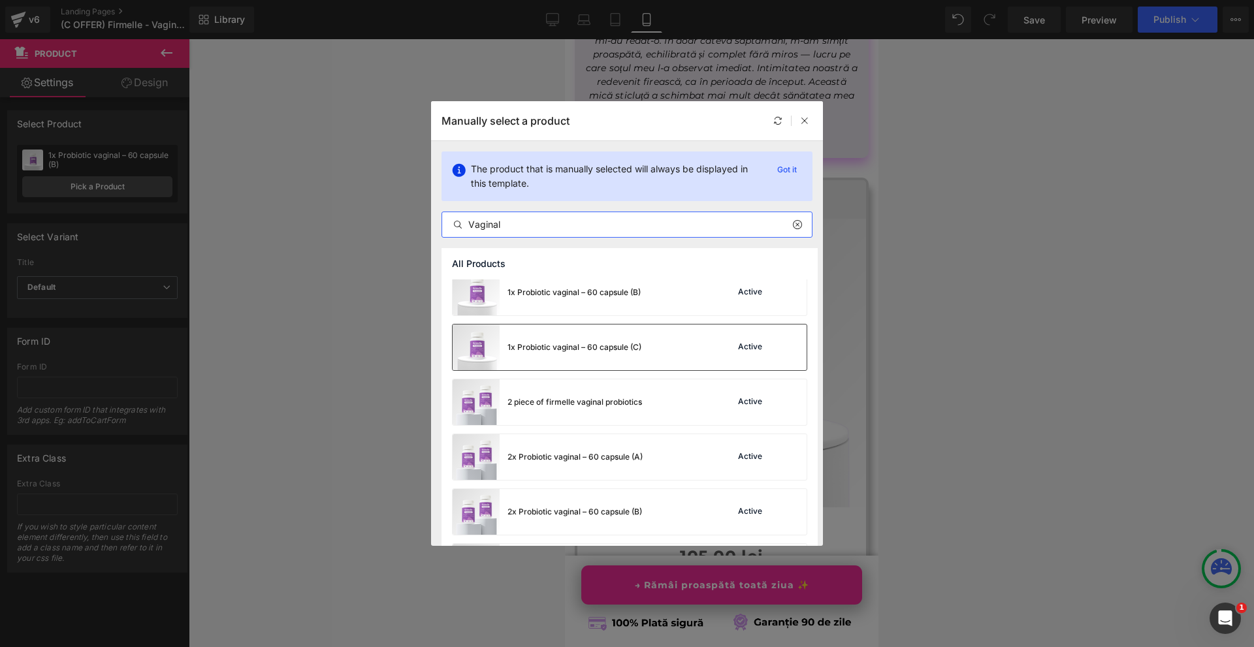
type input "Vaginal"
click at [658, 345] on div "1x Probiotic vaginal – 60 capsule (C) Active" at bounding box center [629, 347] width 354 height 46
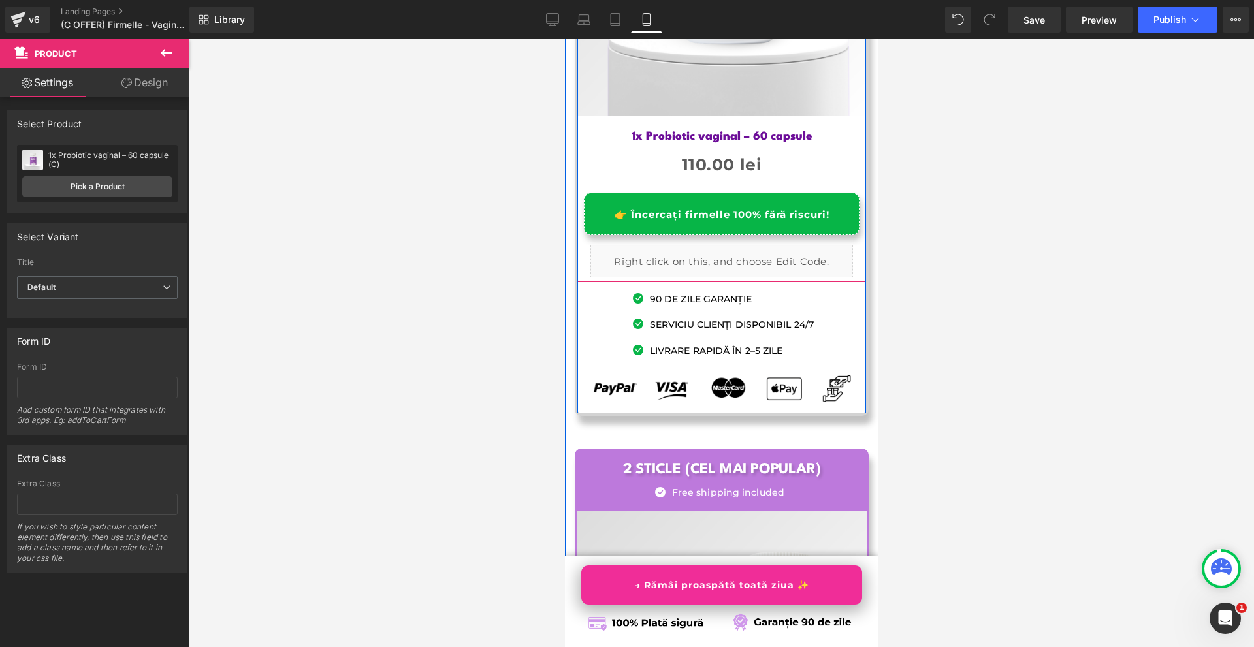
scroll to position [7991, 0]
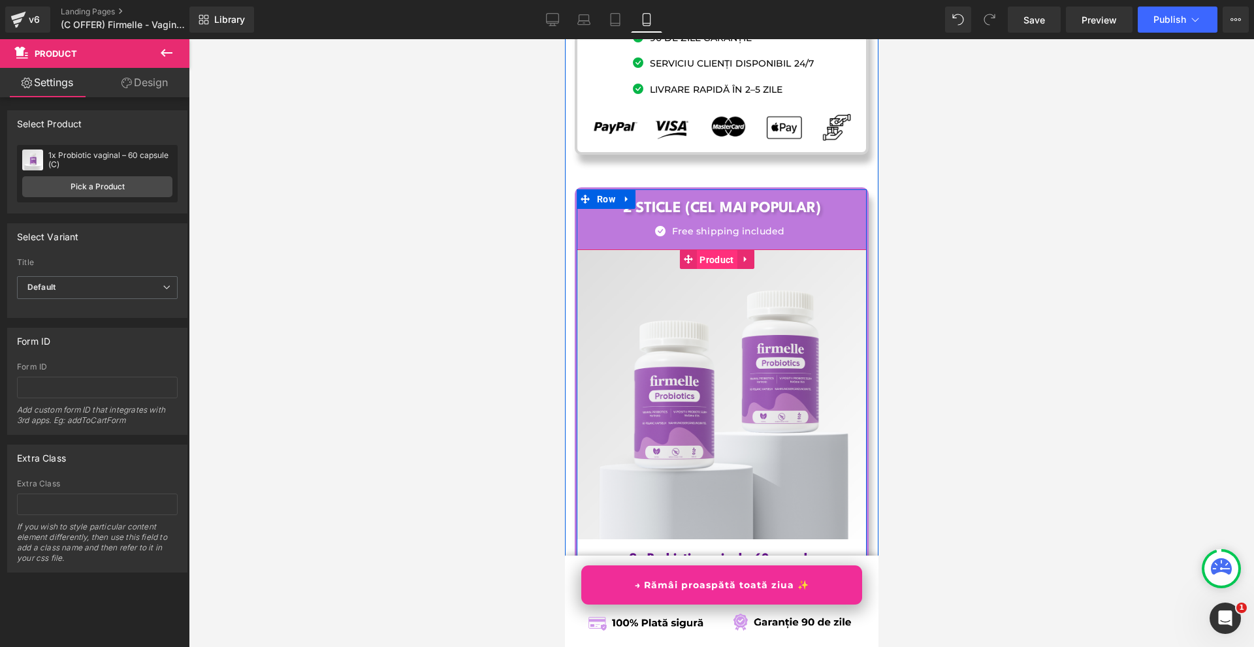
click at [714, 250] on span "Product" at bounding box center [715, 260] width 40 height 20
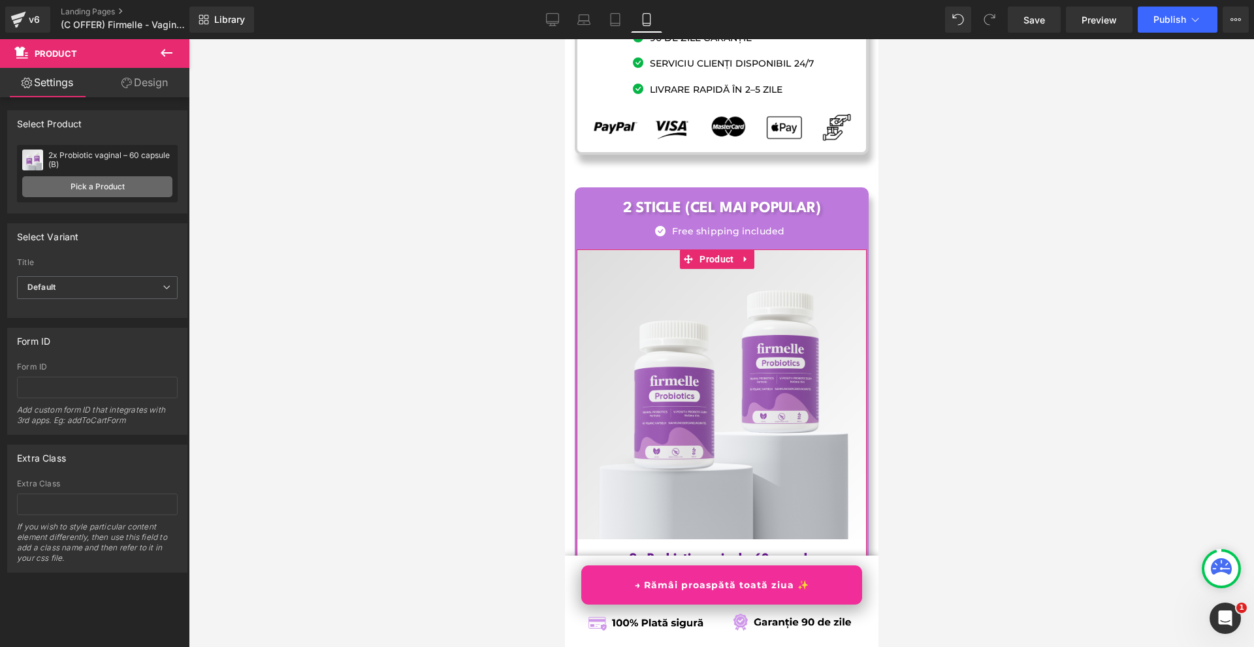
click at [128, 179] on link "Pick a Product" at bounding box center [97, 186] width 150 height 21
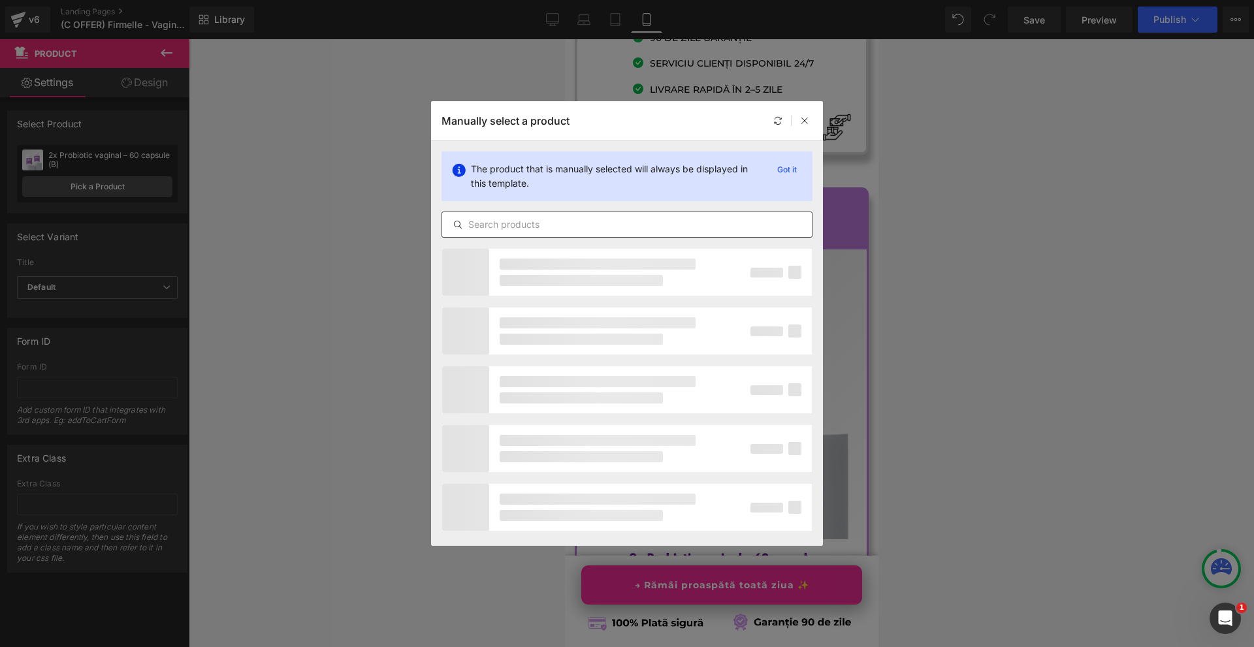
click at [595, 234] on div at bounding box center [626, 225] width 371 height 26
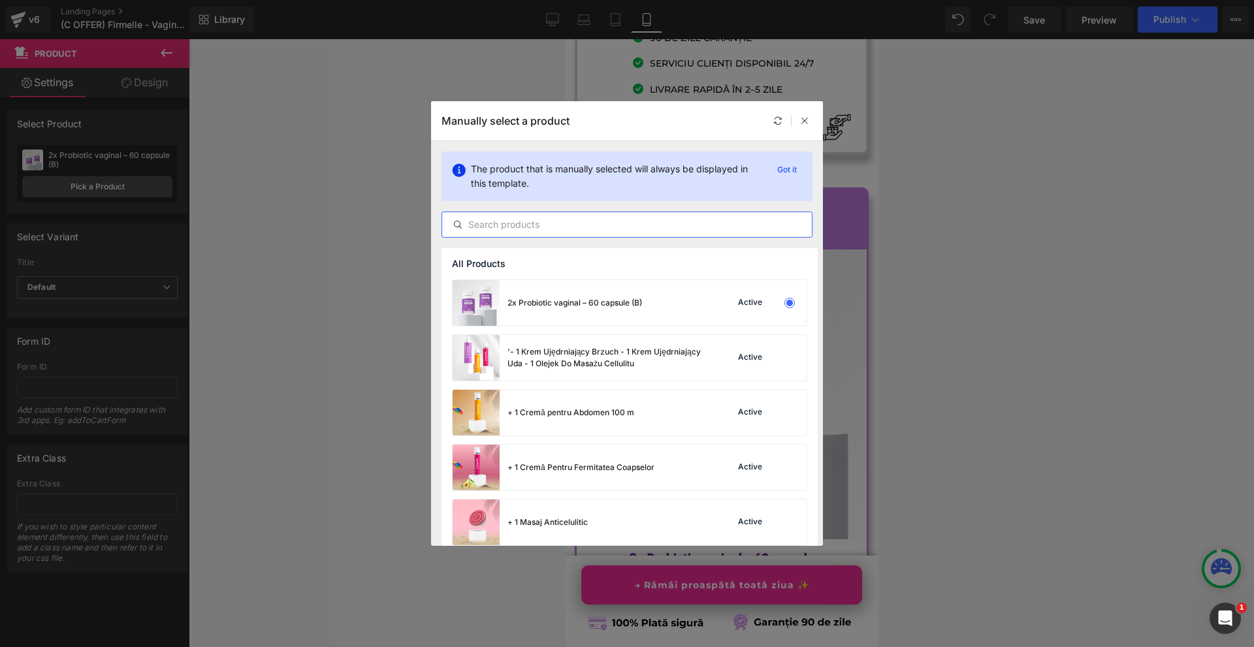
click at [595, 222] on input "text" at bounding box center [627, 225] width 370 height 16
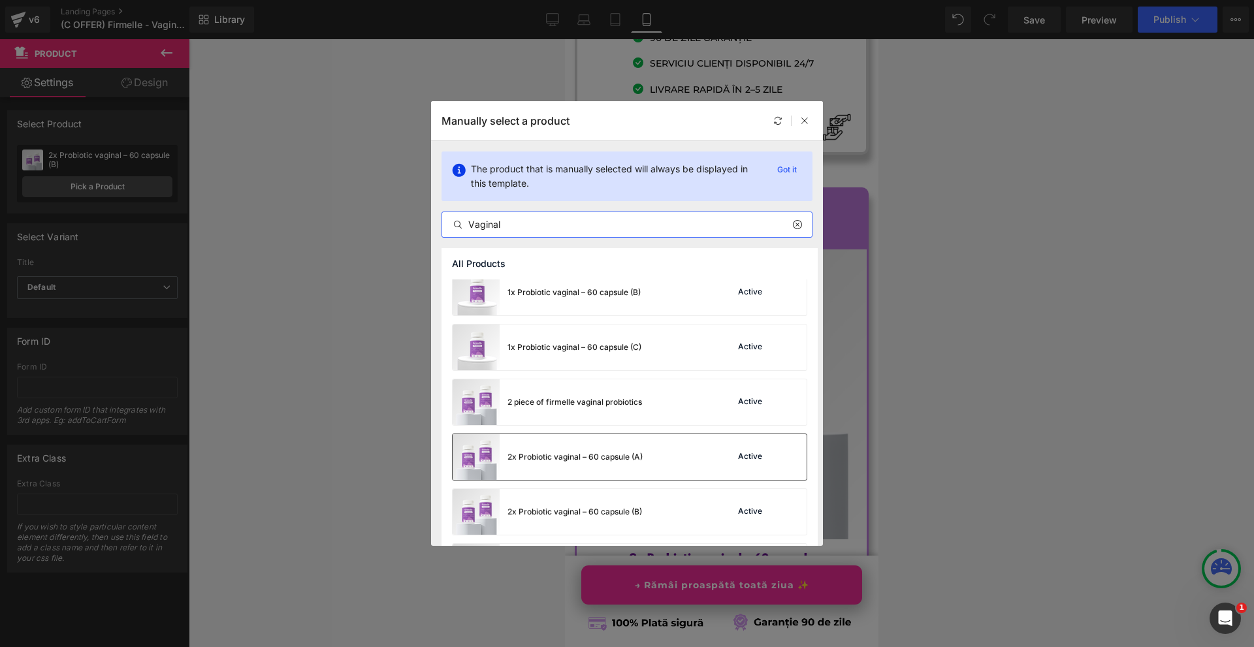
scroll to position [131, 0]
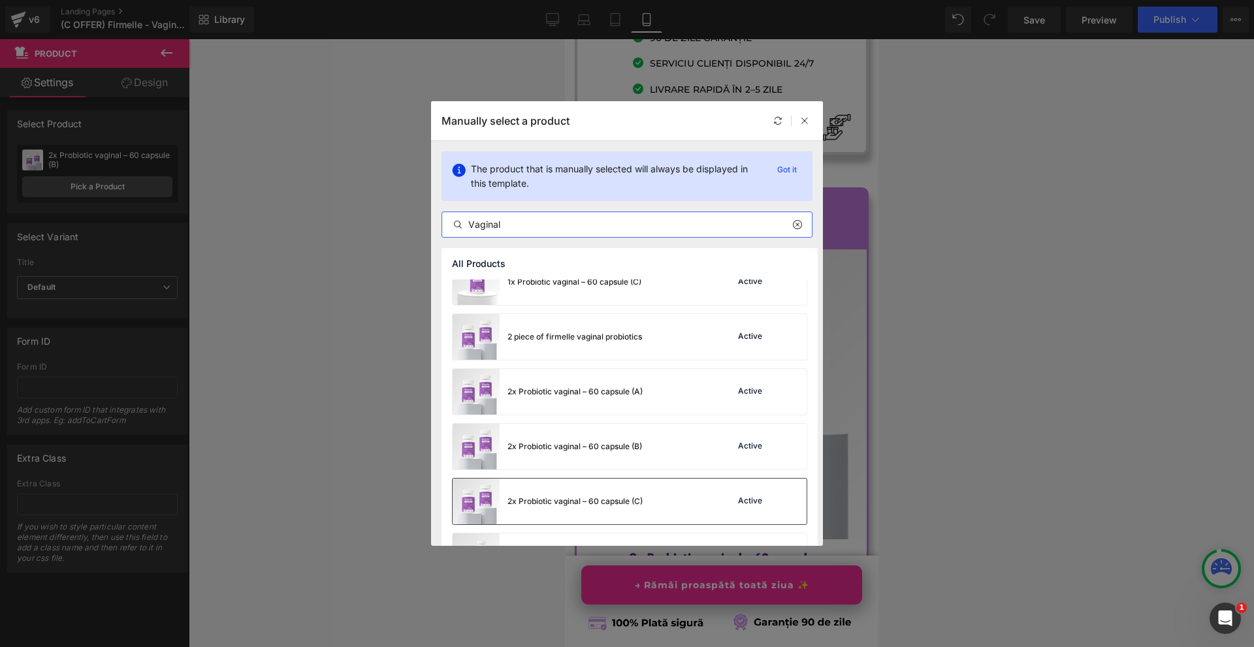
type input "Vaginal"
click at [674, 499] on div "2x Probiotic vaginal – 60 capsule (C) Active" at bounding box center [629, 502] width 354 height 46
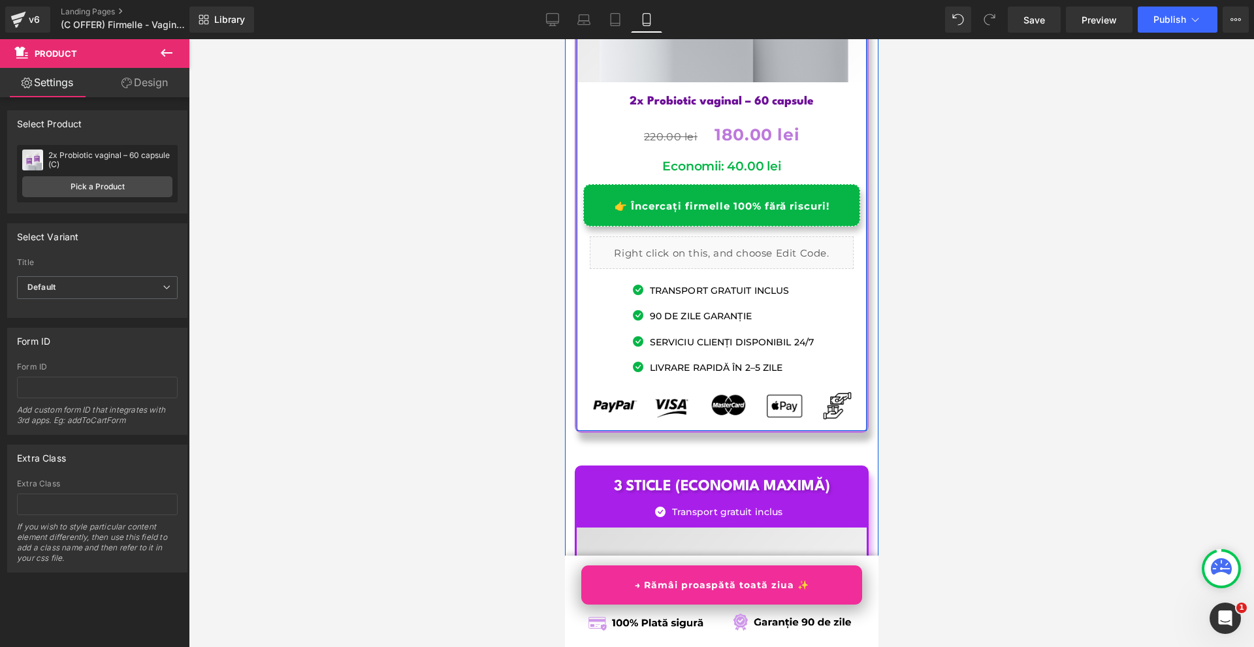
scroll to position [8710, 0]
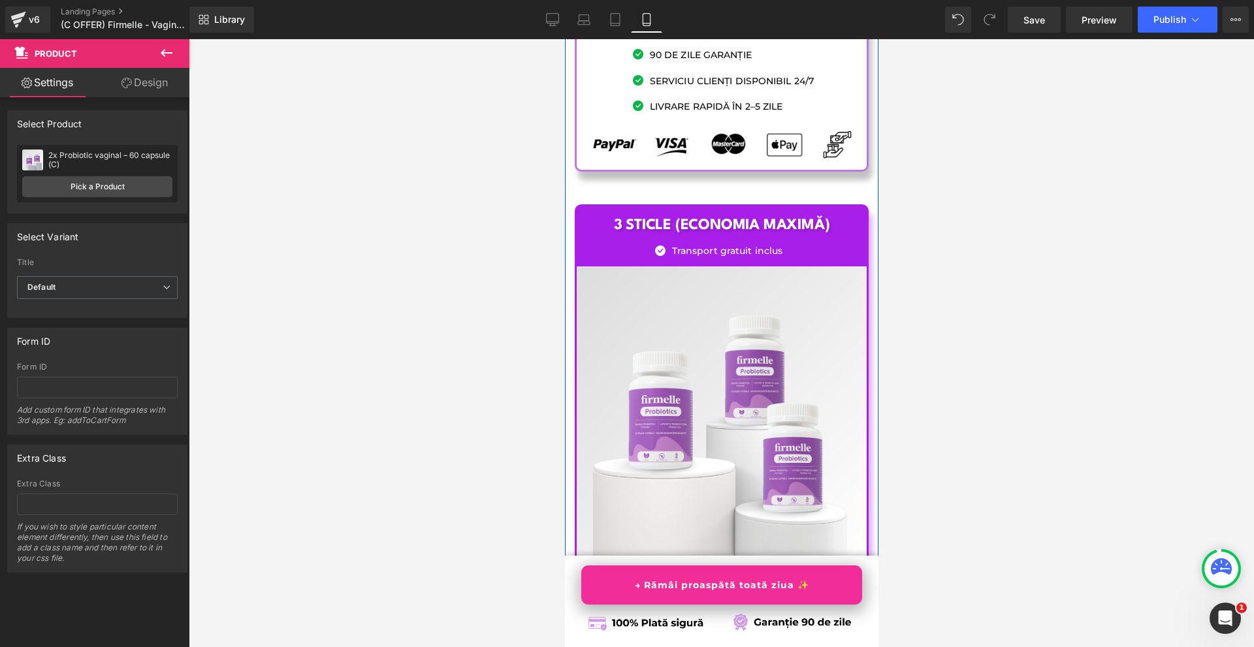
click at [708, 266] on img at bounding box center [721, 411] width 290 height 290
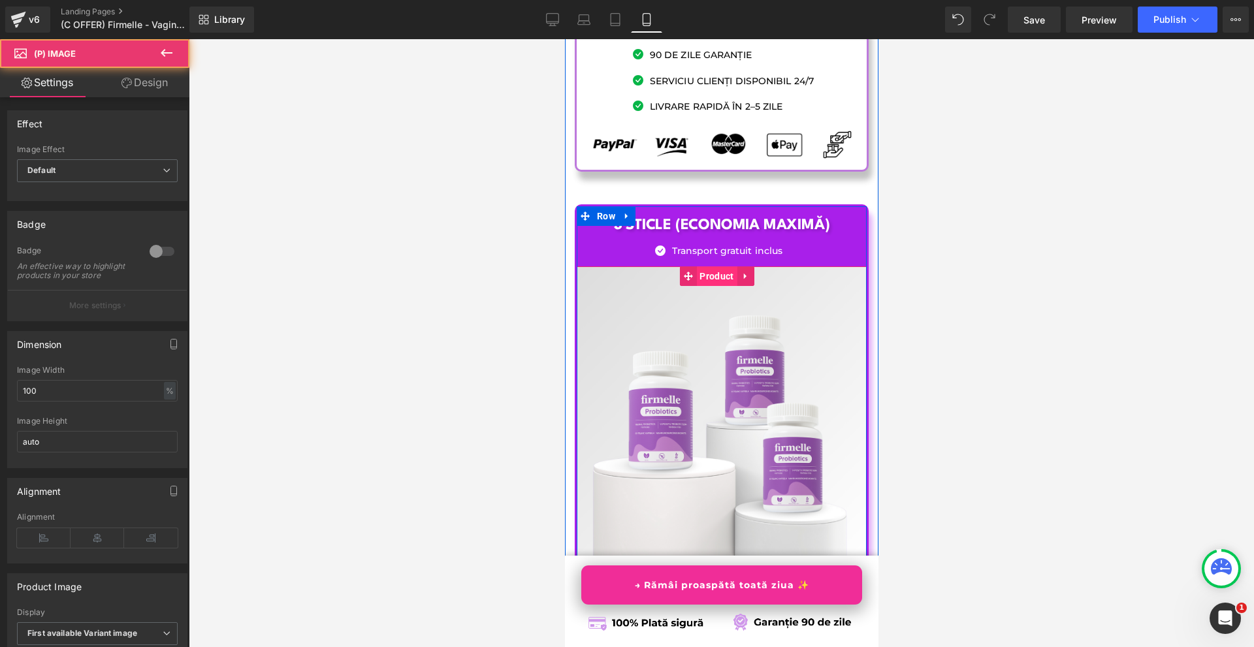
click at [708, 266] on span "Product" at bounding box center [715, 276] width 40 height 20
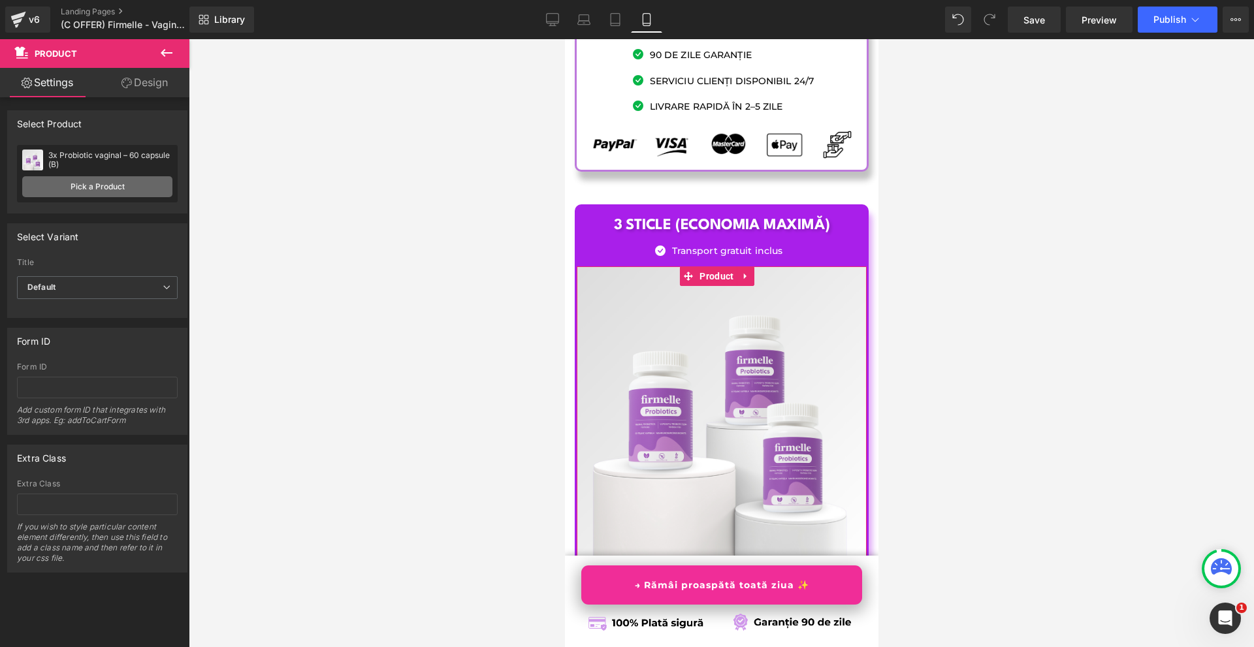
click at [142, 187] on link "Pick a Product" at bounding box center [97, 186] width 150 height 21
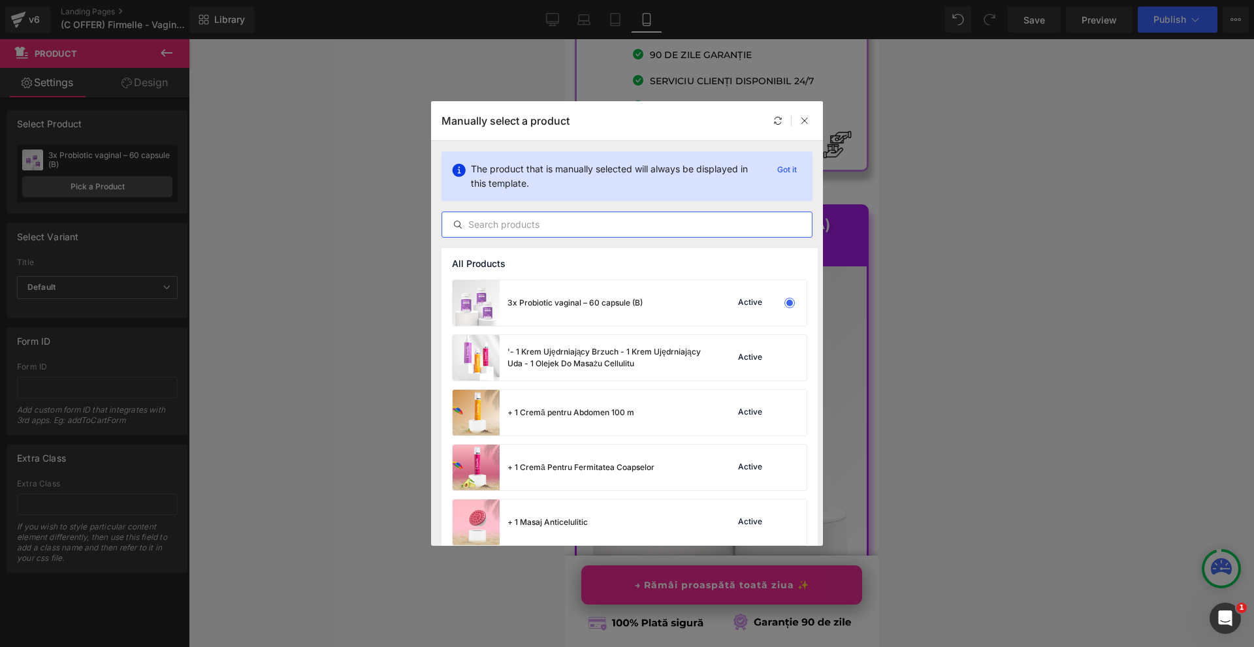
click at [592, 225] on input "text" at bounding box center [627, 225] width 370 height 16
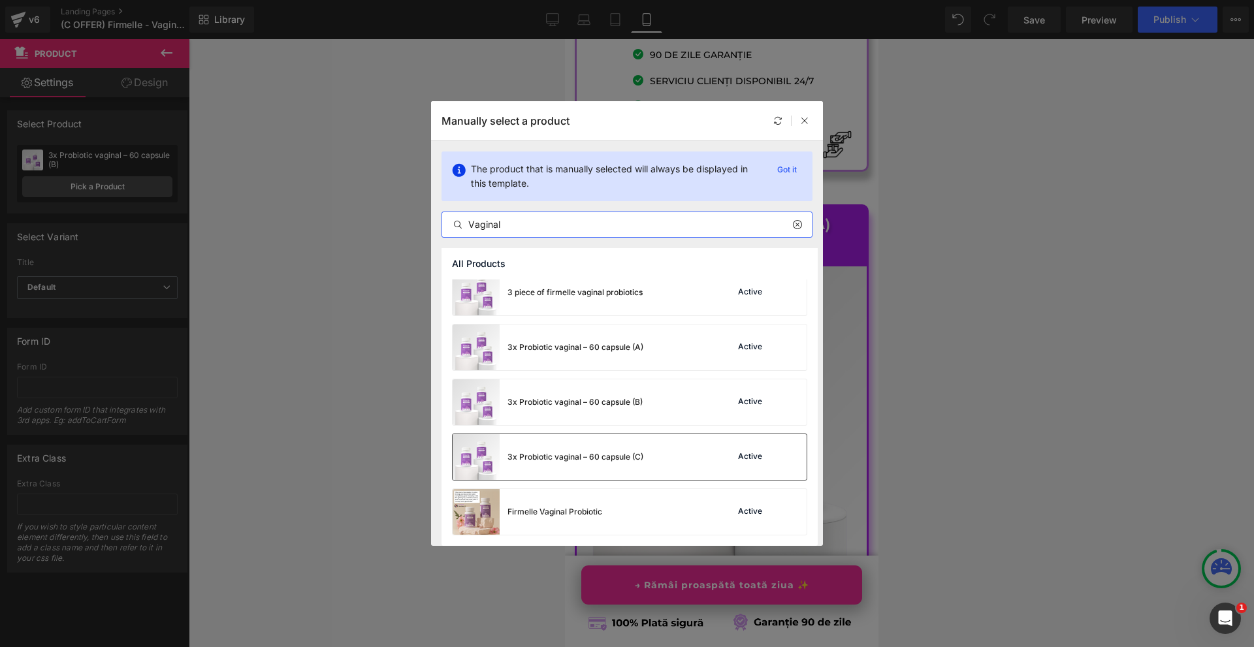
scroll to position [394, 0]
type input "Vaginal"
click at [648, 398] on div "3x Probiotic vaginal – 60 capsule (B) Active" at bounding box center [629, 402] width 354 height 46
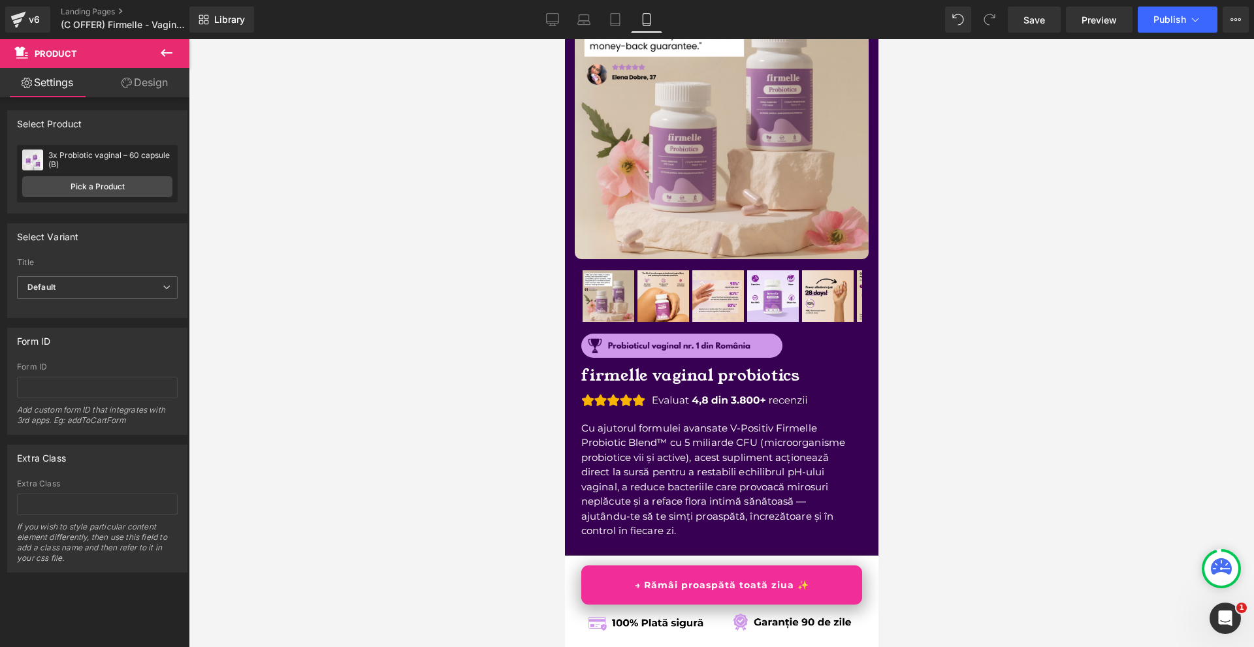
scroll to position [0, 0]
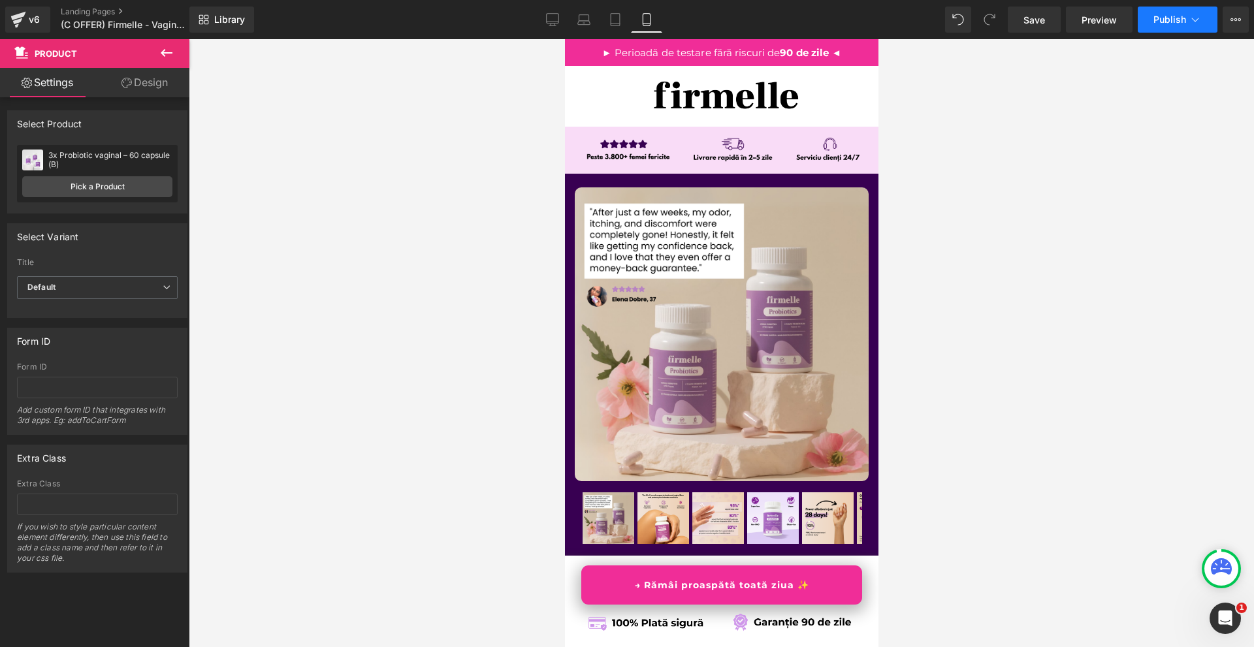
click at [1178, 22] on span "Publish" at bounding box center [1169, 19] width 33 height 10
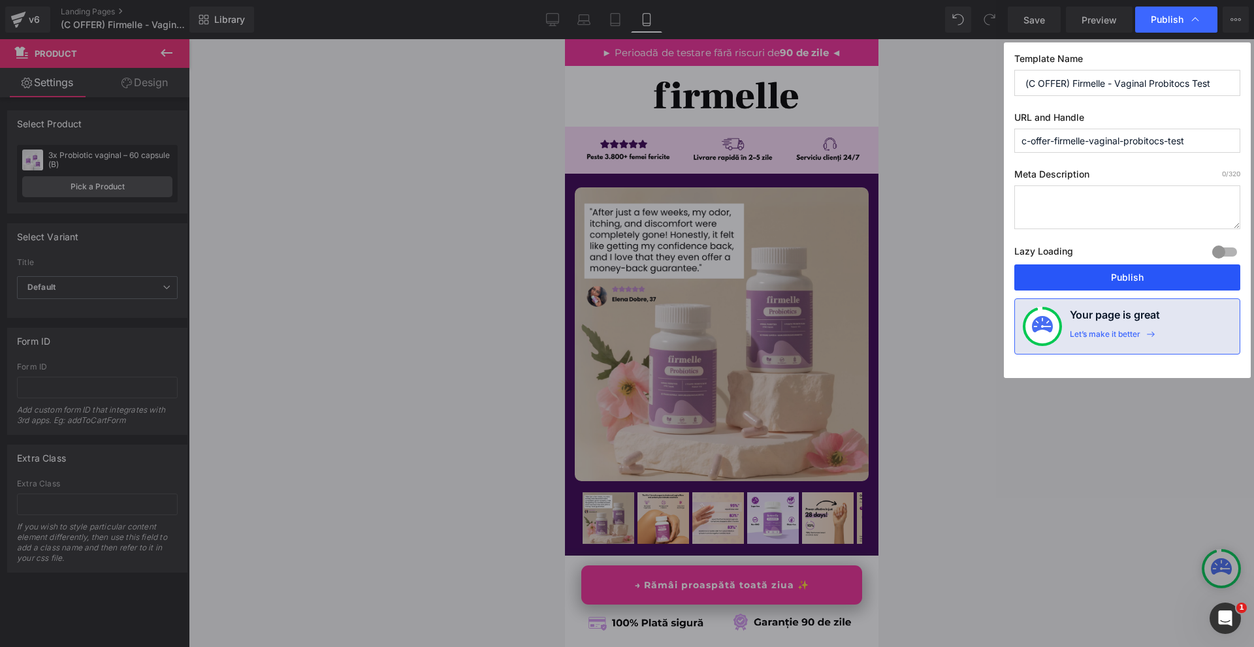
click at [1141, 285] on button "Publish" at bounding box center [1127, 277] width 226 height 26
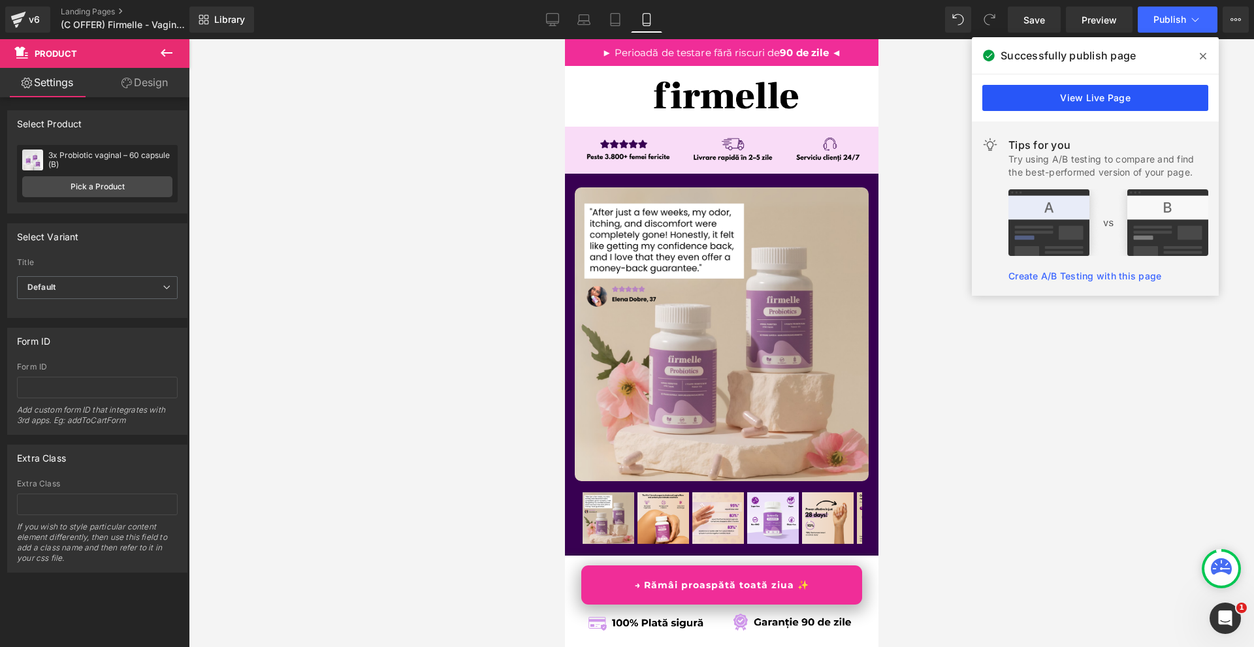
click at [999, 89] on link "View Live Page" at bounding box center [1095, 98] width 226 height 26
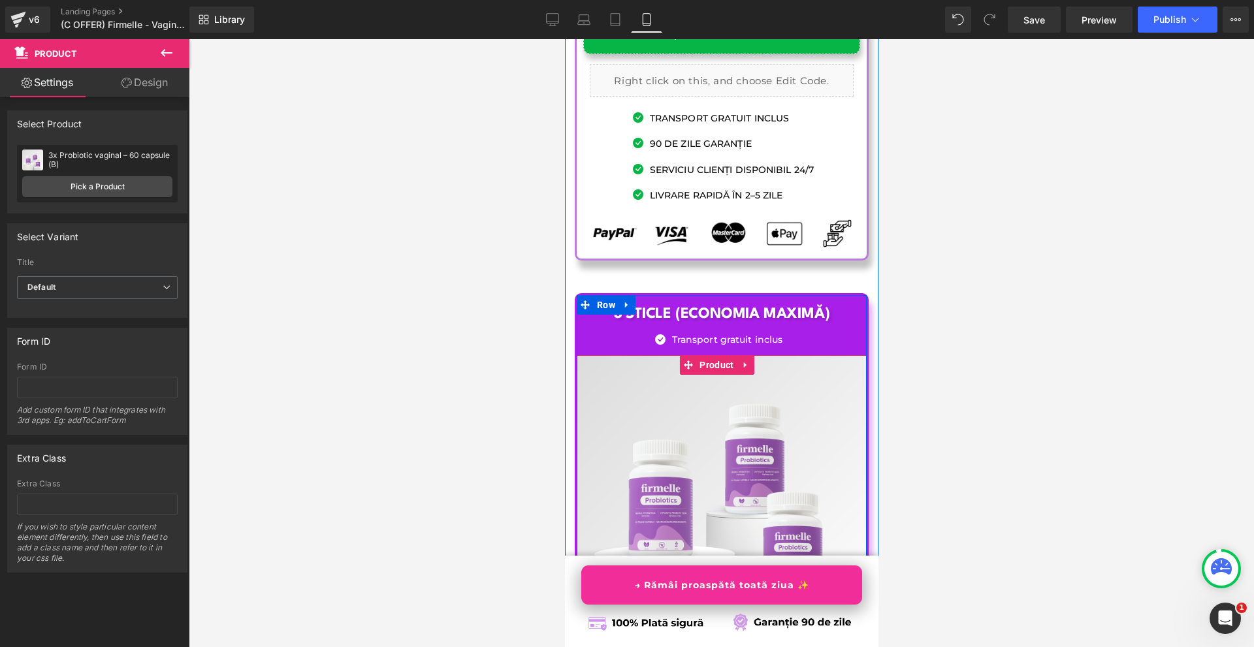
scroll to position [8555, 0]
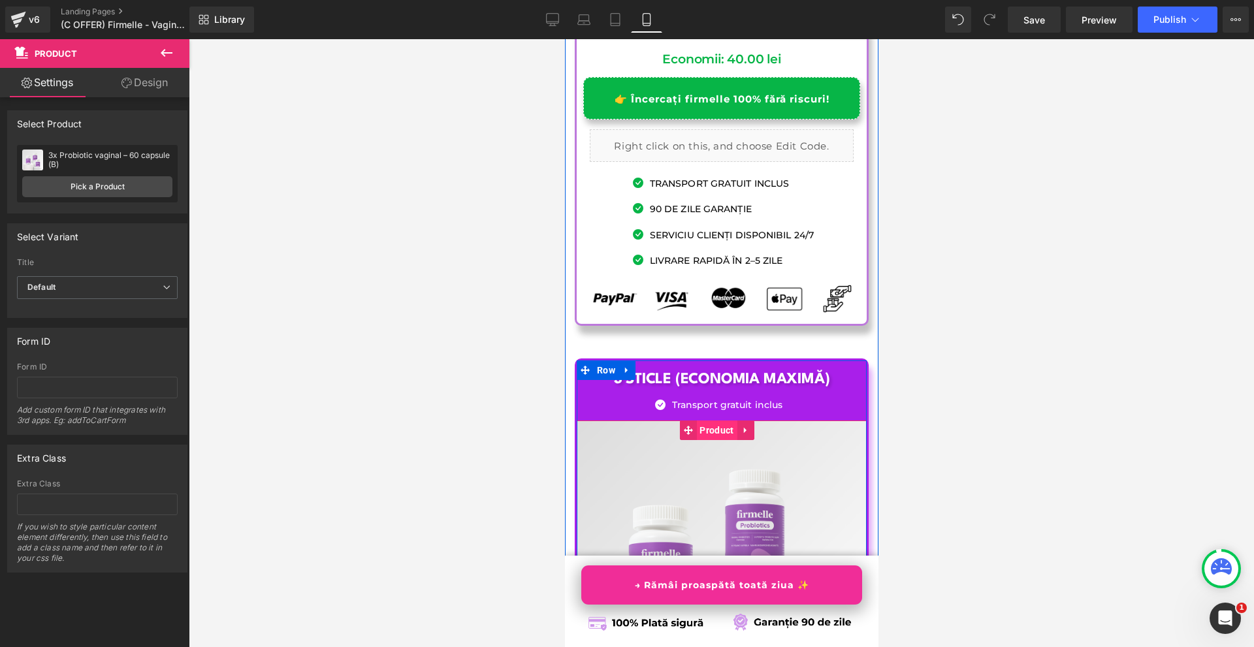
click at [714, 420] on span "Product" at bounding box center [715, 430] width 40 height 20
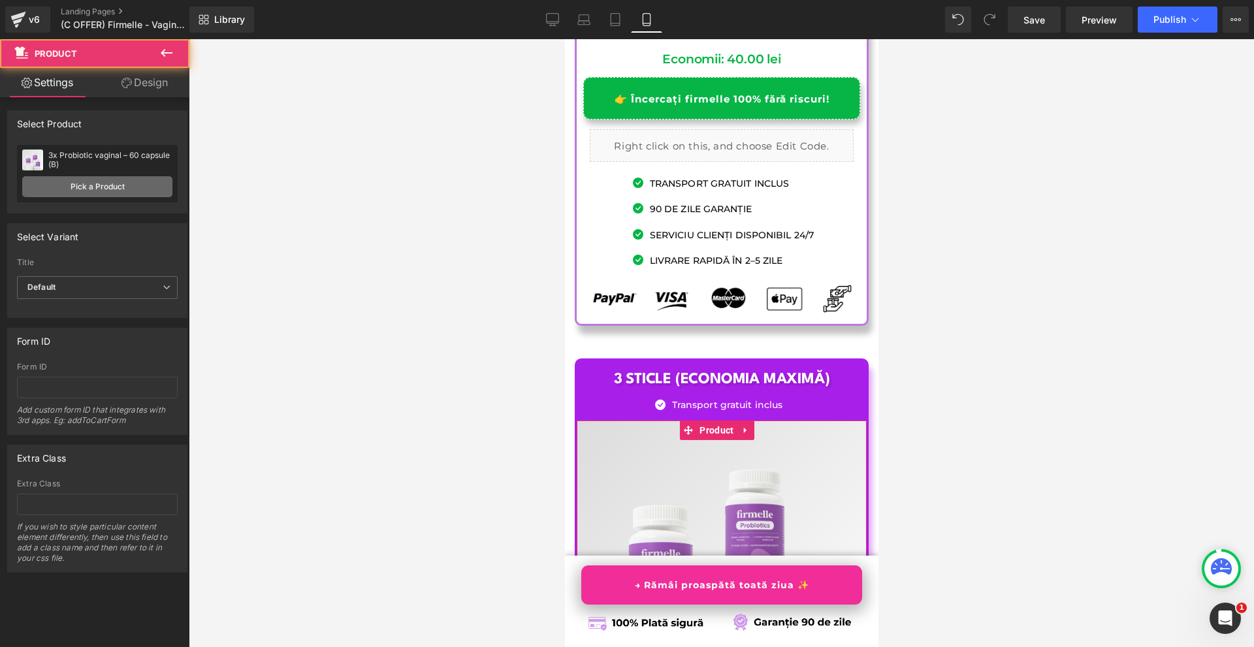
click at [83, 194] on link "Pick a Product" at bounding box center [97, 186] width 150 height 21
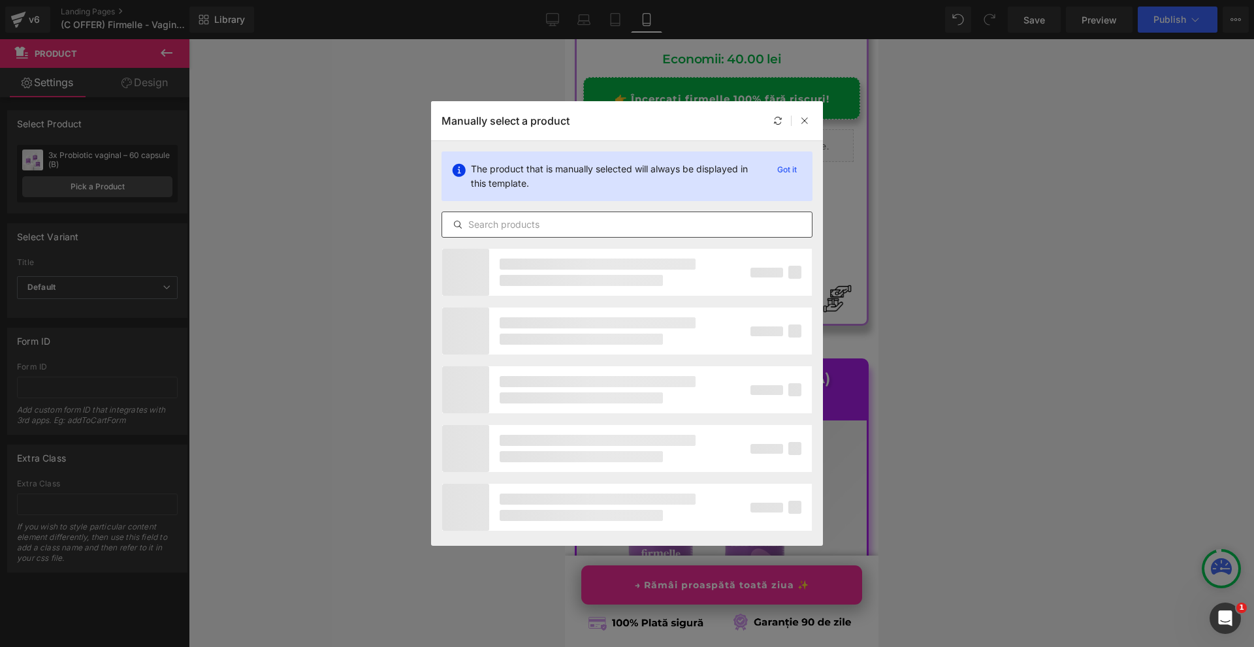
click at [496, 216] on div at bounding box center [626, 225] width 371 height 26
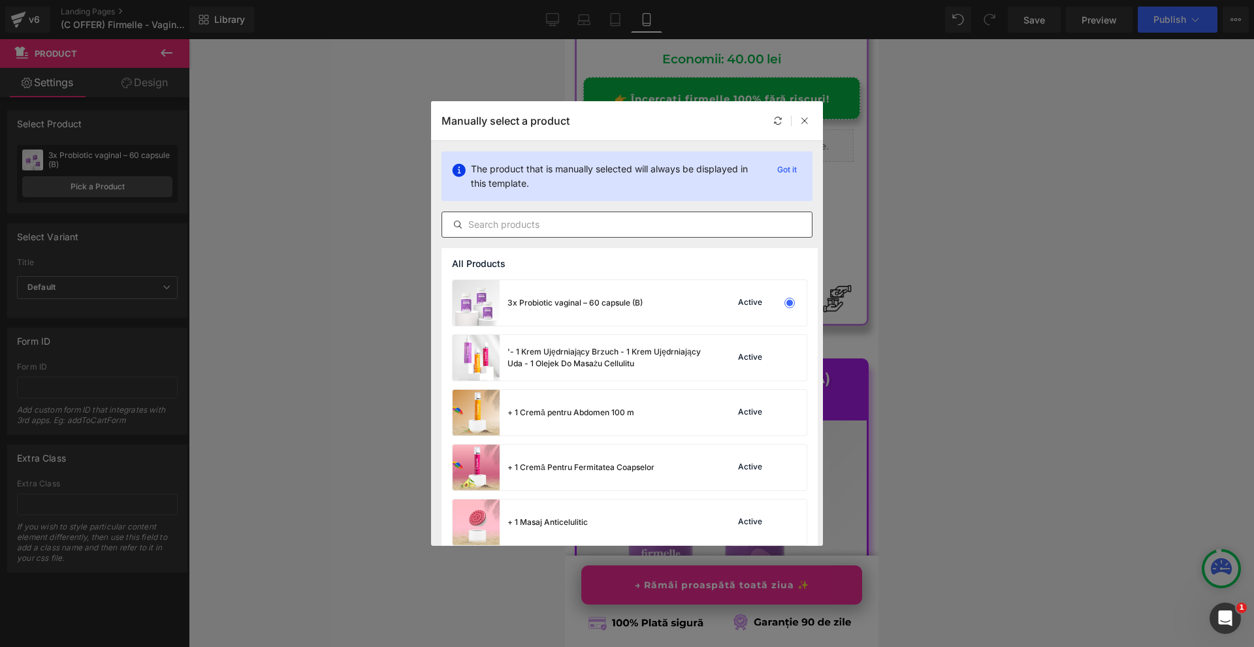
click at [498, 220] on input "text" at bounding box center [627, 225] width 370 height 16
type input "b"
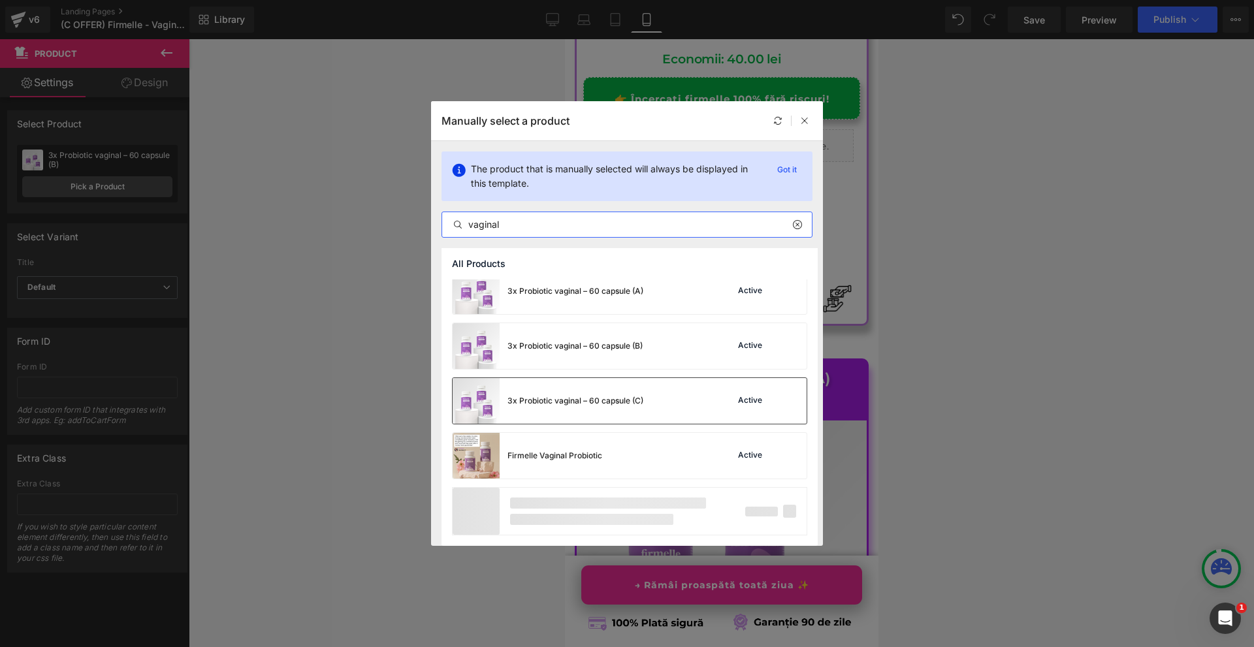
type input "vaginal"
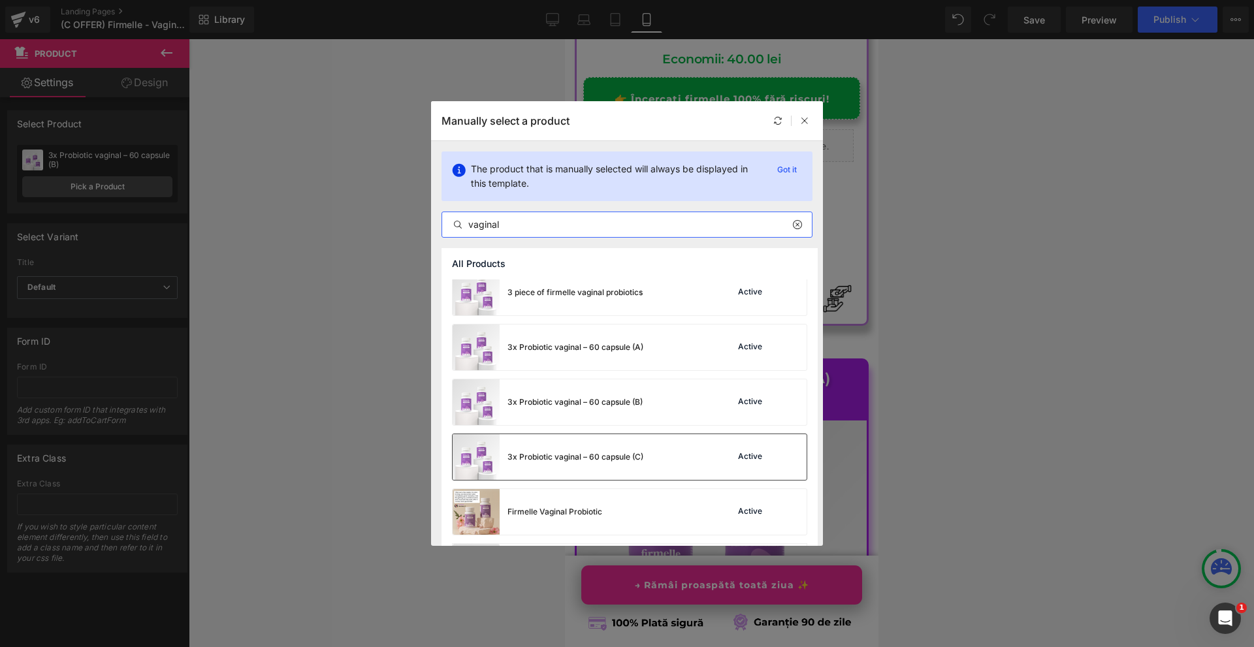
click at [660, 405] on div "3x Probiotic vaginal – 60 capsule (B) Active" at bounding box center [629, 402] width 354 height 46
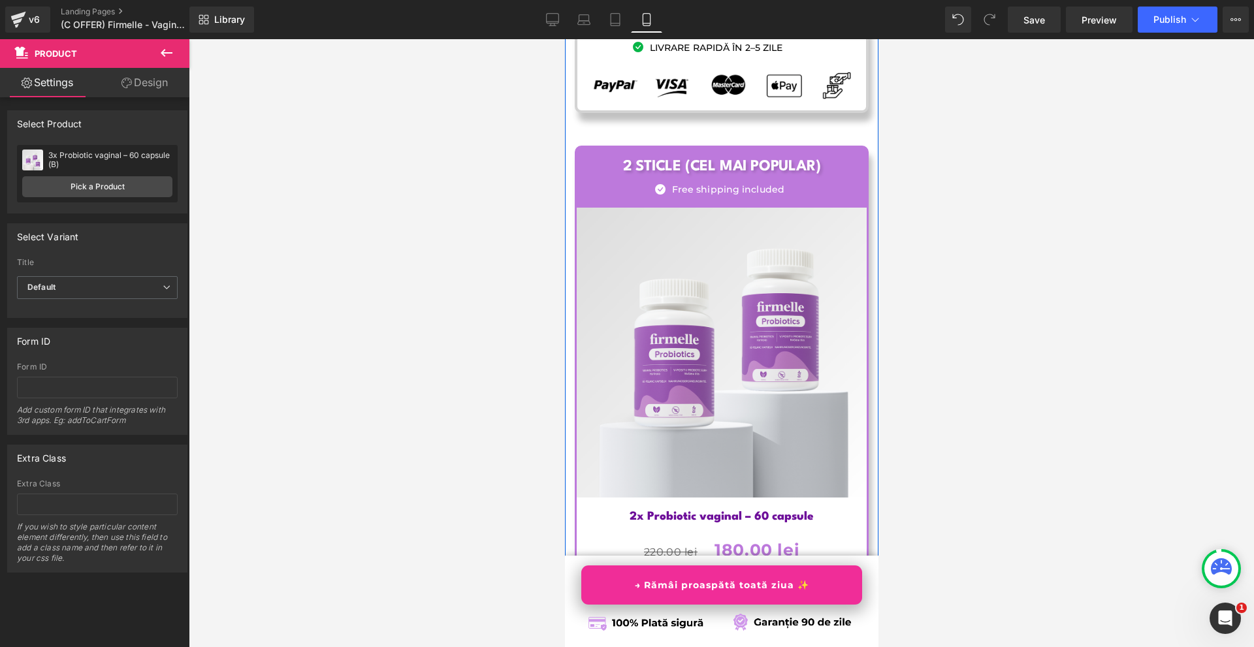
scroll to position [7903, 0]
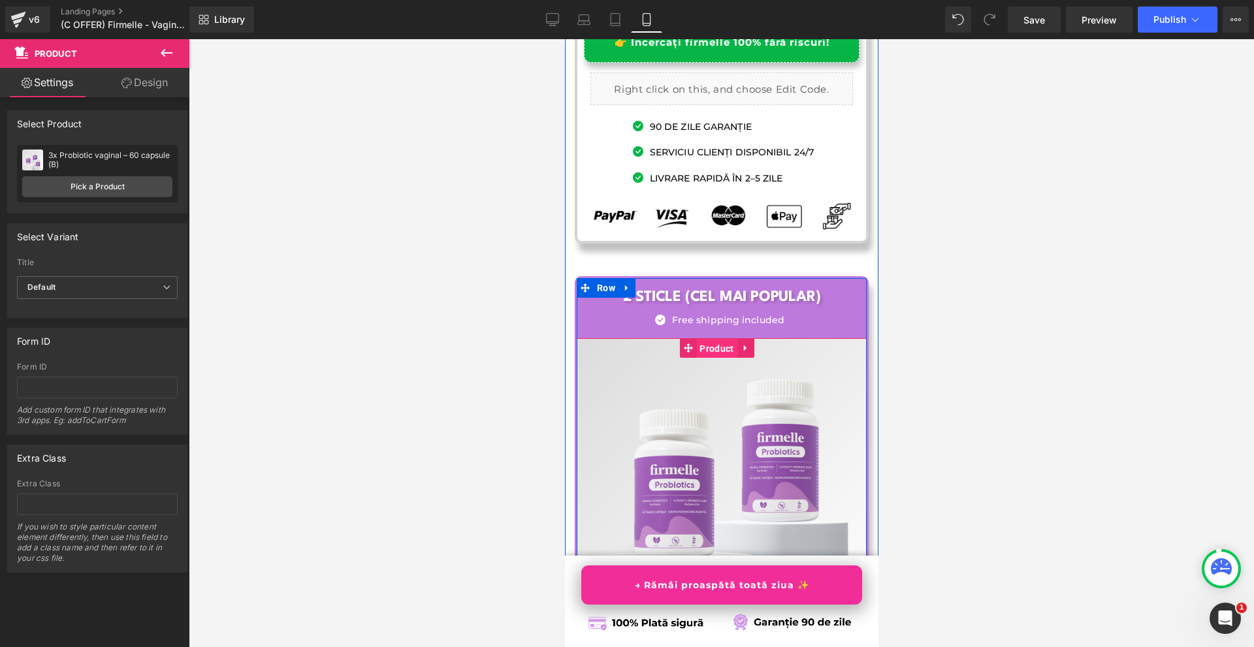
click at [715, 339] on span "Product" at bounding box center [715, 349] width 40 height 20
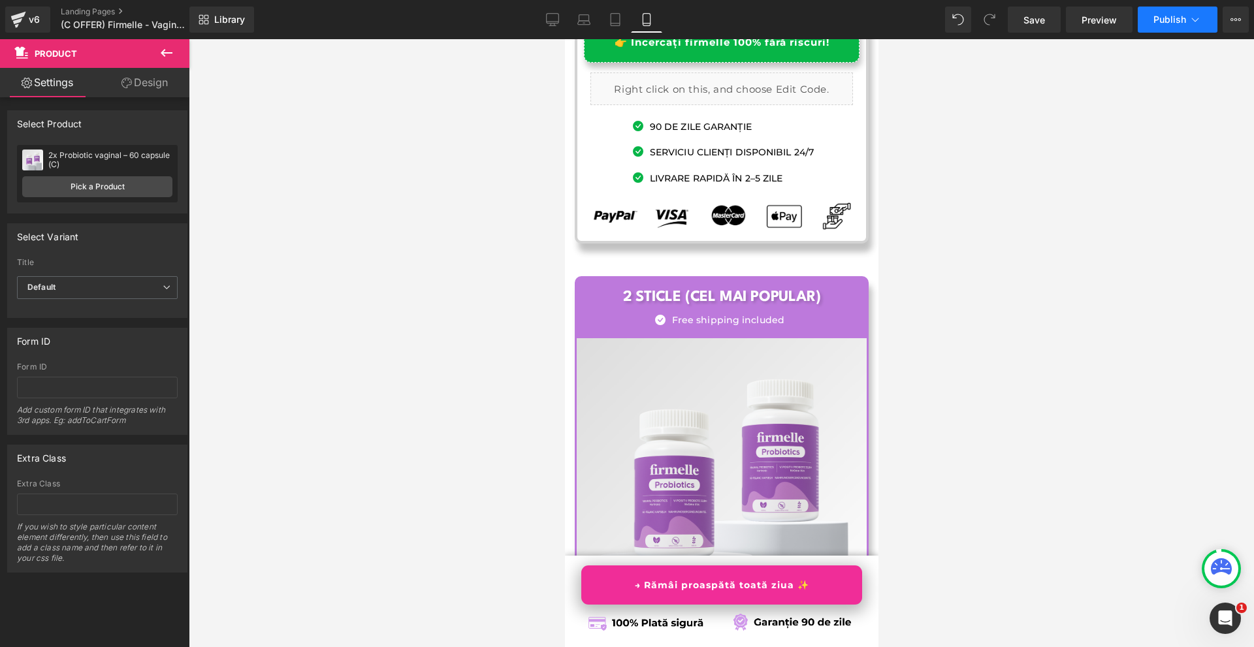
click at [1170, 20] on span "Publish" at bounding box center [1169, 19] width 33 height 10
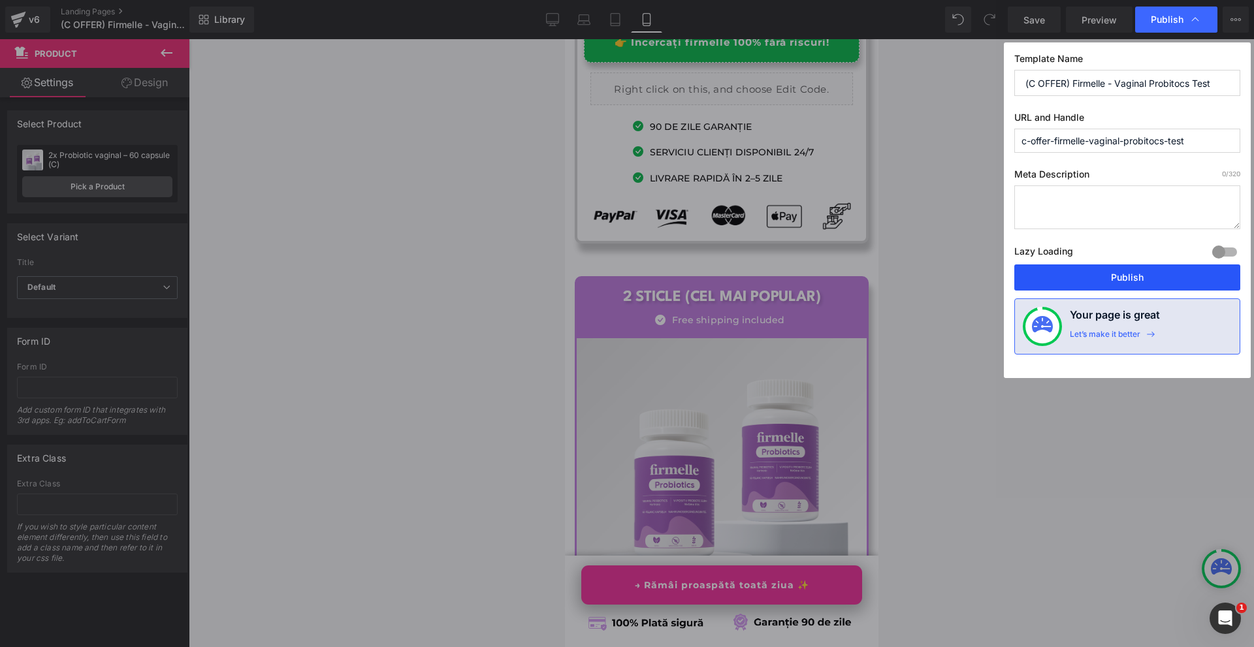
click at [1074, 285] on button "Publish" at bounding box center [1127, 277] width 226 height 26
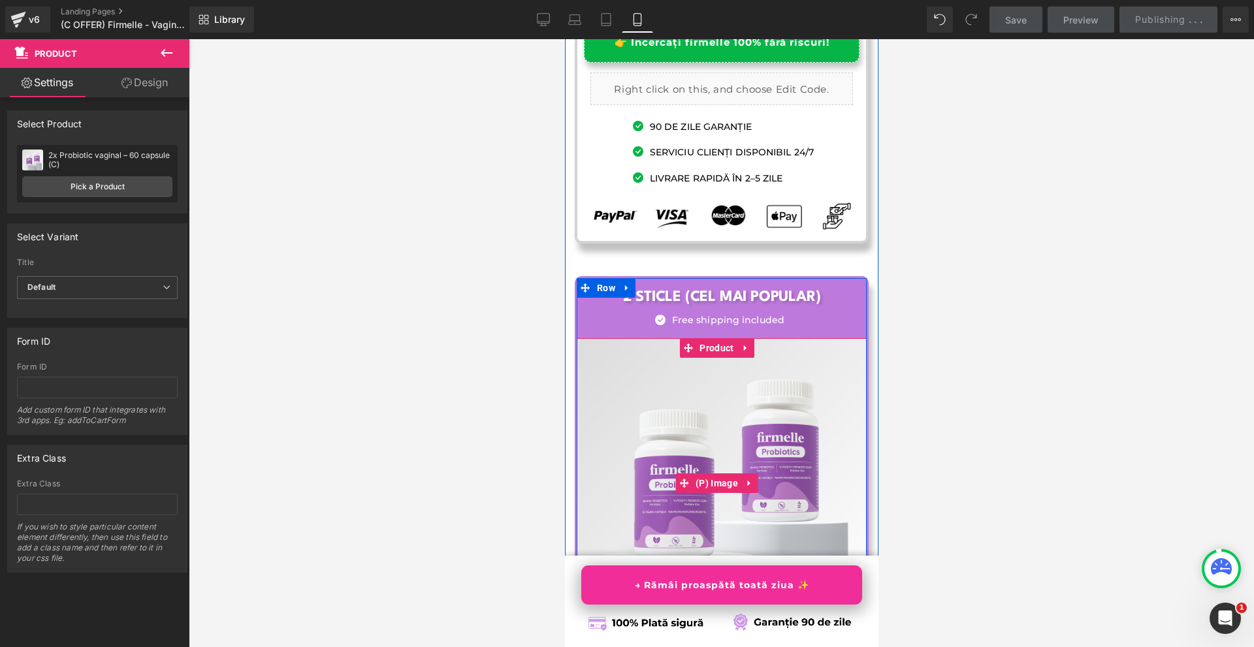
scroll to position [7315, 0]
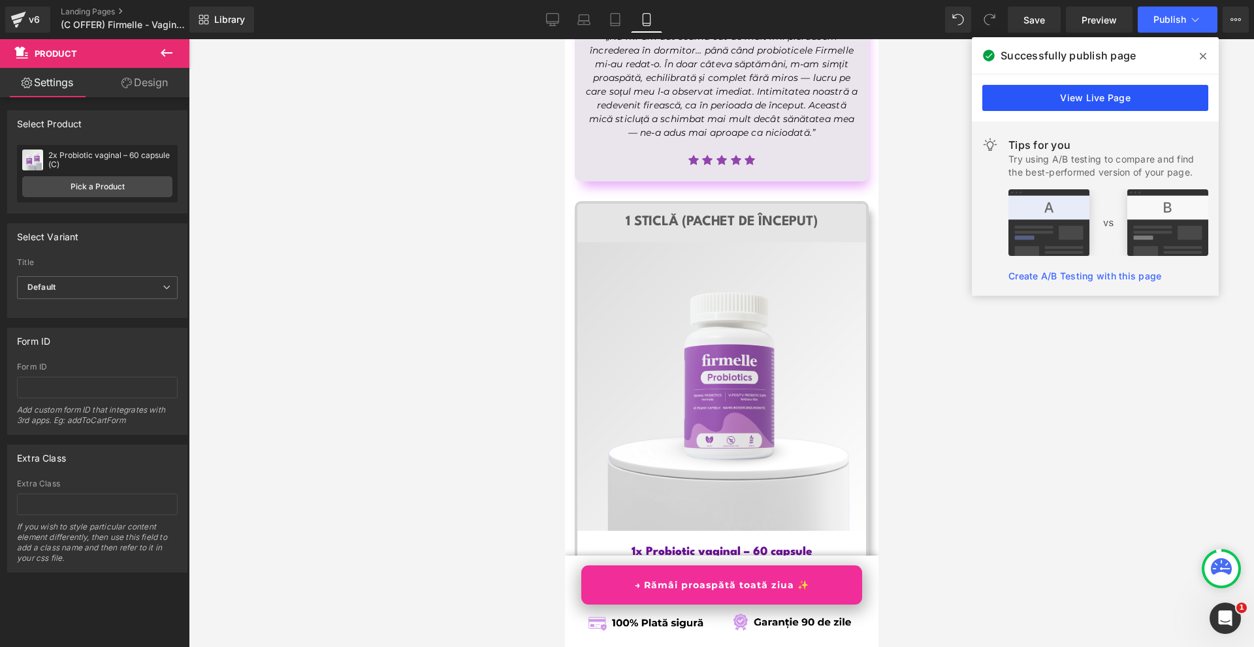
click at [1051, 87] on link "View Live Page" at bounding box center [1095, 98] width 226 height 26
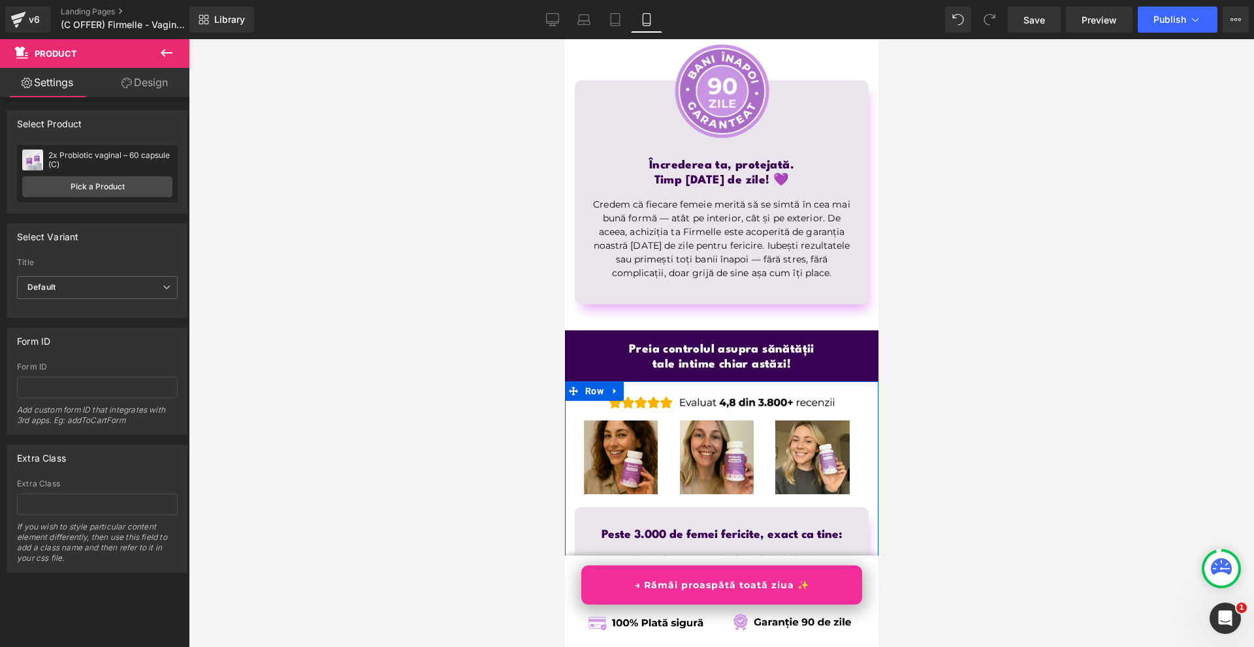
scroll to position [7119, 0]
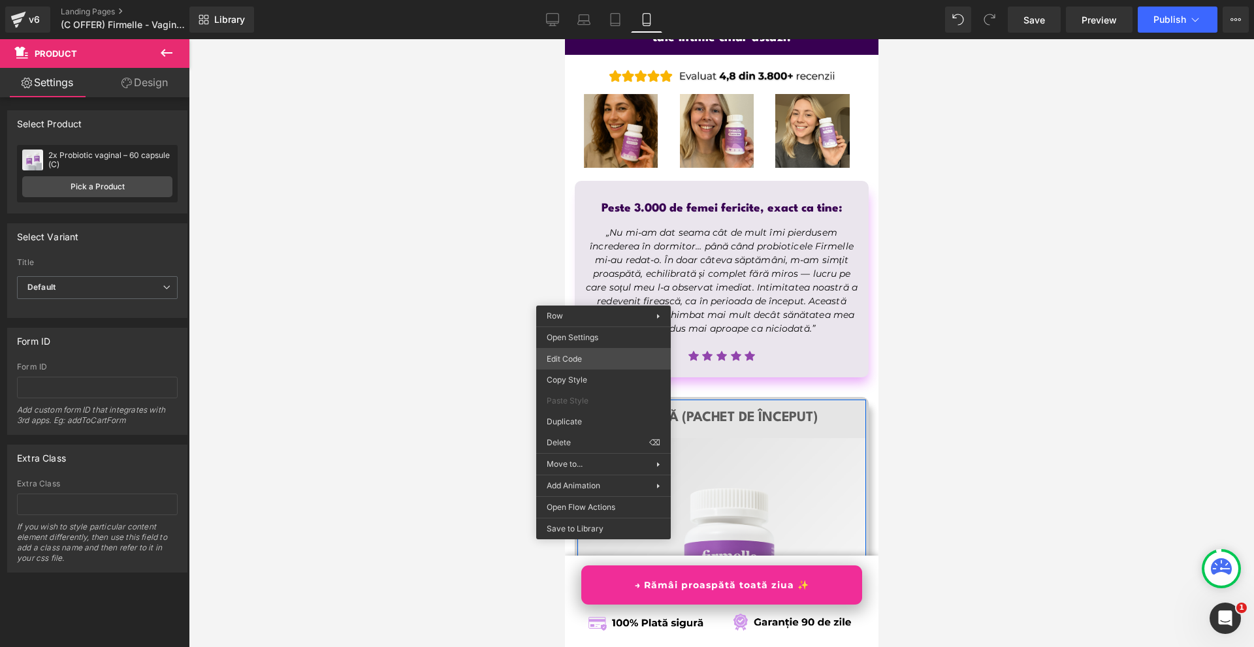
click at [588, 0] on div "Product You are previewing how the will restyle your page. You can not edit Ele…" at bounding box center [627, 0] width 1254 height 0
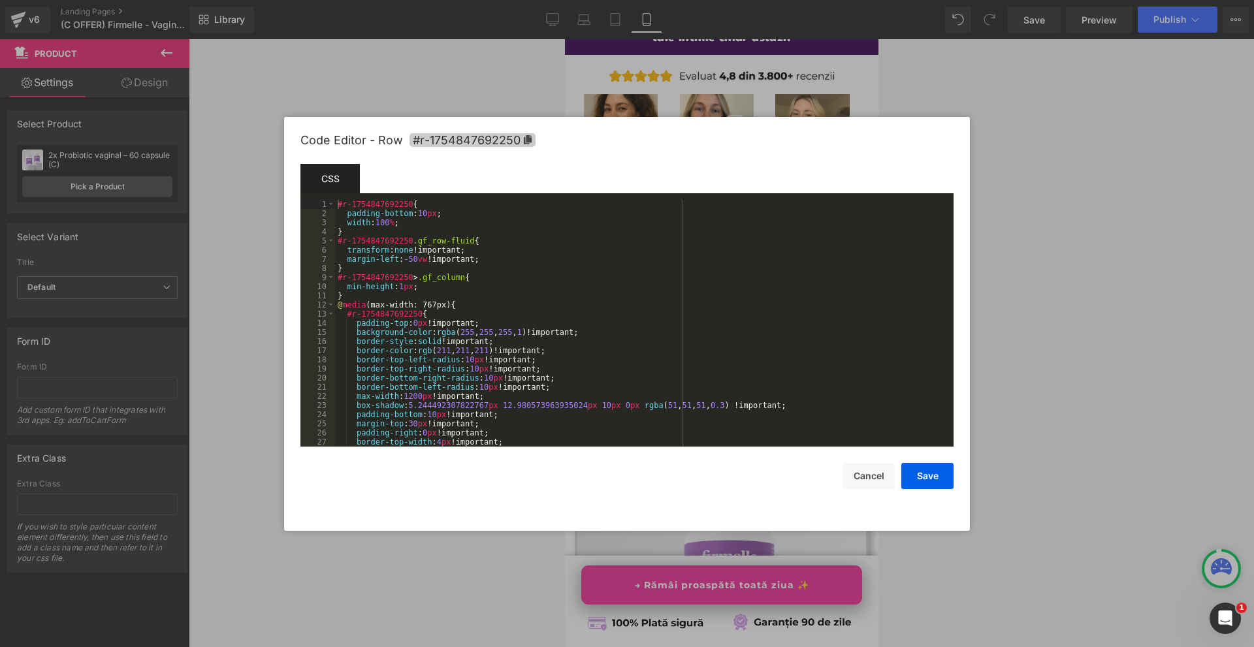
click at [495, 133] on span "#r-1754847692250" at bounding box center [472, 140] width 126 height 14
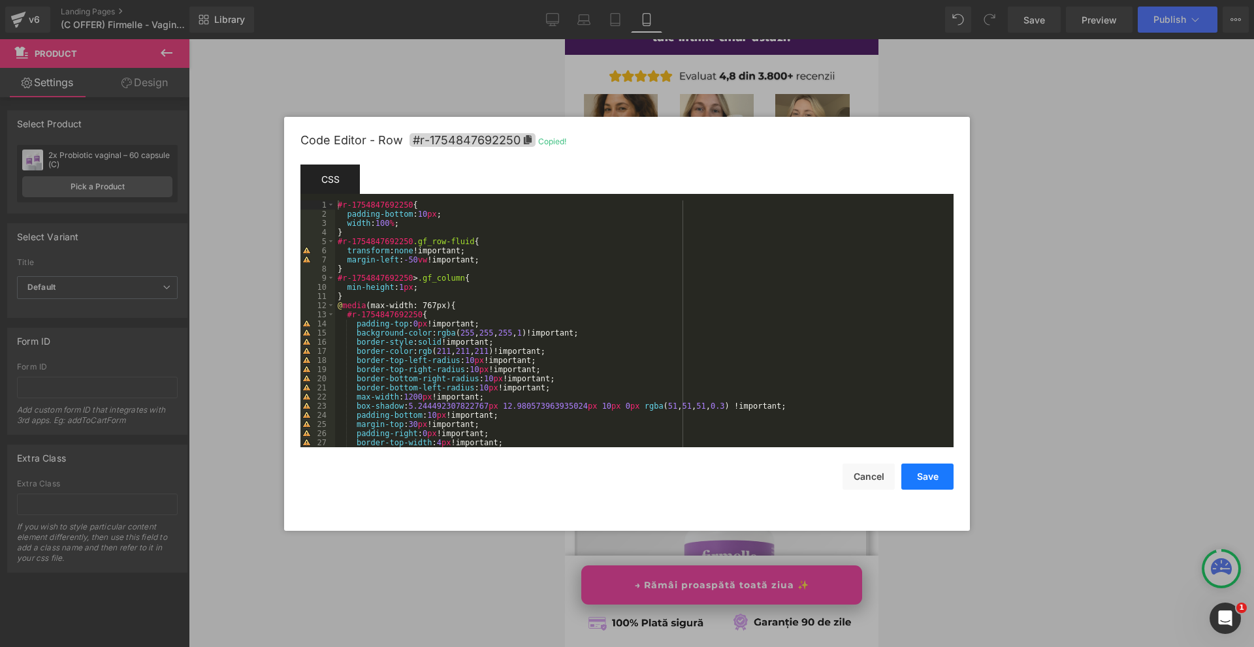
click at [944, 466] on button "Save" at bounding box center [927, 477] width 52 height 26
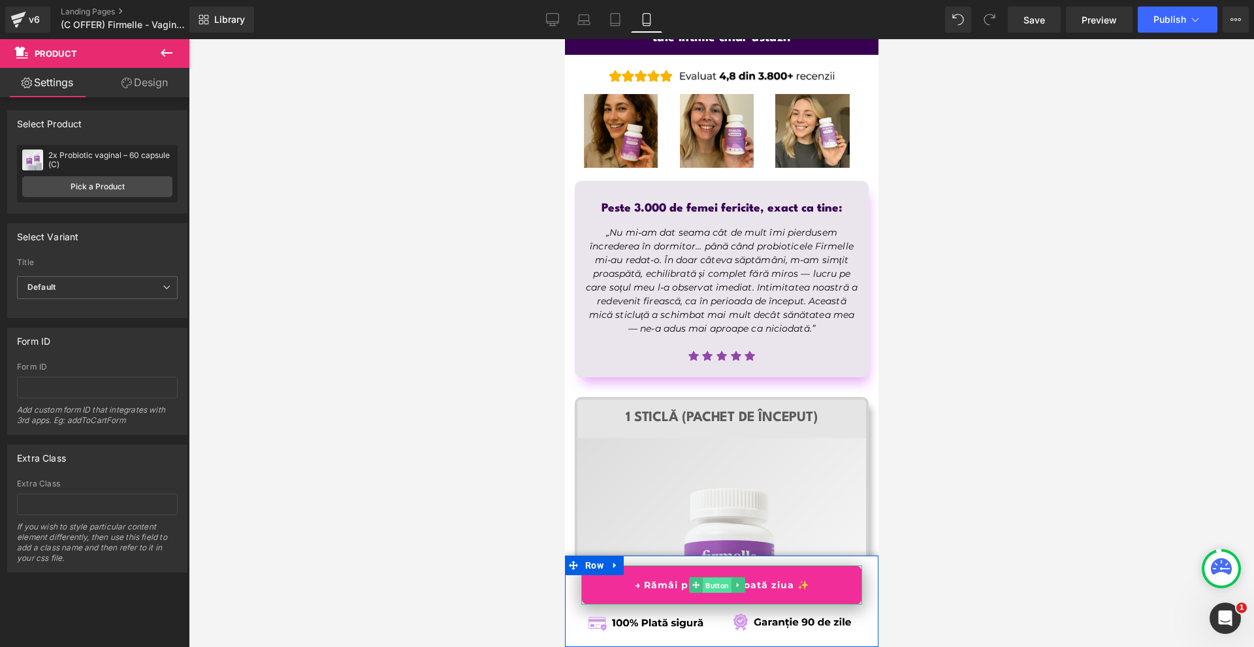
click at [712, 586] on span "Button" at bounding box center [716, 586] width 29 height 16
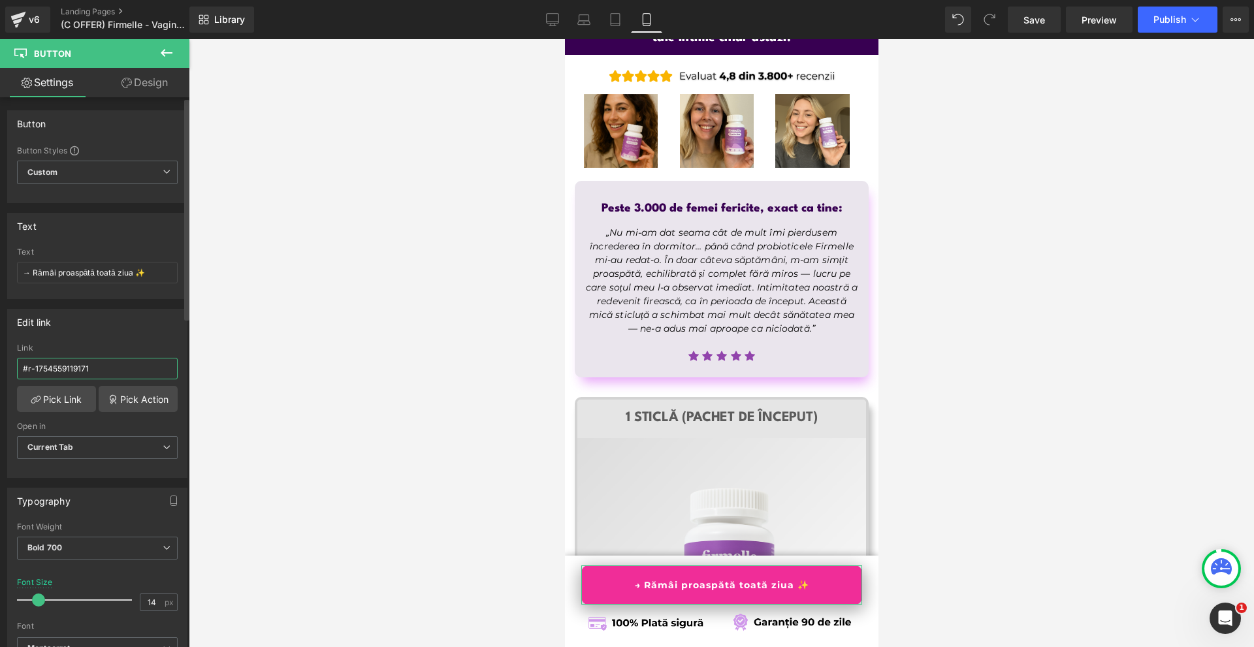
click at [78, 369] on input "#r-1754559119171" at bounding box center [97, 369] width 161 height 22
paste input "847692250"
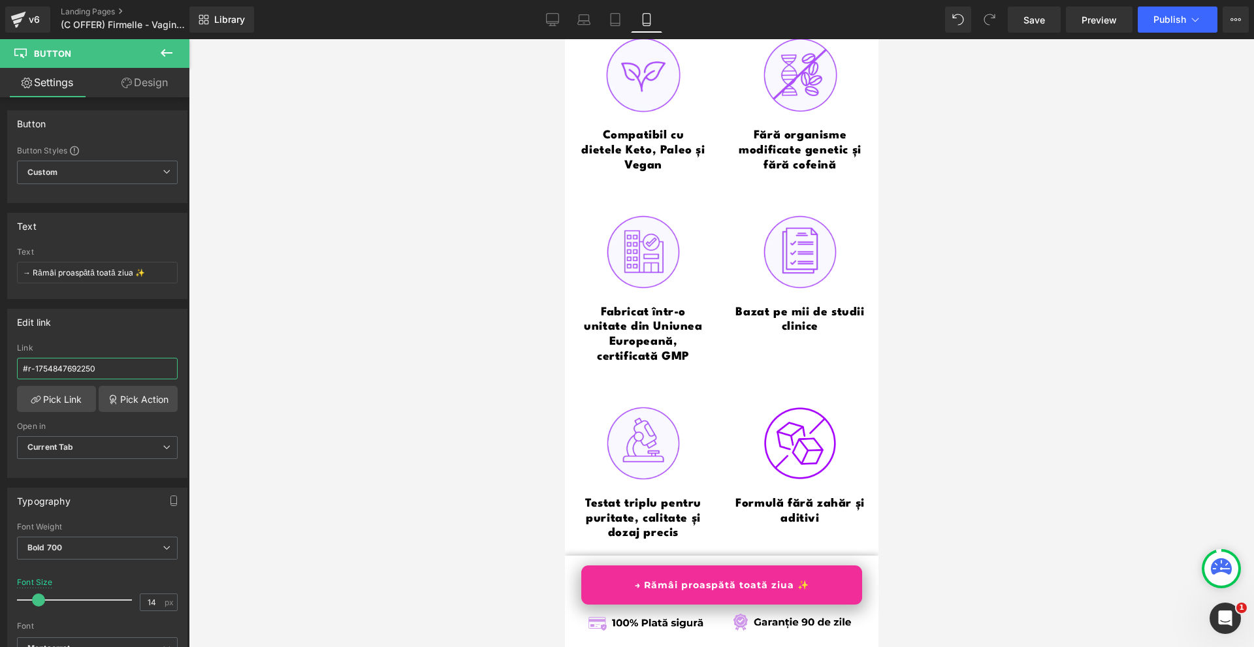
type input "#r-1754847692250"
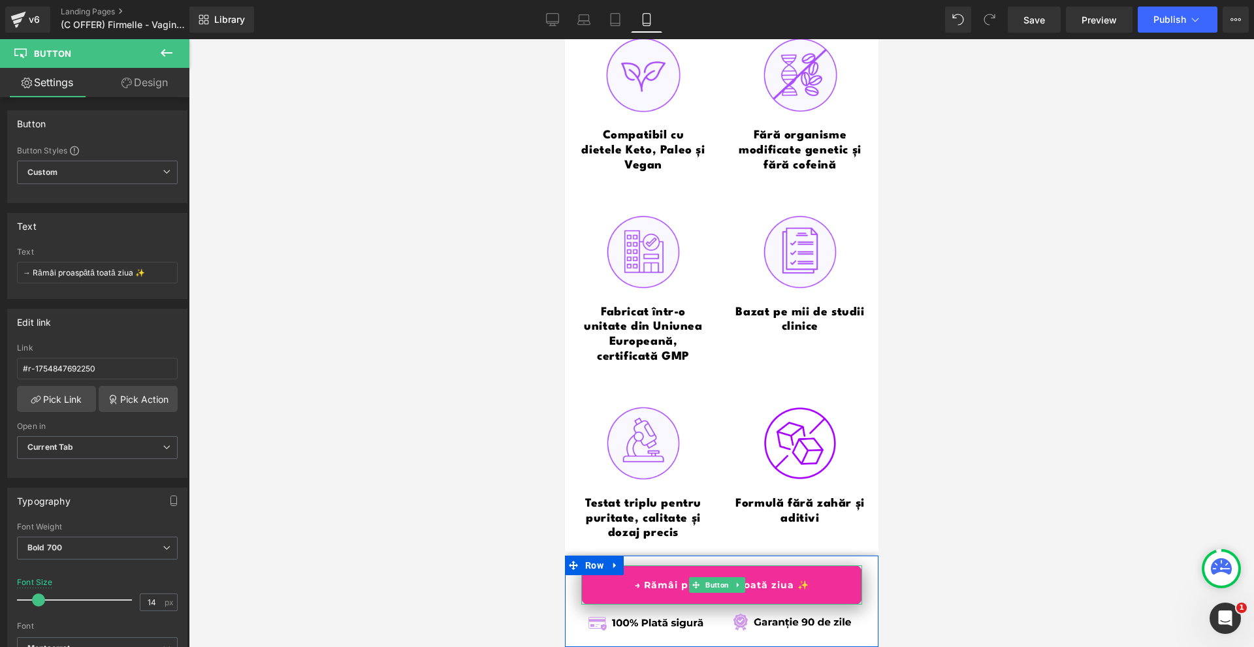
click at [806, 597] on link "→ Rămâi proaspătă toată ziua ✨" at bounding box center [720, 584] width 281 height 39
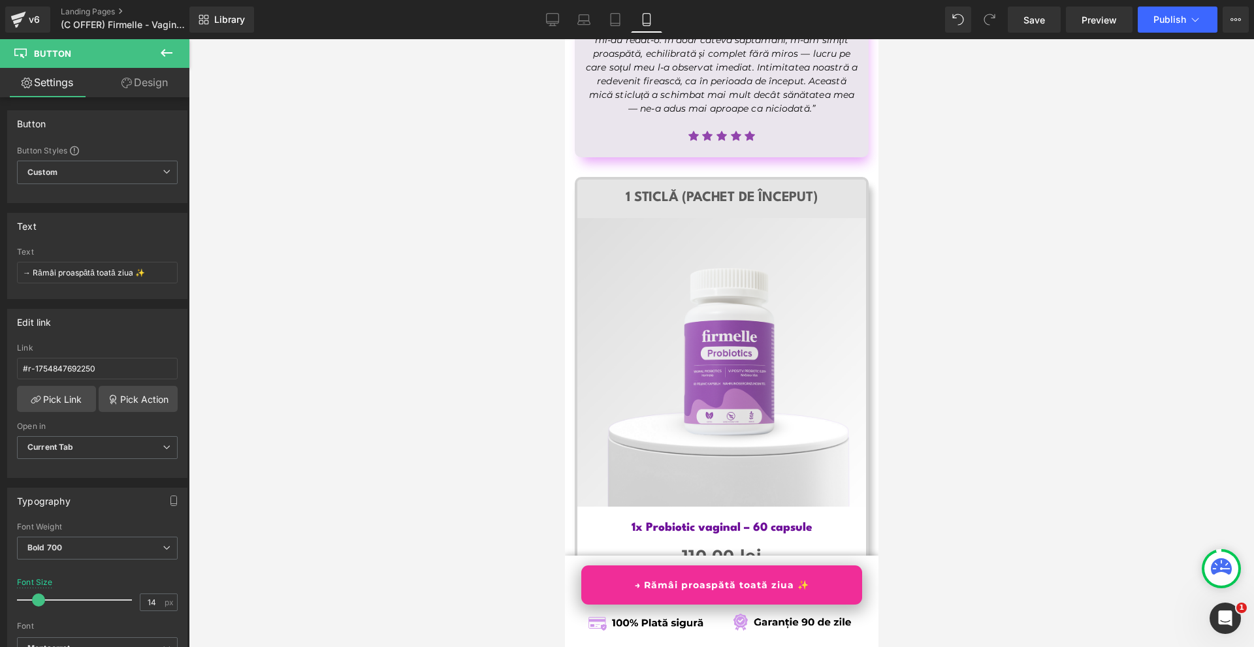
scroll to position [7342, 0]
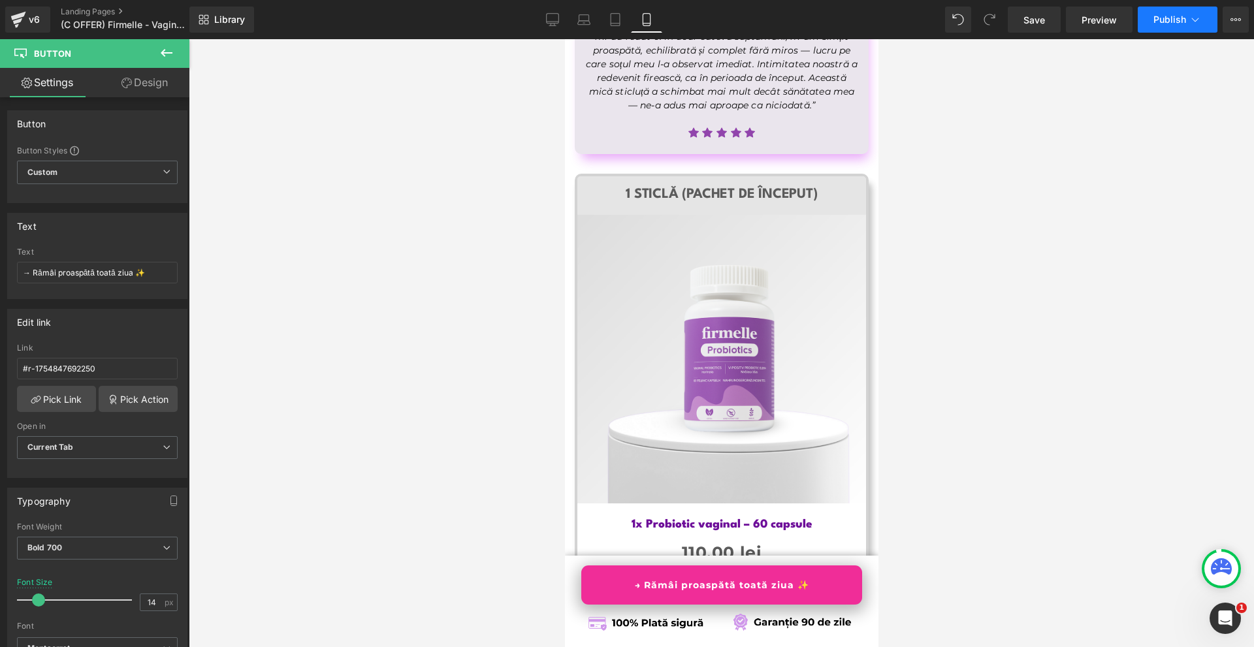
click at [1163, 13] on button "Publish" at bounding box center [1177, 20] width 80 height 26
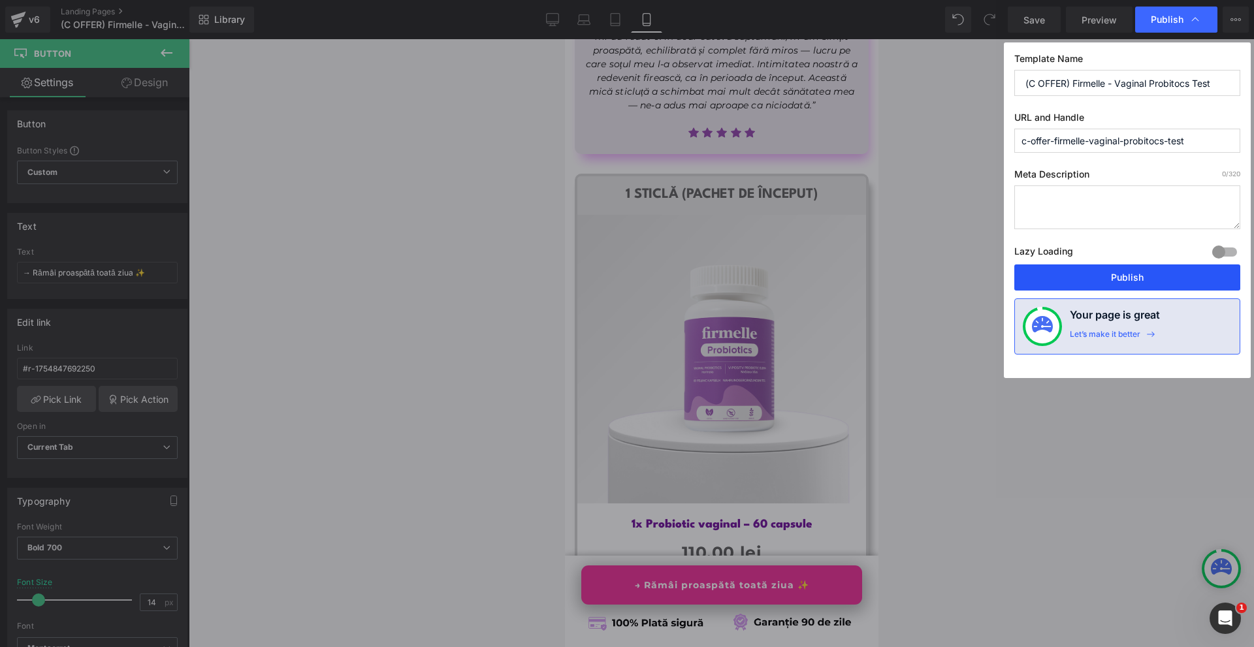
drag, startPoint x: 1118, startPoint y: 285, endPoint x: 193, endPoint y: 252, distance: 925.1
click at [1118, 285] on button "Publish" at bounding box center [1127, 277] width 226 height 26
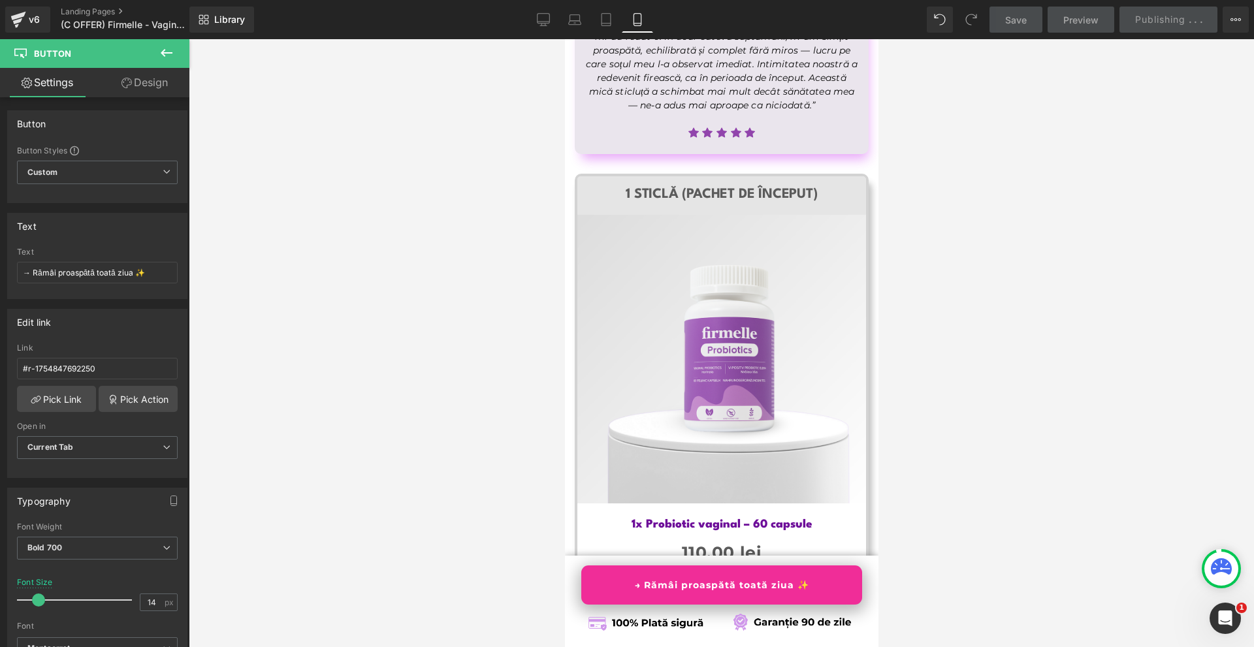
scroll to position [6755, 0]
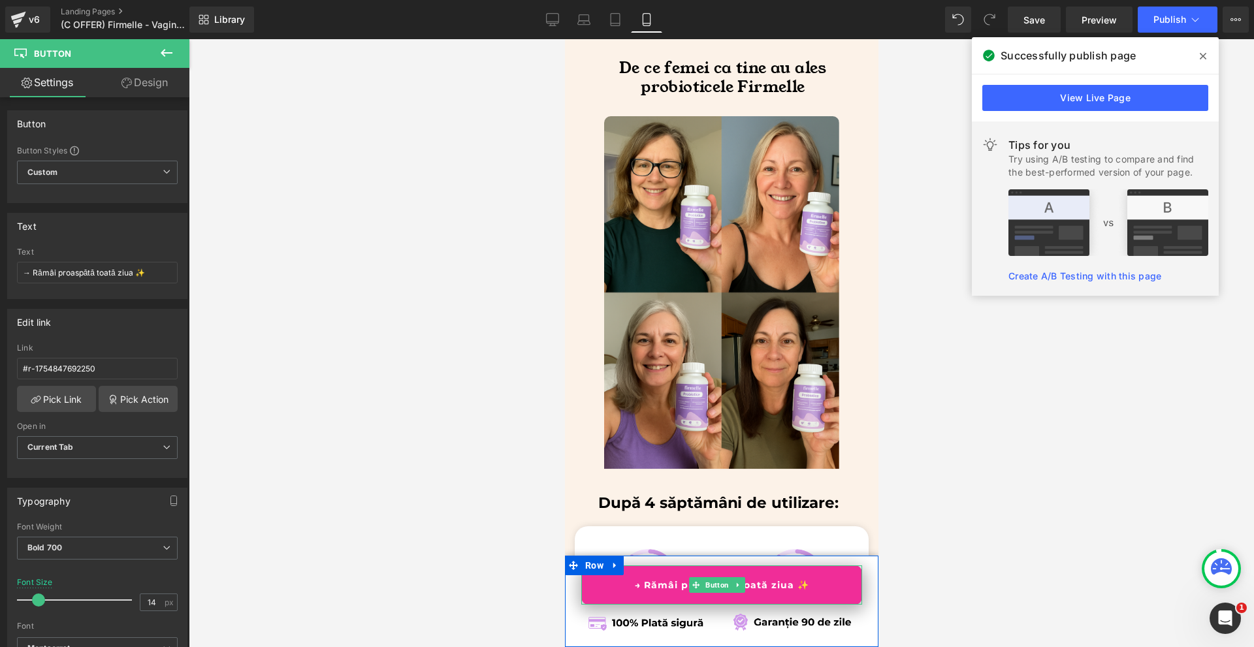
click at [793, 587] on link "→ Rămâi proaspătă toată ziua ✨" at bounding box center [720, 584] width 281 height 39
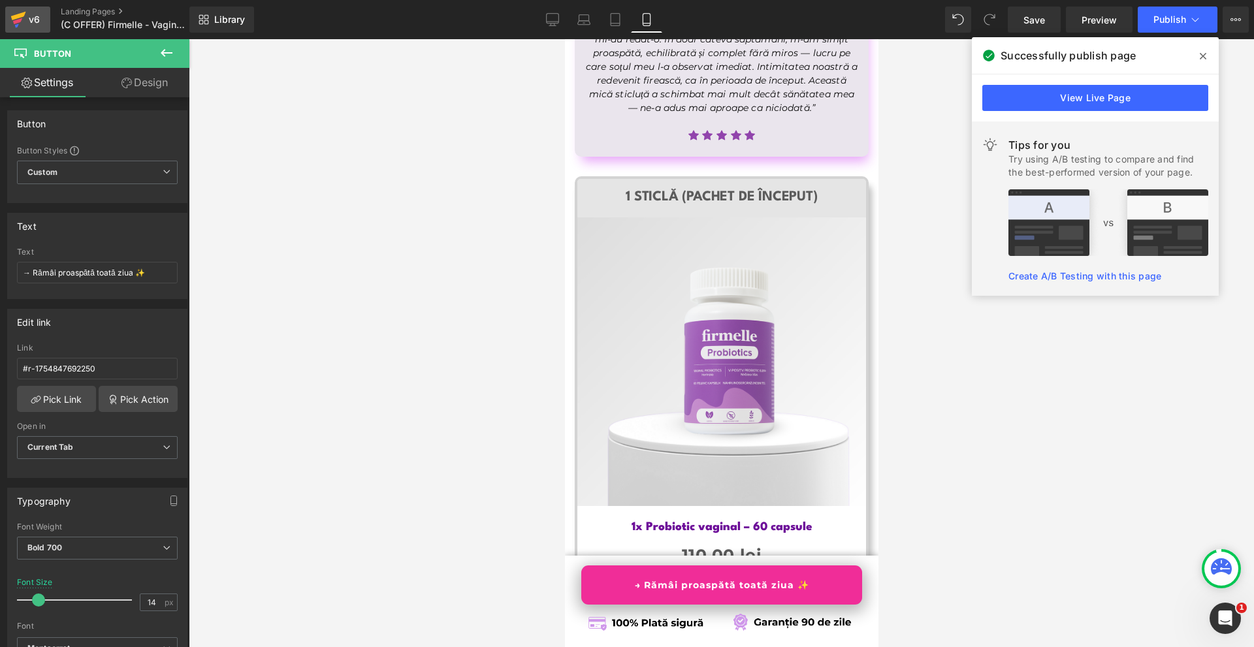
scroll to position [7342, 0]
click at [37, 24] on div "v6" at bounding box center [34, 19] width 16 height 17
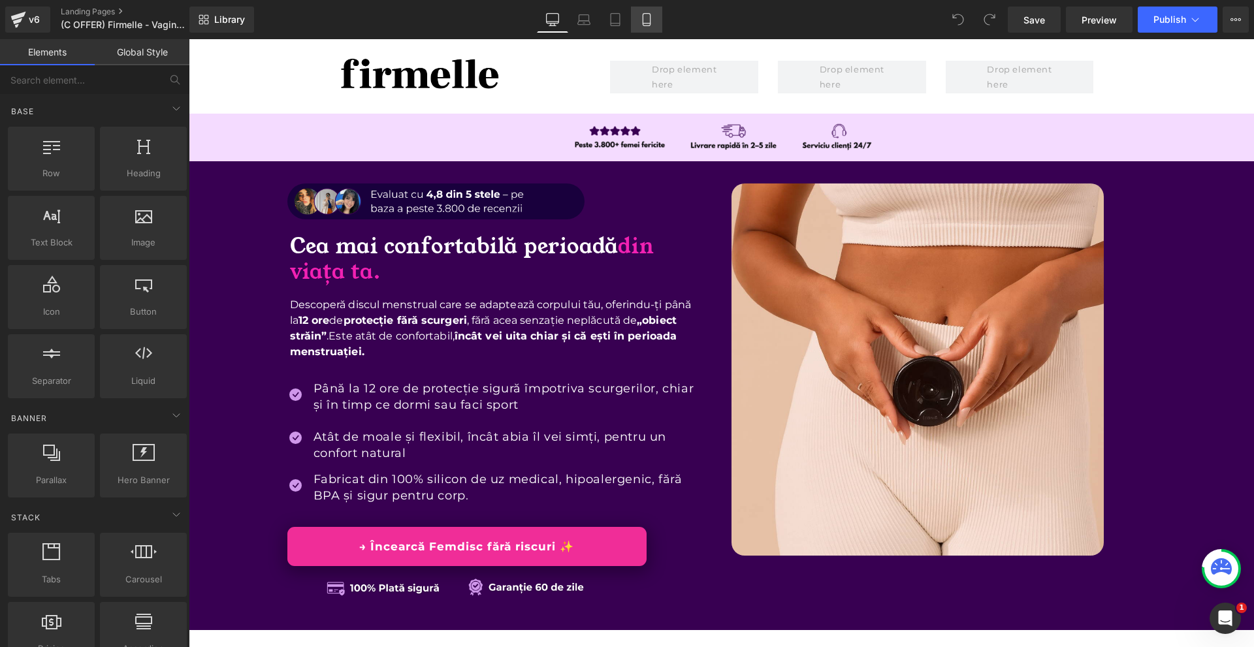
drag, startPoint x: 640, startPoint y: 15, endPoint x: 265, endPoint y: 146, distance: 396.9
click at [640, 15] on icon at bounding box center [646, 19] width 13 height 13
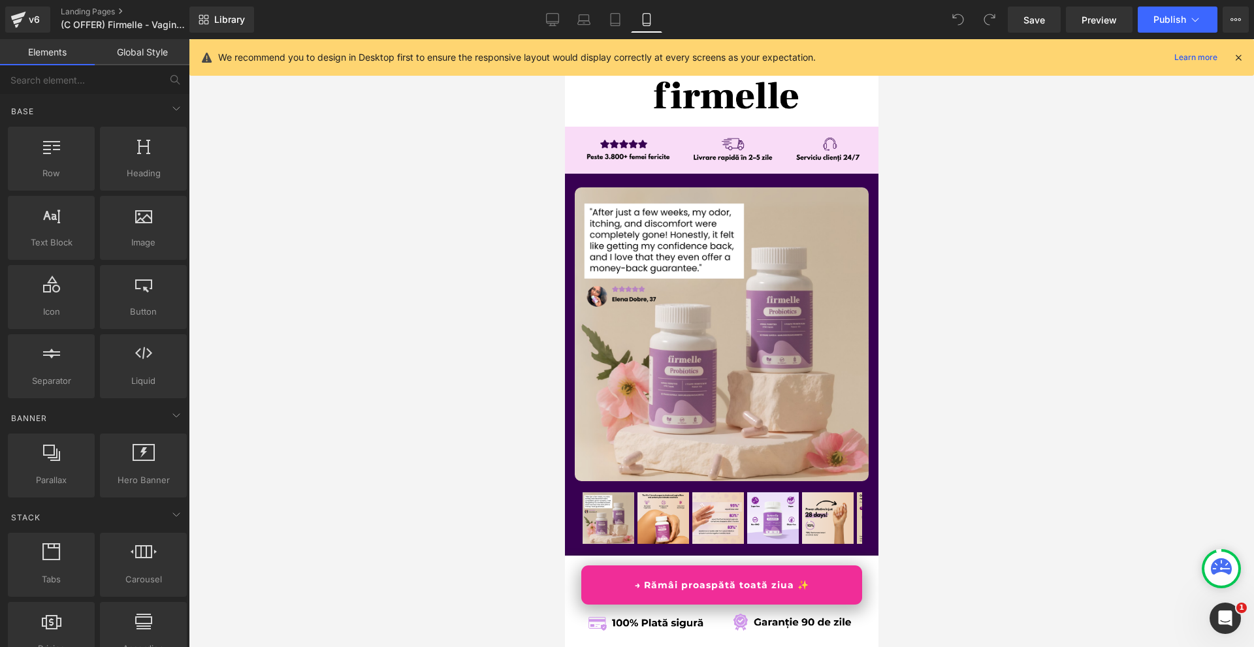
click at [1244, 62] on div "We recommend you to design in Desktop first to ensure the responsive layout wou…" at bounding box center [721, 57] width 1064 height 37
click at [1242, 56] on icon at bounding box center [1238, 58] width 12 height 12
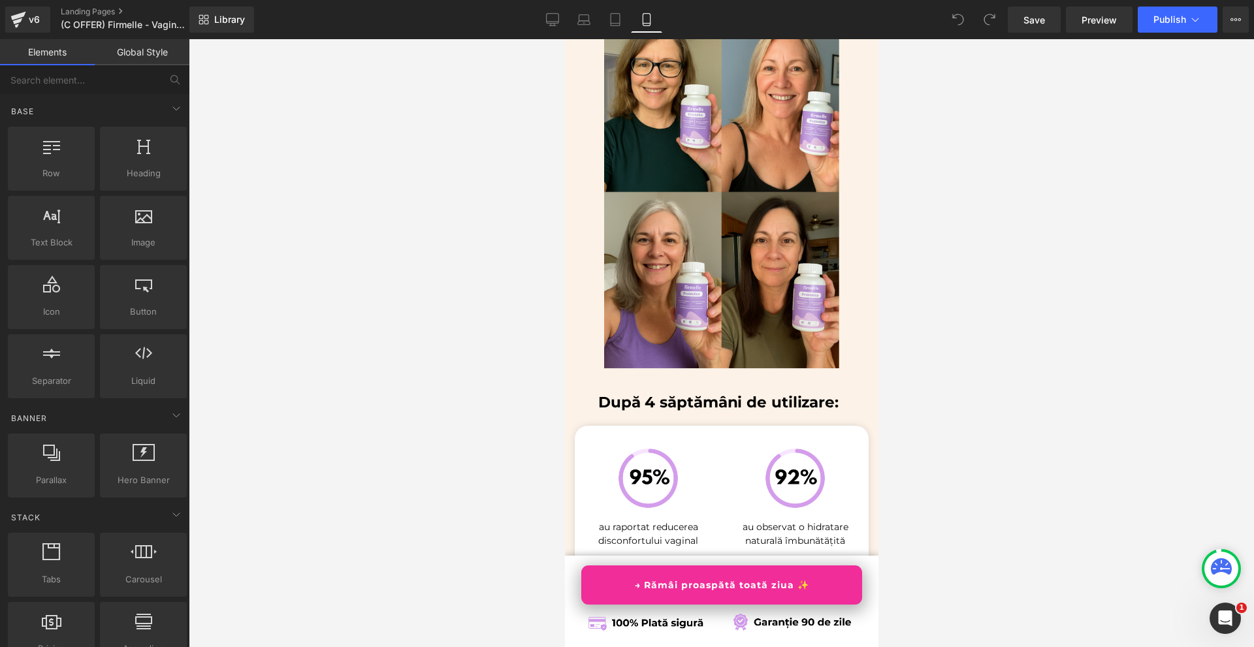
scroll to position [5745, 0]
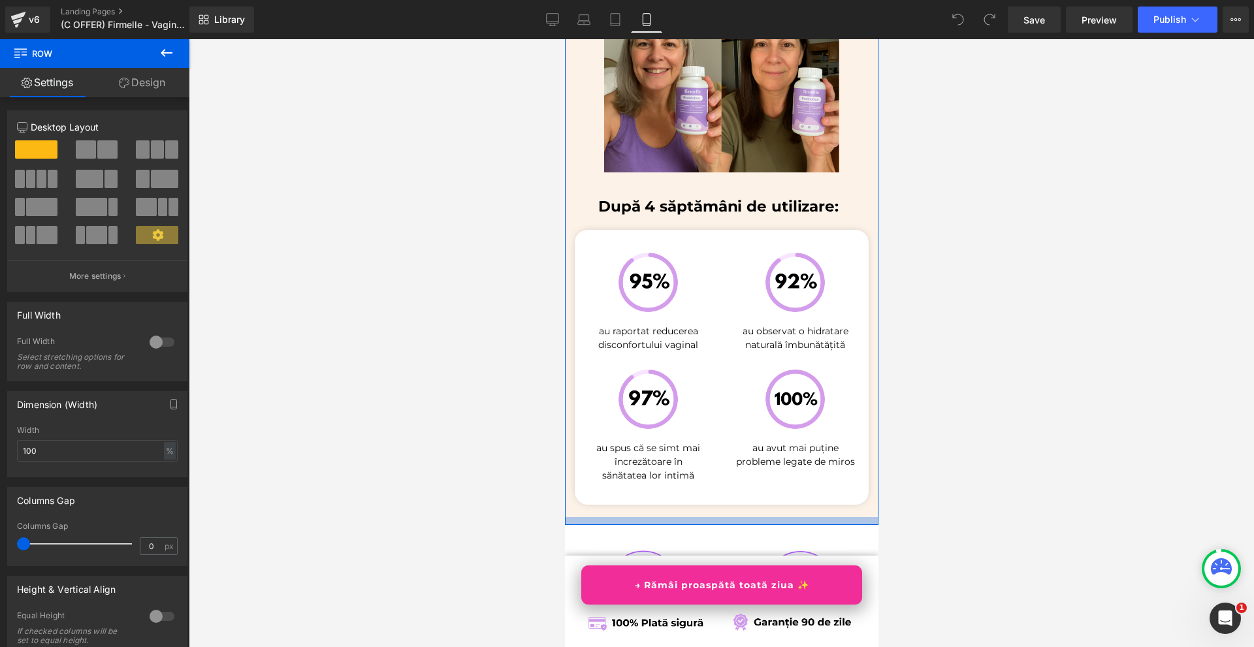
drag, startPoint x: 802, startPoint y: 477, endPoint x: 810, endPoint y: 465, distance: 14.3
click at [810, 517] on div at bounding box center [720, 521] width 313 height 8
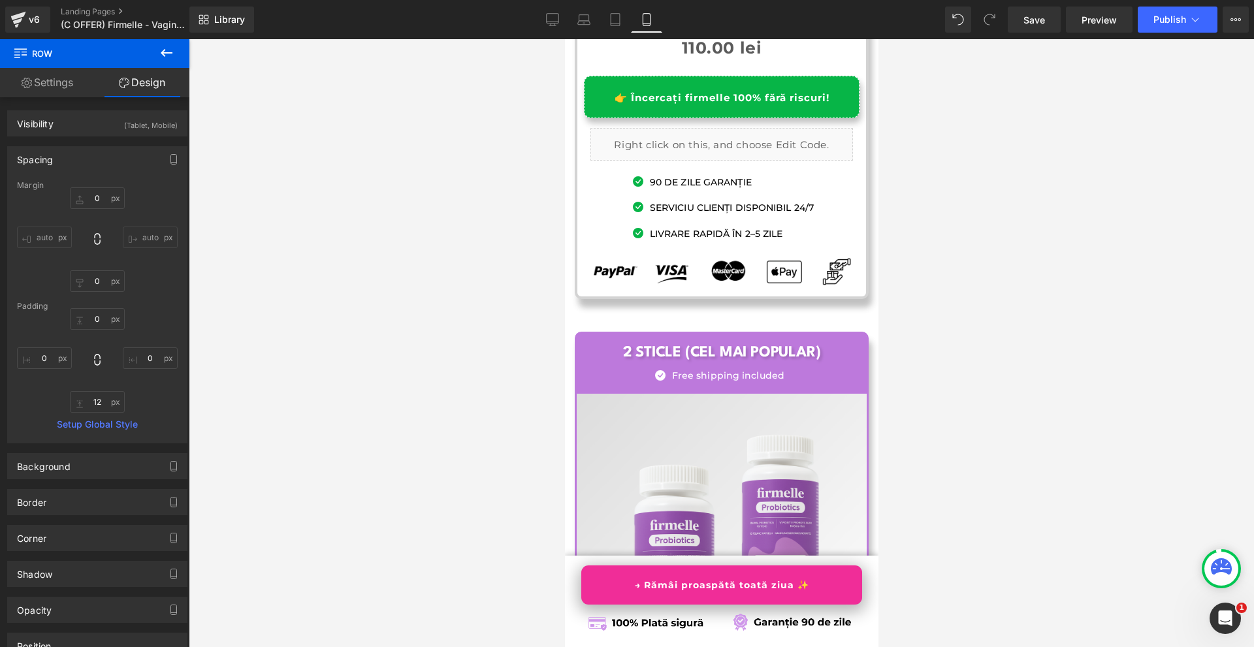
scroll to position [8096, 0]
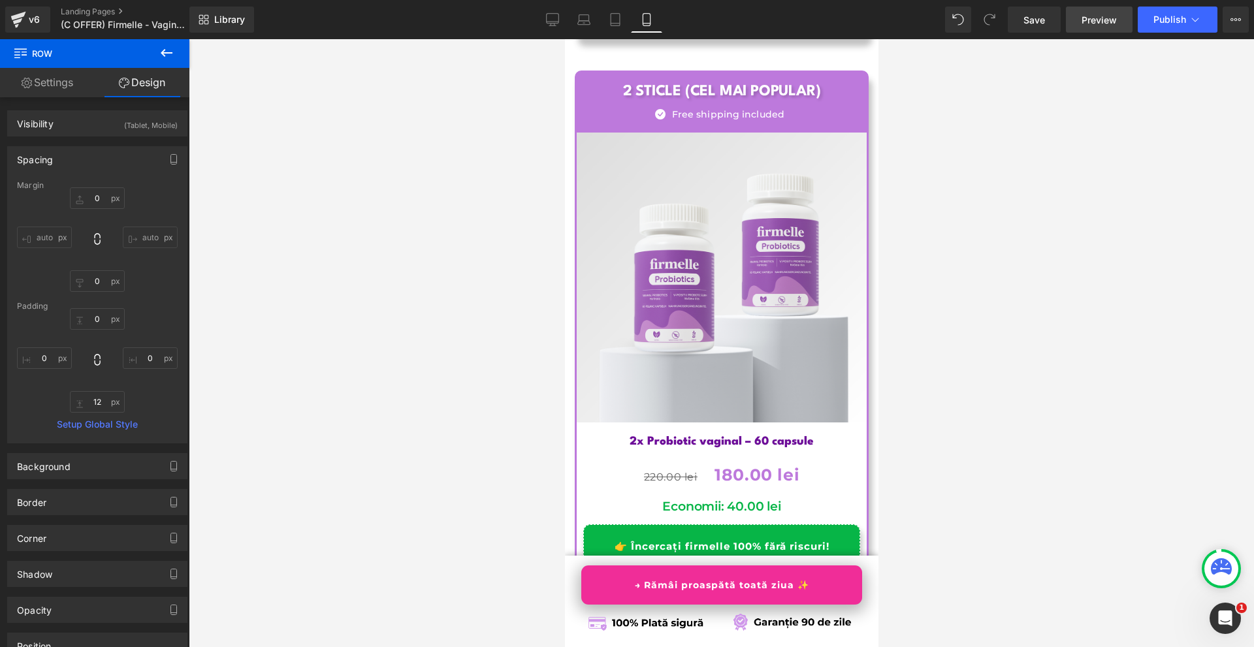
click at [1116, 24] on span "Preview" at bounding box center [1098, 20] width 35 height 14
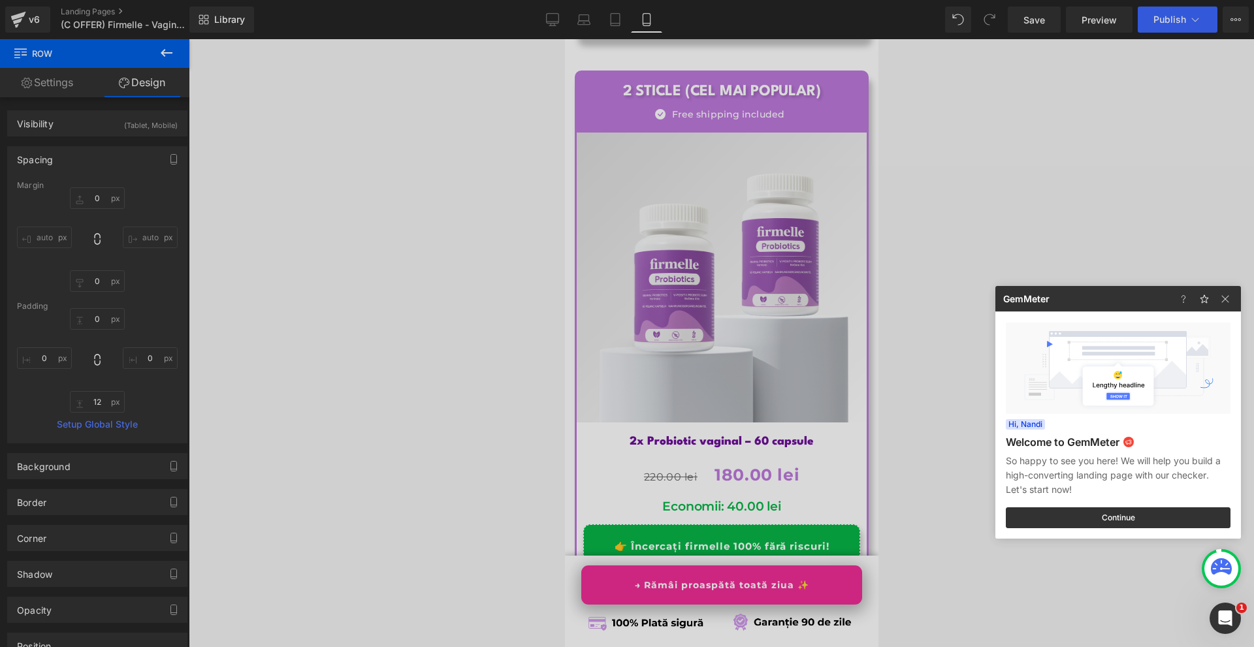
click at [948, 228] on div at bounding box center [627, 323] width 1254 height 647
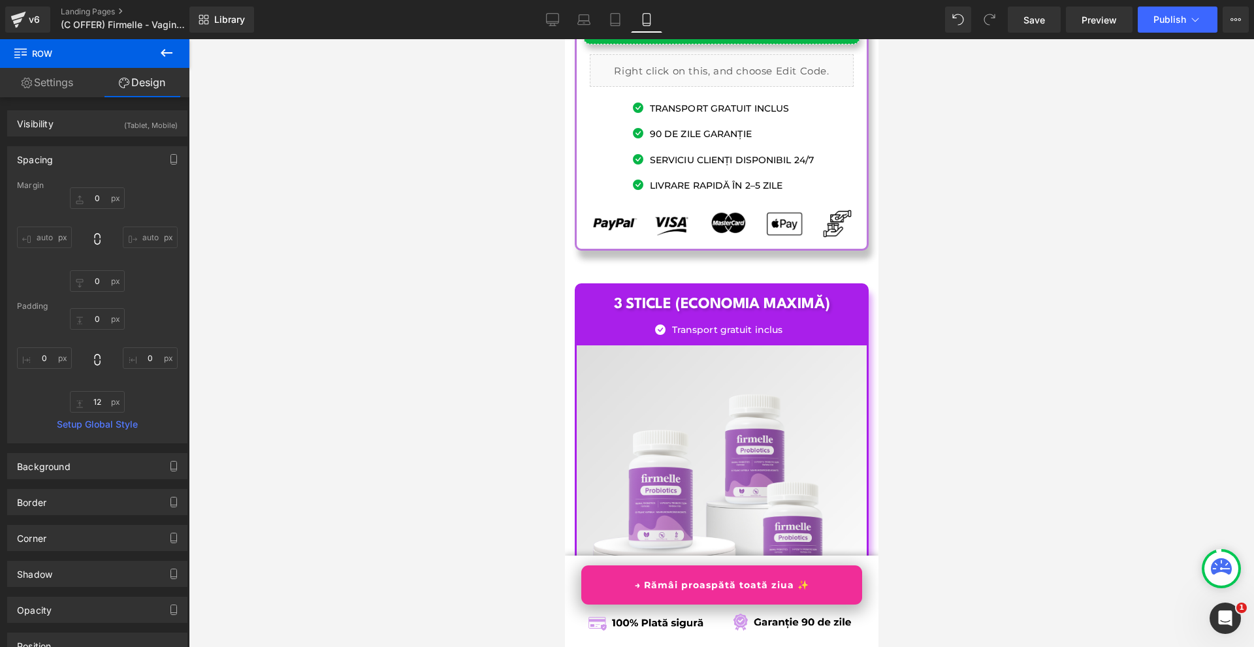
scroll to position [8553, 0]
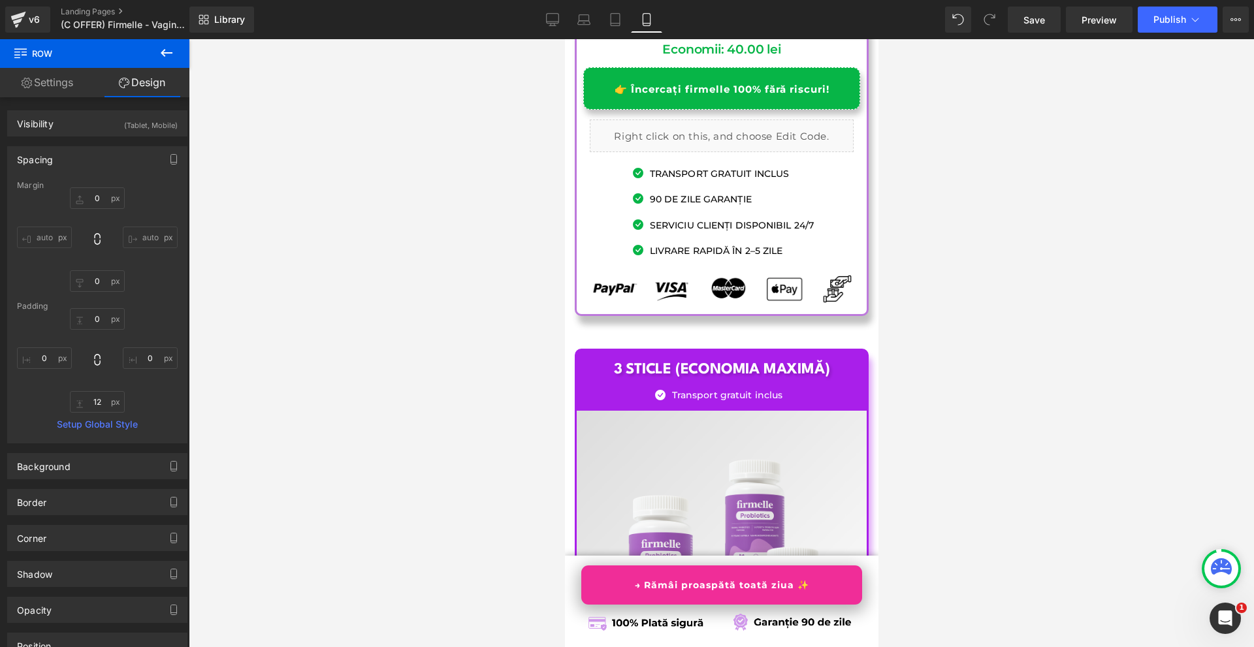
click at [1227, 601] on div at bounding box center [721, 343] width 1065 height 608
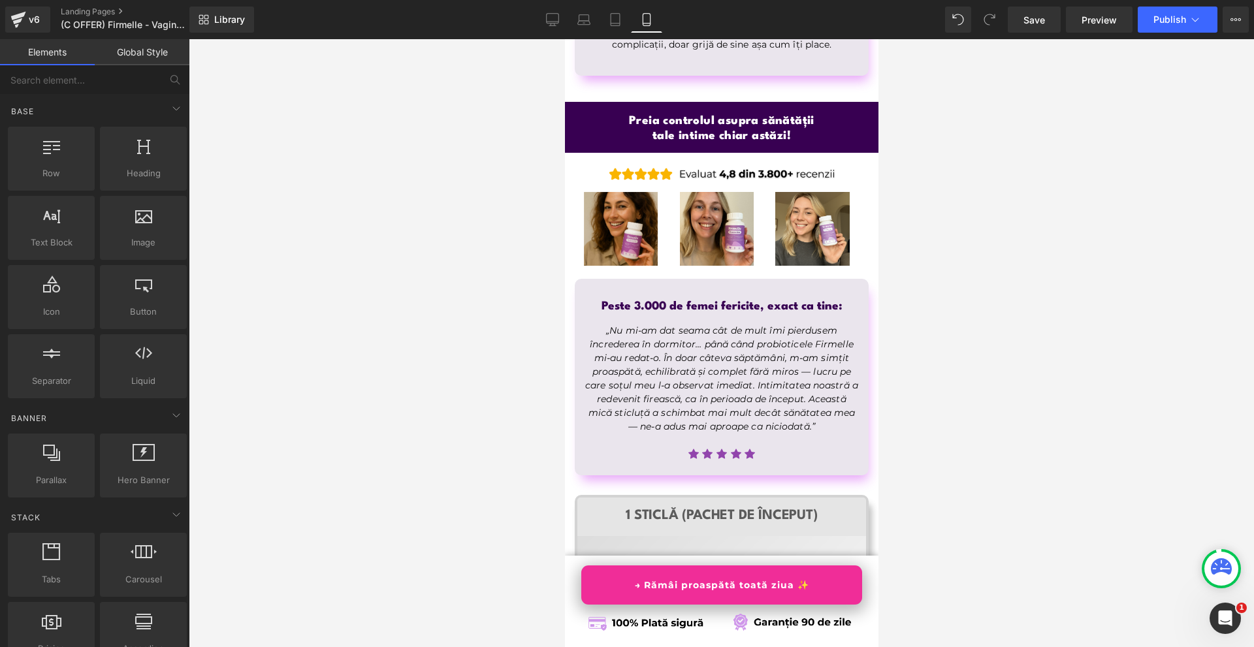
scroll to position [6617, 0]
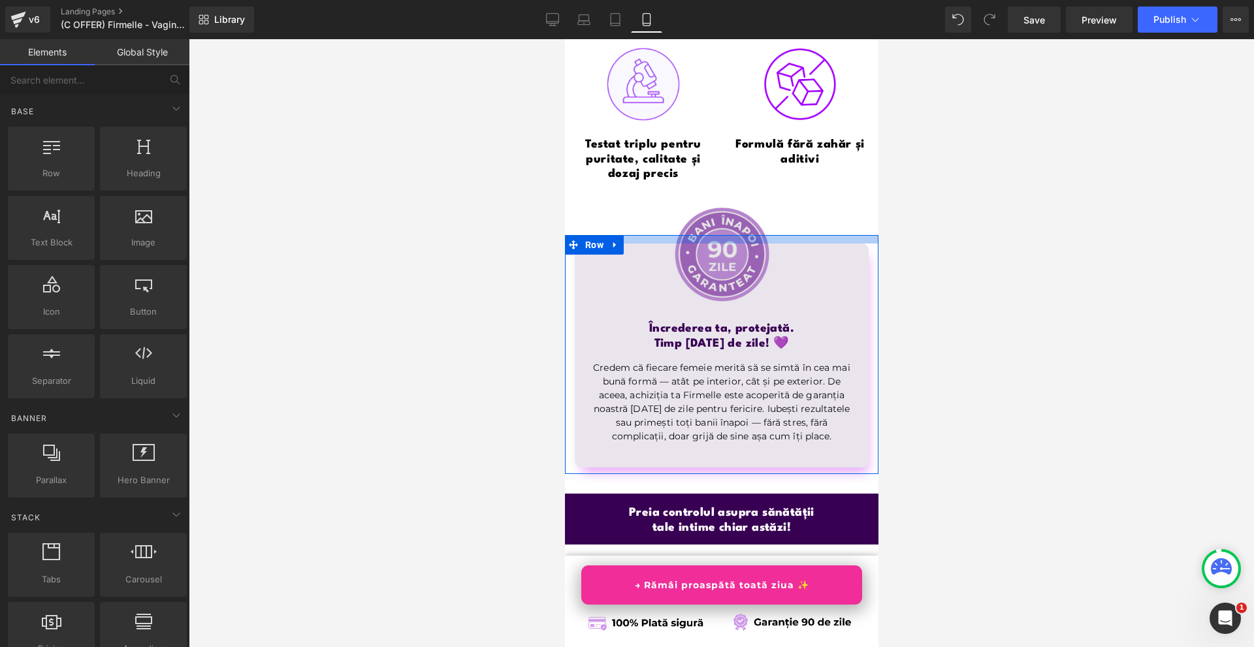
click at [750, 200] on img at bounding box center [721, 255] width 110 height 110
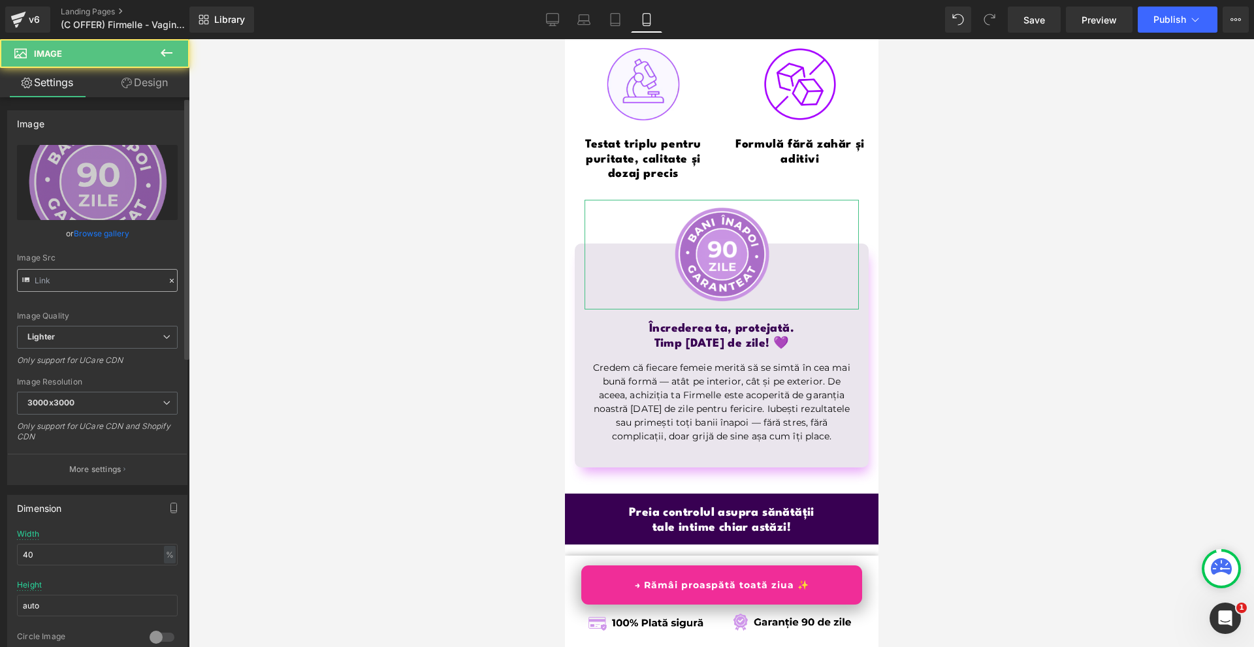
drag, startPoint x: 64, startPoint y: 261, endPoint x: 65, endPoint y: 271, distance: 9.8
click at [64, 262] on div "Image Src" at bounding box center [97, 257] width 161 height 9
click at [65, 273] on input "text" at bounding box center [97, 280] width 161 height 23
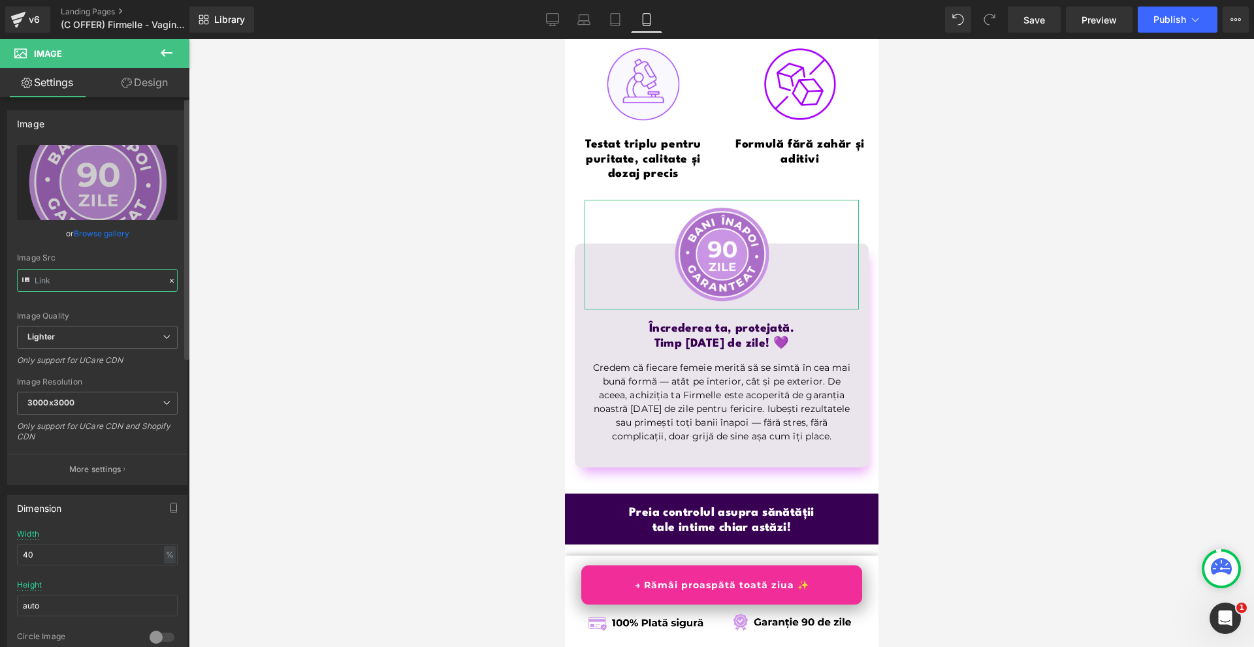
click at [65, 273] on input "text" at bounding box center [97, 280] width 161 height 23
click at [65, 272] on input "text" at bounding box center [97, 280] width 161 height 23
type input "https://ucarecdn.com/58b67f1f-99eb-4bfa-9bc9-72d13c6c981a/-/format/auto/-/previ…"
